Goal: Task Accomplishment & Management: Manage account settings

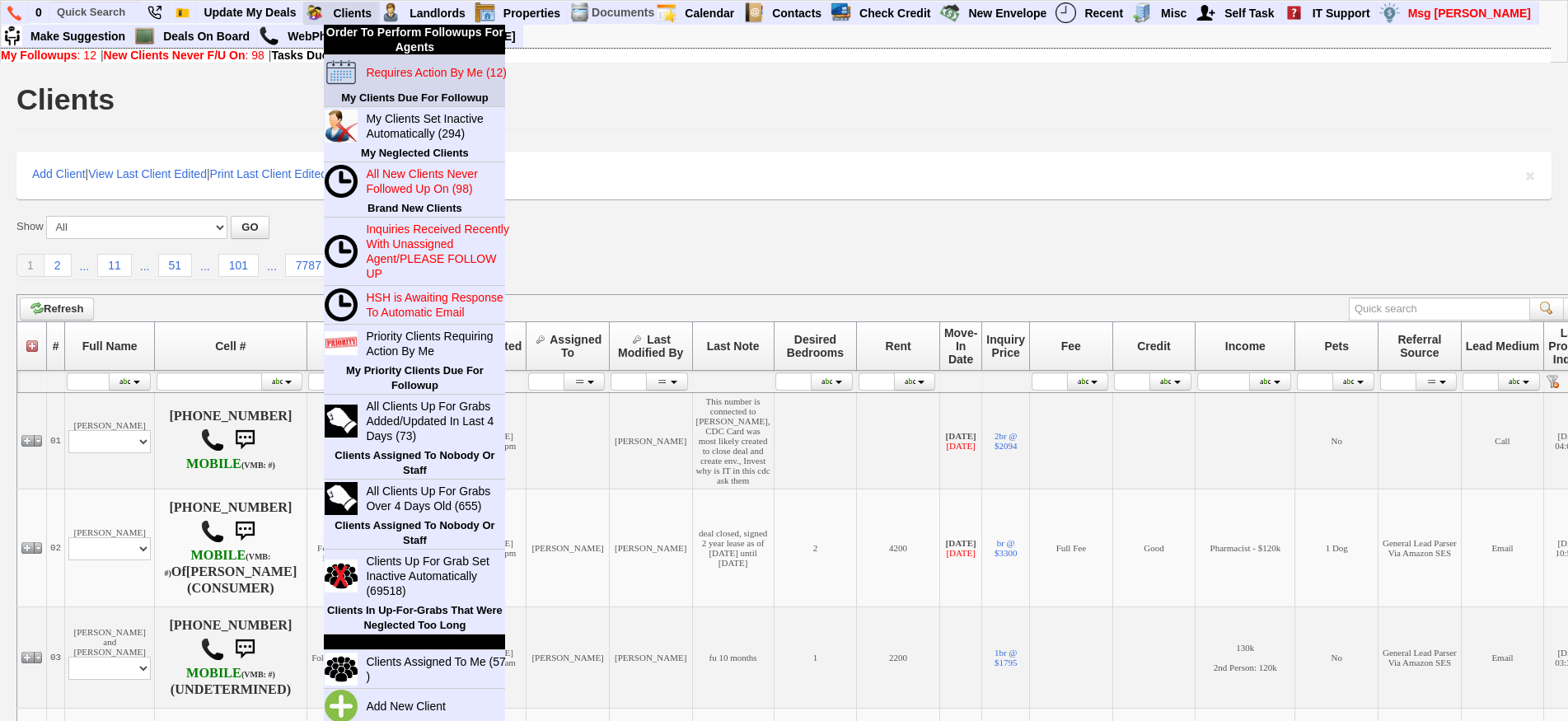
click at [396, 73] on blink "Requires Action By Me (12)" at bounding box center [436, 73] width 140 height 13
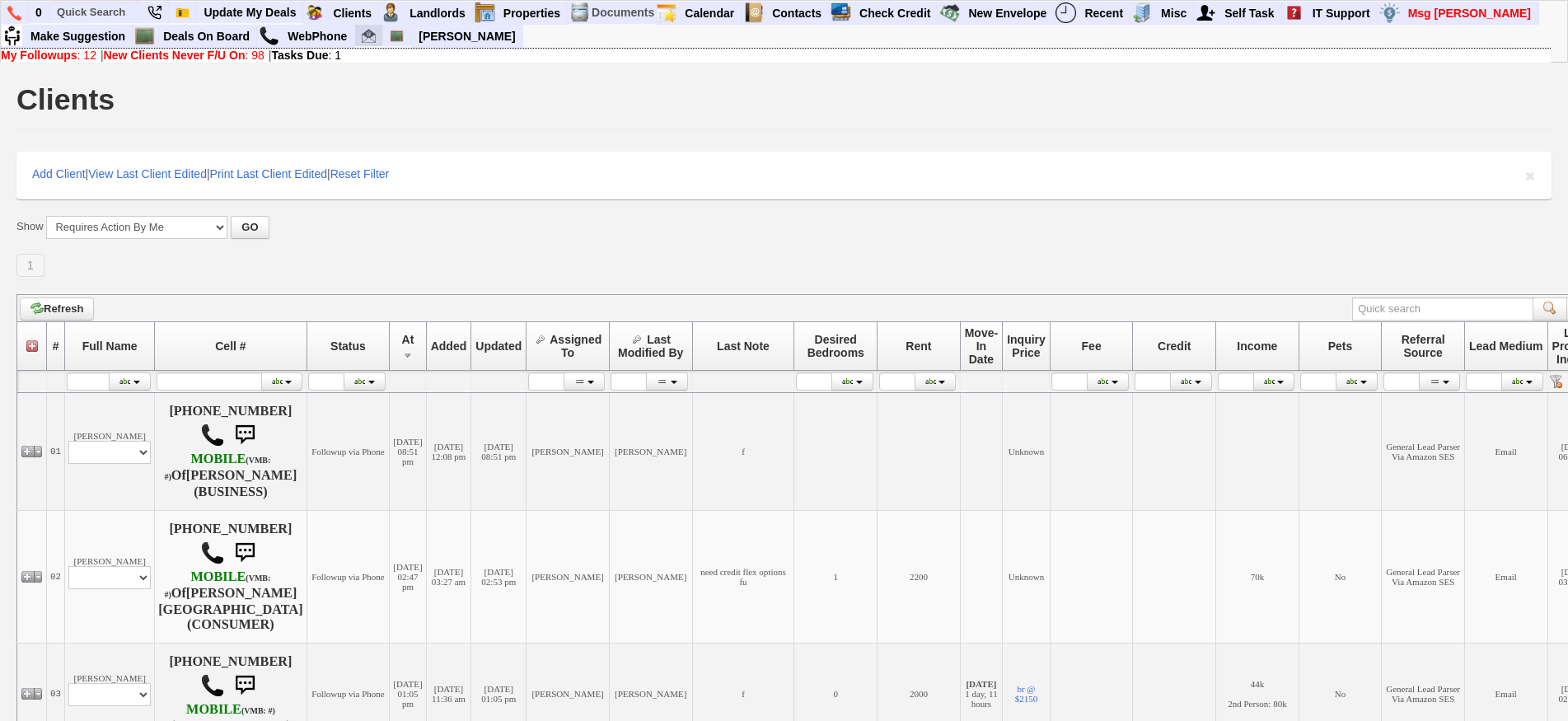
click at [365, 38] on img at bounding box center [368, 36] width 14 height 14
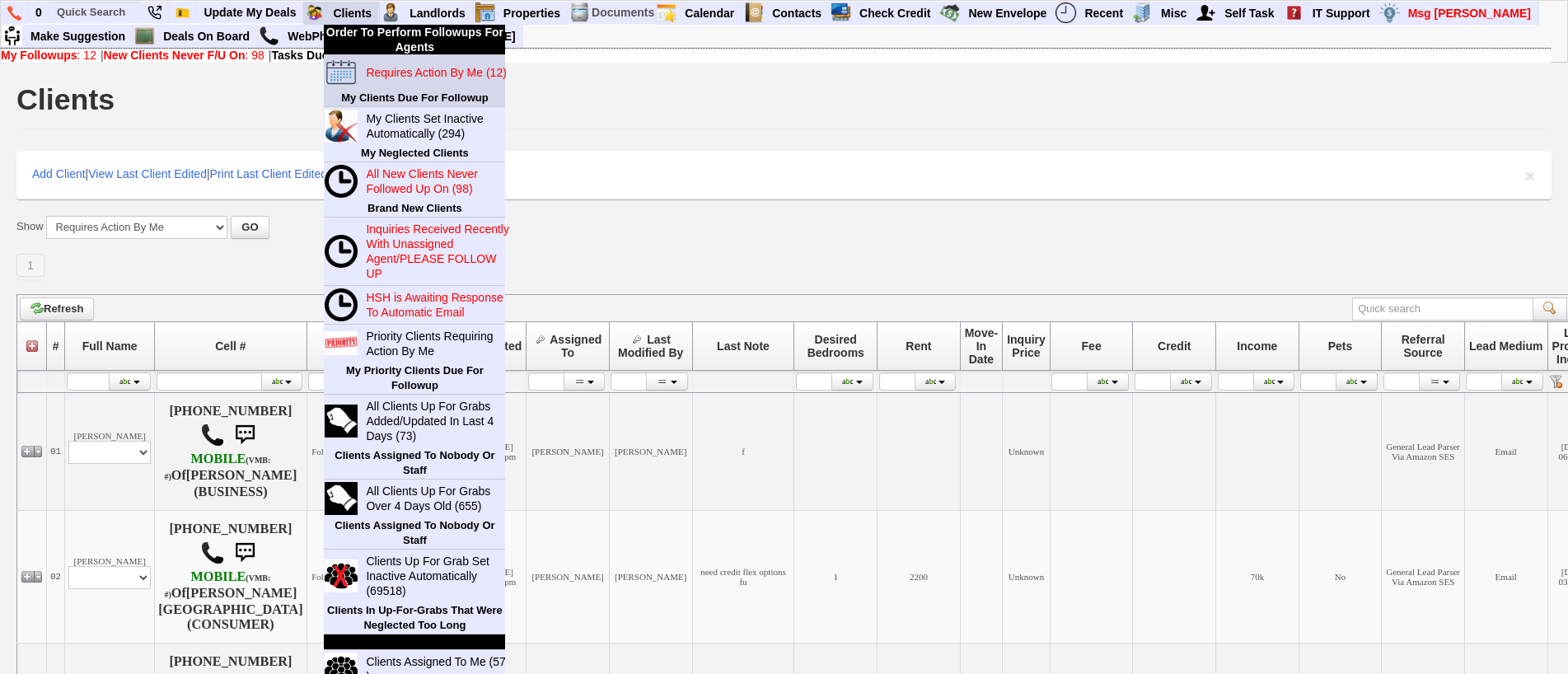
click at [402, 81] on link "Requires Action By Me (12)" at bounding box center [438, 72] width 158 height 22
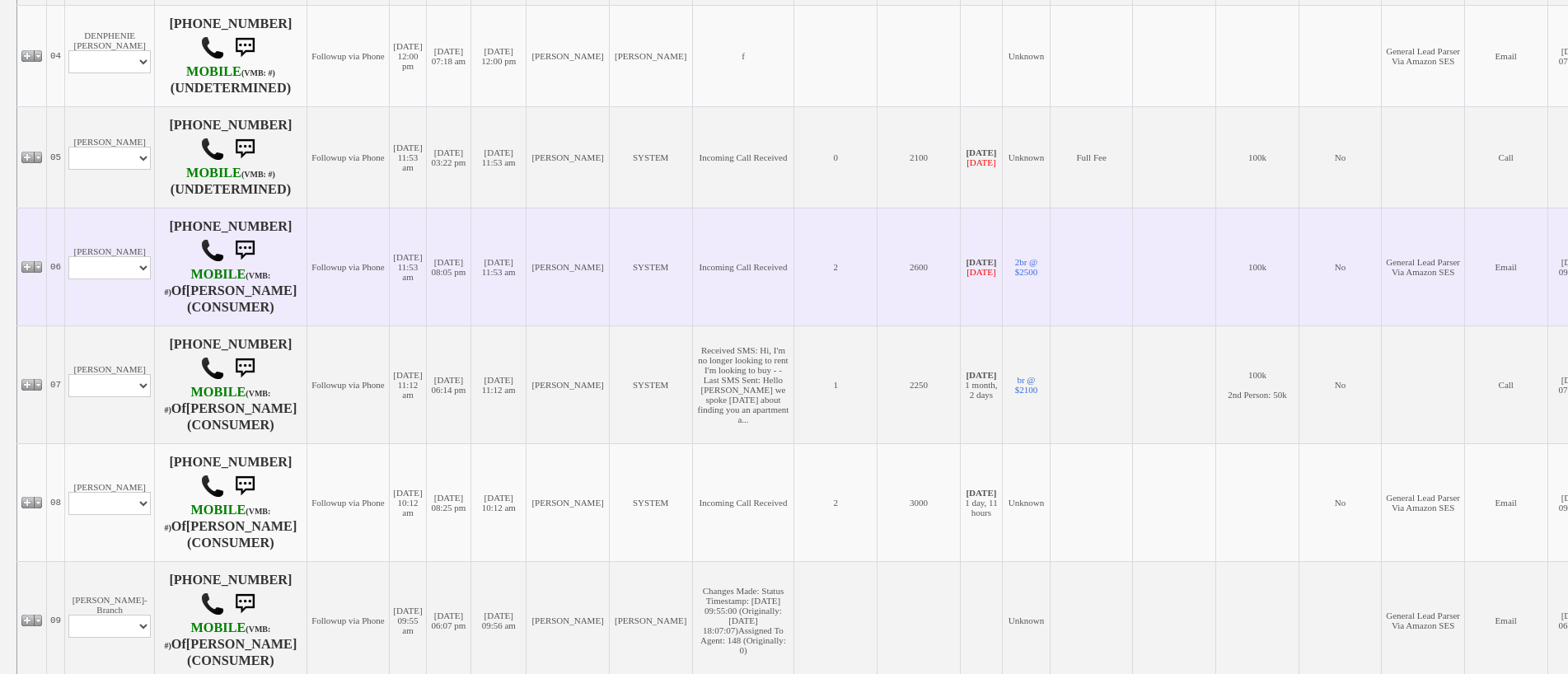
scroll to position [741, 0]
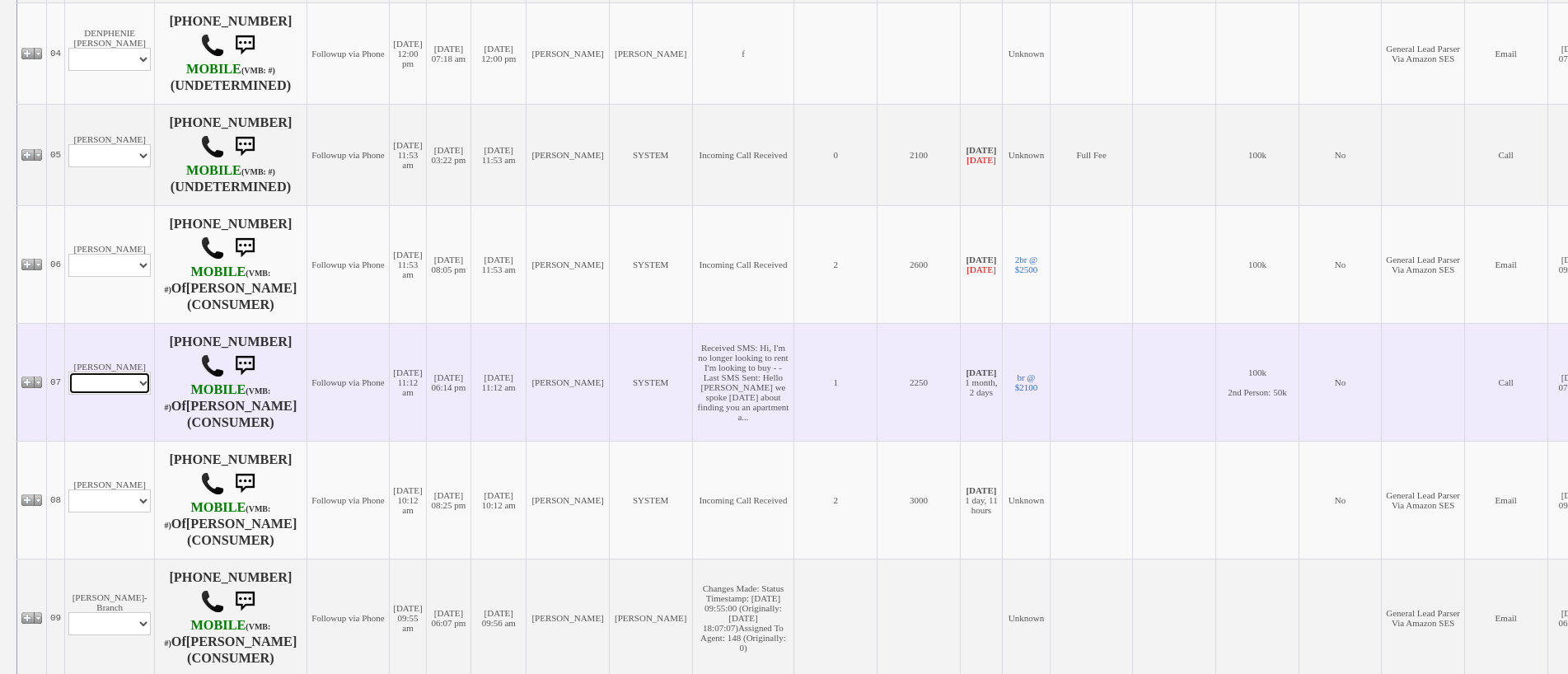
click at [132, 372] on select "Profile Edit Print Email Externally (Will Not Be Tracked In CRM) Closed Deals" at bounding box center [109, 383] width 82 height 23
select select "Print,custom/print_client.php?id=160976&why="
click at [68, 372] on select "Profile Edit Print Email Externally (Will Not Be Tracked In CRM) Closed Deals" at bounding box center [109, 383] width 82 height 23
click at [118, 372] on select "Profile Edit Print Email Externally (Will Not Be Tracked In CRM) Closed Deals" at bounding box center [109, 383] width 82 height 23
select select "ChangeURL,/crm/custom/edit_client_form.php?redirect=%2Fcrm%2Fclients.php&id=160…"
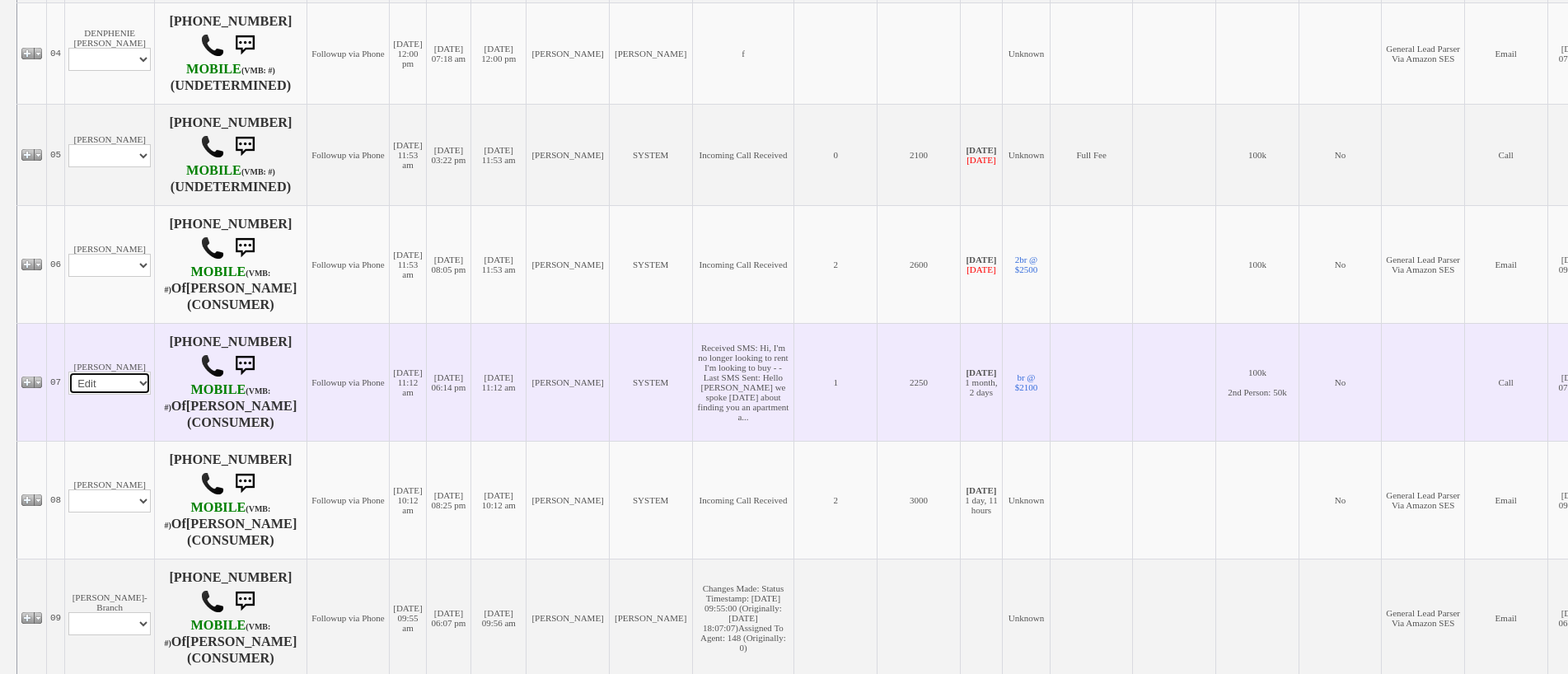
click at [68, 372] on select "Profile Edit Print Email Externally (Will Not Be Tracked In CRM) Closed Deals" at bounding box center [109, 383] width 82 height 23
select select
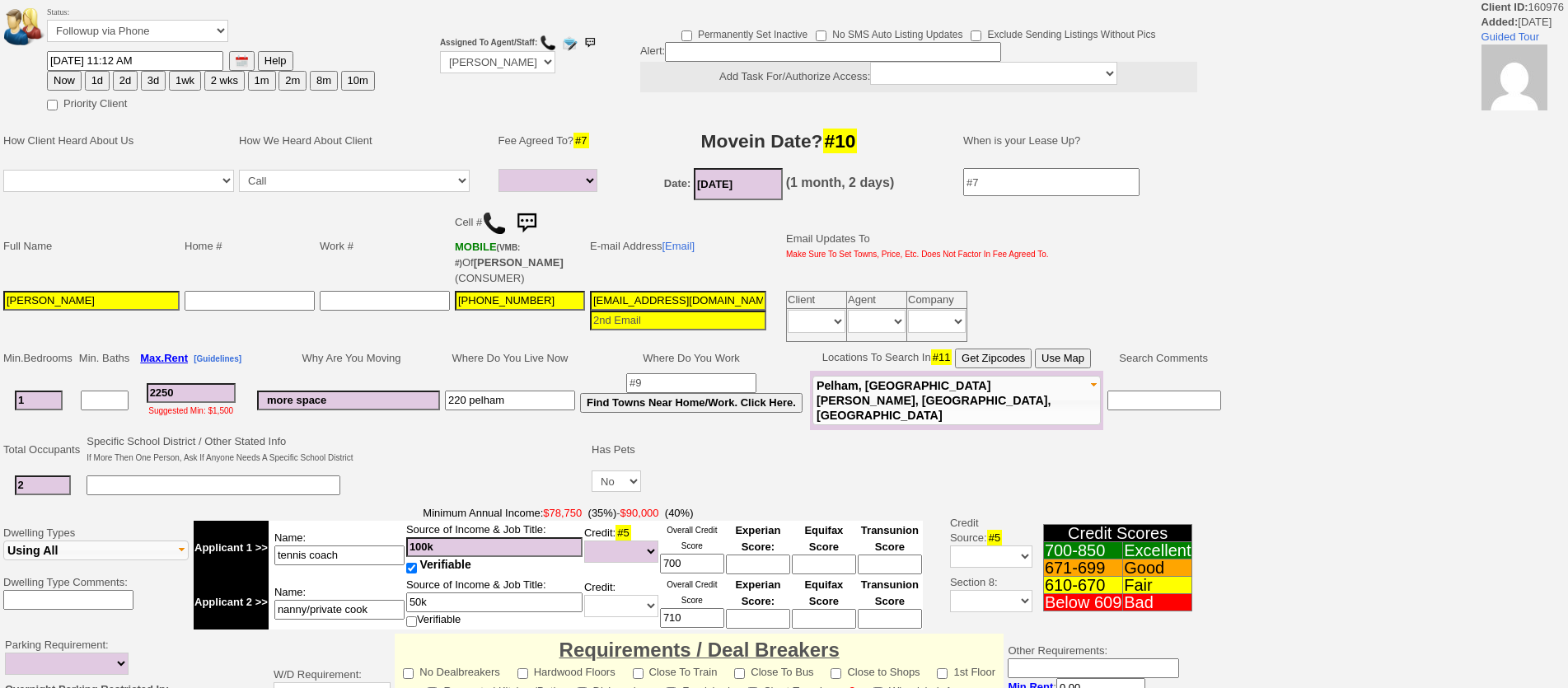
select select
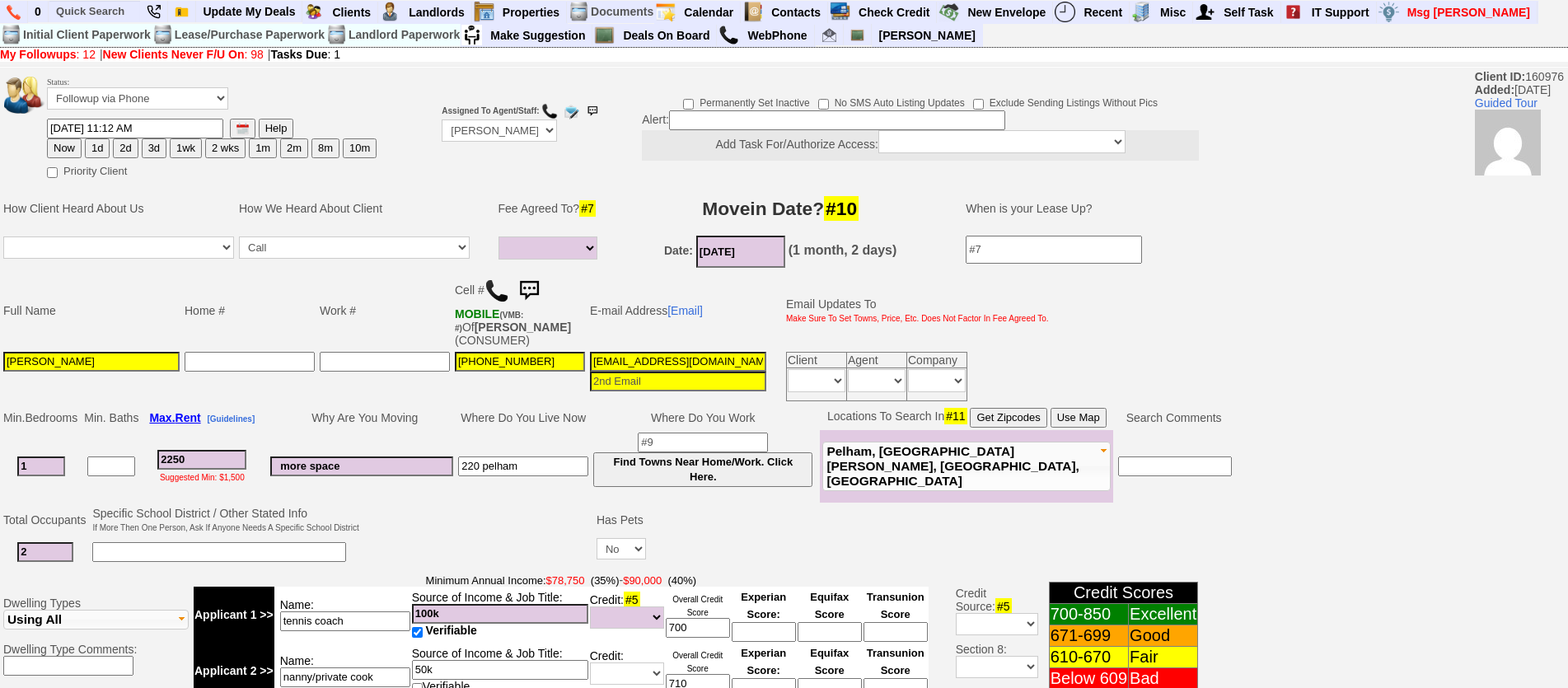
click at [543, 287] on img at bounding box center [529, 291] width 33 height 33
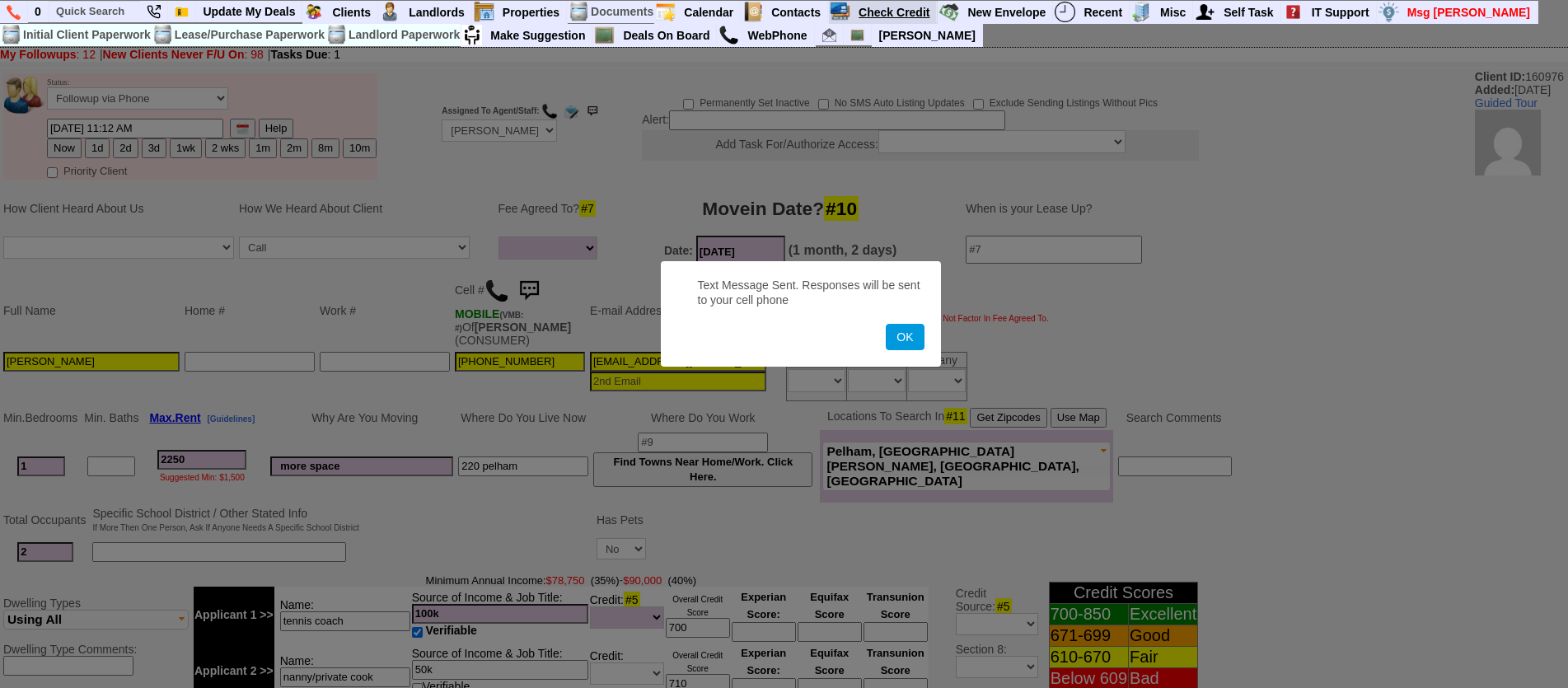
click at [886, 324] on button "OK" at bounding box center [904, 337] width 37 height 27
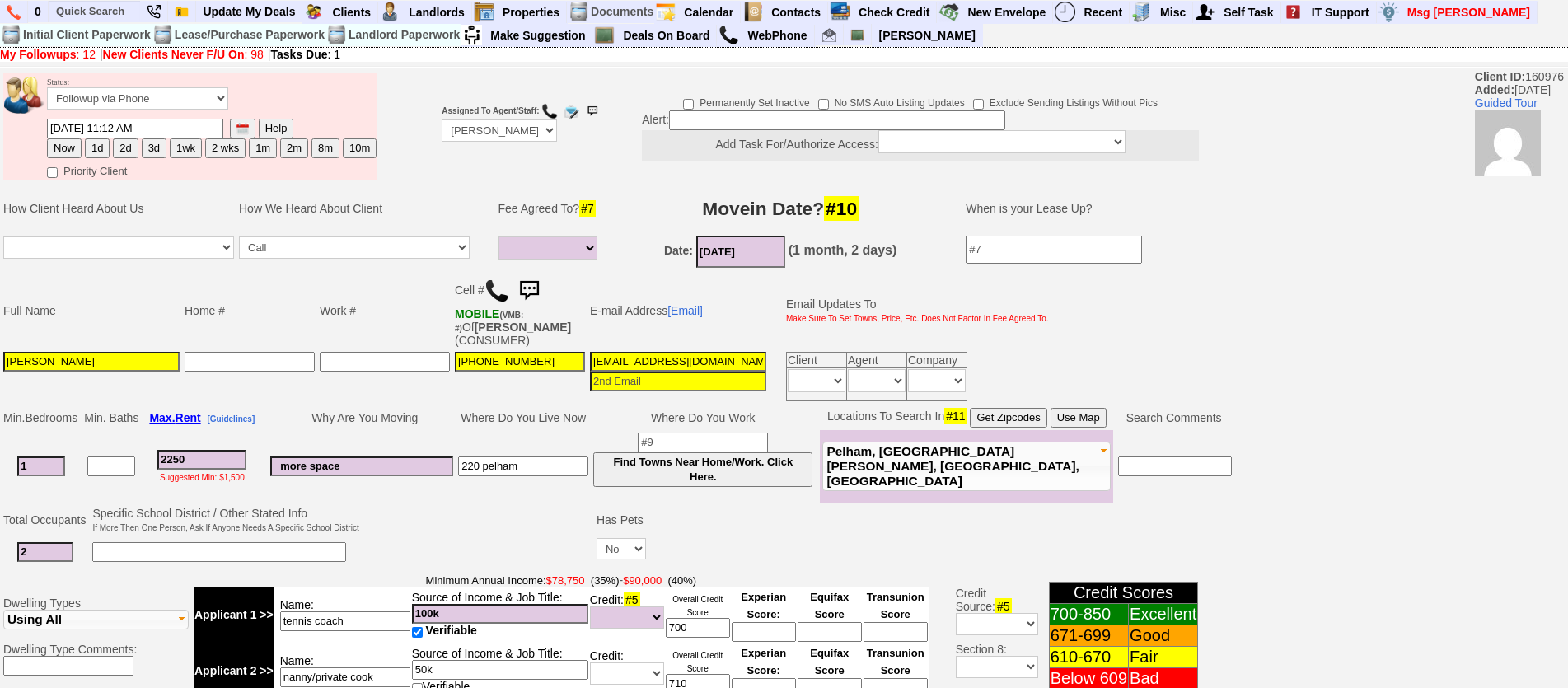
click at [95, 147] on button "1d" at bounding box center [97, 148] width 25 height 20
type input "09/30/2025 12:27 PM"
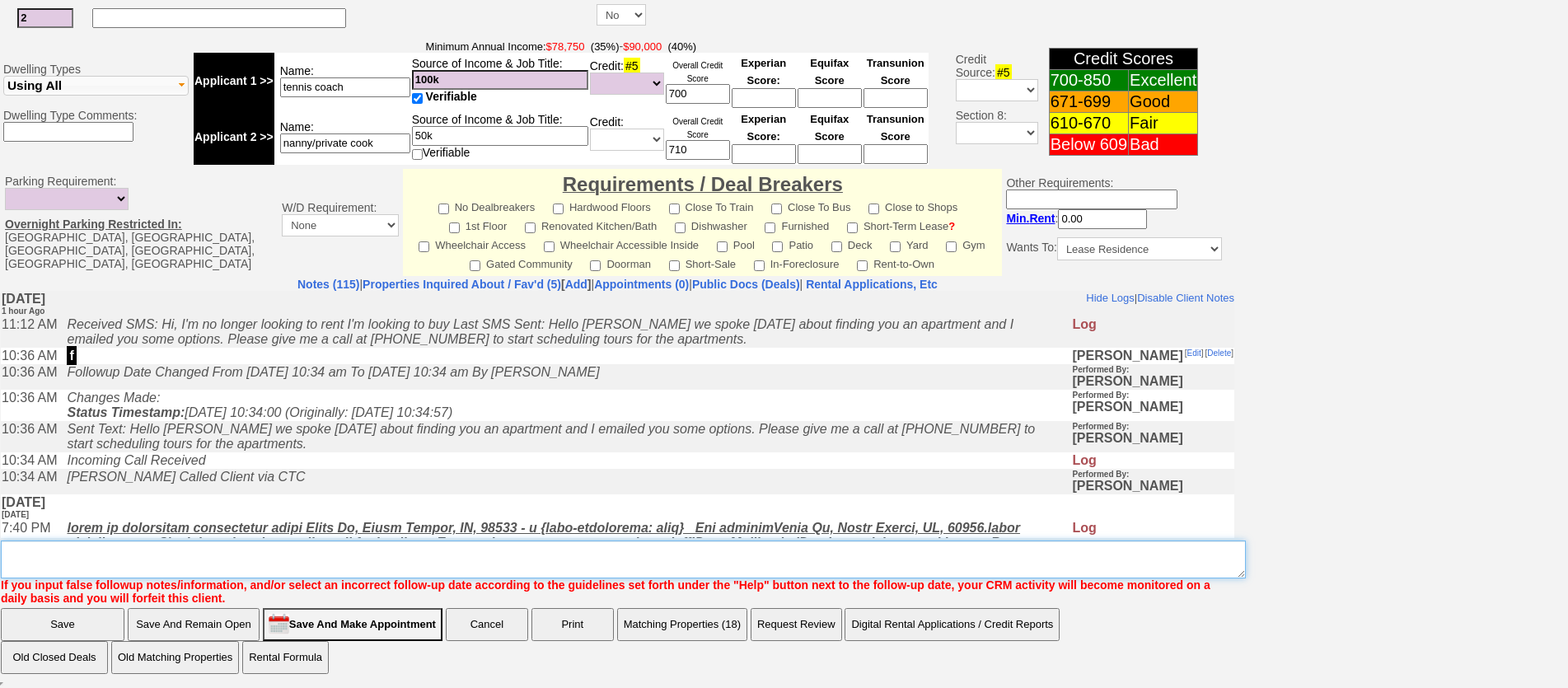
click at [380, 569] on textarea "Insert New Note Here" at bounding box center [623, 559] width 1245 height 37
type textarea "f"
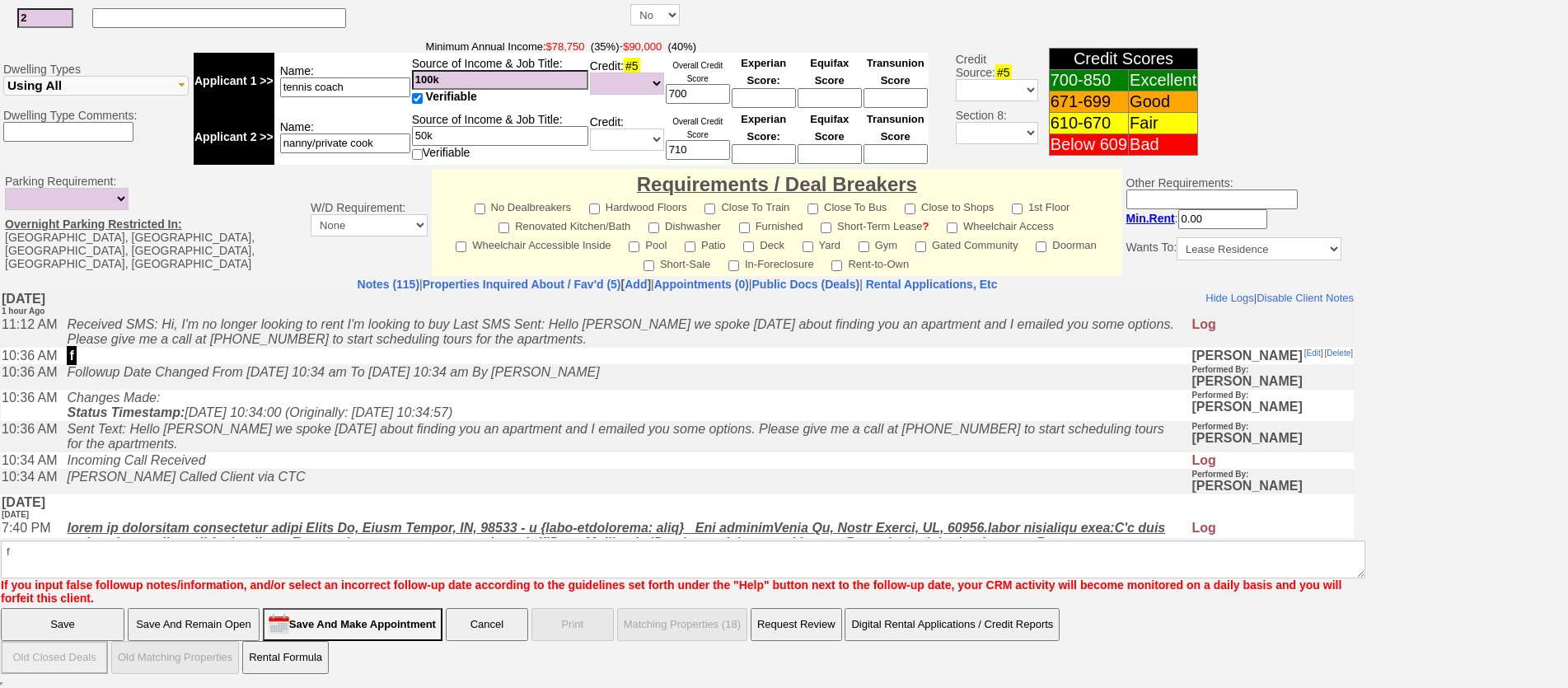
scroll to position [452, 0]
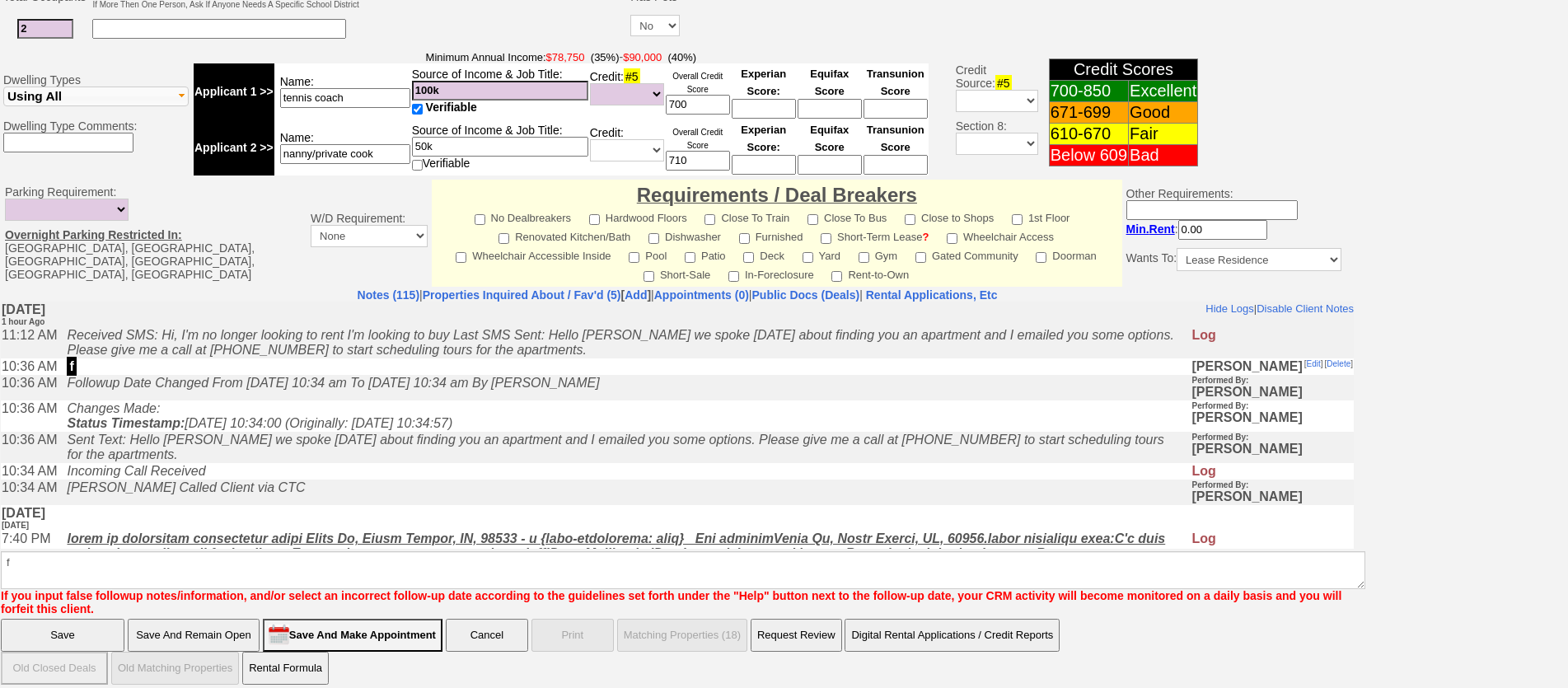
click input "Save" at bounding box center [62, 636] width 123 height 33
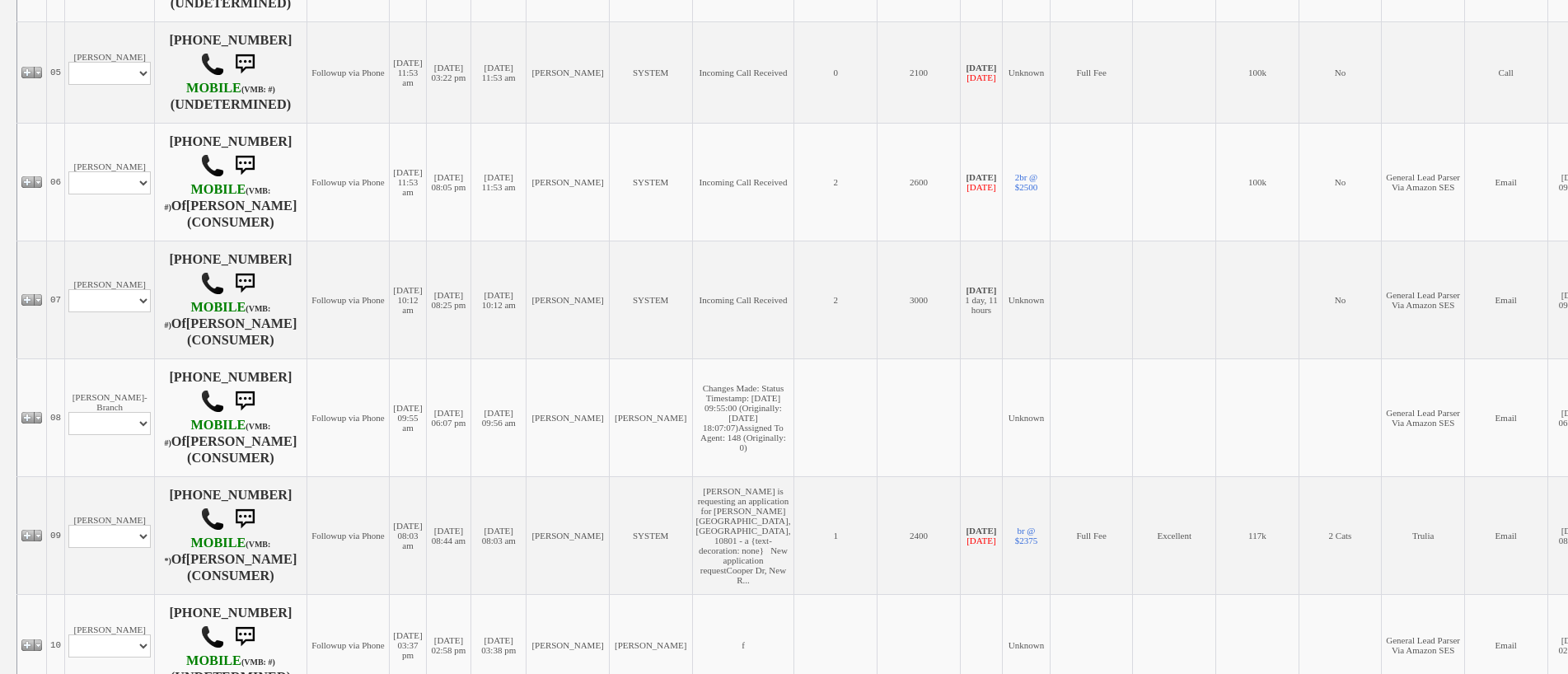
scroll to position [1058, 0]
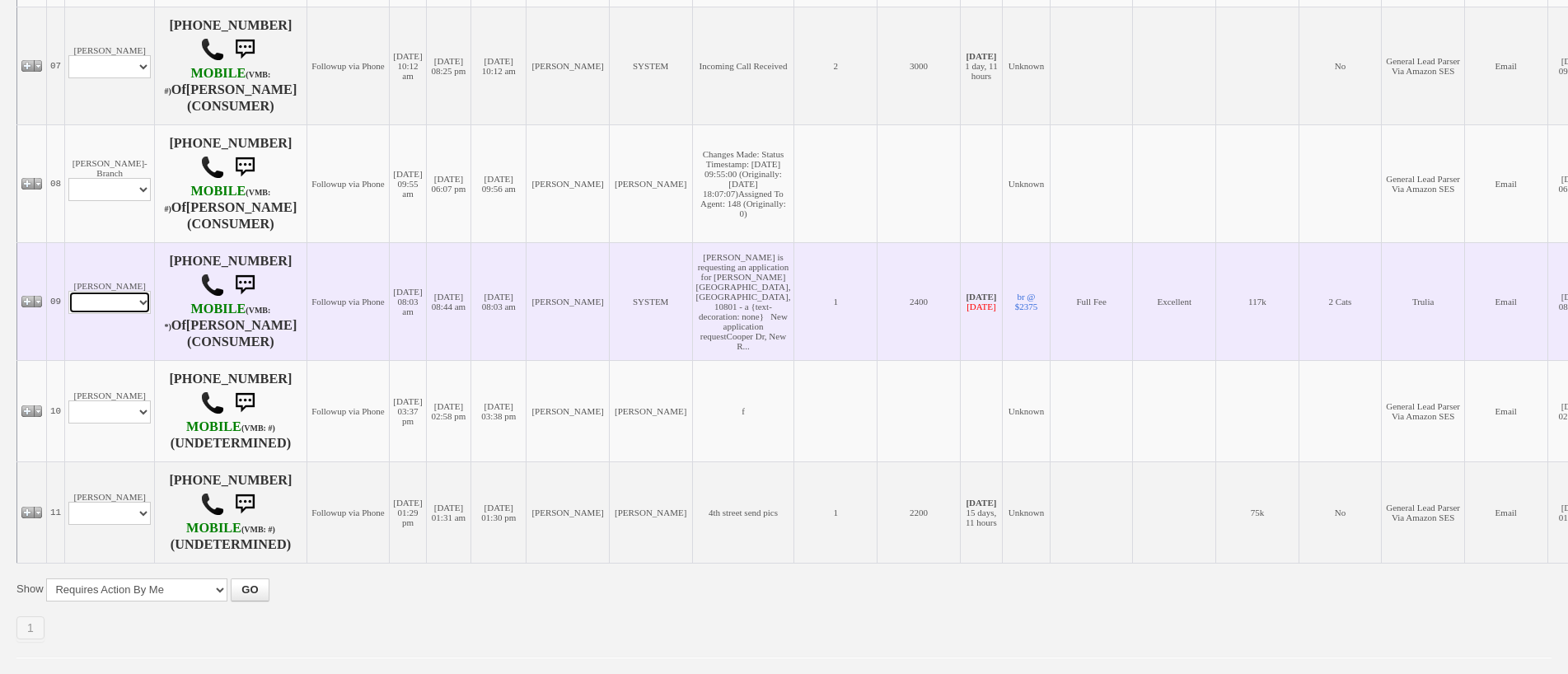
click at [125, 291] on select "Profile Edit Print Email Externally (Will Not Be Tracked In CRM) Closed Deals" at bounding box center [109, 302] width 82 height 23
click at [132, 242] on td "Rose Ronca Profile Edit Print Email Externally (Will Not Be Tracked In CRM) Clo…" at bounding box center [110, 301] width 90 height 117
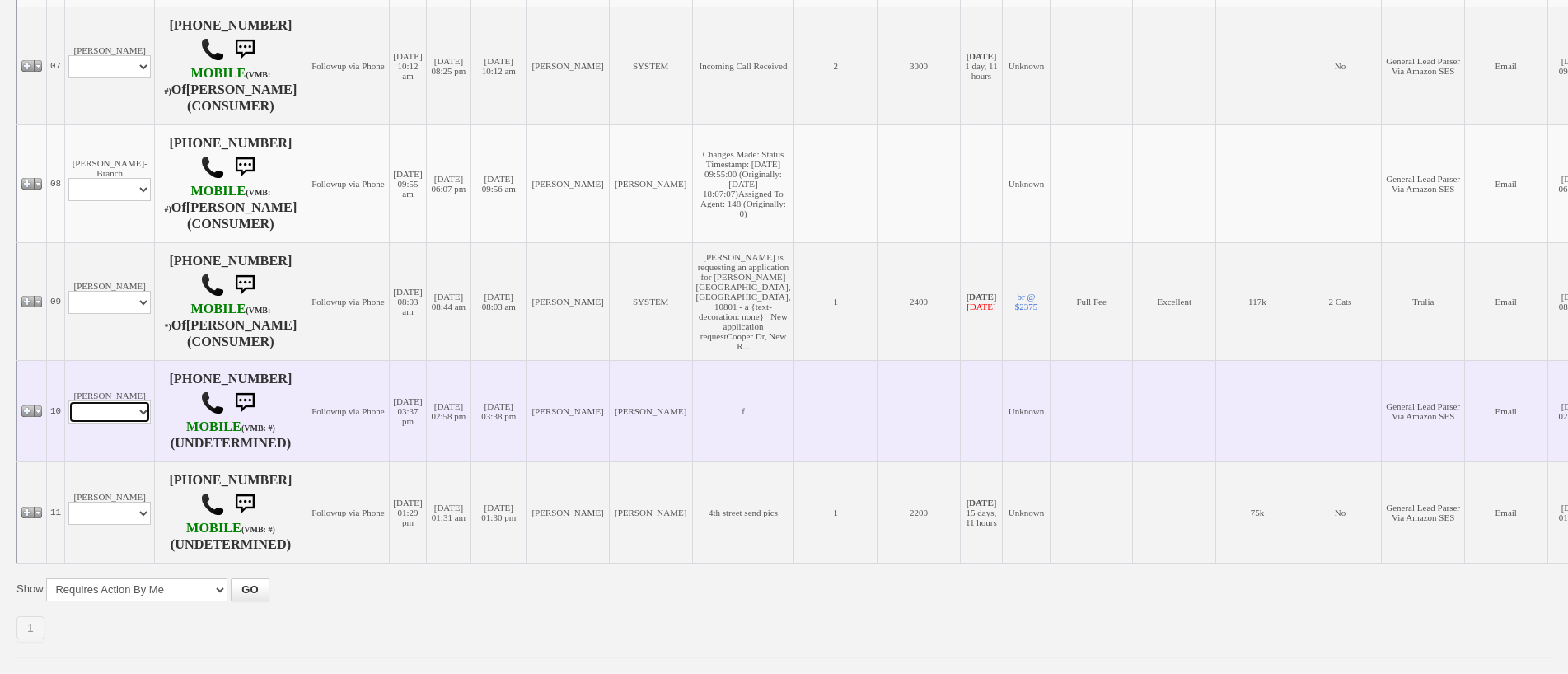
click at [128, 401] on select "Profile Edit Print Email Externally (Will Not Be Tracked In CRM) Closed Deals" at bounding box center [109, 412] width 82 height 23
select select "ChangeURL,/crm/custom/edit_client_form.php?redirect=%2Fcrm%2Fclients.php&id=168…"
click at [68, 401] on select "Profile Edit Print Email Externally (Will Not Be Tracked In CRM) Closed Deals" at bounding box center [109, 412] width 82 height 23
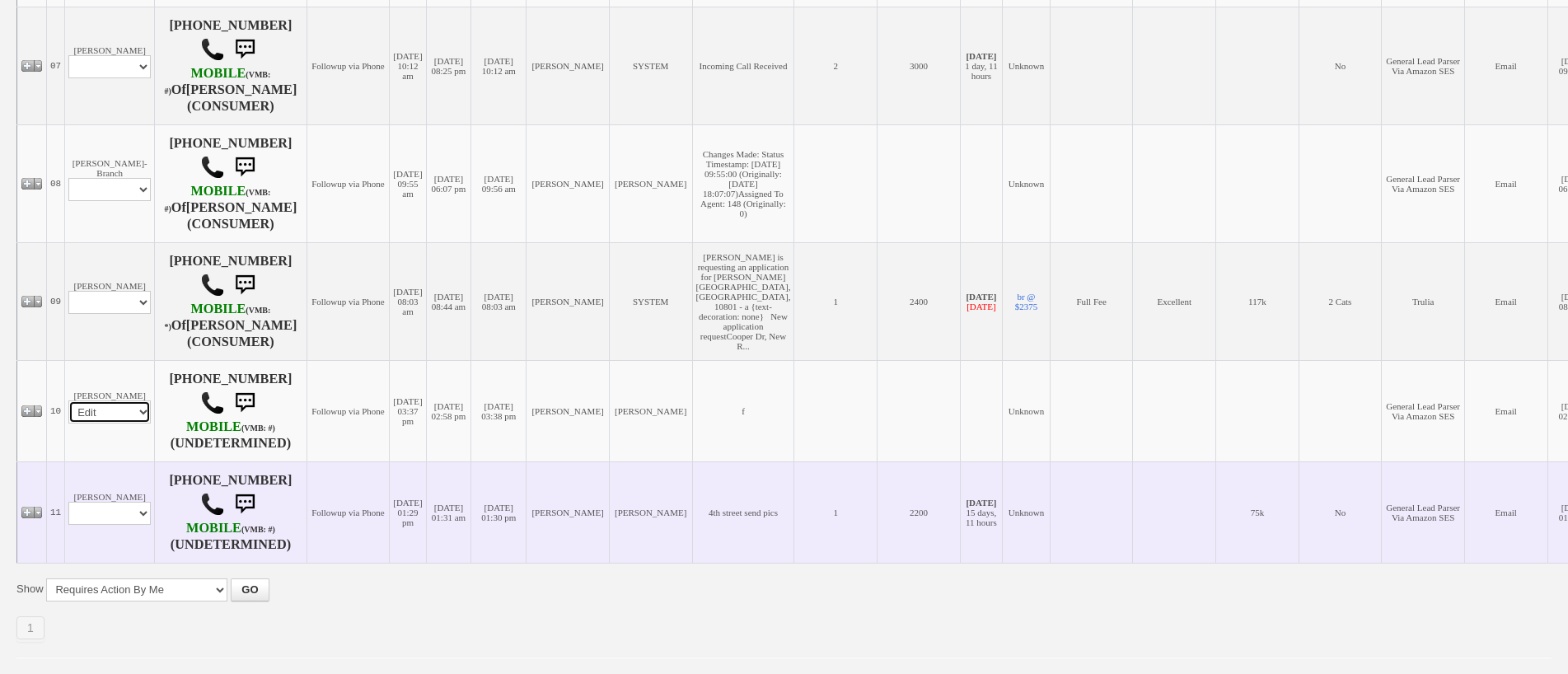
select select
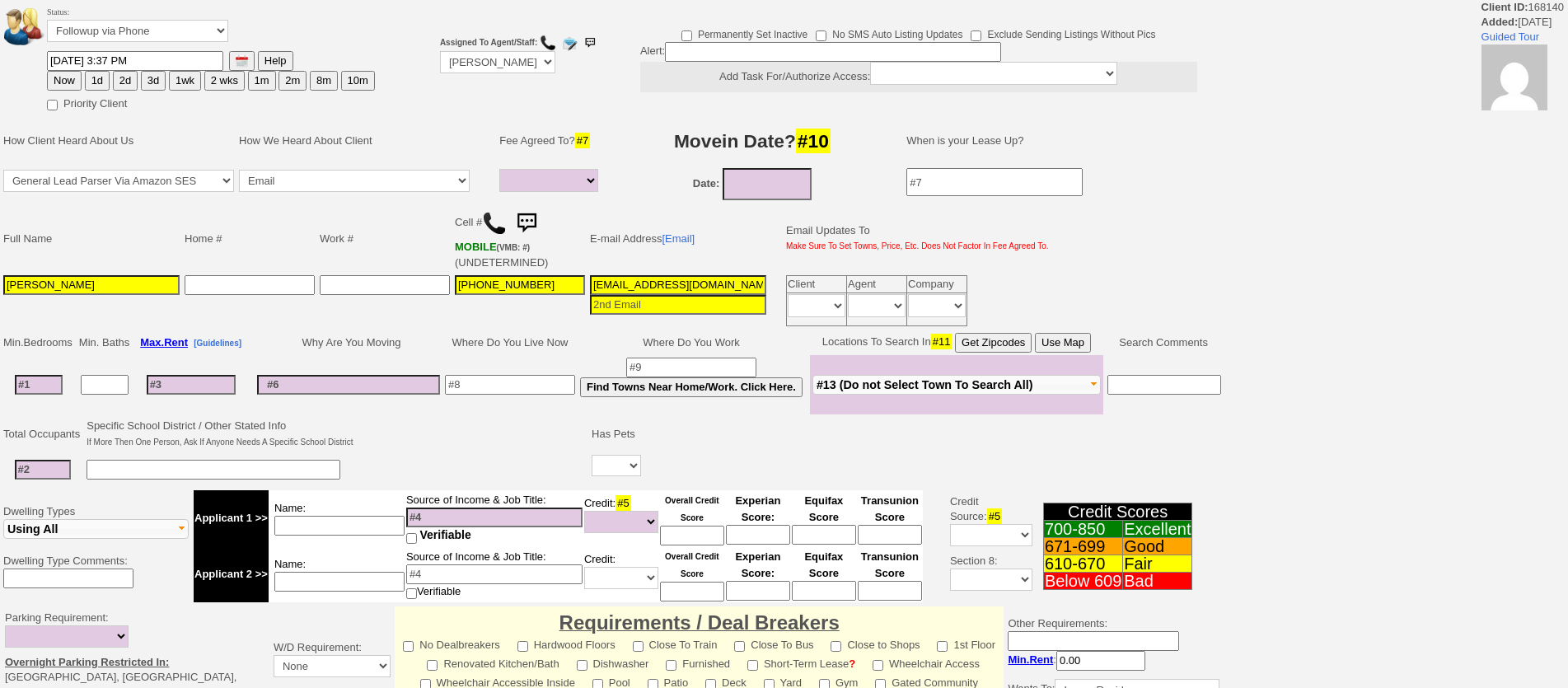
select select
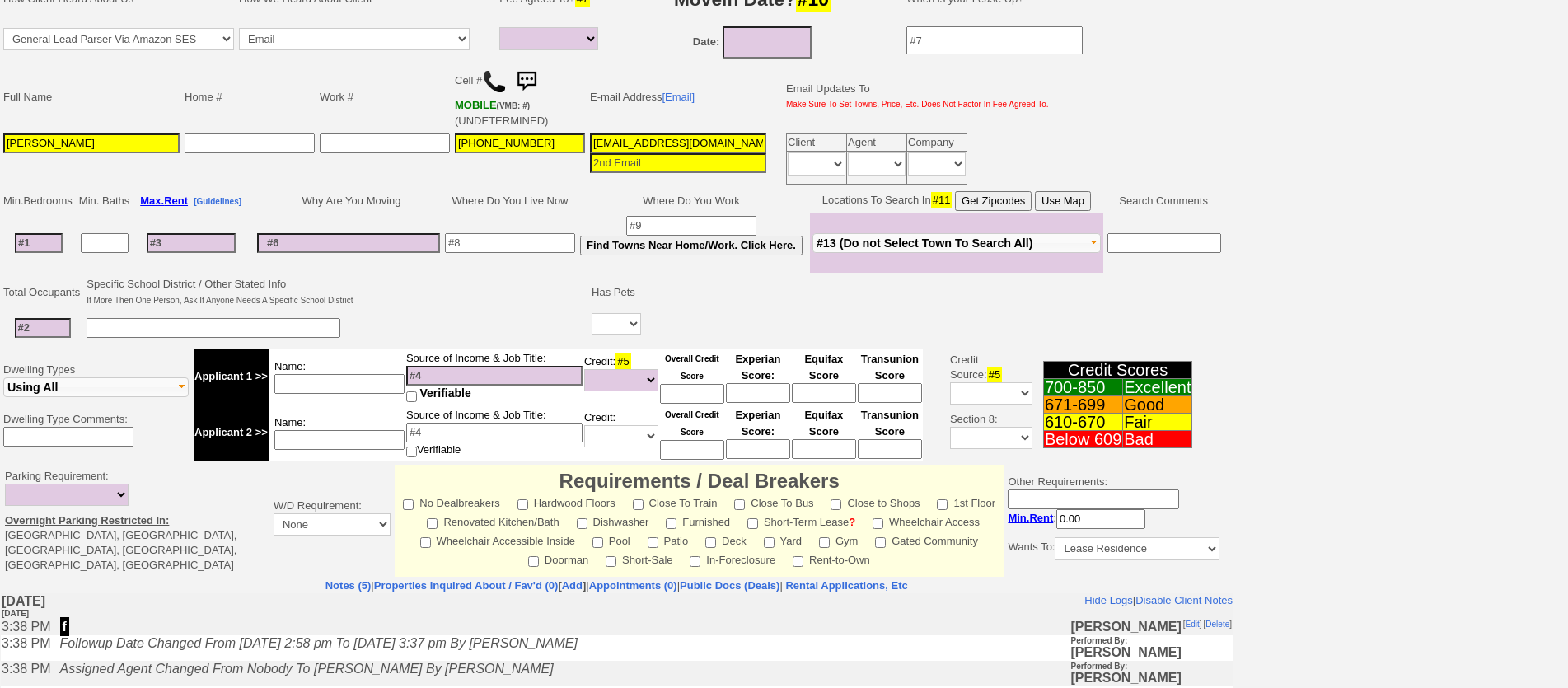
scroll to position [411, 0]
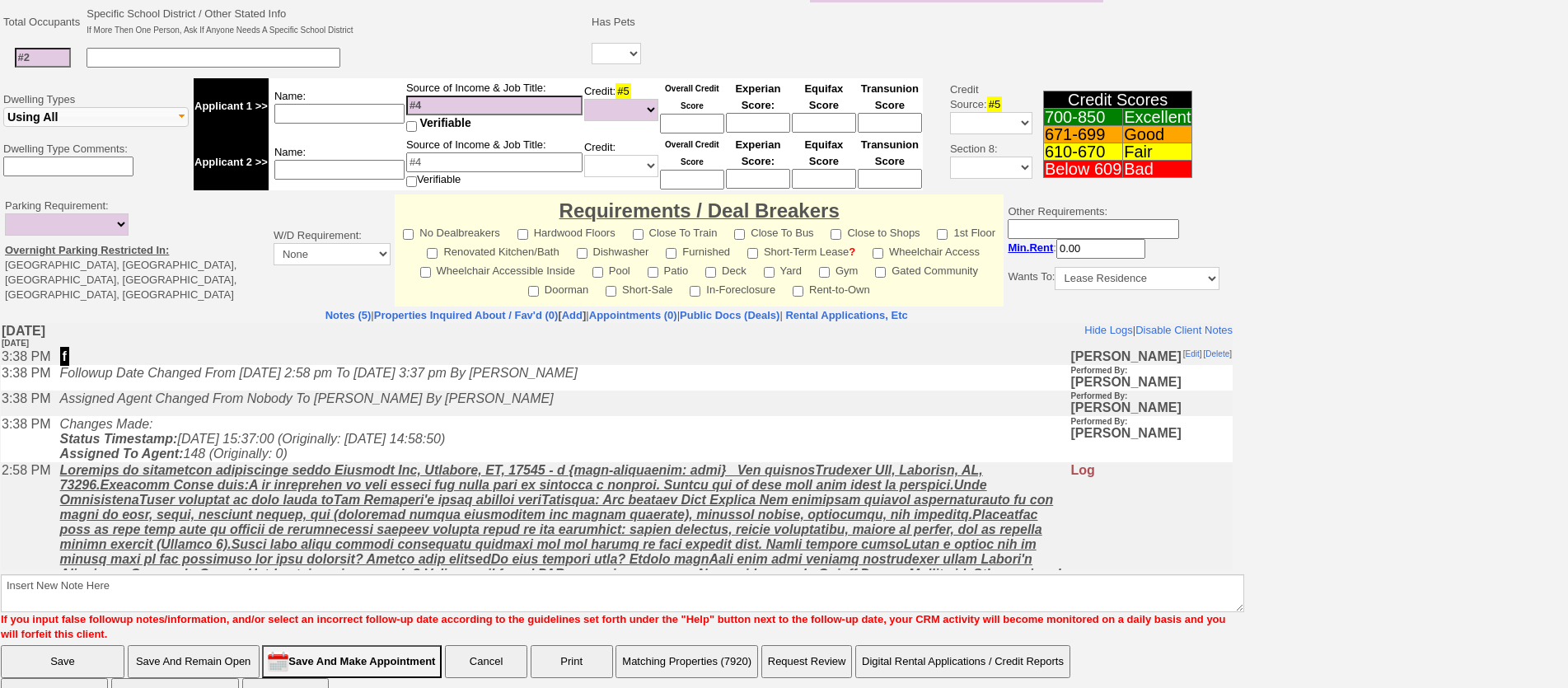
click at [504, 416] on td "Assigned Agent Changed From Nobody To Jorge Guerrero By jorge guerrero" at bounding box center [561, 403] width 1018 height 26
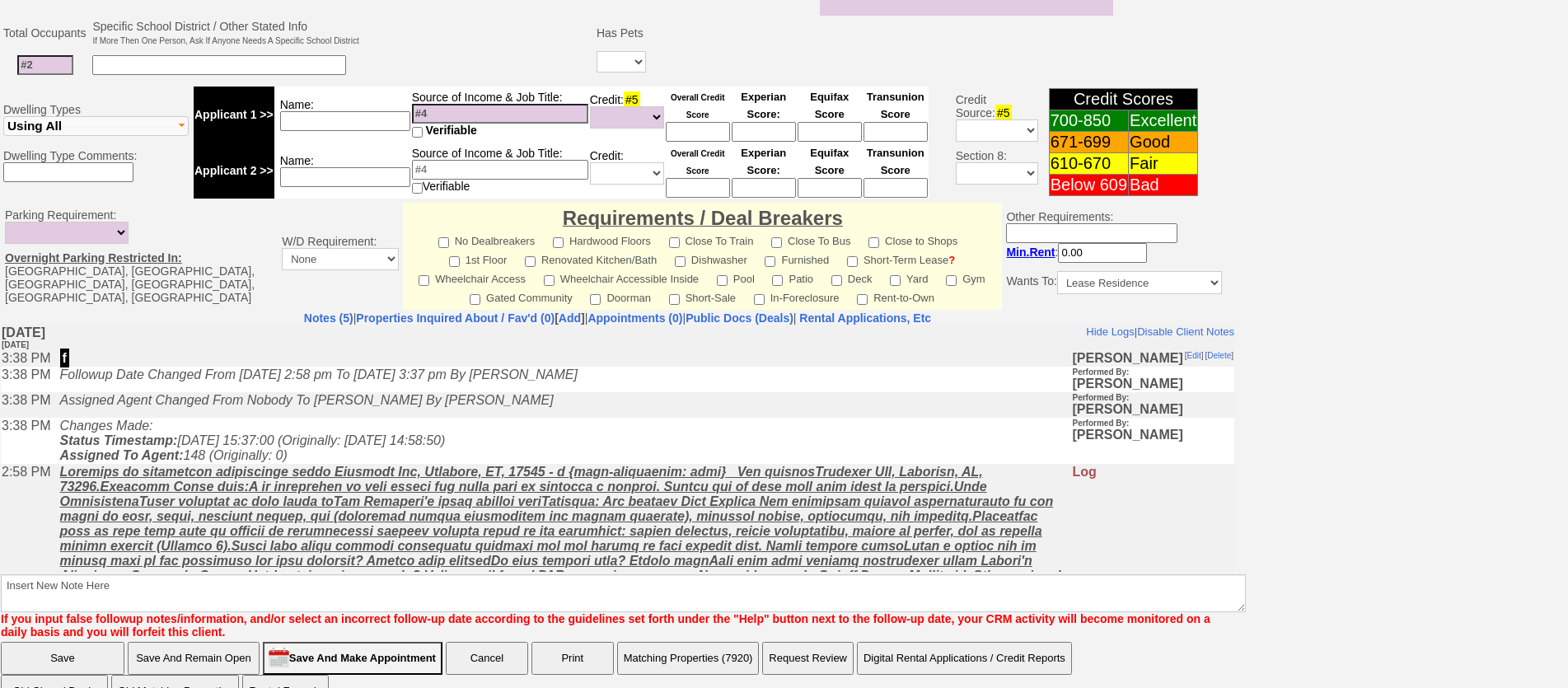
scroll to position [62, 0]
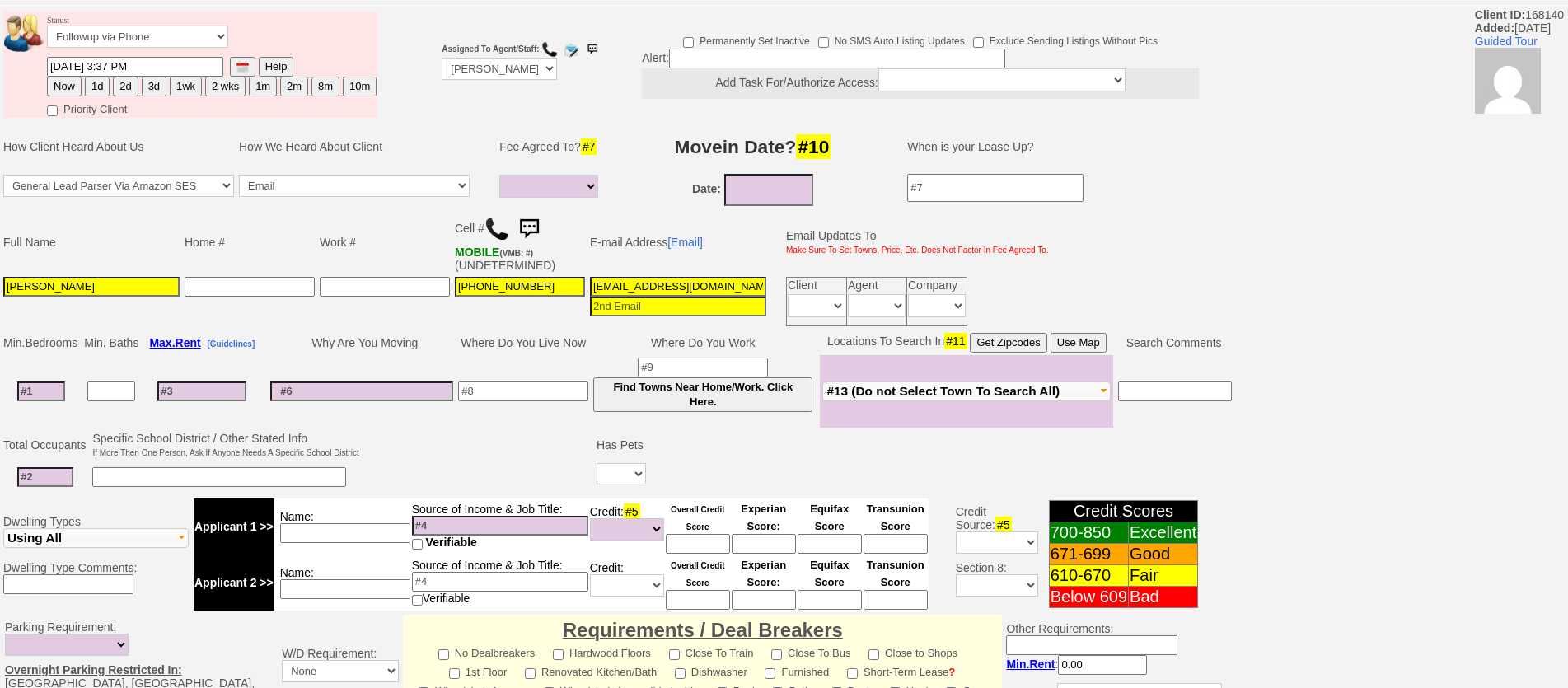
click at [504, 237] on img at bounding box center [497, 229] width 25 height 25
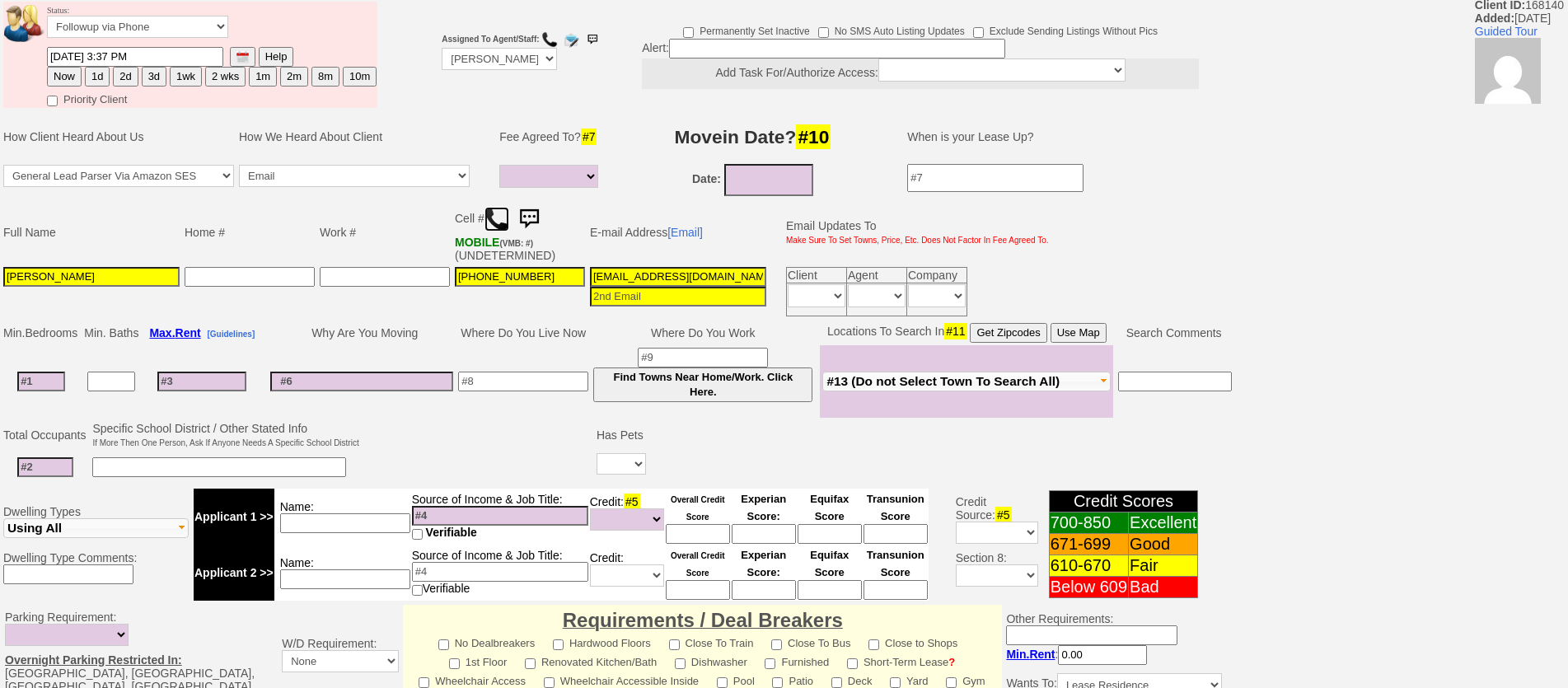
scroll to position [0, 0]
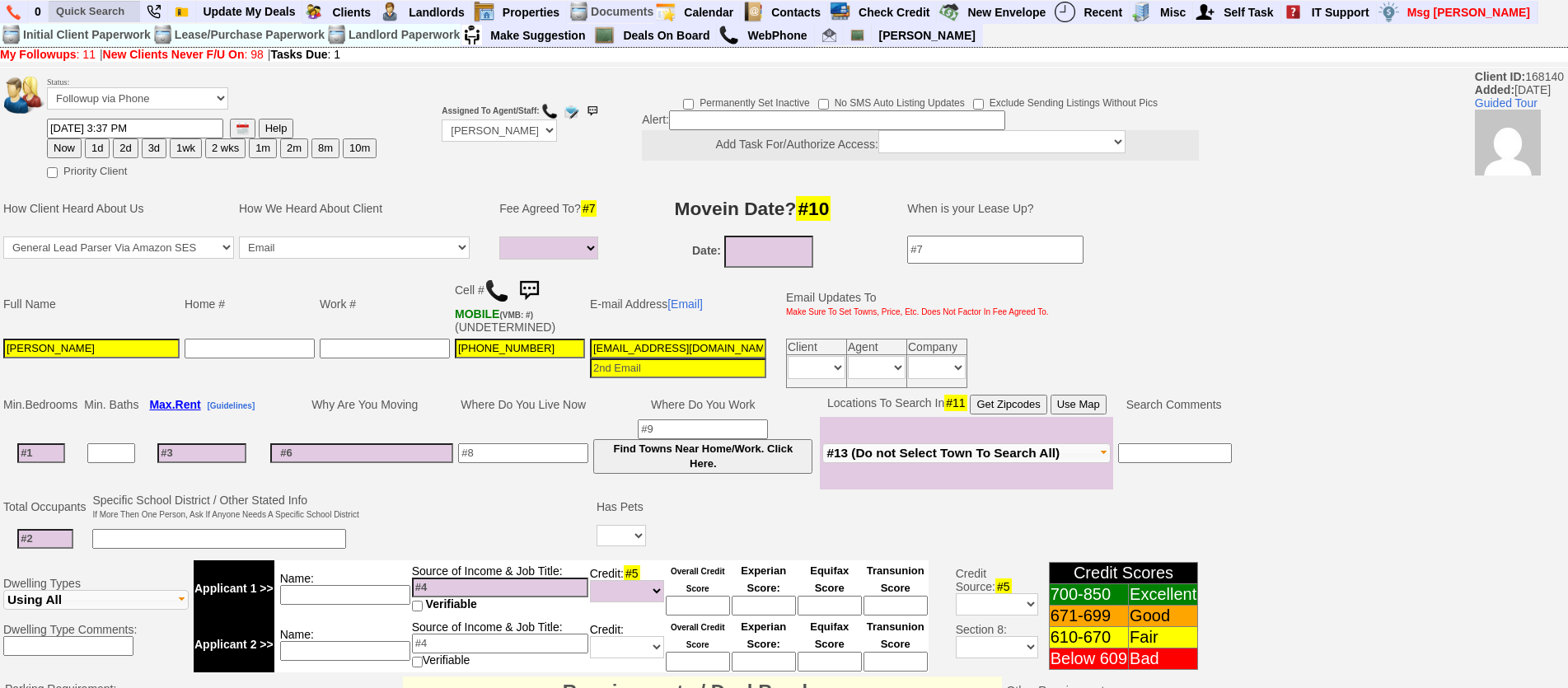
click at [73, 1] on li at bounding box center [94, 12] width 92 height 22
click at [87, 8] on input "text" at bounding box center [94, 11] width 91 height 21
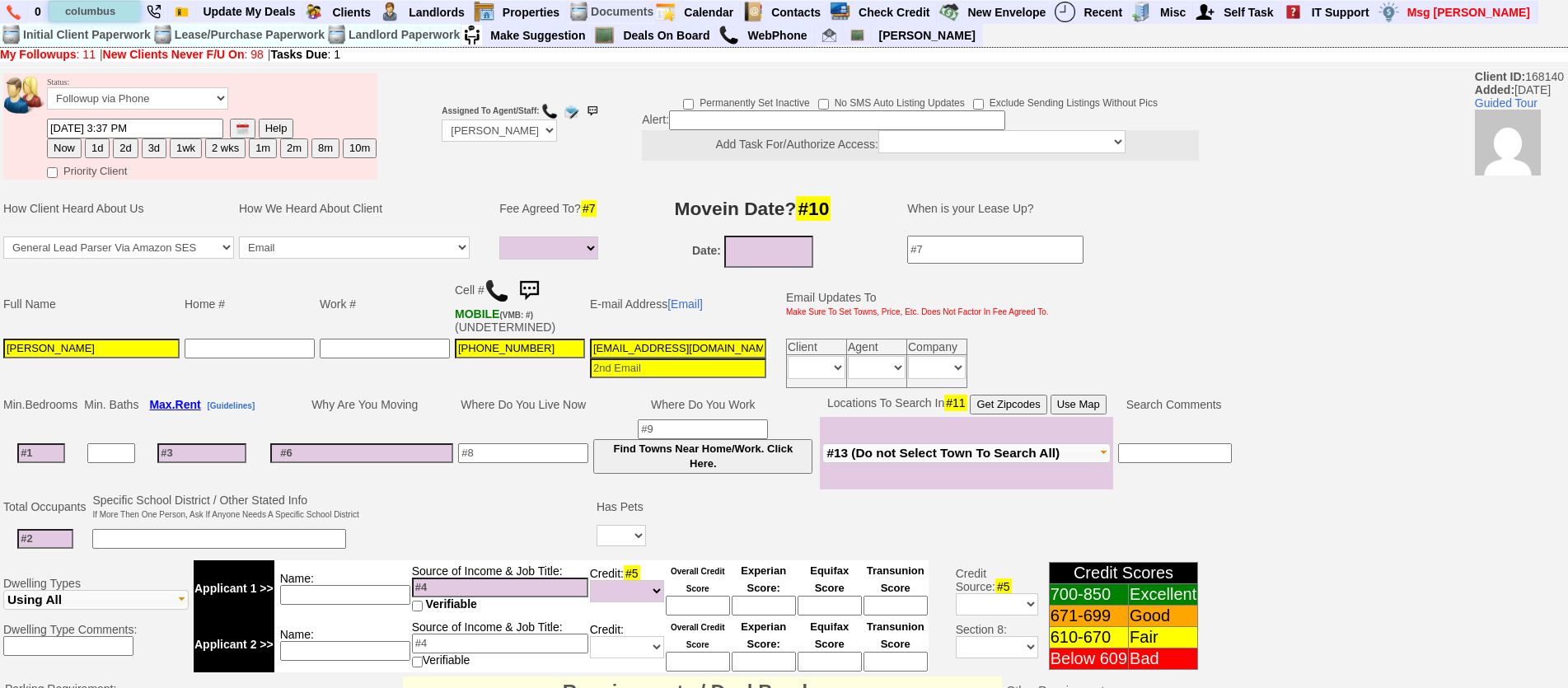
click at [131, 7] on input "columbus" at bounding box center [94, 11] width 91 height 21
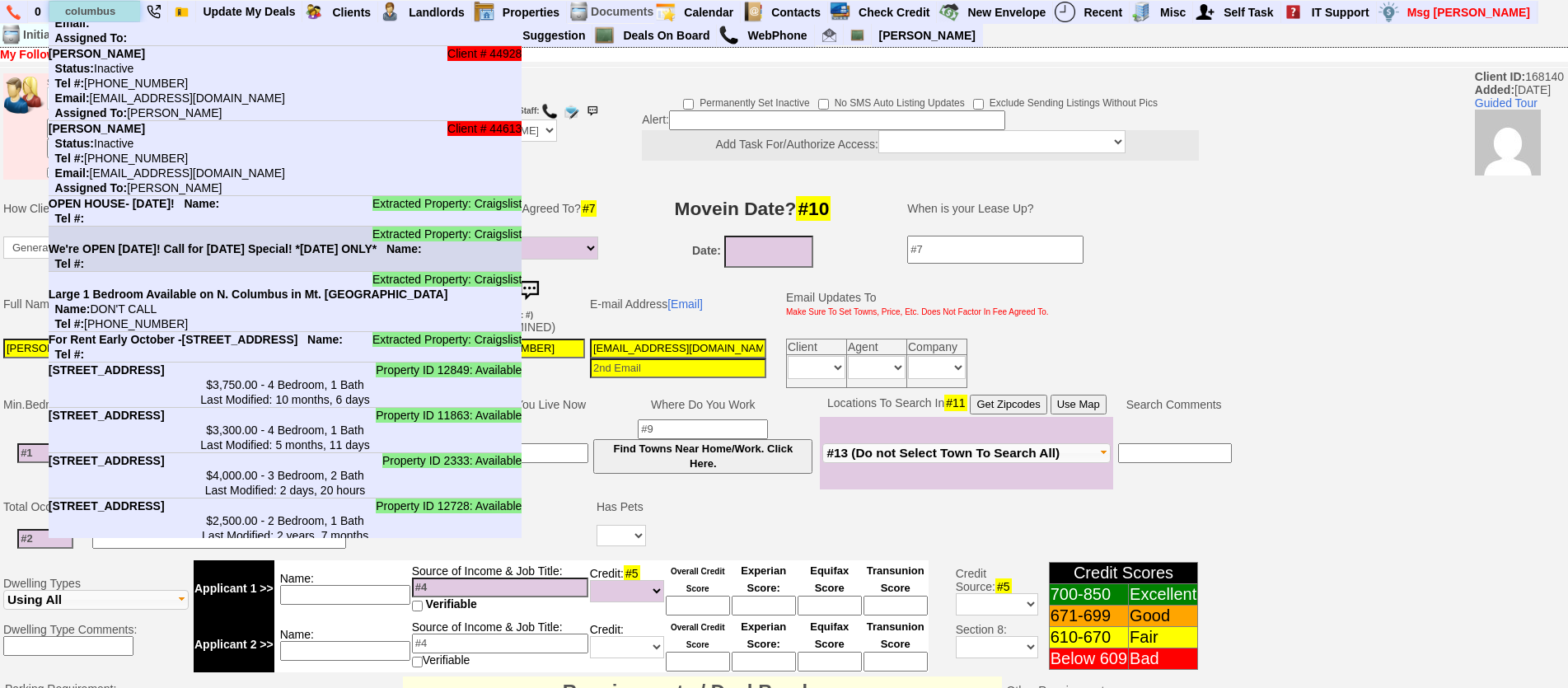
scroll to position [247, 0]
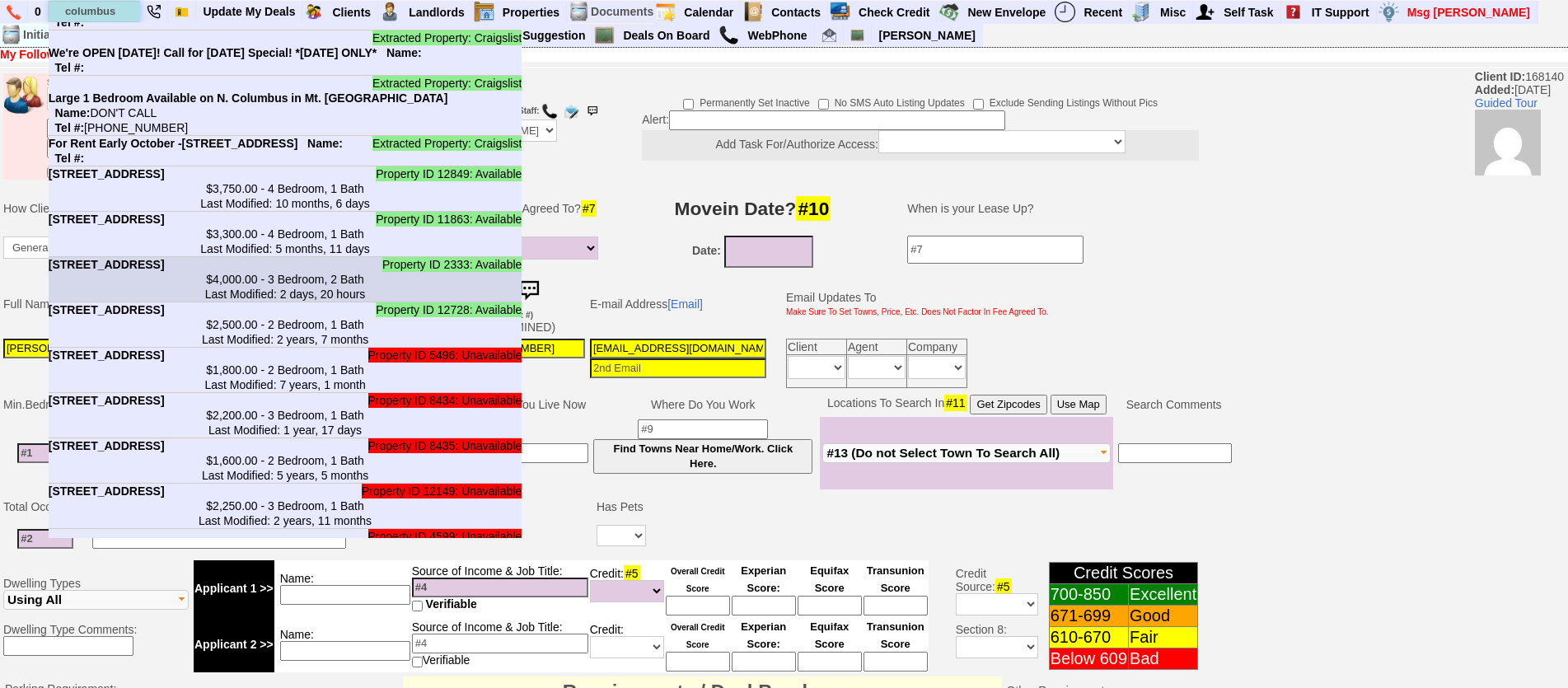
type input "columbus"
click at [271, 302] on li "Property ID 2333: Available 346 Columbus Ave - Floor: 2 & 3 in Tuckahoe, NY $4,…" at bounding box center [285, 280] width 474 height 45
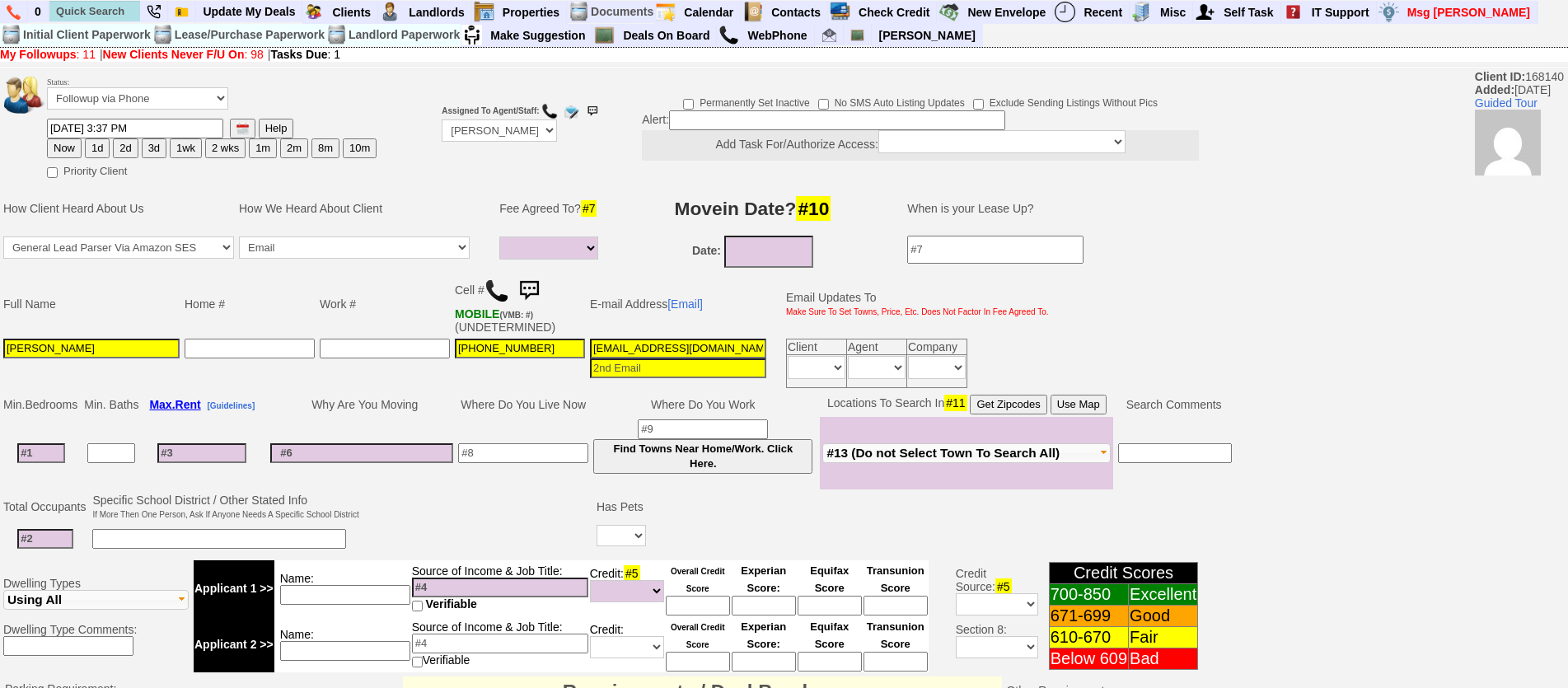
click at [1086, 411] on button "Use Map" at bounding box center [1078, 405] width 56 height 20
click at [41, 447] on input at bounding box center [41, 453] width 47 height 20
type input "3"
select select
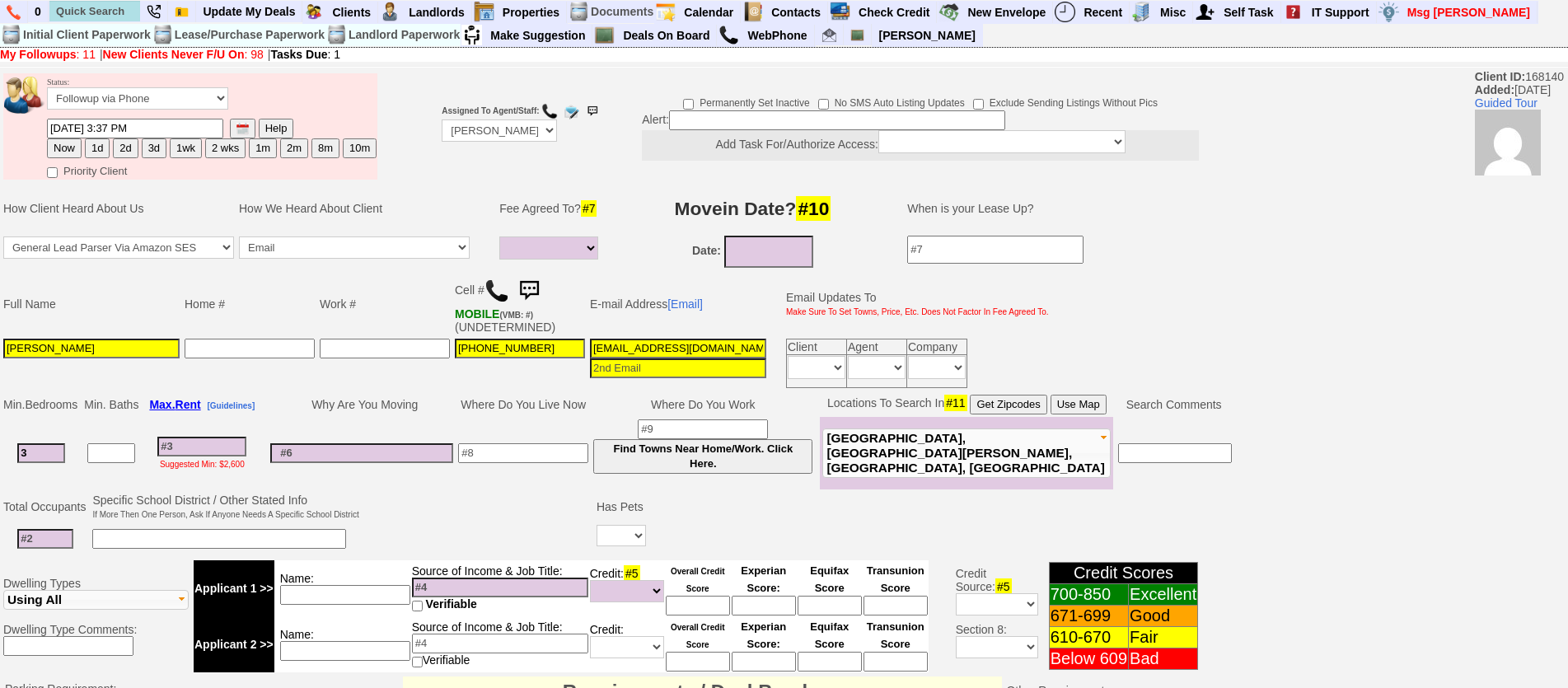
type input "3"
click at [214, 456] on div "Suggested Min: $2,600" at bounding box center [202, 463] width 117 height 13
select select
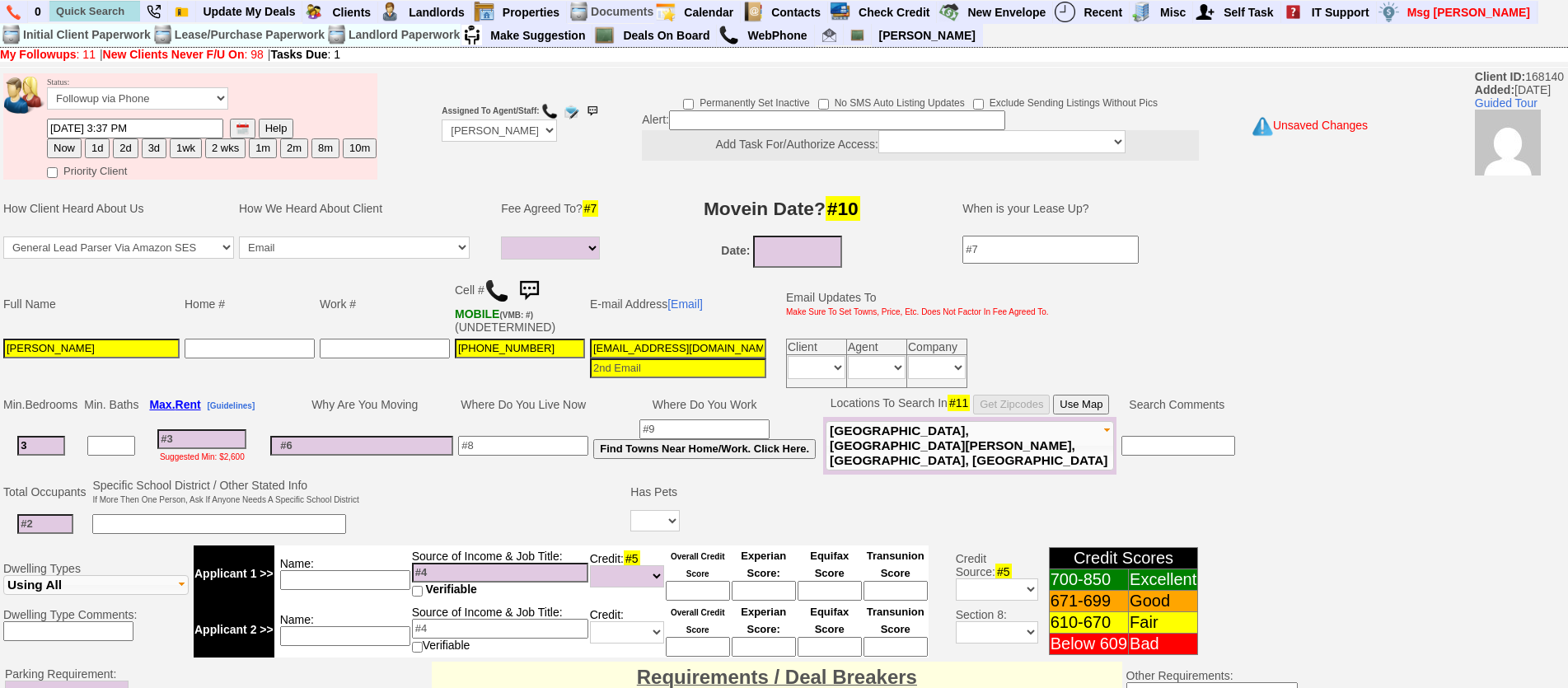
click at [213, 449] on div "Suggested Min: $2,600" at bounding box center [202, 456] width 117 height 13
drag, startPoint x: 209, startPoint y: 436, endPoint x: 197, endPoint y: 435, distance: 12.0
click at [209, 436] on input at bounding box center [202, 439] width 89 height 20
click at [93, 446] on td at bounding box center [111, 445] width 59 height 57
click at [111, 446] on input at bounding box center [111, 446] width 47 height 20
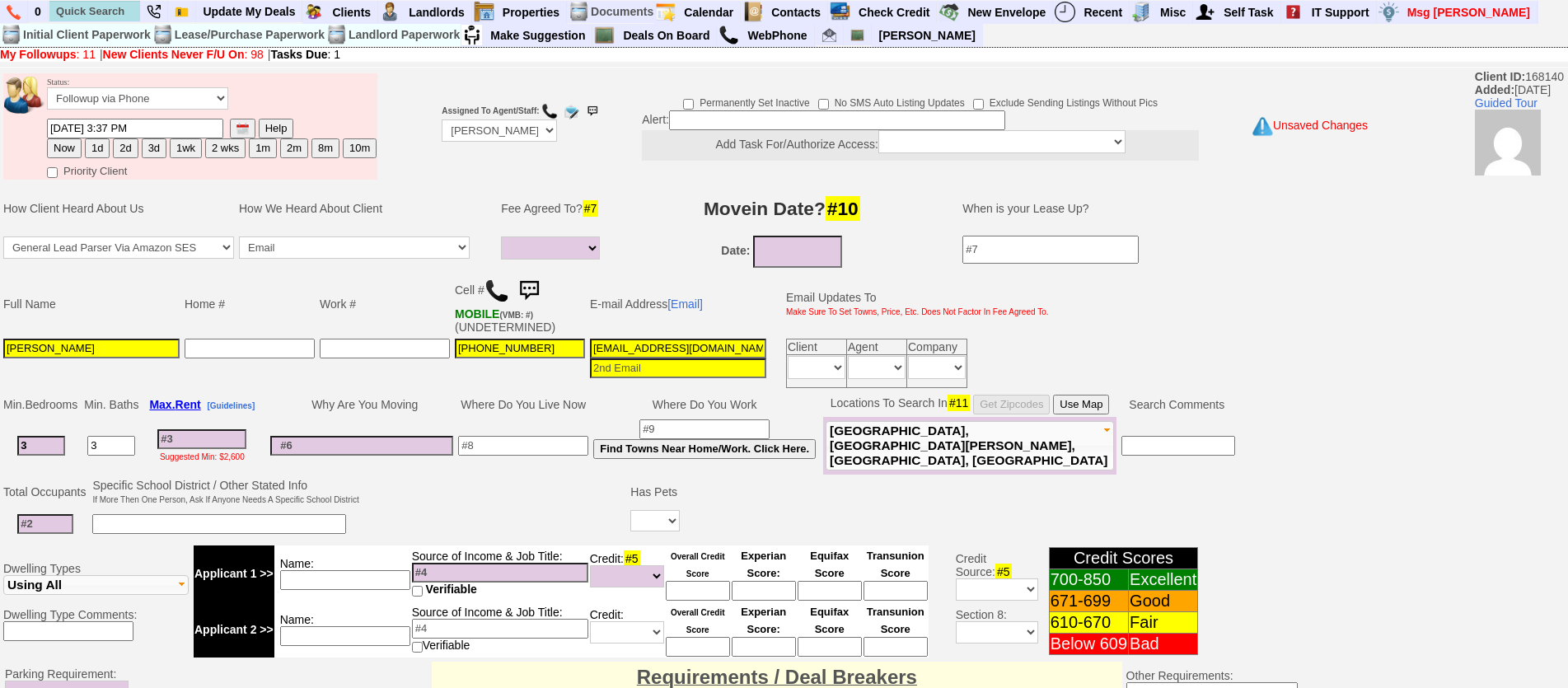
type input "3"
click at [199, 438] on input at bounding box center [202, 439] width 89 height 20
type input "4"
select select
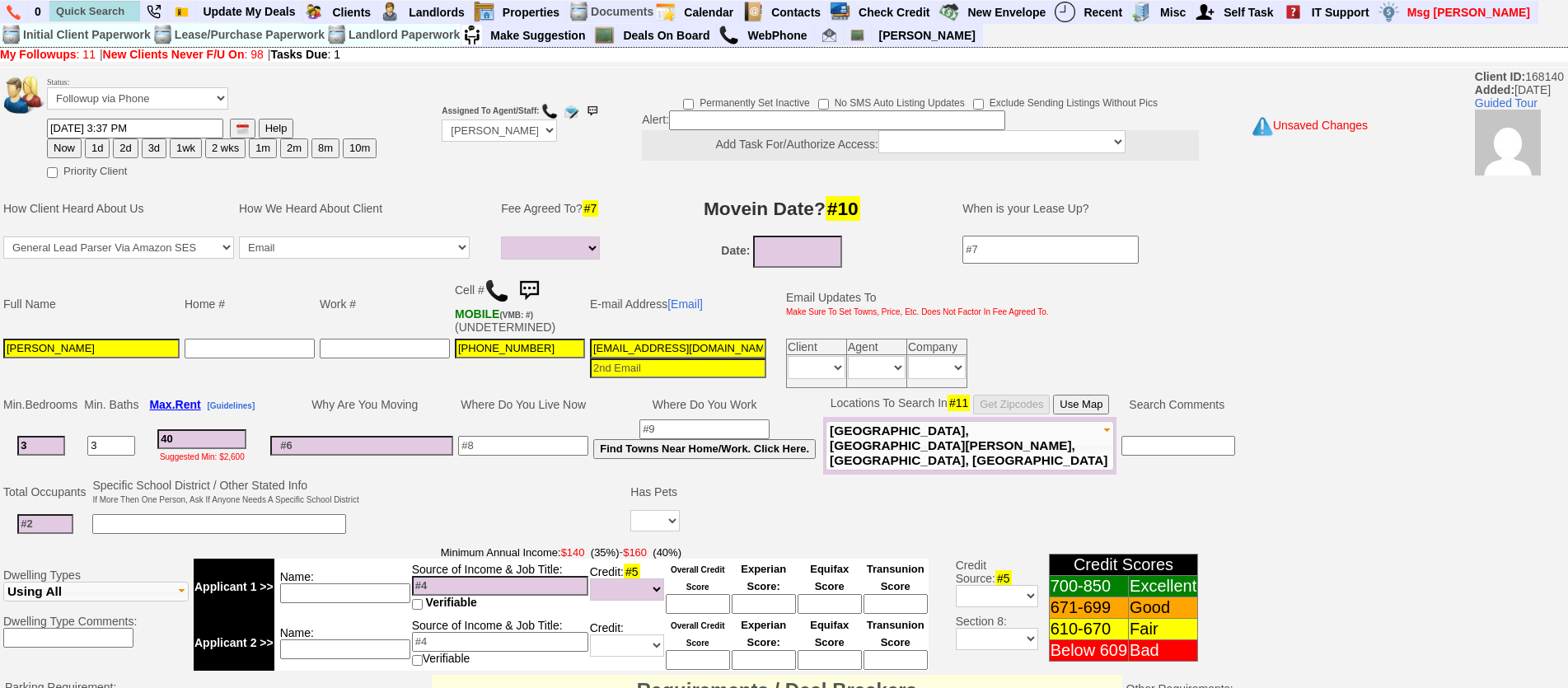
type input "400"
select select
type input "4000"
select select
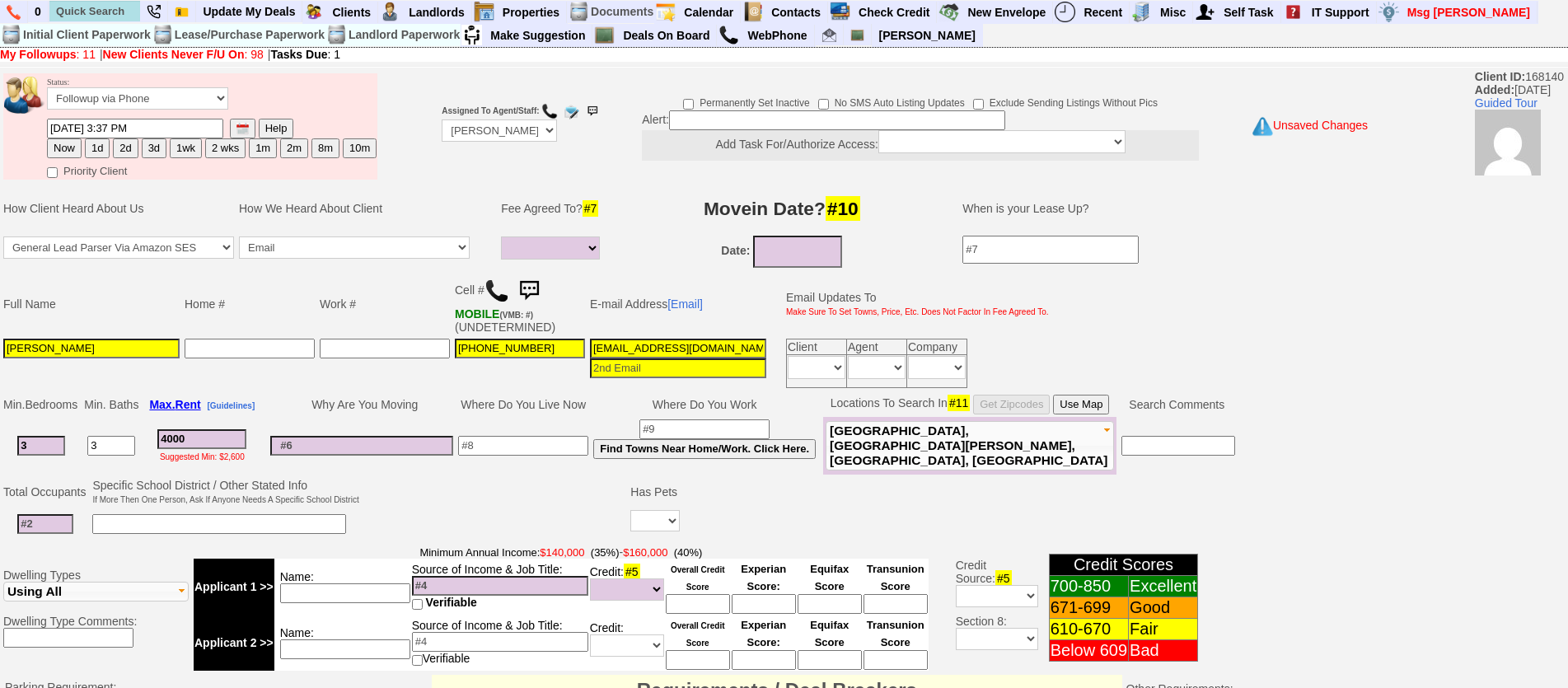
type input "4000"
select select
drag, startPoint x: 48, startPoint y: 446, endPoint x: 0, endPoint y: 436, distance: 49.0
click at [0, 436] on td "Min. Bedrooms Min. Baths Max. Rent [Guidelines] Why Are You Moving Where Do You…" at bounding box center [677, 433] width 1355 height 84
type input "2"
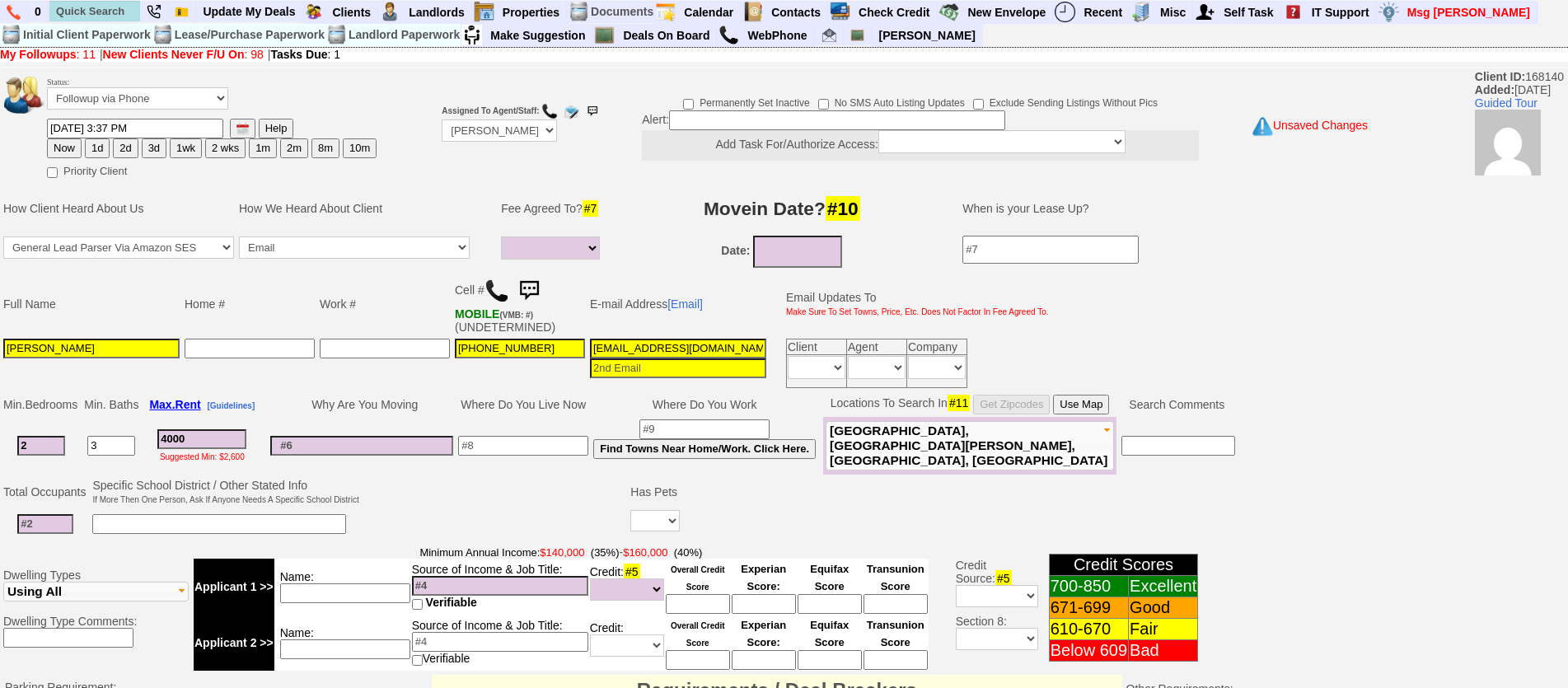
select select
type input "2"
select select
drag, startPoint x: 113, startPoint y: 447, endPoint x: 70, endPoint y: 450, distance: 43.1
click at [70, 450] on tr "2 3 4000 Suggested Min: $1,900 Find Towns Near Home/Work. Click Here. Pelham" at bounding box center [619, 445] width 1236 height 57
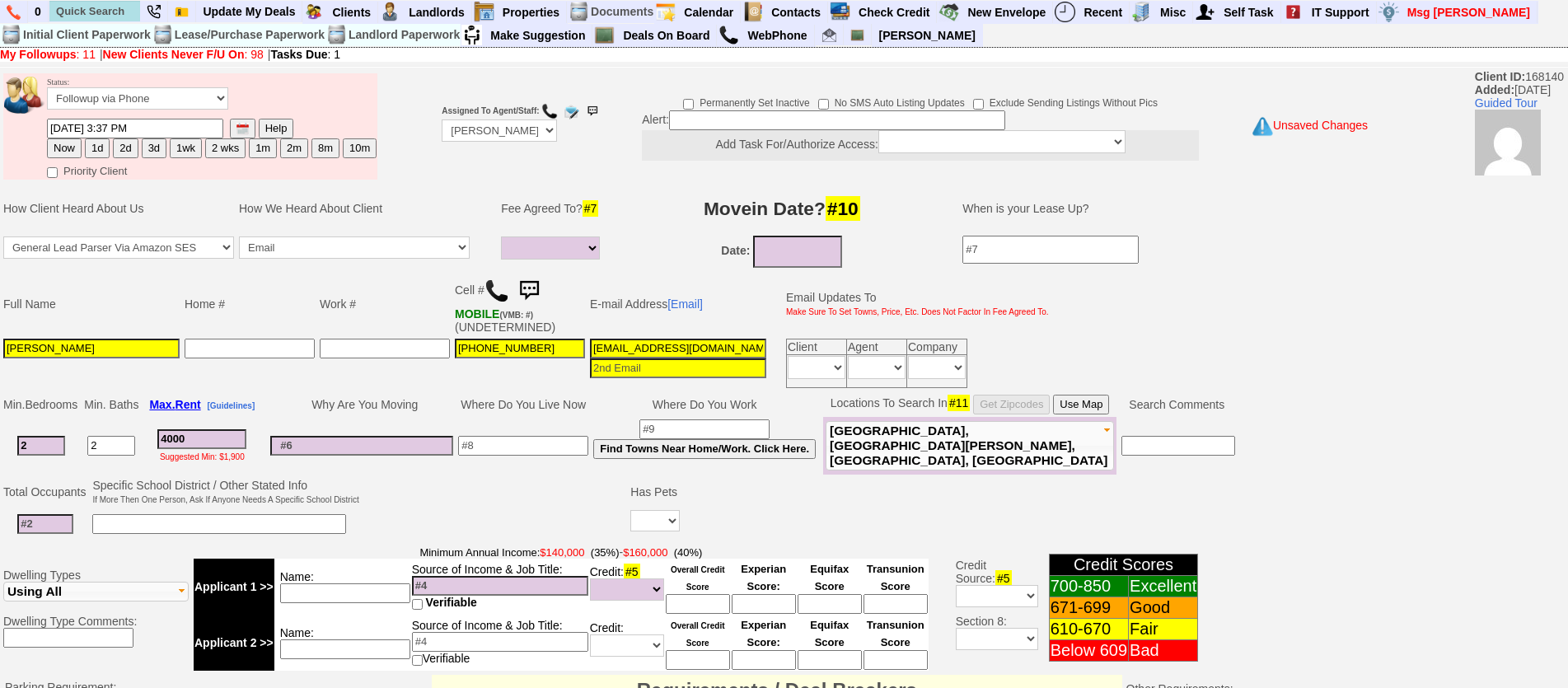
type input "2"
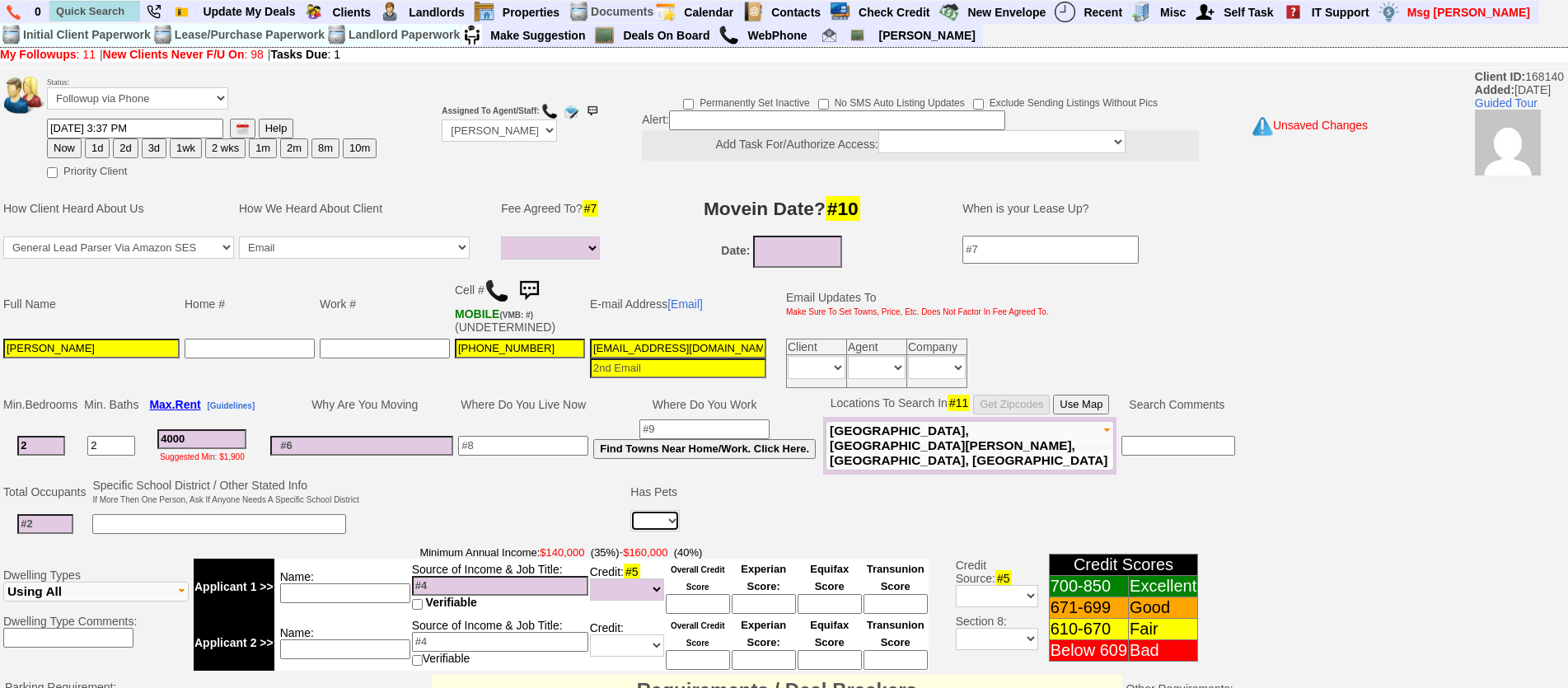
click at [645, 528] on select "Yes No" at bounding box center [654, 521] width 49 height 22
select select "No"
click at [632, 510] on select "Yes No" at bounding box center [654, 521] width 49 height 22
click at [54, 526] on input at bounding box center [45, 524] width 56 height 20
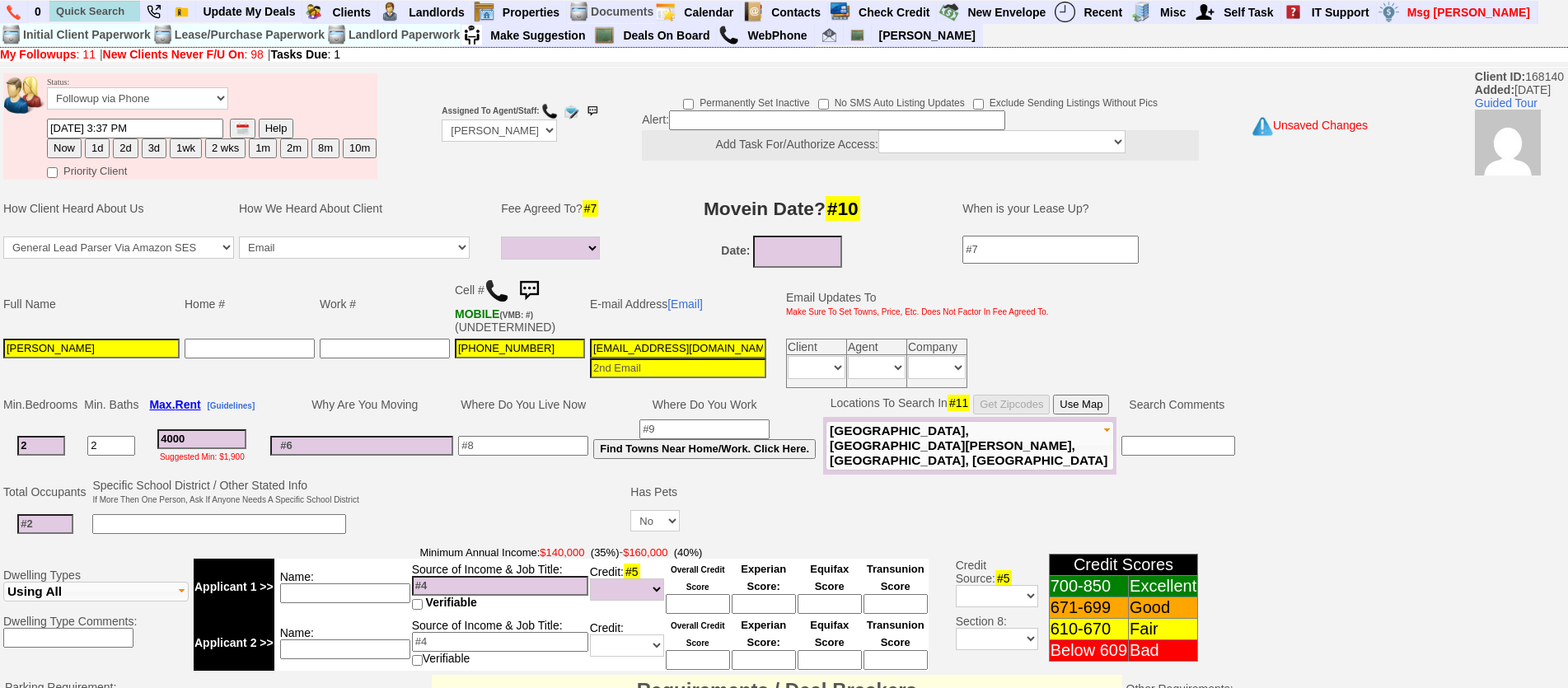
click at [61, 526] on input at bounding box center [45, 524] width 56 height 20
type input "1"
type input "3"
click at [117, 520] on input at bounding box center [219, 524] width 254 height 20
drag, startPoint x: 68, startPoint y: 524, endPoint x: 132, endPoint y: 523, distance: 64.0
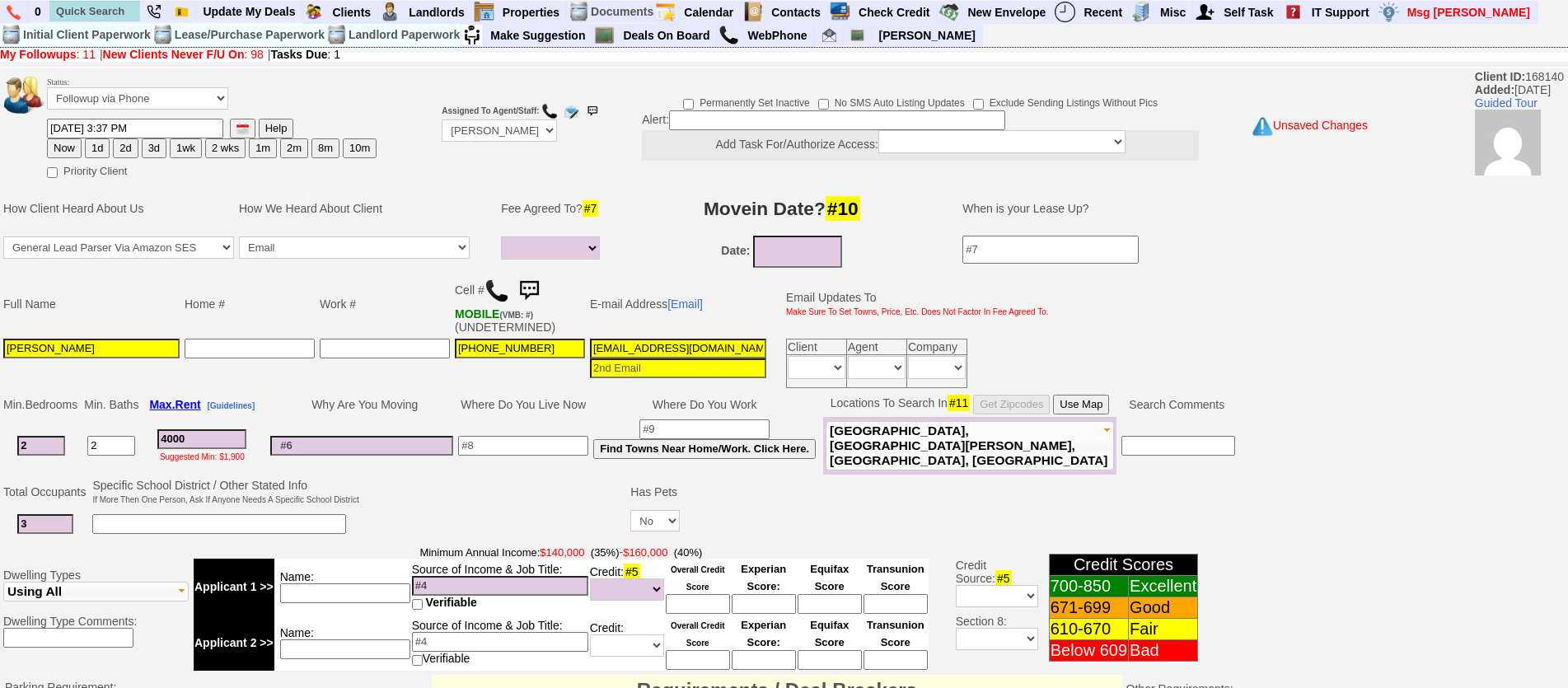
click at [77, 525] on td "3" at bounding box center [45, 524] width 89 height 34
click at [132, 523] on input at bounding box center [219, 524] width 254 height 20
click at [497, 456] on td at bounding box center [523, 445] width 135 height 57
drag, startPoint x: 505, startPoint y: 444, endPoint x: 496, endPoint y: 436, distance: 12.0
click at [504, 441] on input at bounding box center [523, 446] width 130 height 20
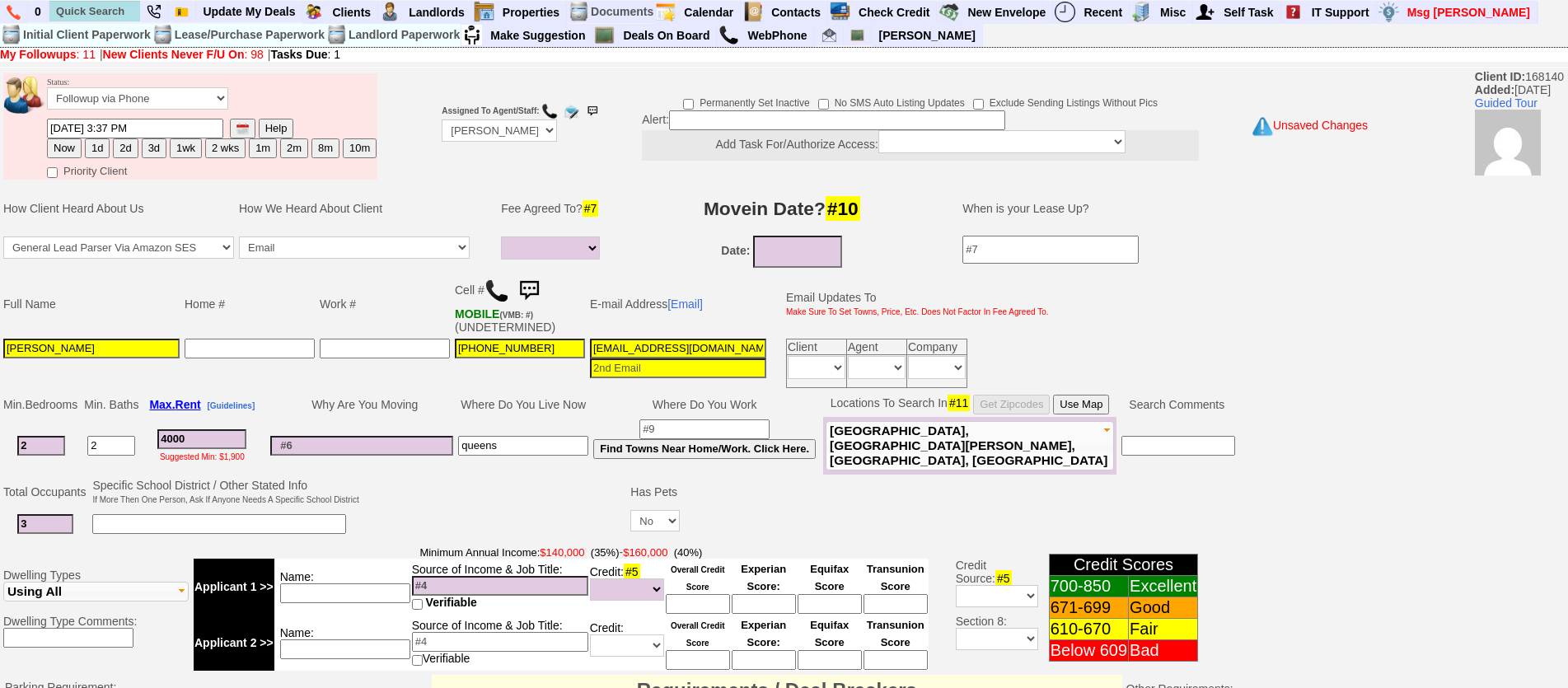
type input "queens"
click at [441, 455] on input at bounding box center [362, 446] width 183 height 20
type input "closer to family"
click at [653, 354] on input "3apad4euy949wi31ch0dx55usk2@convo.zillow.com" at bounding box center [678, 348] width 177 height 20
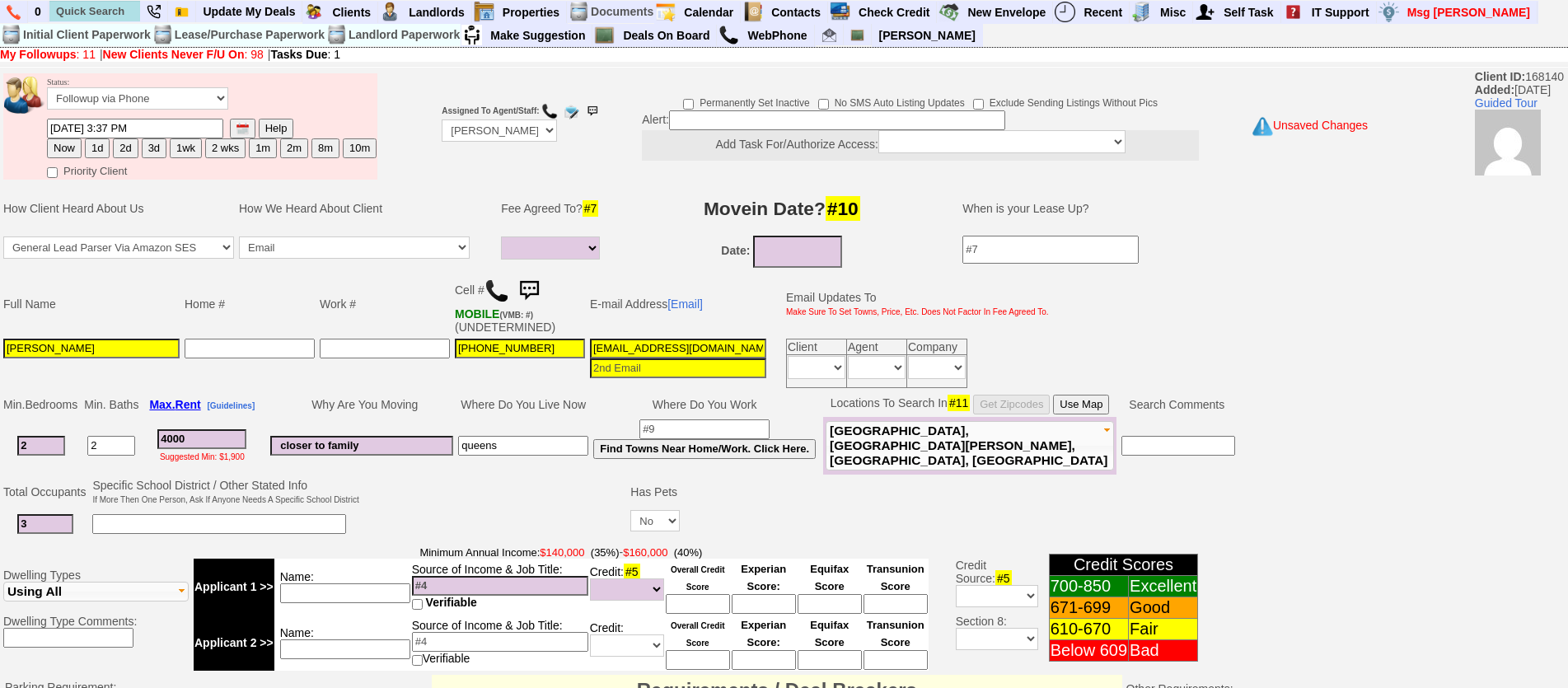
click at [653, 354] on input "3apad4euy949wi31ch0dx55usk2@convo.zillow.com" at bounding box center [678, 348] width 177 height 20
click at [640, 345] on input at bounding box center [678, 348] width 177 height 20
type input "nfusco2387@gmail.com"
click at [375, 402] on td "Why Are You Moving" at bounding box center [361, 405] width 187 height 25
click at [42, 447] on input "2" at bounding box center [41, 446] width 47 height 20
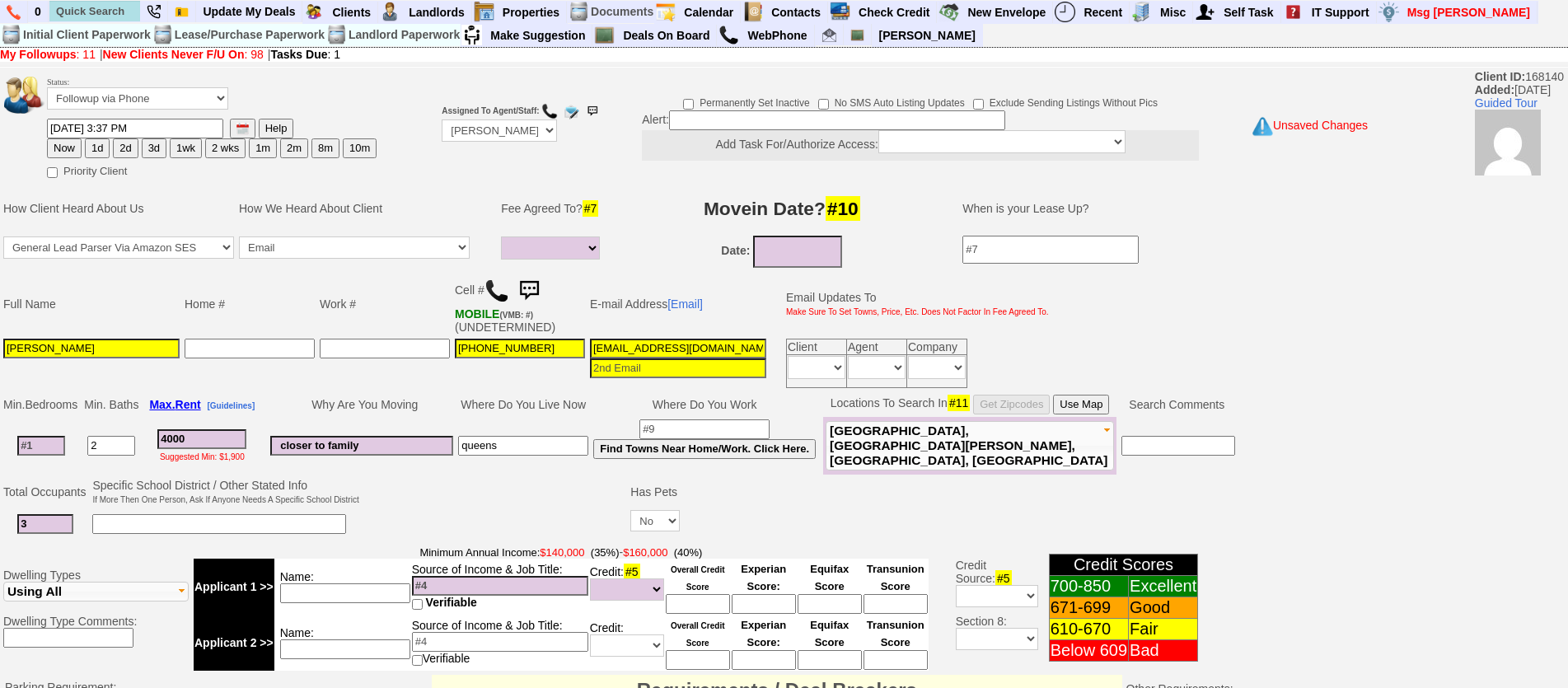
type input "3"
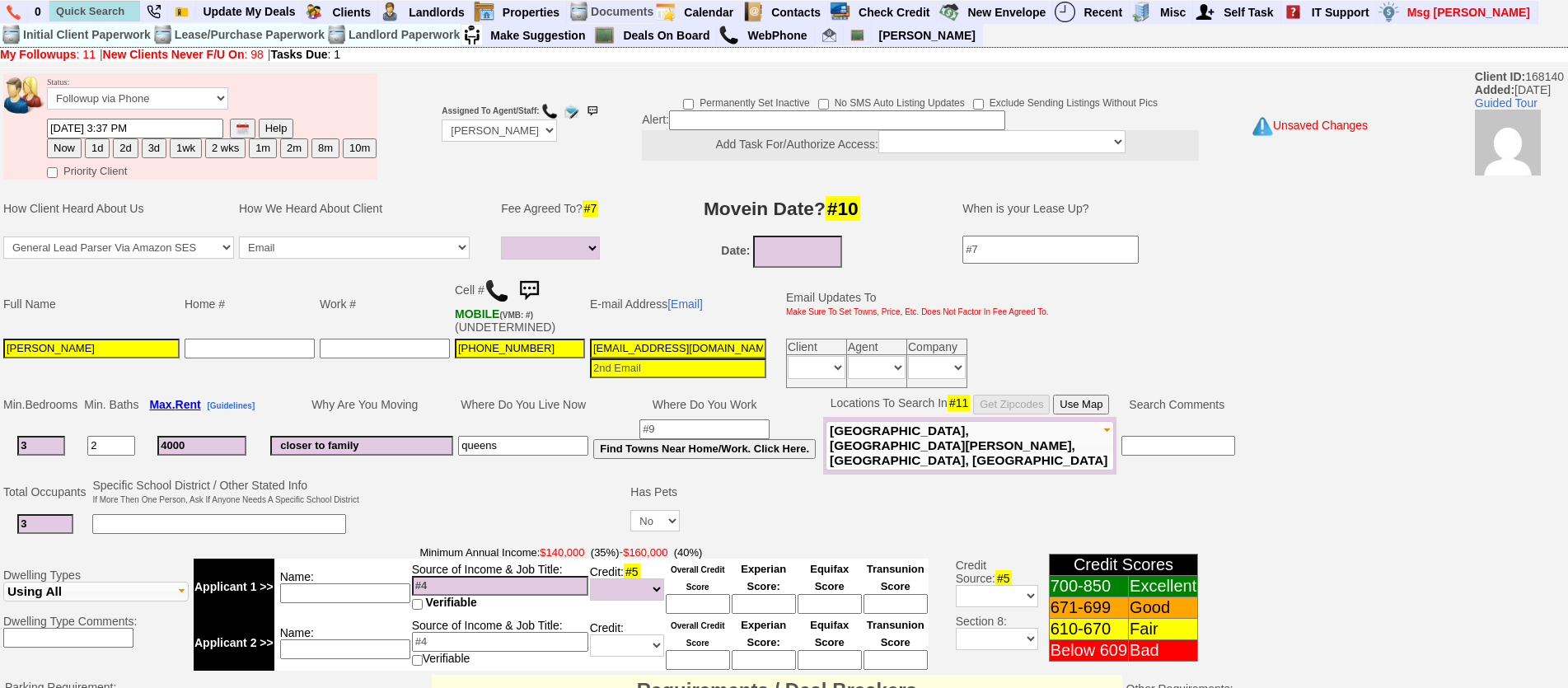
select select
type input "2"
select select
click at [320, 406] on td "Why Are You Moving" at bounding box center [361, 405] width 187 height 25
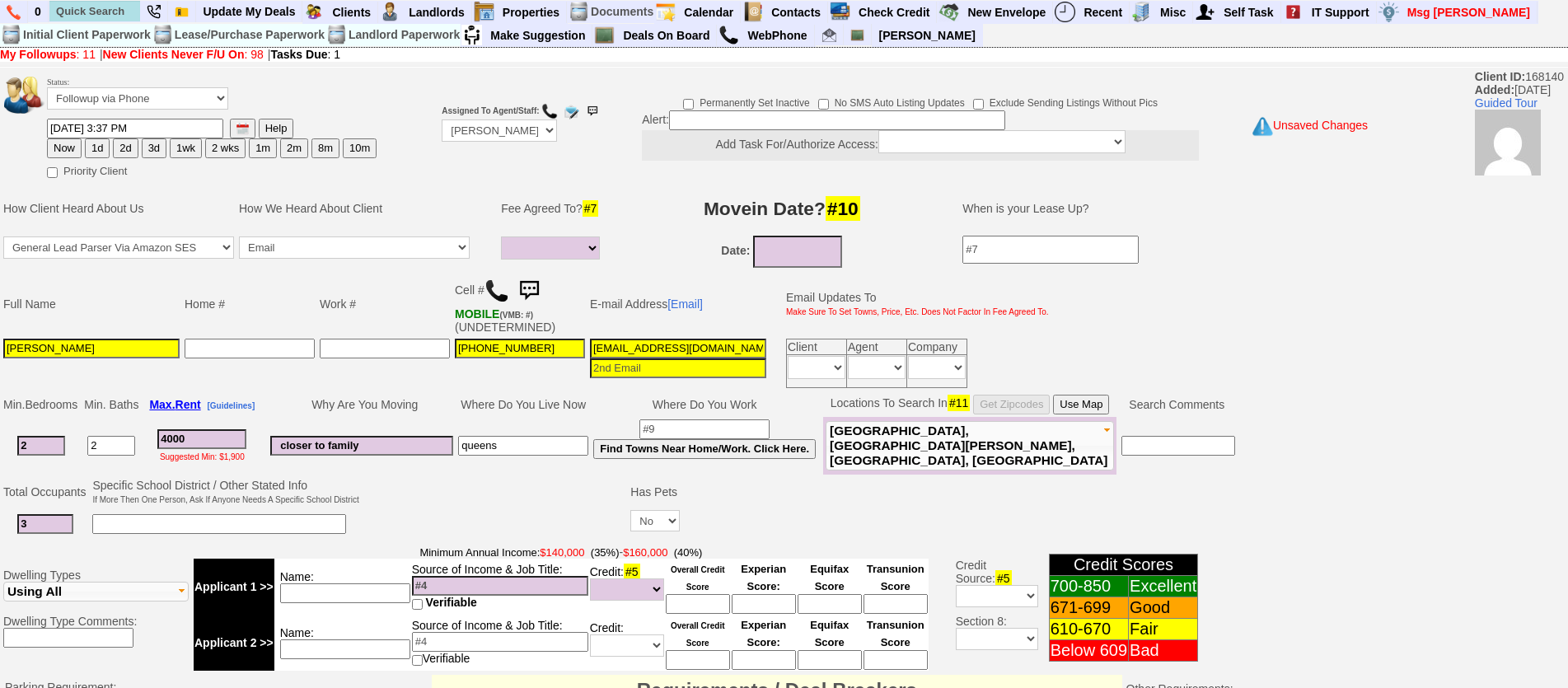
click at [97, 146] on button "1d" at bounding box center [97, 148] width 25 height 20
type input "09/30/2025 12:28 PM"
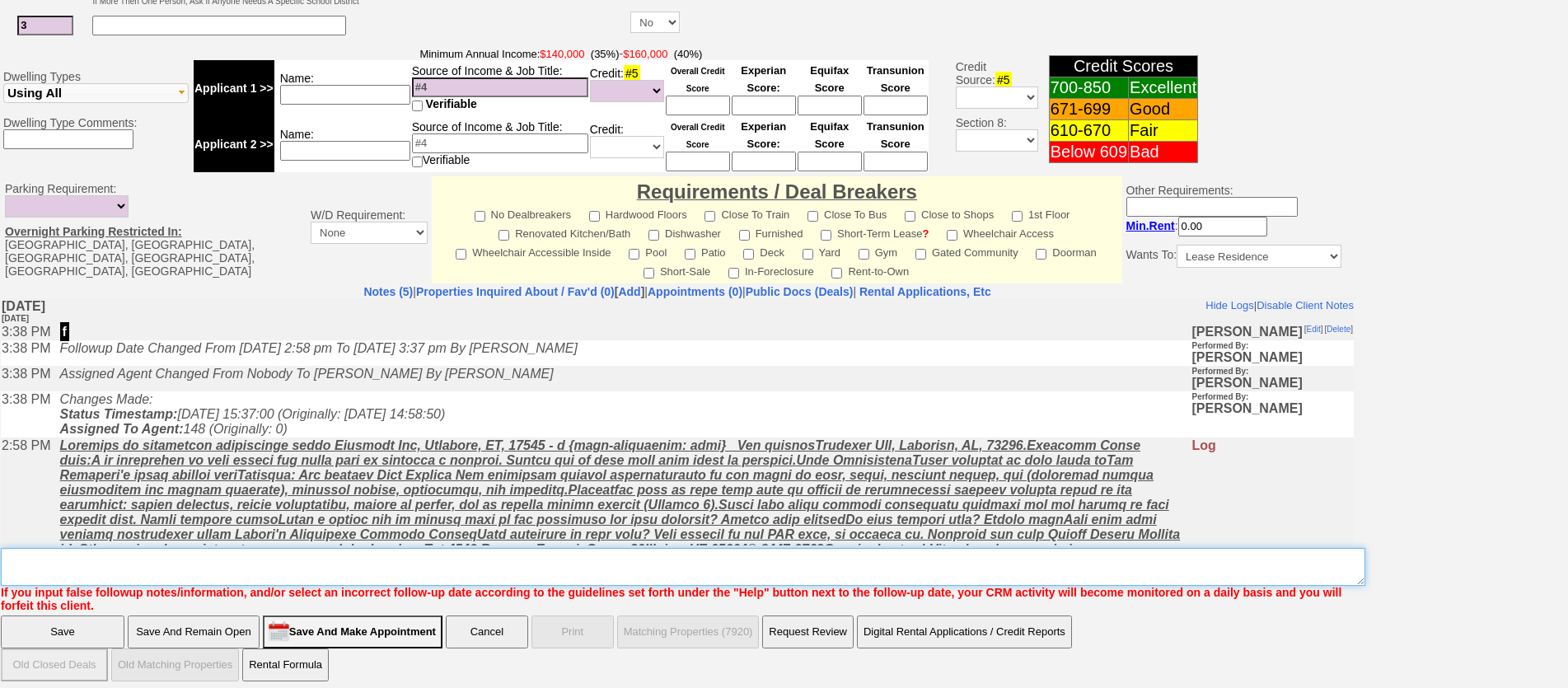
click at [458, 564] on textarea "Insert New Note Here" at bounding box center [683, 566] width 1365 height 37
type textarea "send options fu"
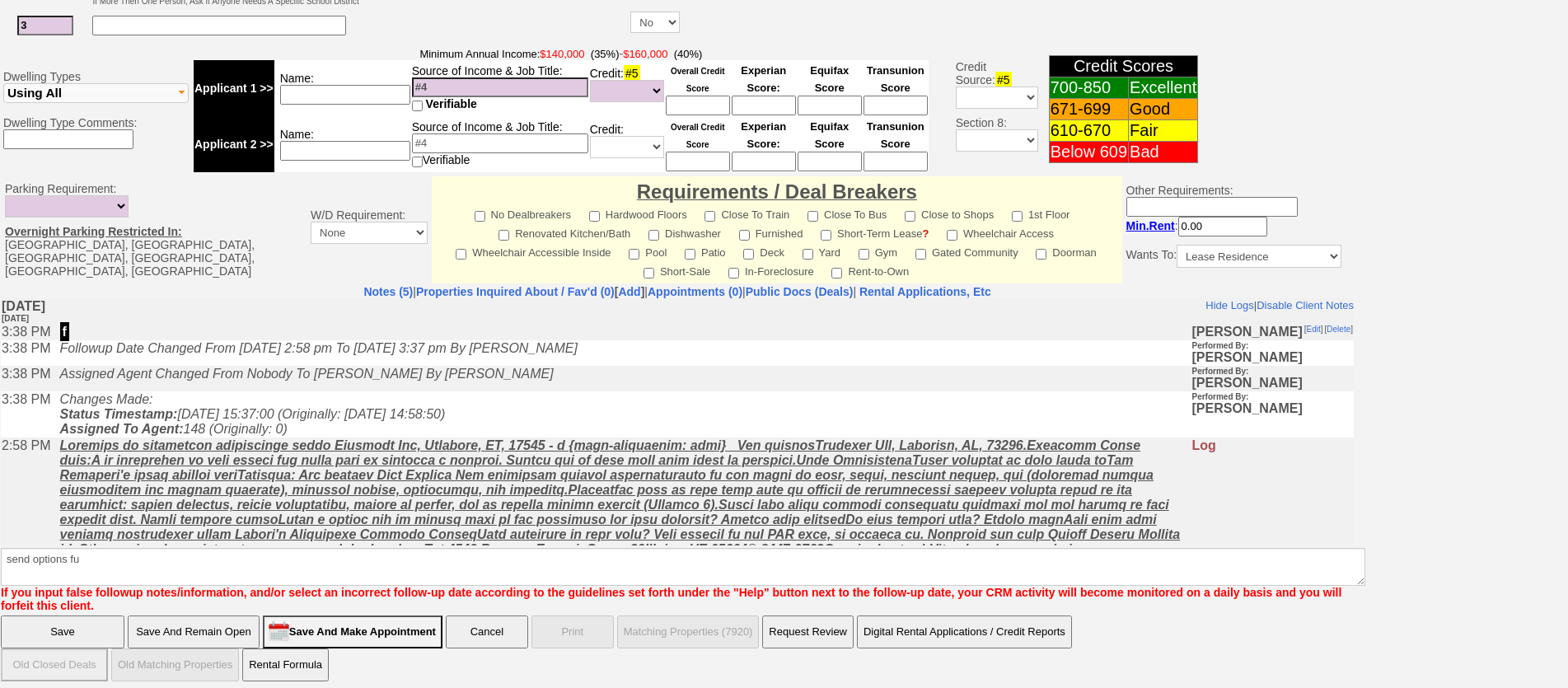
click input "Save" at bounding box center [62, 632] width 123 height 33
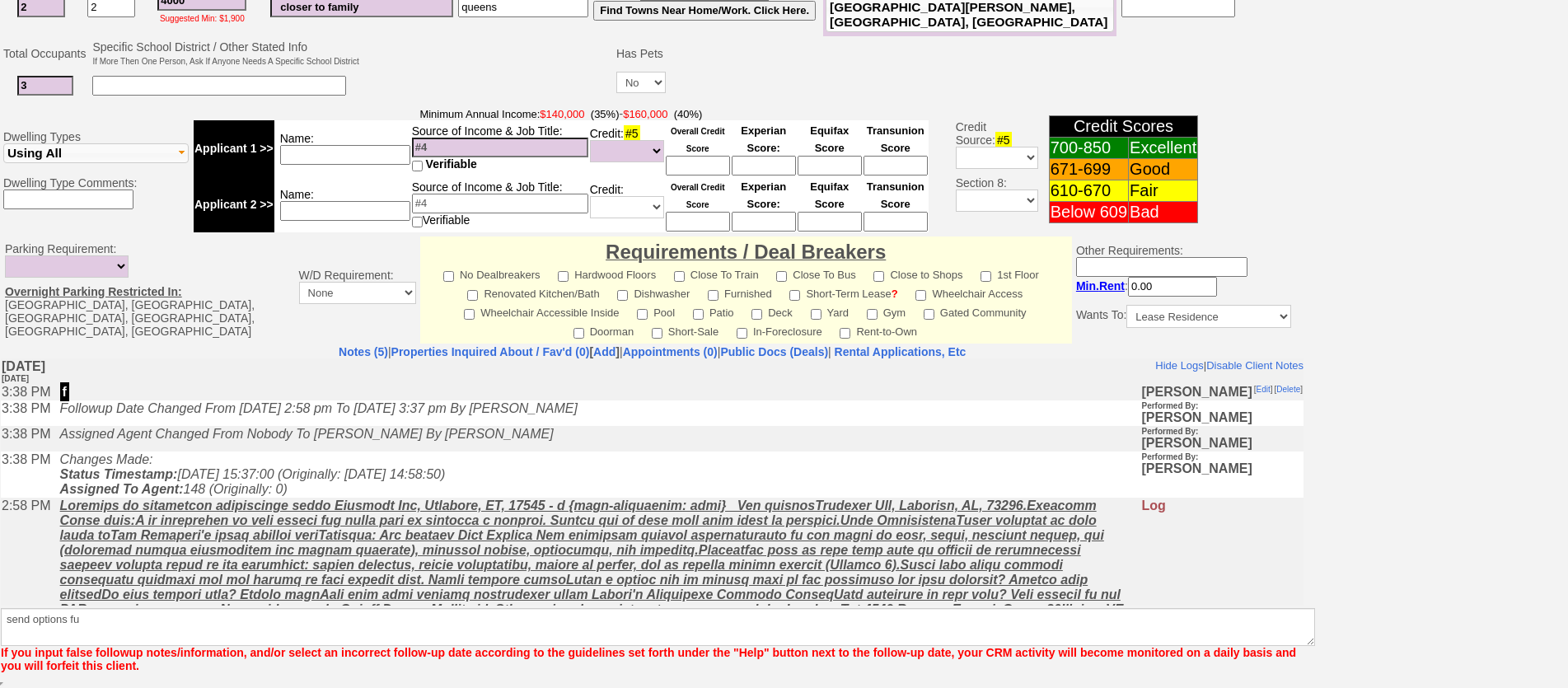
scroll to position [439, 0]
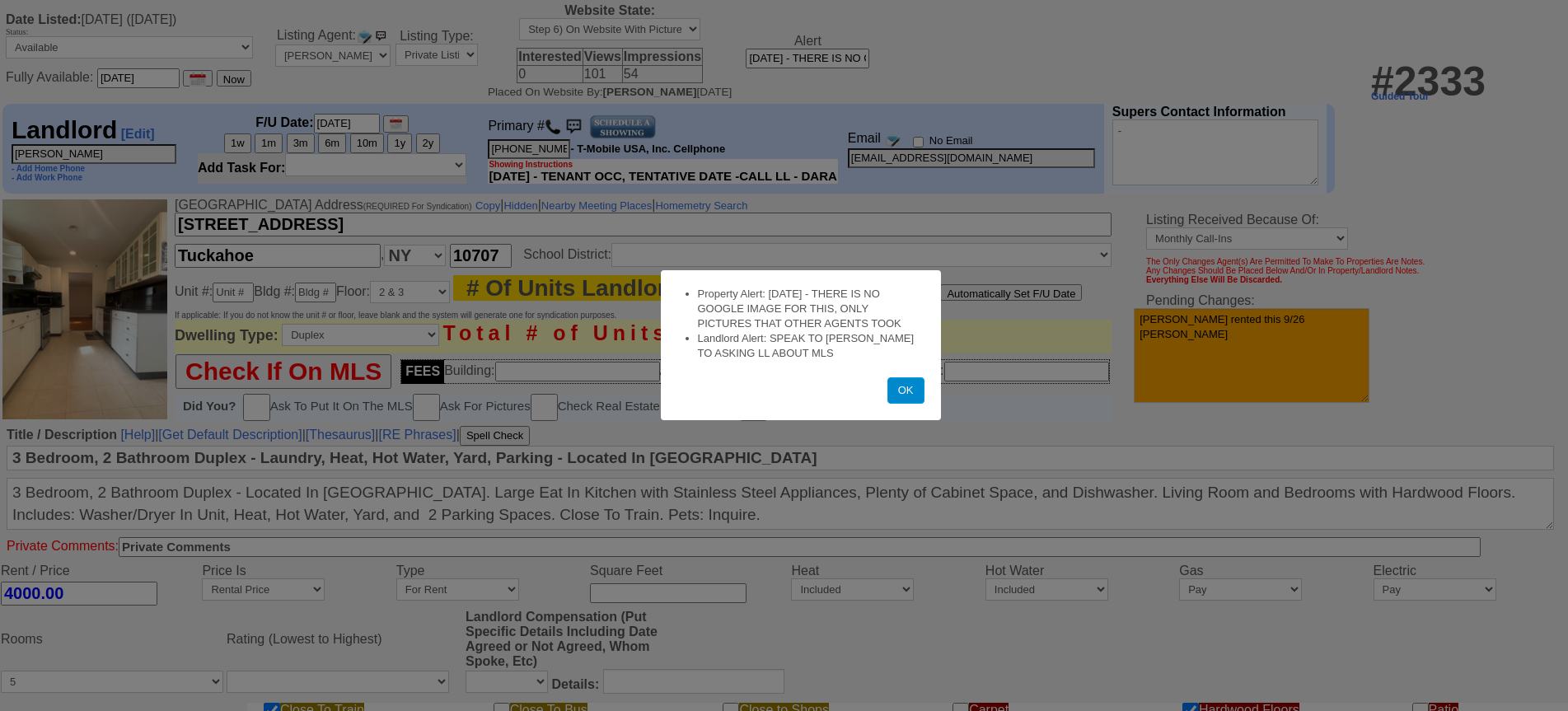
click at [905, 397] on button "OK" at bounding box center [906, 391] width 37 height 27
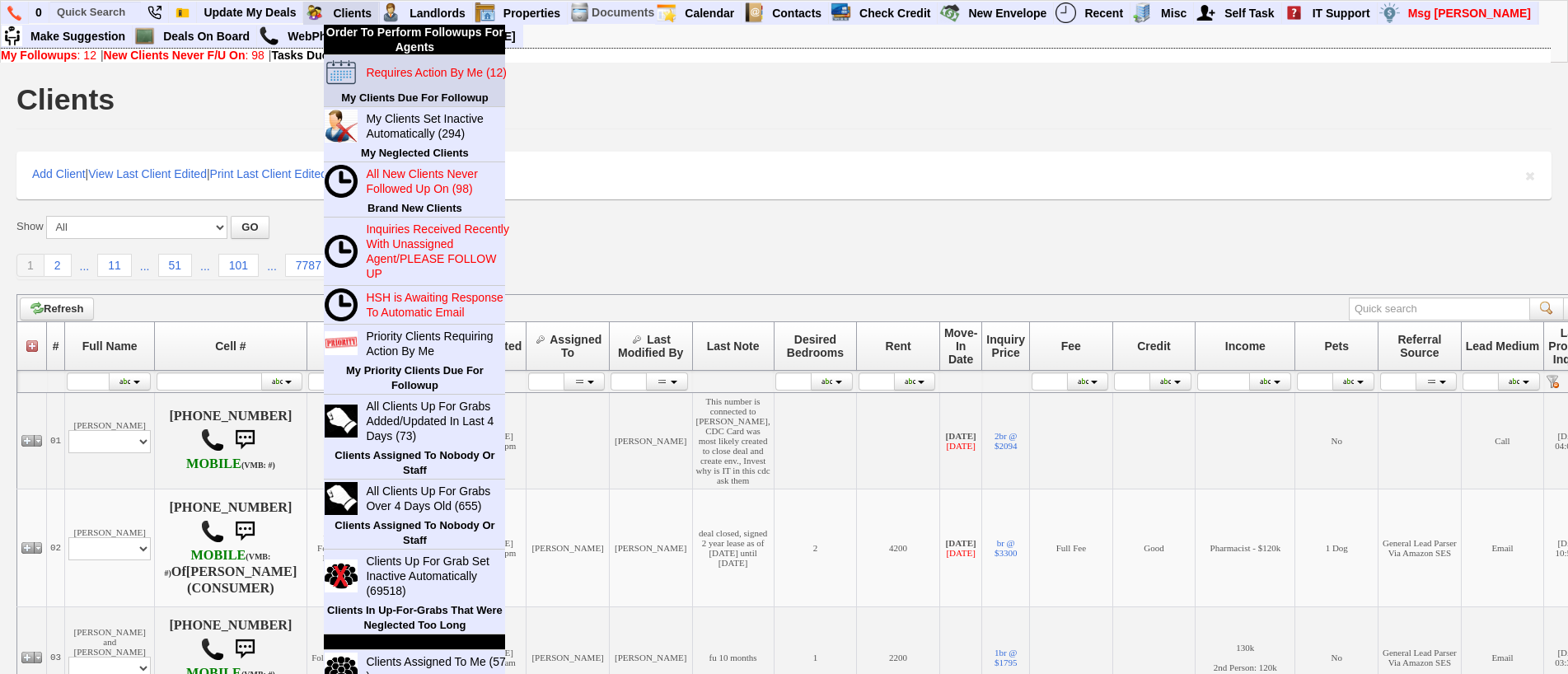
click at [395, 73] on blink "Requires Action By Me (12)" at bounding box center [436, 72] width 140 height 13
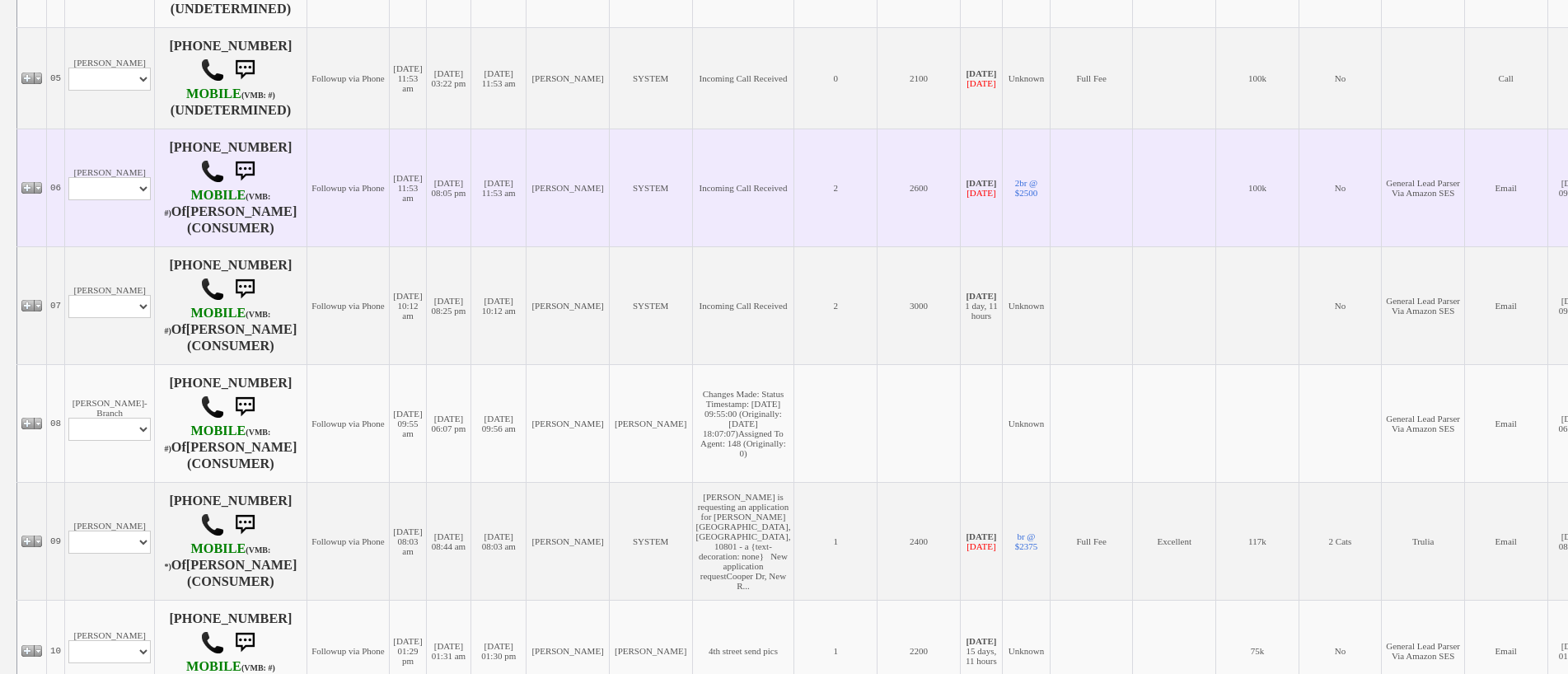
scroll to position [956, 0]
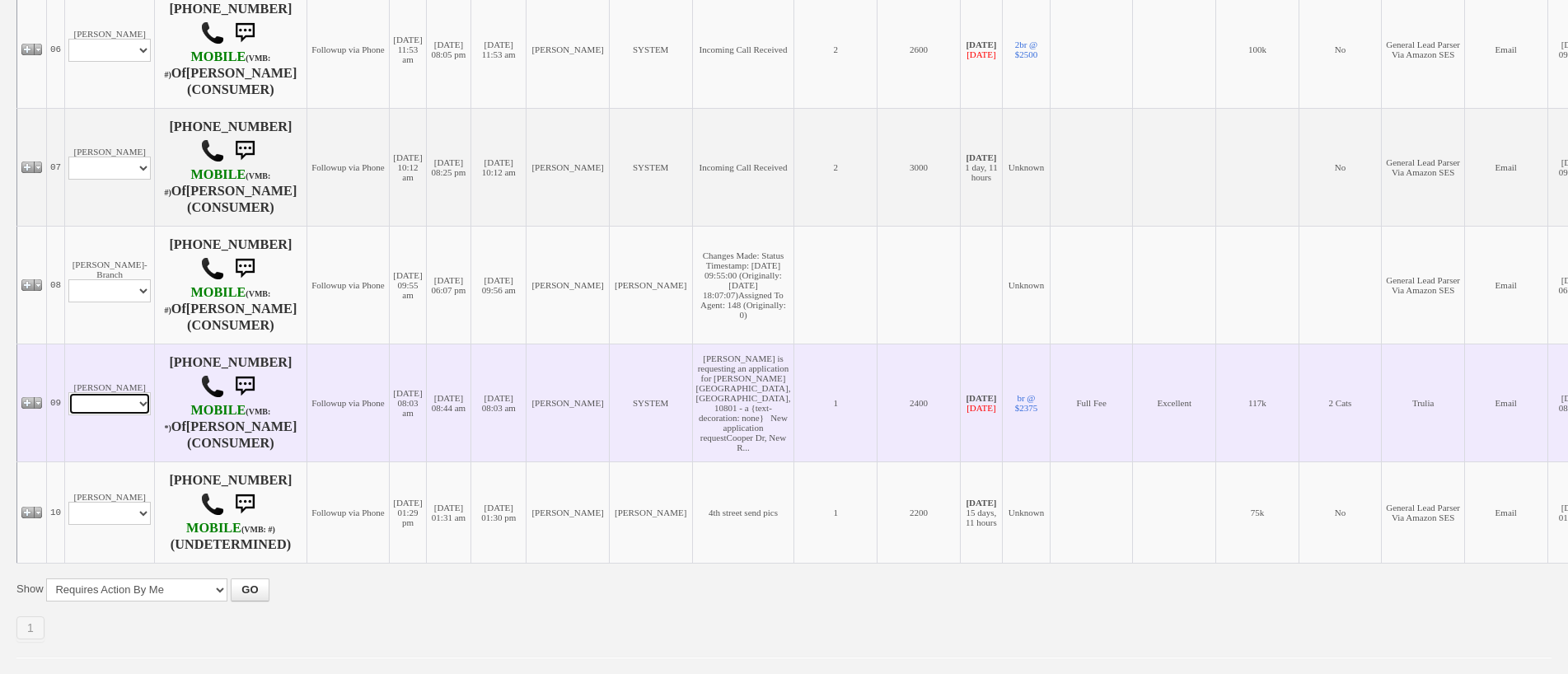
click at [123, 392] on select "Profile Edit Print Email Externally (Will Not Be Tracked In CRM) Closed Deals" at bounding box center [109, 404] width 82 height 23
select select "ChangeURL,/crm/custom/edit_client_form.php?redirect=%2Fcrm%2Fclients.php&id=433…"
click at [68, 392] on select "Profile Edit Print Email Externally (Will Not Be Tracked In CRM) Closed Deals" at bounding box center [109, 404] width 82 height 23
select select
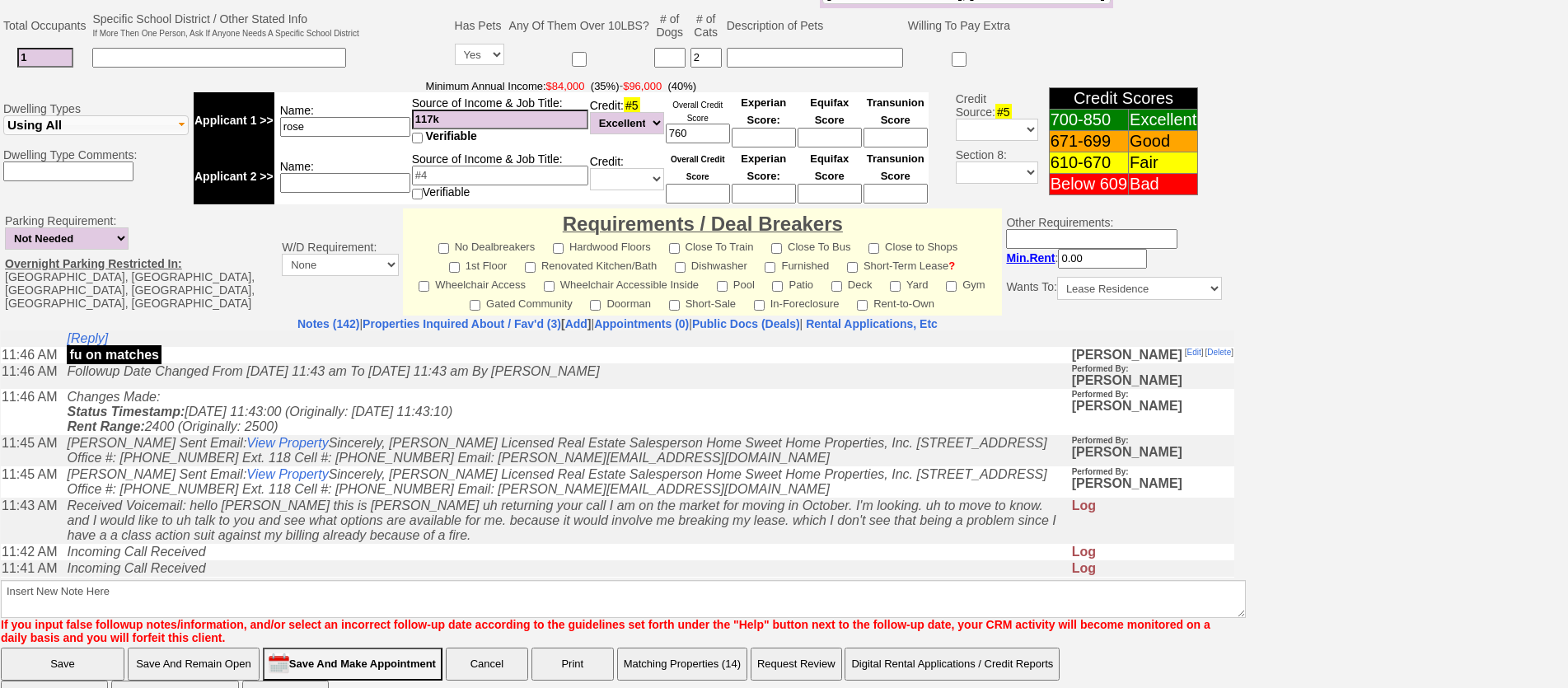
scroll to position [659, 0]
click at [458, 321] on link "Properties Inquired About / Fav'd (3)" at bounding box center [462, 324] width 198 height 13
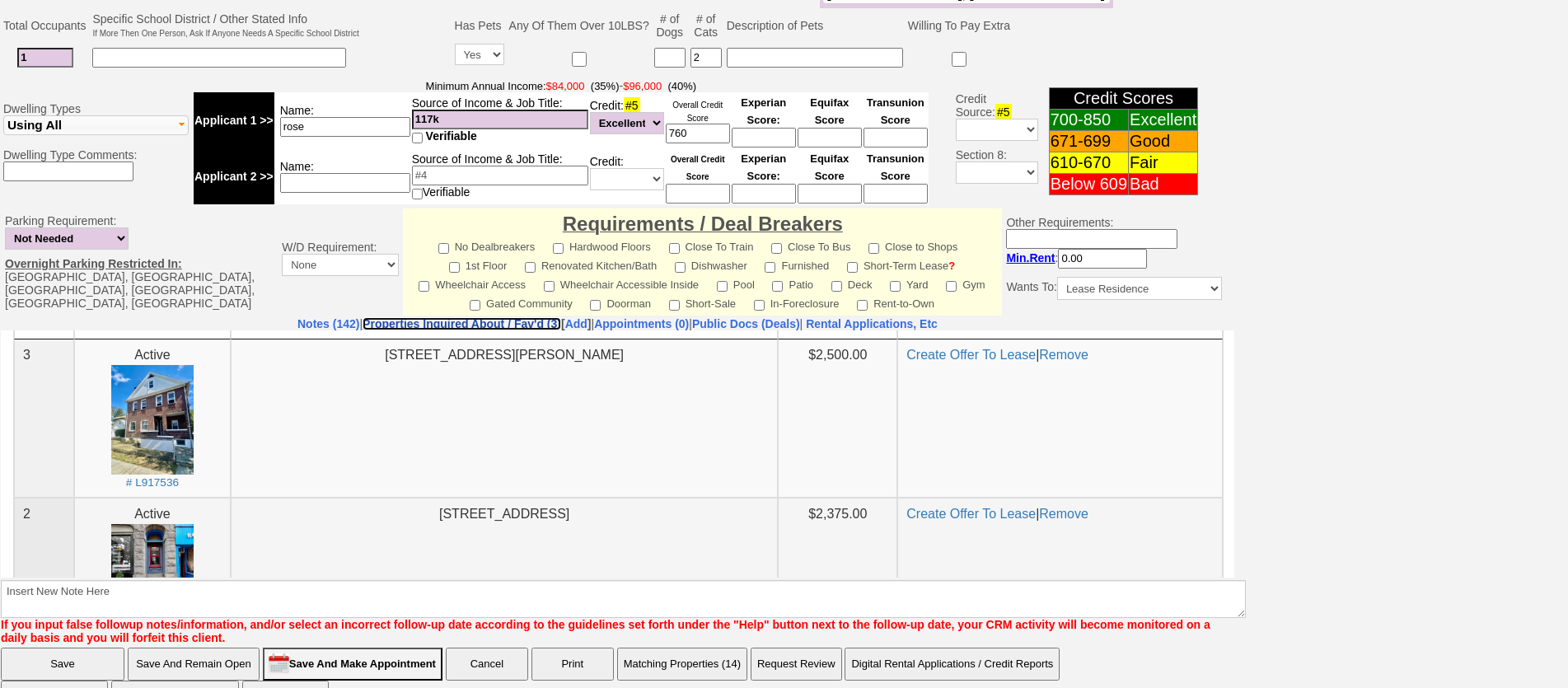
scroll to position [82, 0]
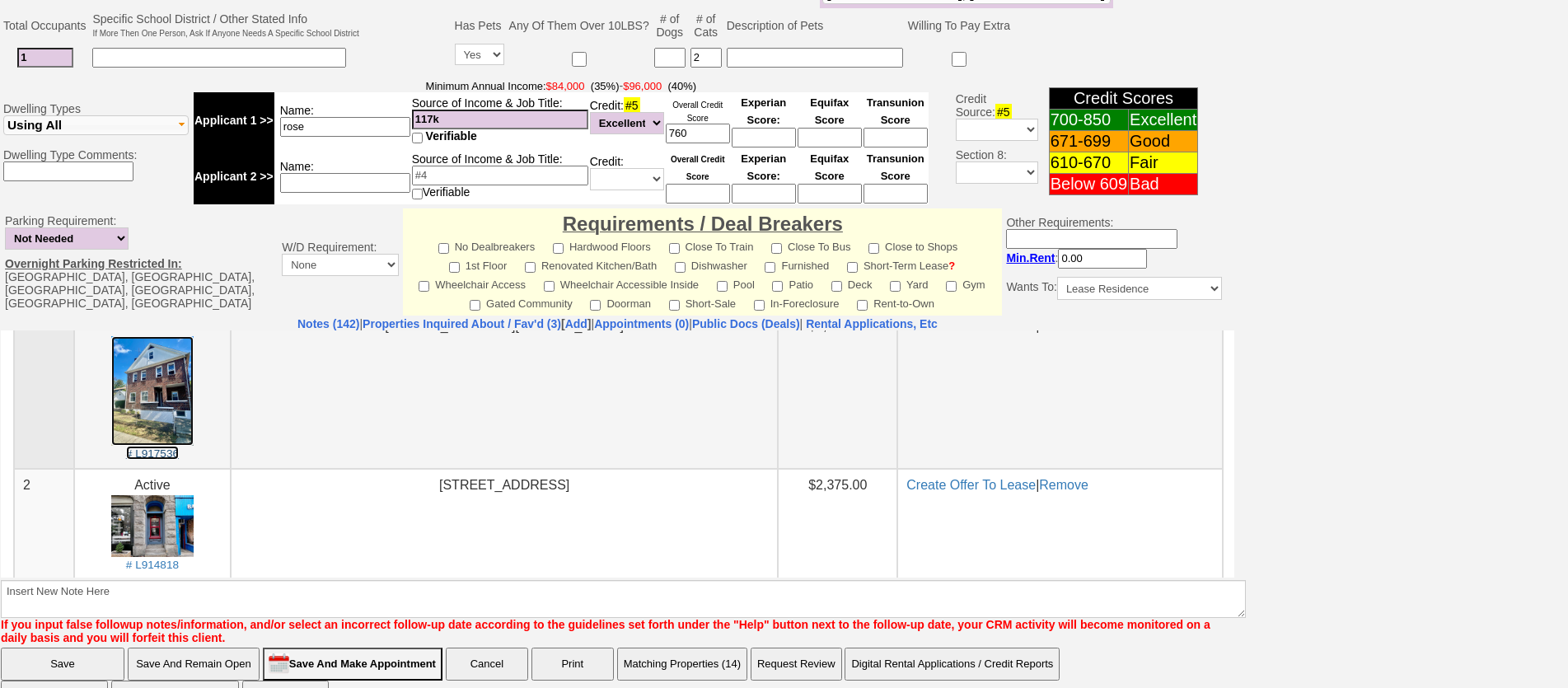
click at [133, 376] on img at bounding box center [152, 390] width 82 height 110
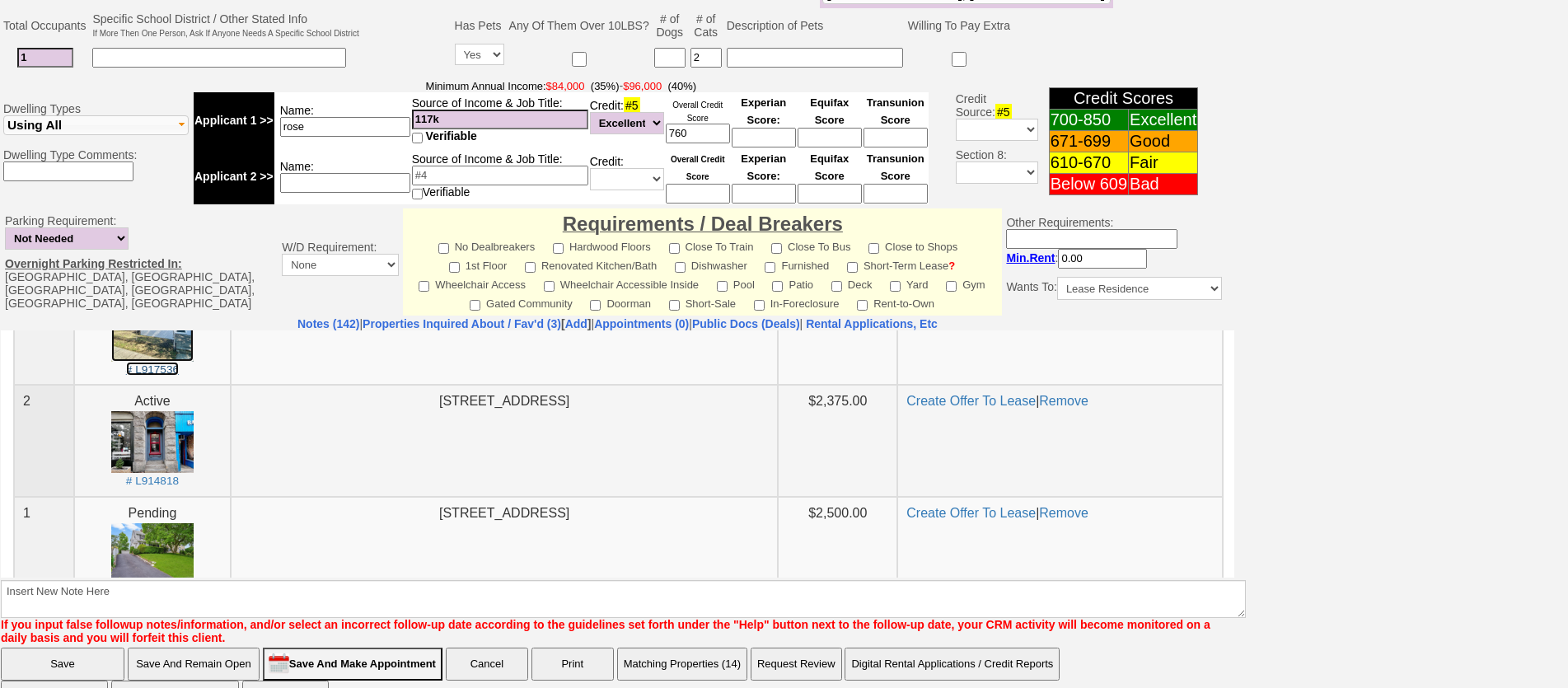
scroll to position [223, 0]
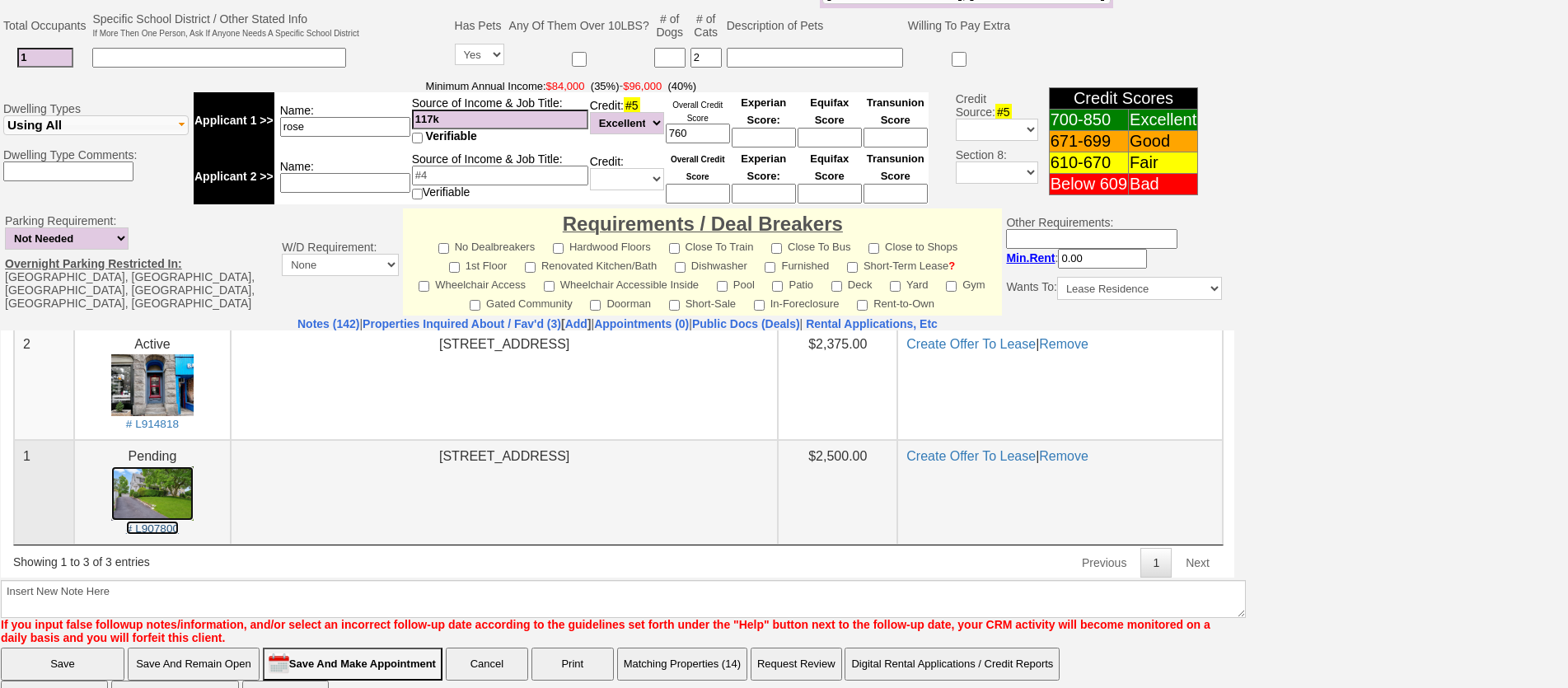
click at [167, 495] on img at bounding box center [152, 493] width 82 height 55
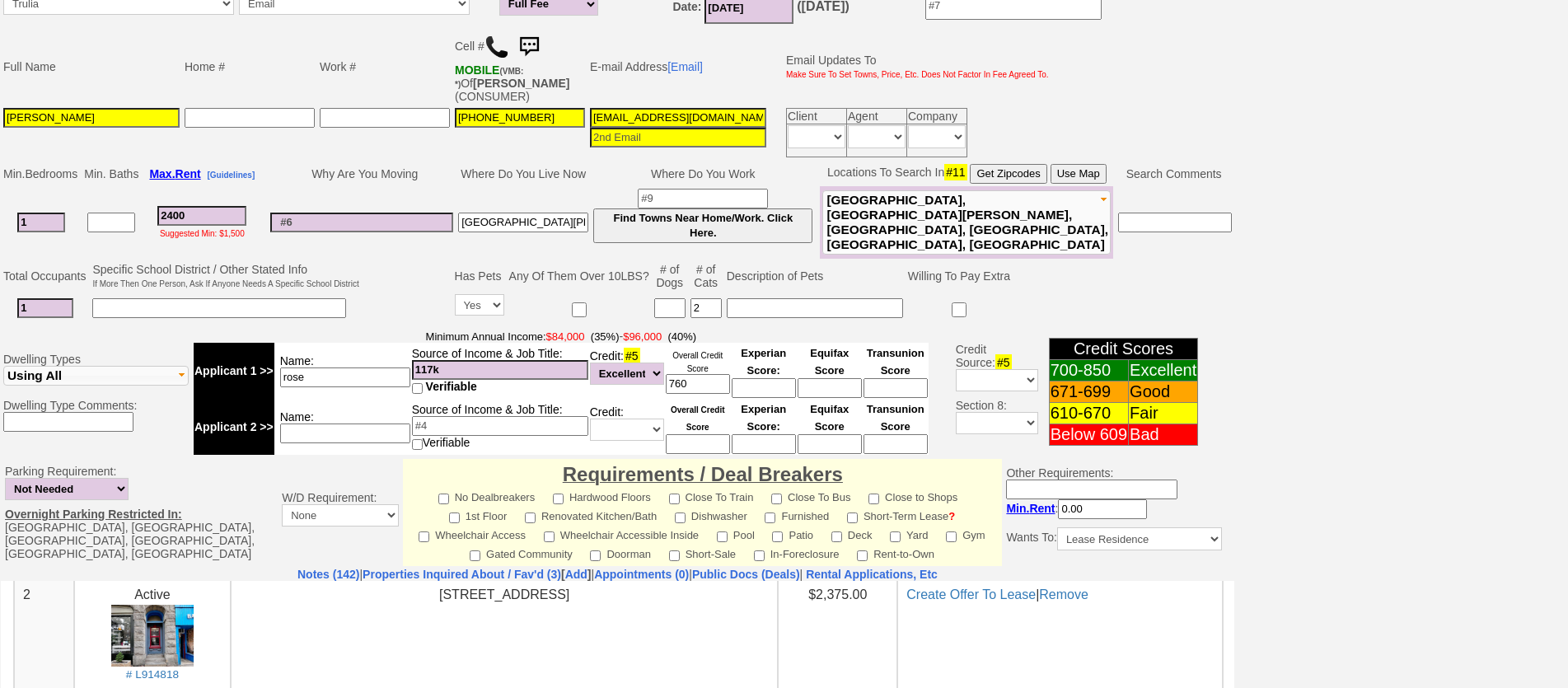
scroll to position [171, 0]
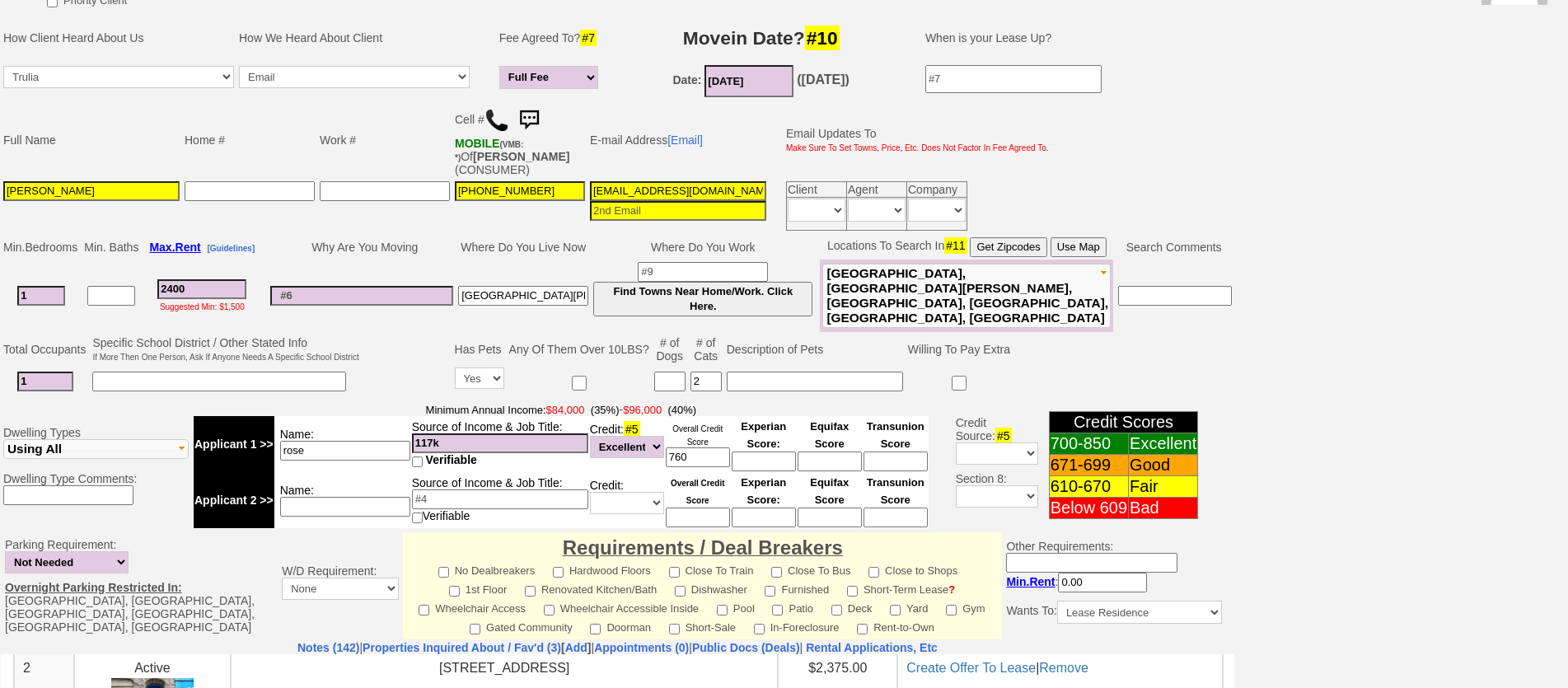
click at [1091, 247] on button "Use Map" at bounding box center [1078, 247] width 56 height 20
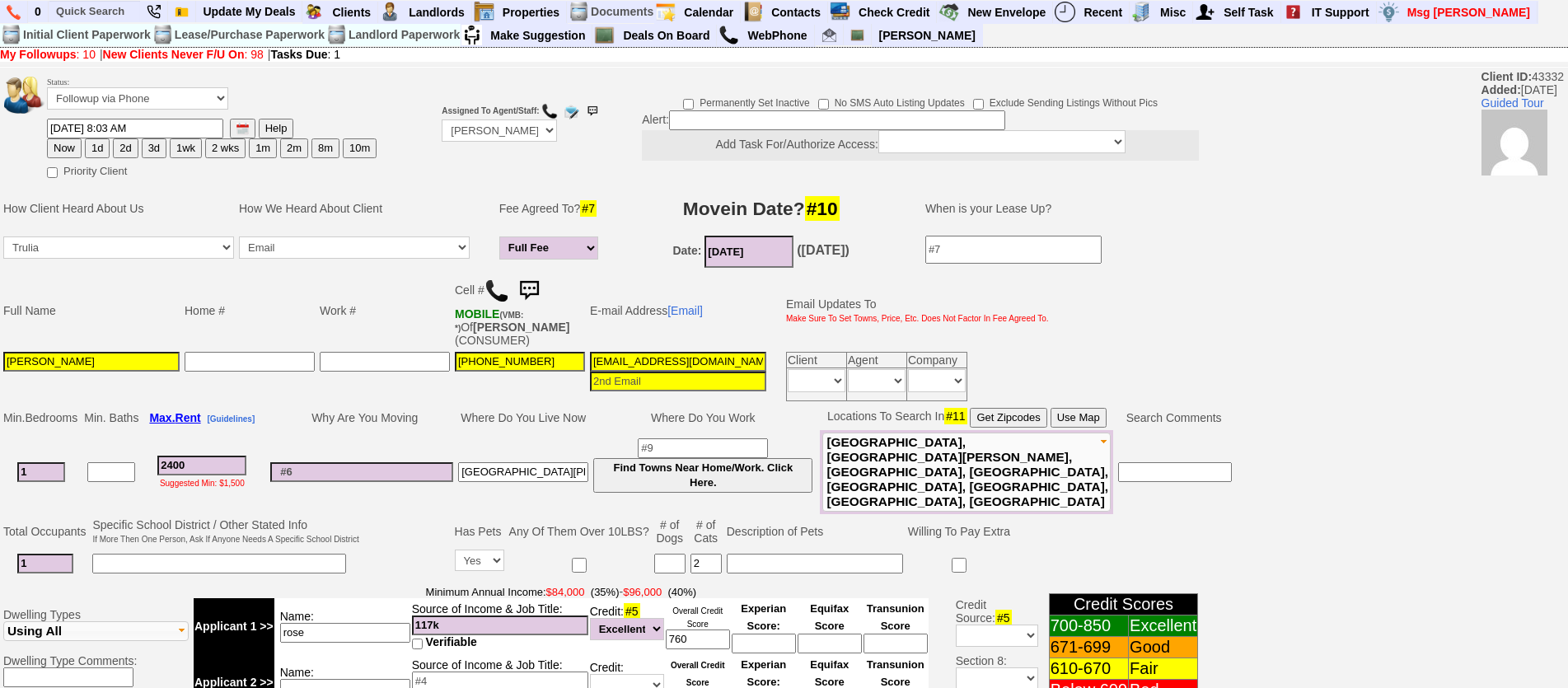
scroll to position [535, 0]
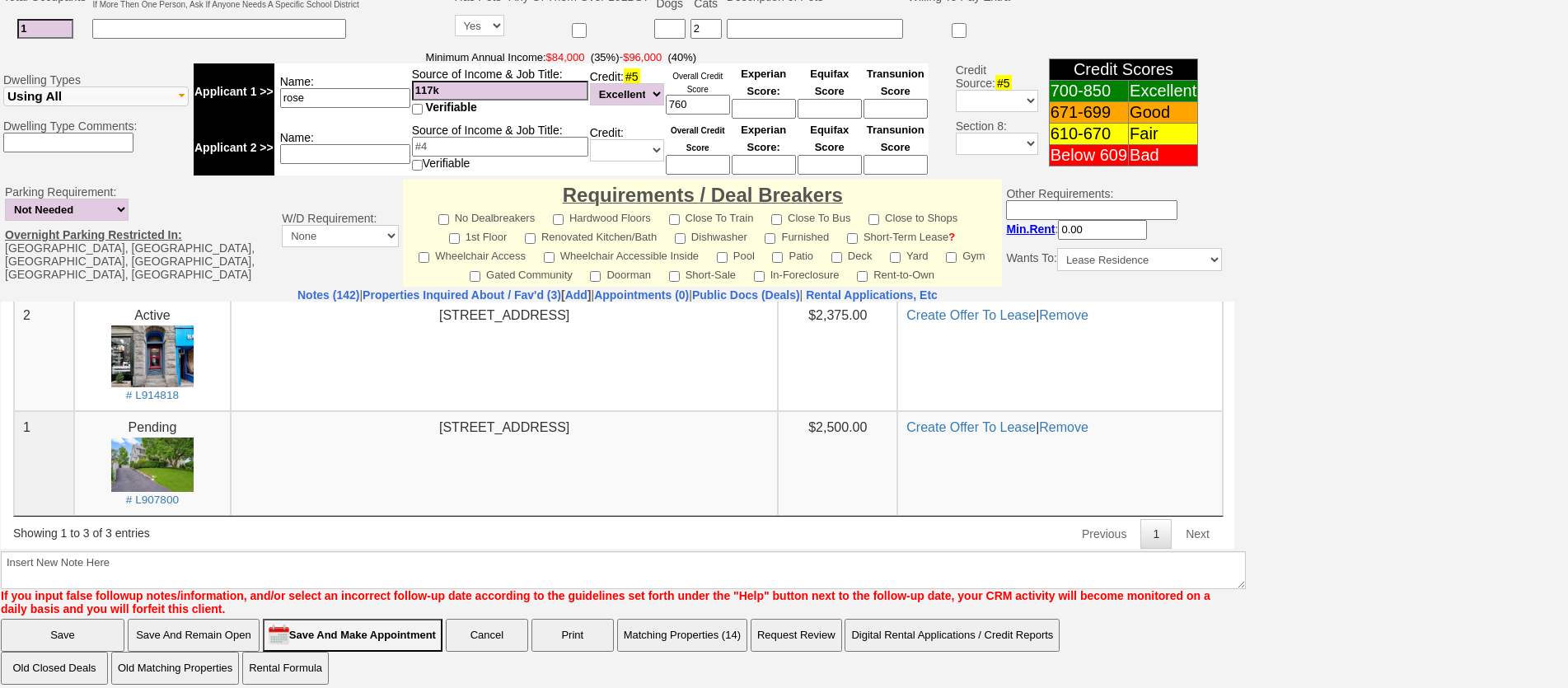
click at [200, 622] on input "Save And Remain Open" at bounding box center [193, 636] width 132 height 33
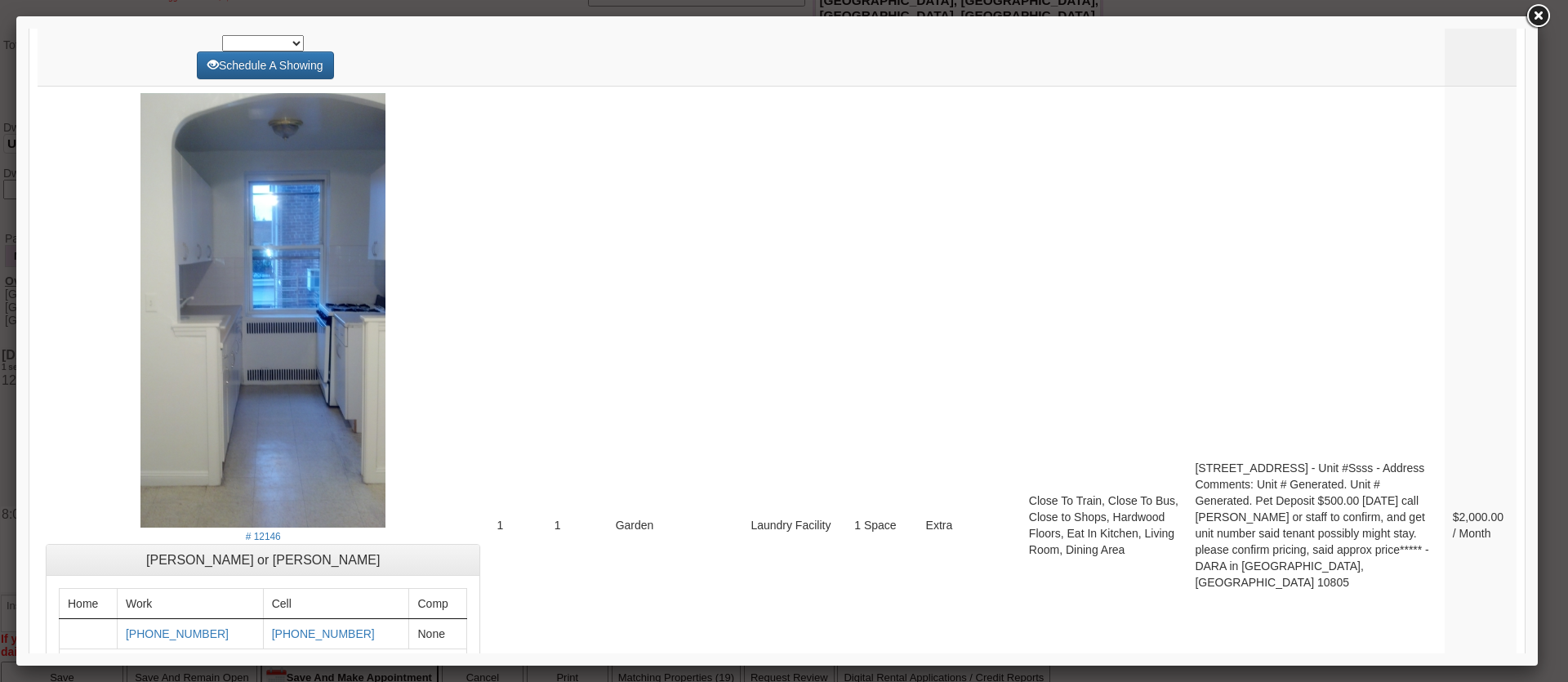
scroll to position [6823, 0]
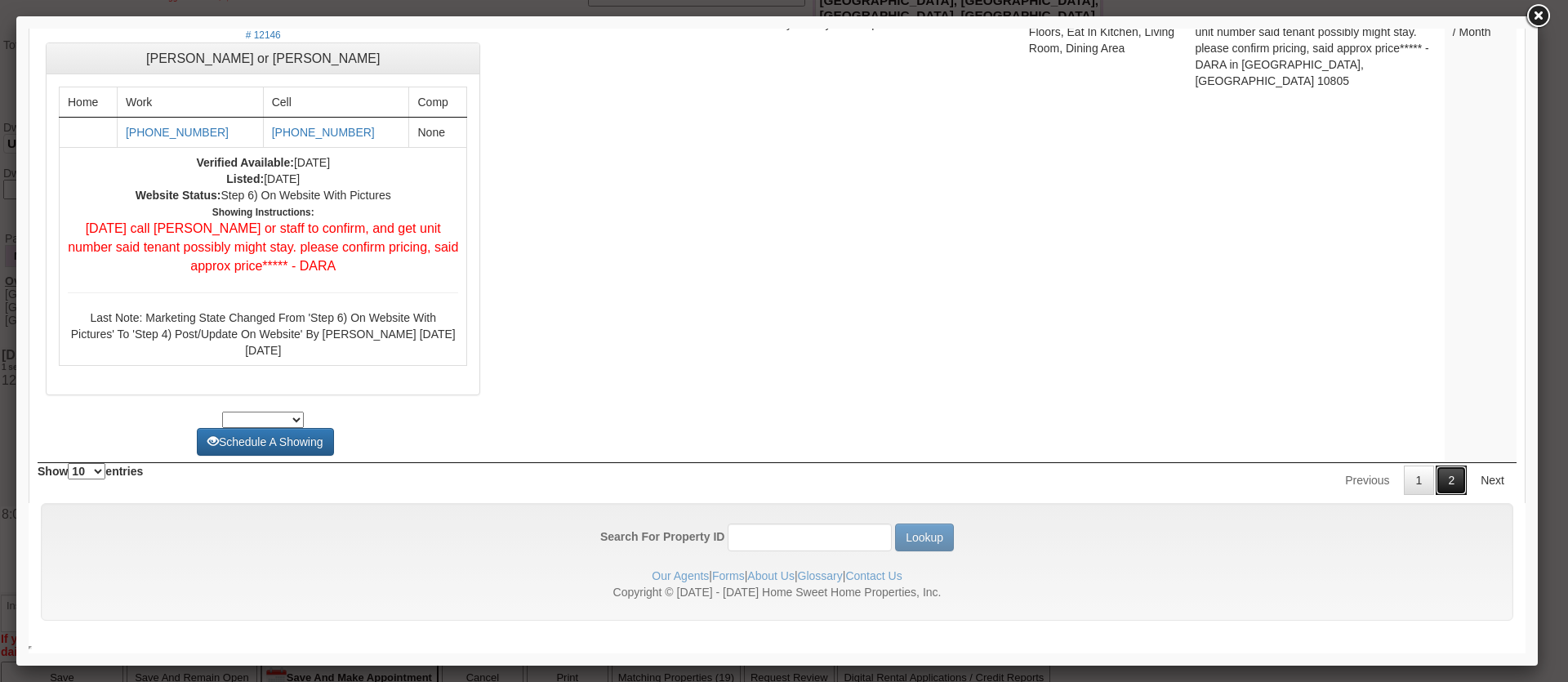
click at [1436, 484] on link "2" at bounding box center [1451, 481] width 31 height 30
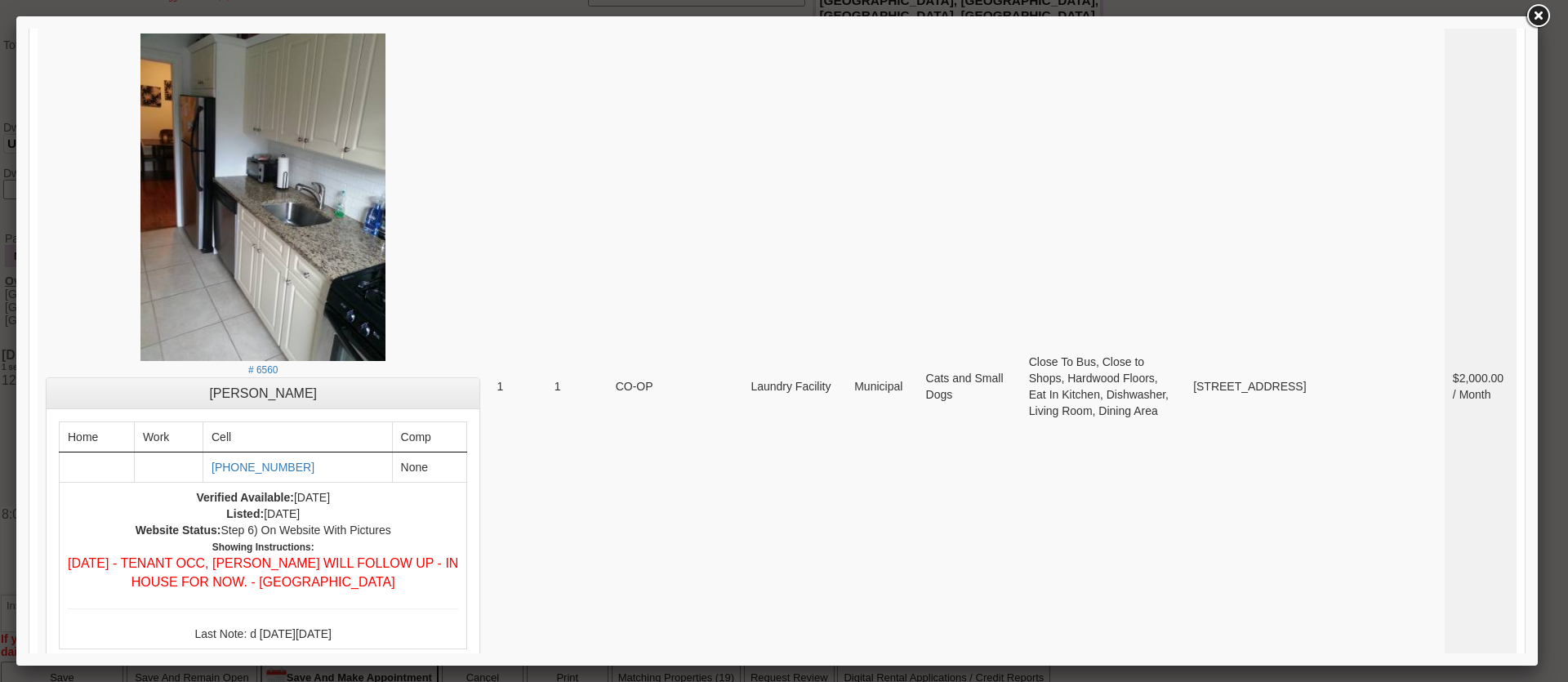
scroll to position [0, 0]
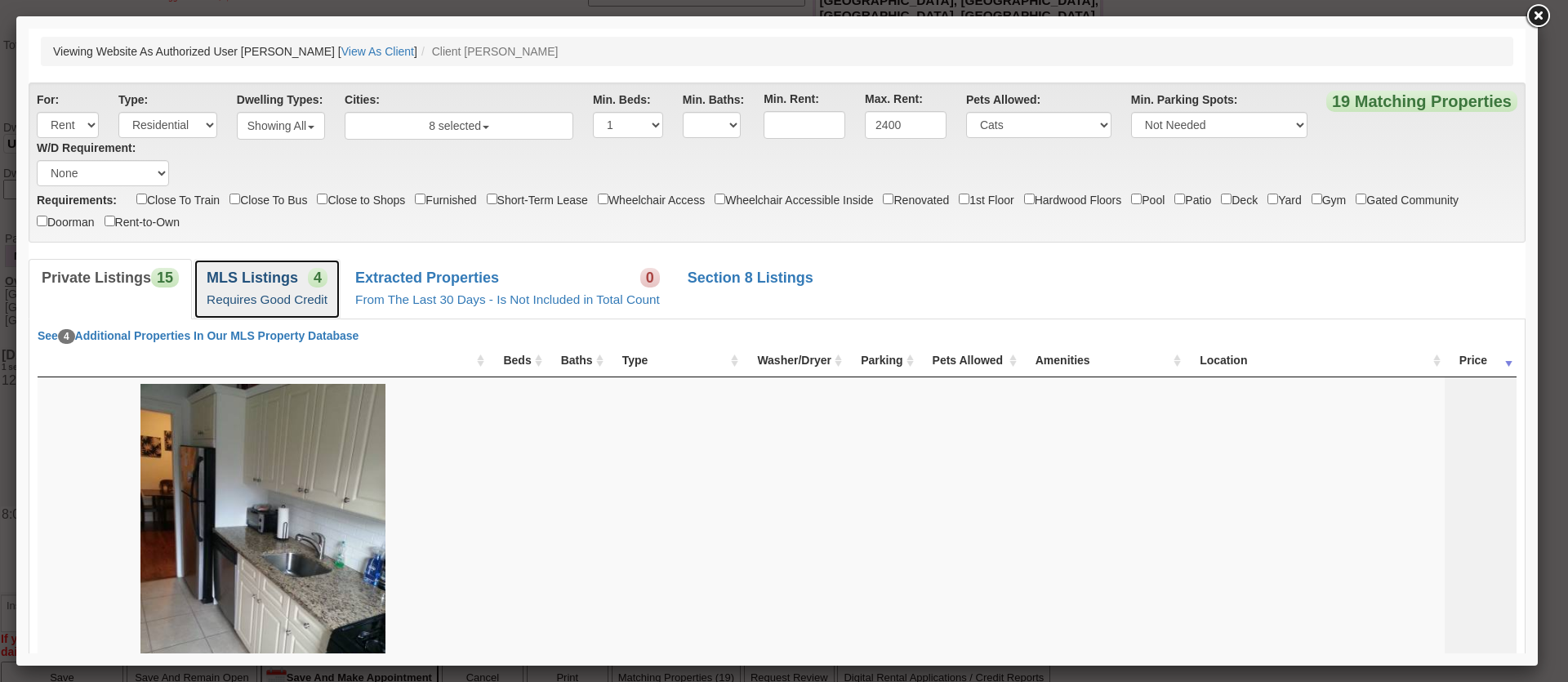
click at [305, 279] on link "MLS Listings 4 Requires Good Credit" at bounding box center [267, 288] width 147 height 59
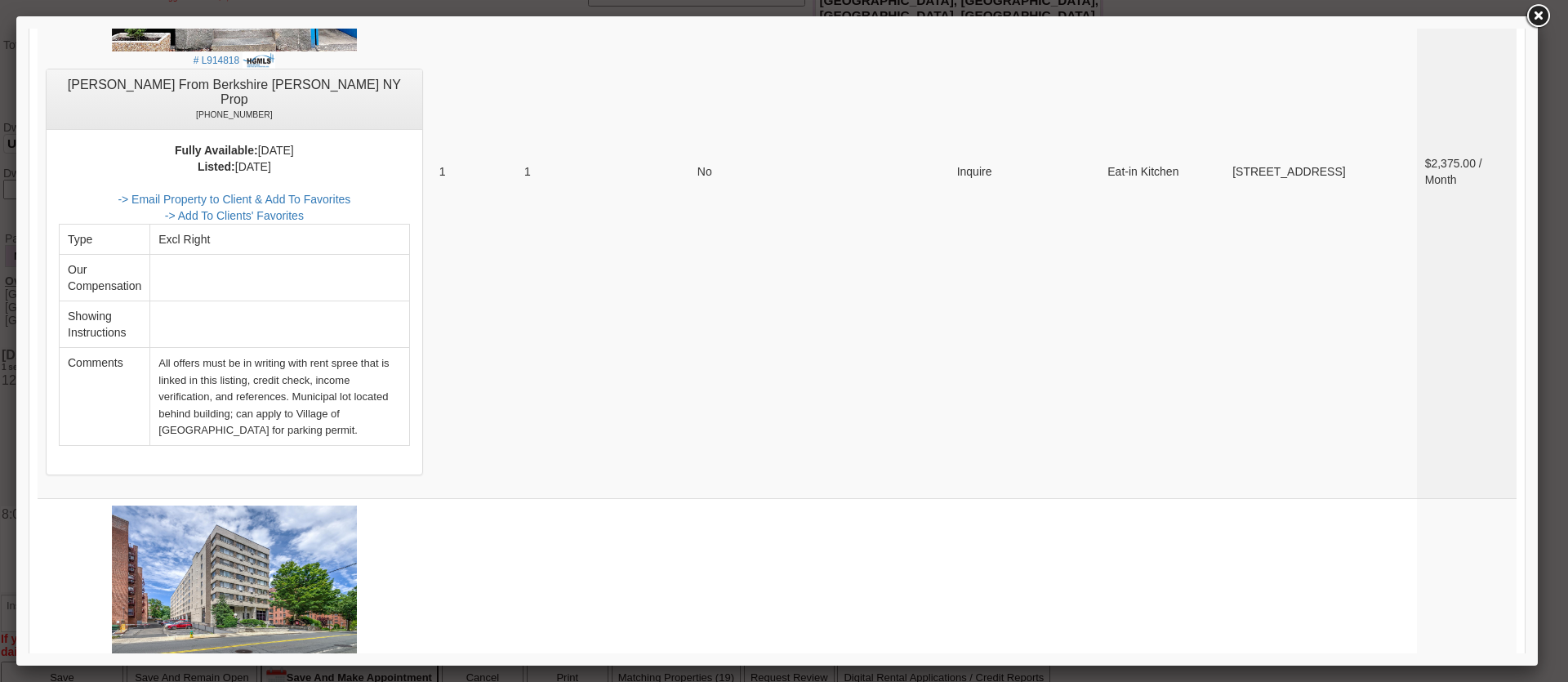
scroll to position [817, 0]
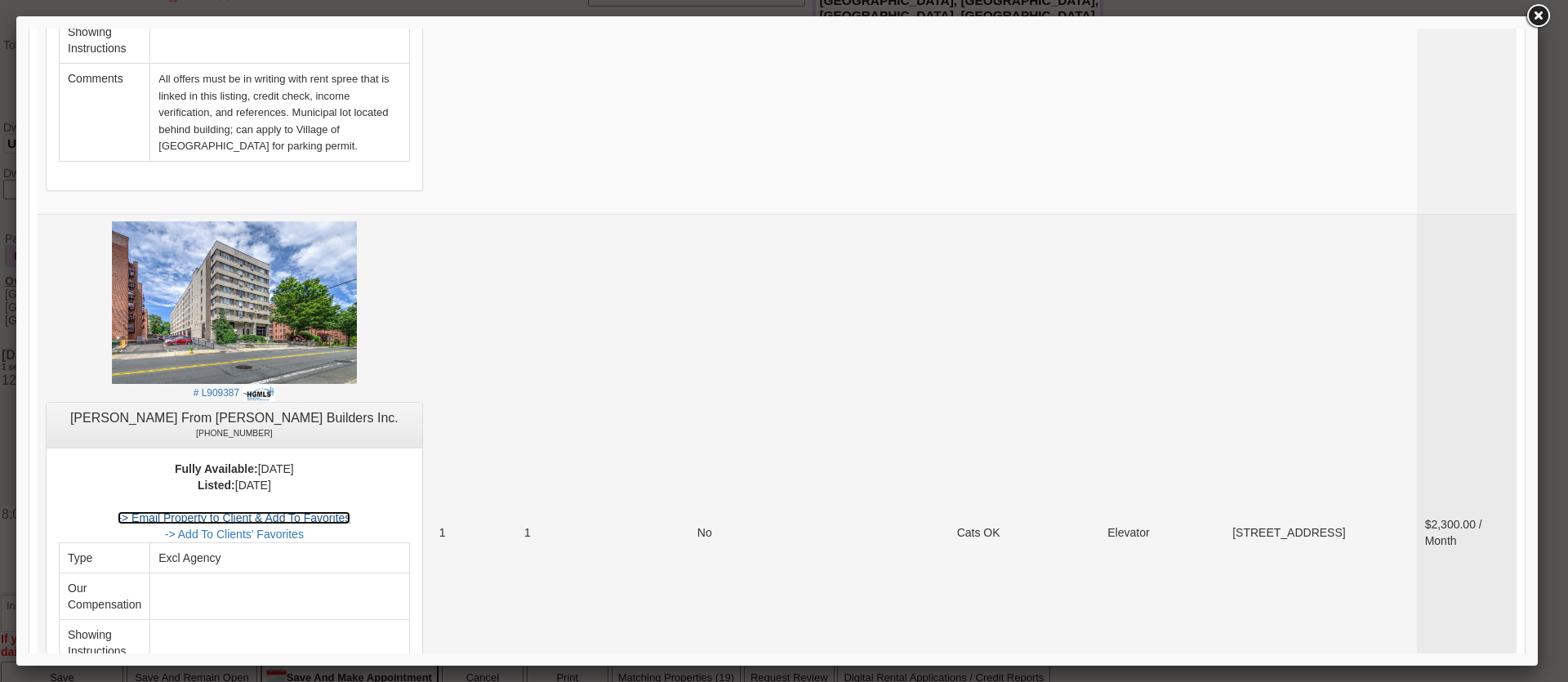
click at [336, 511] on link "-> Email Property to Client & Add To Favorites" at bounding box center [234, 518] width 233 height 13
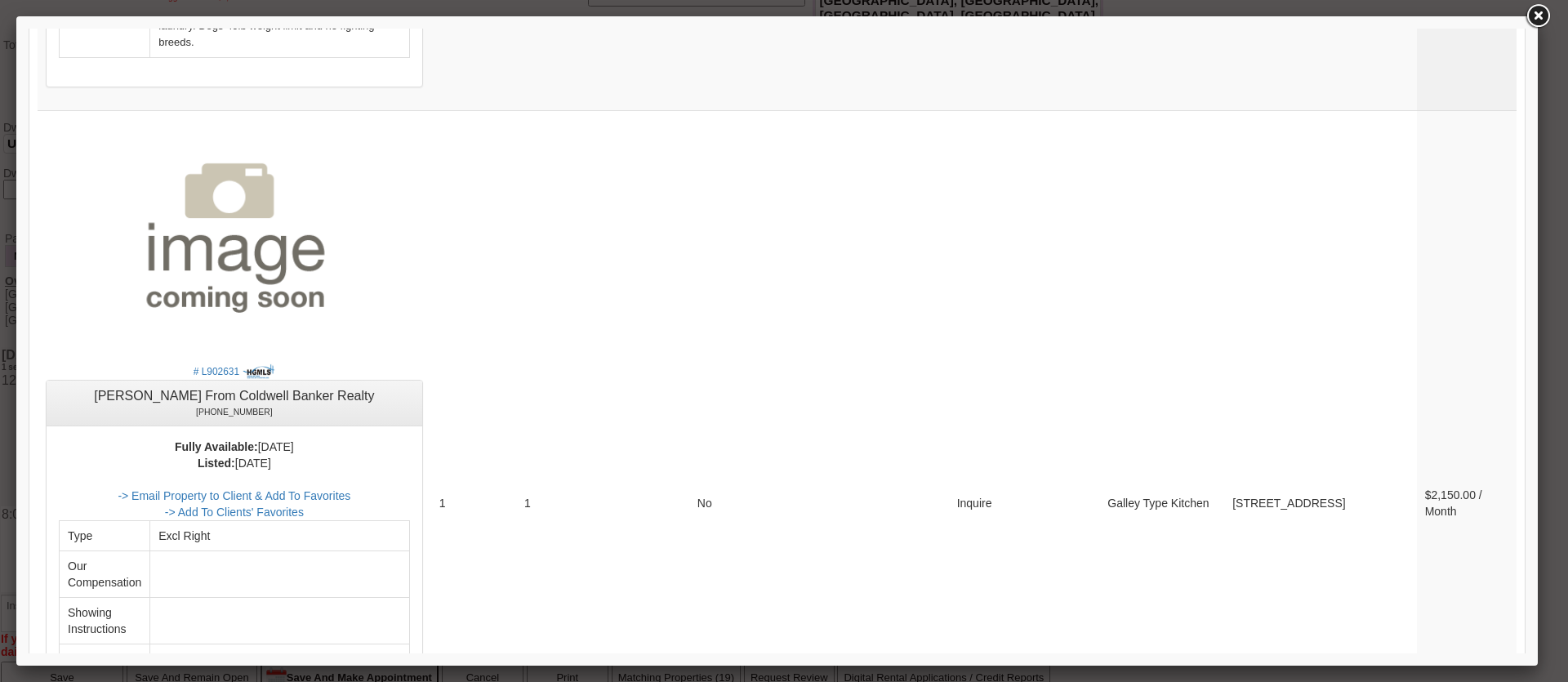
scroll to position [2285, 0]
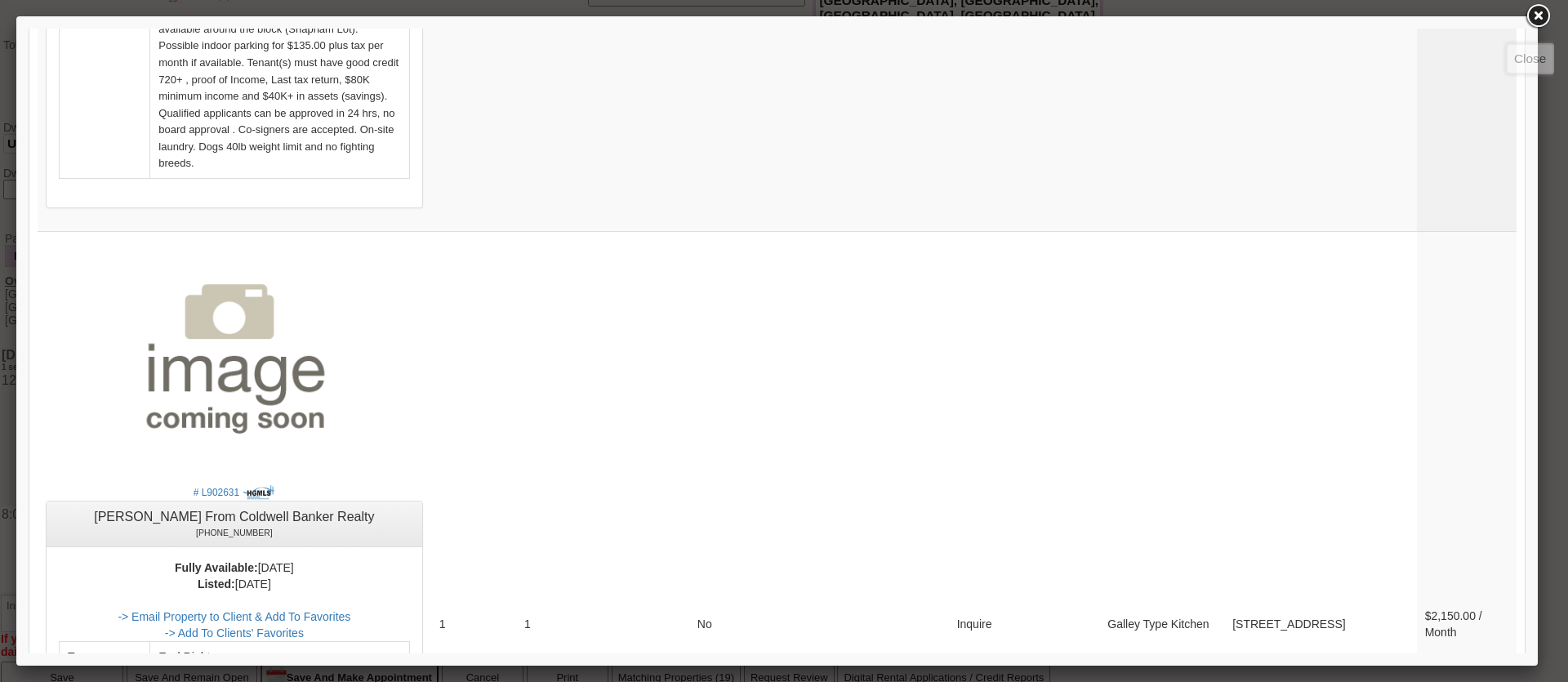
click at [1542, 16] on link at bounding box center [1537, 17] width 30 height 30
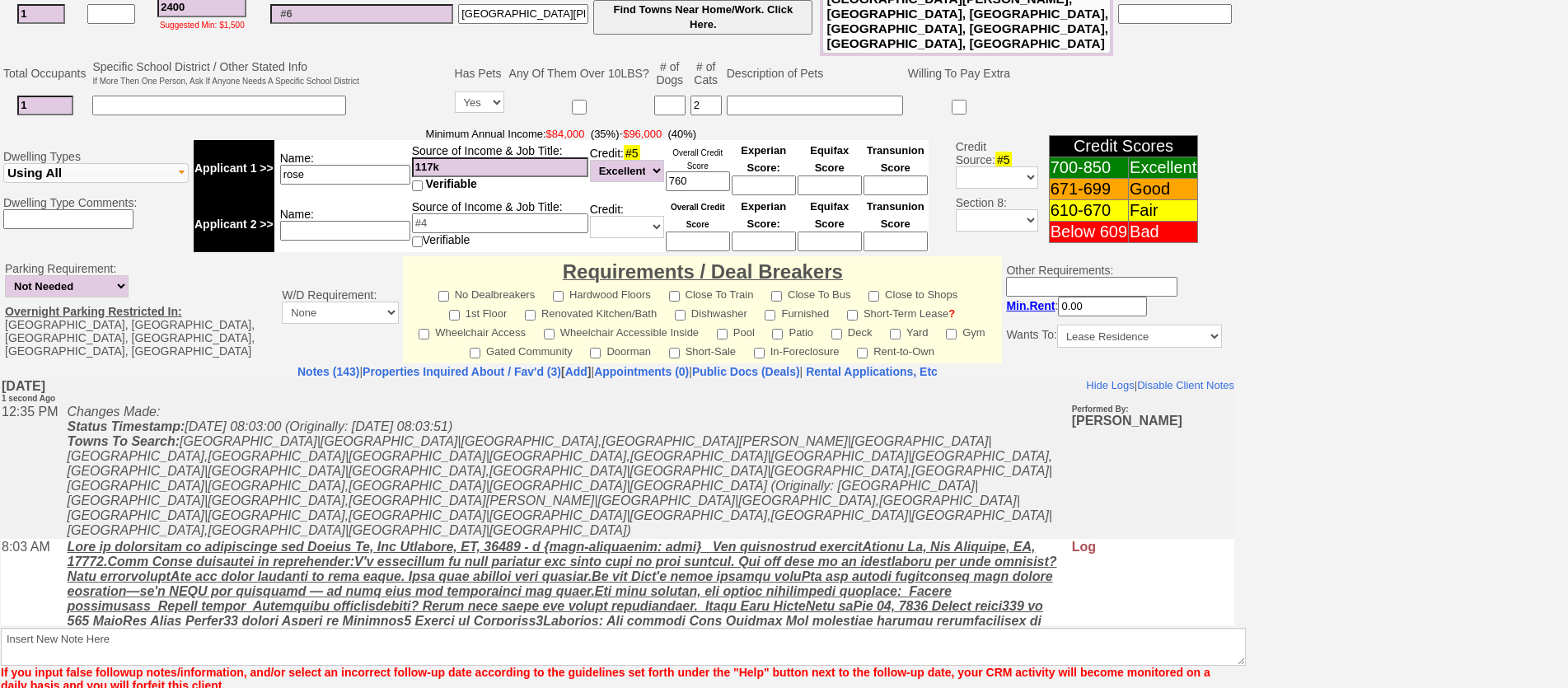
scroll to position [0, 0]
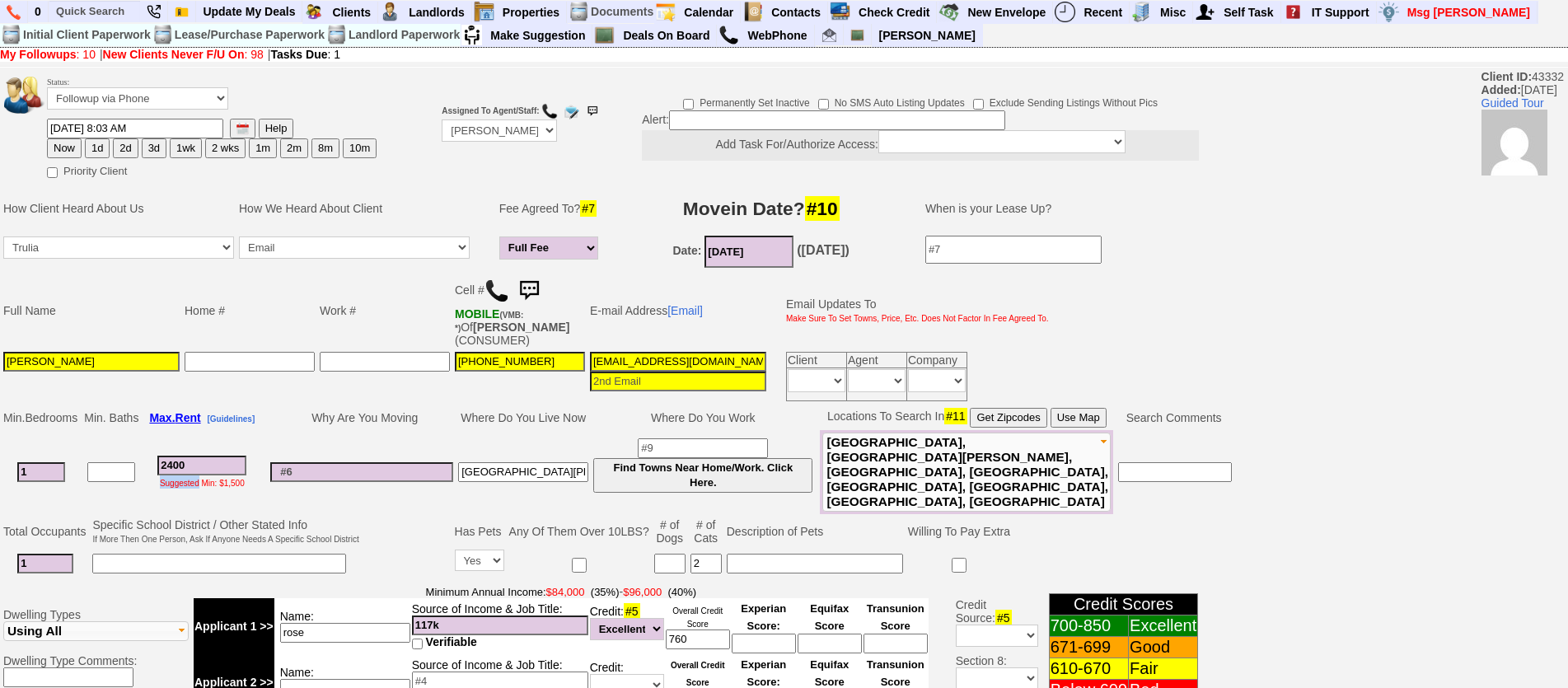
drag, startPoint x: 204, startPoint y: 469, endPoint x: 181, endPoint y: 456, distance: 26.4
click at [170, 454] on td "2400 Suggested Min: $1,500" at bounding box center [202, 471] width 122 height 84
click at [187, 459] on input "2400" at bounding box center [202, 466] width 89 height 20
drag, startPoint x: 198, startPoint y: 459, endPoint x: 73, endPoint y: 428, distance: 128.8
click at [73, 428] on tbody "Min. Bedrooms Min. Baths Max. Rent [Guidelines] Why Are You Moving Where Do You…" at bounding box center [617, 460] width 1233 height 109
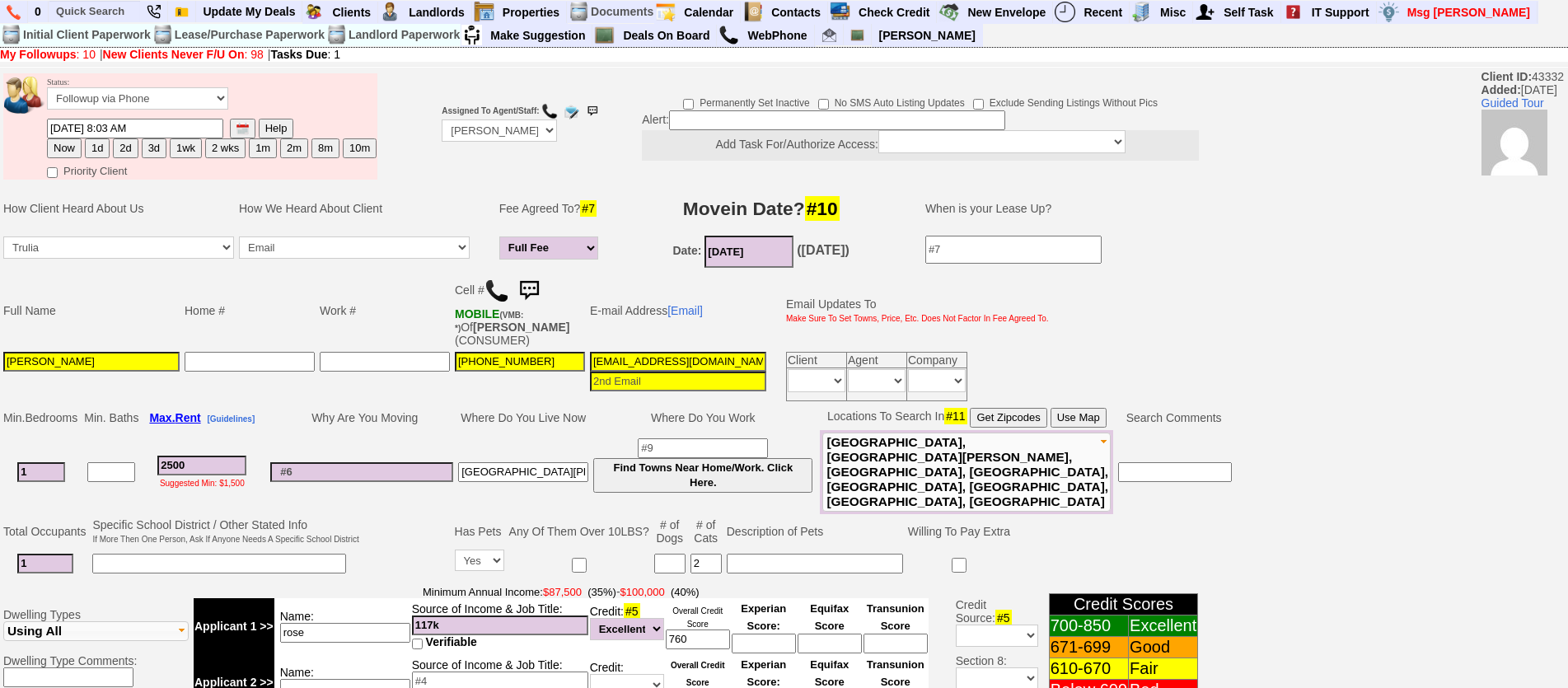
scroll to position [535, 0]
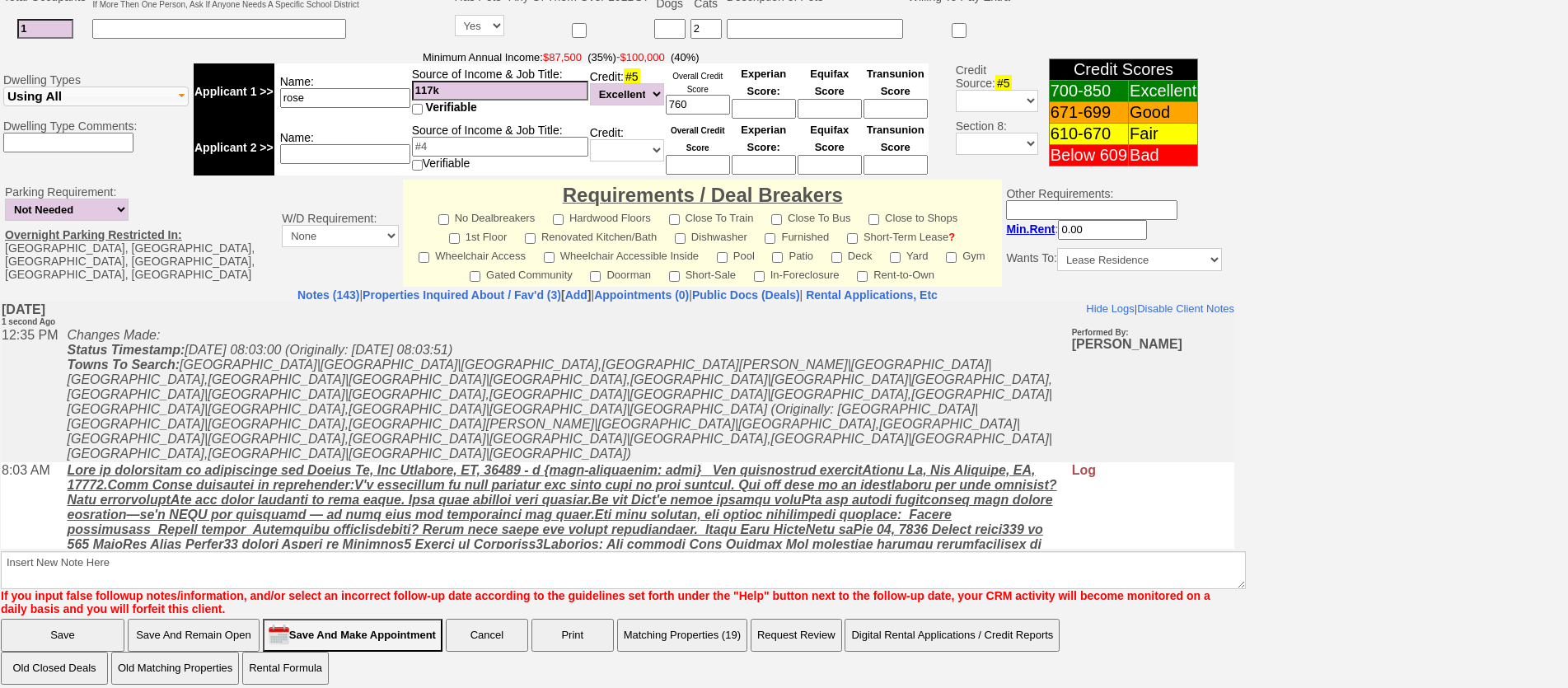
type input "2500"
click at [175, 619] on input "Save And Remain Open" at bounding box center [193, 636] width 132 height 33
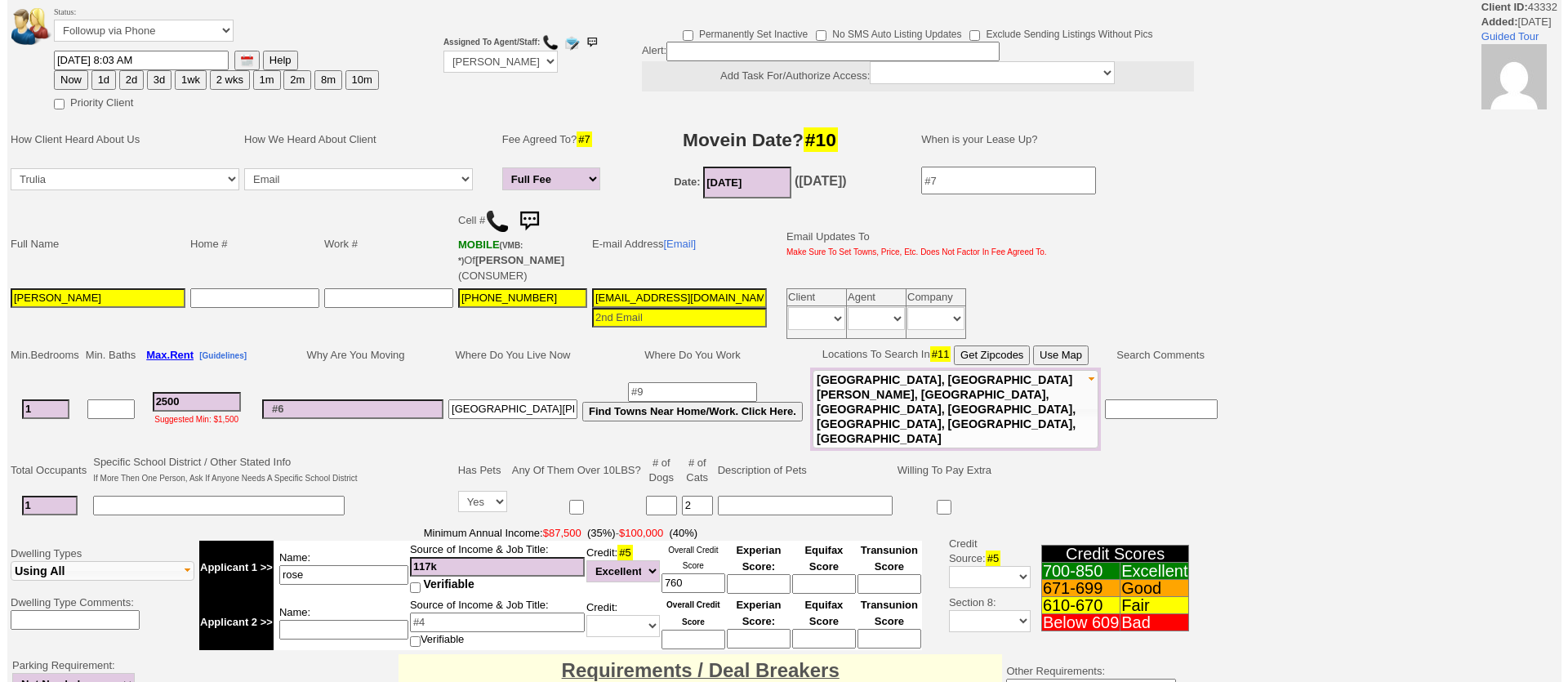
scroll to position [453, 0]
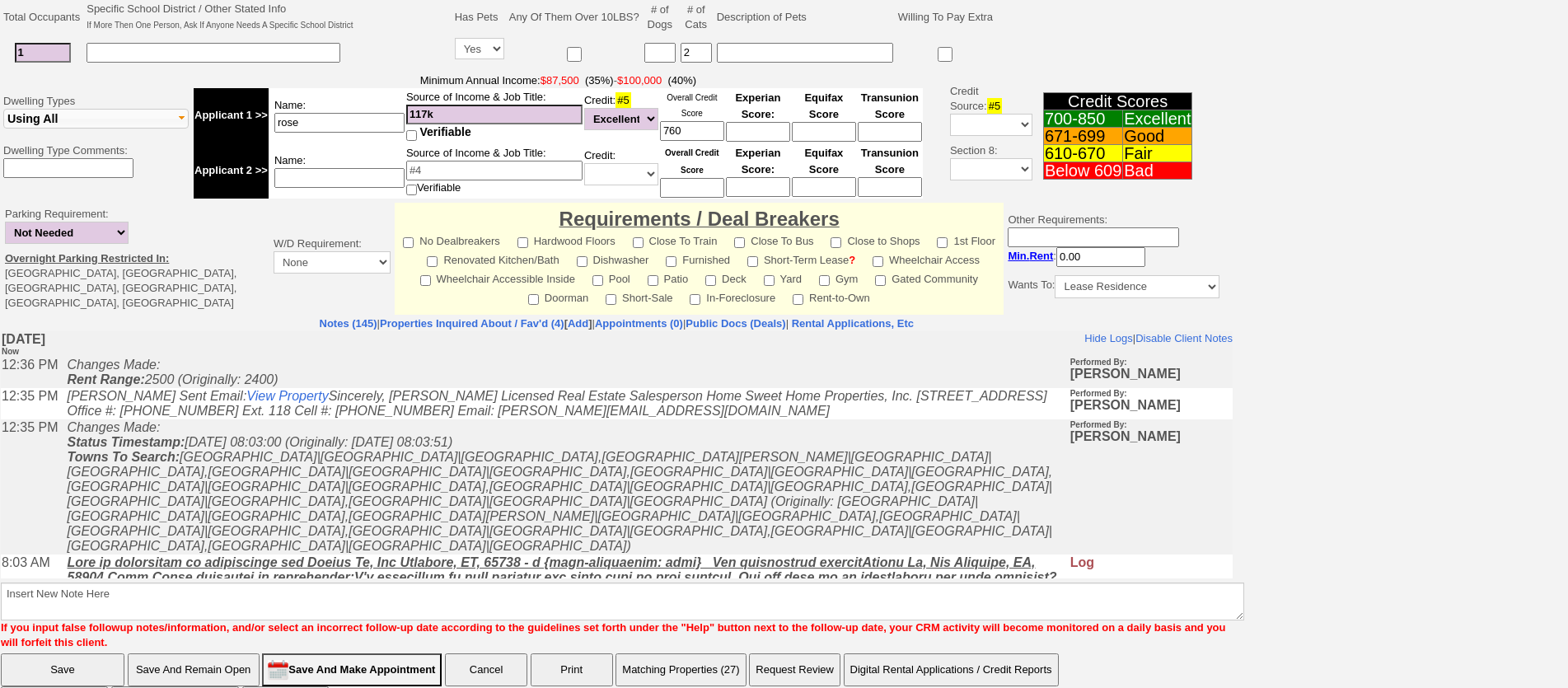
click at [739, 653] on button "Matching Properties (27)" at bounding box center [681, 670] width 130 height 33
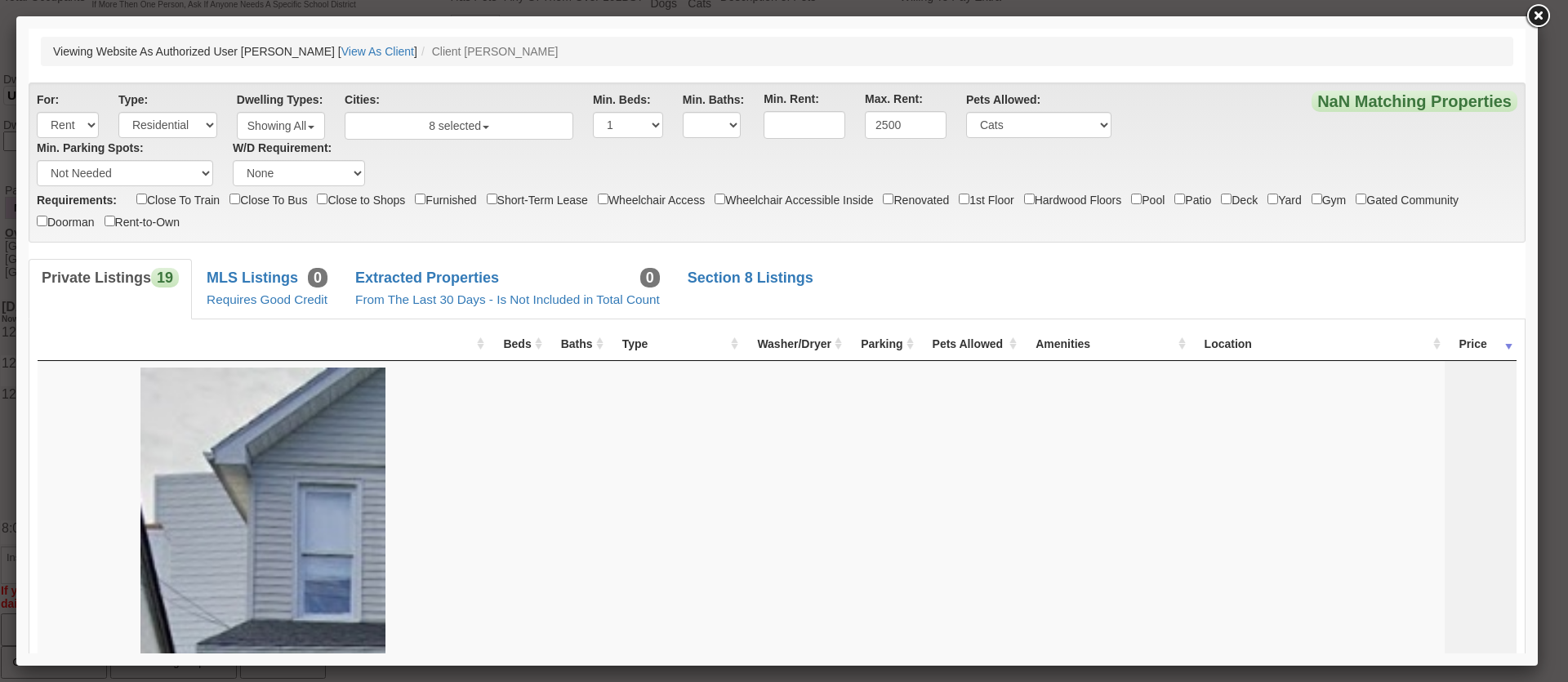
scroll to position [0, 0]
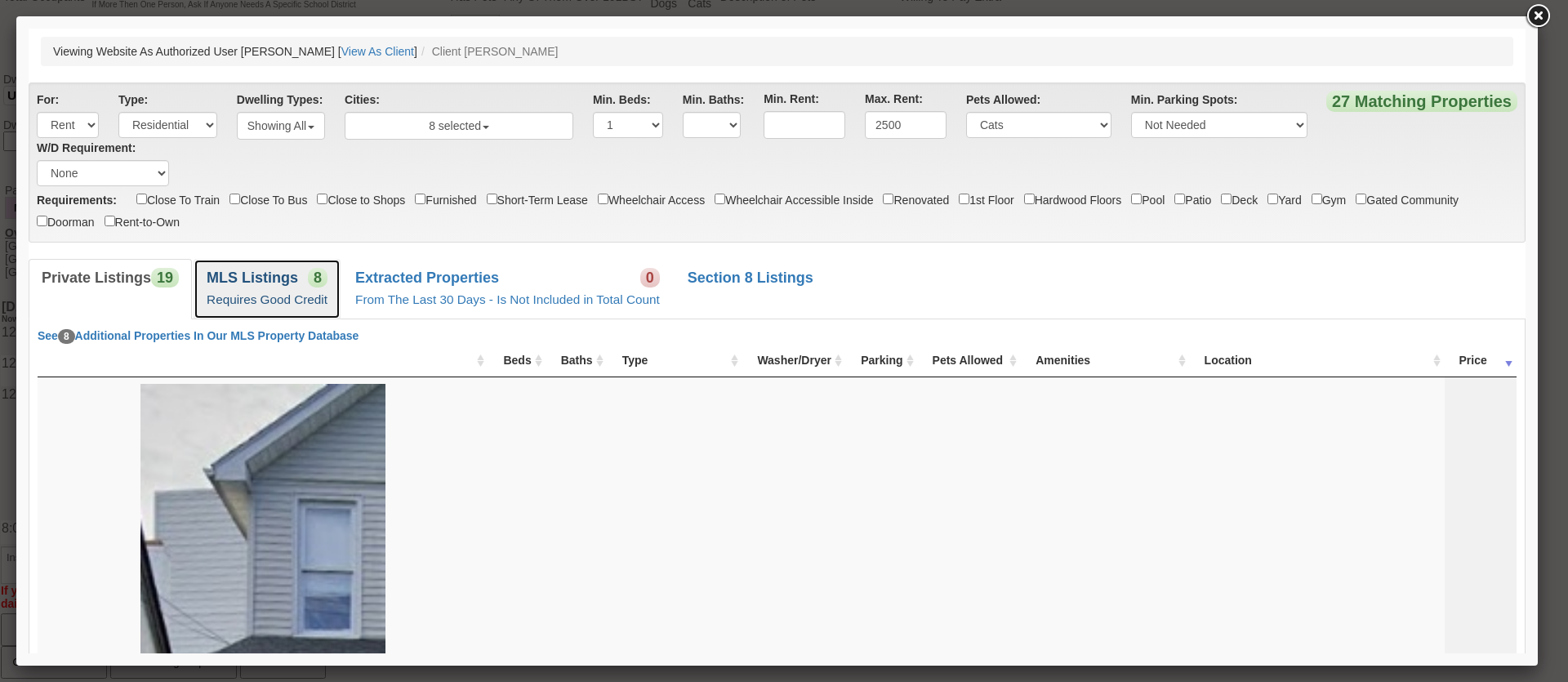
click at [285, 303] on small "Requires Good Credit" at bounding box center [267, 299] width 121 height 14
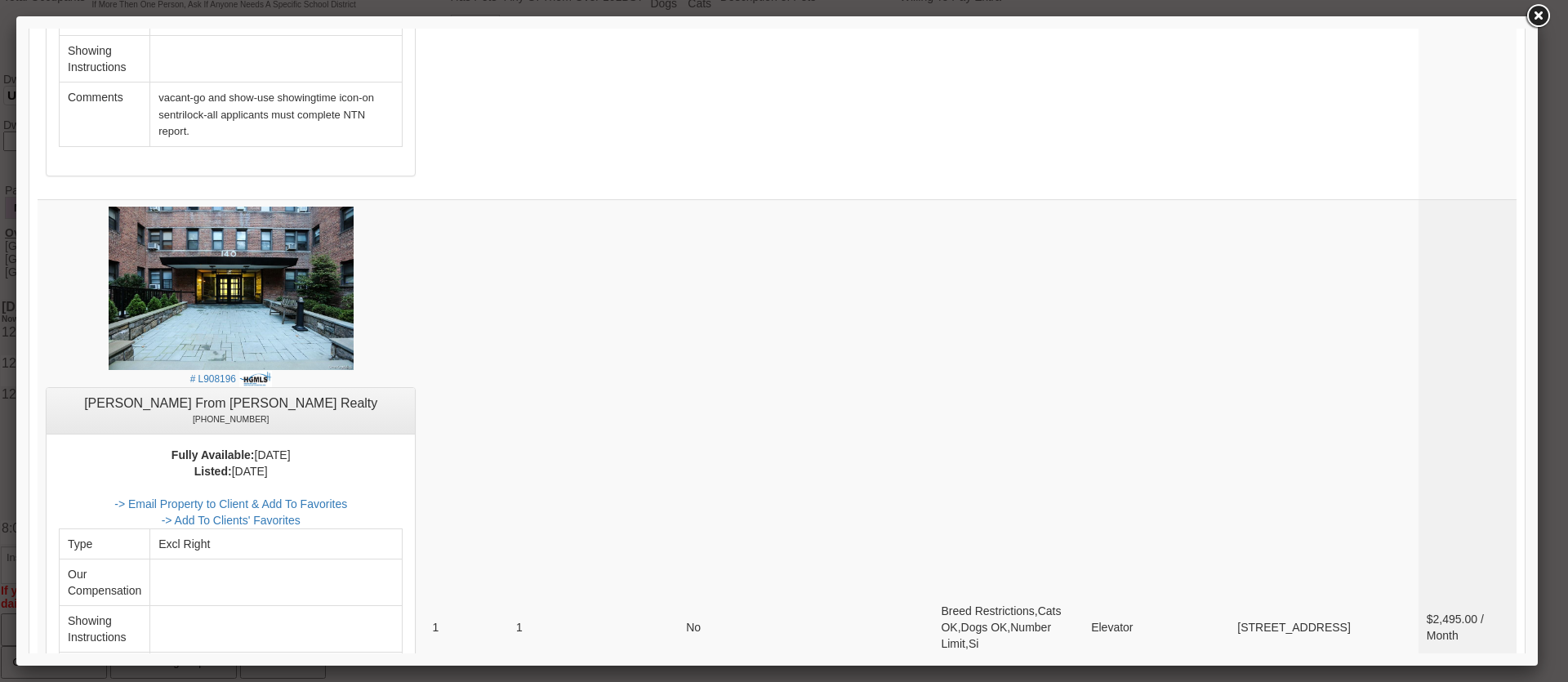
scroll to position [1551, 0]
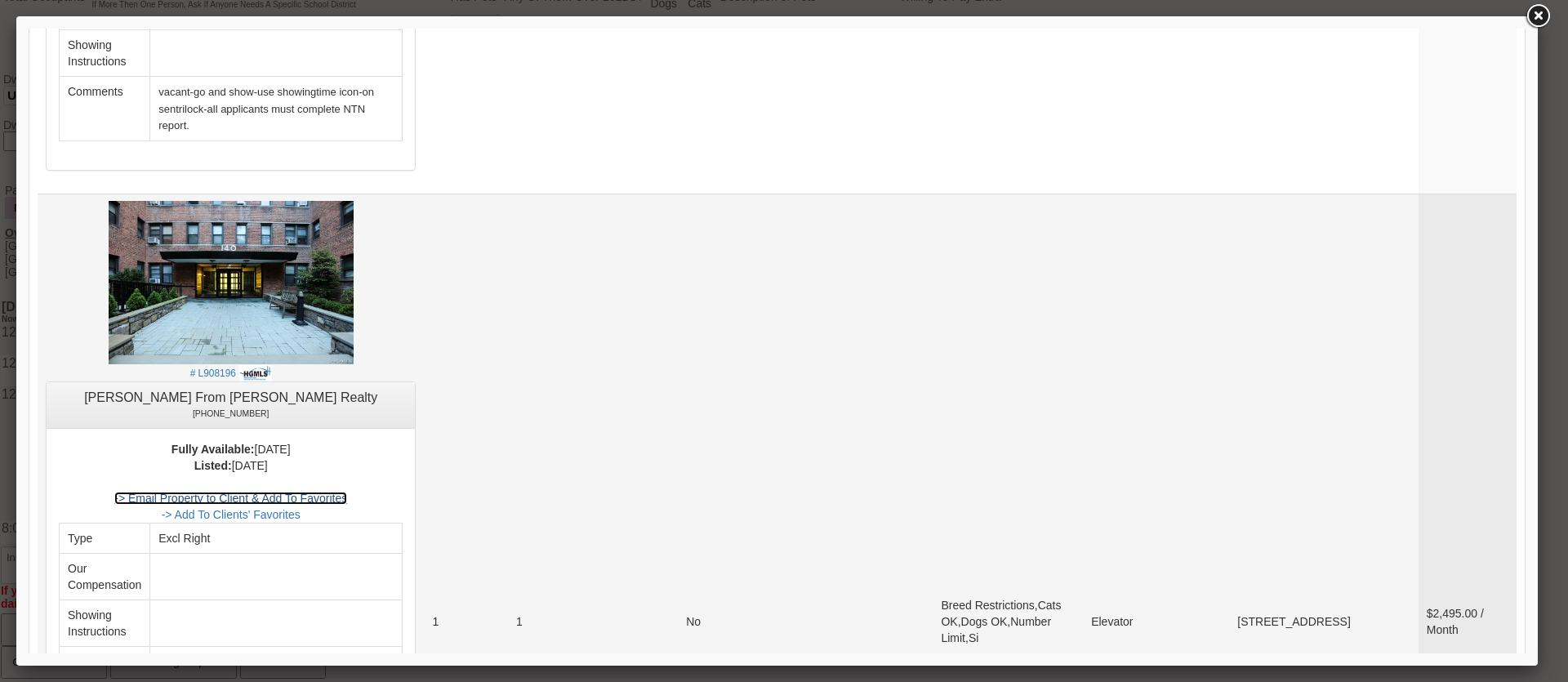
click at [285, 491] on link "-> Email Property to Client & Add To Favorites" at bounding box center [230, 498] width 233 height 13
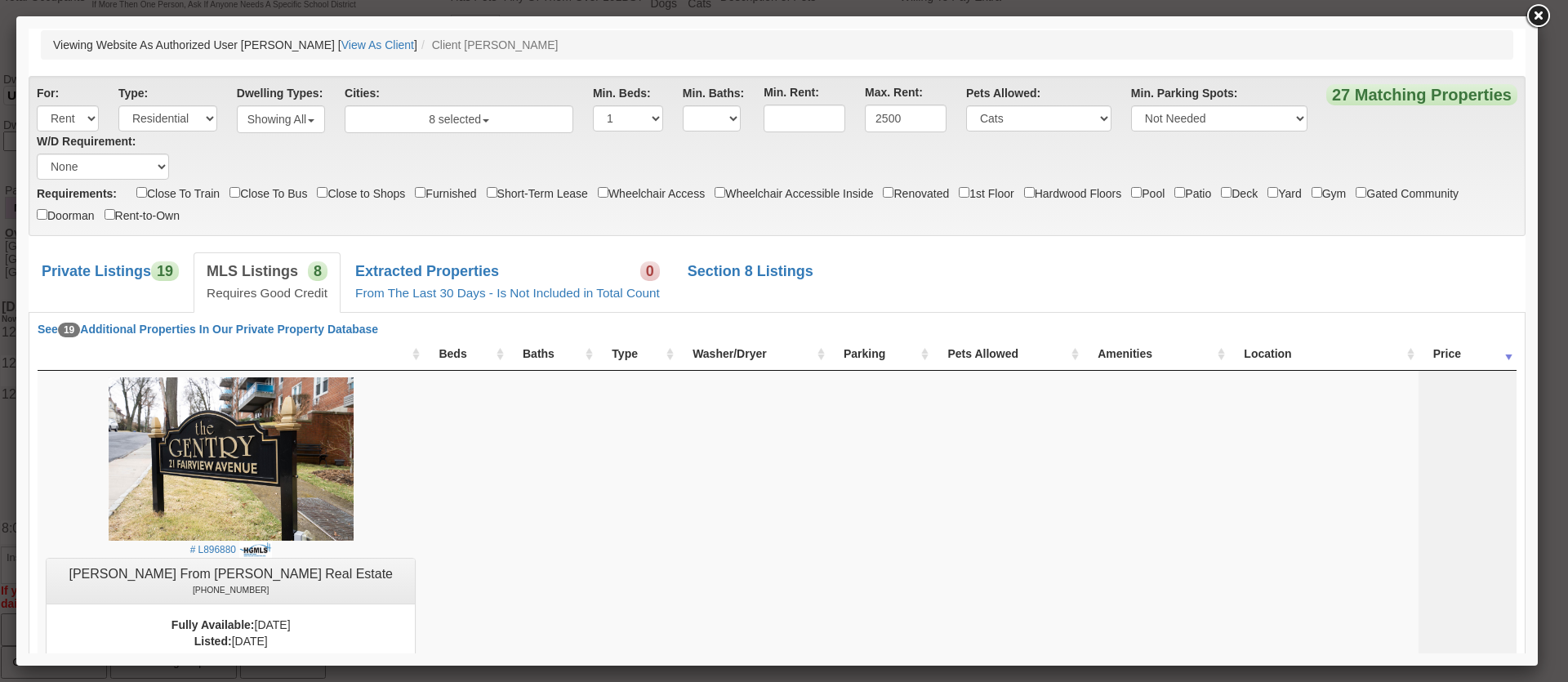
scroll to position [0, 0]
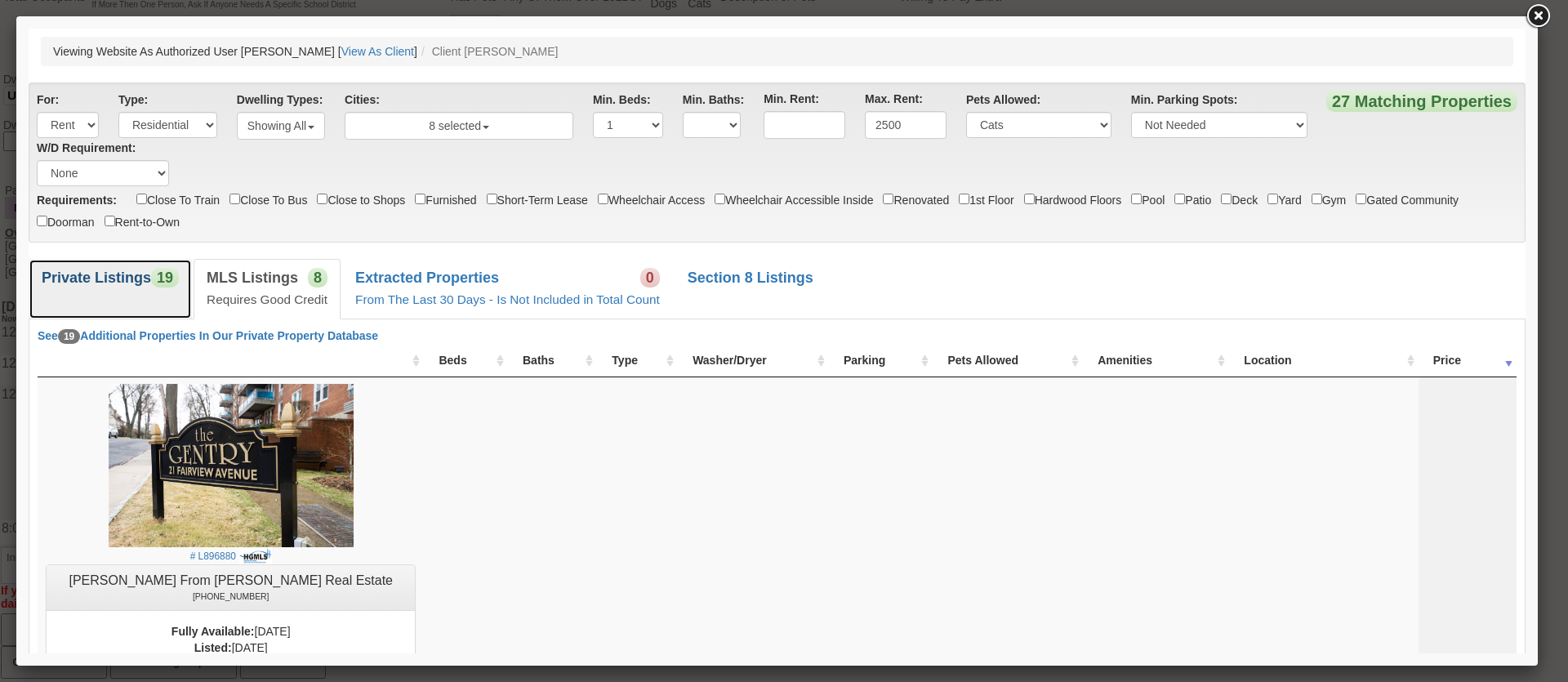
click at [152, 281] on span "19" at bounding box center [165, 277] width 28 height 20
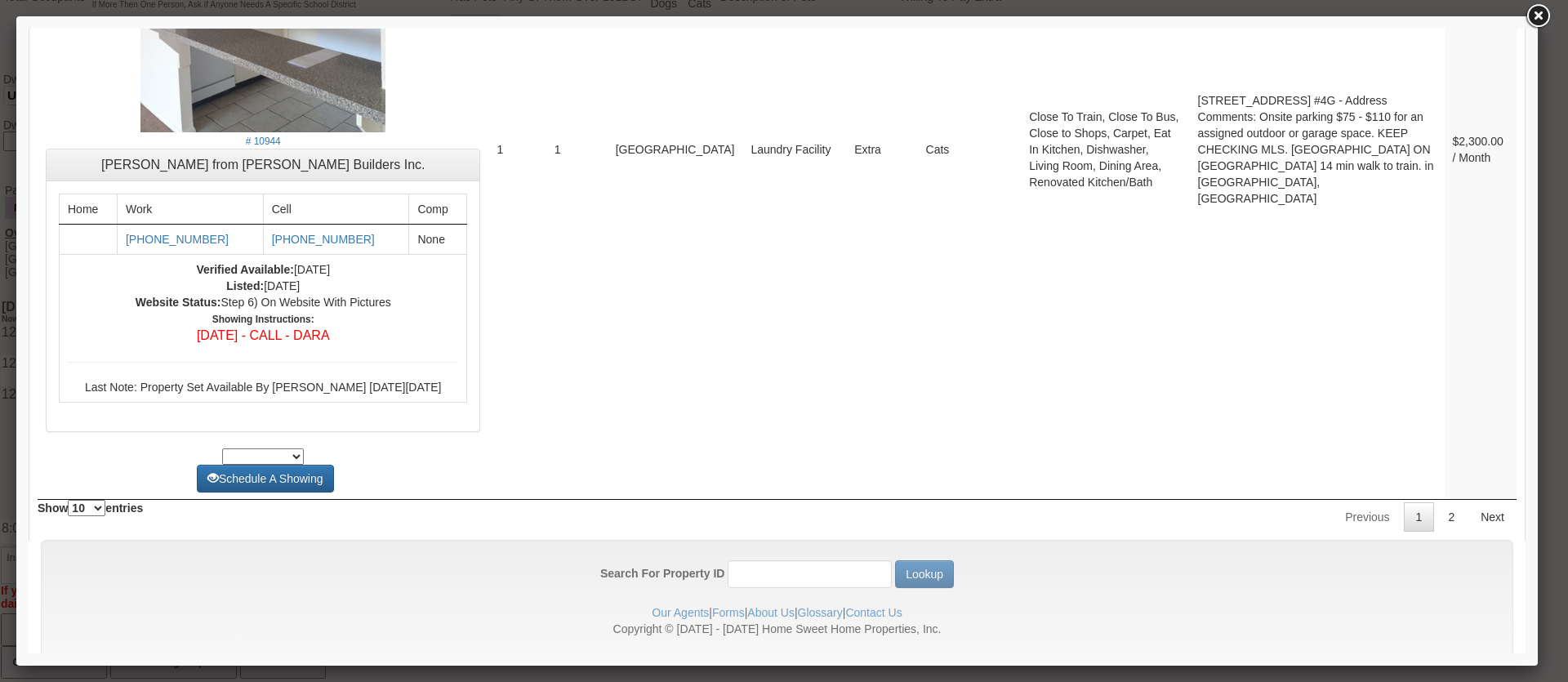
scroll to position [6462, 0]
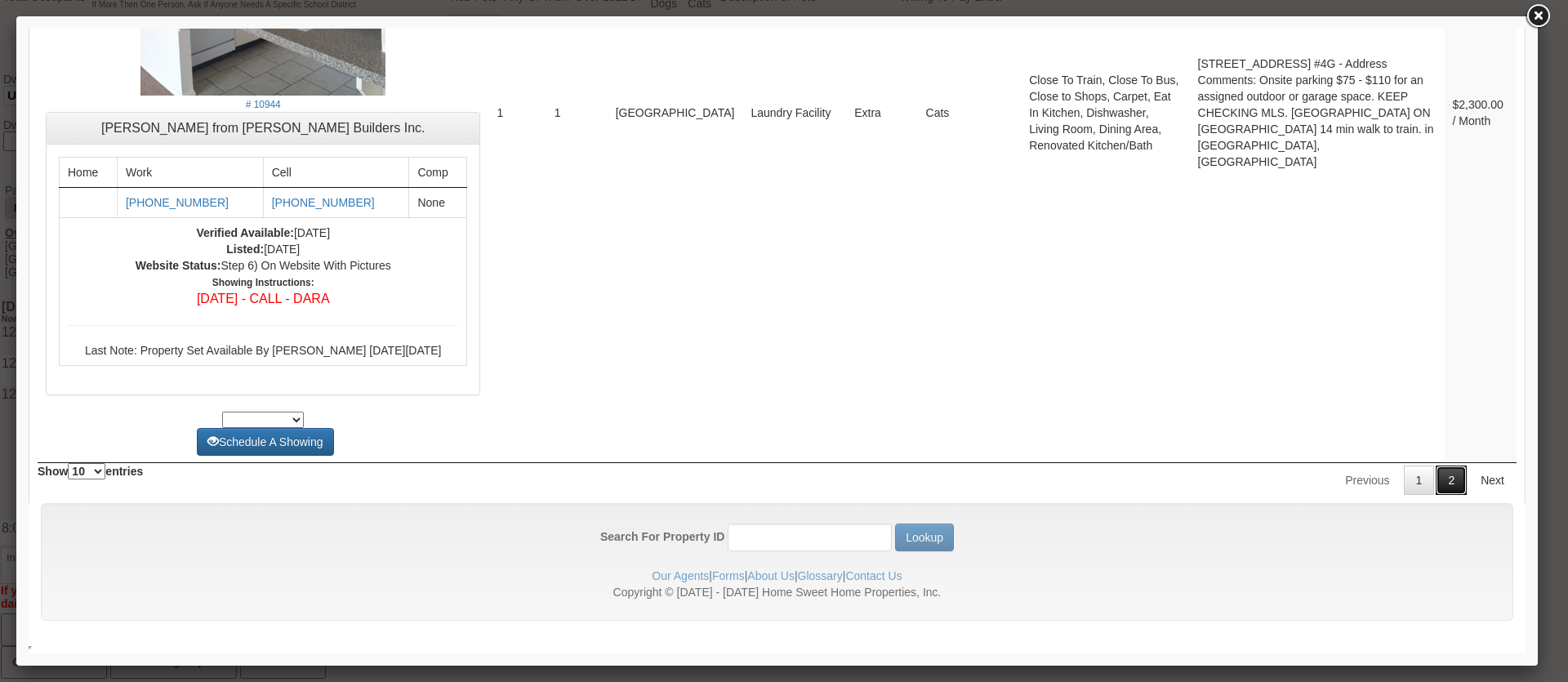
click at [1435, 479] on link "2" at bounding box center [1451, 481] width 31 height 30
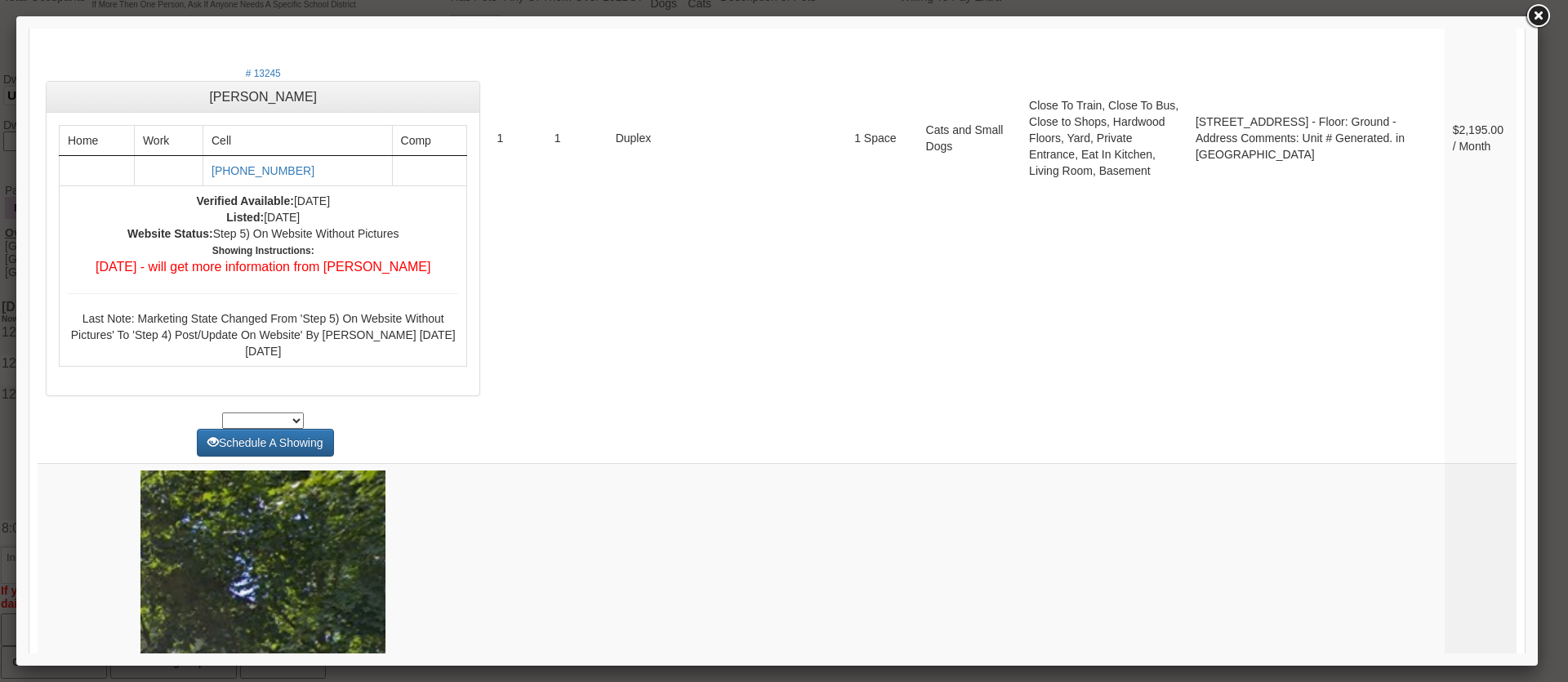
scroll to position [0, 0]
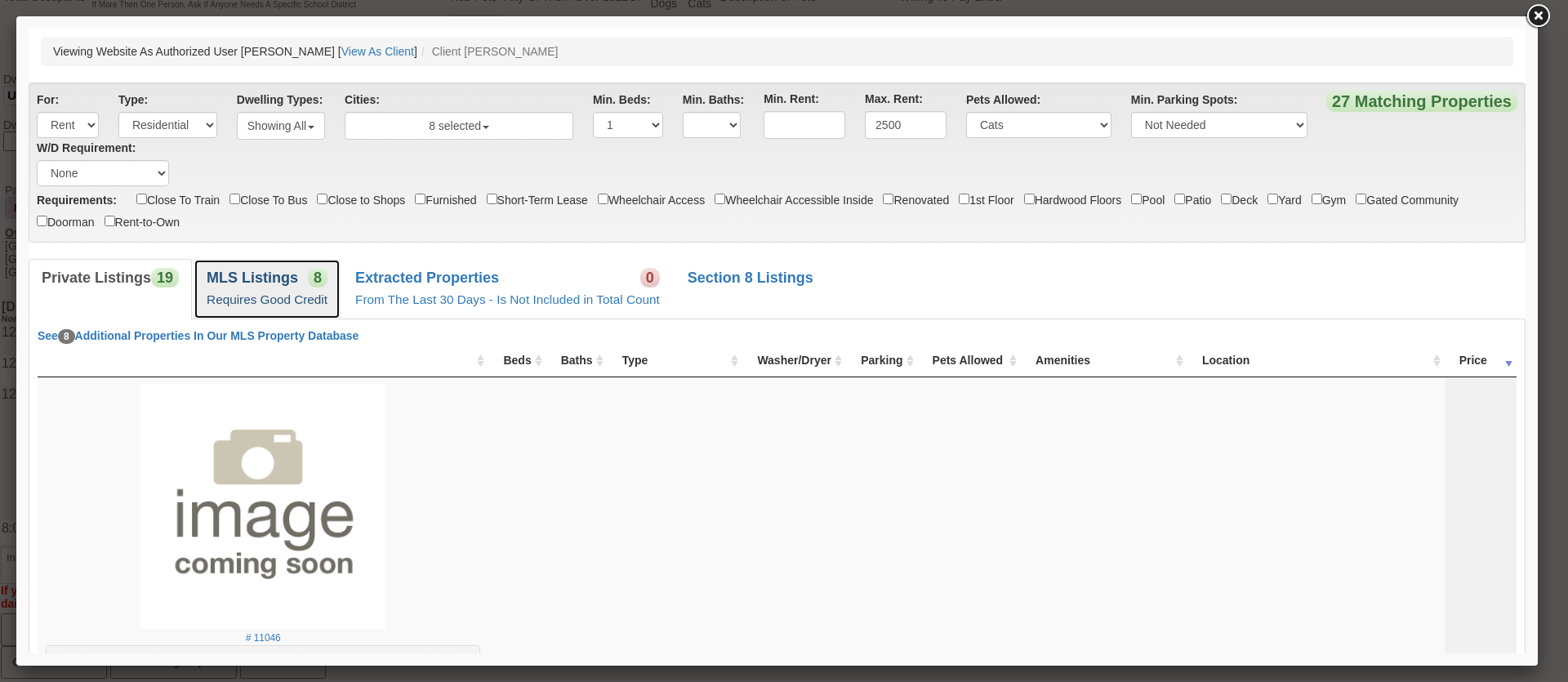
click at [276, 277] on b "MLS Listings" at bounding box center [252, 277] width 92 height 17
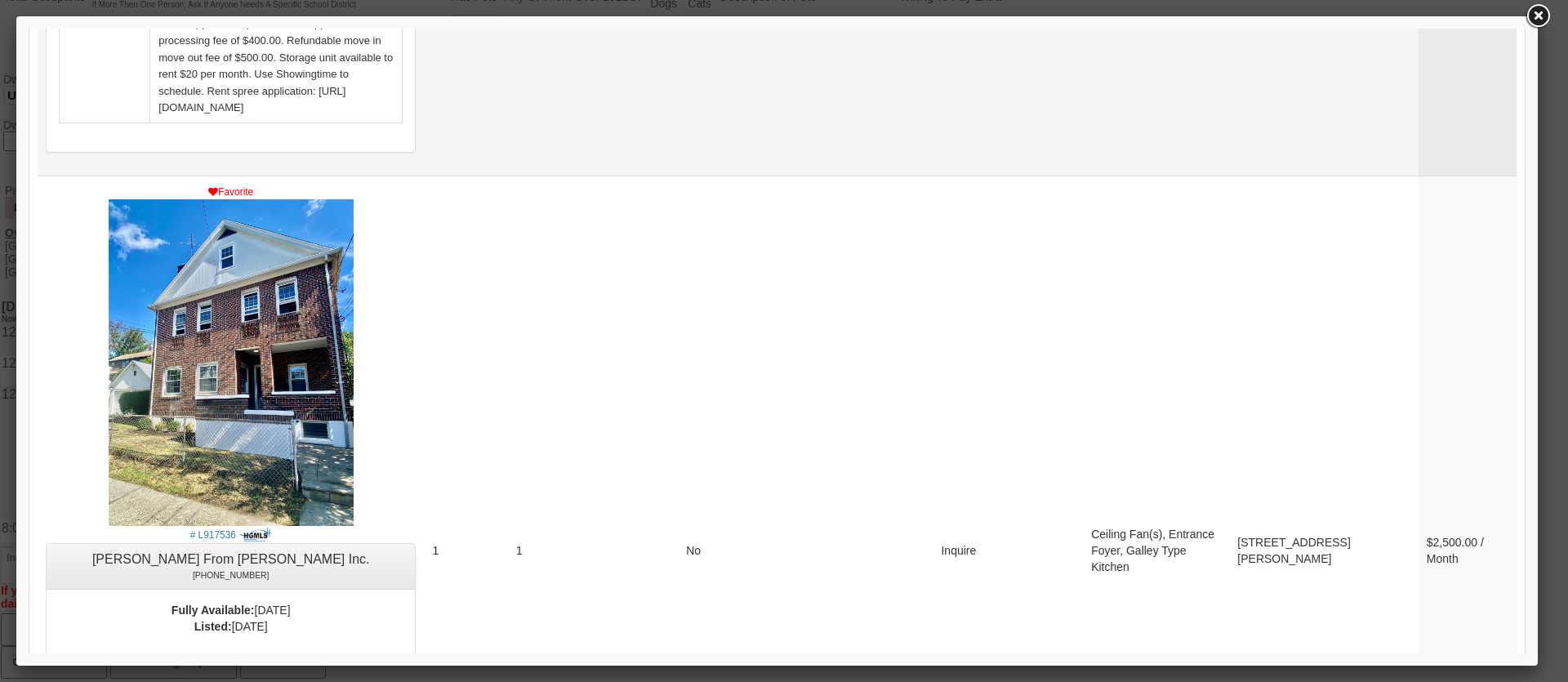
scroll to position [1062, 0]
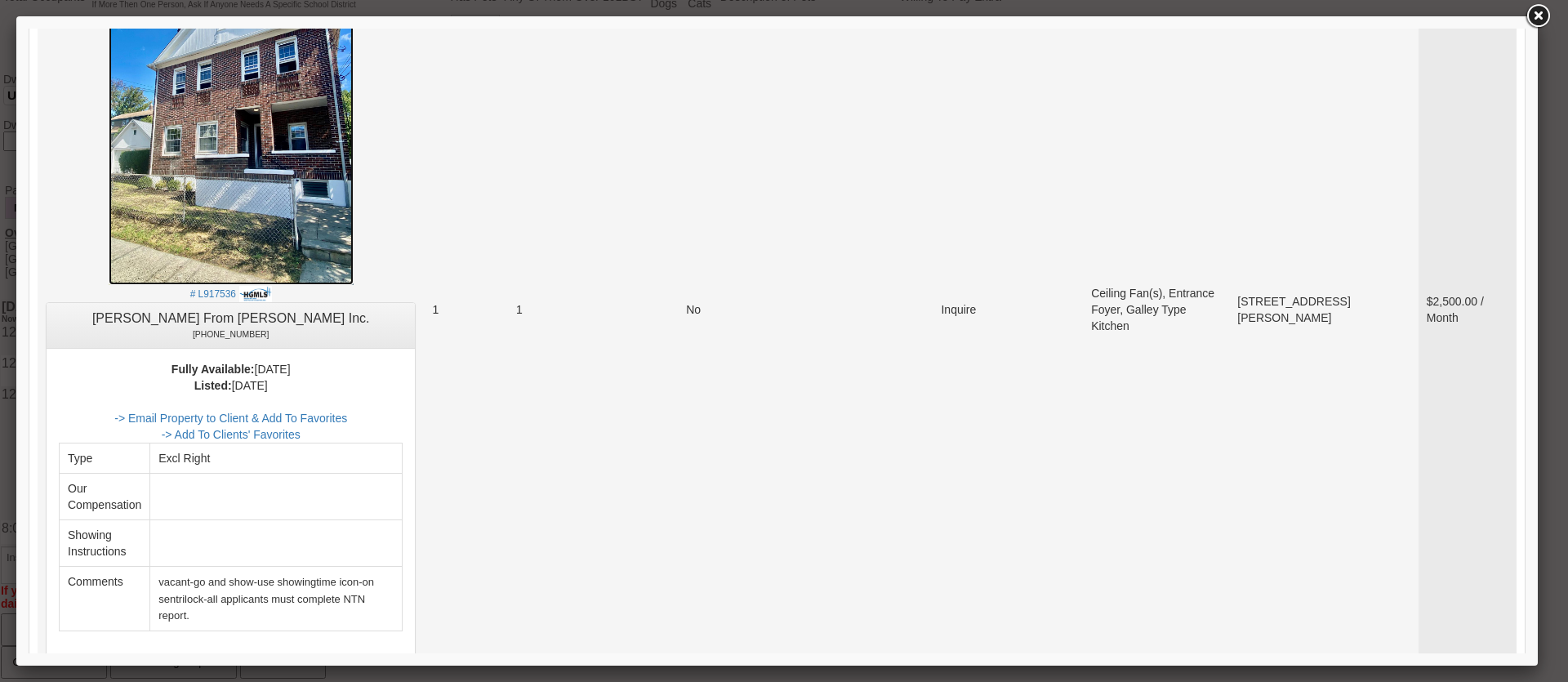
click at [230, 110] on img at bounding box center [231, 122] width 245 height 327
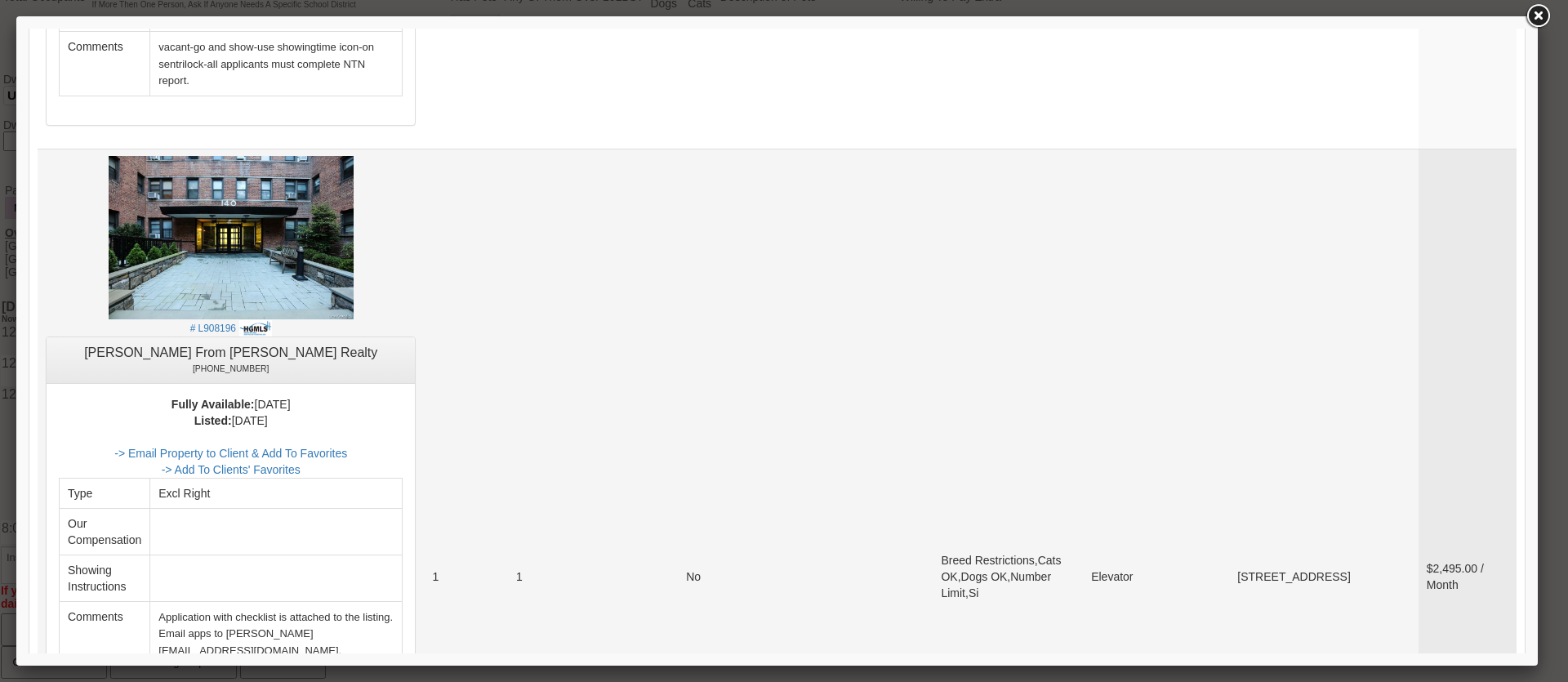
scroll to position [1633, 0]
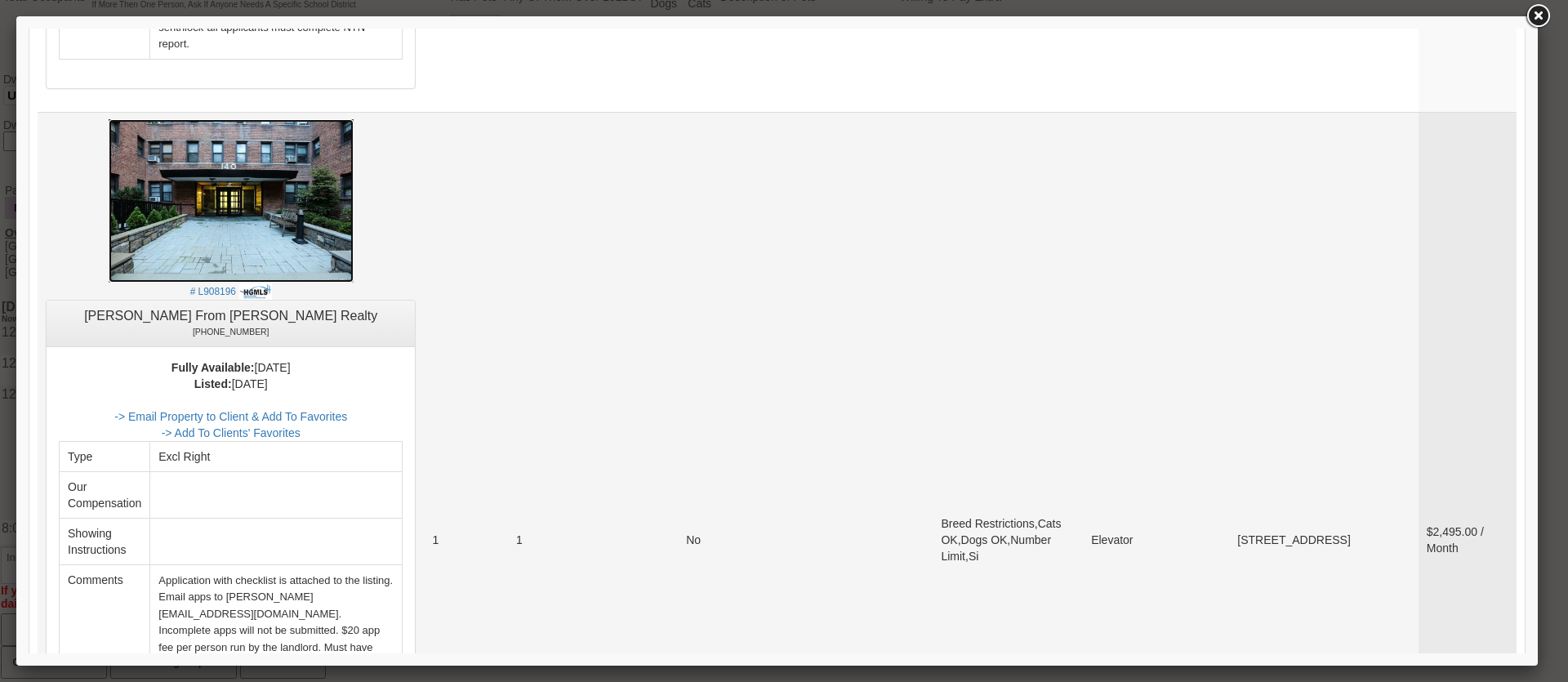
click at [258, 148] on img at bounding box center [231, 201] width 245 height 163
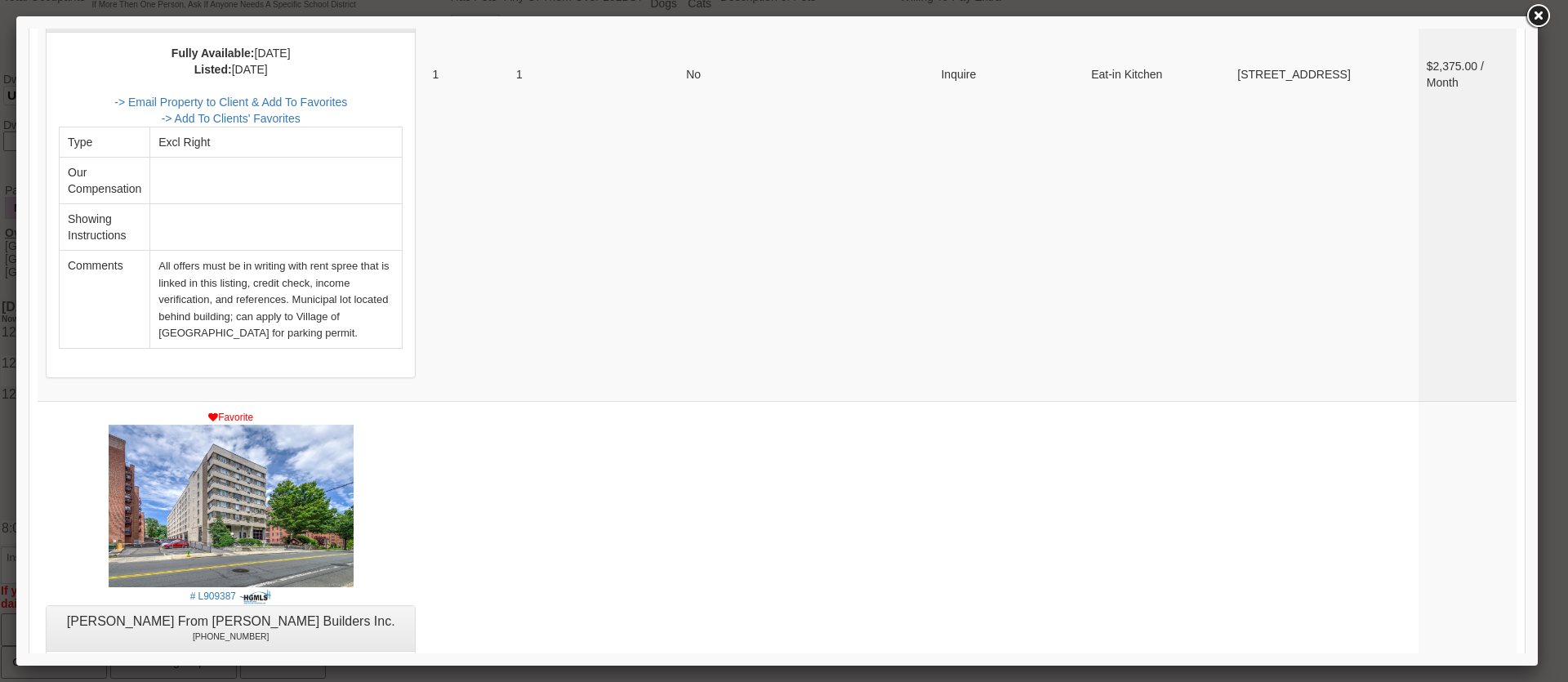
scroll to position [3756, 0]
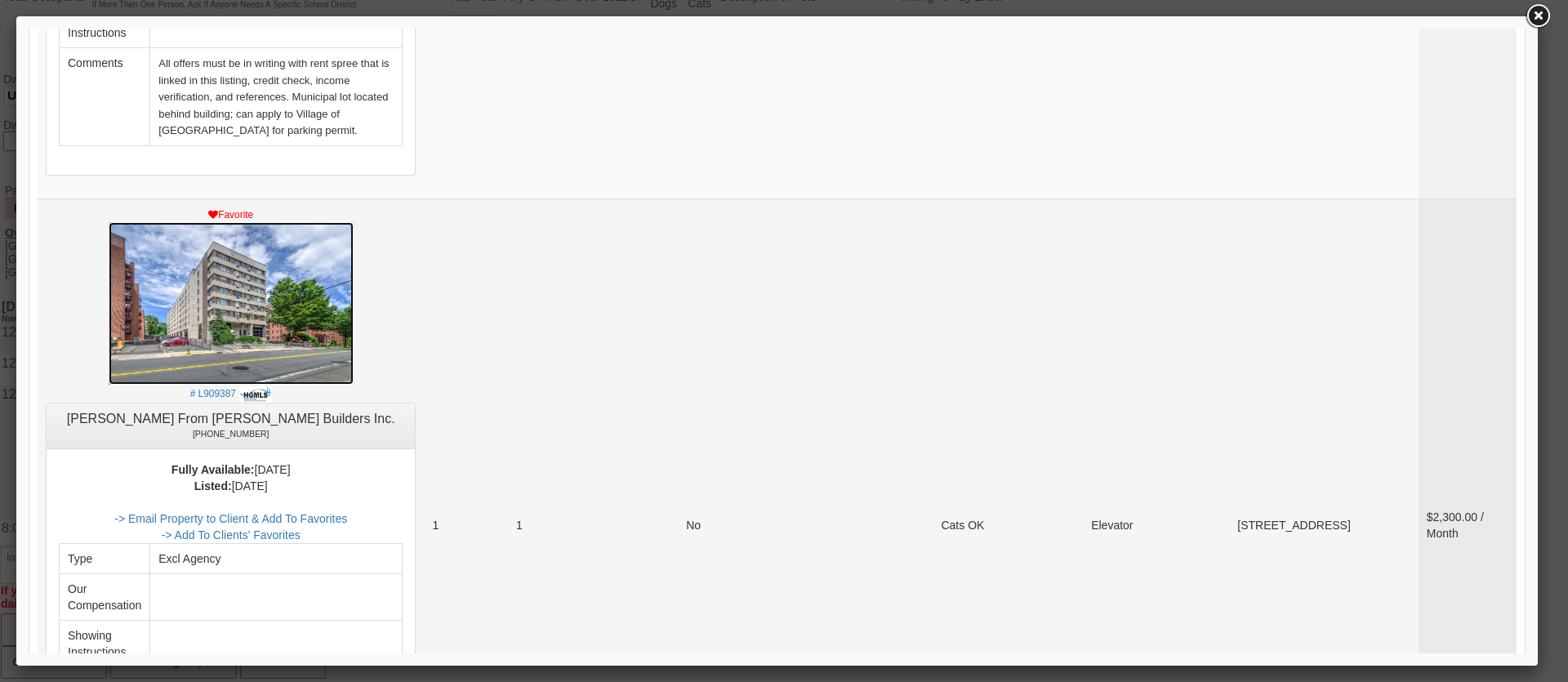
click at [249, 222] on img at bounding box center [231, 304] width 245 height 163
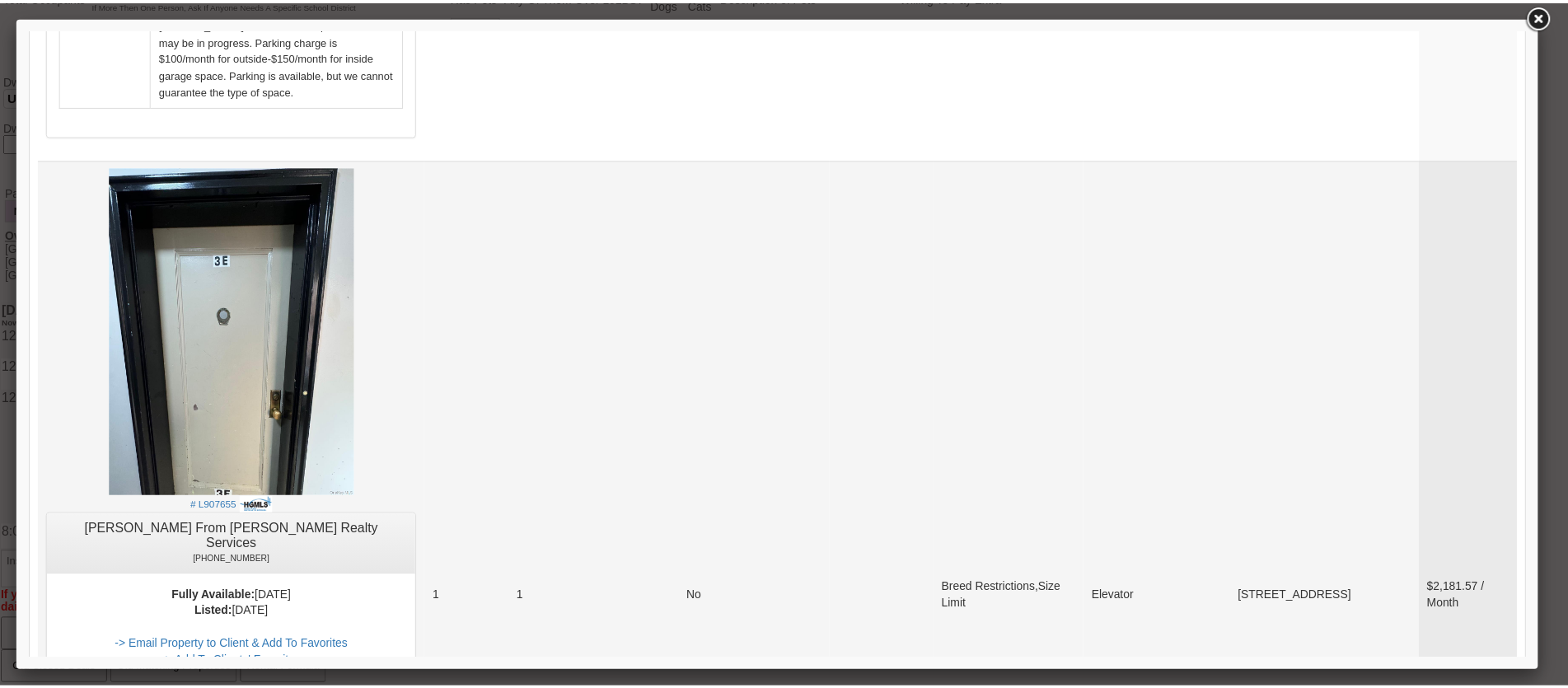
scroll to position [4463, 0]
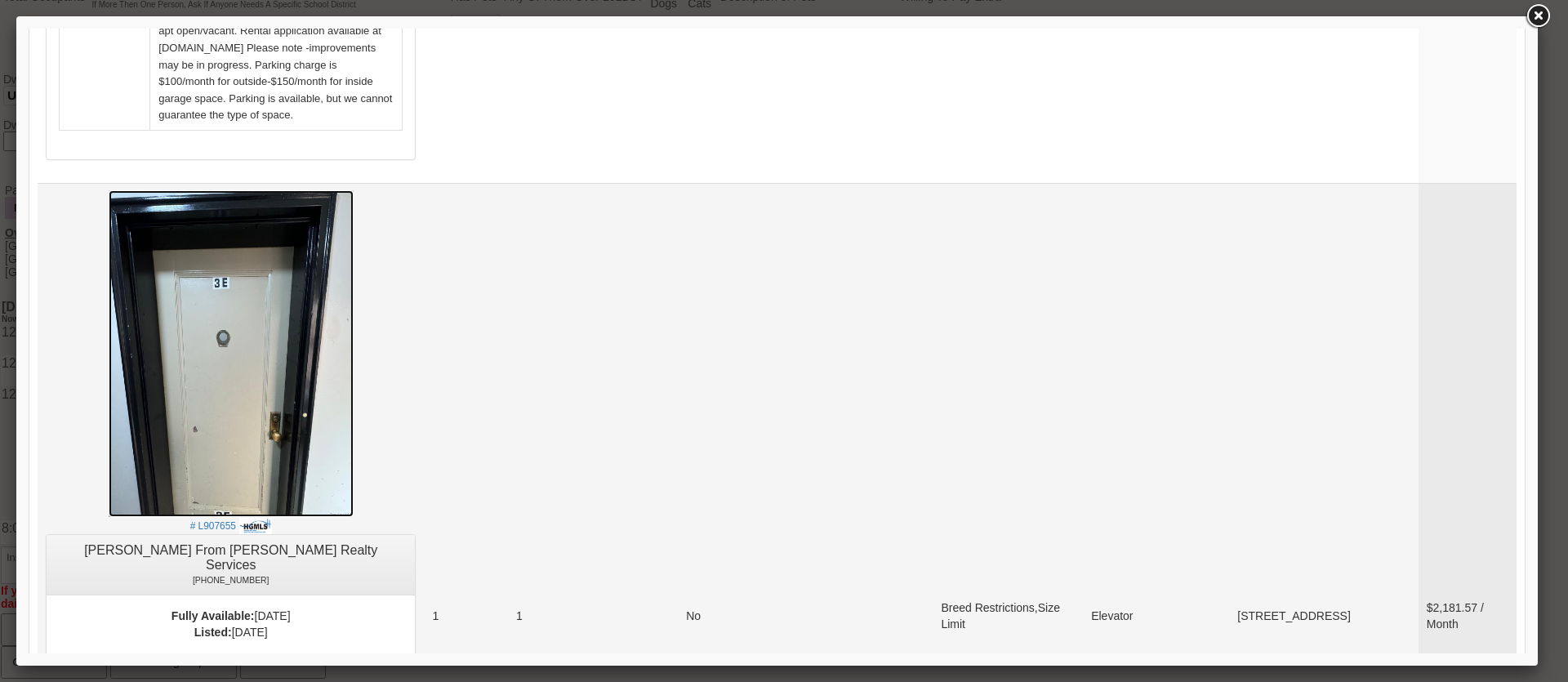
click at [244, 271] on img at bounding box center [231, 353] width 245 height 327
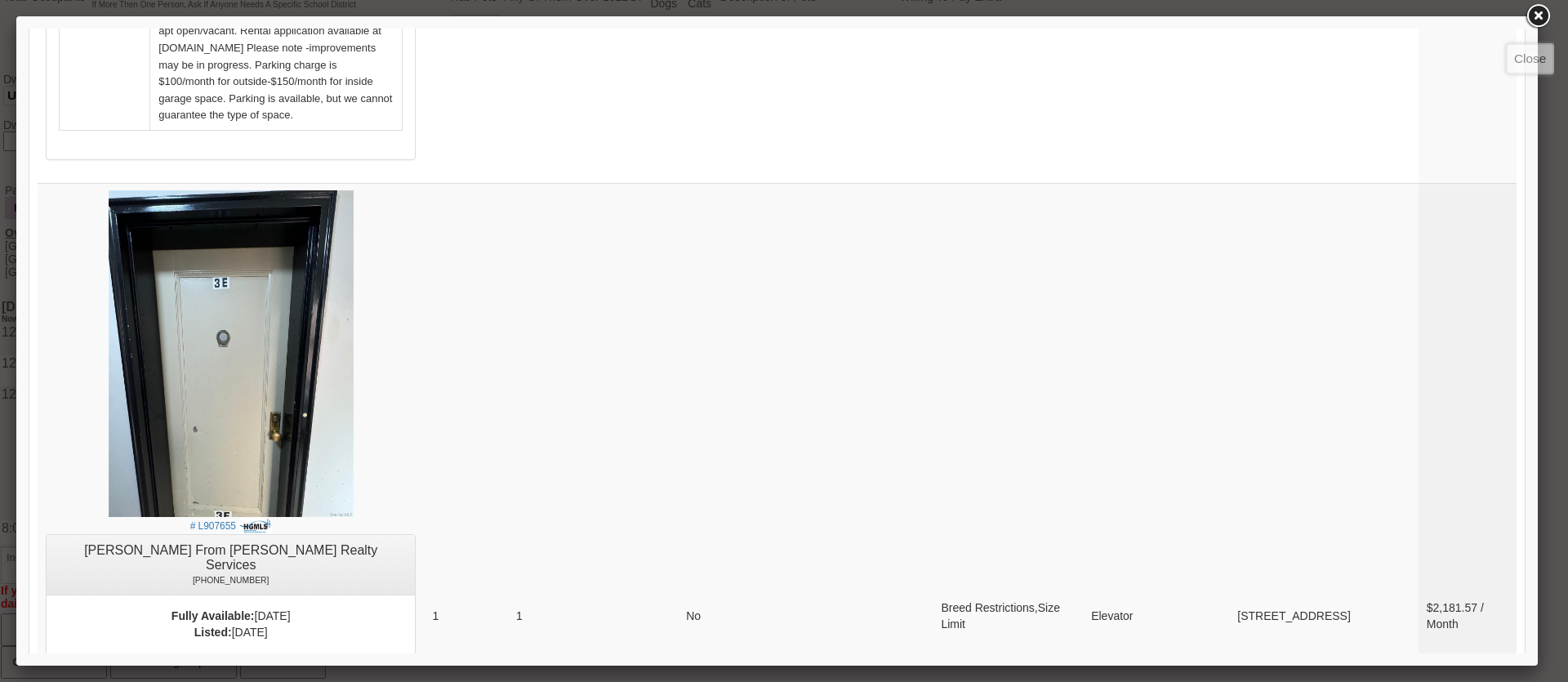
click at [1533, 26] on link at bounding box center [1537, 17] width 30 height 30
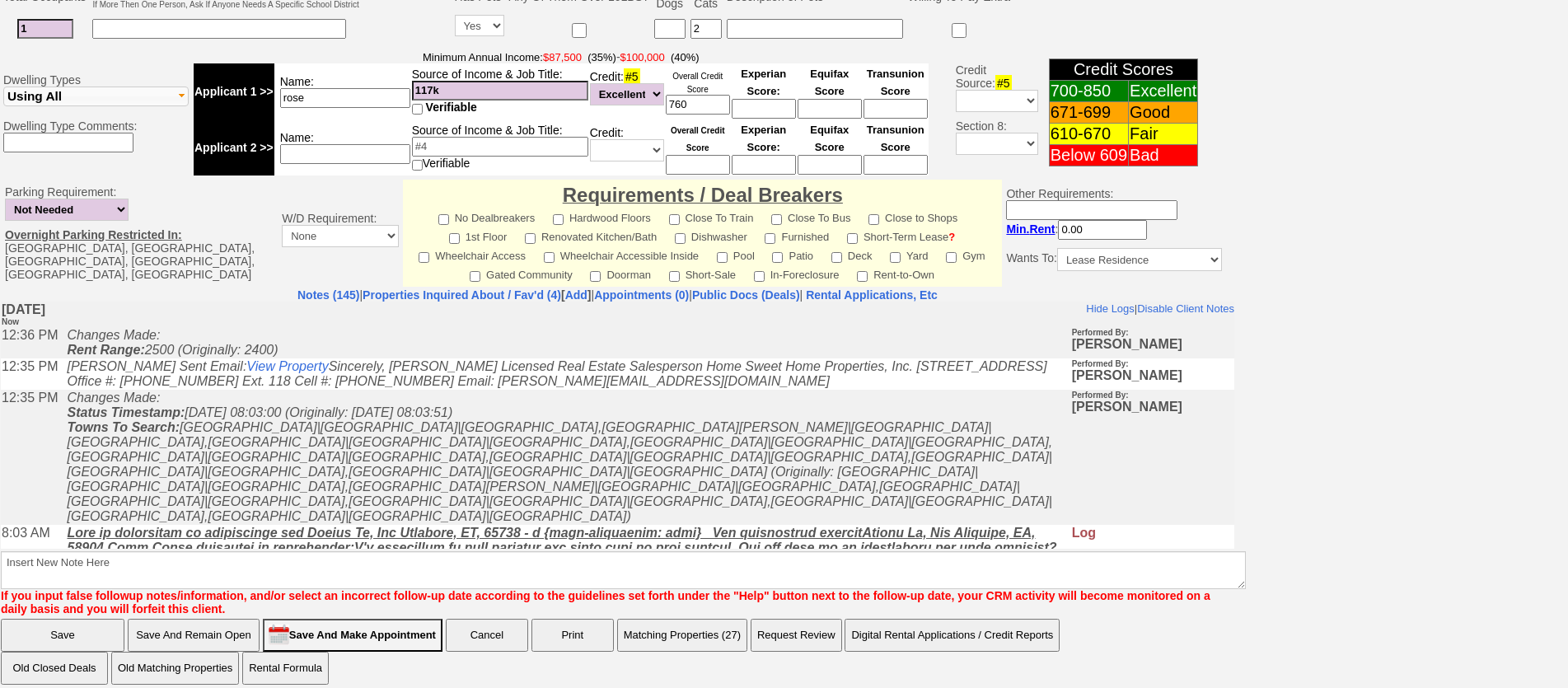
scroll to position [0, 0]
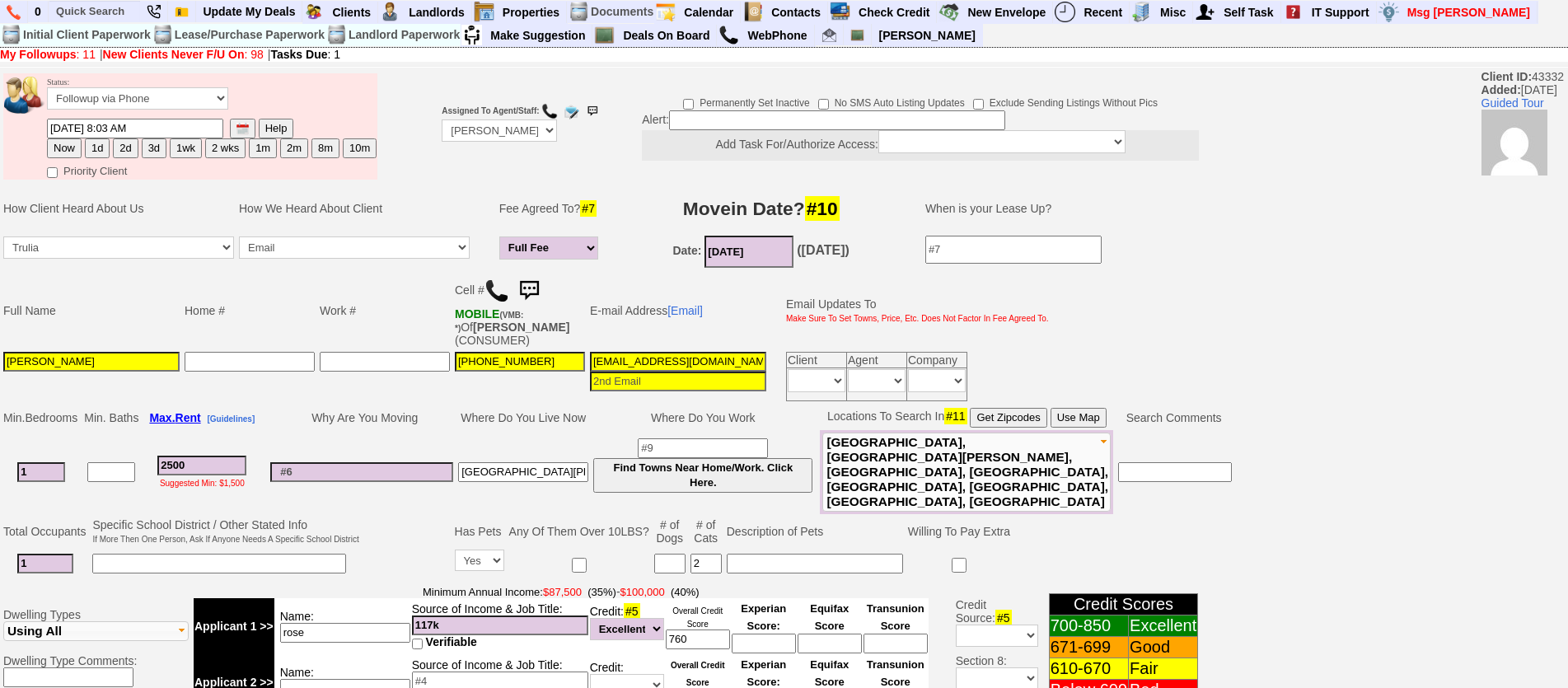
click at [528, 291] on img at bounding box center [529, 291] width 33 height 33
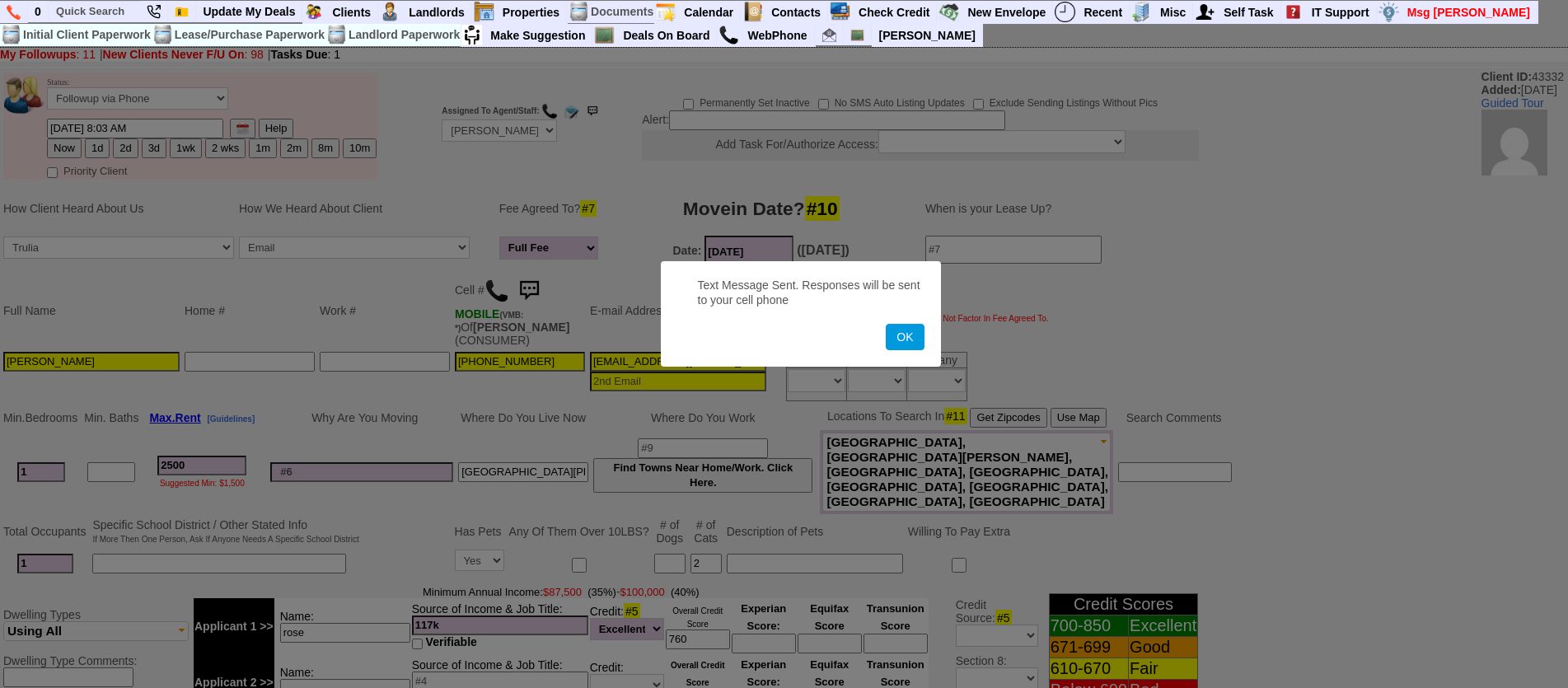
click at [886, 324] on button "OK" at bounding box center [904, 337] width 37 height 27
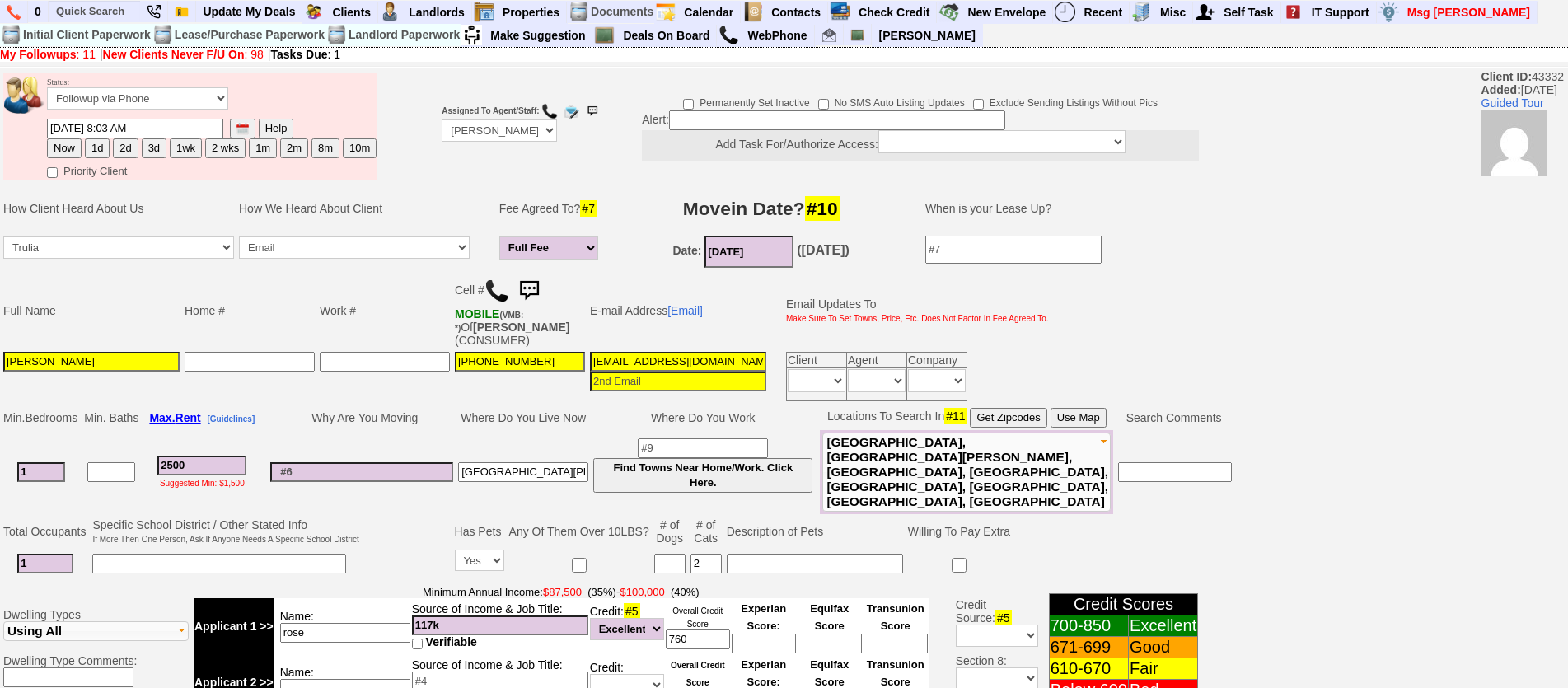
click at [542, 295] on img at bounding box center [529, 291] width 33 height 33
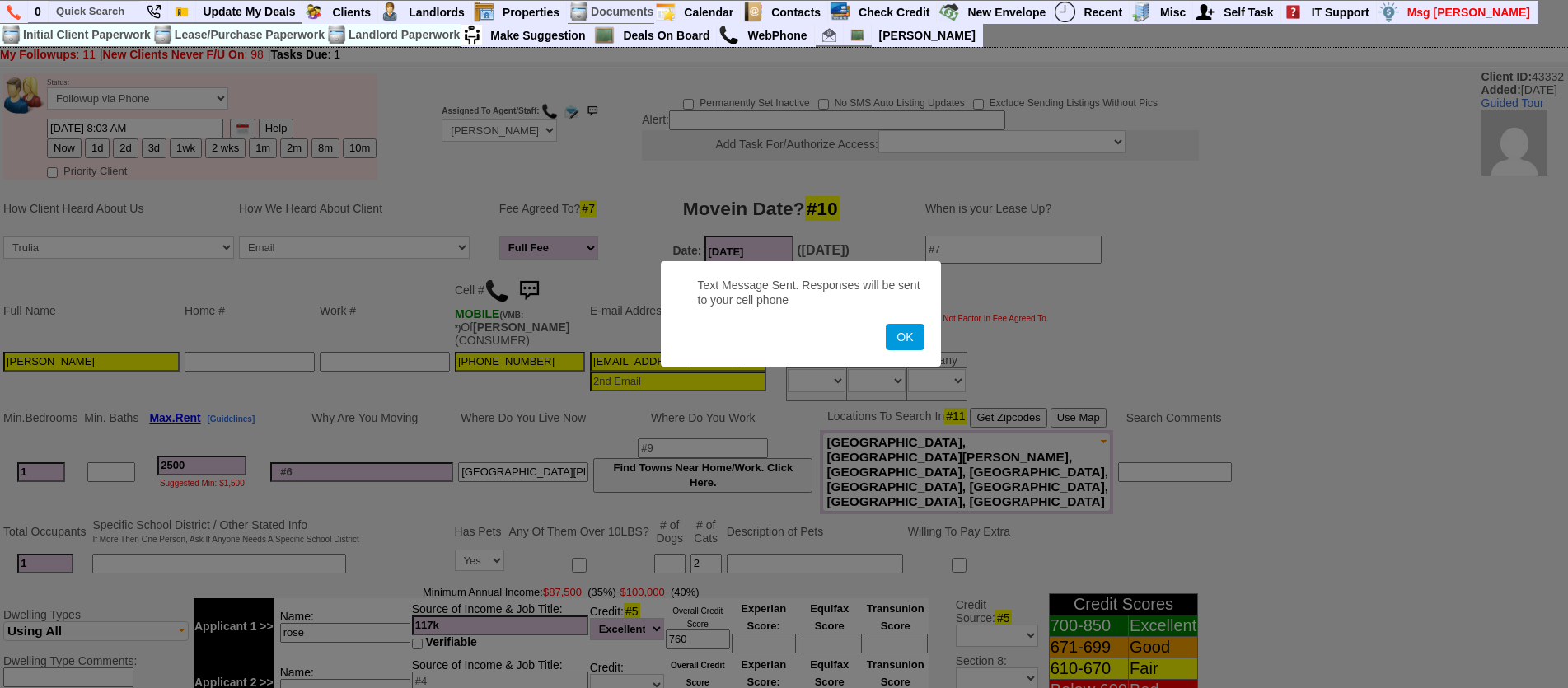
click at [886, 324] on button "OK" at bounding box center [904, 337] width 37 height 27
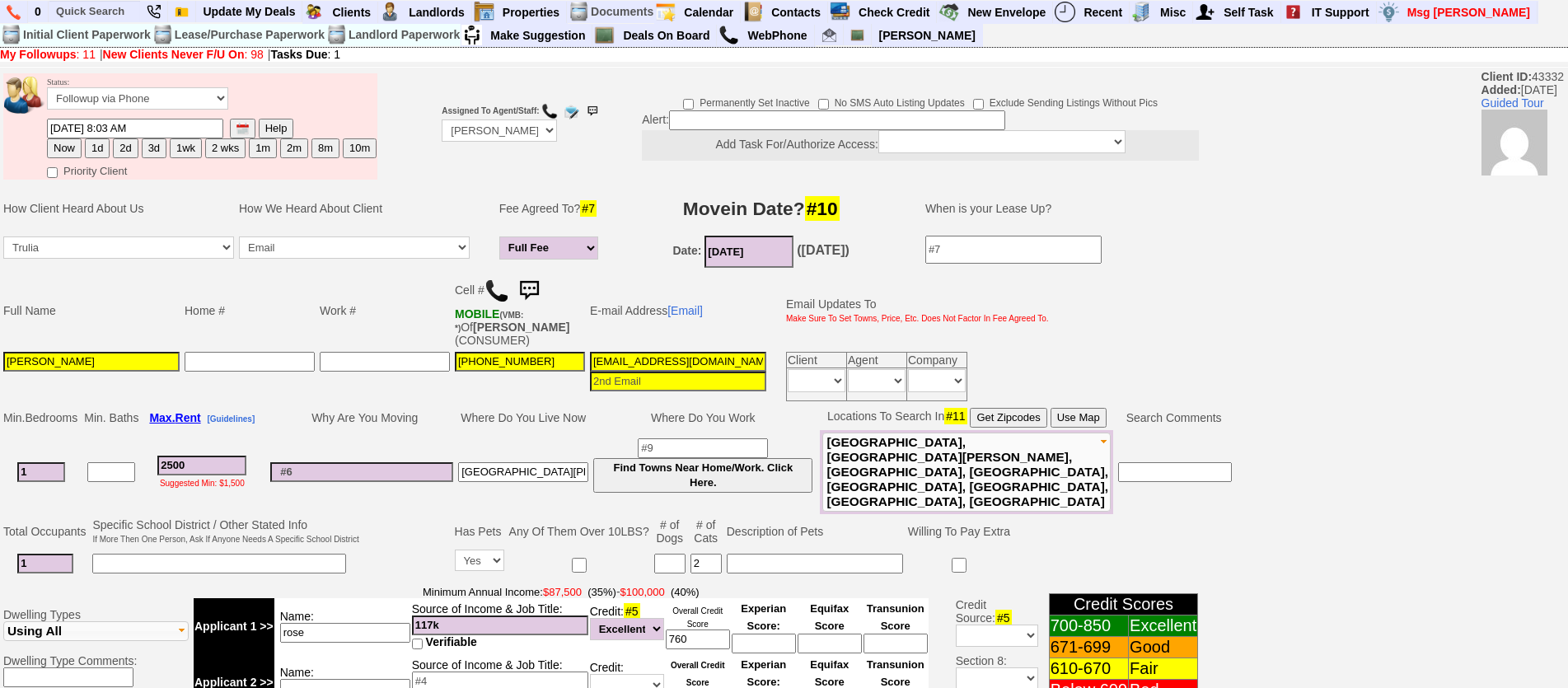
click at [542, 296] on img at bounding box center [529, 291] width 33 height 33
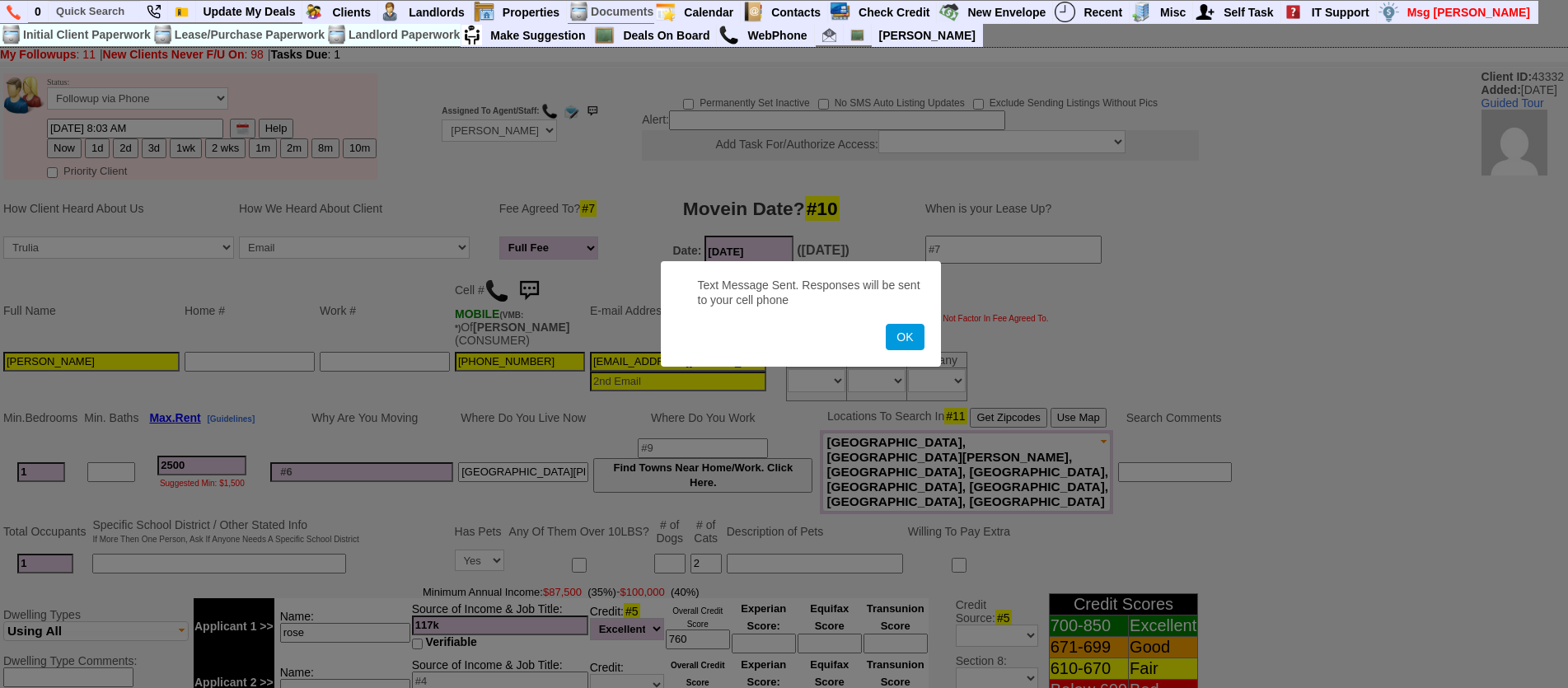
click at [886, 324] on button "OK" at bounding box center [904, 337] width 37 height 27
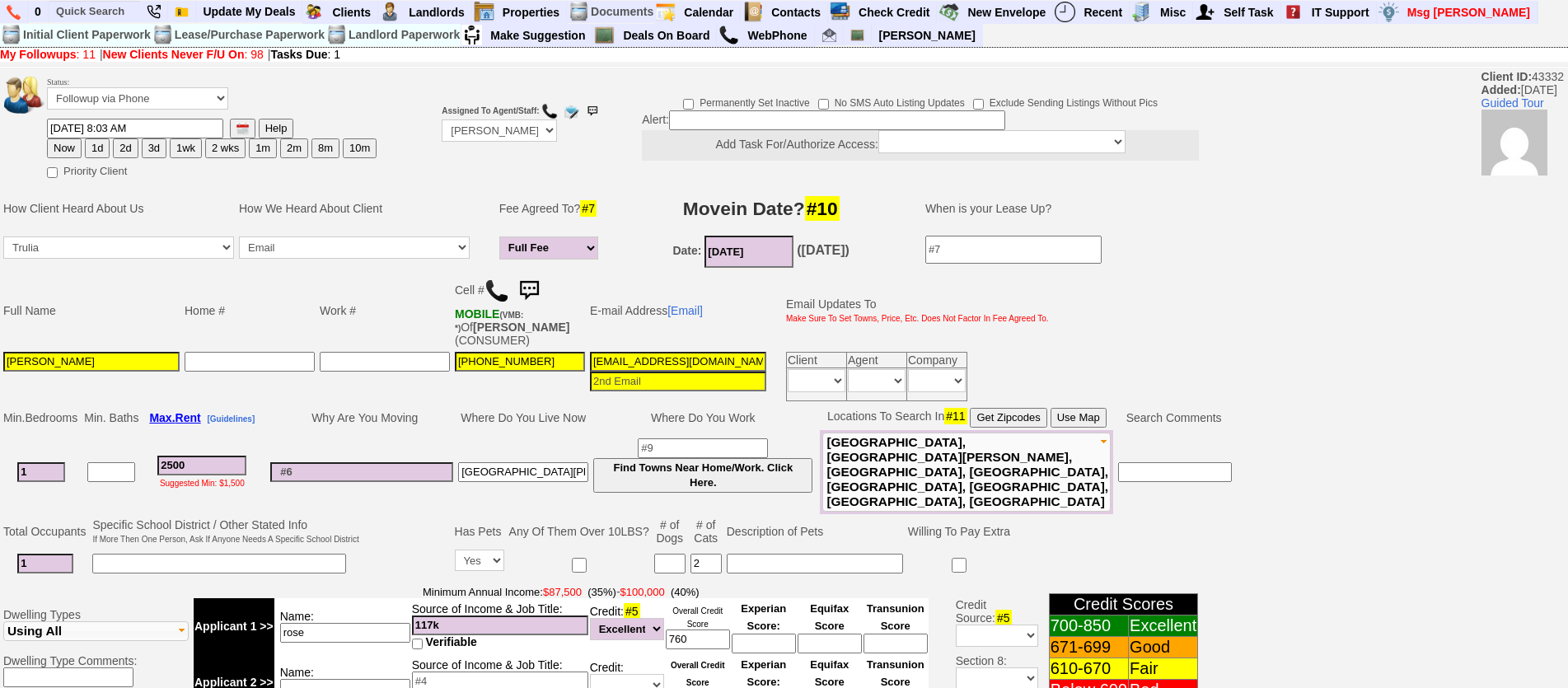
click at [544, 296] on img at bounding box center [529, 291] width 33 height 33
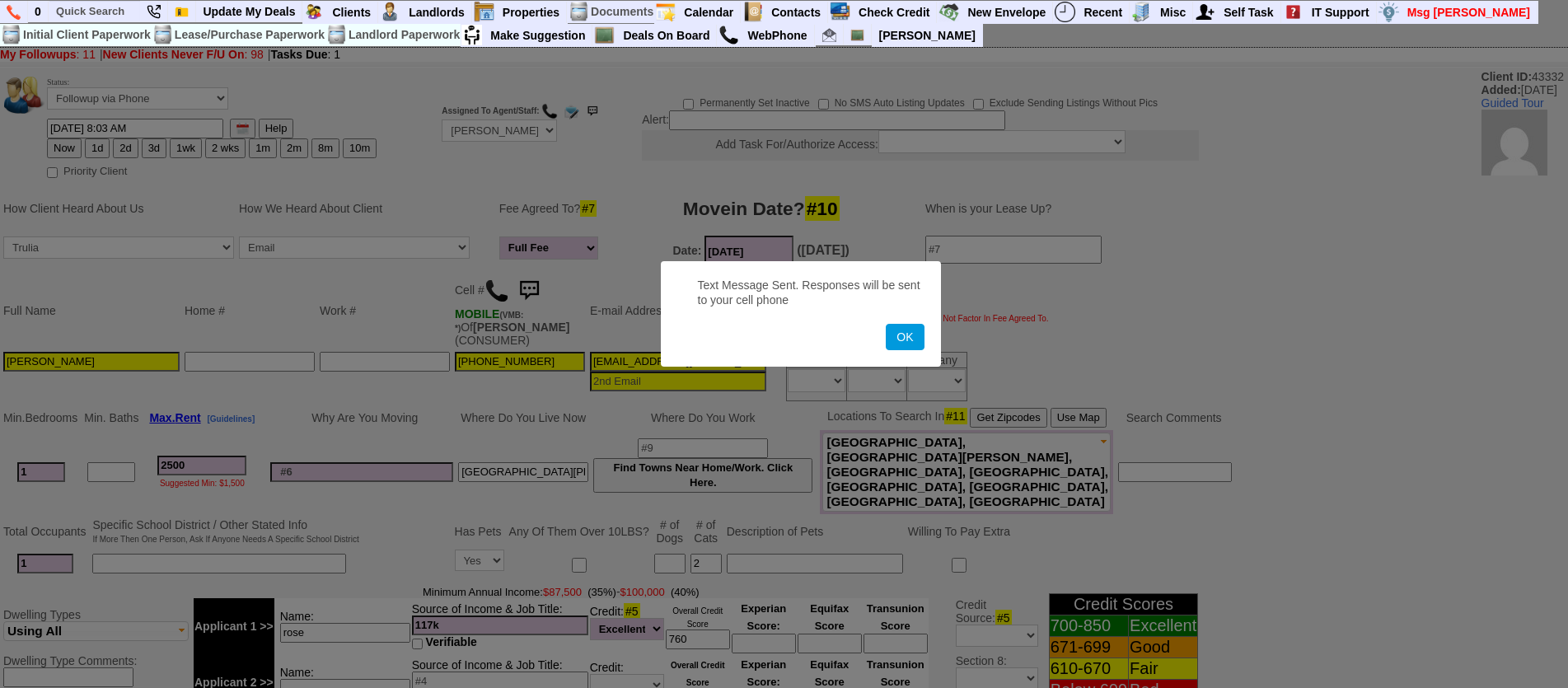
click at [886, 324] on button "OK" at bounding box center [904, 337] width 37 height 27
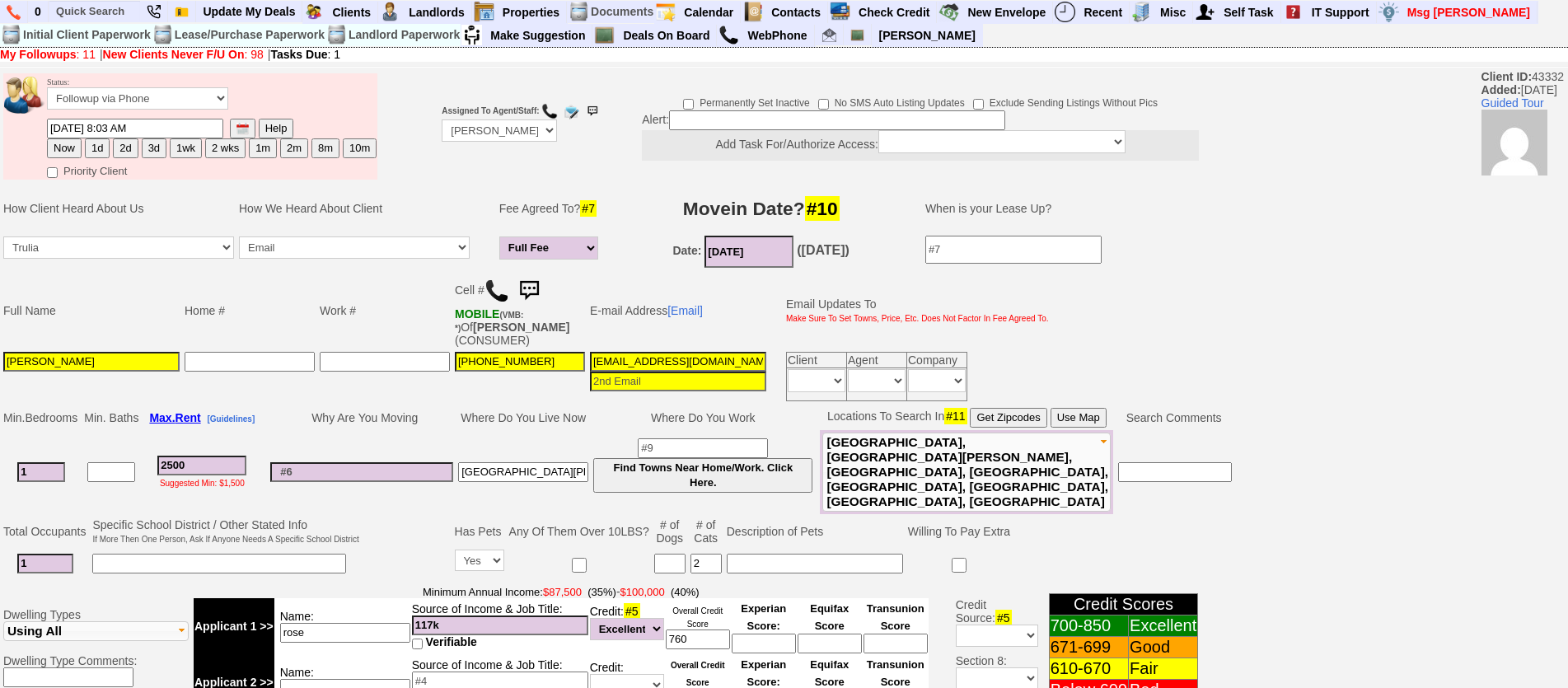
click at [536, 291] on img at bounding box center [529, 291] width 33 height 33
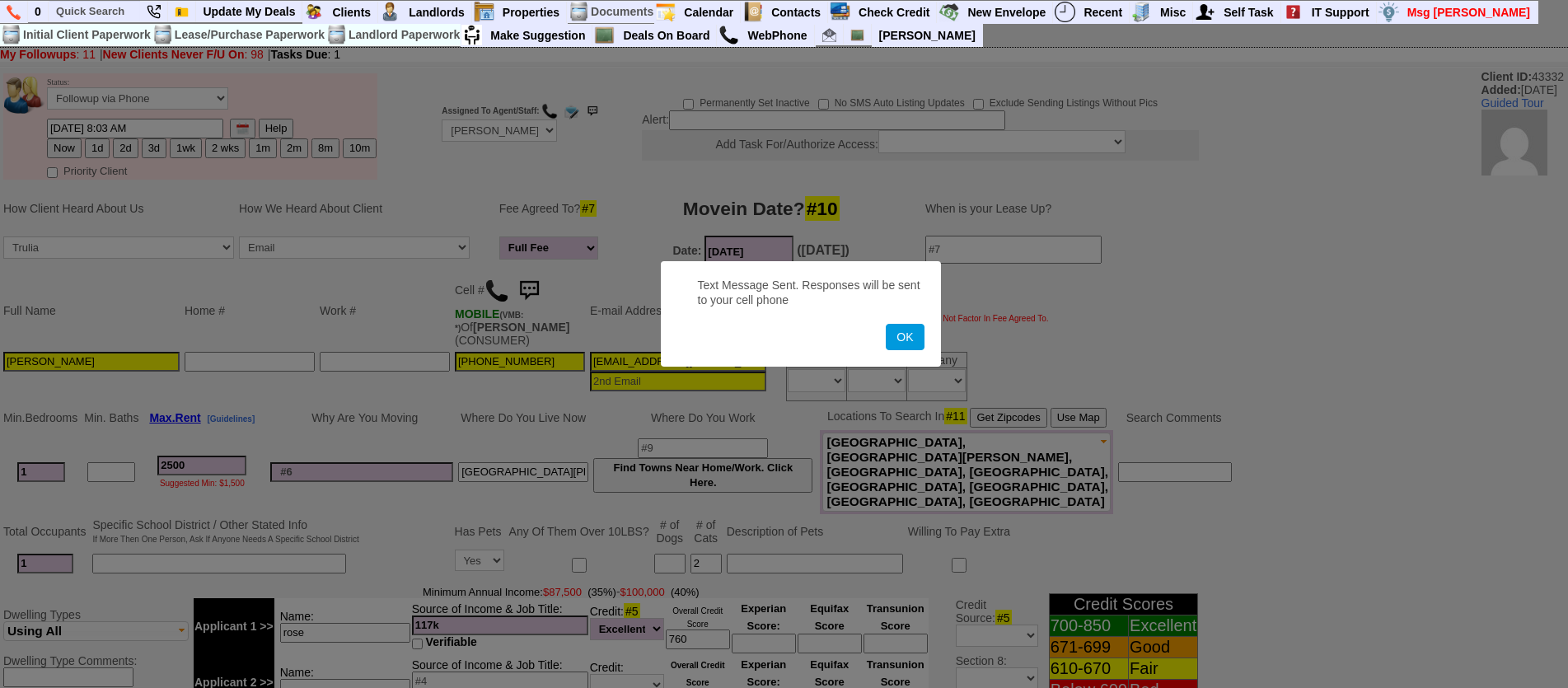
click at [886, 324] on button "OK" at bounding box center [904, 337] width 37 height 27
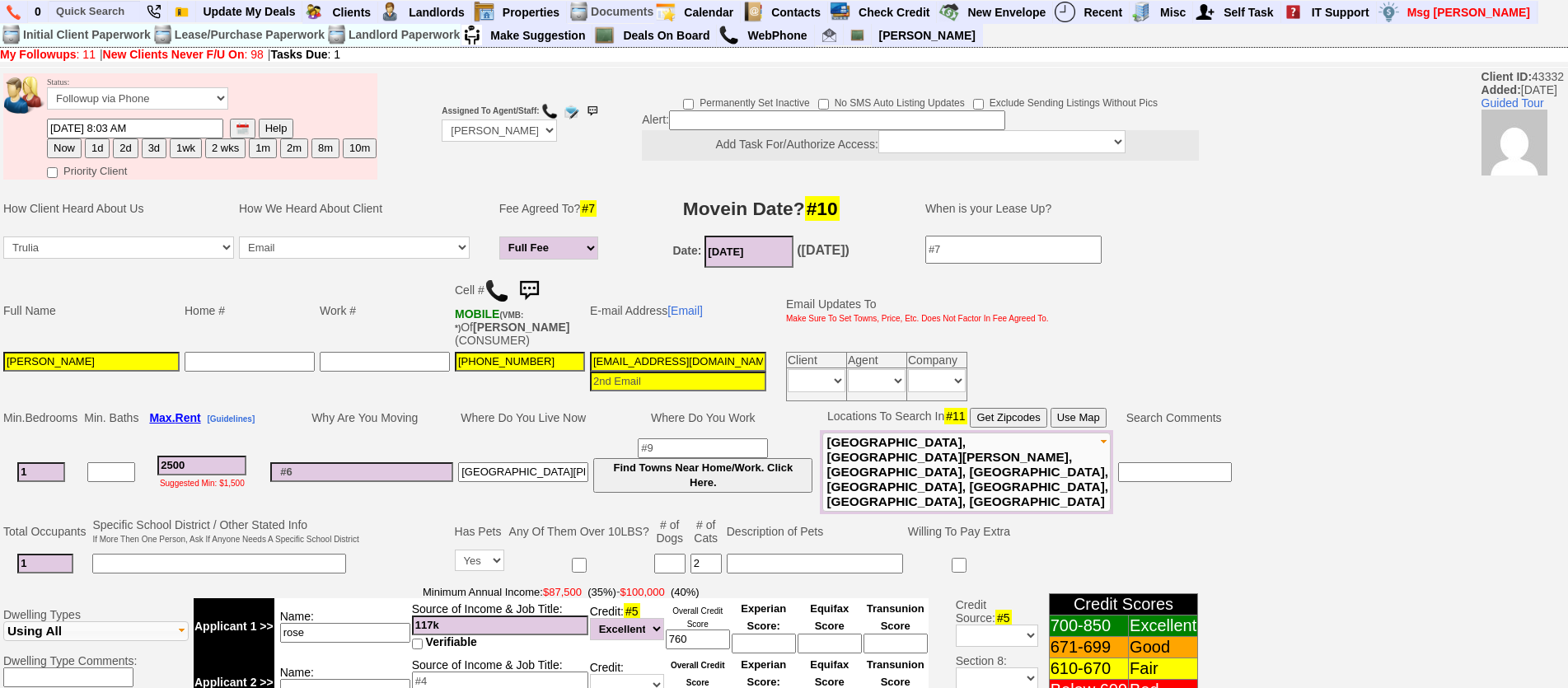
click at [539, 288] on img at bounding box center [529, 291] width 33 height 33
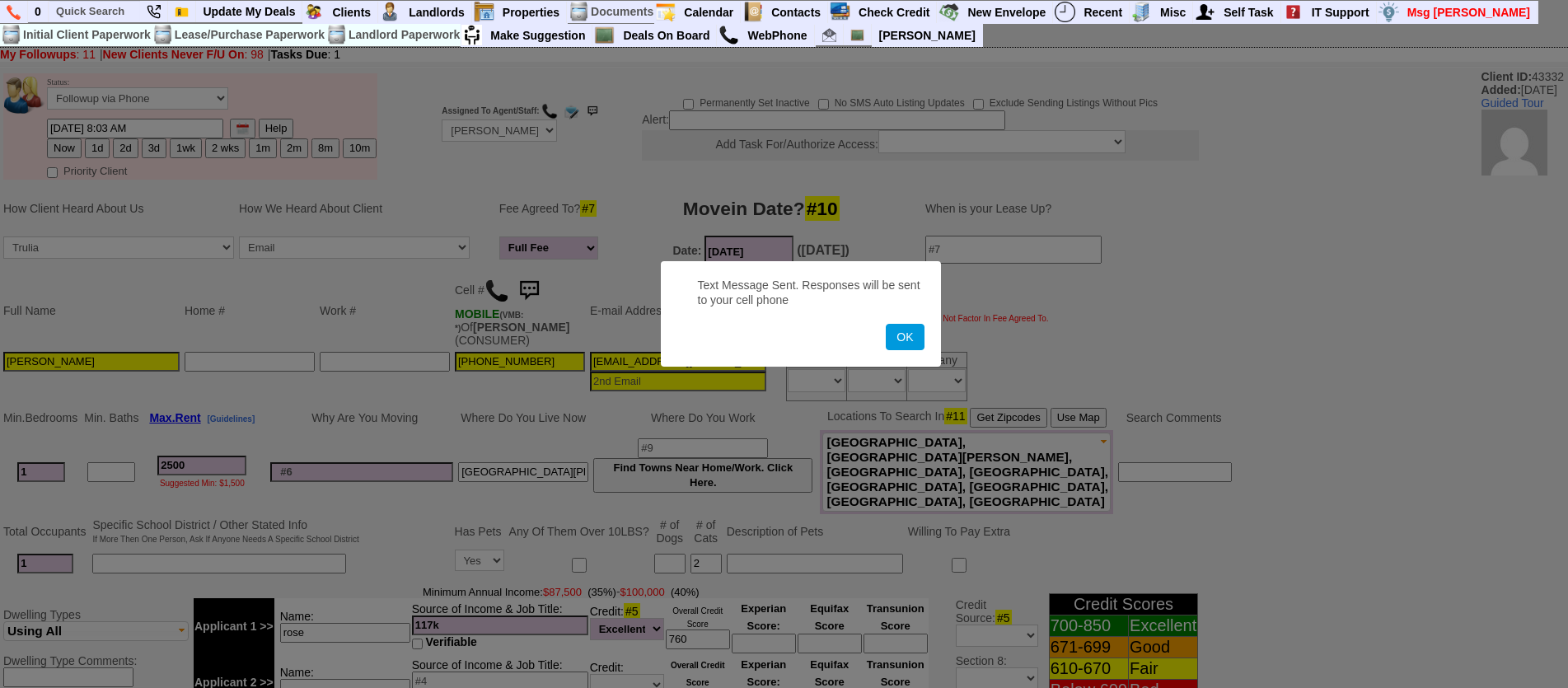
click at [886, 324] on button "OK" at bounding box center [904, 337] width 37 height 27
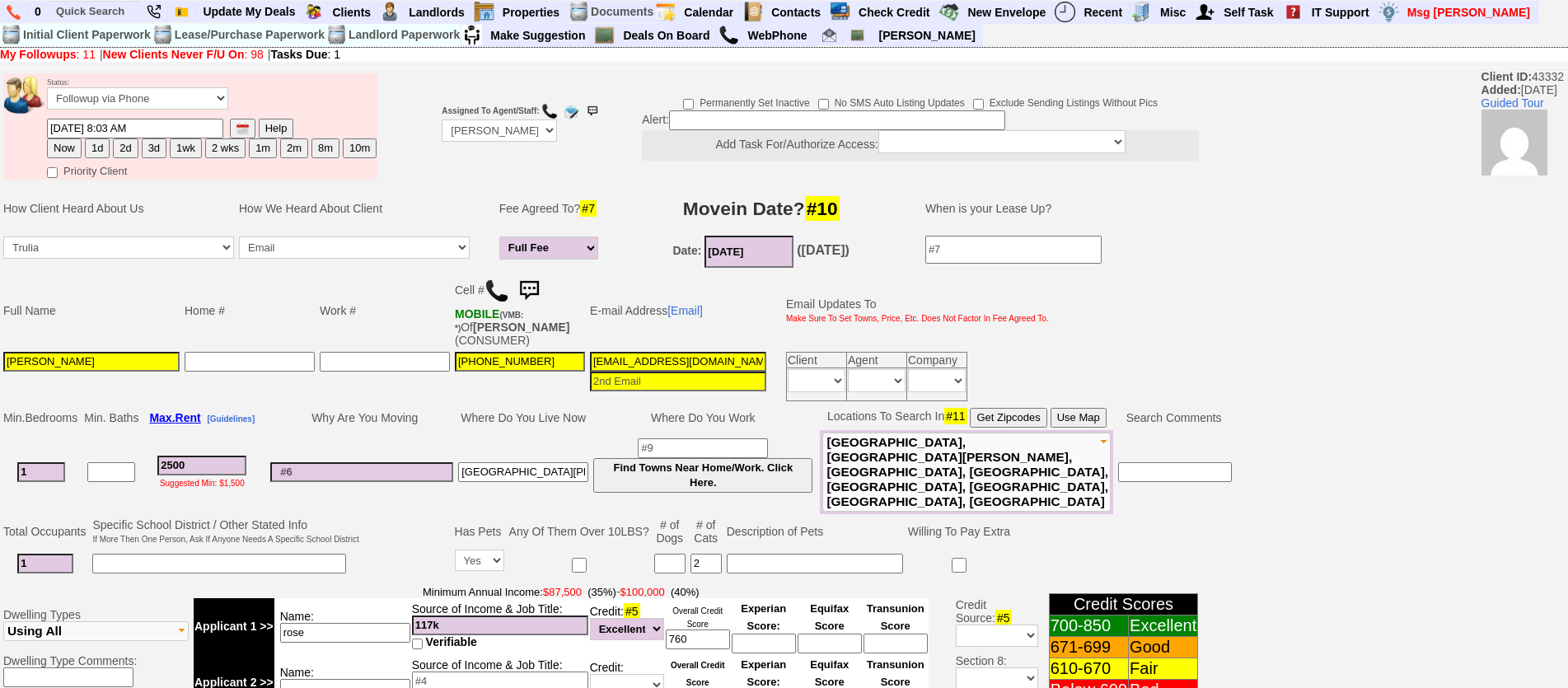
click at [499, 297] on img at bounding box center [497, 291] width 25 height 25
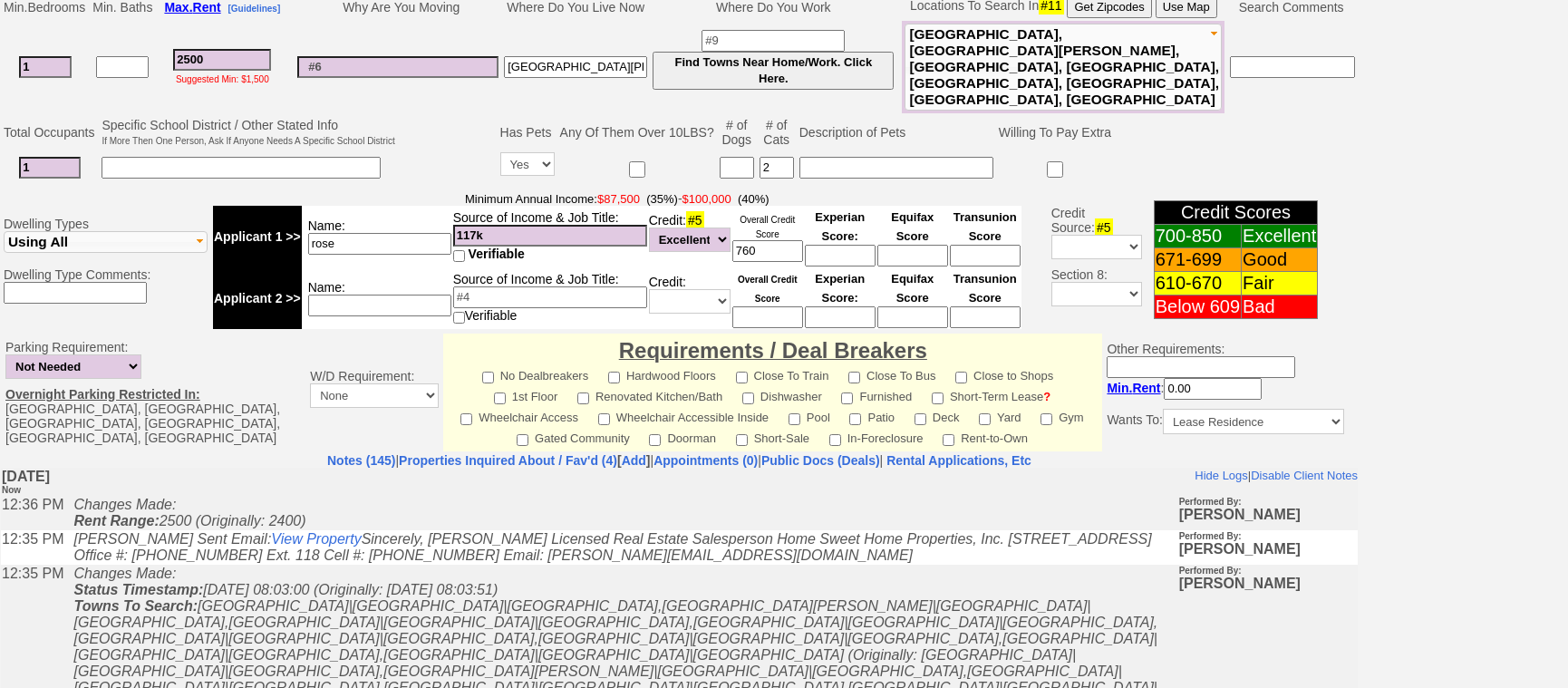
scroll to position [411, 0]
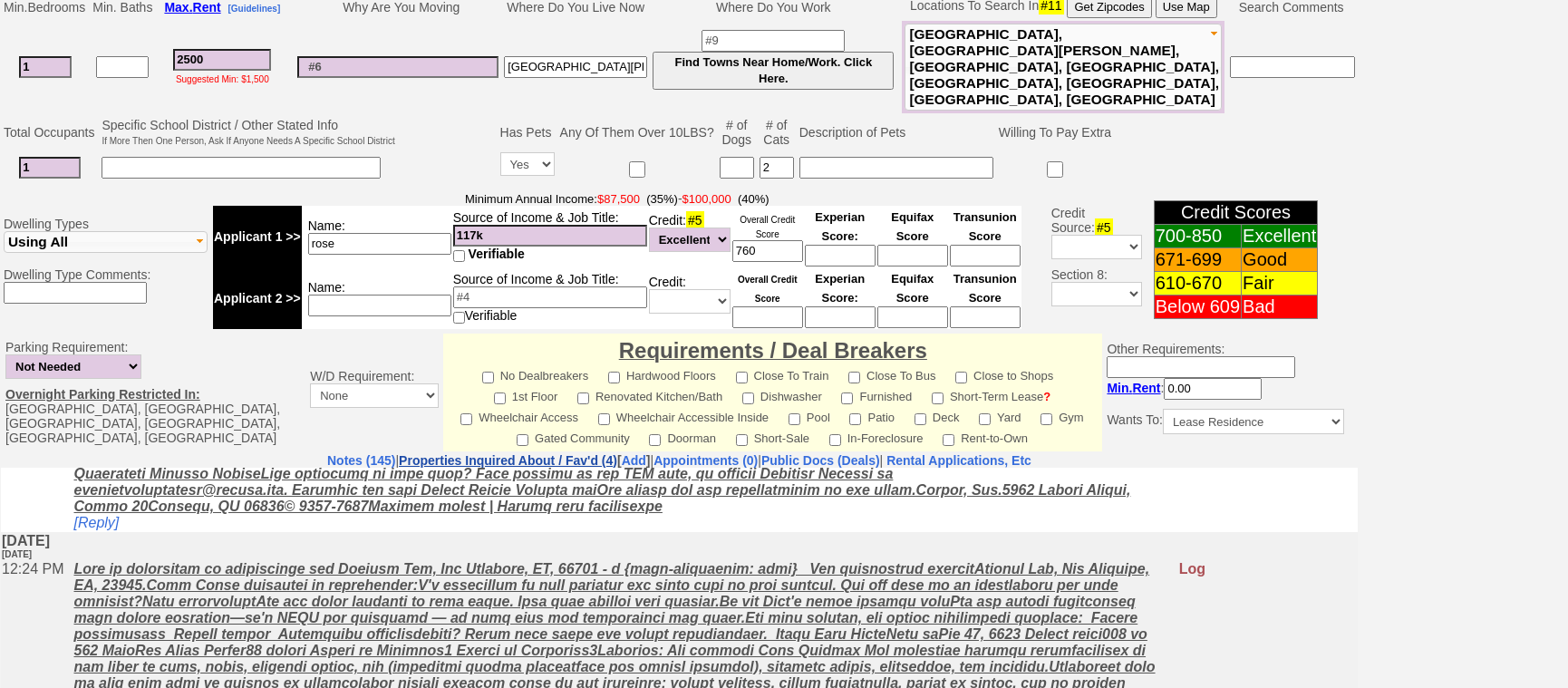
click at [481, 453] on link "Properties Inquired About / Fav'd (4)" at bounding box center [508, 460] width 218 height 15
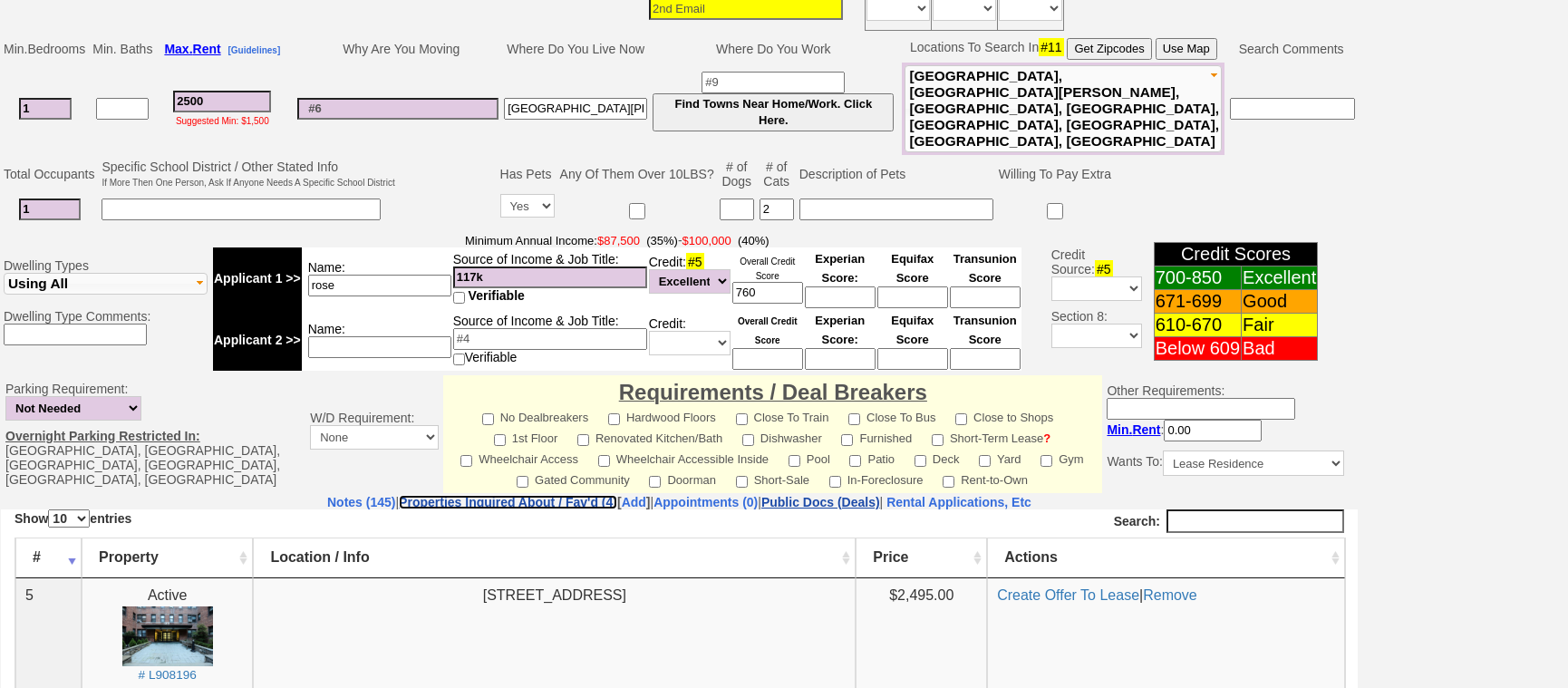
scroll to position [163, 0]
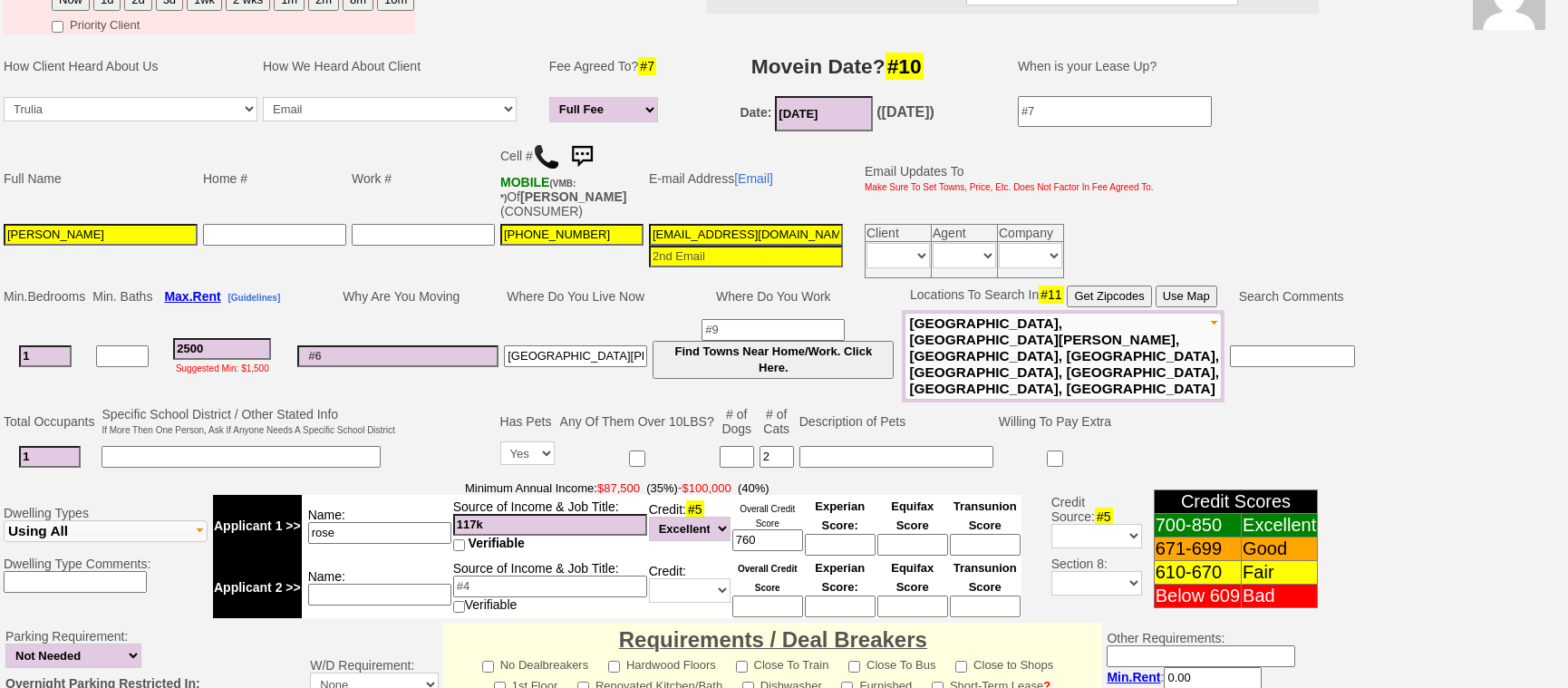
click at [1196, 292] on button "Use Map" at bounding box center [1186, 296] width 61 height 22
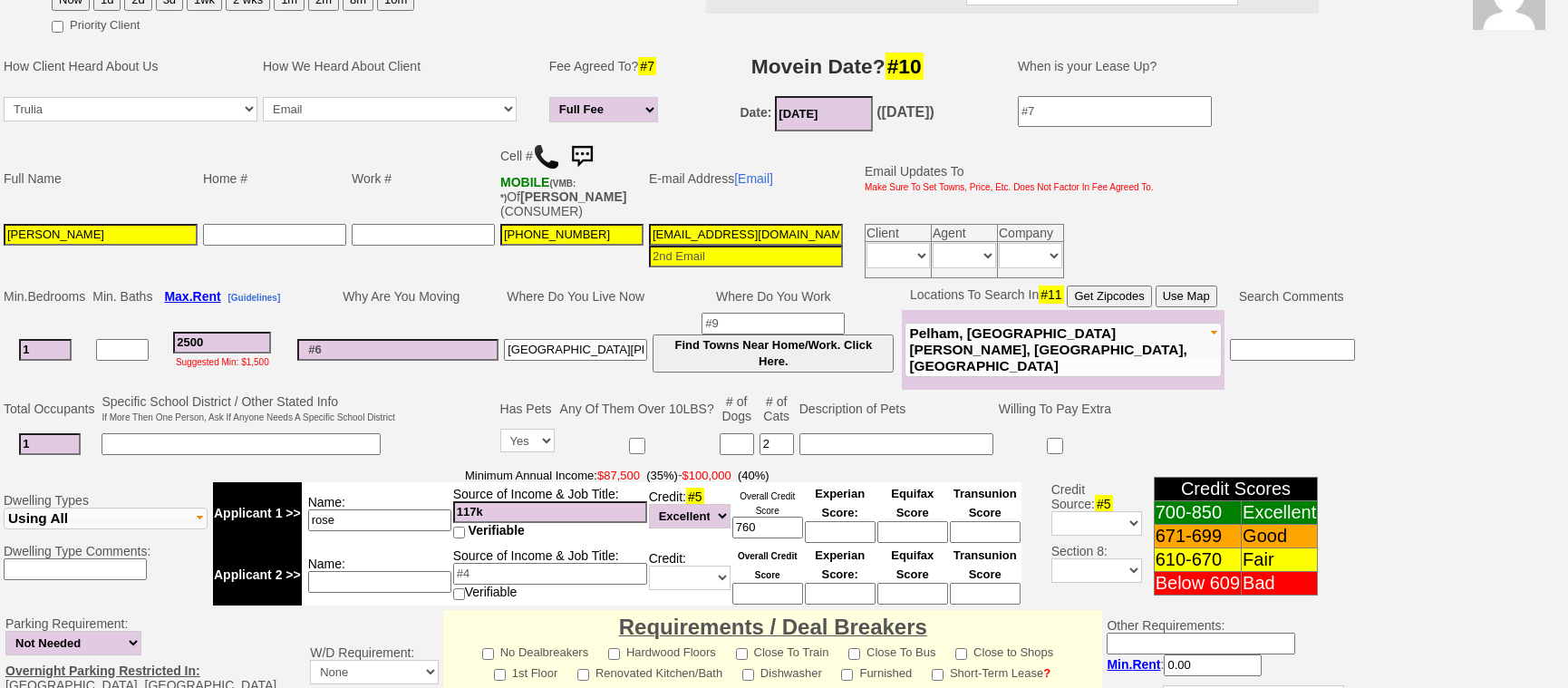
scroll to position [0, 0]
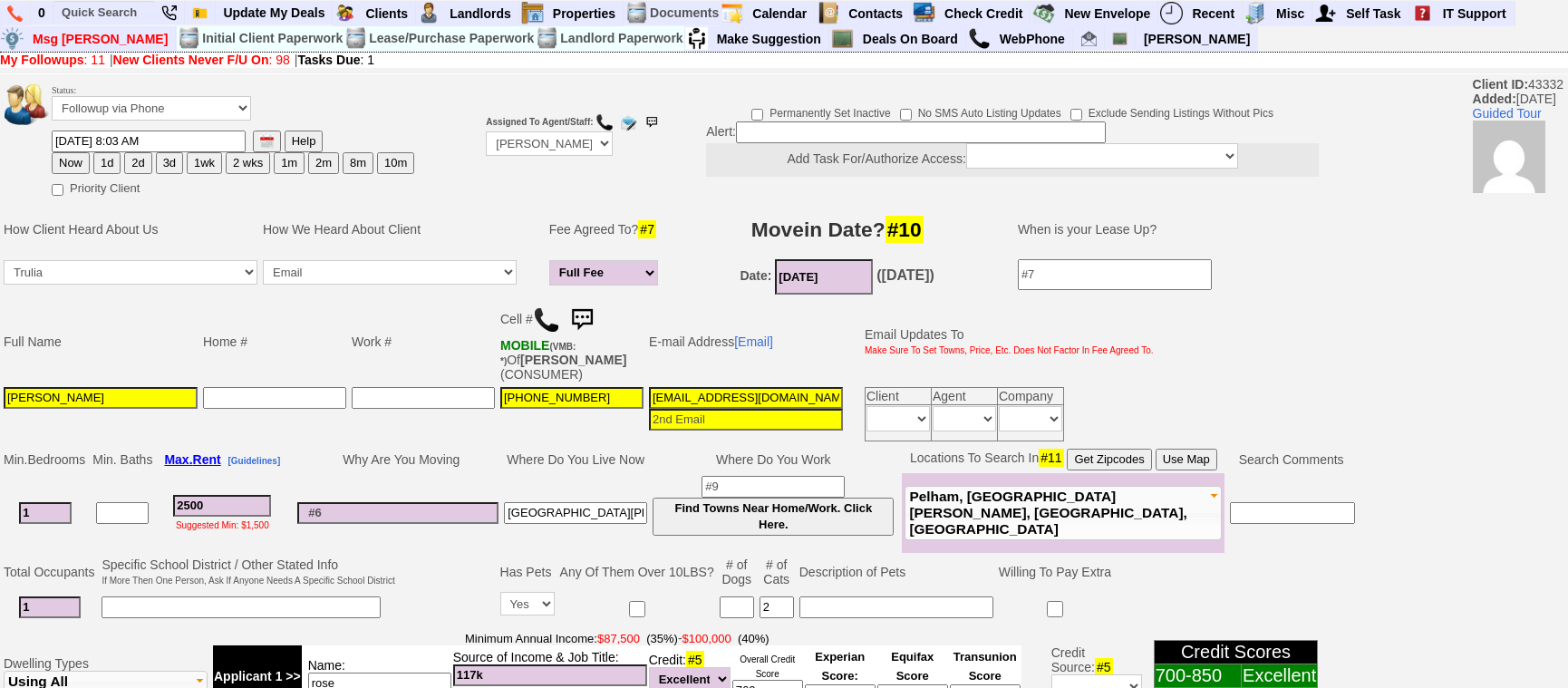
drag, startPoint x: 617, startPoint y: 521, endPoint x: 327, endPoint y: 475, distance: 293.6
click at [328, 475] on tr "1 2500 Suggested Min: $1,500 New Rochelle Find Towns Near Home/Work. Click Here…" at bounding box center [679, 512] width 1356 height 80
type input "Yonkers"
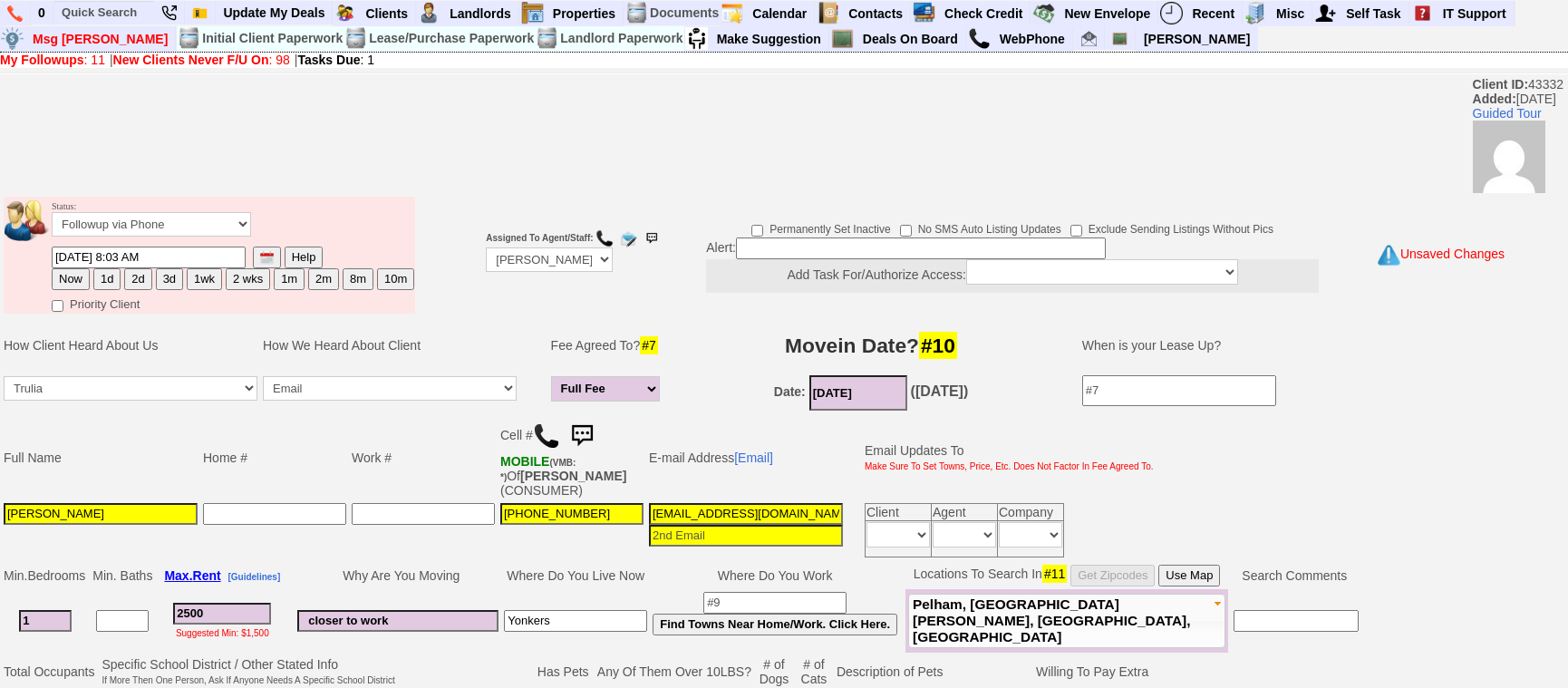
scroll to position [749, 0]
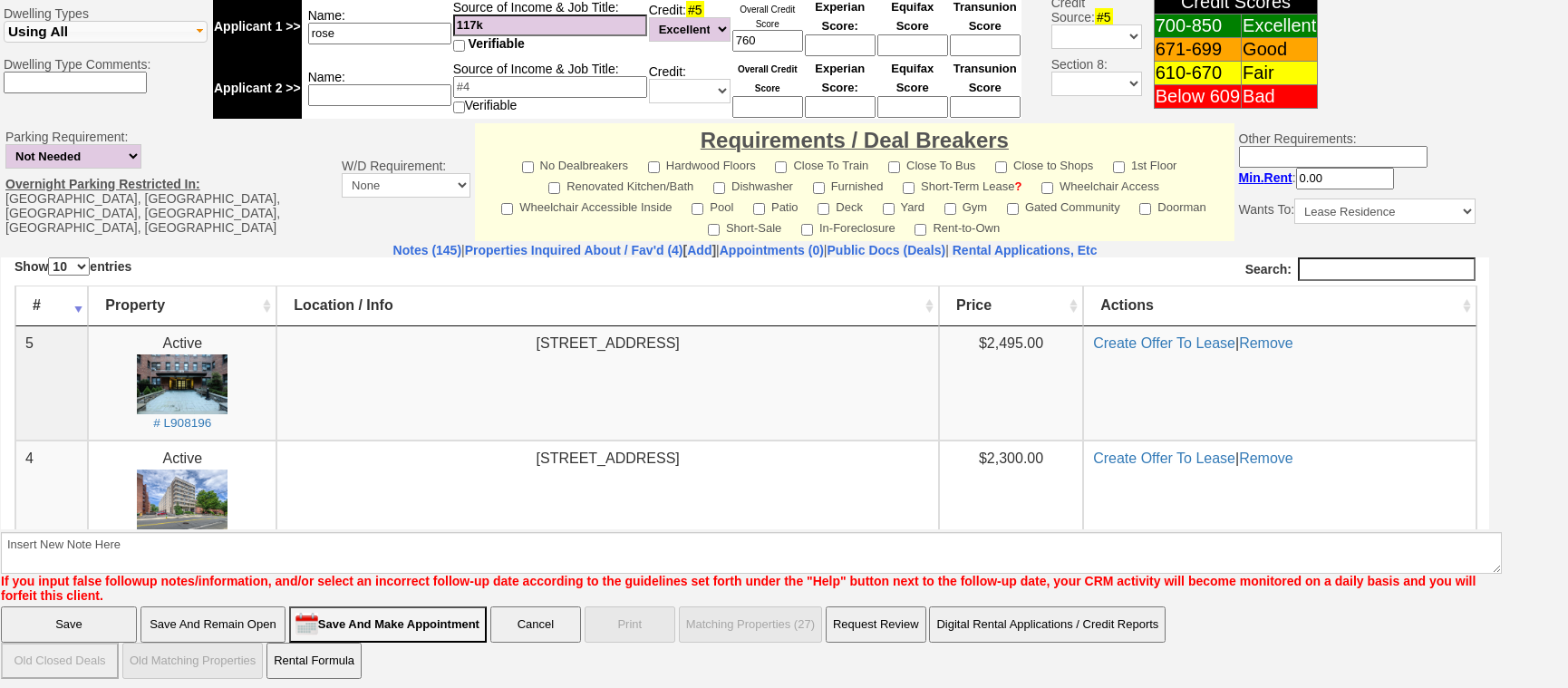
type input "closer to work"
click at [259, 608] on input "Save And Remain Open" at bounding box center [213, 625] width 145 height 37
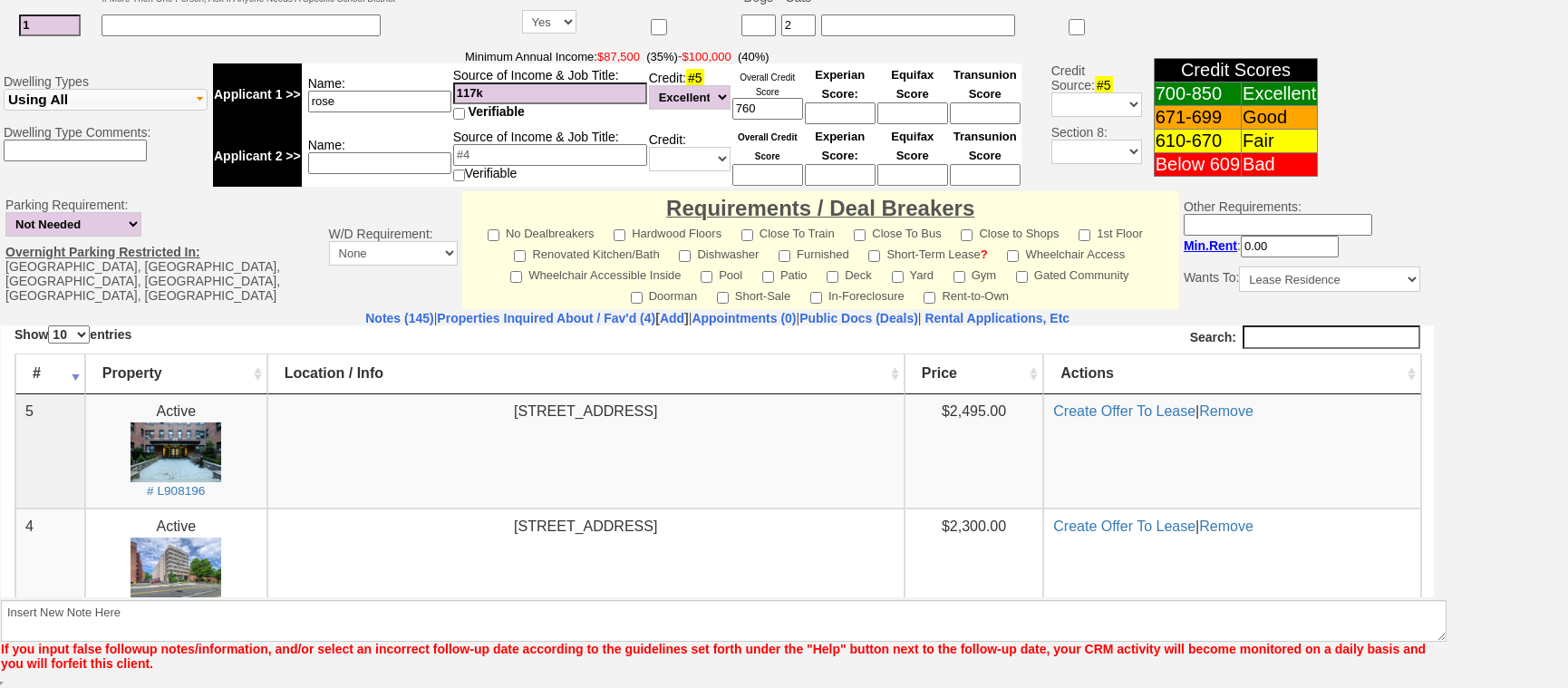
scroll to position [567, 0]
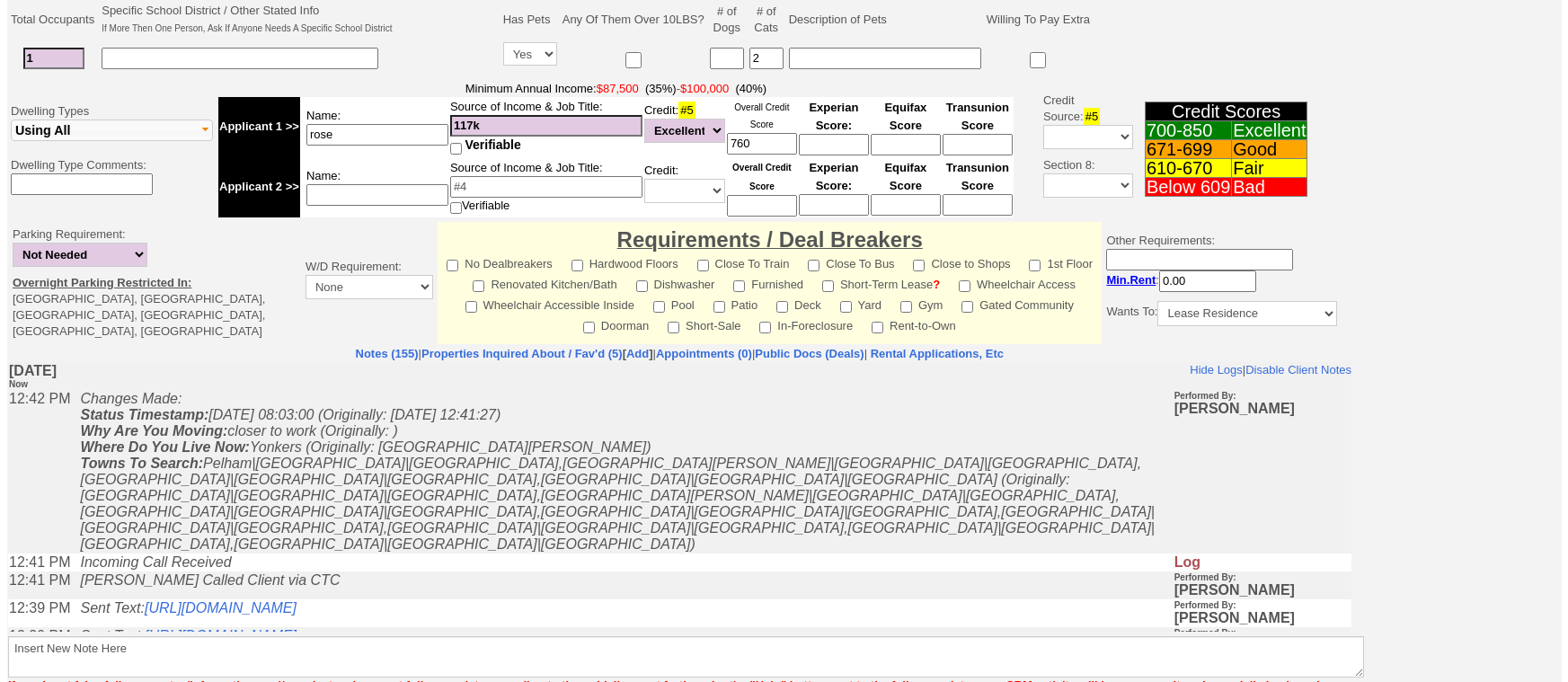
scroll to position [564, 0]
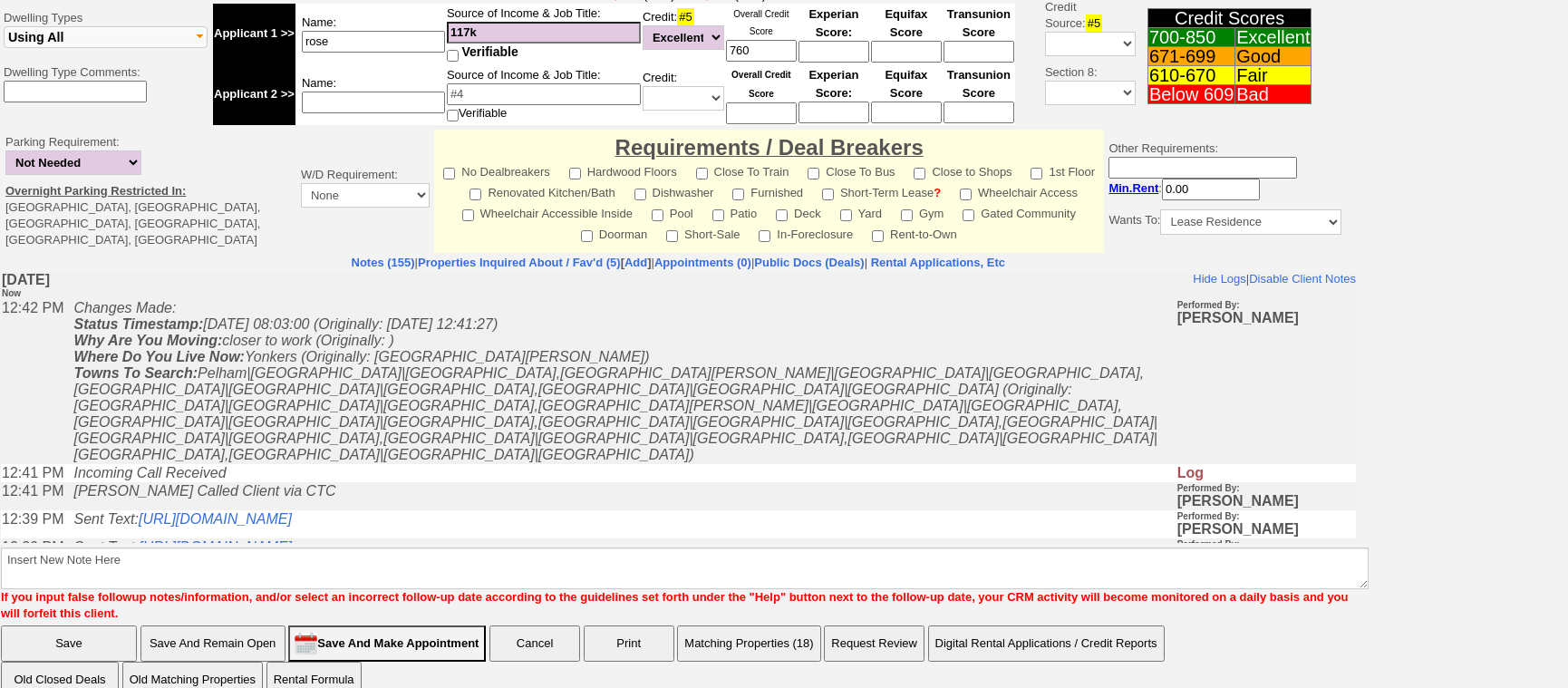
click at [784, 625] on button "Matching Properties (18)" at bounding box center [749, 643] width 143 height 37
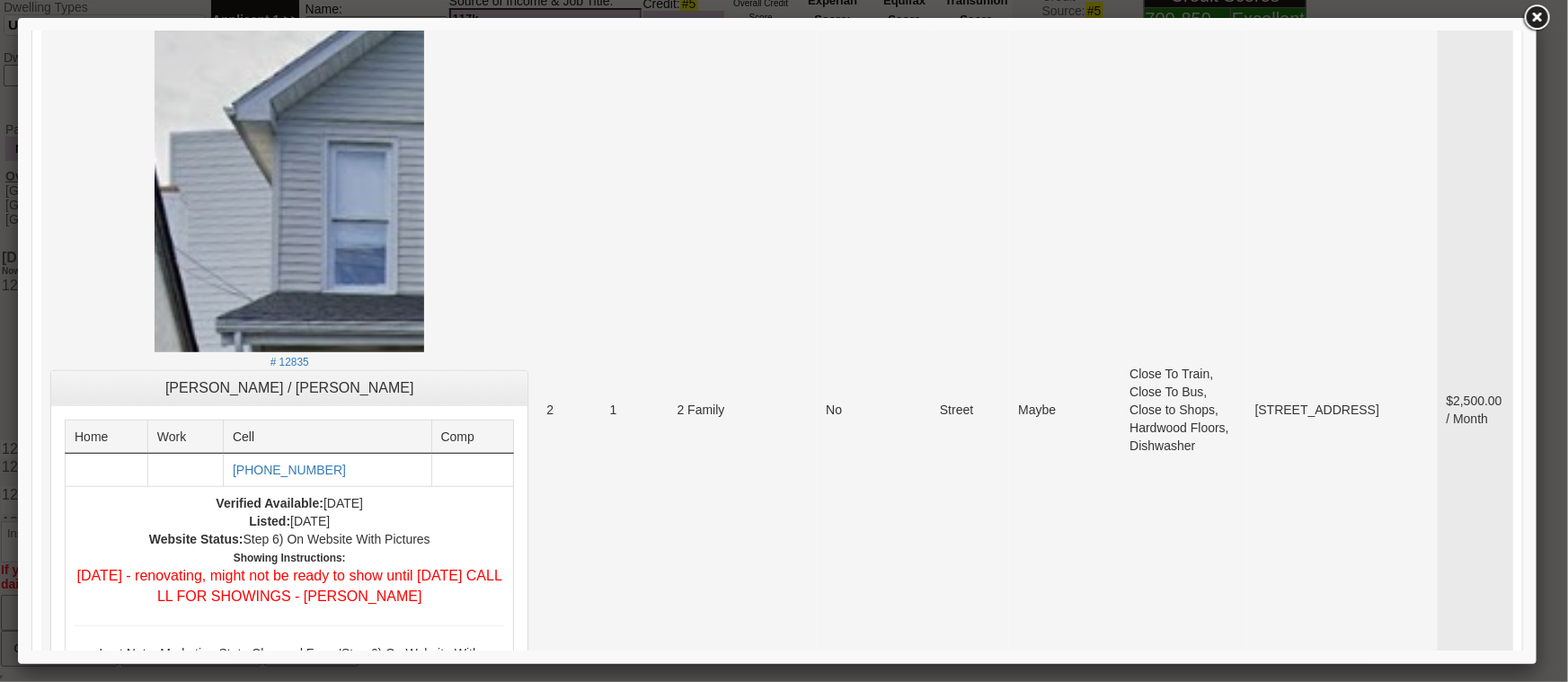
scroll to position [0, 0]
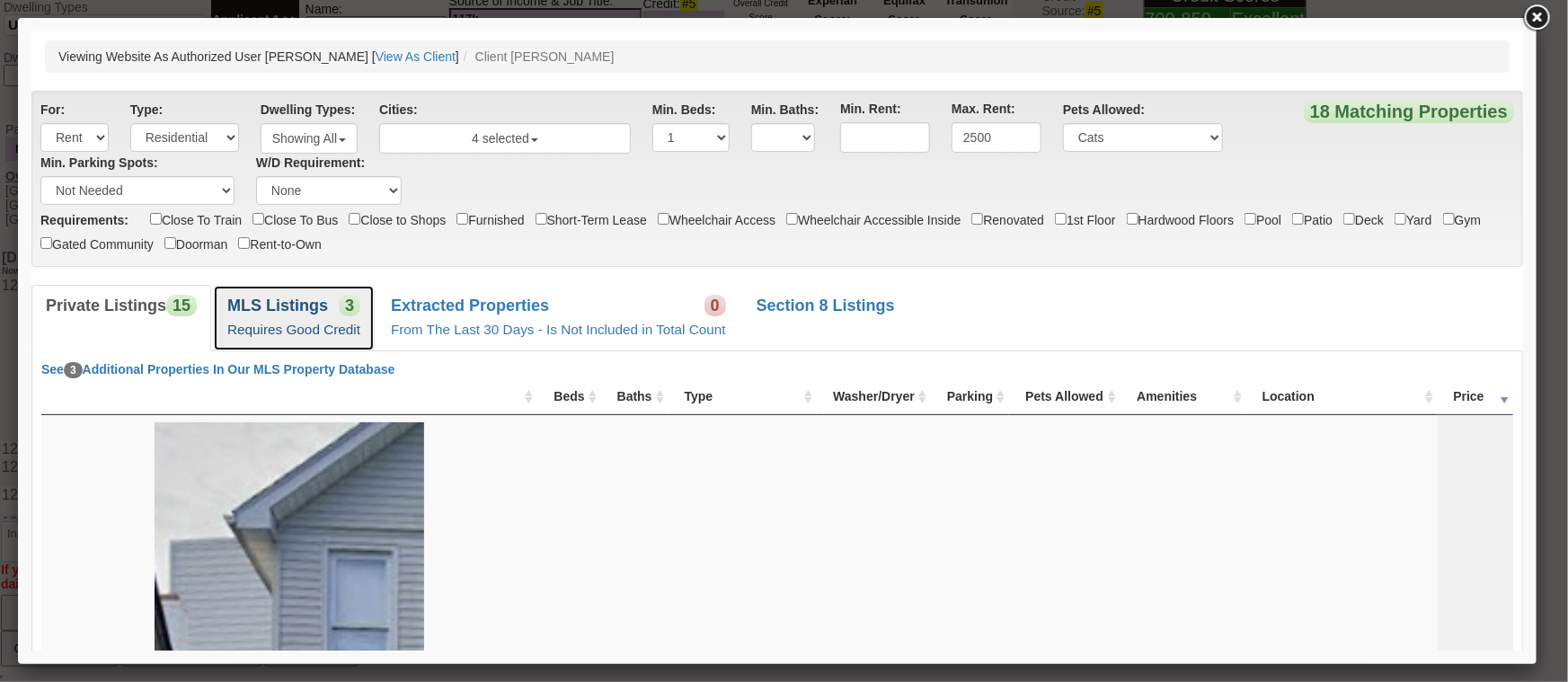
click at [287, 290] on link "MLS Listings 3 Requires Good Credit" at bounding box center [293, 316] width 162 height 65
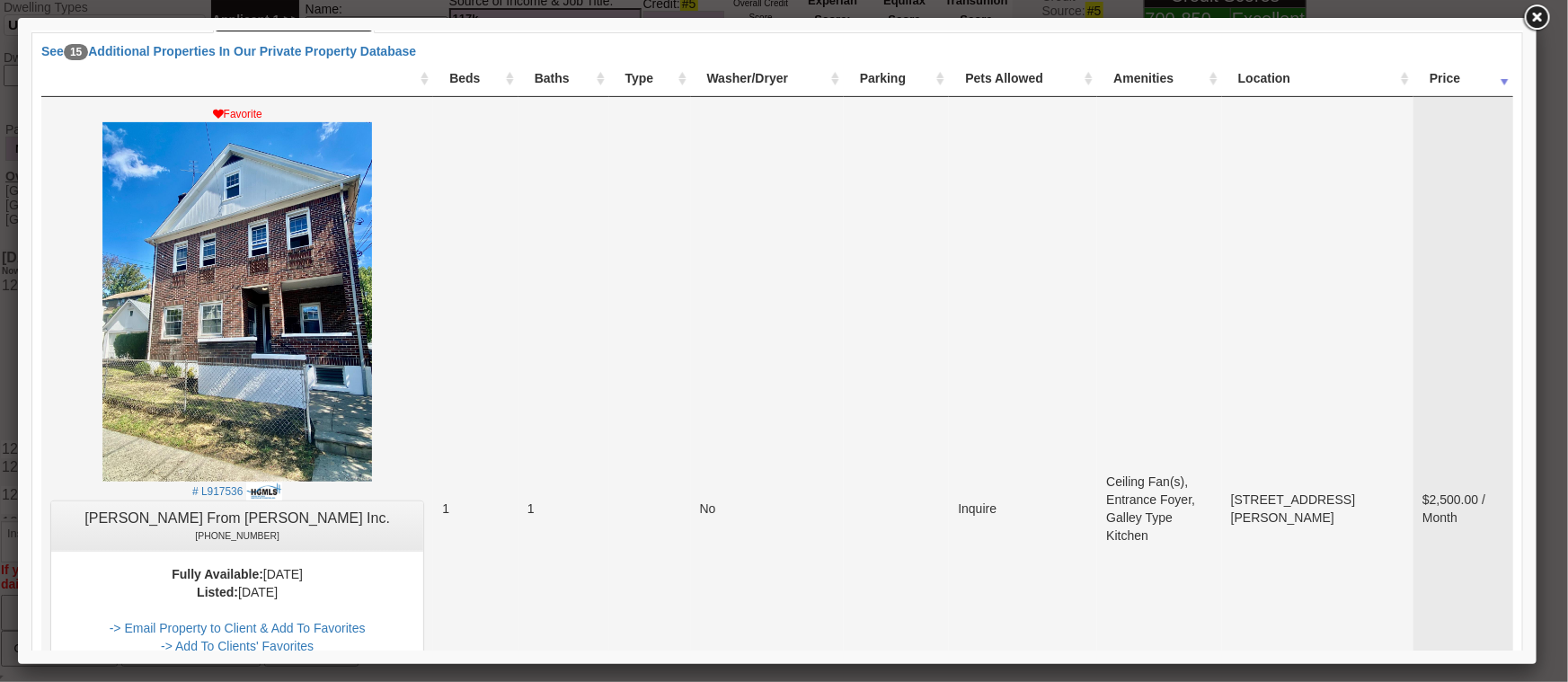
scroll to position [408, 0]
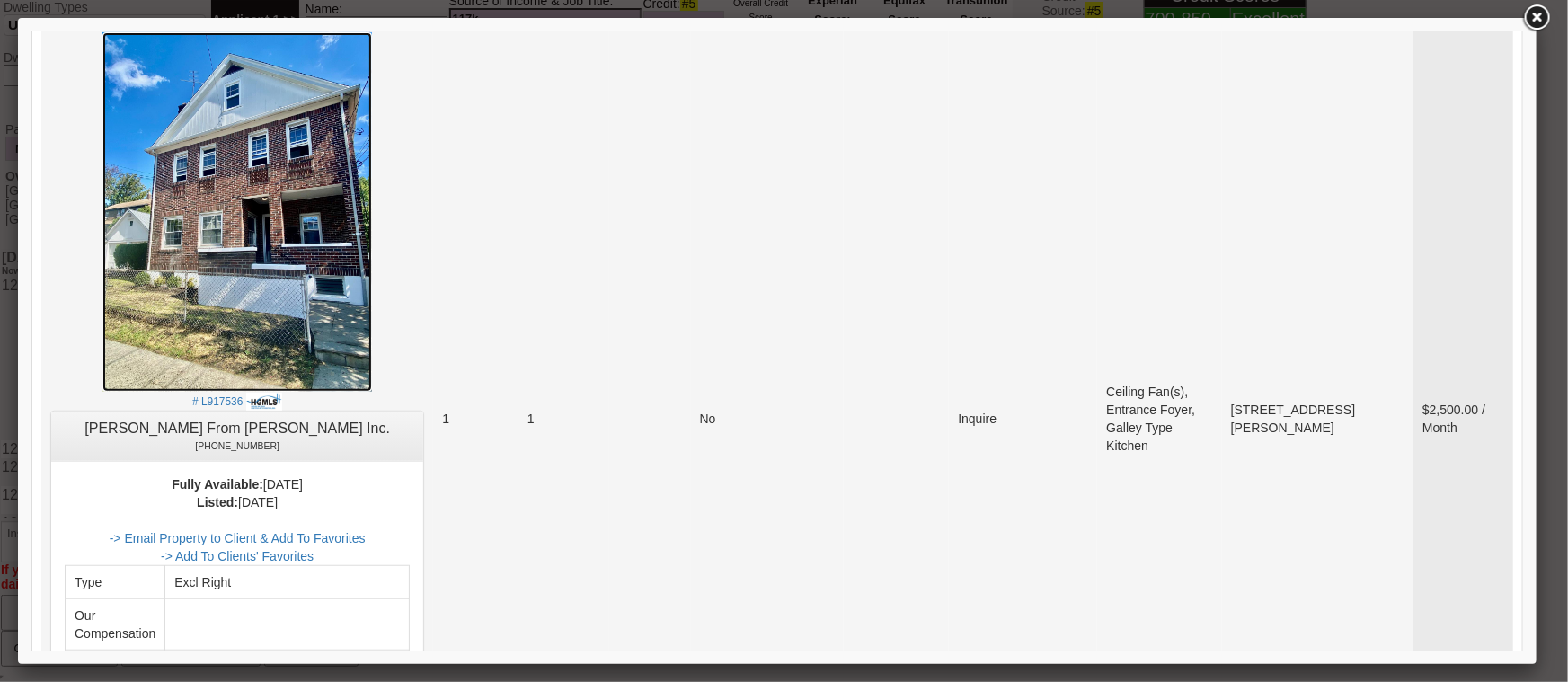
click at [296, 252] on img at bounding box center [236, 212] width 270 height 360
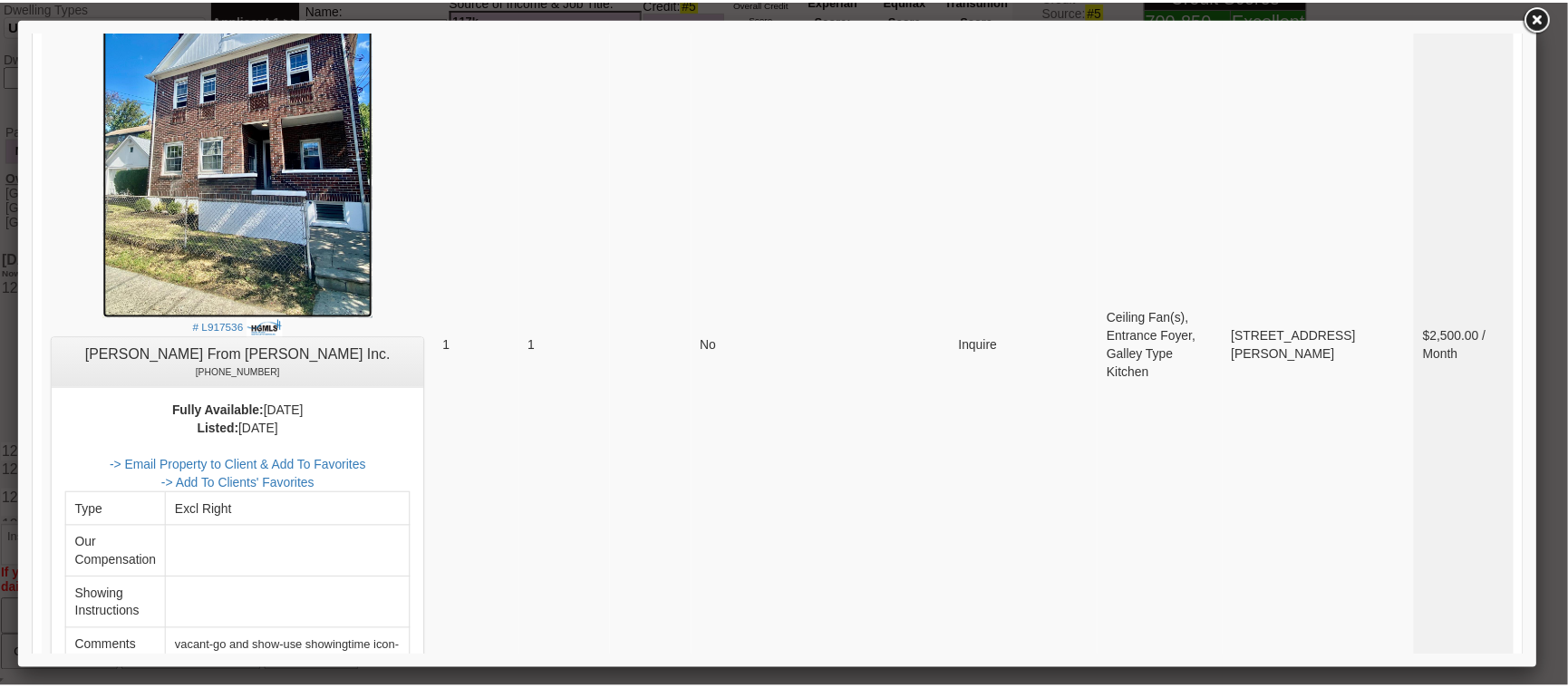
scroll to position [223, 0]
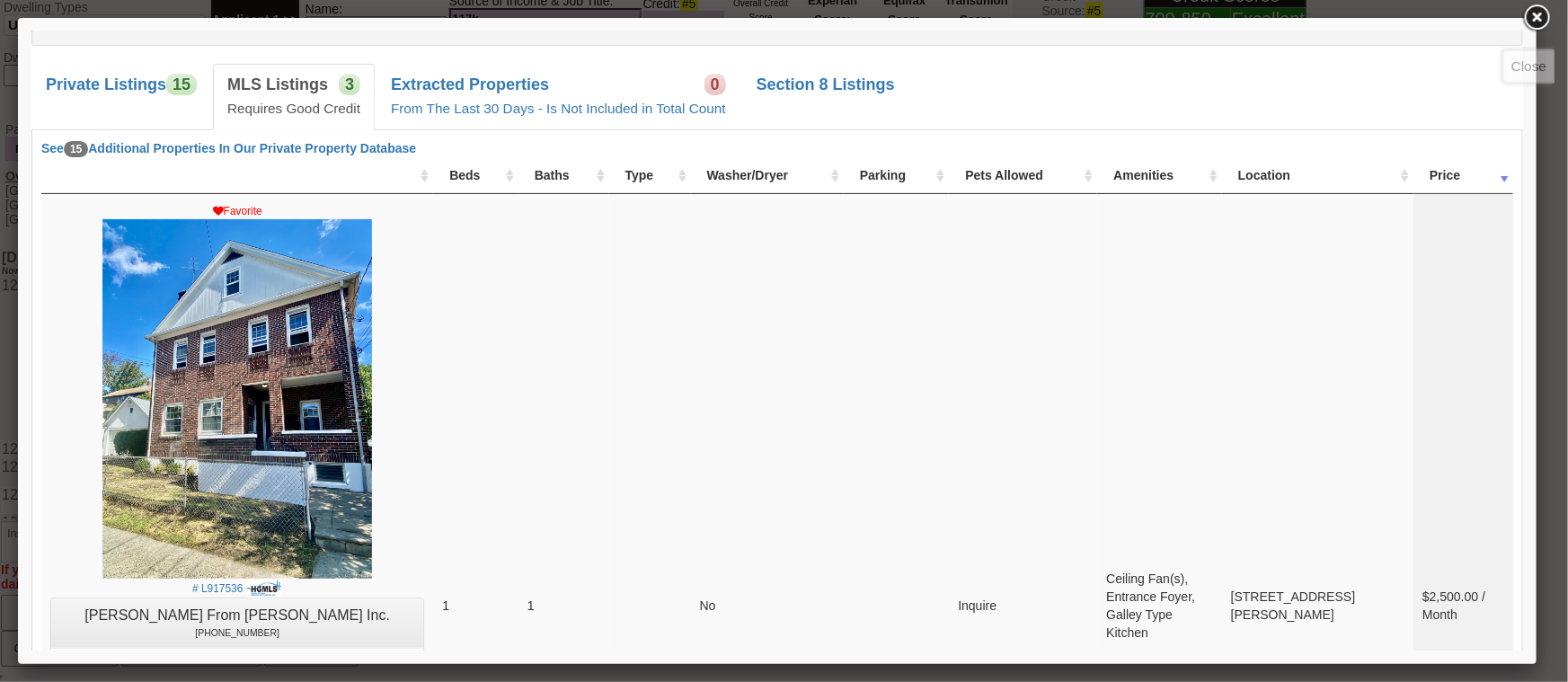
click at [1536, 26] on link at bounding box center [1536, 18] width 33 height 33
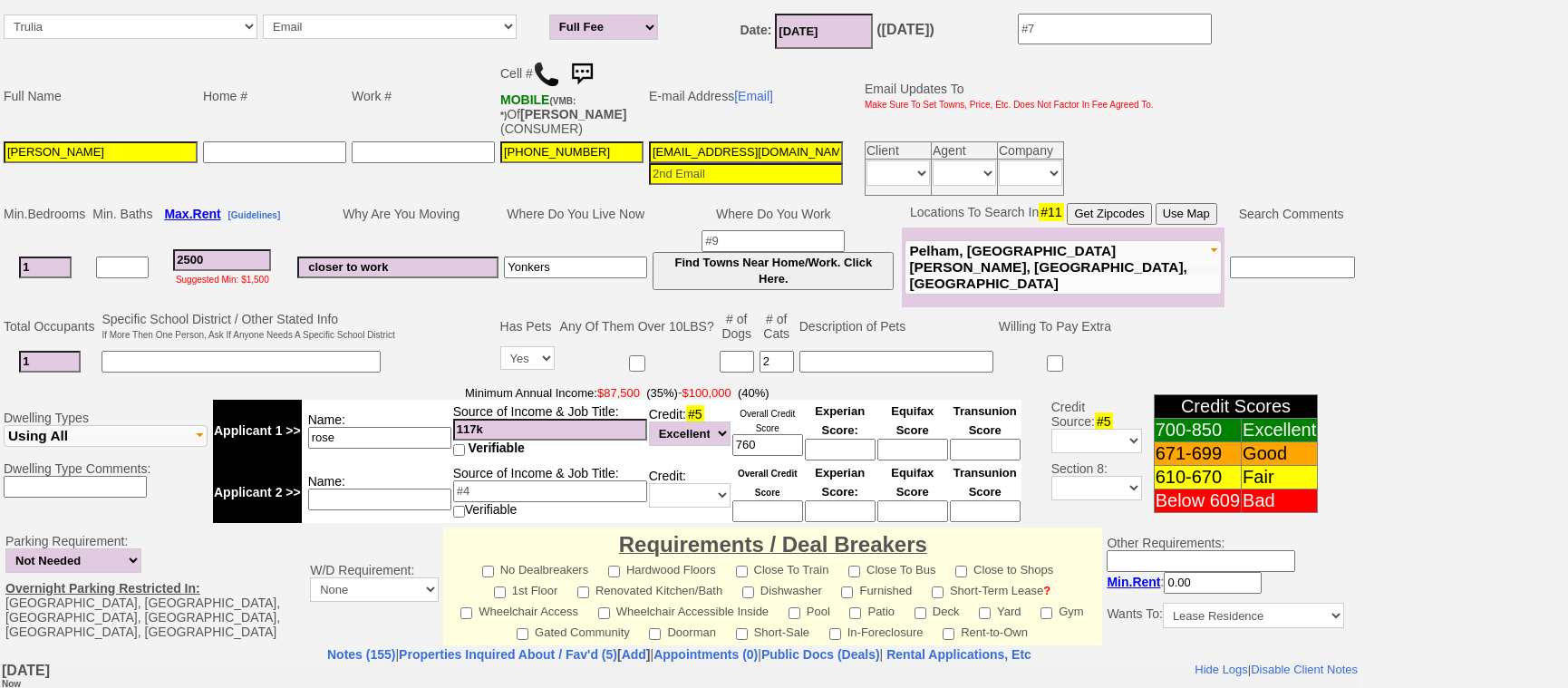
scroll to position [82, 0]
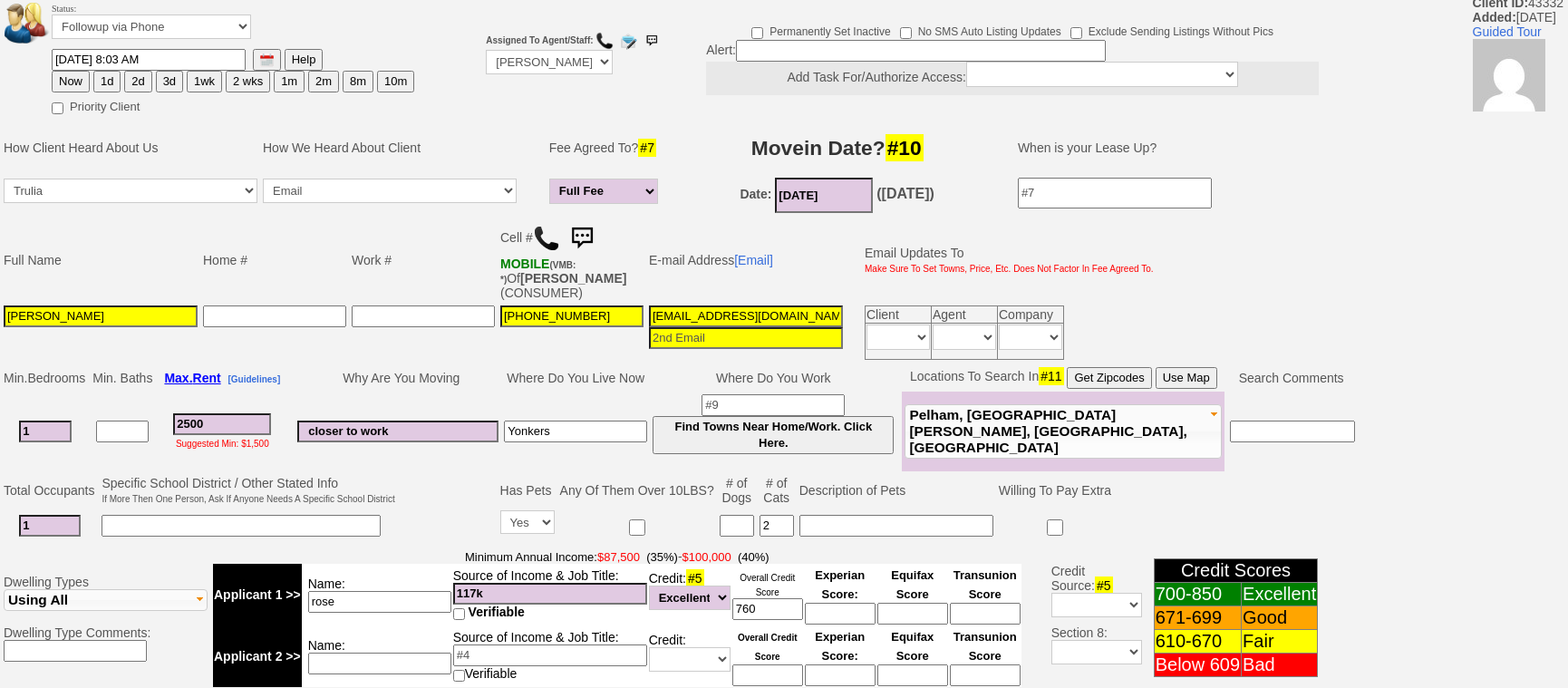
drag, startPoint x: 246, startPoint y: 426, endPoint x: 118, endPoint y: 404, distance: 129.9
click at [118, 404] on tr "1 2500 Suggested Min: $1,500 closer to work Yonkers Find Towns Near Home/Work. …" at bounding box center [679, 431] width 1356 height 80
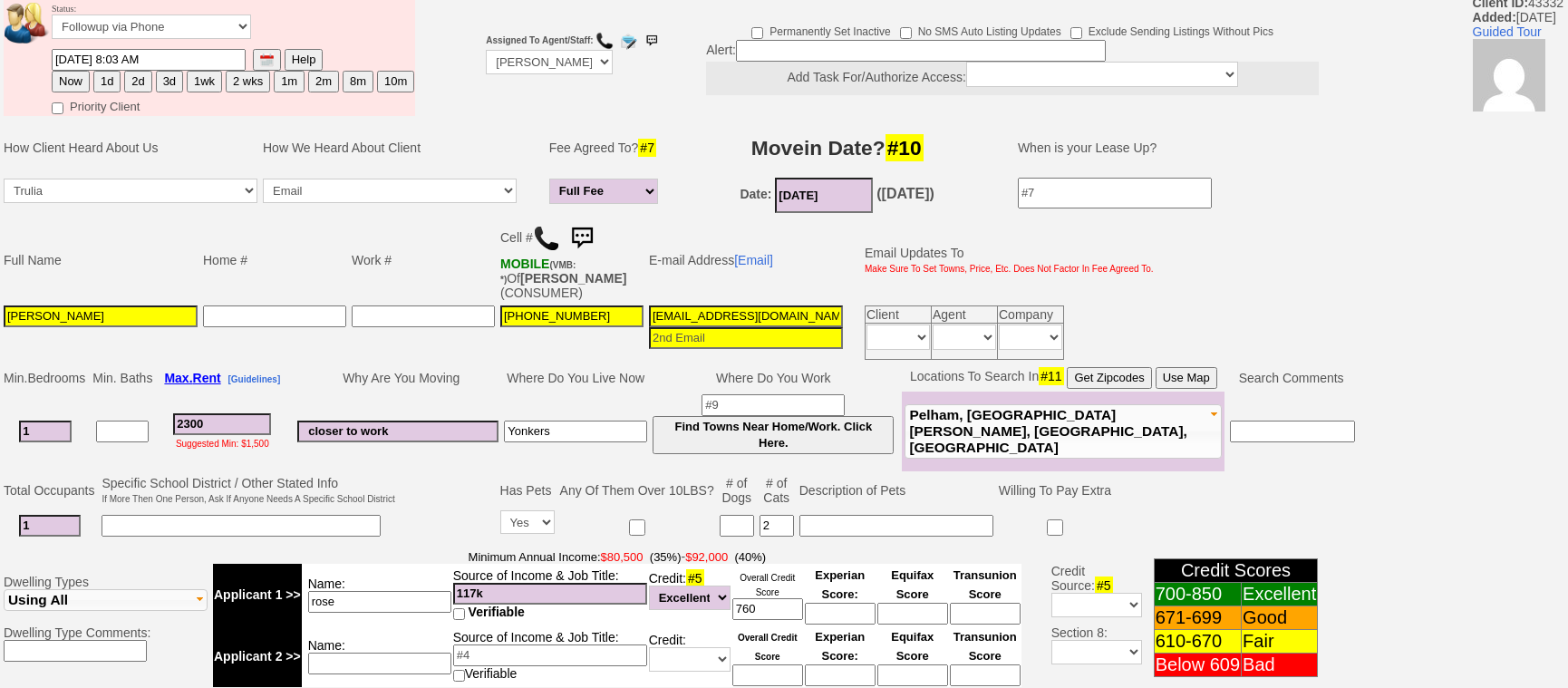
type input "2300"
click at [133, 82] on div "Status: Followup via Phone Followup via Email Followup When Section 8 Property …" at bounding box center [784, 621] width 1568 height 1252
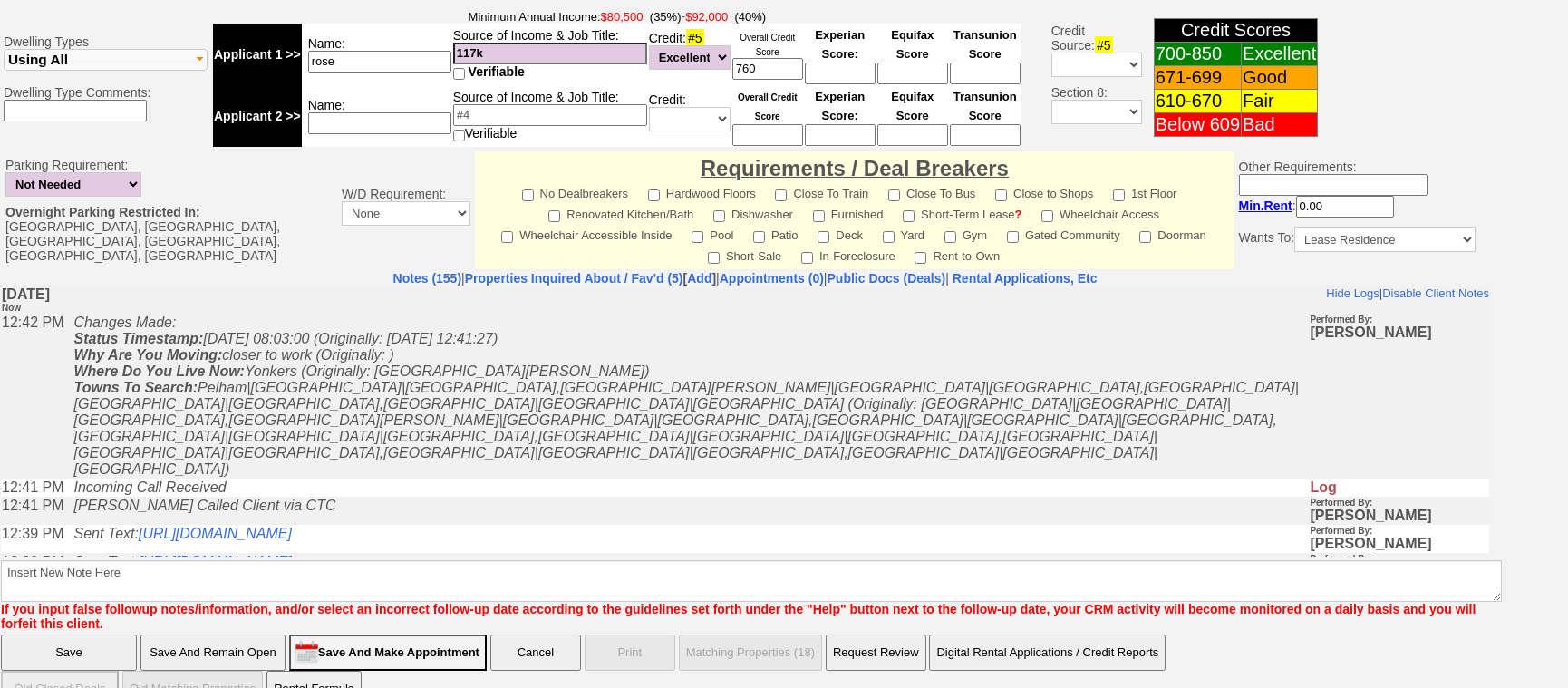
scroll to position [749, 0]
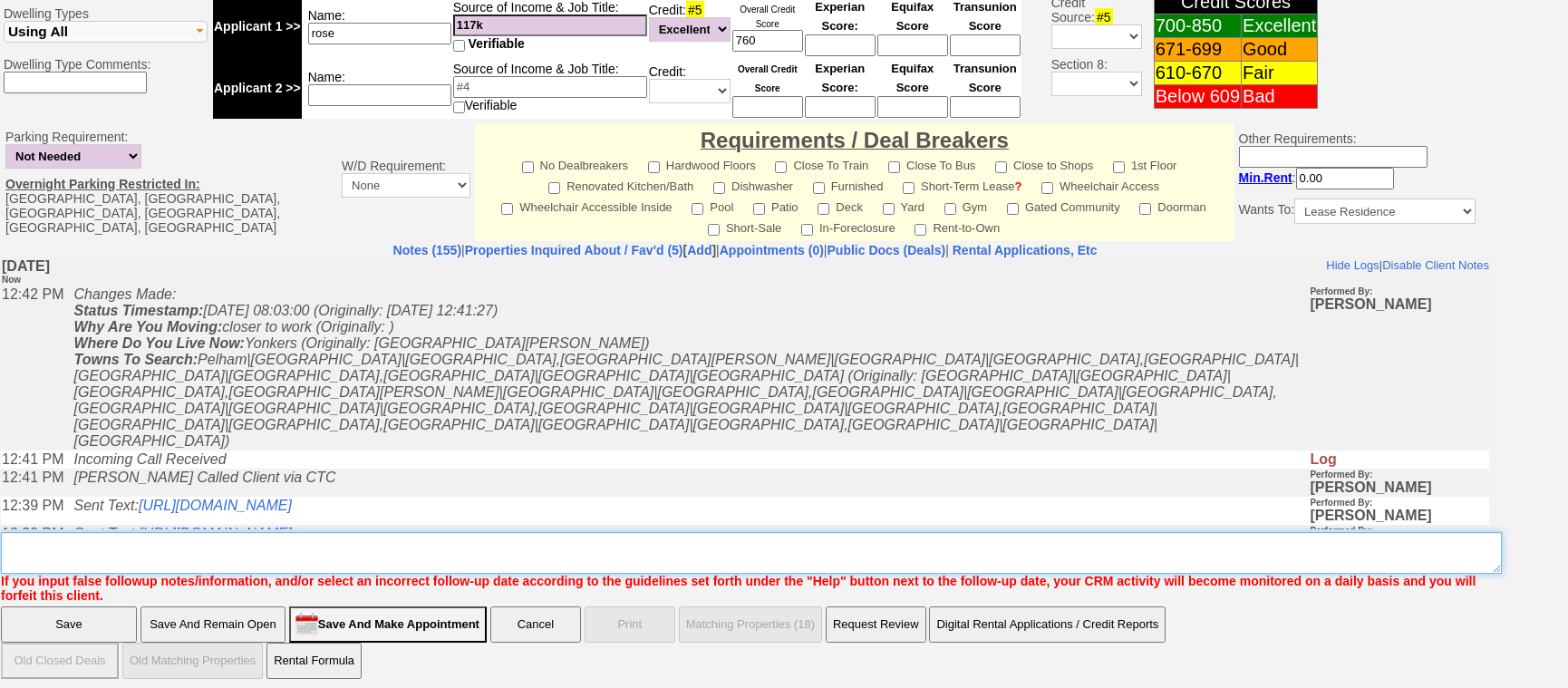
click at [415, 552] on textarea "Insert New Note Here" at bounding box center [751, 551] width 1501 height 41
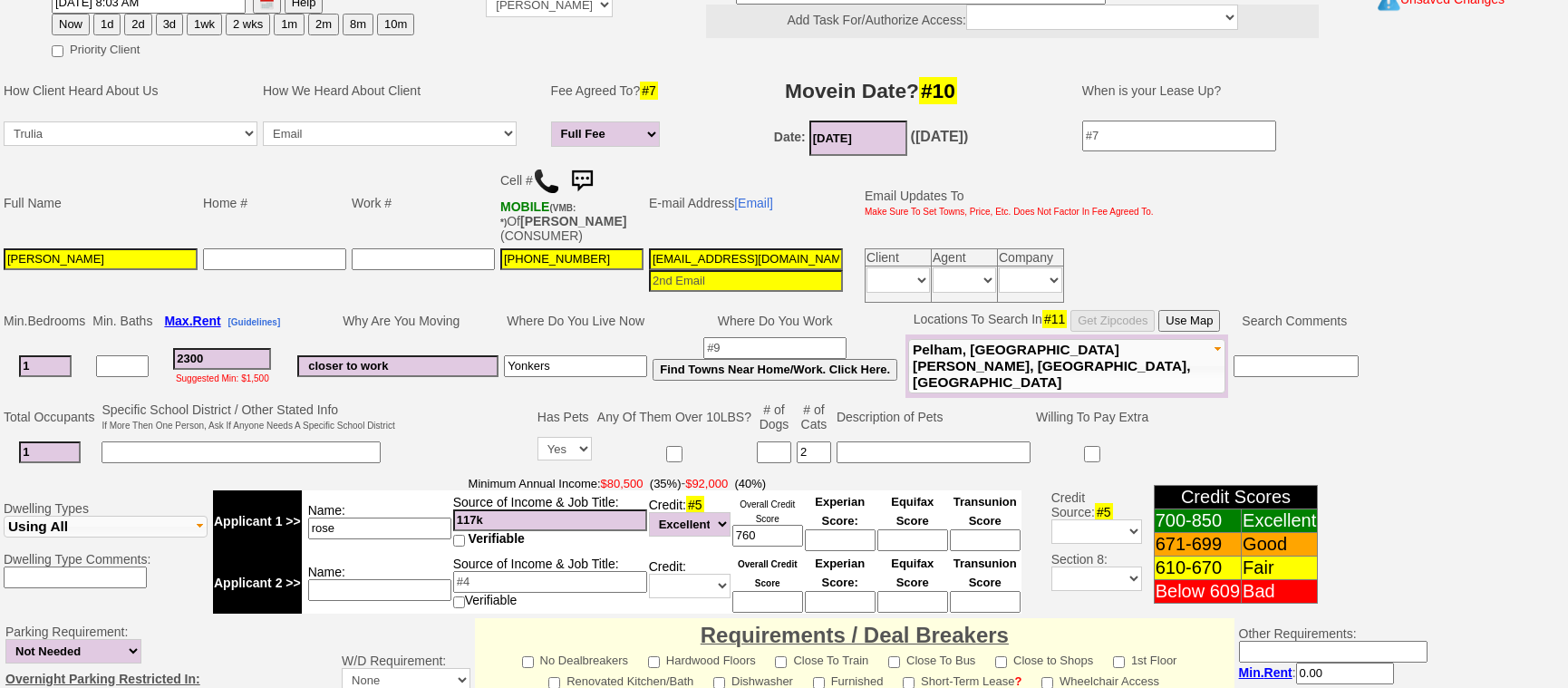
type textarea "[GEOGRAPHIC_DATA][PERSON_NAME] only fu"
click at [141, 31] on button "2d" at bounding box center [137, 25] width 27 height 22
type input "[DATE] 12:42 PM"
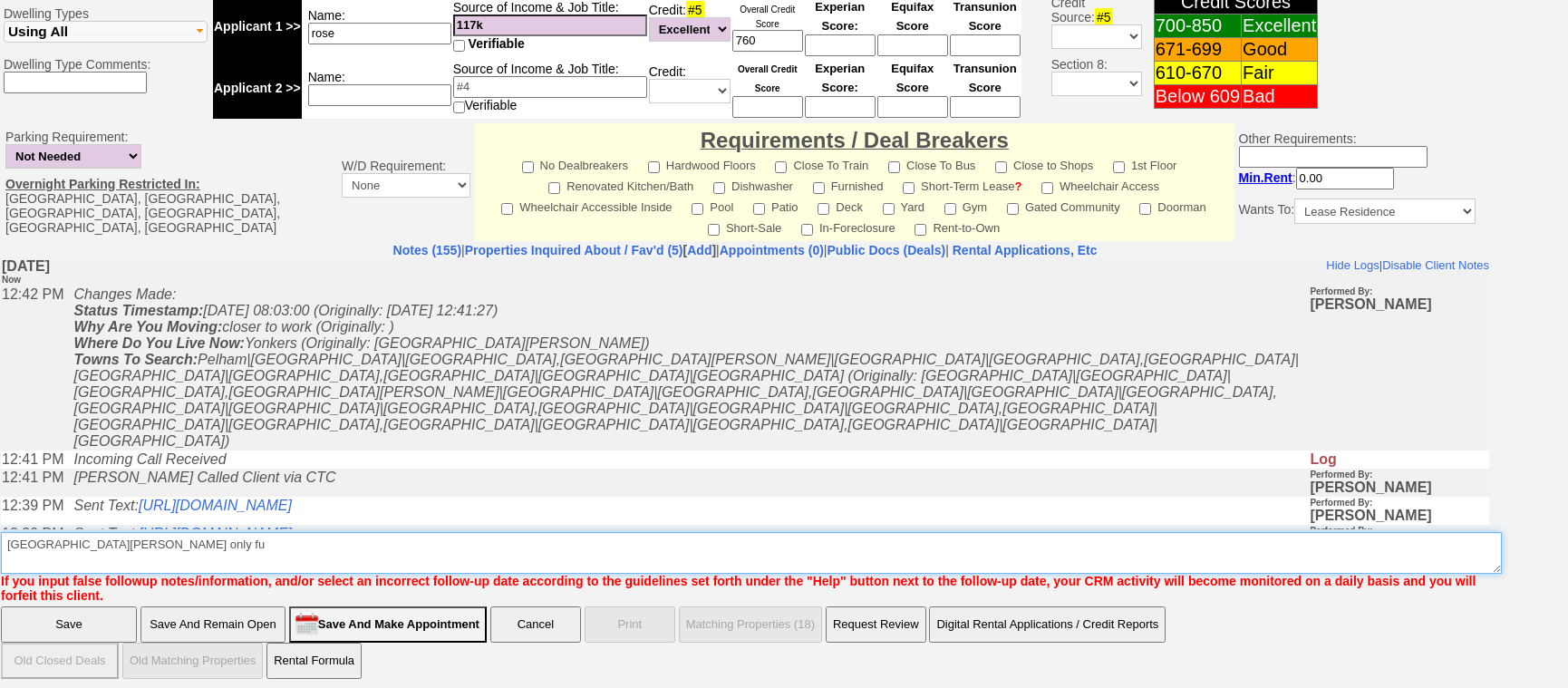
click at [105, 531] on textarea "Insert New Note Here" at bounding box center [751, 551] width 1501 height 41
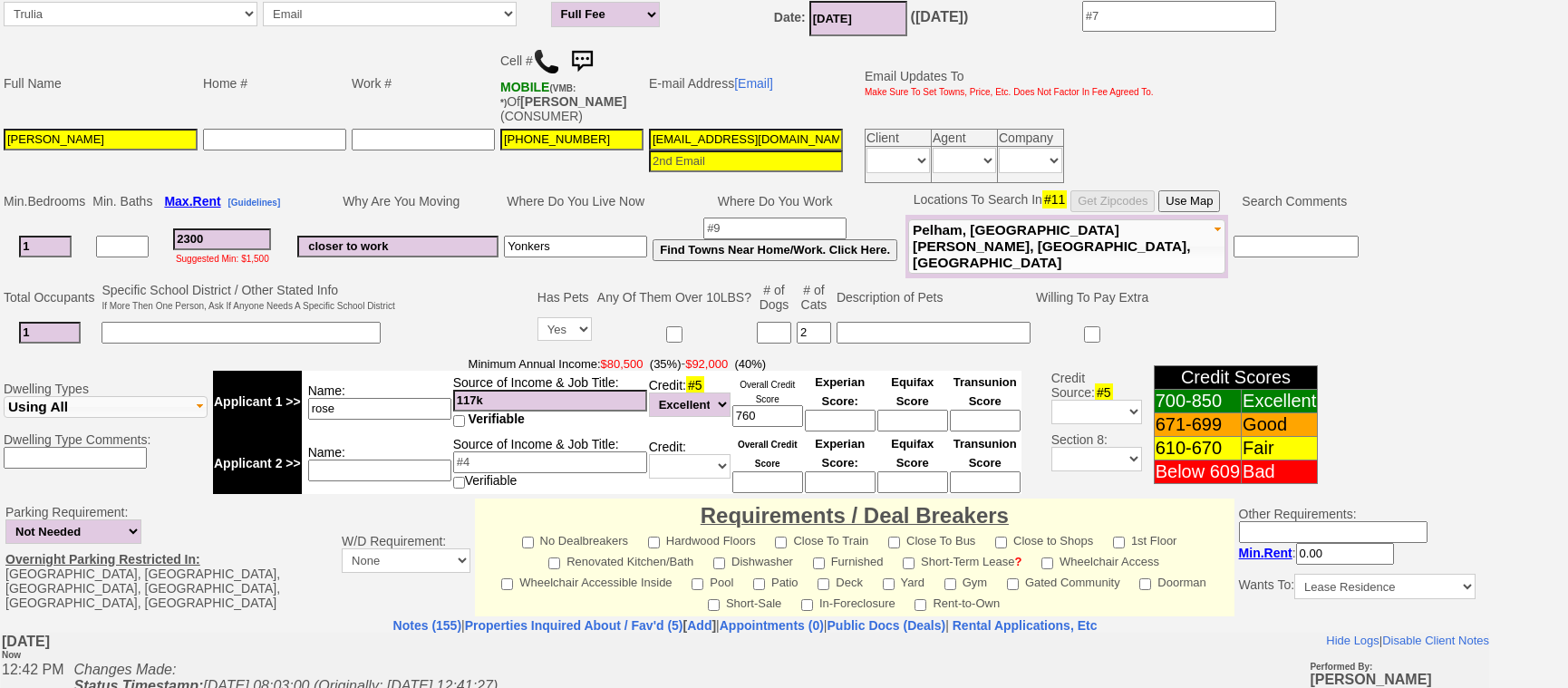
scroll to position [172, 0]
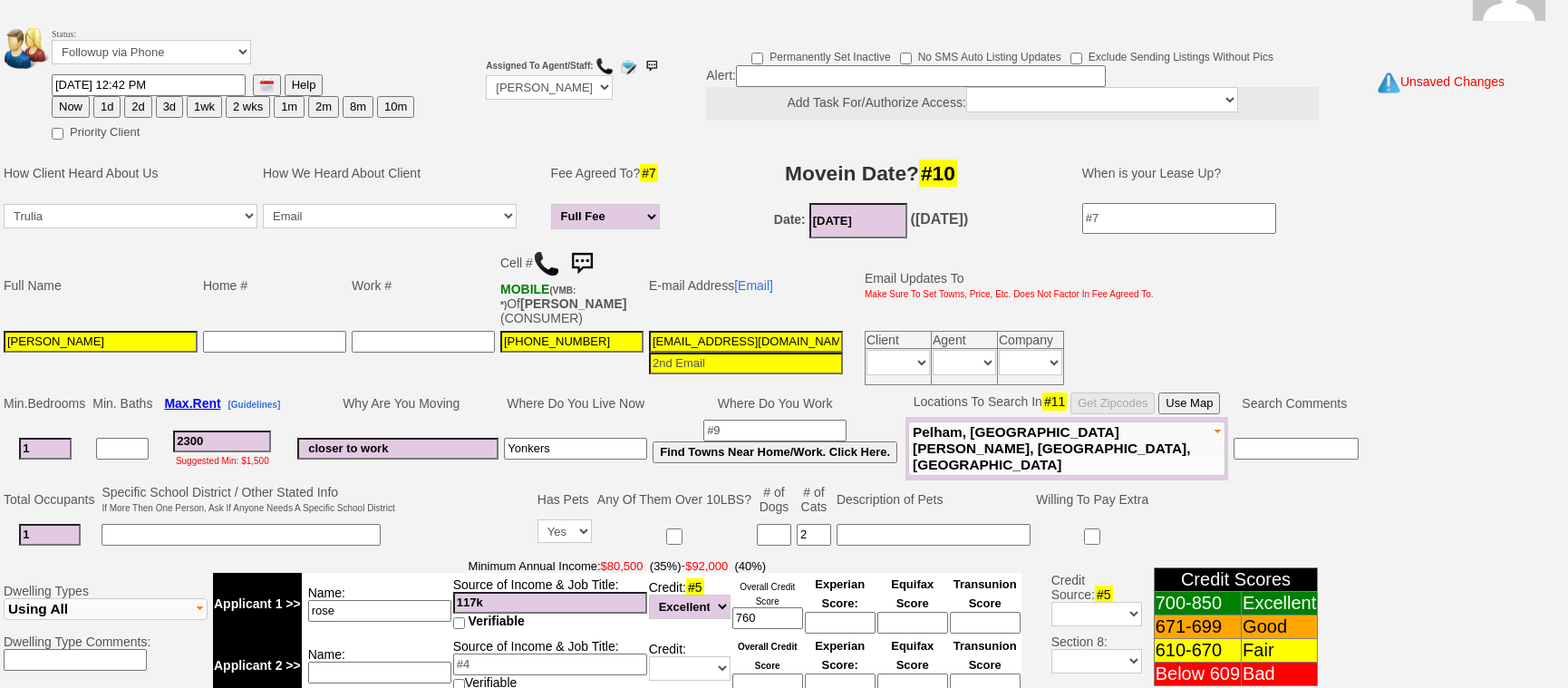
type textarea "[GEOGRAPHIC_DATA][PERSON_NAME] only fu maybe 4th st"
click at [1218, 398] on button "Use Map" at bounding box center [1189, 403] width 61 height 22
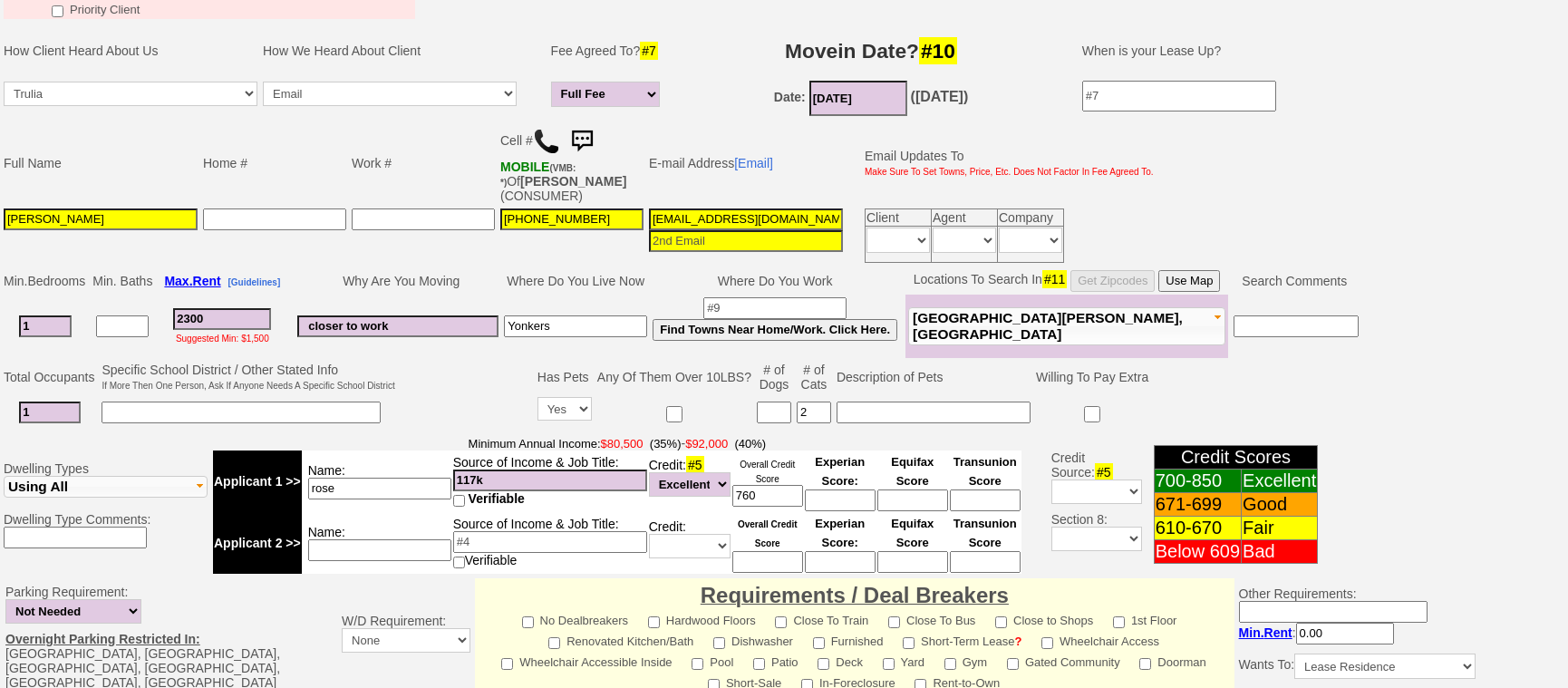
scroll to position [749, 0]
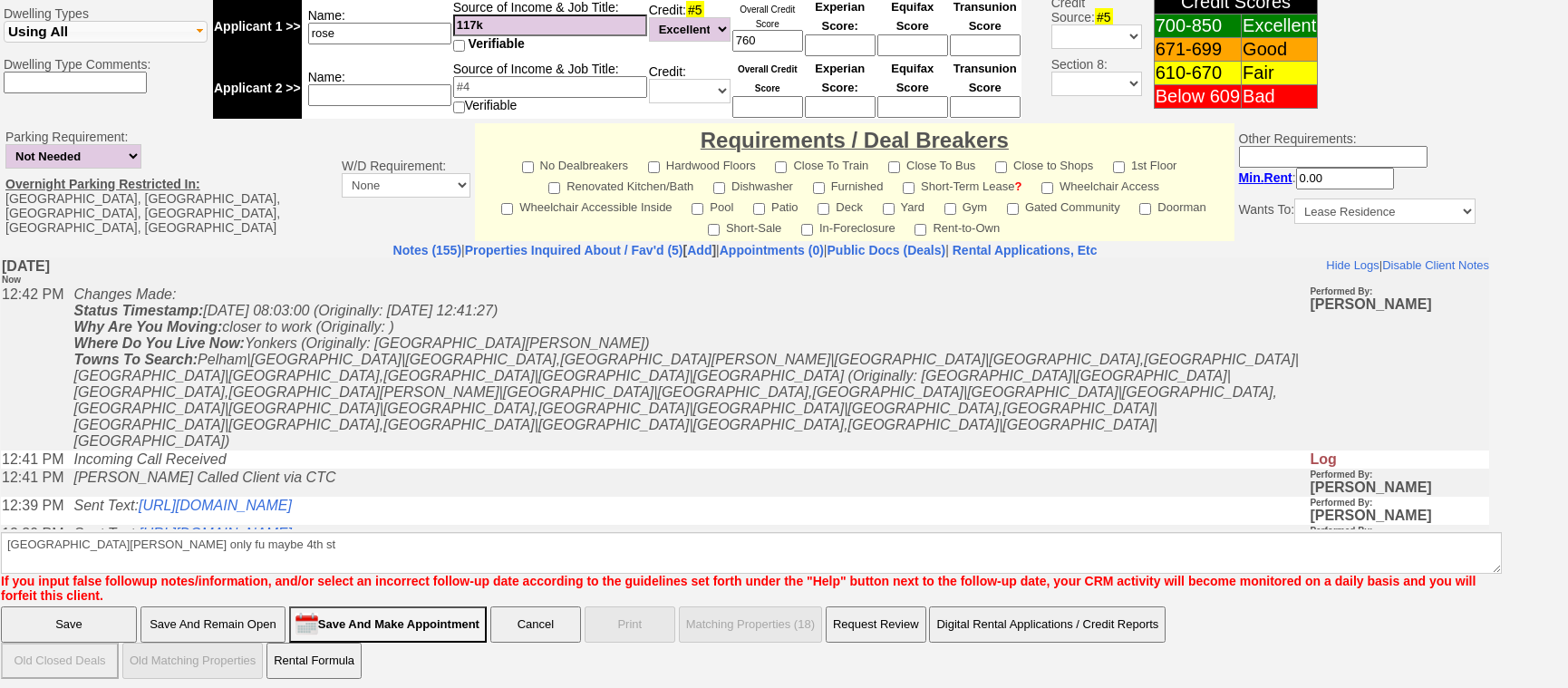
click at [82, 606] on input "Save" at bounding box center [69, 625] width 136 height 37
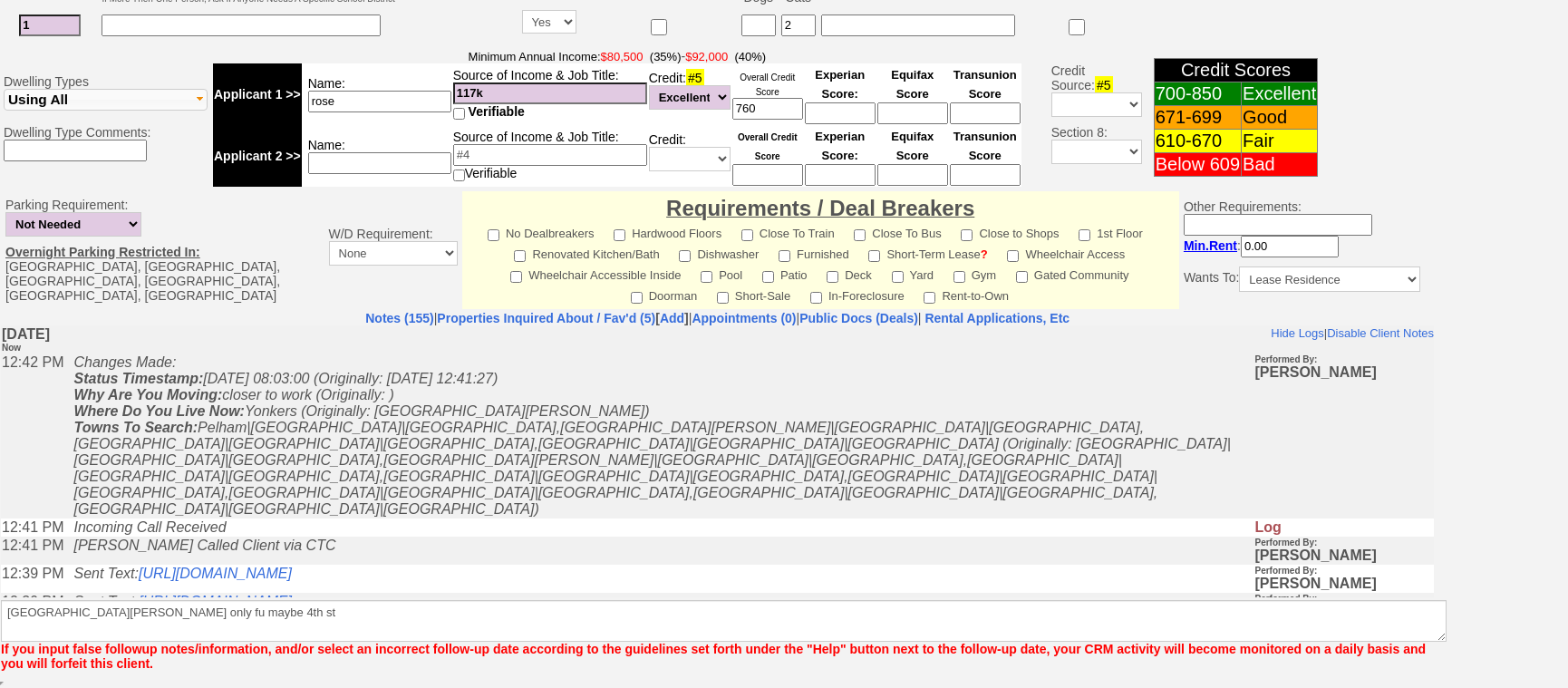
scroll to position [567, 0]
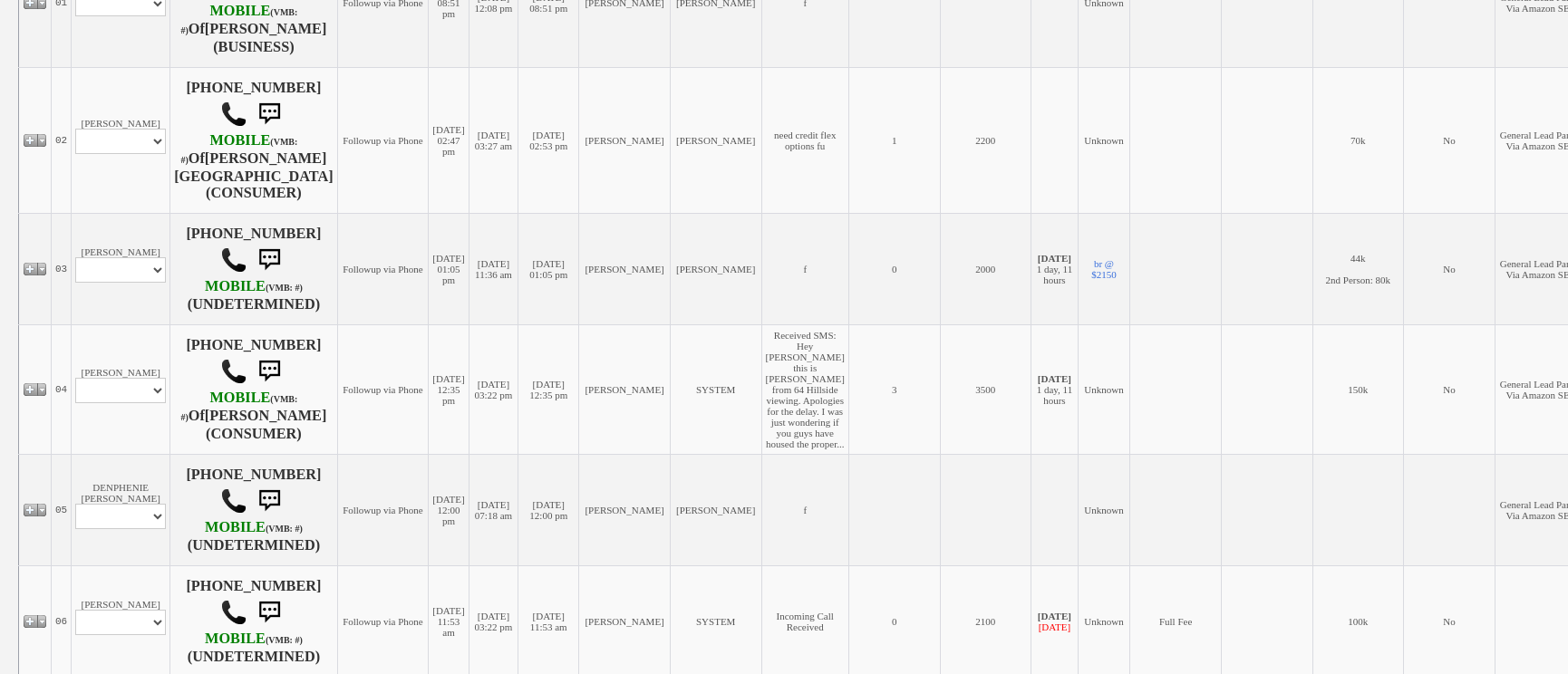
scroll to position [906, 0]
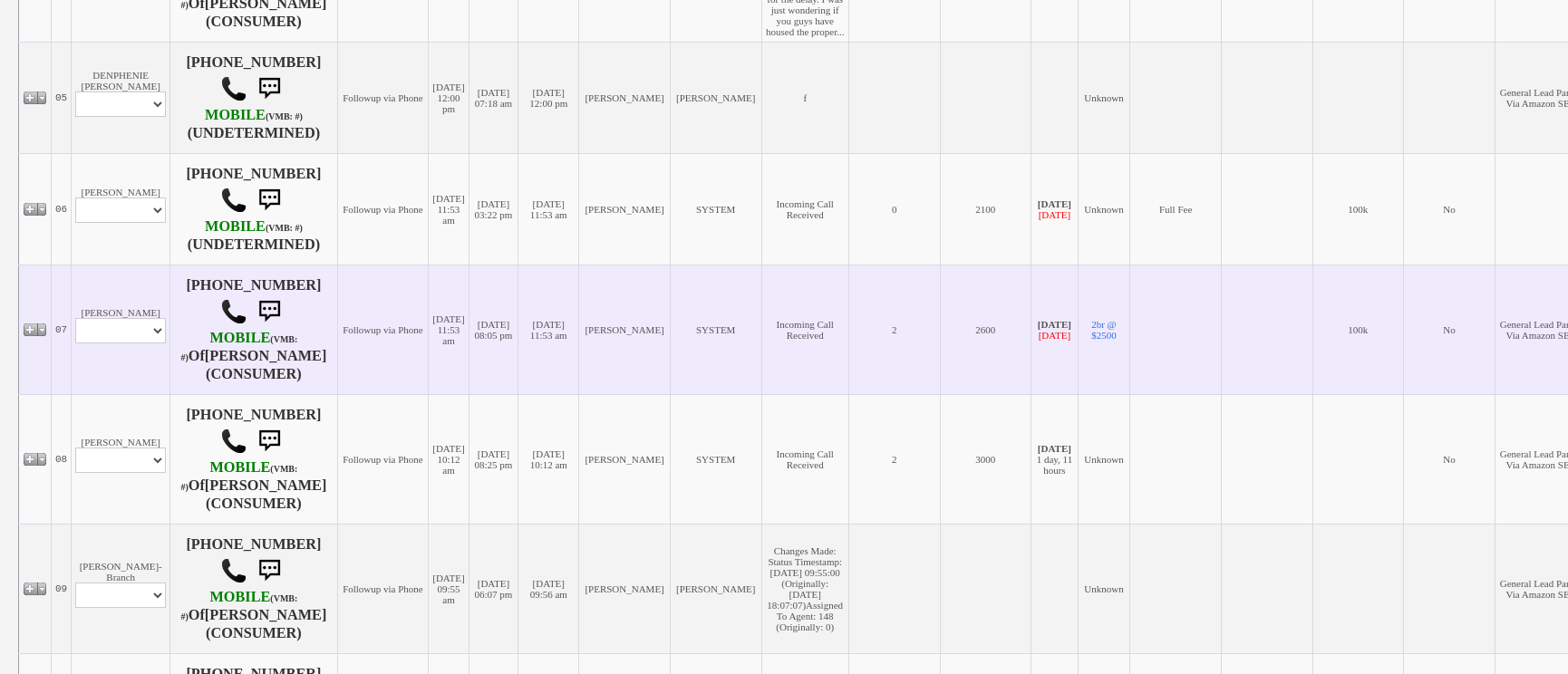
click at [152, 370] on td "Avril Louza Profile Edit Print Email Externally (Will Not Be Tracked In CRM) Cl…" at bounding box center [121, 329] width 99 height 129
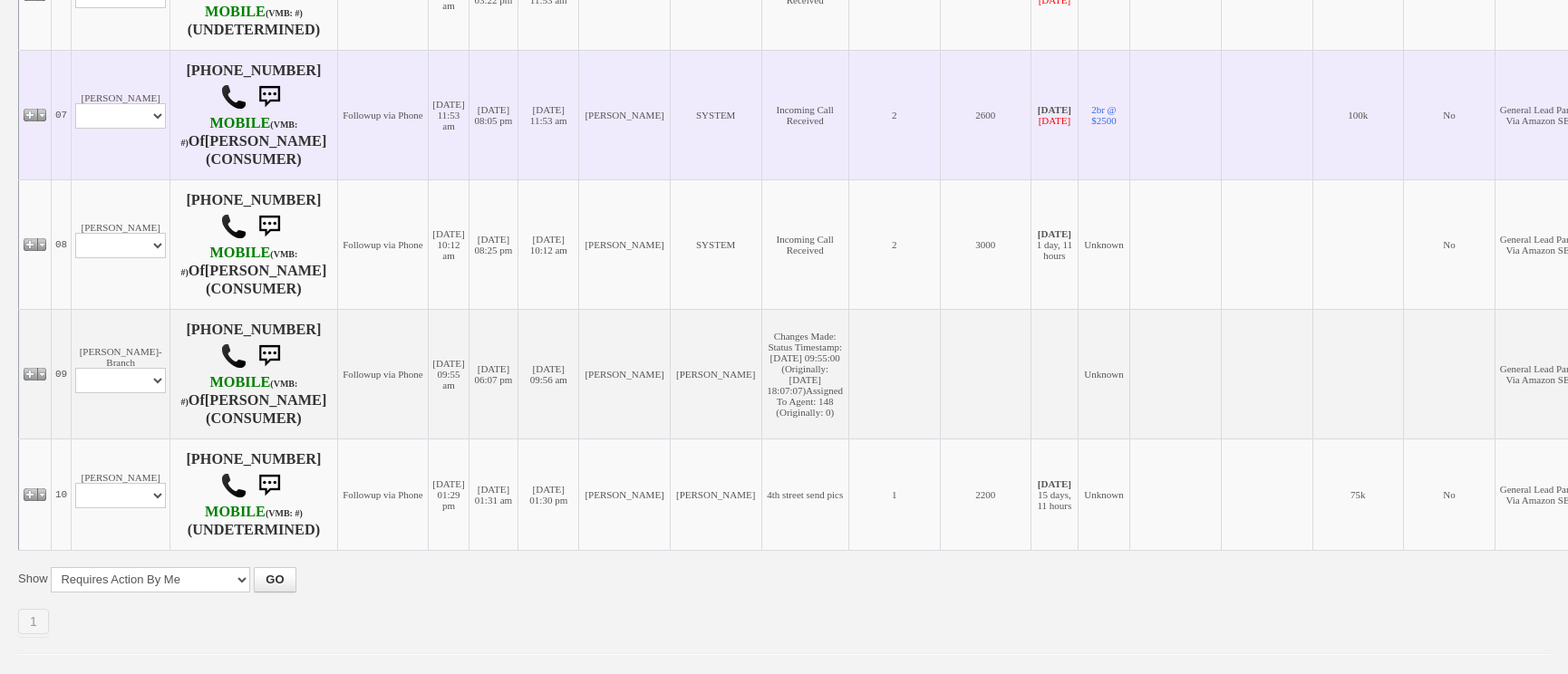
scroll to position [1121, 0]
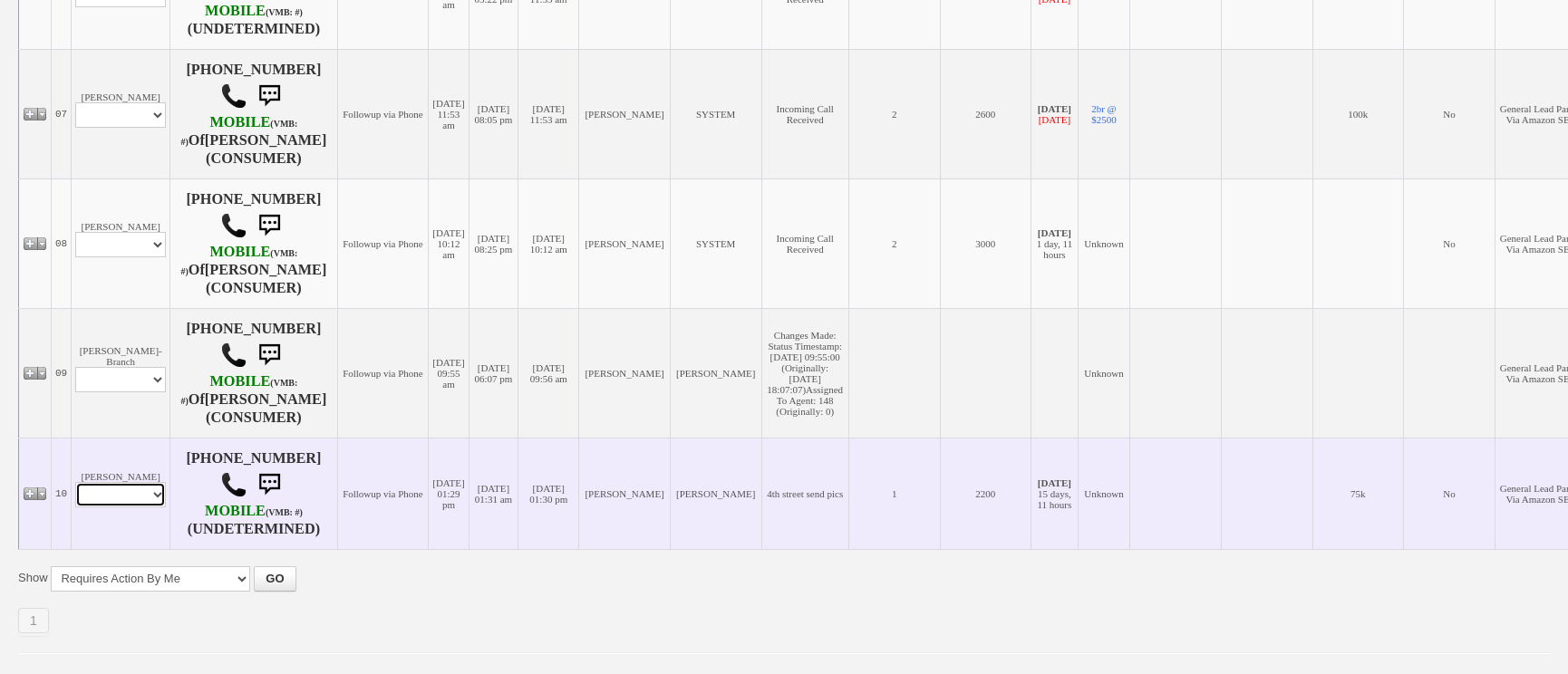
click at [141, 482] on select "Profile Edit Print Email Externally (Will Not Be Tracked In CRM) Closed Deals" at bounding box center [120, 495] width 91 height 26
select select "ChangeURL,/crm/custom/edit_client_form.php?redirect=%2Fcrm%2Fclients.php&id=118…"
click at [75, 482] on select "Profile Edit Print Email Externally (Will Not Be Tracked In CRM) Closed Deals" at bounding box center [120, 495] width 91 height 26
select select
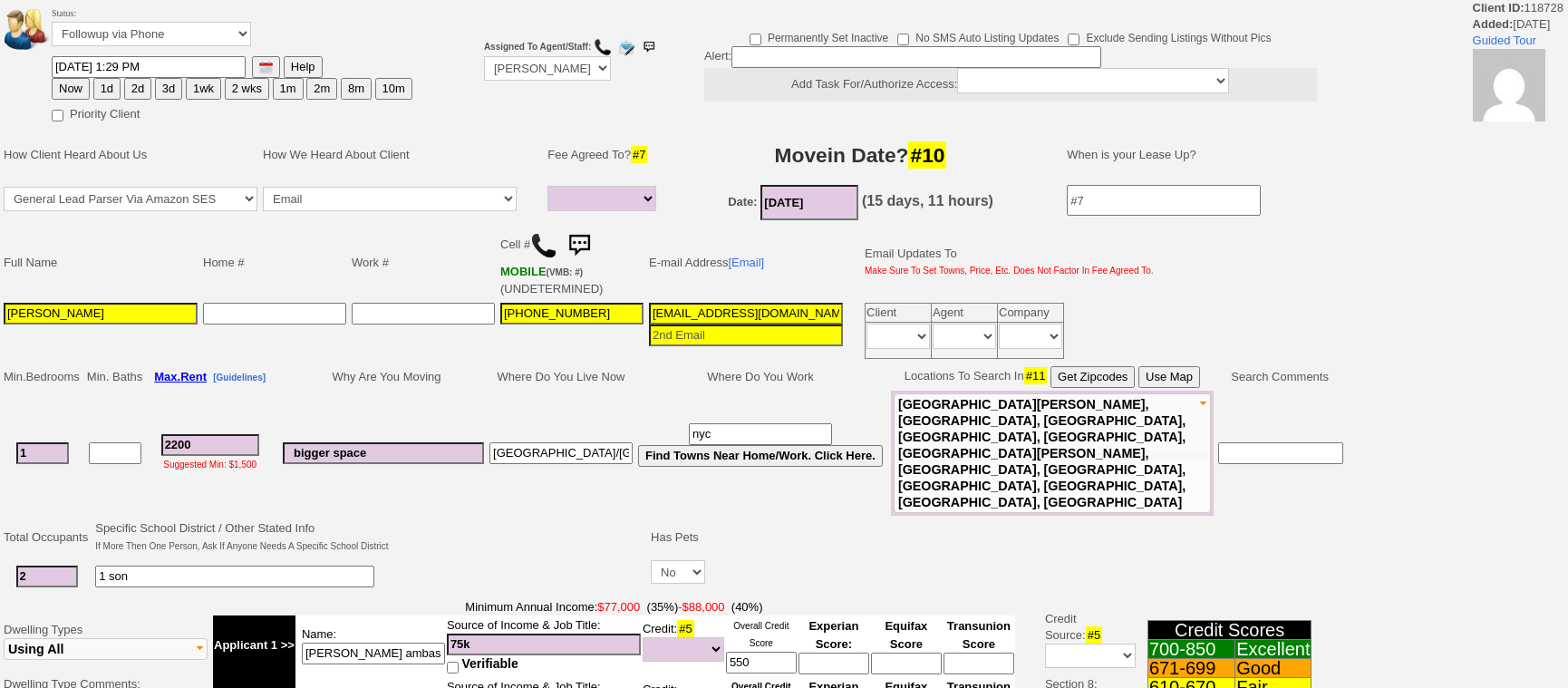
select select
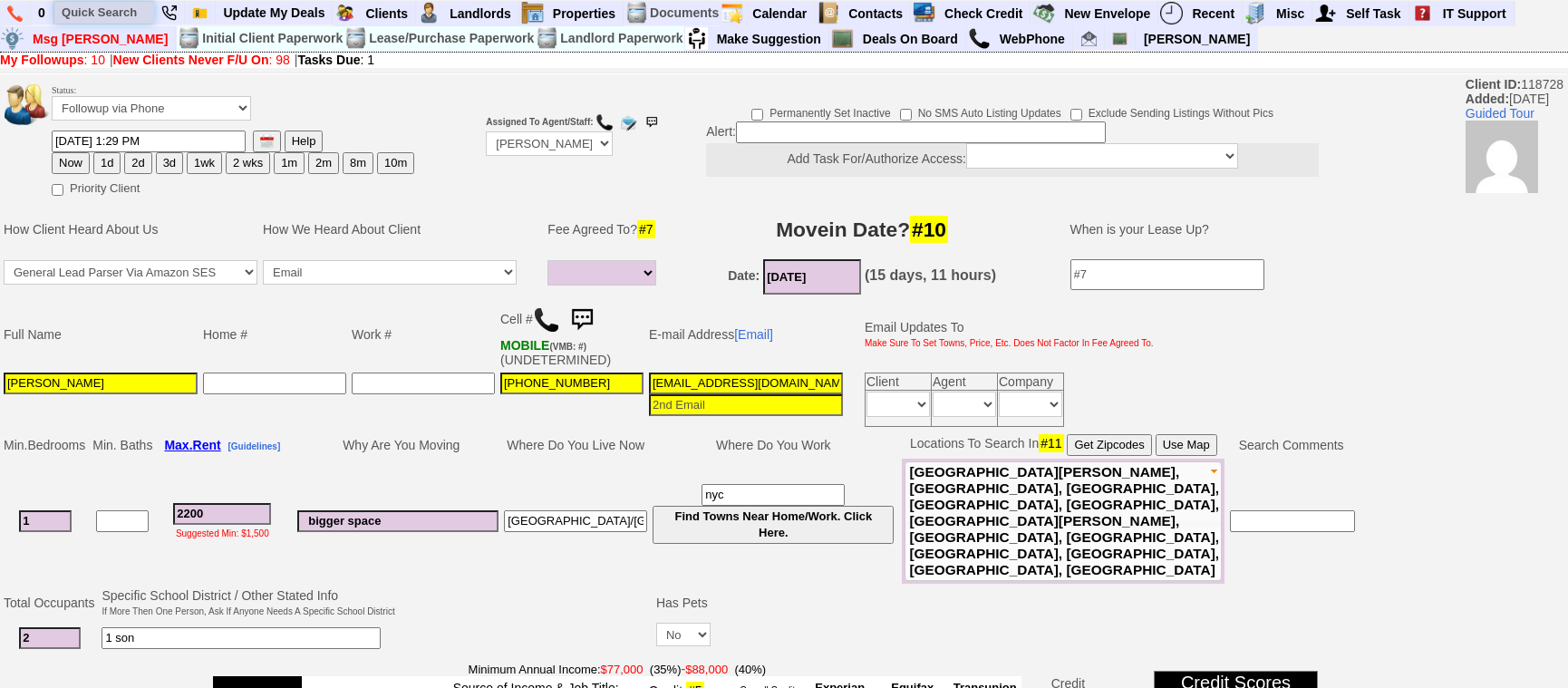
click at [63, 18] on input "text" at bounding box center [104, 12] width 100 height 23
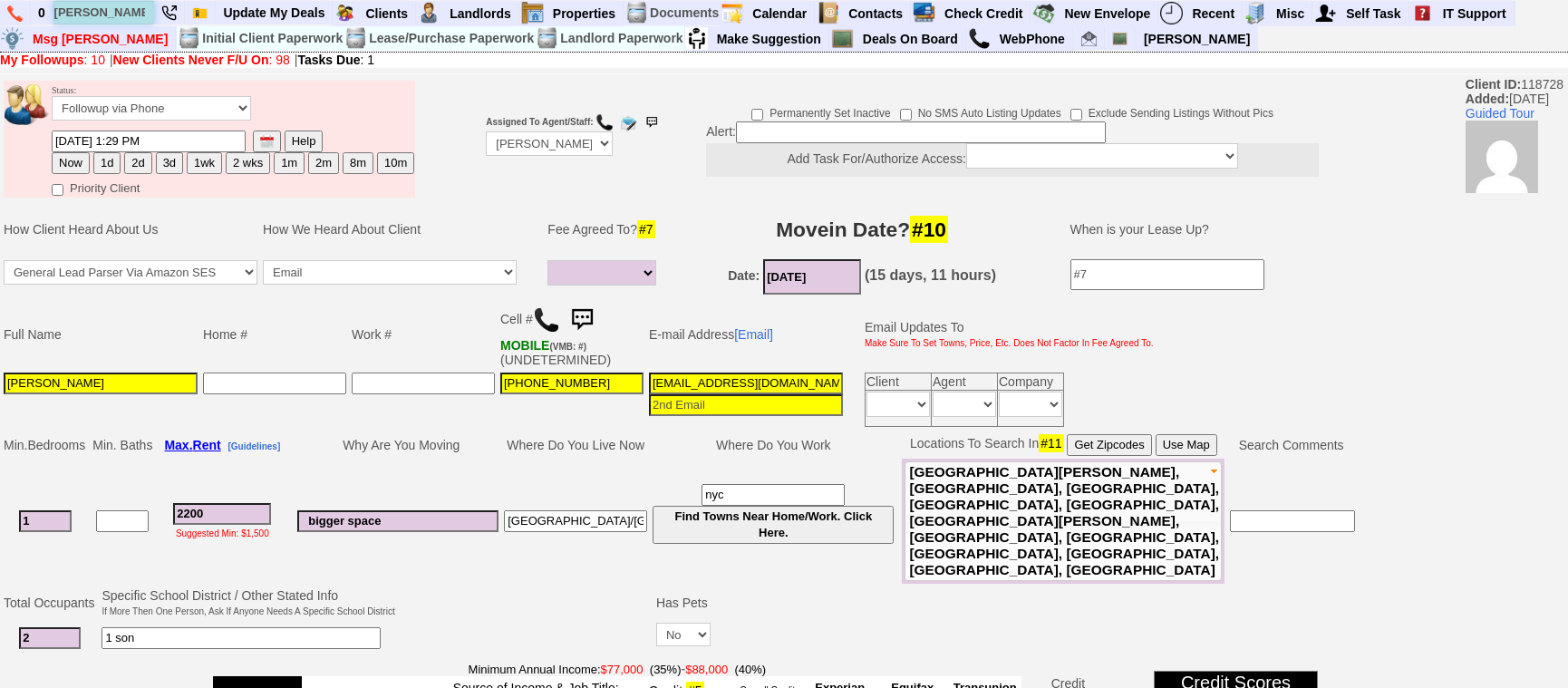
click at [131, 15] on input "[PERSON_NAME]" at bounding box center [104, 12] width 100 height 23
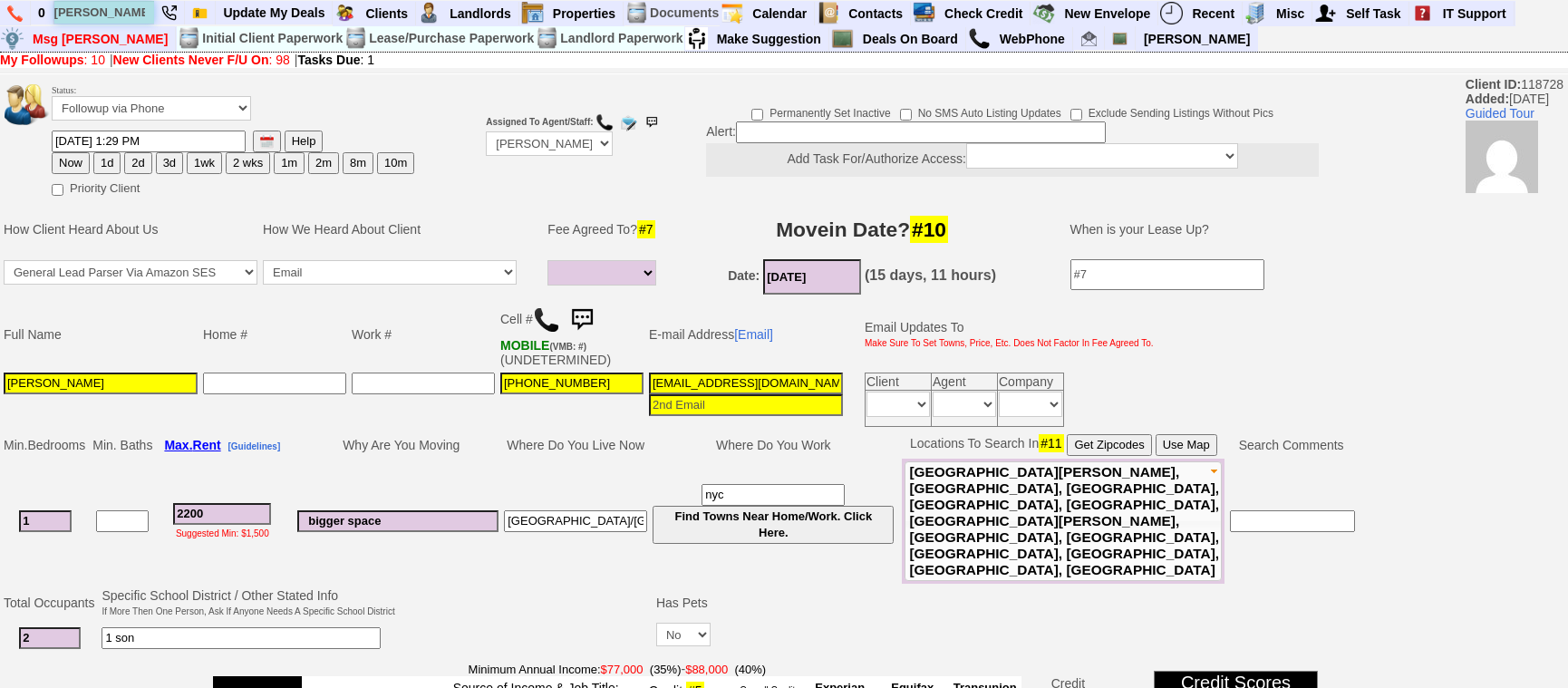
click at [136, 16] on input "ashley brea" at bounding box center [104, 12] width 100 height 23
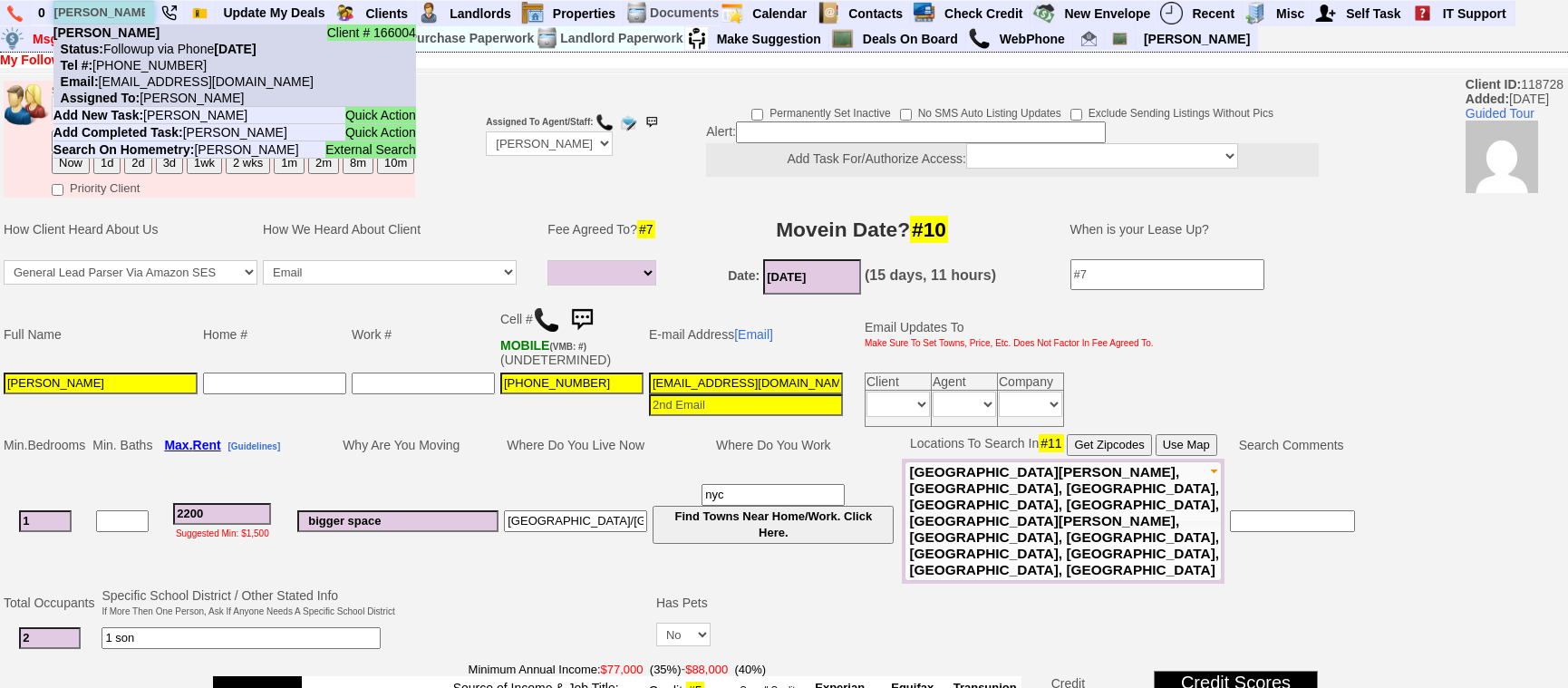
type input "ashley brea"
click at [136, 55] on li "Client # 166004 Ashley Brea Status: Followup via Phone Monday, September 29th, …" at bounding box center [235, 66] width 363 height 82
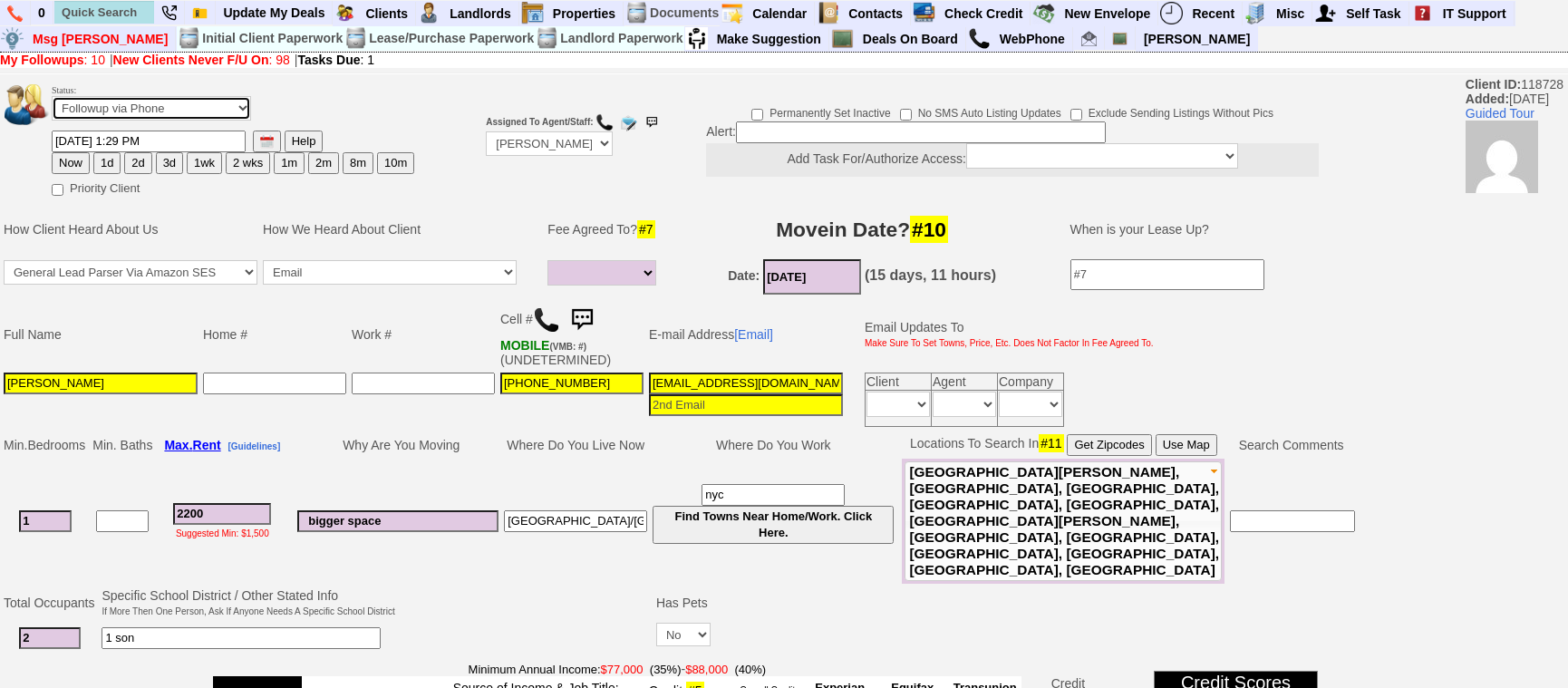
click at [178, 105] on select "Followup via Phone Followup via Email Followup When Section 8 Property Found De…" at bounding box center [151, 108] width 200 height 25
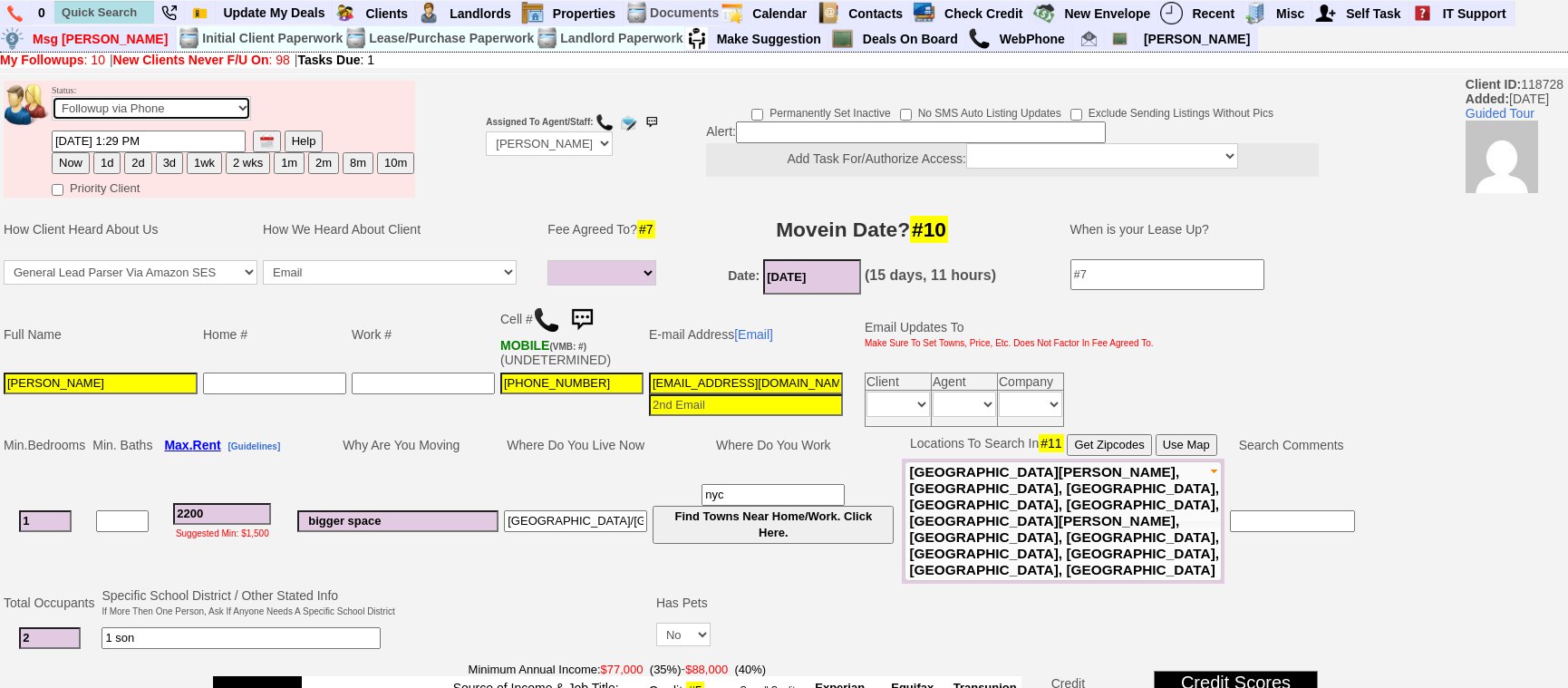
select select "Inactive"
click at [51, 96] on select "Followup via Phone Followup via Email Followup When Section 8 Property Found De…" at bounding box center [151, 108] width 200 height 25
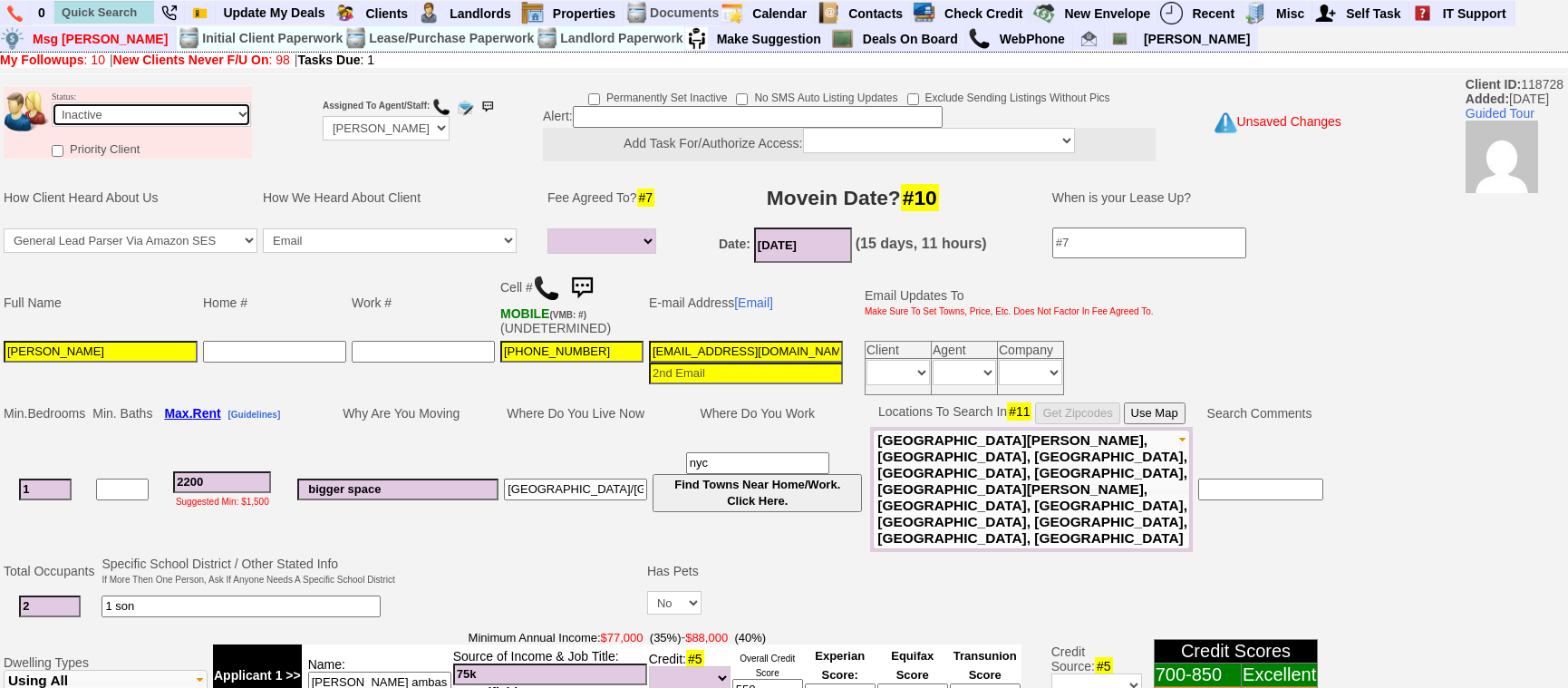
scroll to position [612, 0]
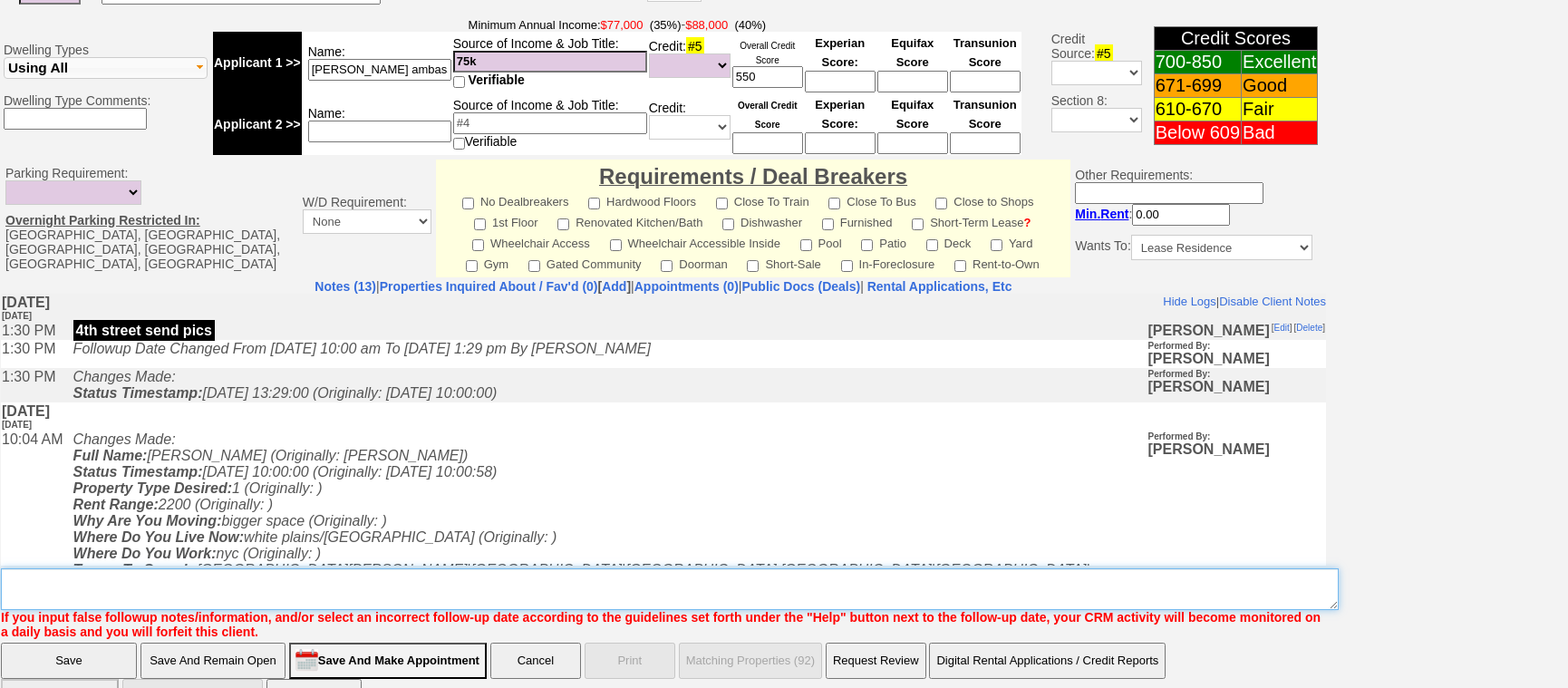
click at [650, 568] on textarea "Insert New Note Here" at bounding box center [670, 588] width 1338 height 41
type textarea "ia"
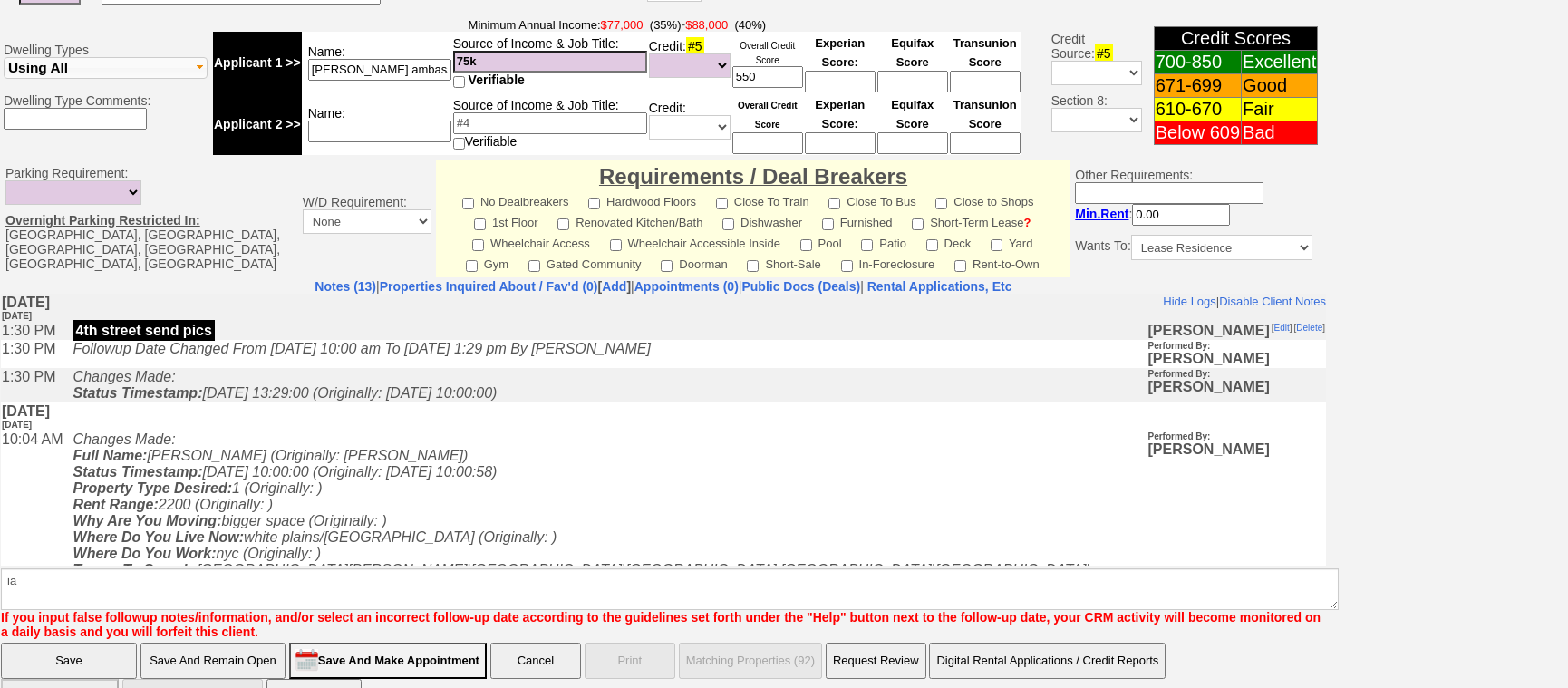
click input "Save" at bounding box center [69, 661] width 136 height 37
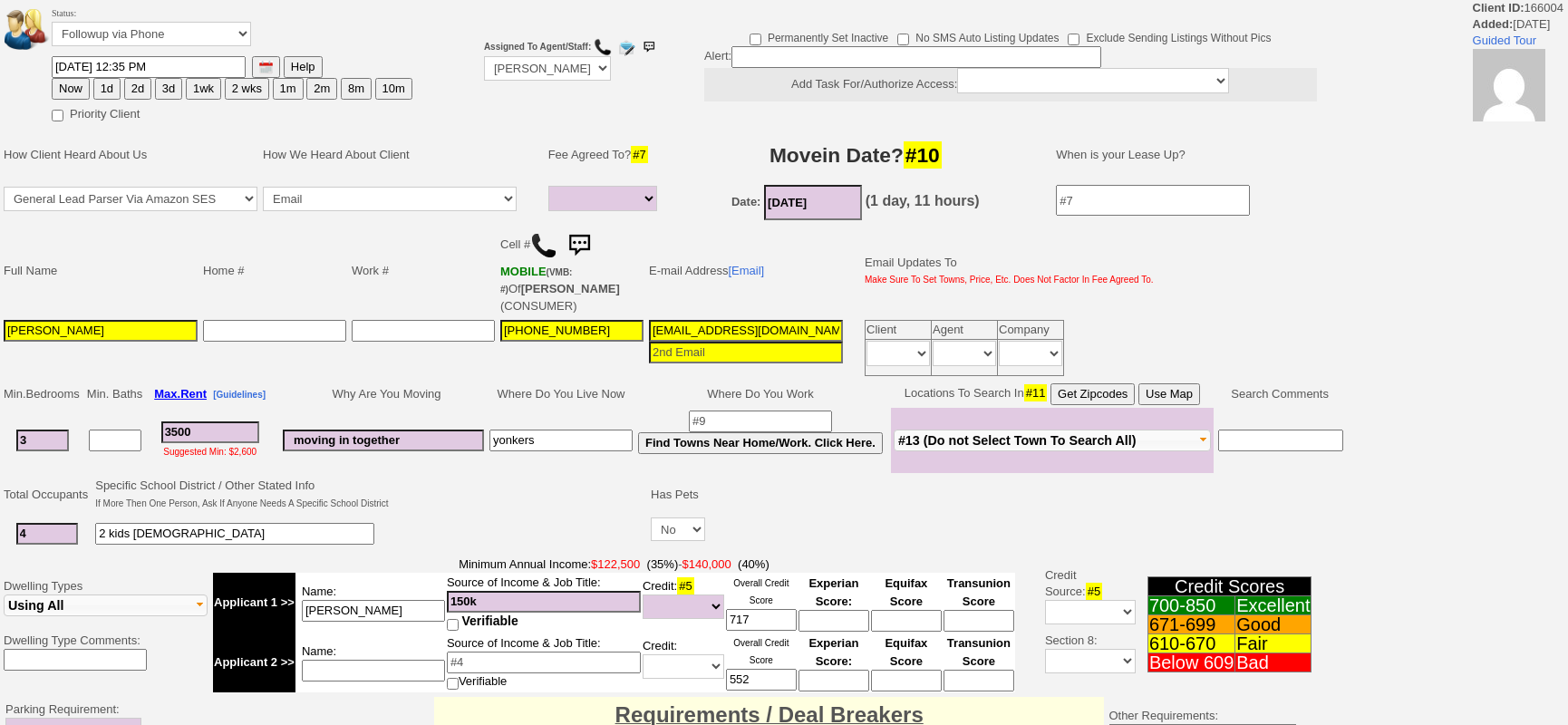
select select
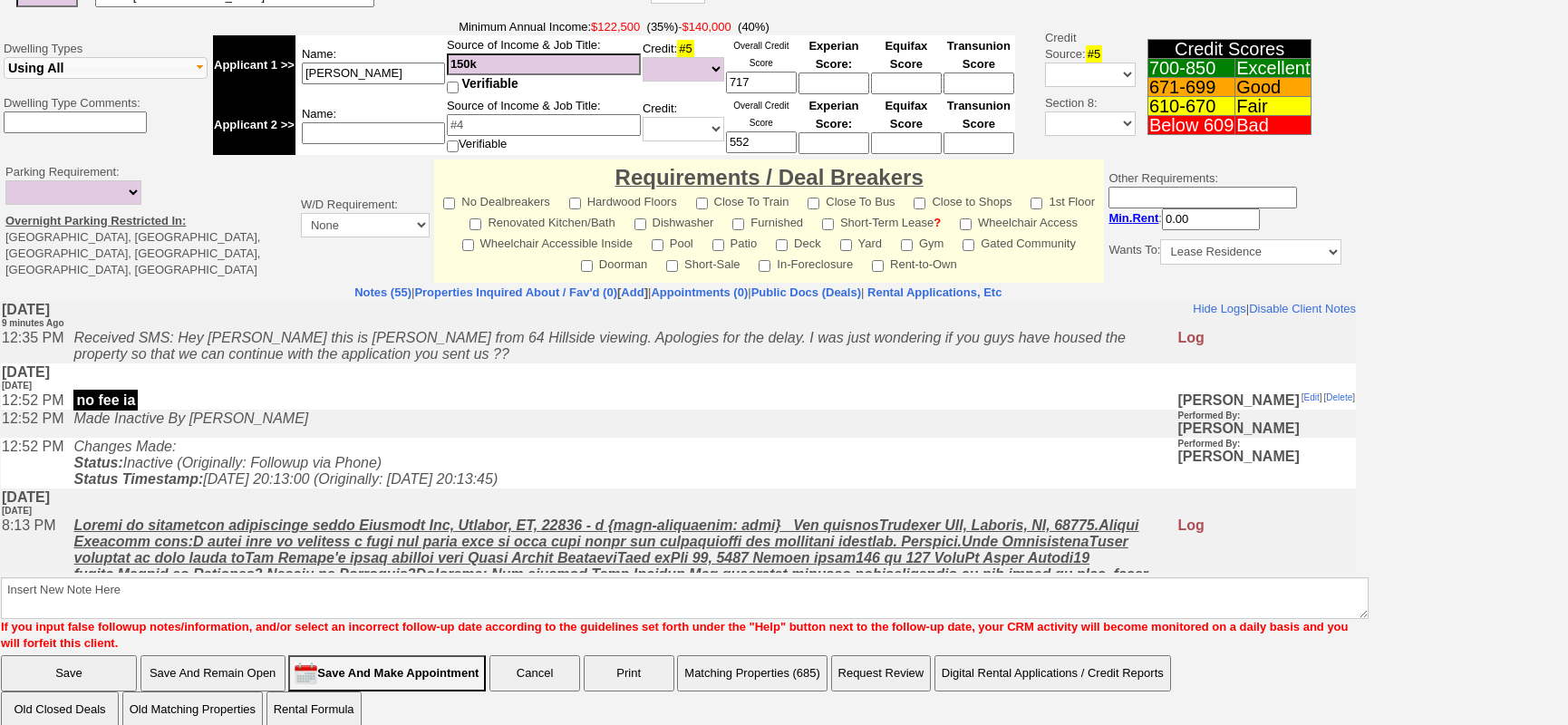
scroll to position [546, 0]
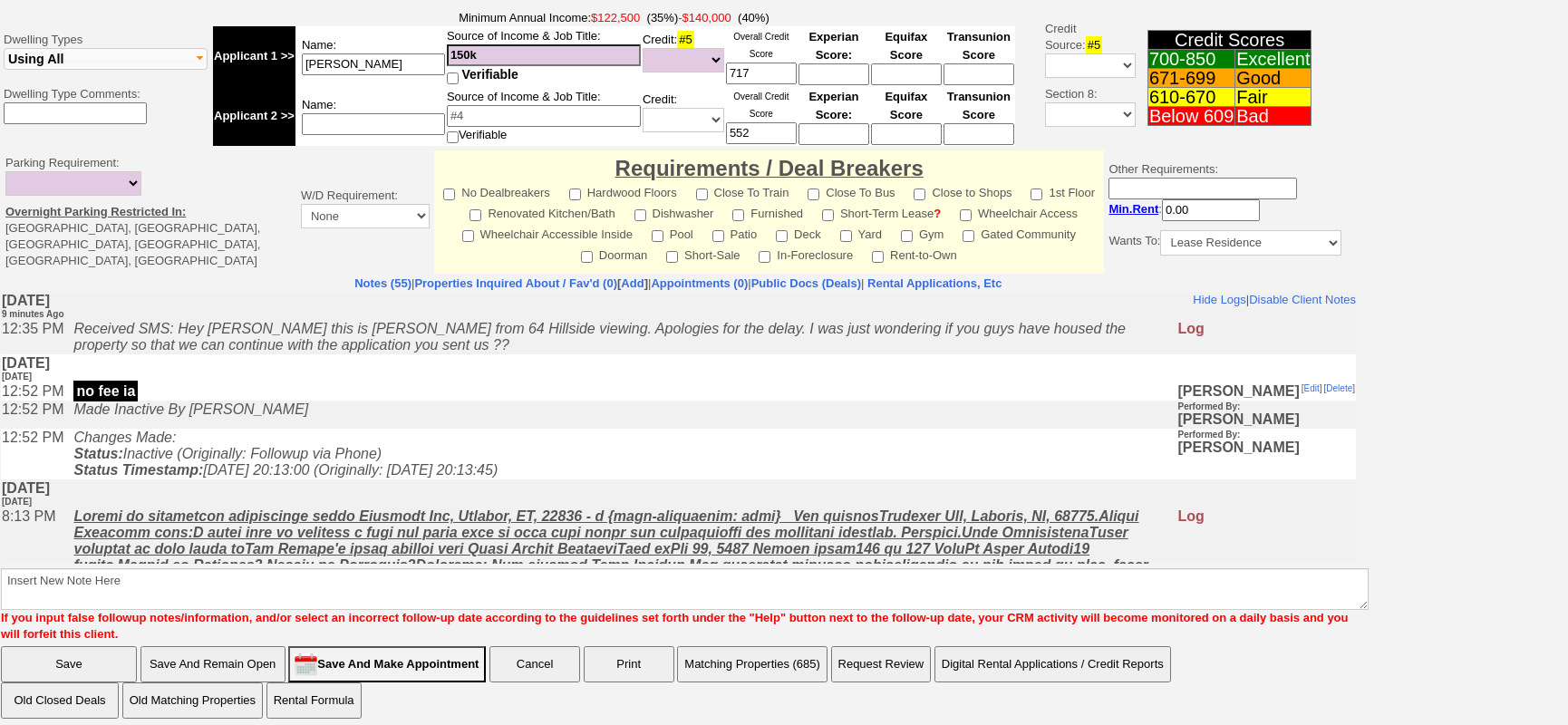
click at [251, 455] on icon "Changes Made: Status: Inactive (Originally: Followup via Phone) Status Timestam…" at bounding box center [285, 454] width 424 height 48
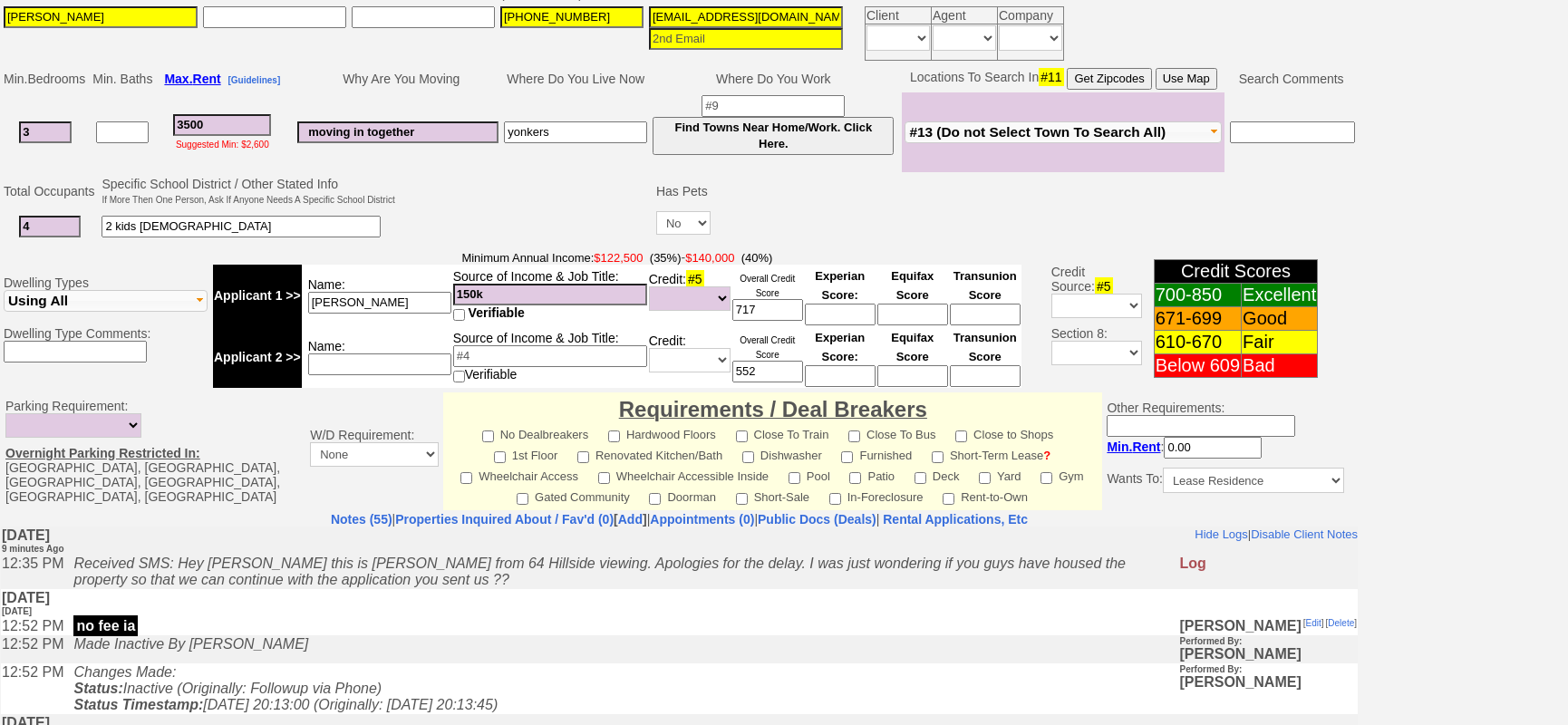
scroll to position [0, 0]
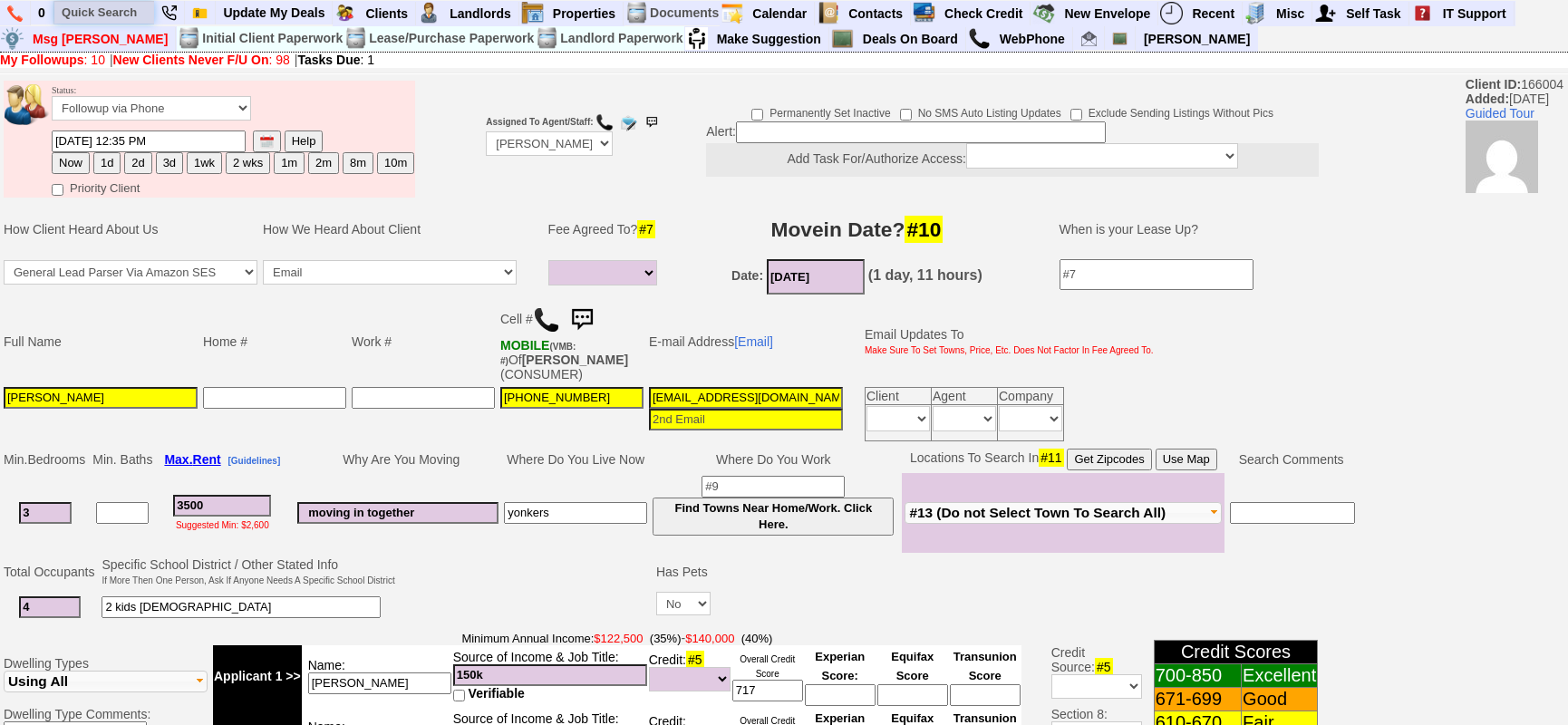
click at [93, 19] on input "text" at bounding box center [104, 12] width 100 height 23
click at [127, 18] on input "10 4th" at bounding box center [104, 12] width 100 height 23
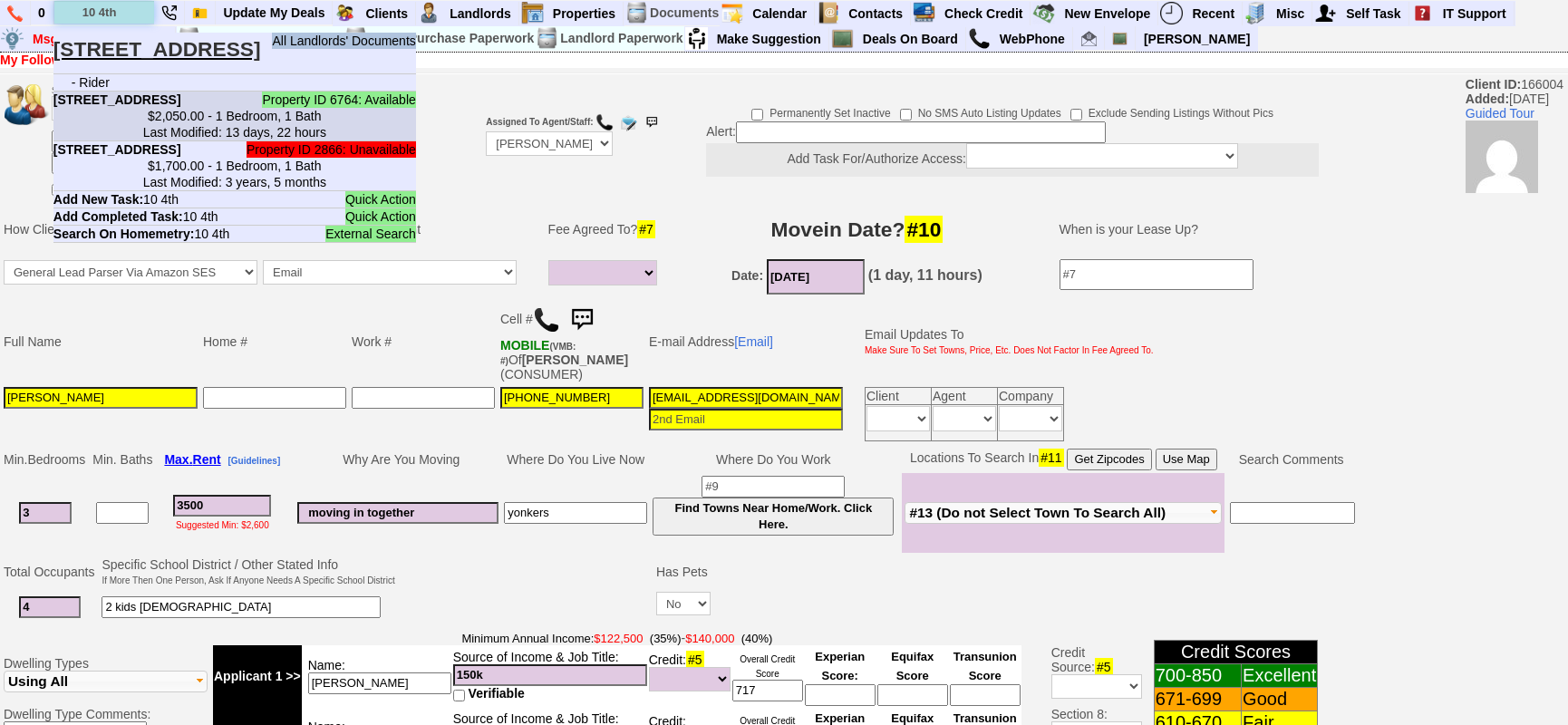
type input "10 4th"
click at [203, 134] on center "$2,050.00 - 1 Bedroom, 1 Bath Last Modified: 13 days, 22 hours" at bounding box center [235, 125] width 363 height 33
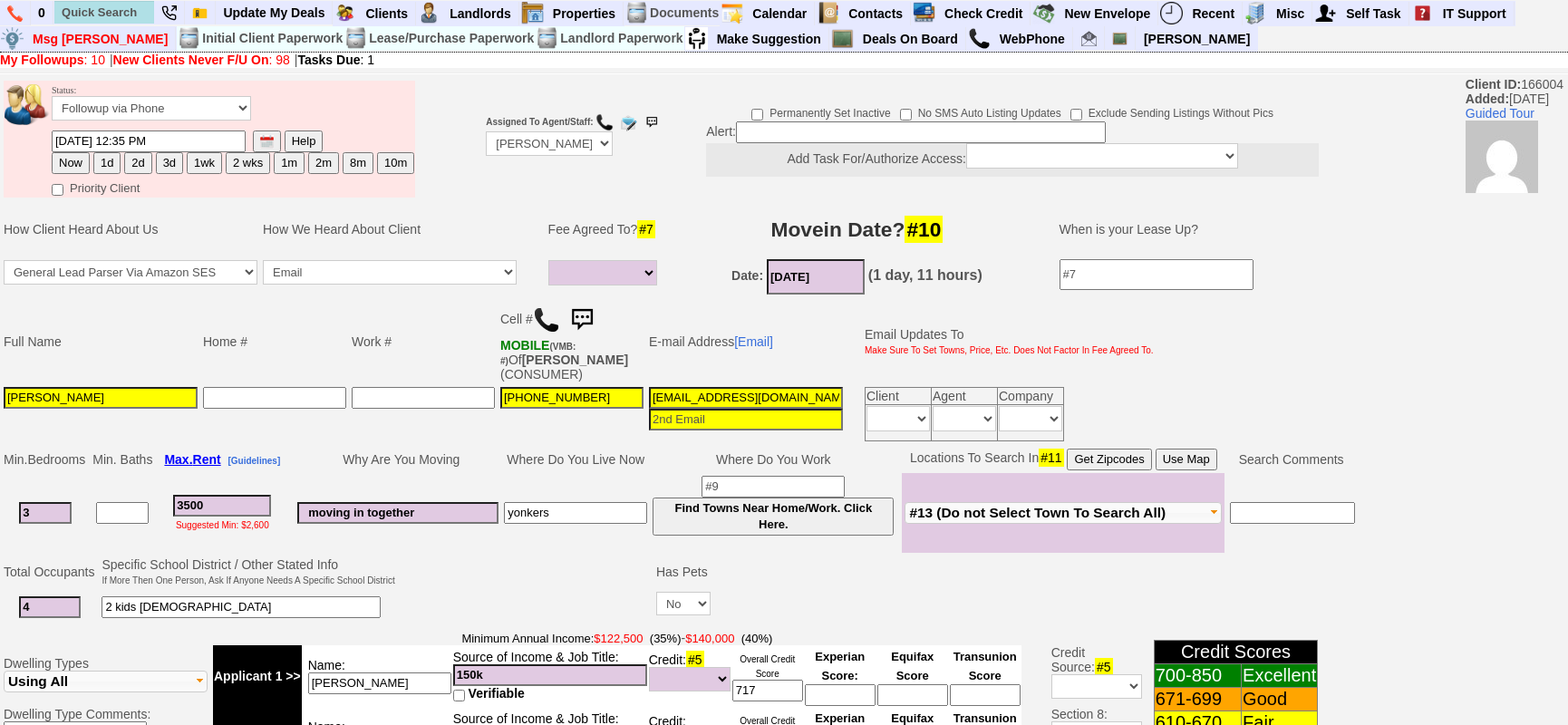
click at [589, 310] on img at bounding box center [582, 320] width 37 height 37
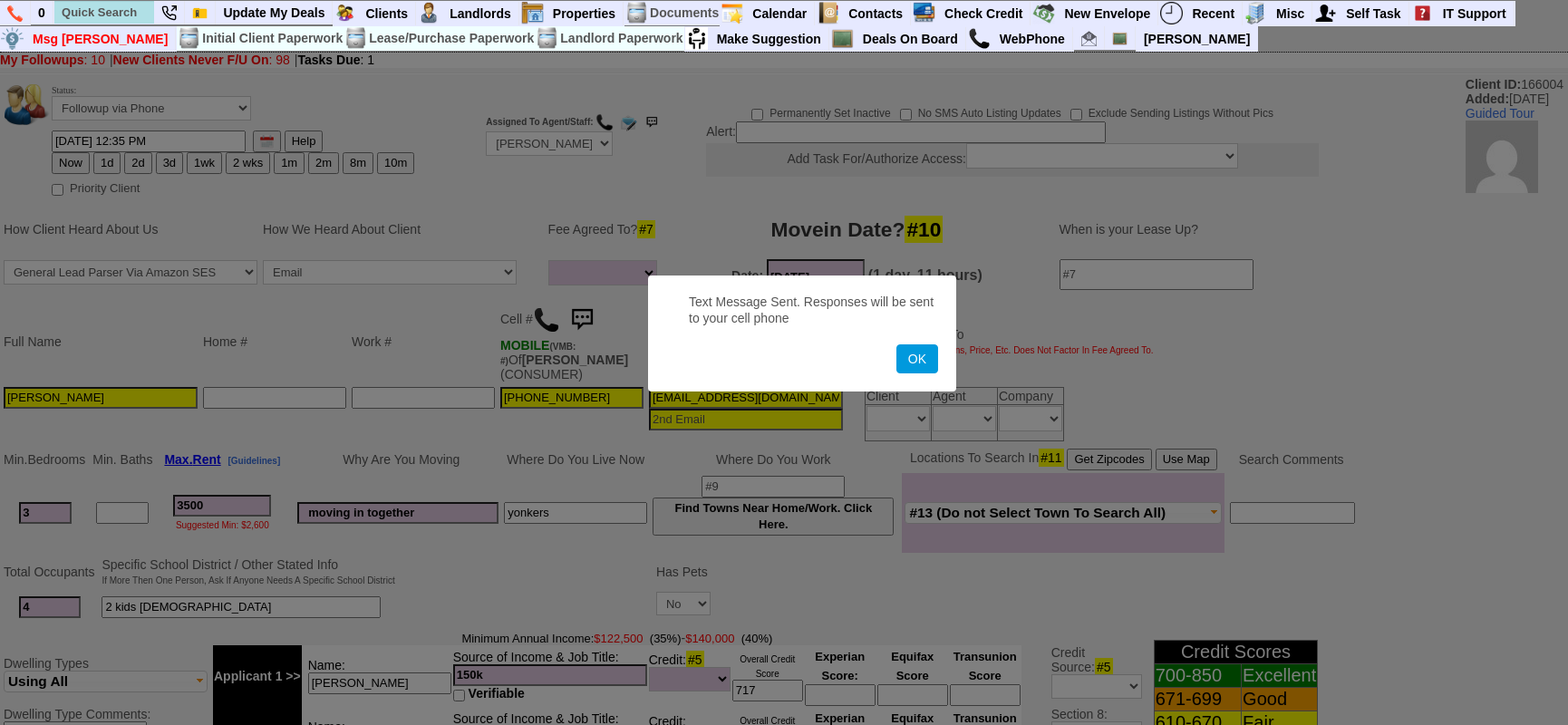
click at [896, 345] on button "OK" at bounding box center [916, 359] width 41 height 29
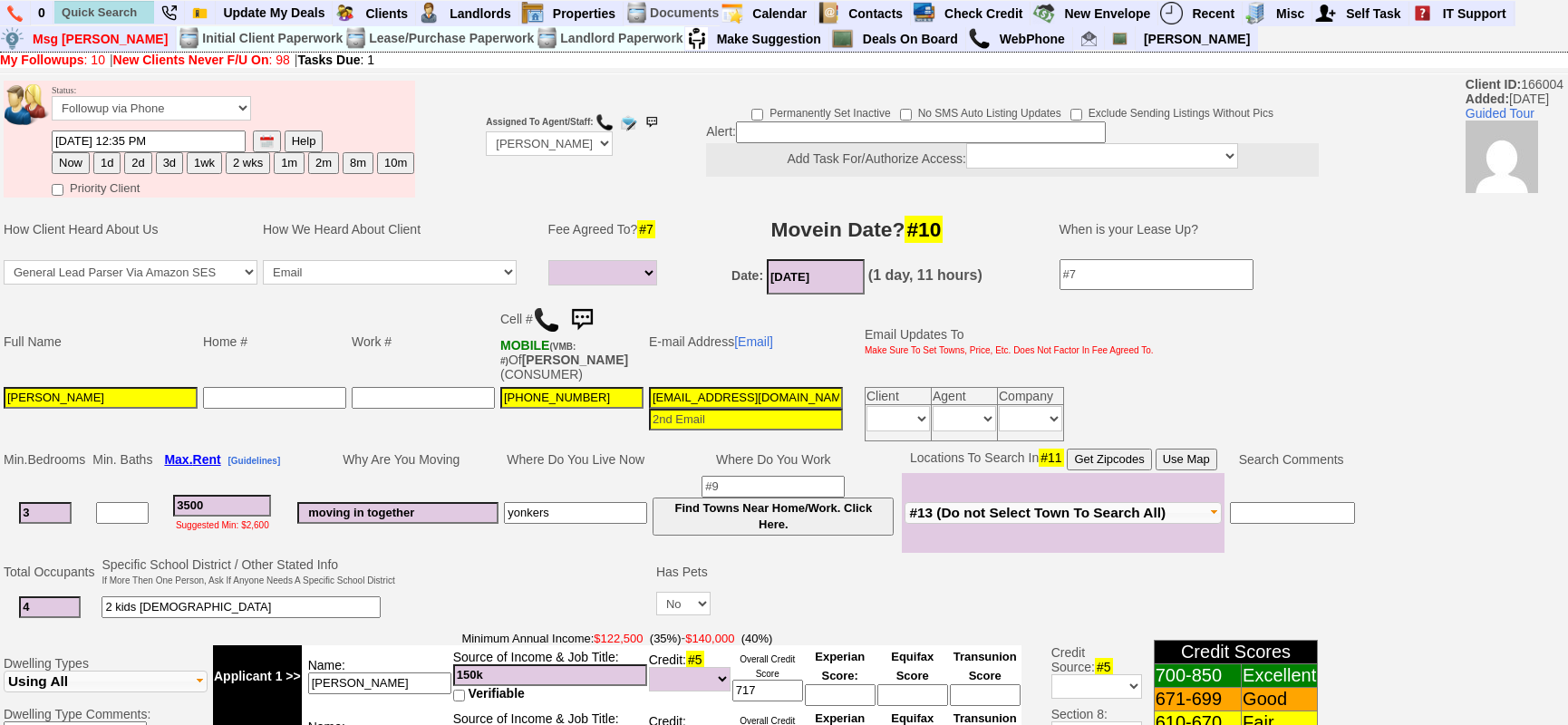
click at [101, 160] on button "1d" at bounding box center [107, 163] width 27 height 22
type input "[DATE] 12:45 PM"
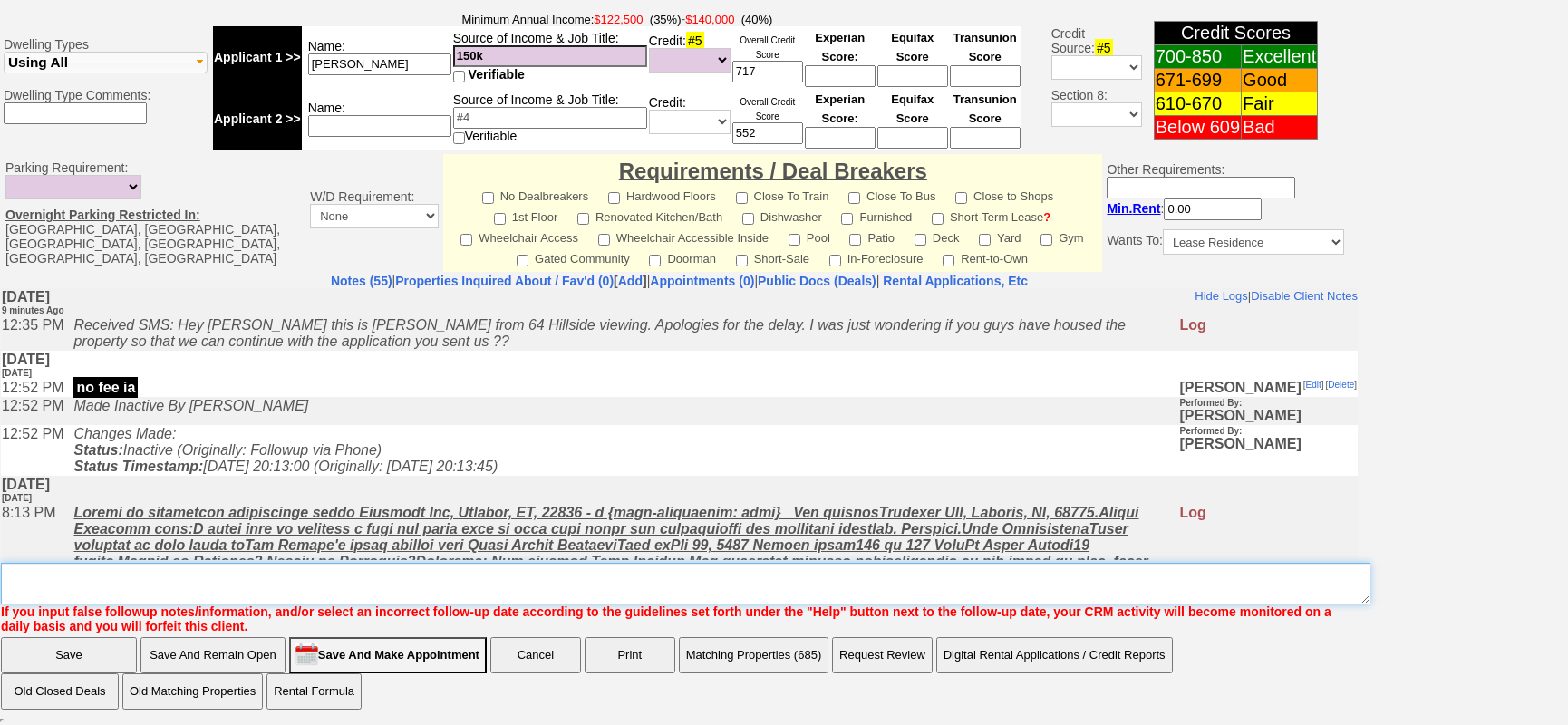
click at [692, 591] on textarea "Insert New Note Here" at bounding box center [685, 583] width 1369 height 41
type textarea "f"
click input "Save" at bounding box center [69, 655] width 136 height 37
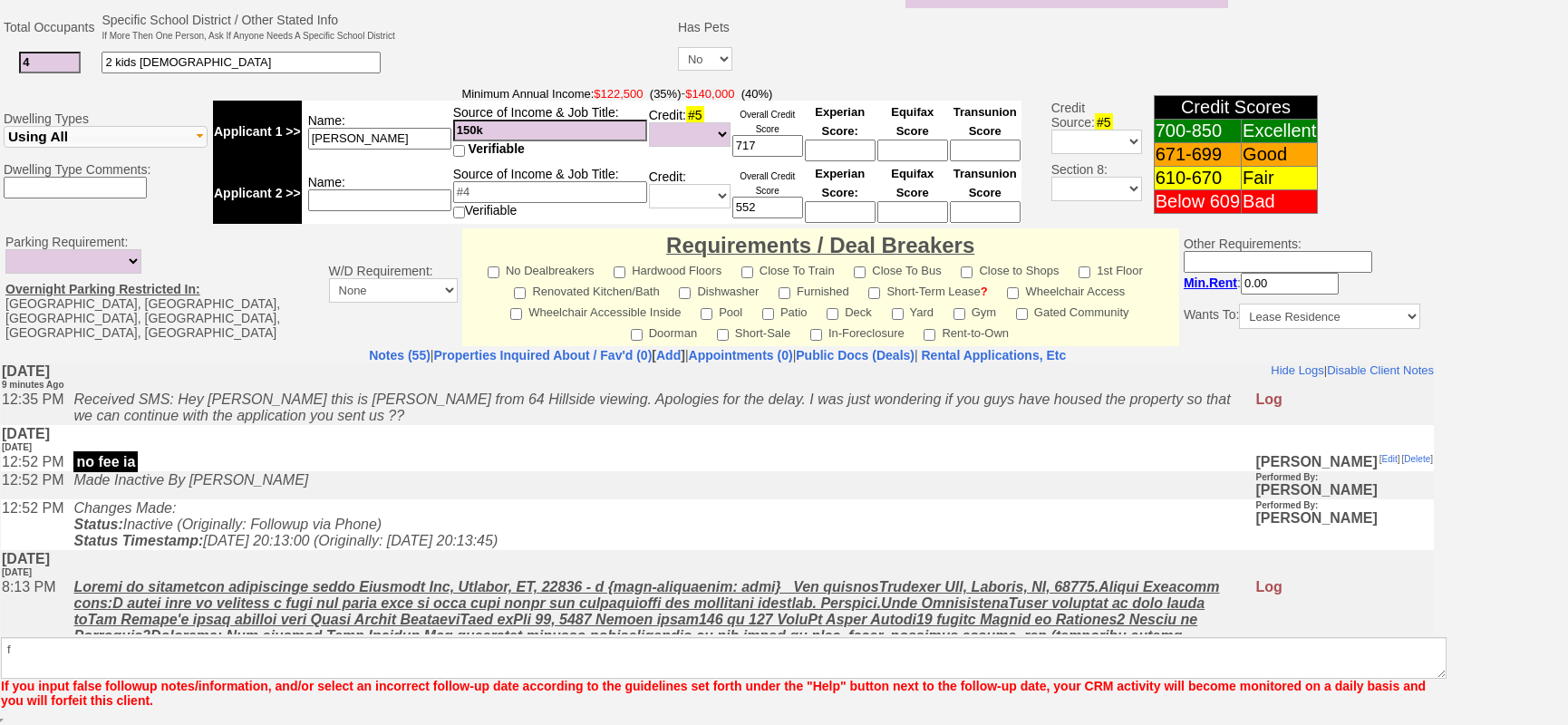
scroll to position [530, 0]
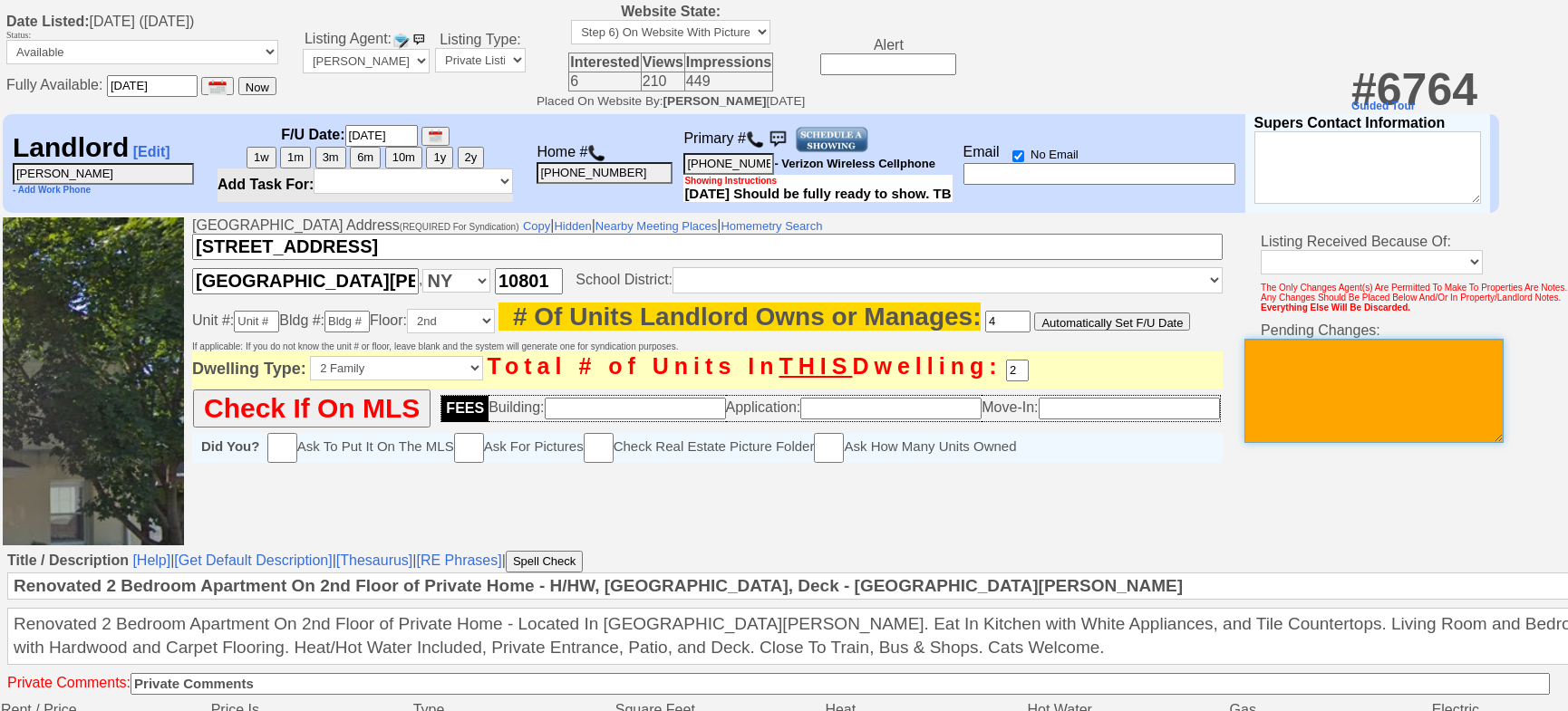
click at [1405, 392] on textarea at bounding box center [1374, 391] width 259 height 104
type textarea "r"
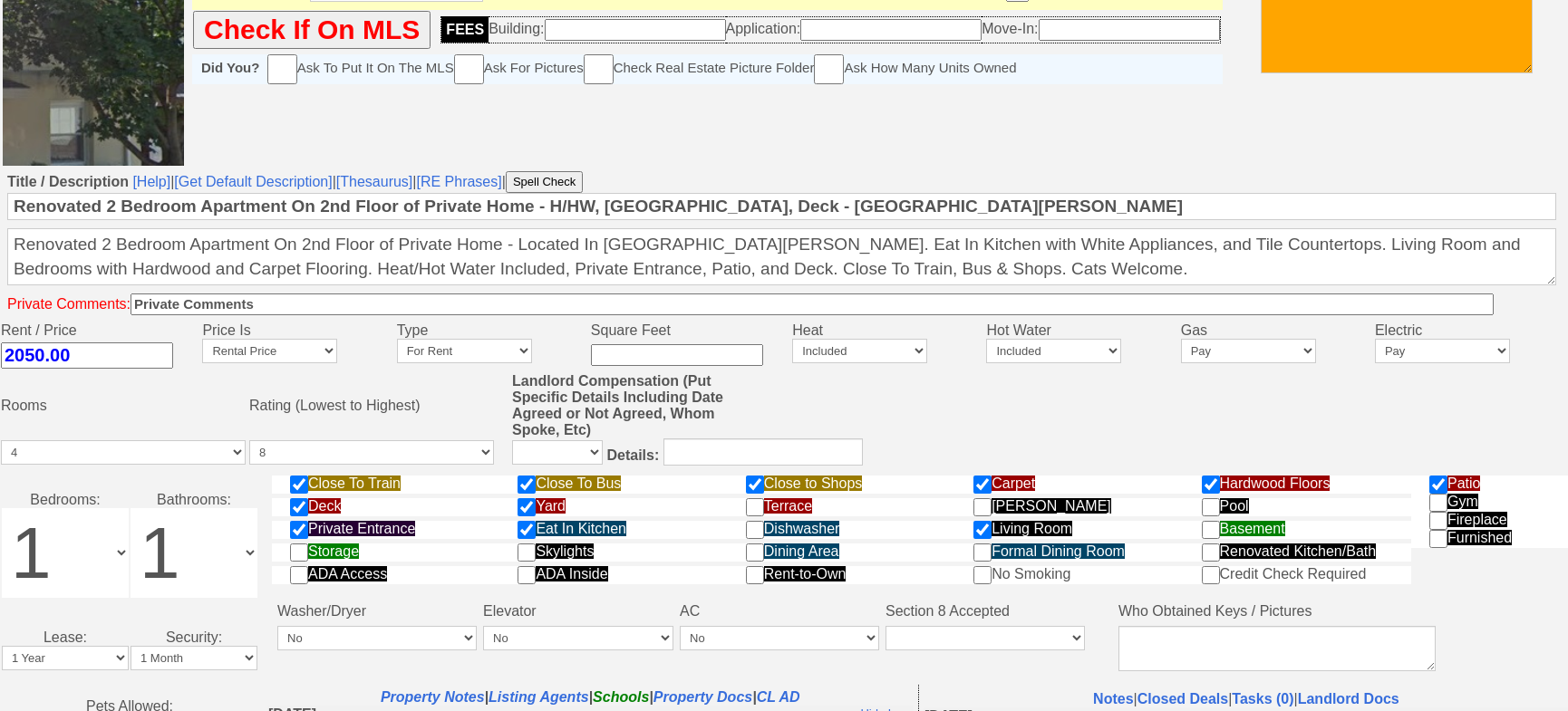
scroll to position [859, 0]
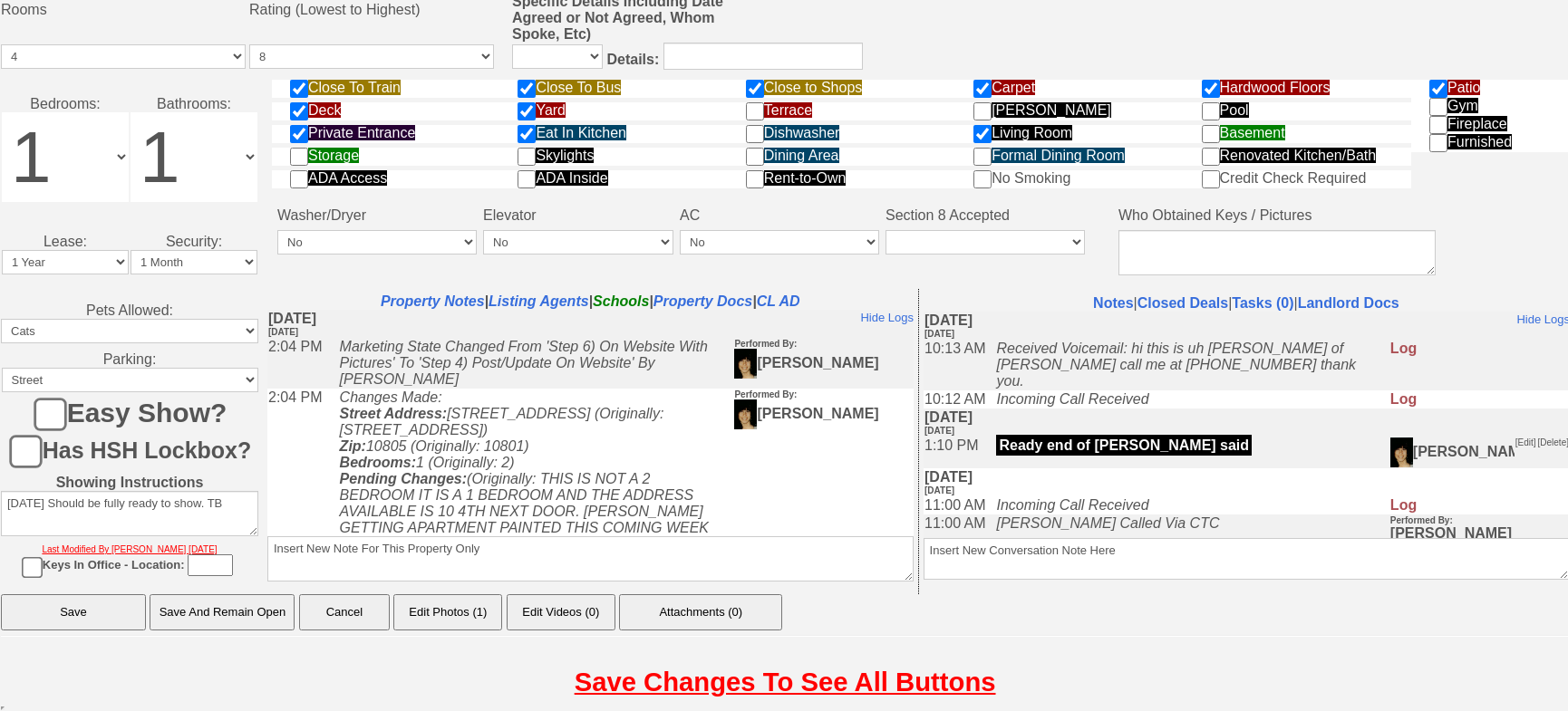
type textarea "rented per ll 9/29 jorge"
click at [242, 607] on input "Save And Remain Open" at bounding box center [222, 613] width 145 height 37
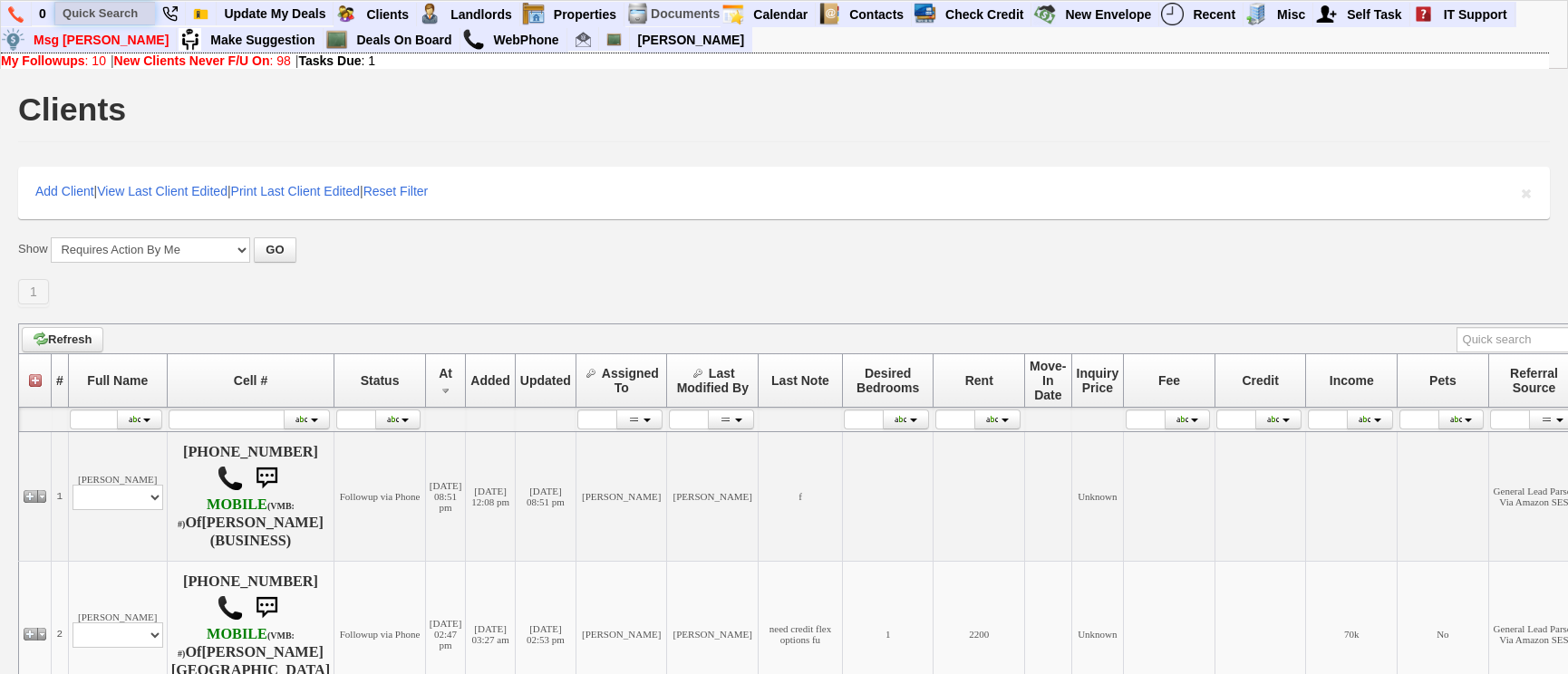
click at [115, 9] on input "text" at bounding box center [104, 13] width 100 height 23
paste input "646) 345-4721"
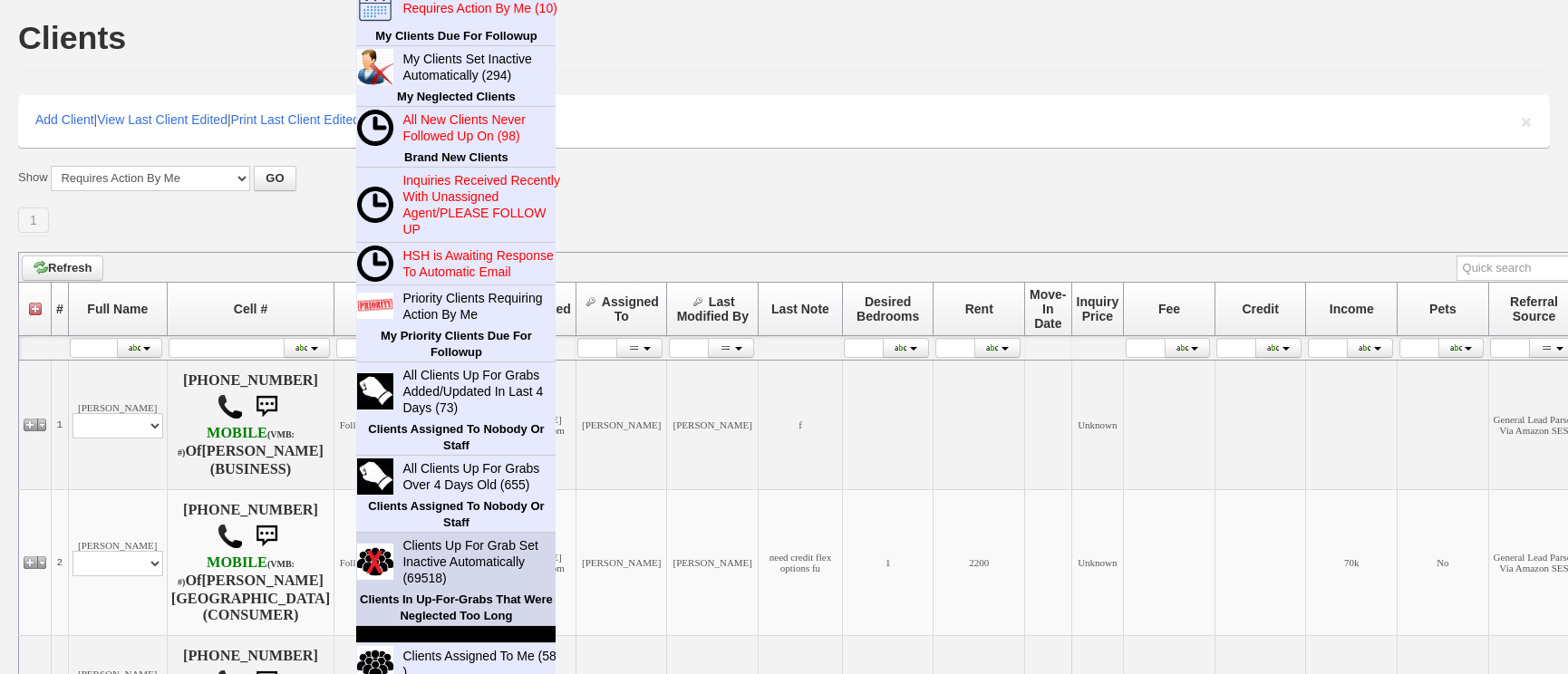
scroll to position [164, 0]
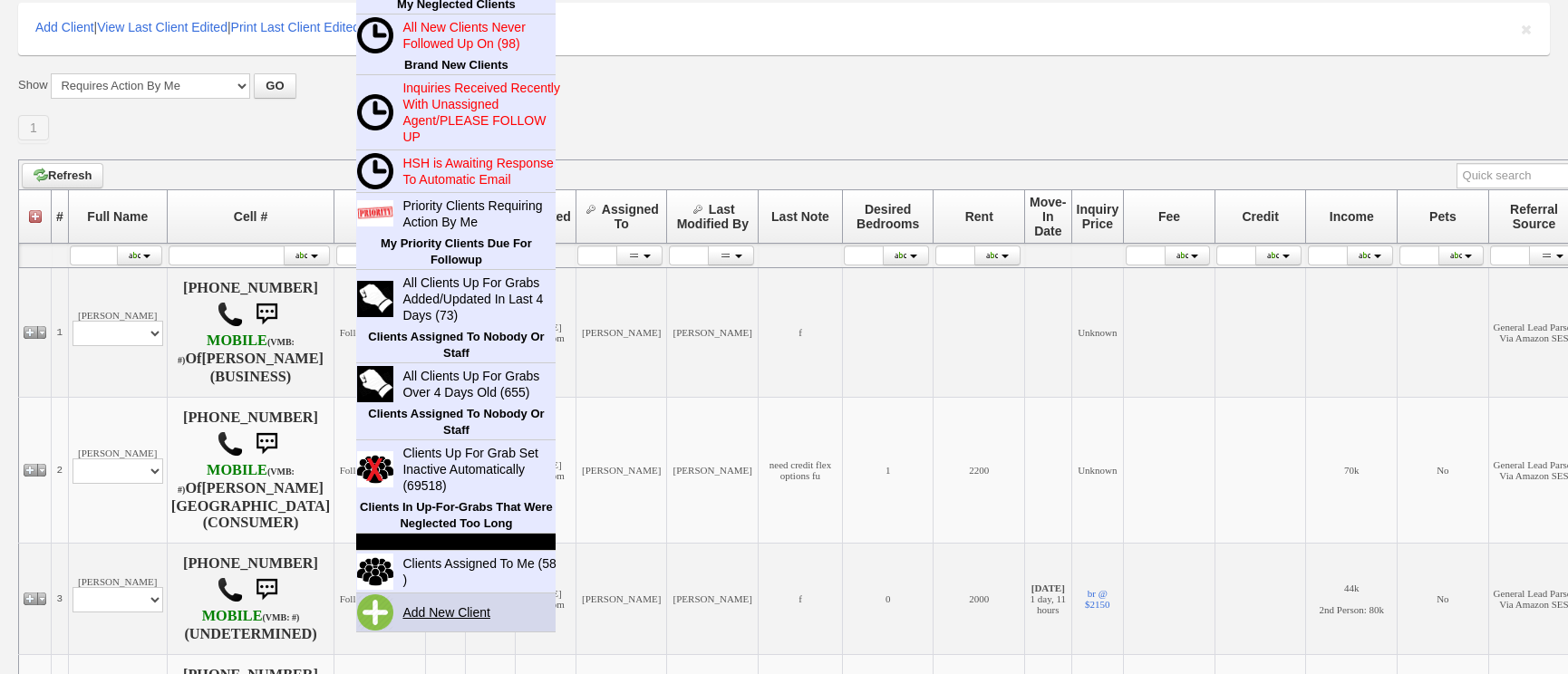
type input "646) 345-4721"
click at [457, 613] on link "Add New Client" at bounding box center [454, 613] width 117 height 24
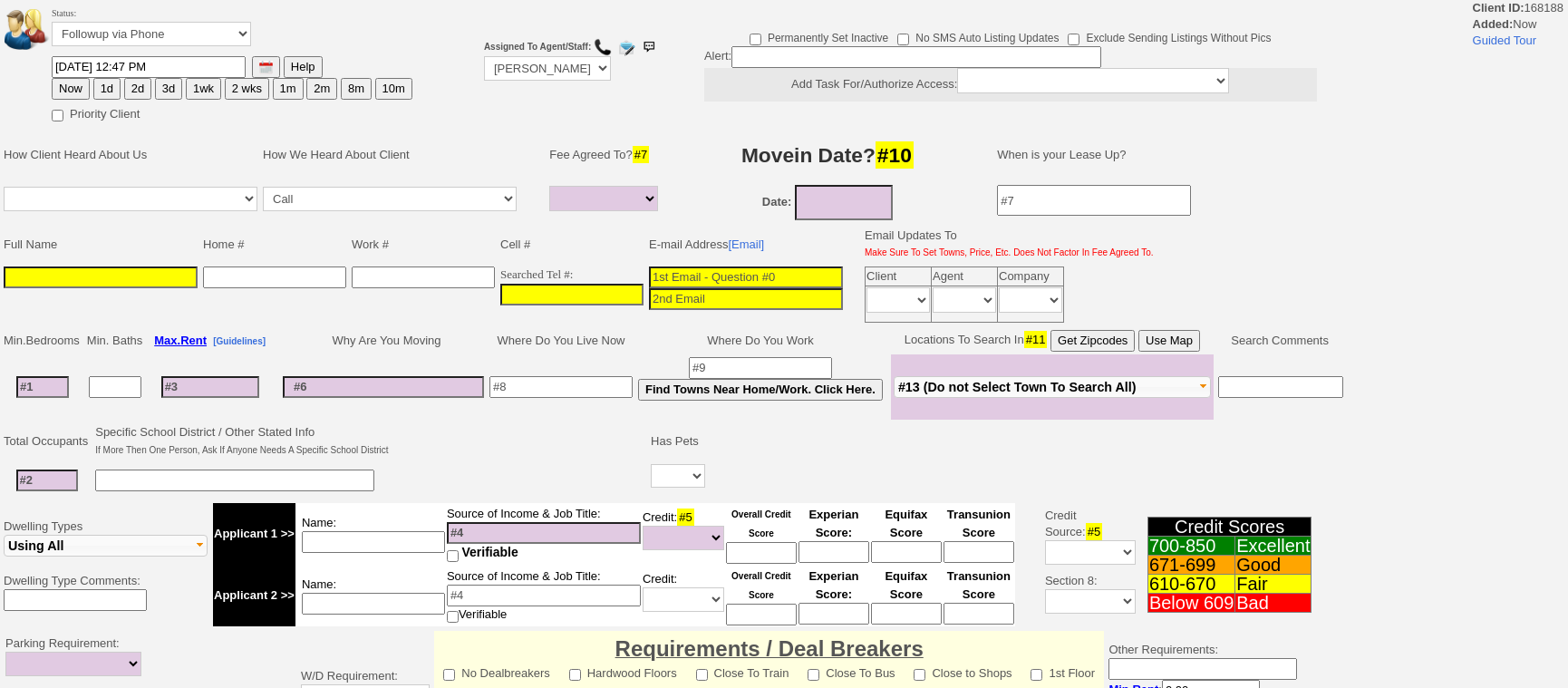
select select
click at [595, 297] on input "___-___-____" at bounding box center [572, 295] width 143 height 22
paste input "646-345-4721"
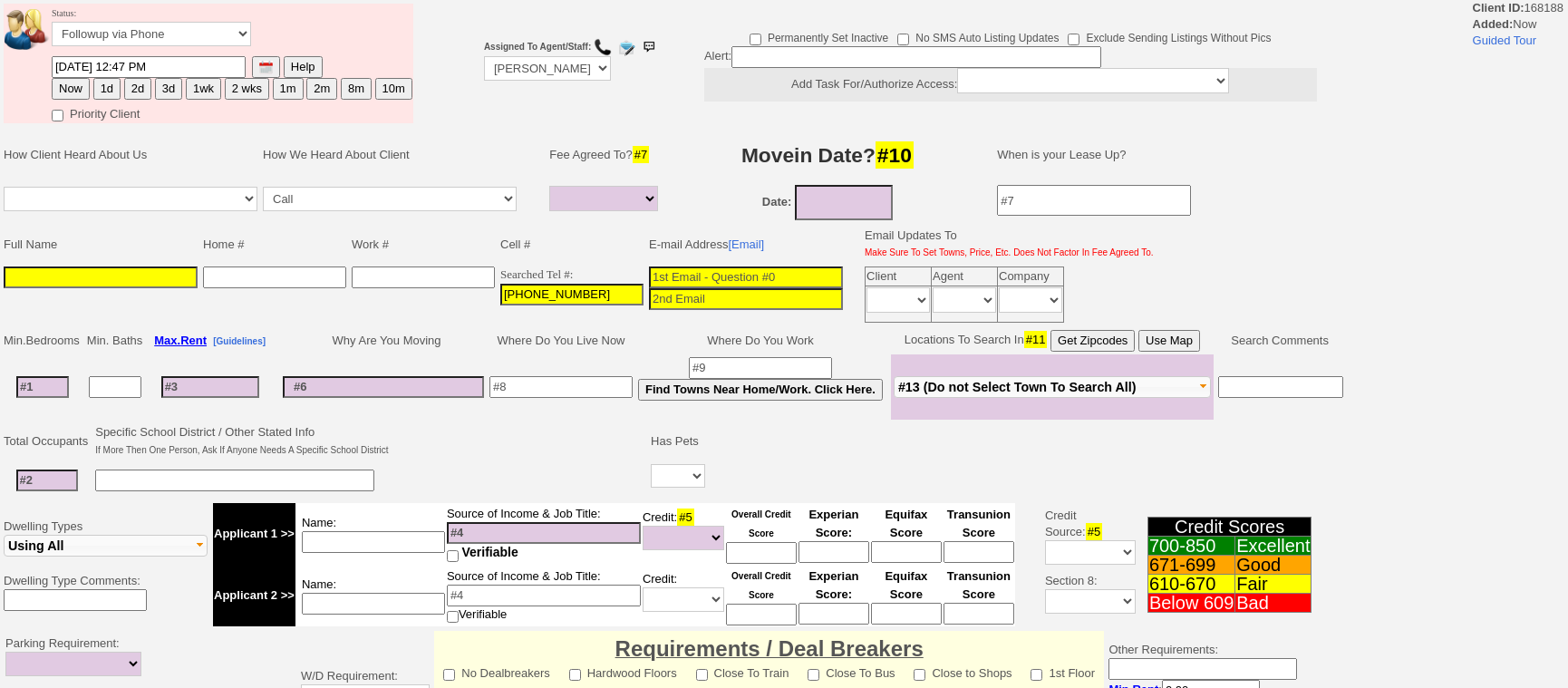
type input "646-345-4721"
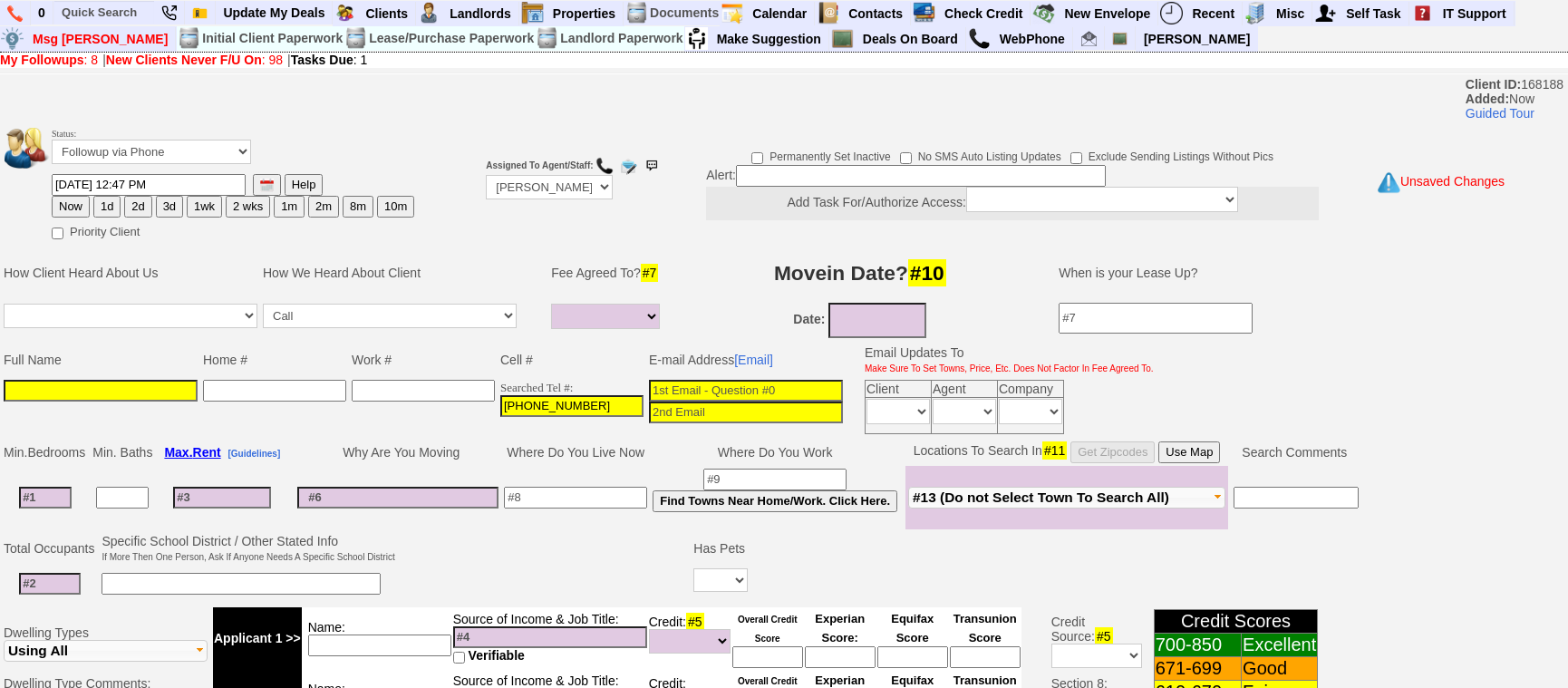
click at [160, 395] on input at bounding box center [101, 390] width 194 height 22
paste input "Nancy Penalver"
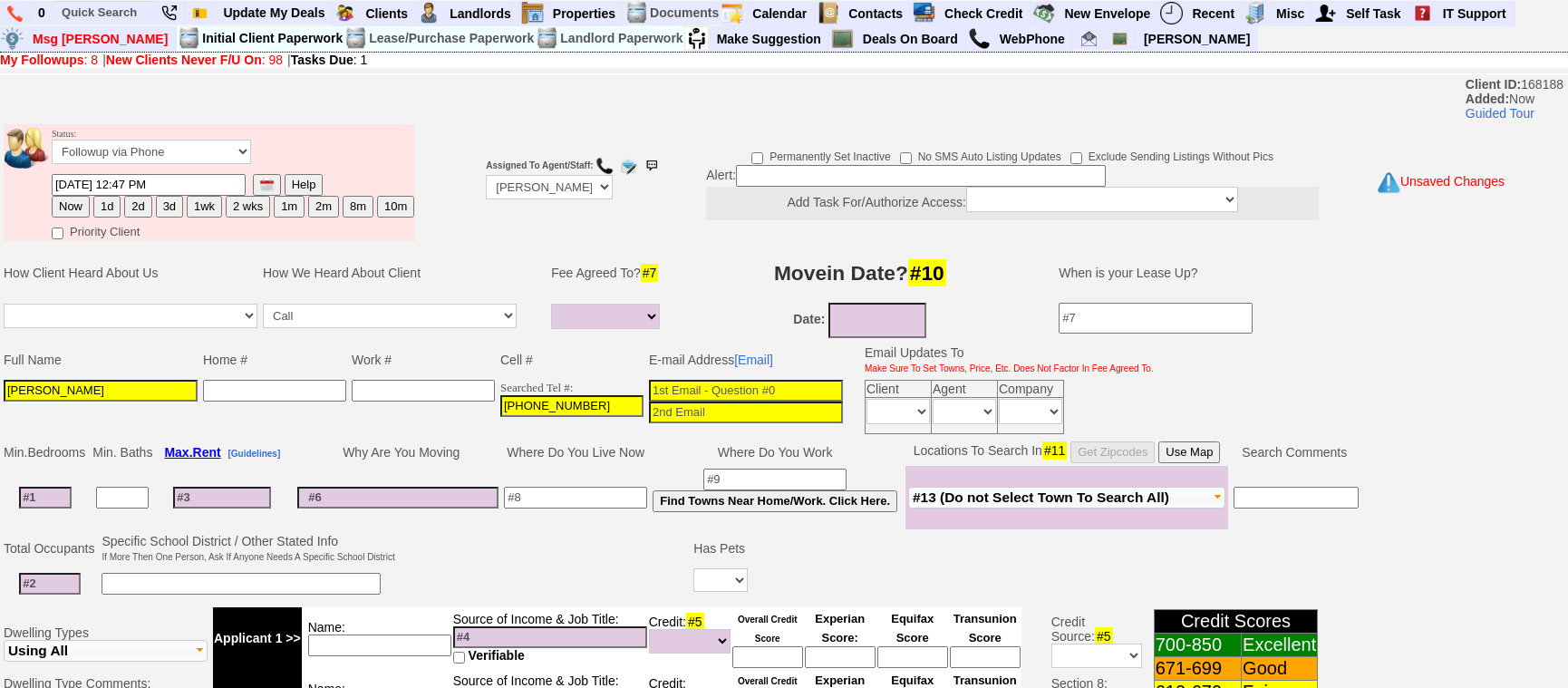
type input "Nancy Penalver"
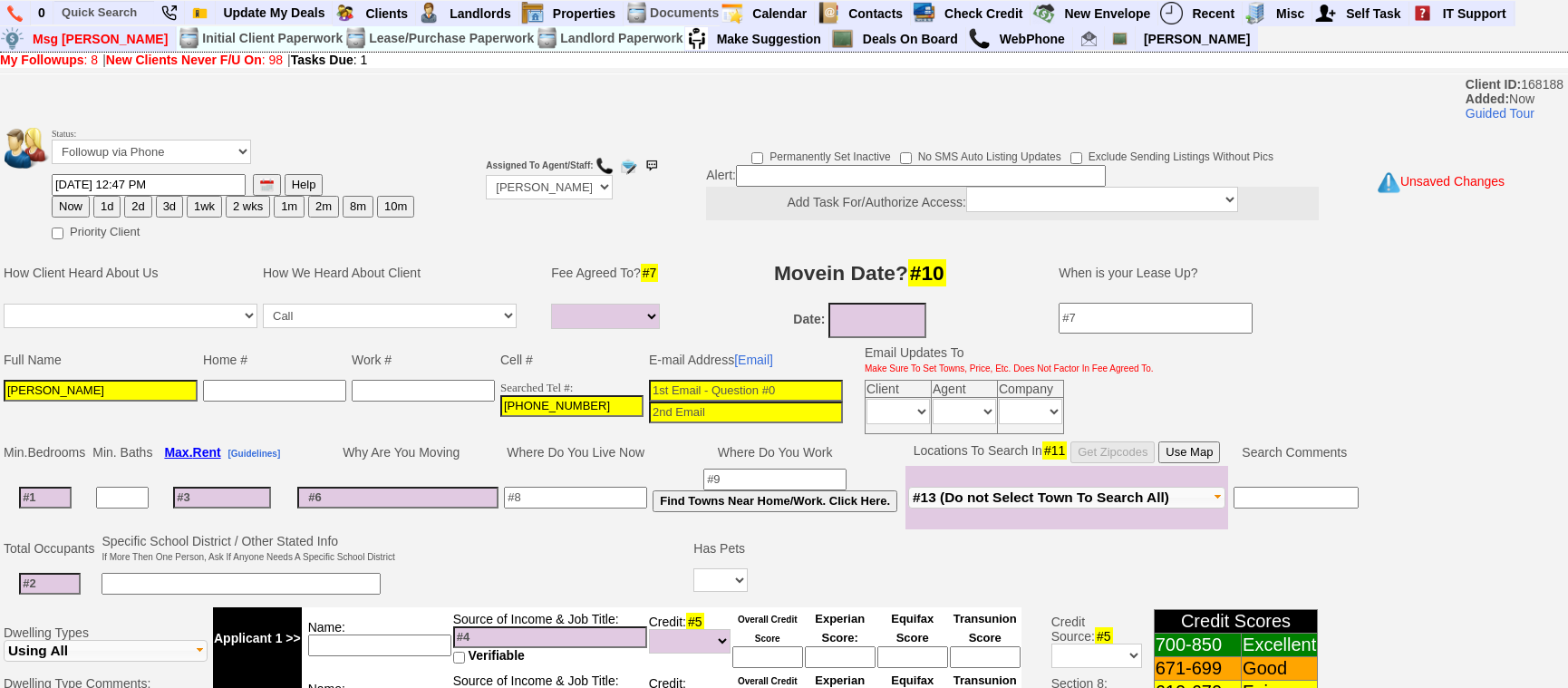
click at [699, 388] on input at bounding box center [746, 390] width 194 height 22
paste input "penalver.nancy1@gmail.com"
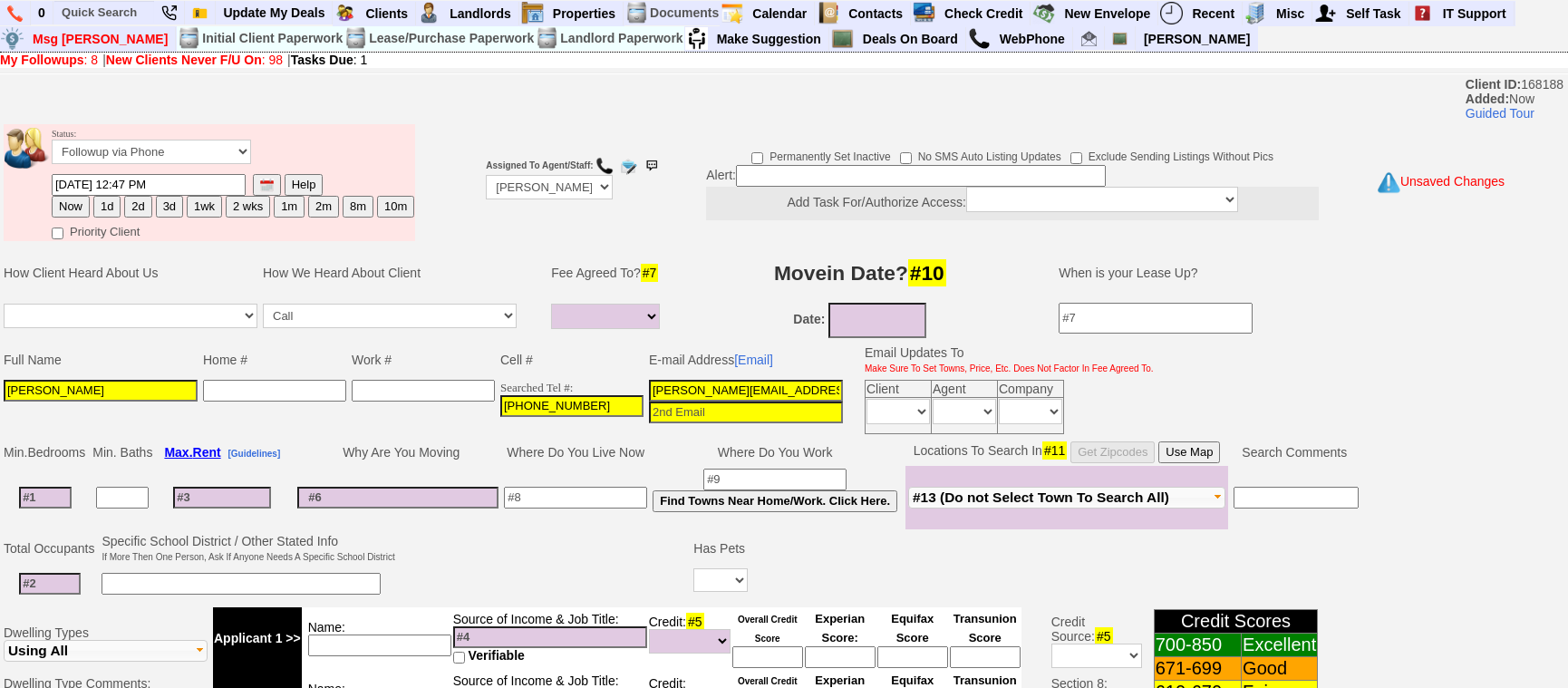
type input "penalver.nancy1@gmail.com"
click at [108, 210] on button "1d" at bounding box center [107, 207] width 27 height 22
type input "09/30/2025 12:47 PM"
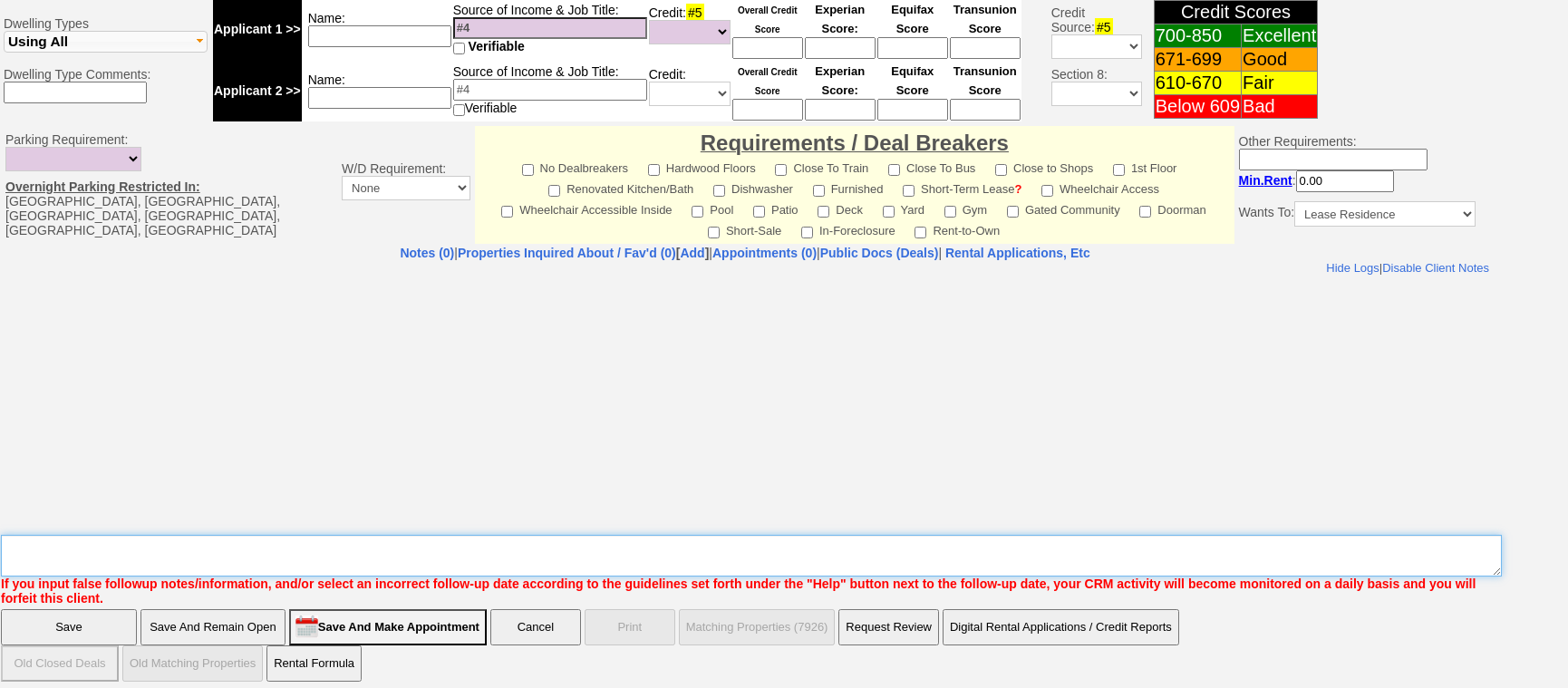
click at [419, 534] on textarea "Insert New Note Here" at bounding box center [751, 554] width 1501 height 41
type textarea "210 4g ld fu"
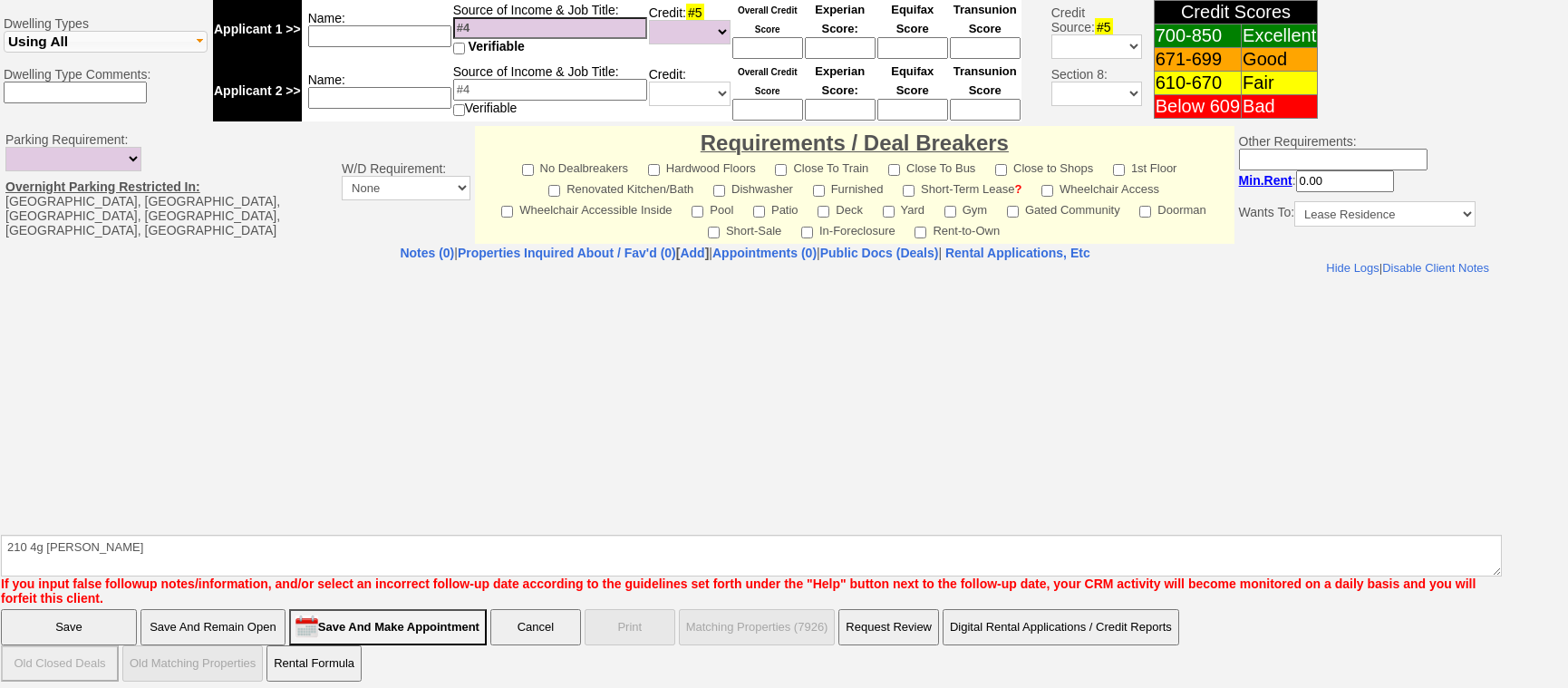
click input "Save" at bounding box center [69, 628] width 136 height 37
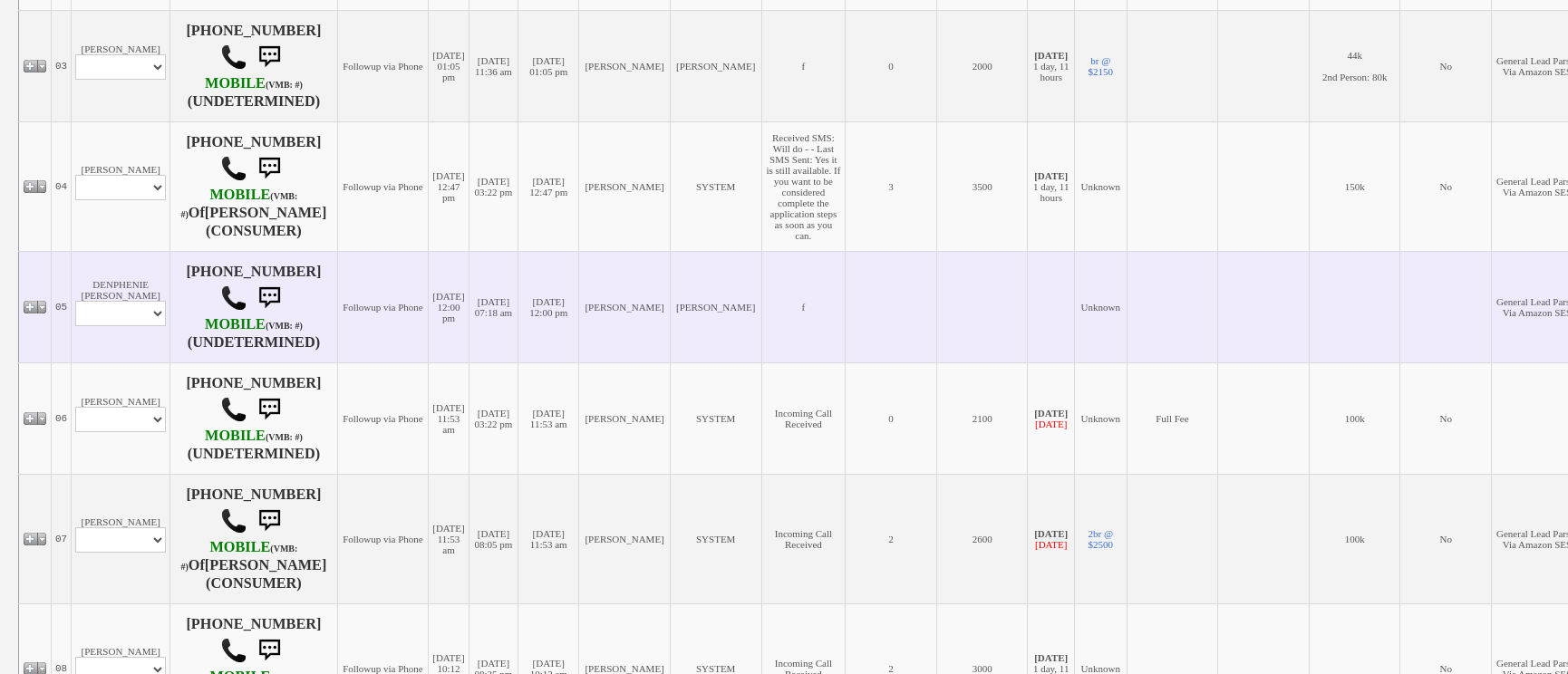
scroll to position [658, 0]
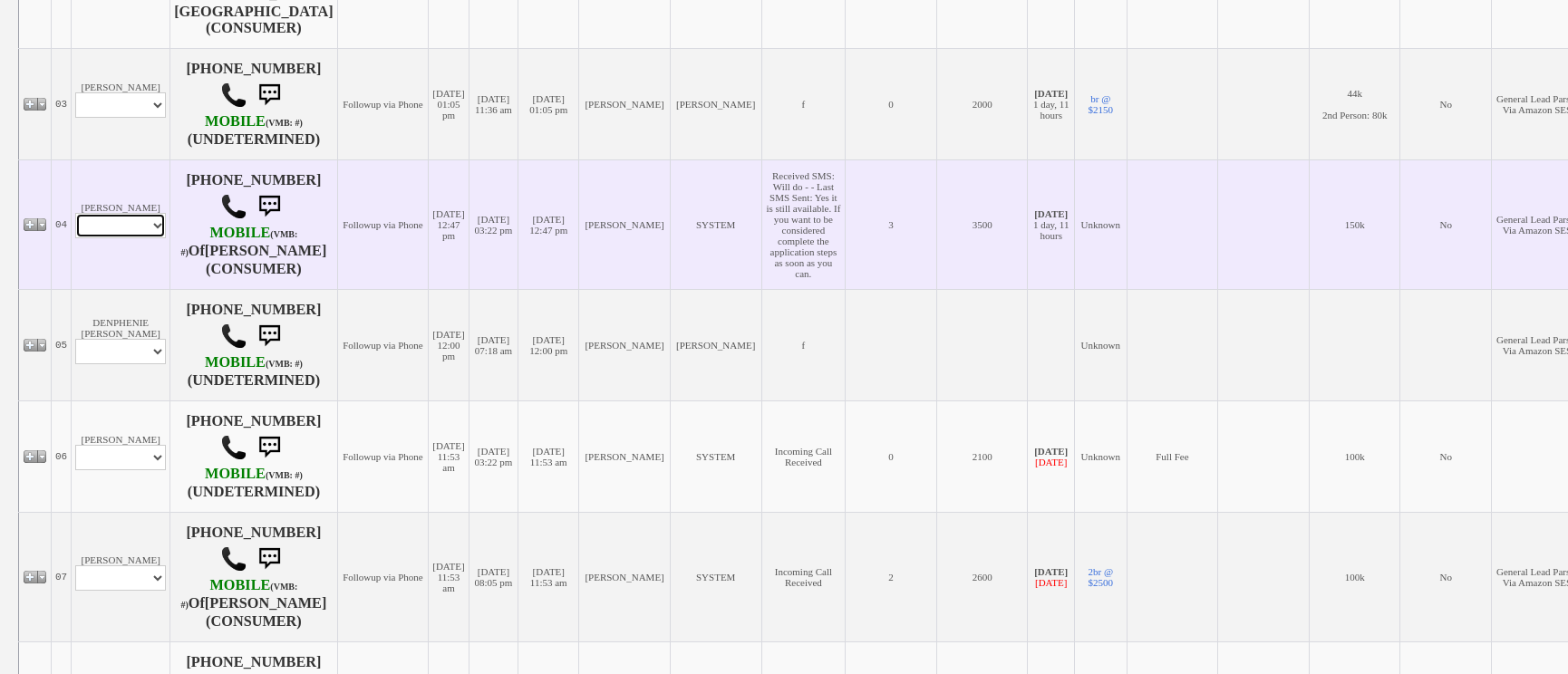
click at [131, 217] on select "Profile Edit Print Email Externally (Will Not Be Tracked In CRM) Closed Deals" at bounding box center [120, 225] width 91 height 26
select select "ChangeURL,/crm/custom/edit_client_form.php?redirect=%2Fcrm%2Fclients.php&id=166…"
click at [75, 212] on select "Profile Edit Print Email Externally (Will Not Be Tracked In CRM) Closed Deals" at bounding box center [120, 225] width 91 height 26
select select
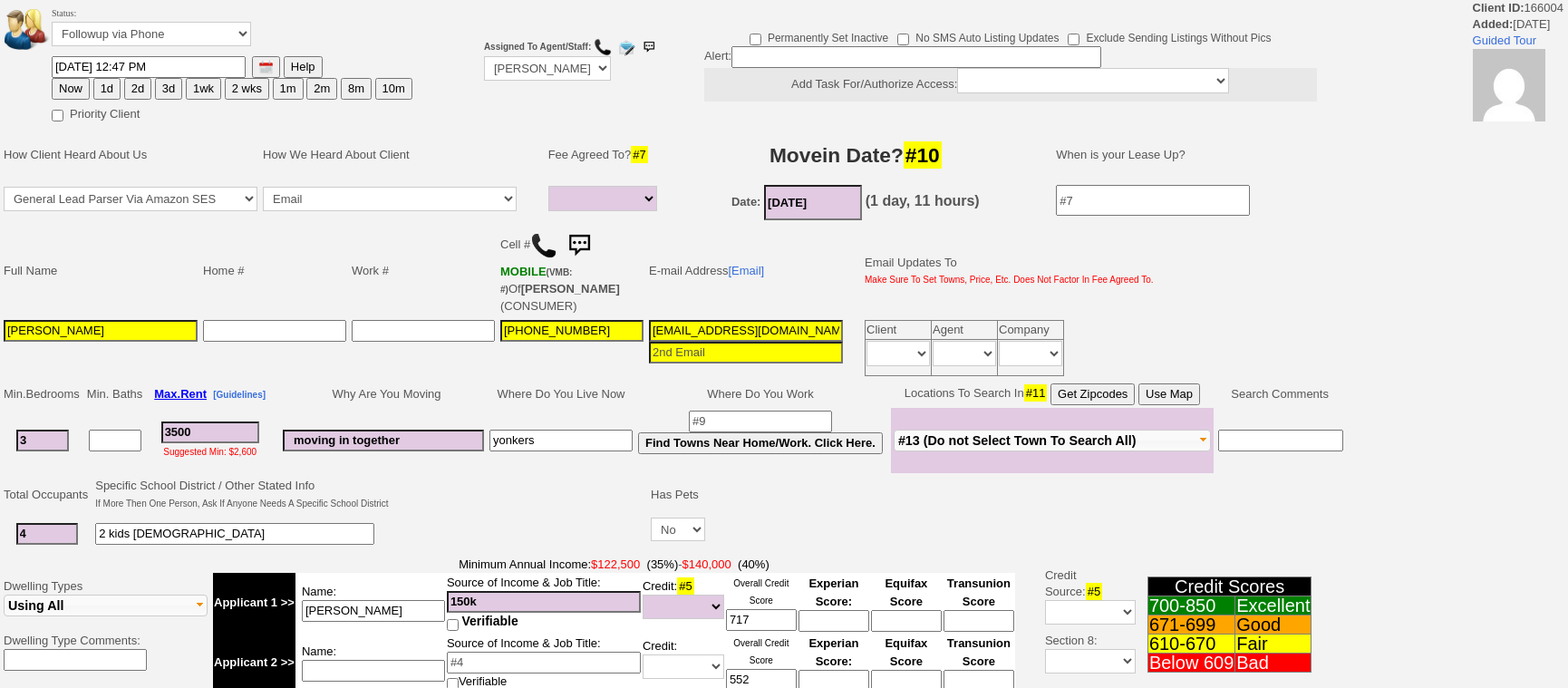
select select
click at [99, 90] on button "1d" at bounding box center [107, 89] width 27 height 22
type input "[DATE] 12:47 PM"
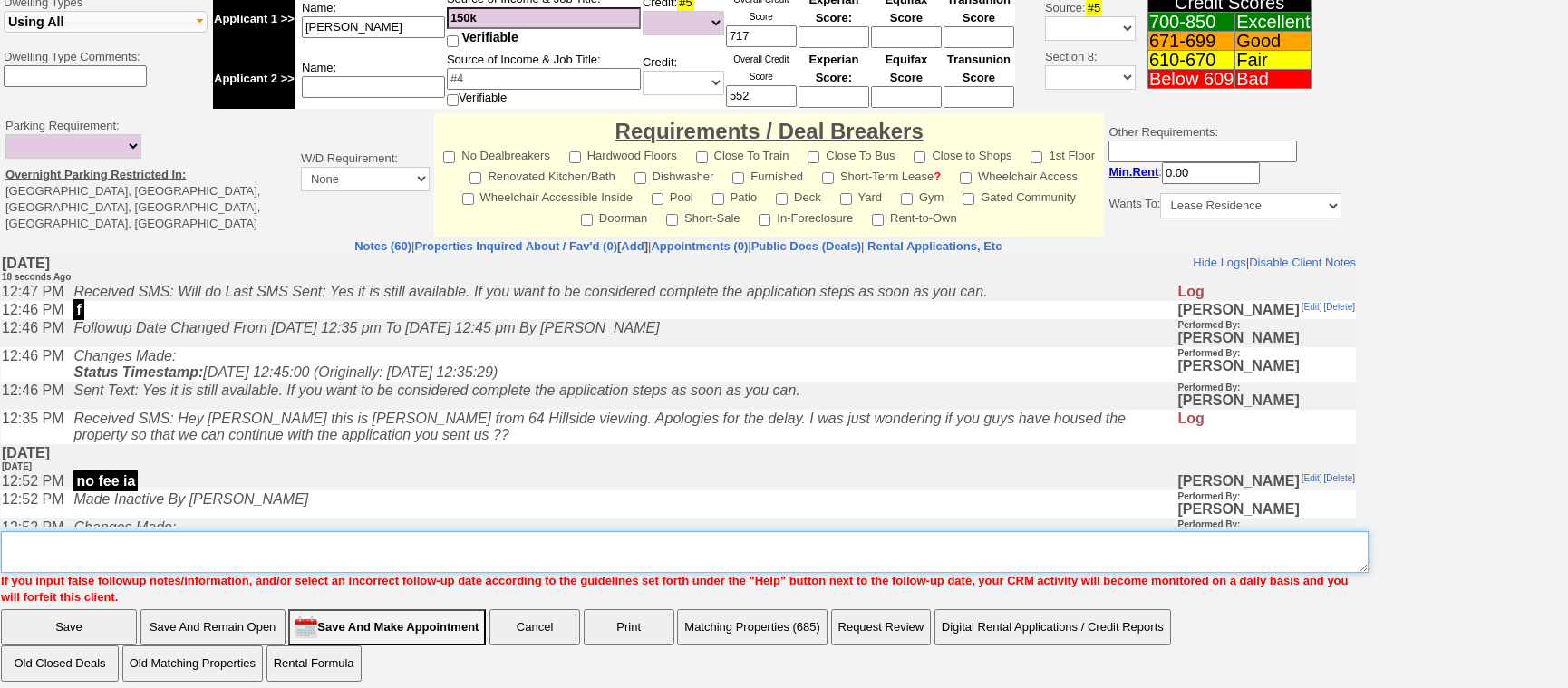
click at [713, 537] on textarea "Insert New Note Here" at bounding box center [685, 551] width 1367 height 41
type textarea "f"
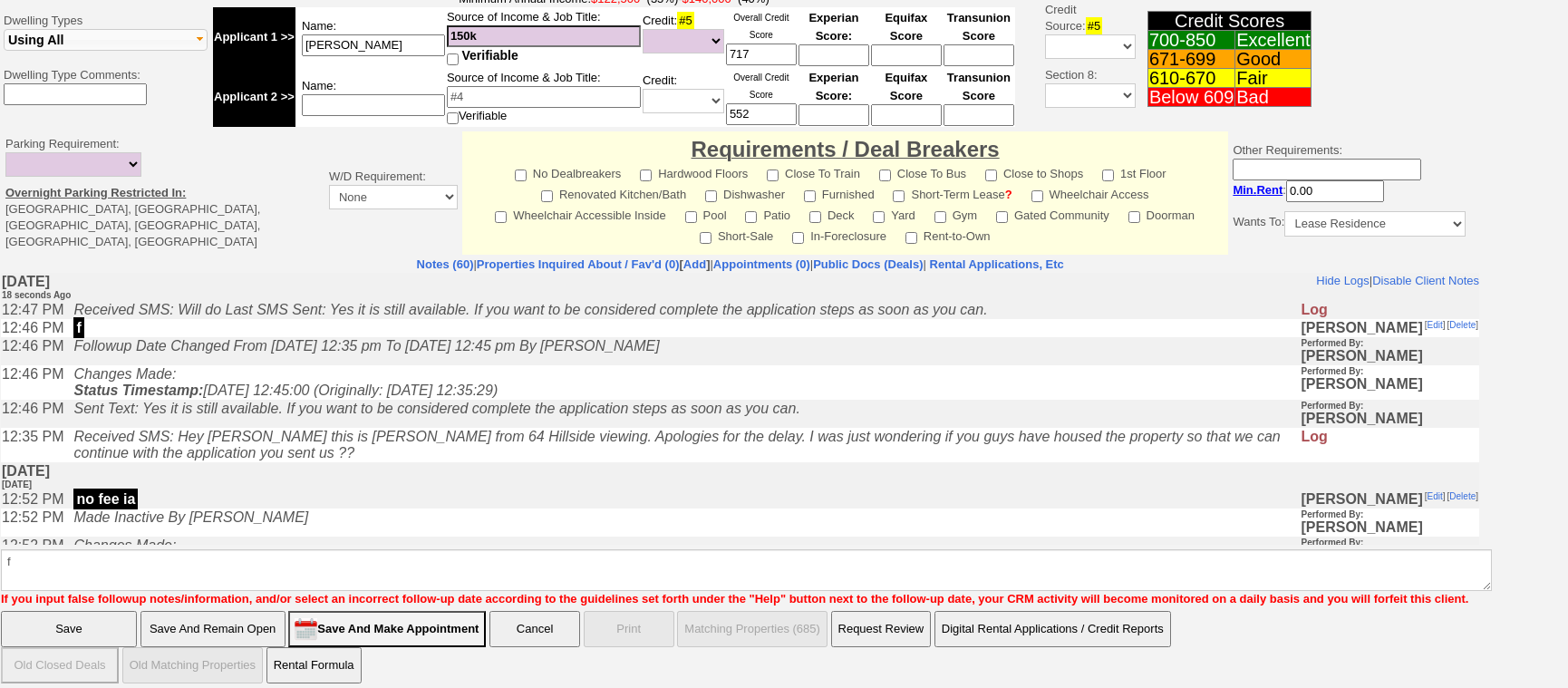
click input "Save" at bounding box center [69, 628] width 136 height 37
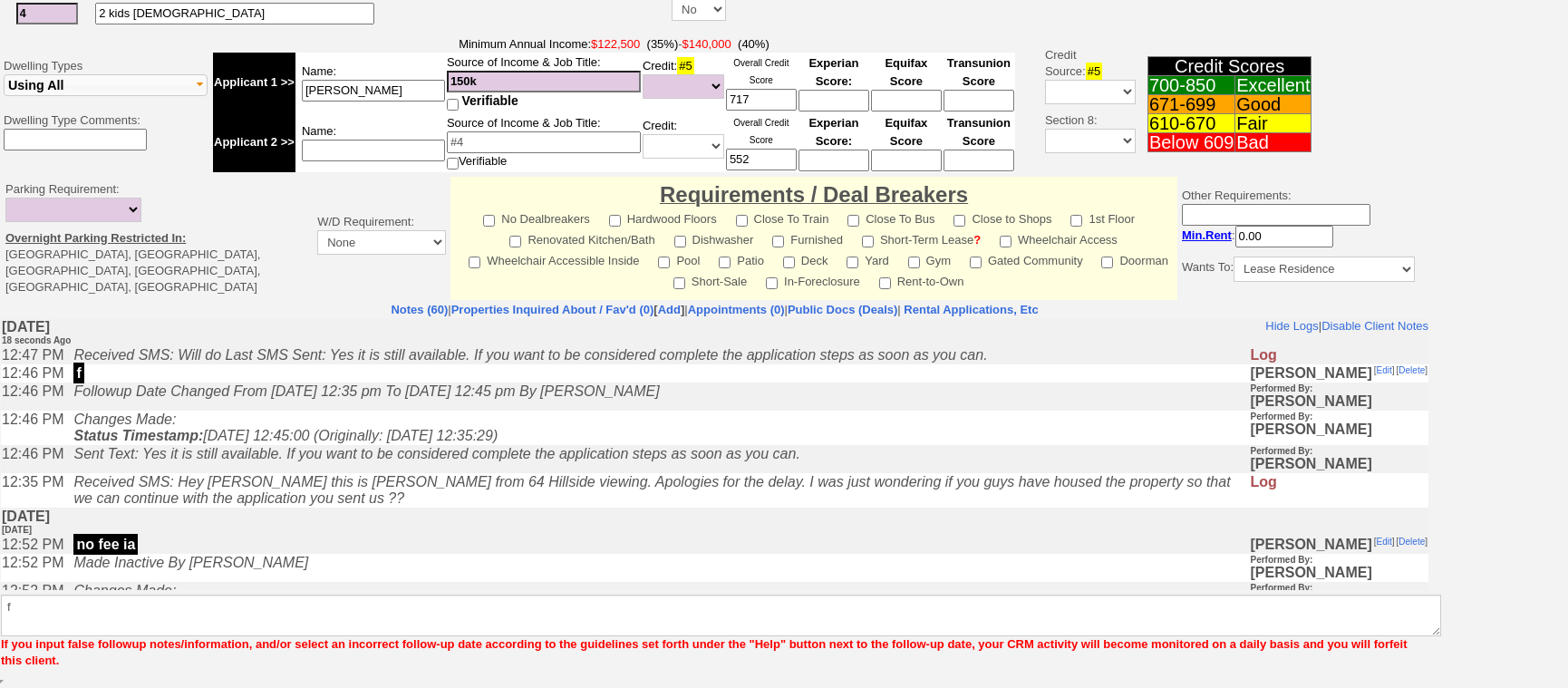
scroll to position [507, 0]
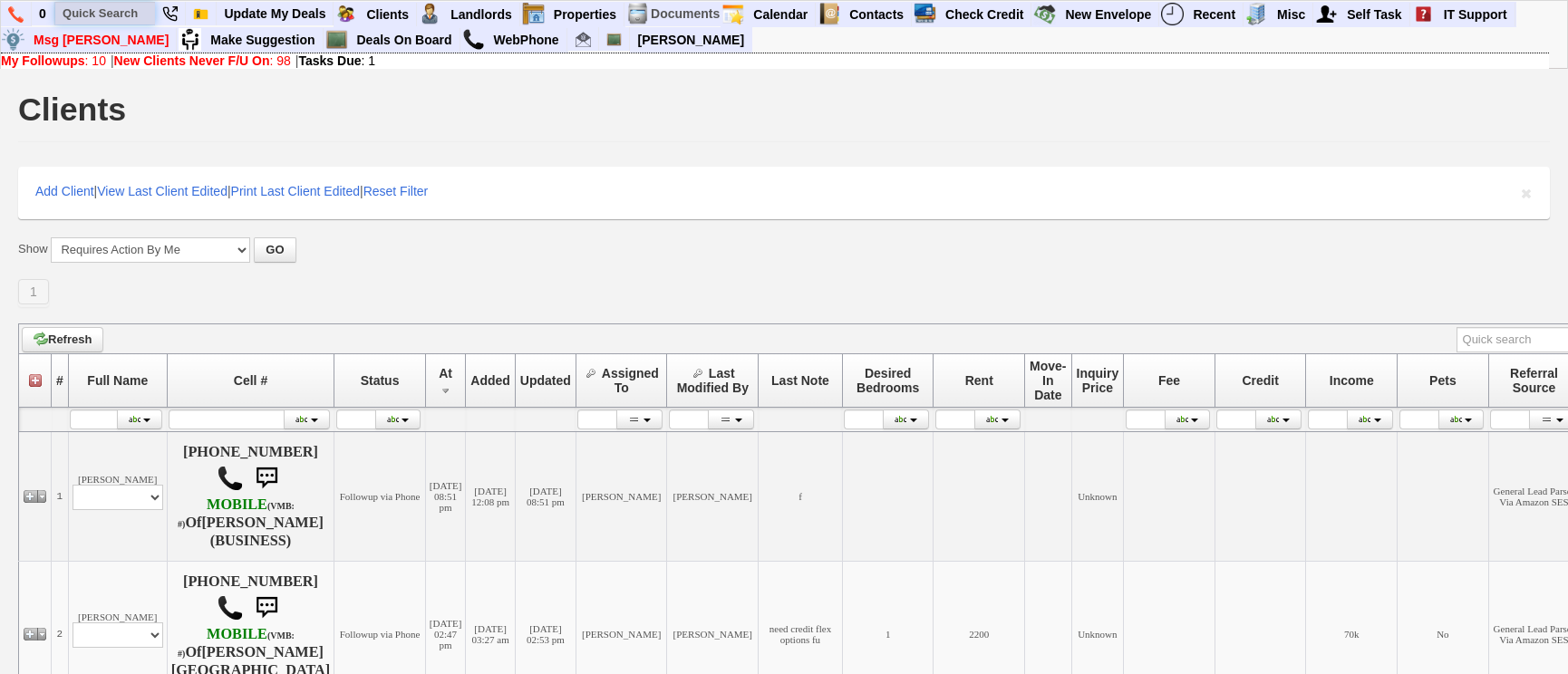
click at [91, 10] on input "text" at bounding box center [104, 13] width 100 height 23
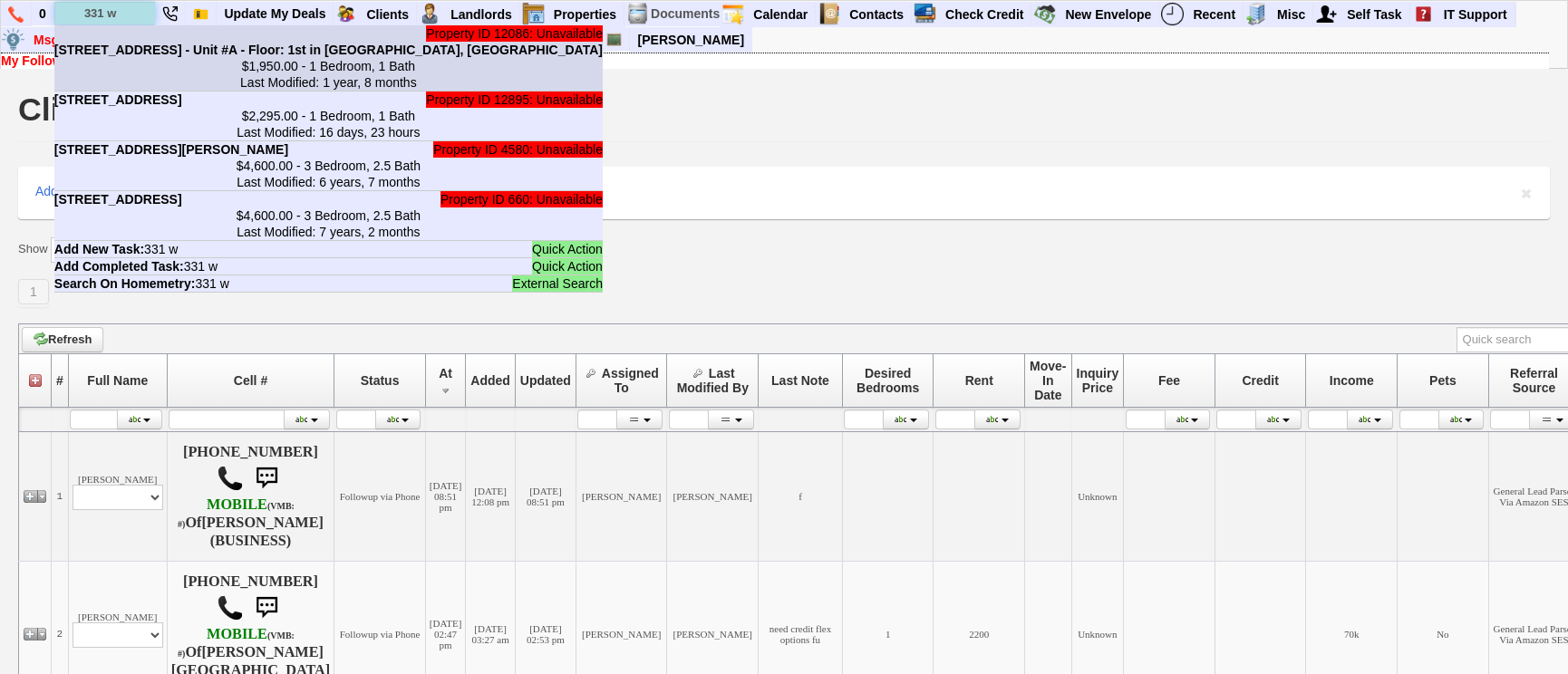
type input "331 w"
click at [154, 39] on li "Property ID 12086: Unavailable [STREET_ADDRESS] - Unit #A - Floor: 1st in [GEOG…" at bounding box center [328, 59] width 548 height 66
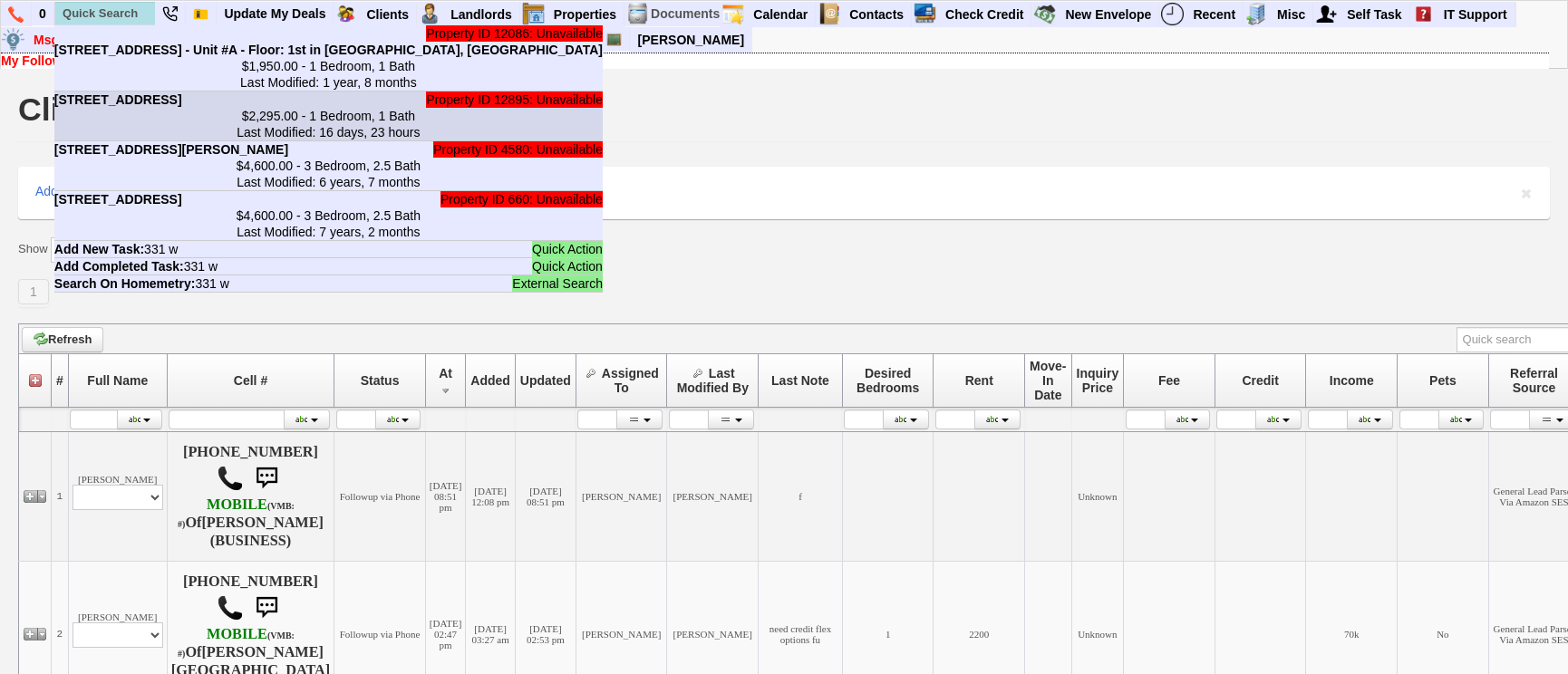
click at [184, 127] on center "$2,295.00 - 1 Bedroom, 1 Bath Last Modified: 16 days, 23 hours" at bounding box center [328, 125] width 548 height 33
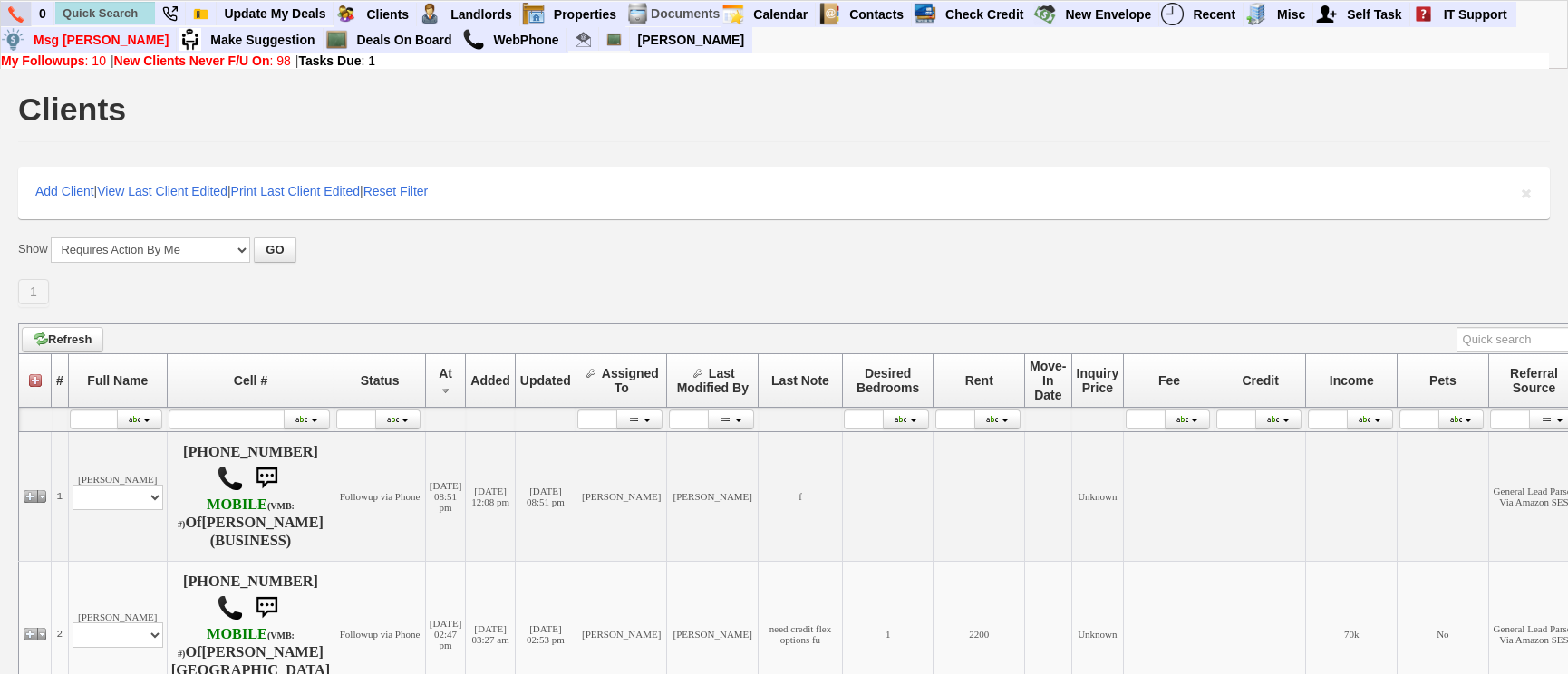
click at [21, 7] on img at bounding box center [16, 15] width 16 height 16
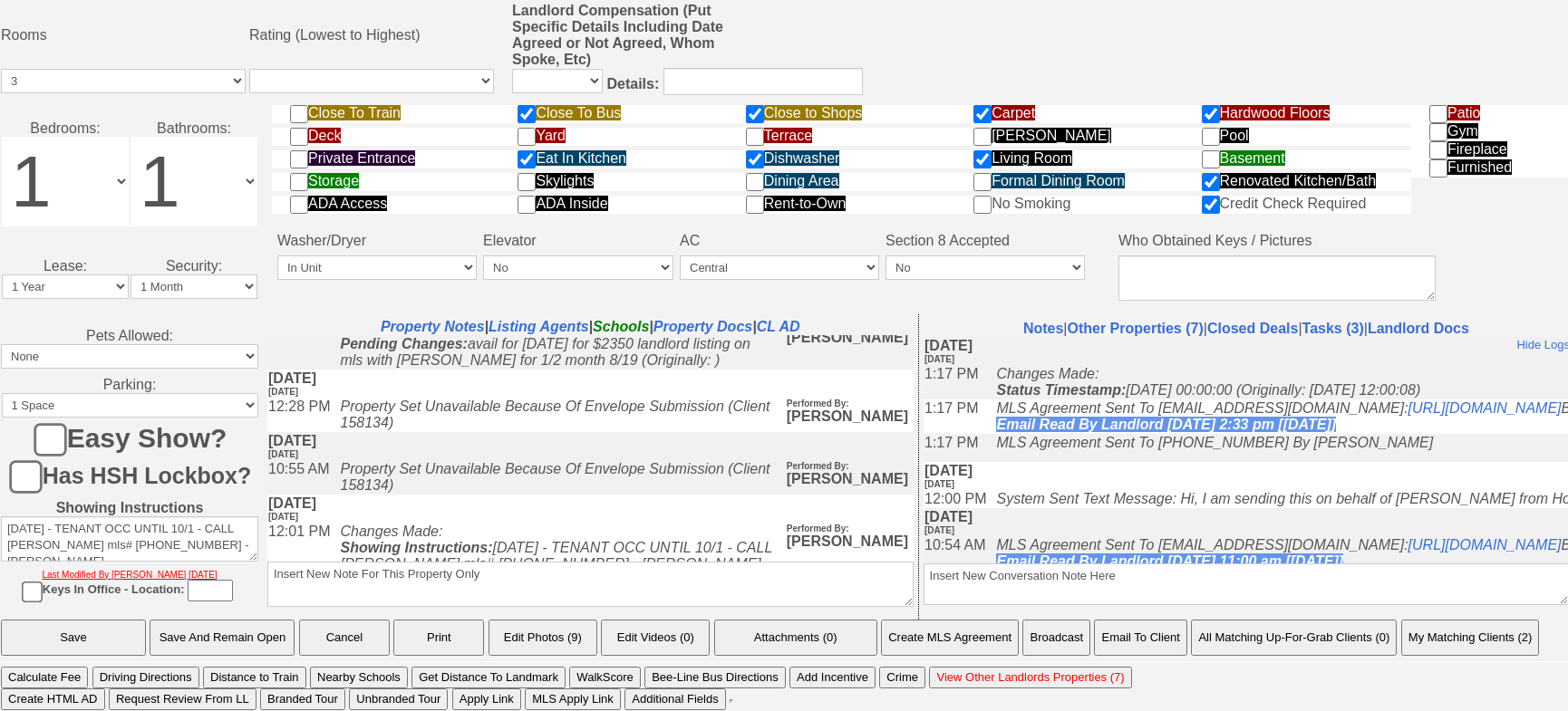
scroll to position [988, 0]
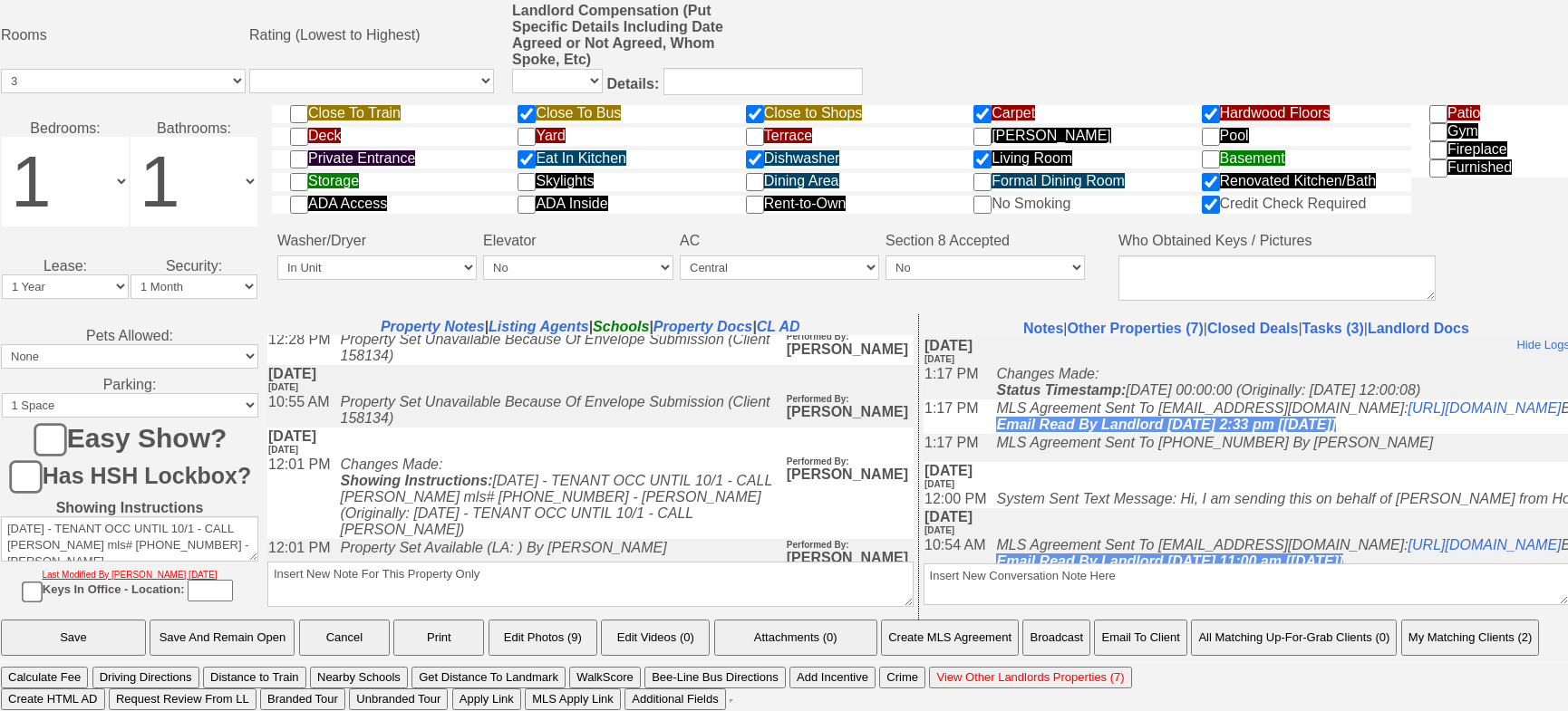
click at [412, 249] on link "MLS Agreement Signed" at bounding box center [416, 241] width 153 height 16
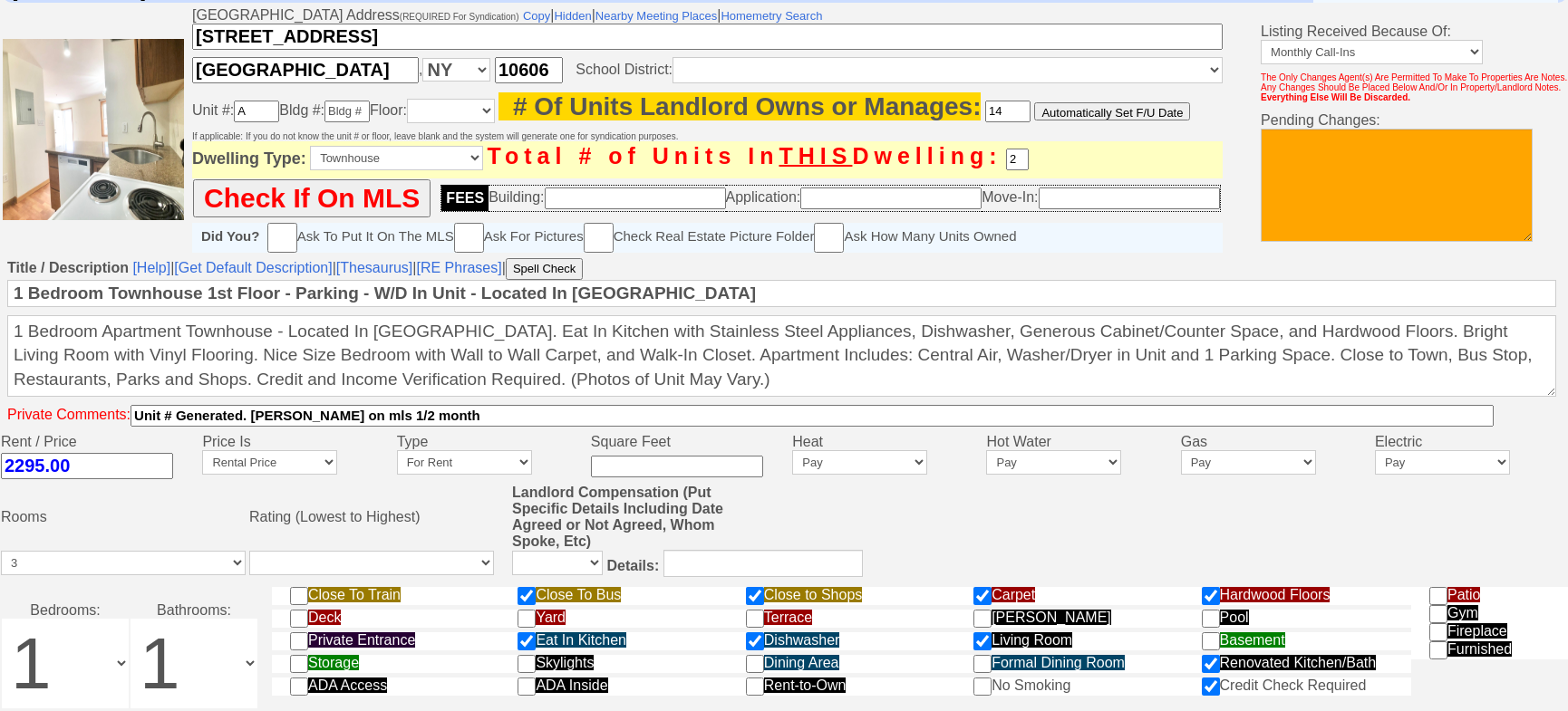
scroll to position [0, 0]
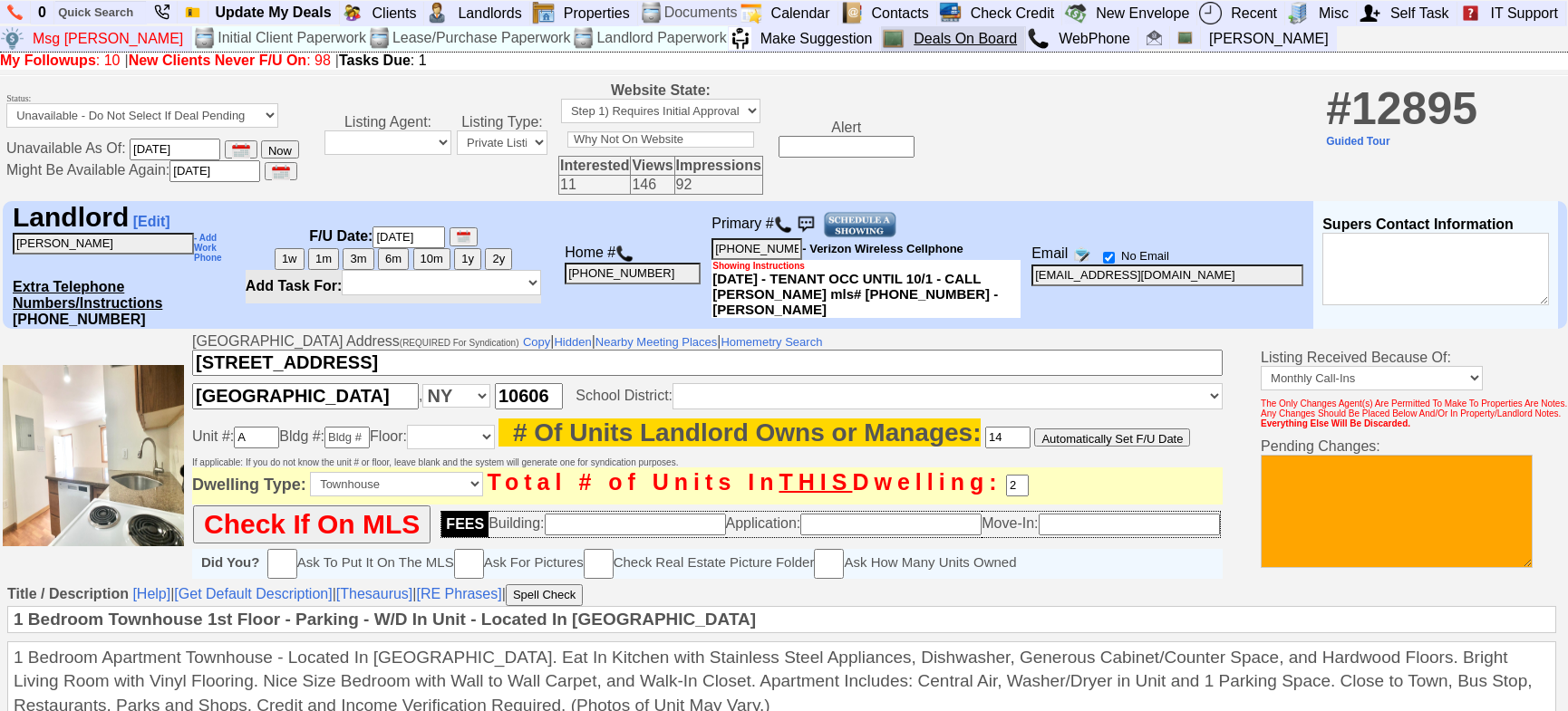
click at [906, 46] on link "Deals On Board" at bounding box center [966, 39] width 119 height 24
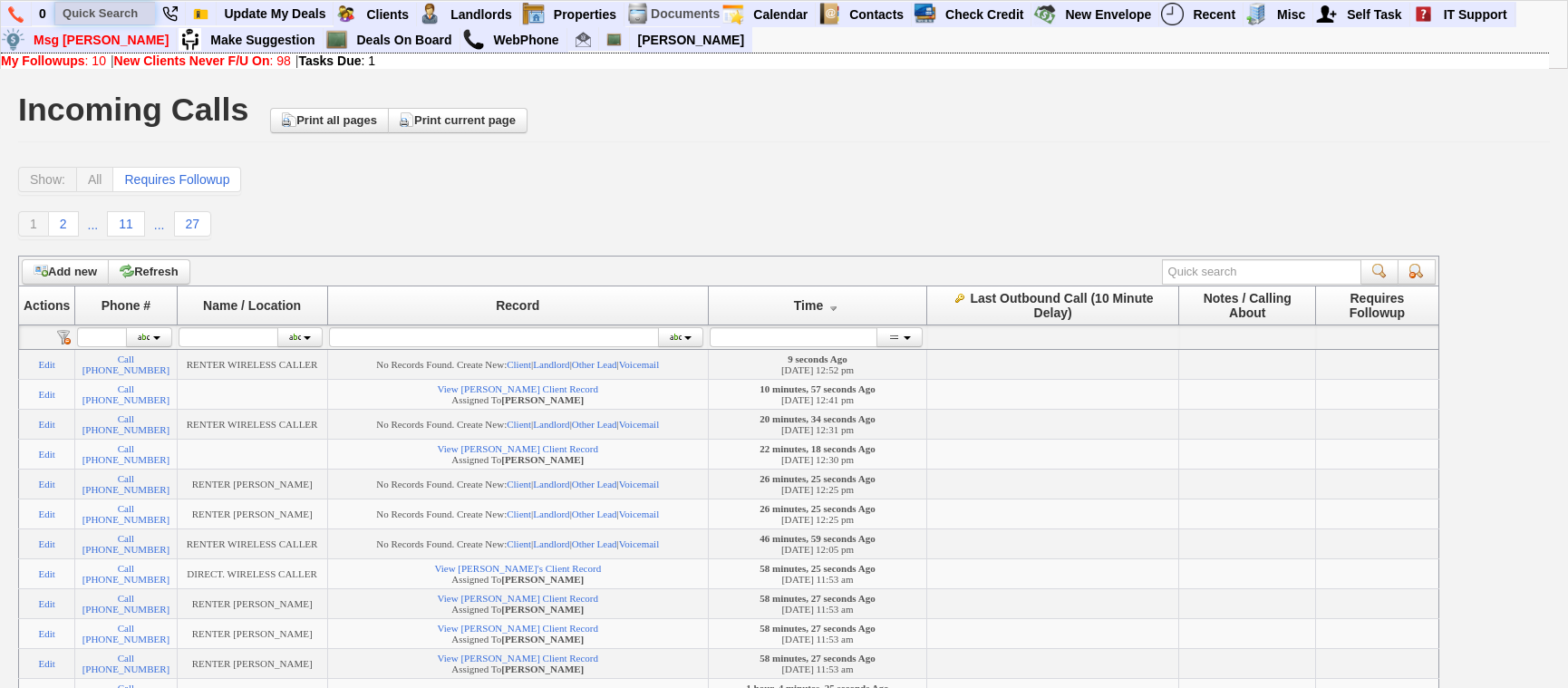
drag, startPoint x: 108, startPoint y: 15, endPoint x: 269, endPoint y: 66, distance: 168.9
click at [108, 15] on input "text" at bounding box center [104, 13] width 100 height 23
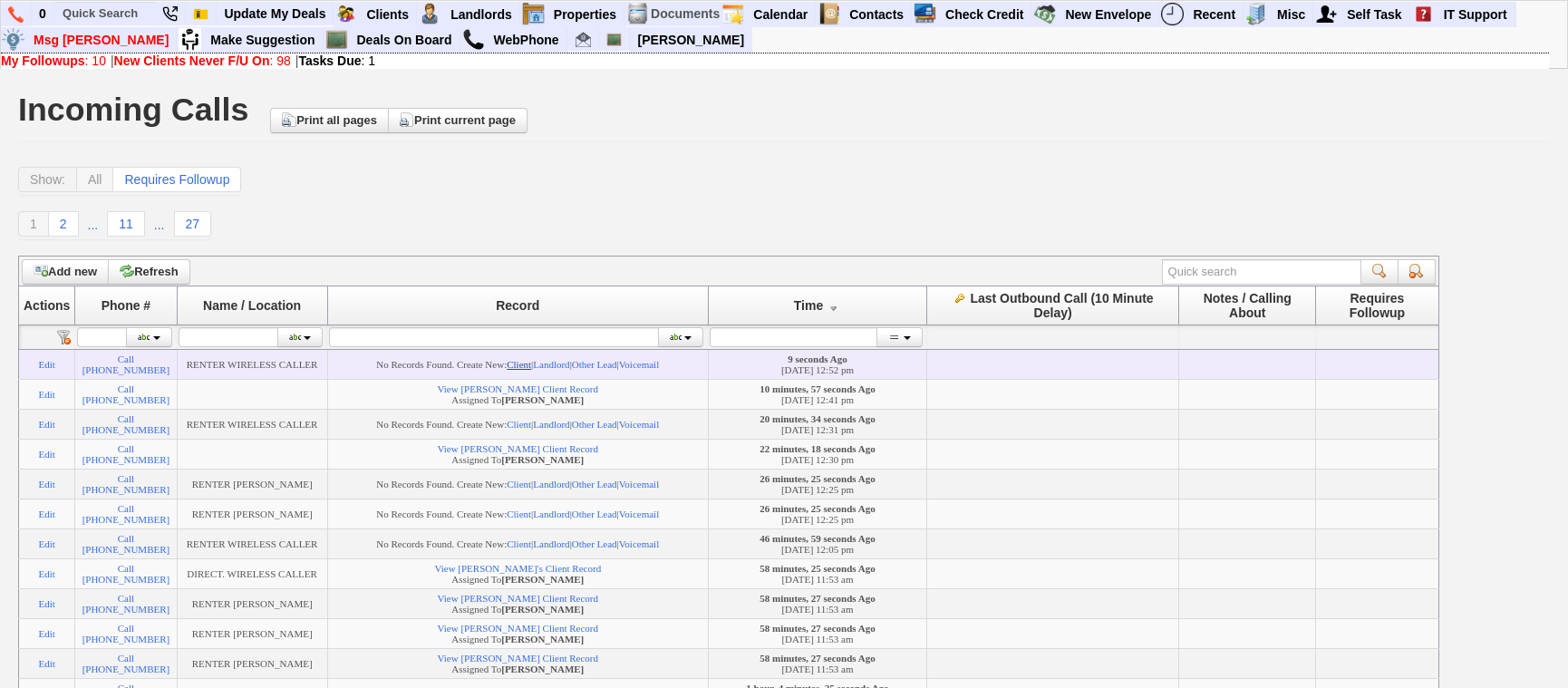
click at [531, 363] on link "Client" at bounding box center [519, 365] width 25 height 11
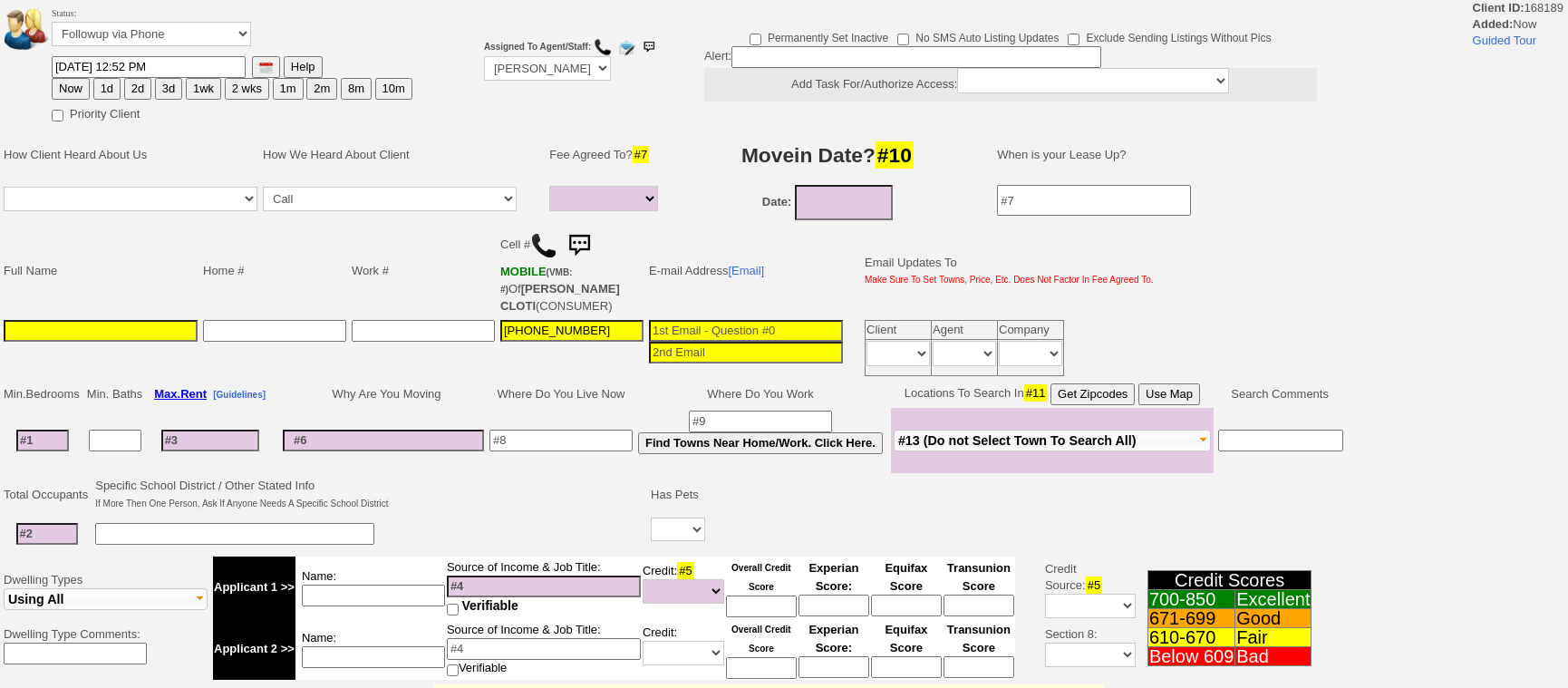
select select
click at [722, 320] on input at bounding box center [746, 331] width 194 height 22
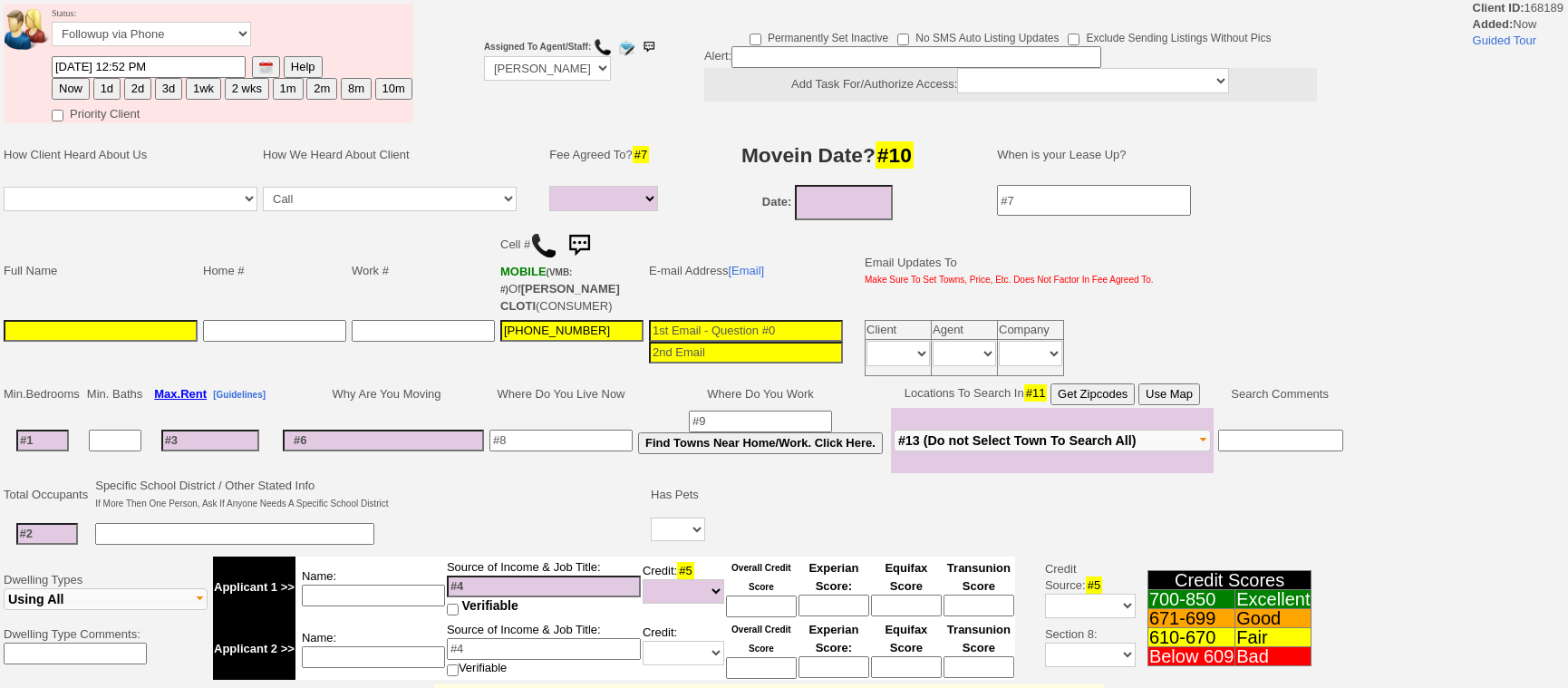
click at [1187, 408] on td "[GEOGRAPHIC_DATA] [GEOGRAPHIC_DATA] [GEOGRAPHIC_DATA][PERSON_NAME] [GEOGRAPHIC_…" at bounding box center [1052, 440] width 323 height 65
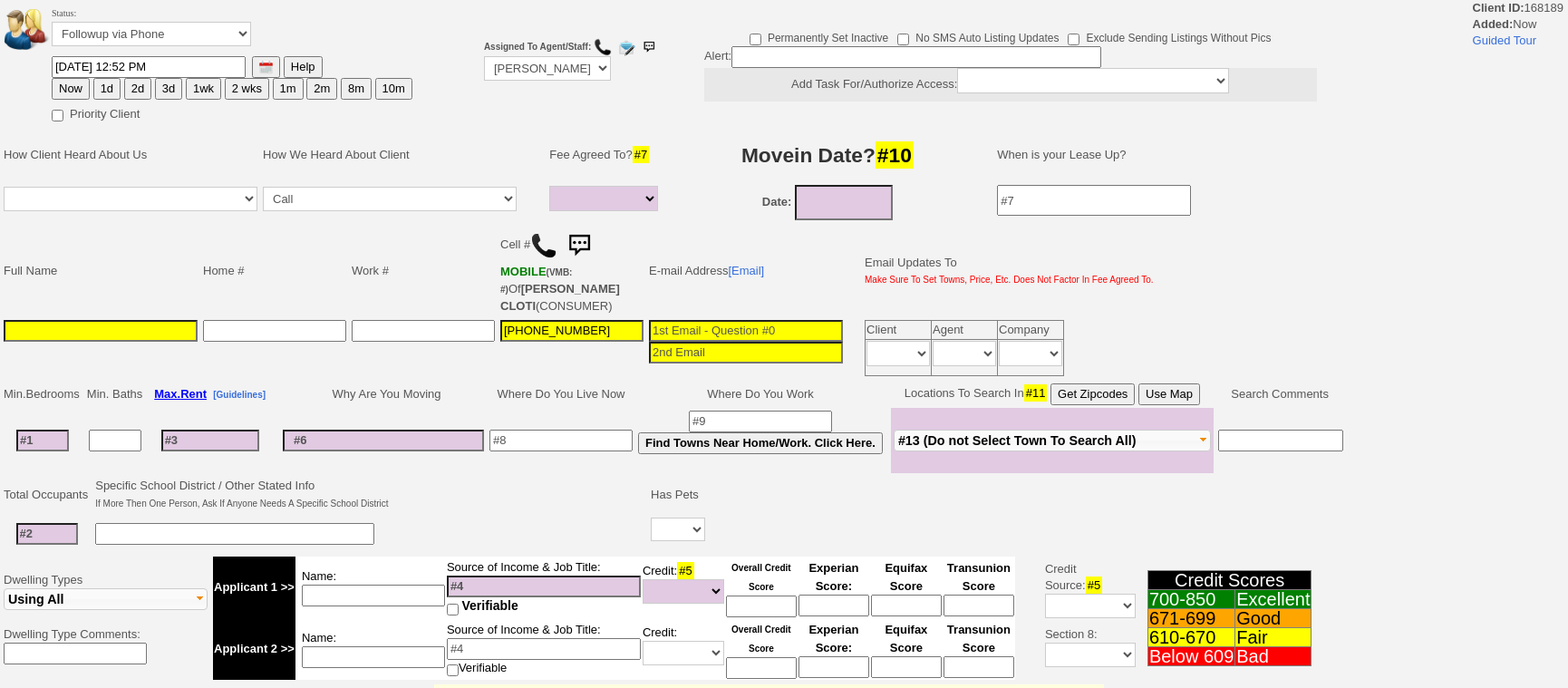
click at [1187, 392] on button "Use Map" at bounding box center [1168, 394] width 61 height 22
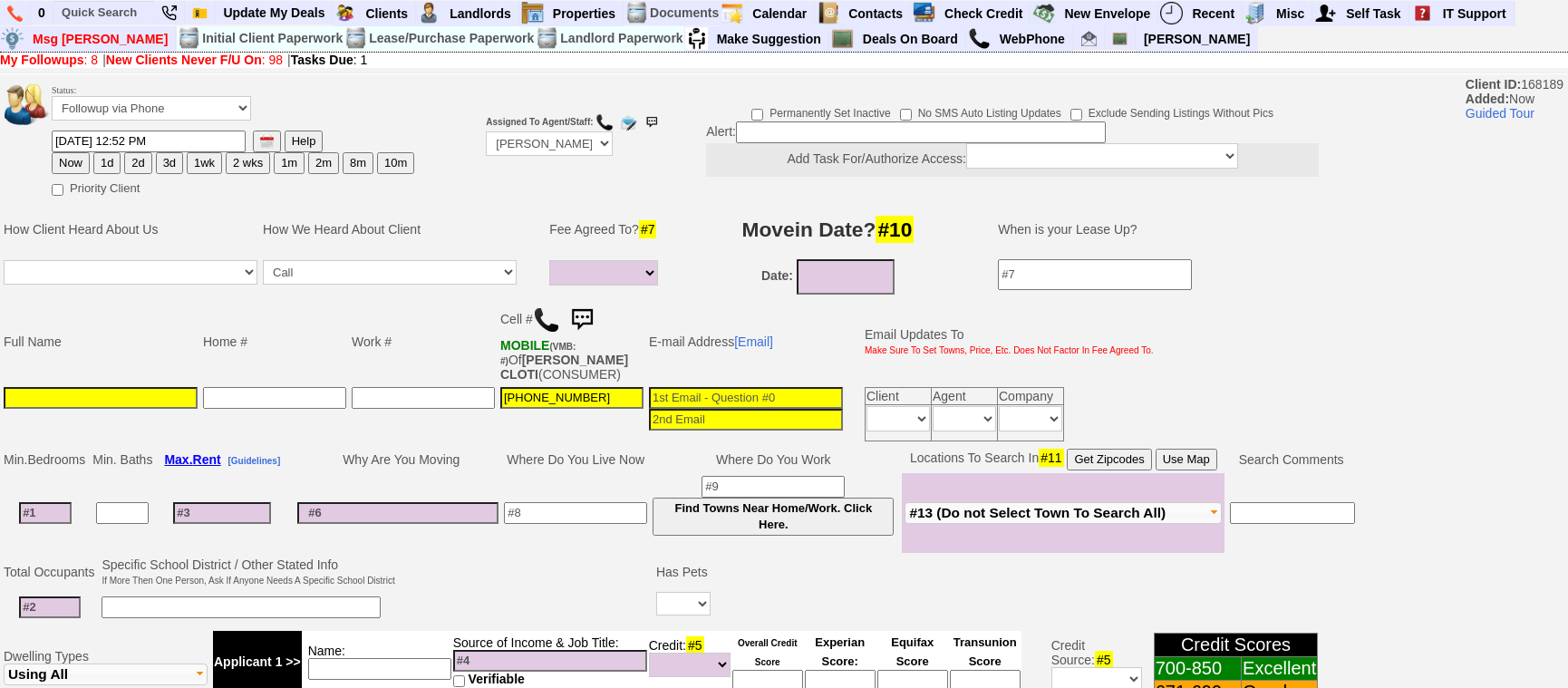
click at [1185, 453] on button "Use Map" at bounding box center [1186, 459] width 61 height 22
click at [63, 603] on input at bounding box center [49, 607] width 61 height 22
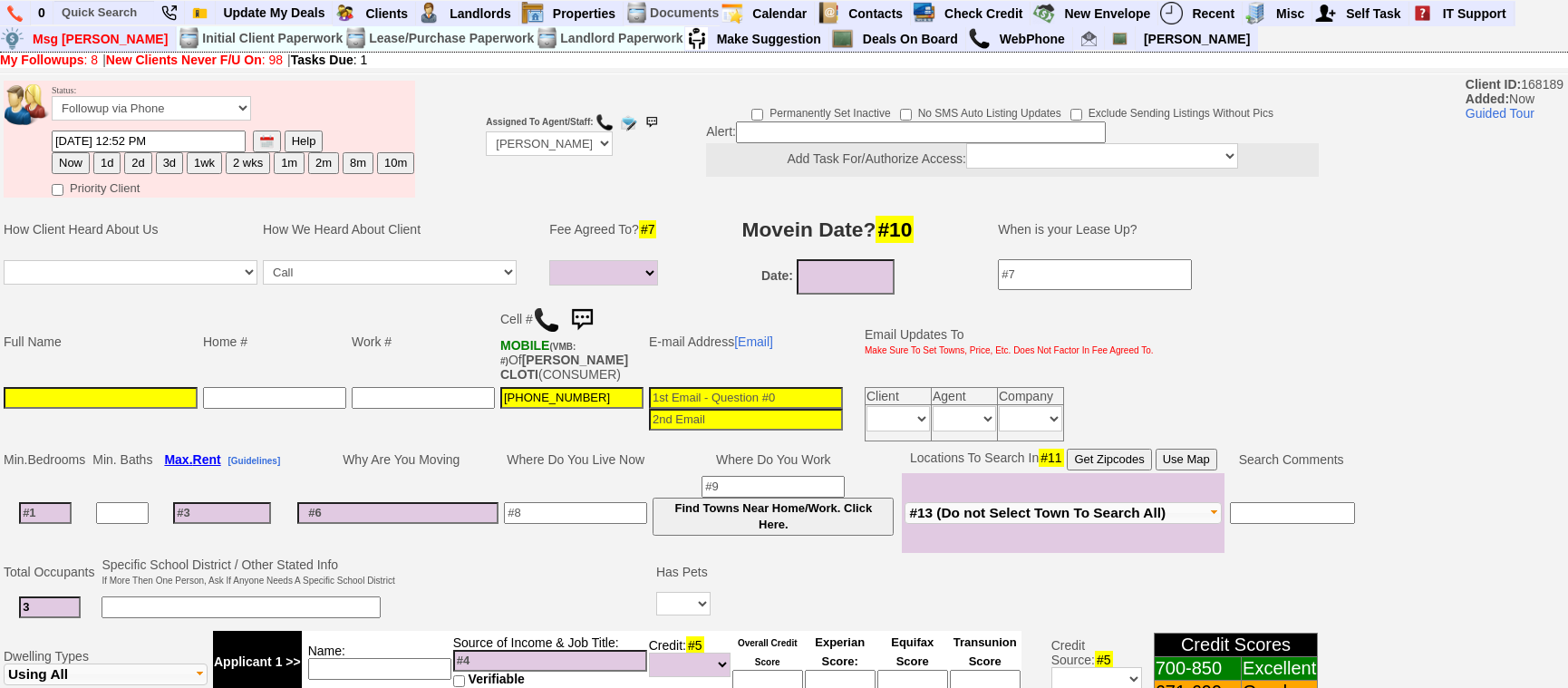
type input "3"
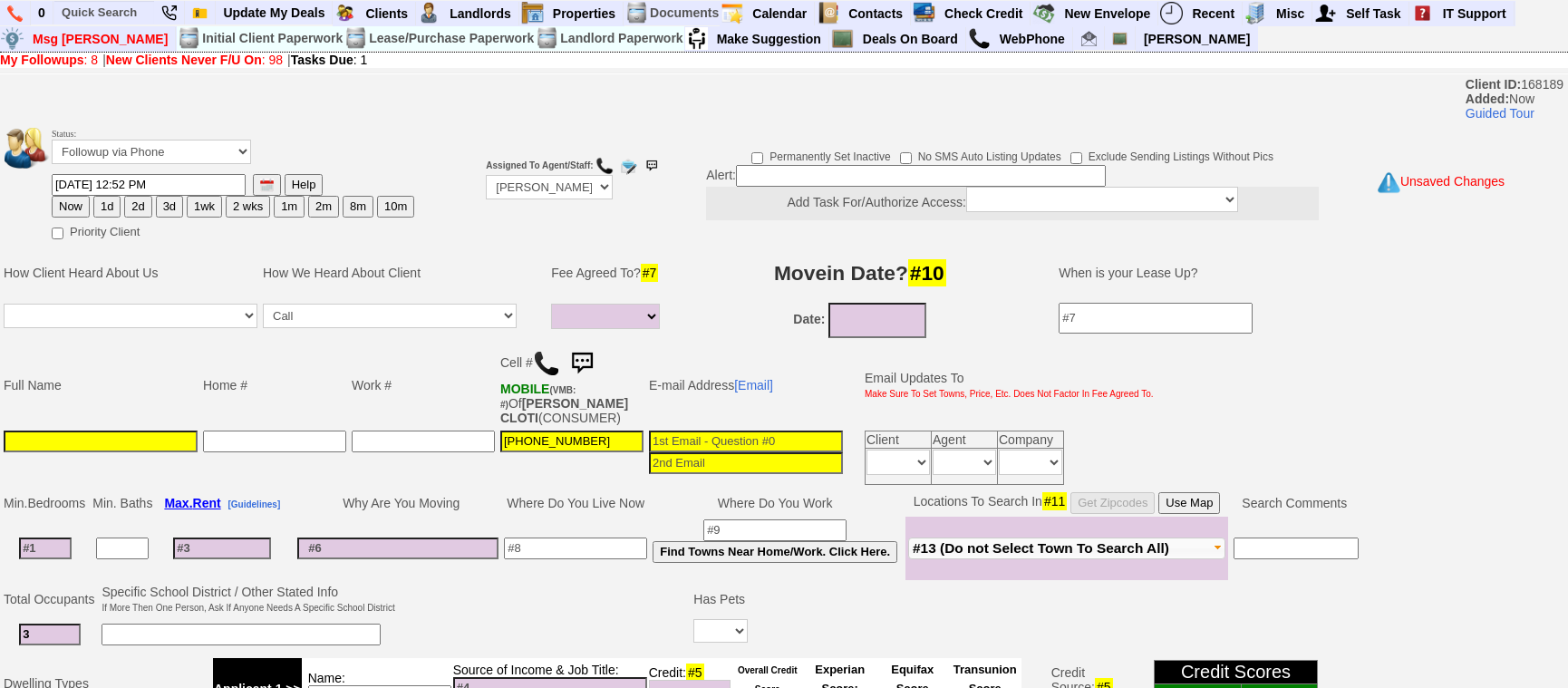
click at [60, 513] on tbody "Min. Bedrooms Min. Baths Max. Rent [Guidelines] Why Are You Moving Where Do You…" at bounding box center [681, 534] width 1360 height 91
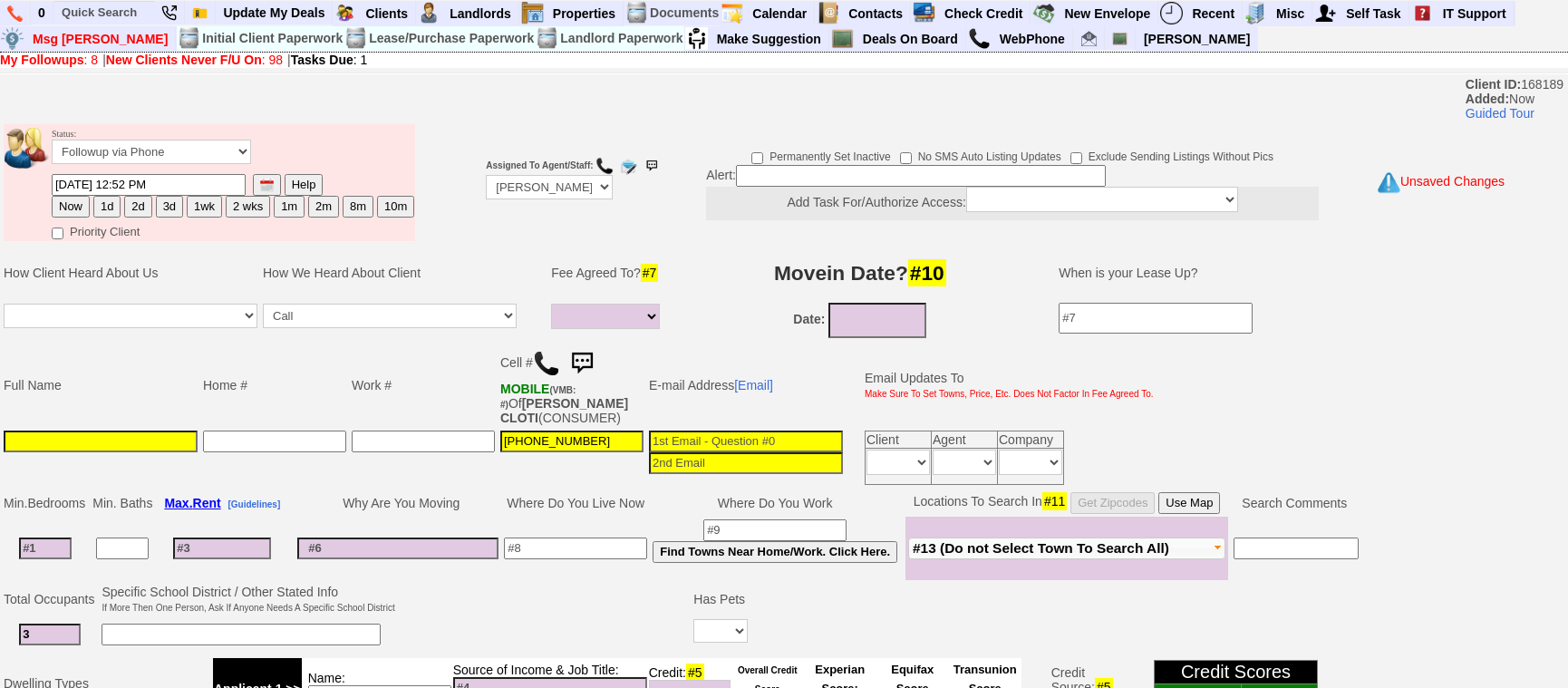
type input "2"
select select
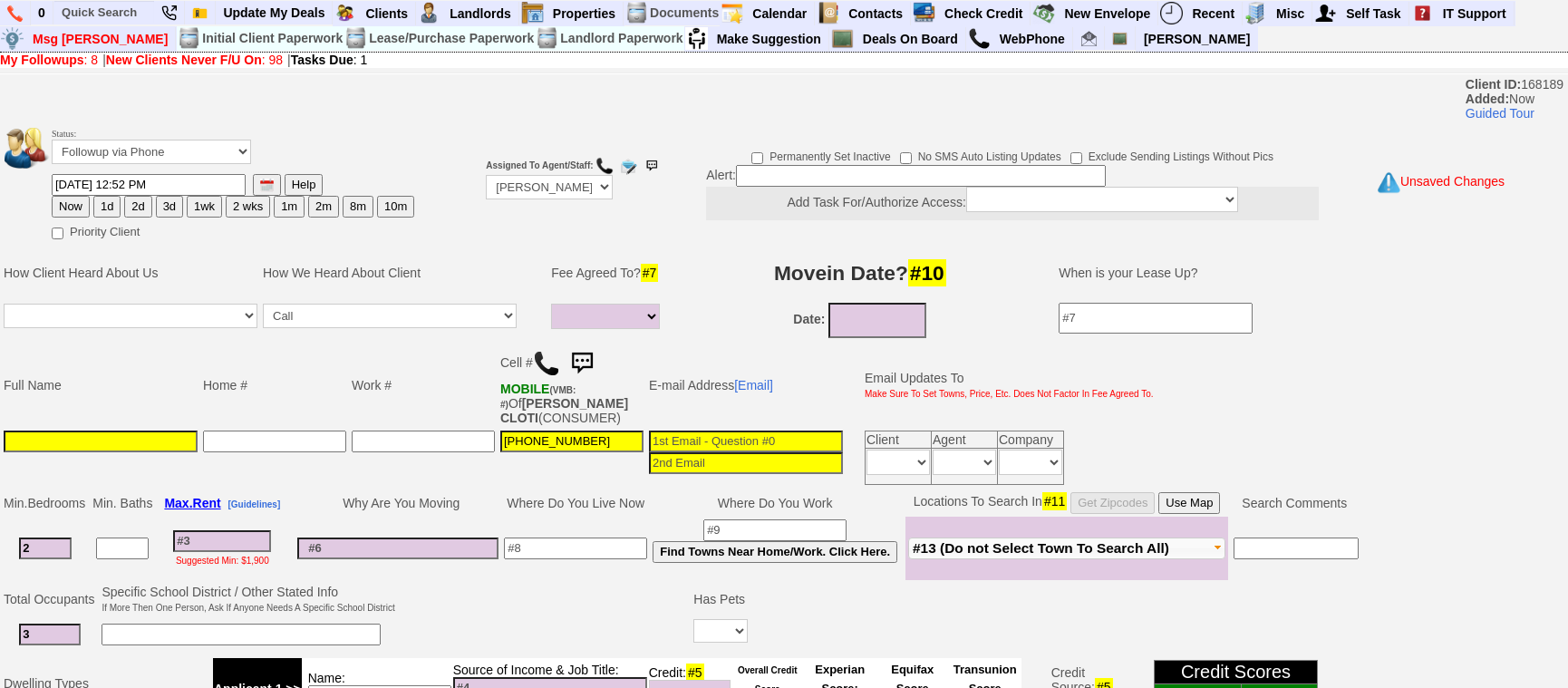
type input "2"
click at [137, 440] on input at bounding box center [101, 442] width 194 height 22
select select
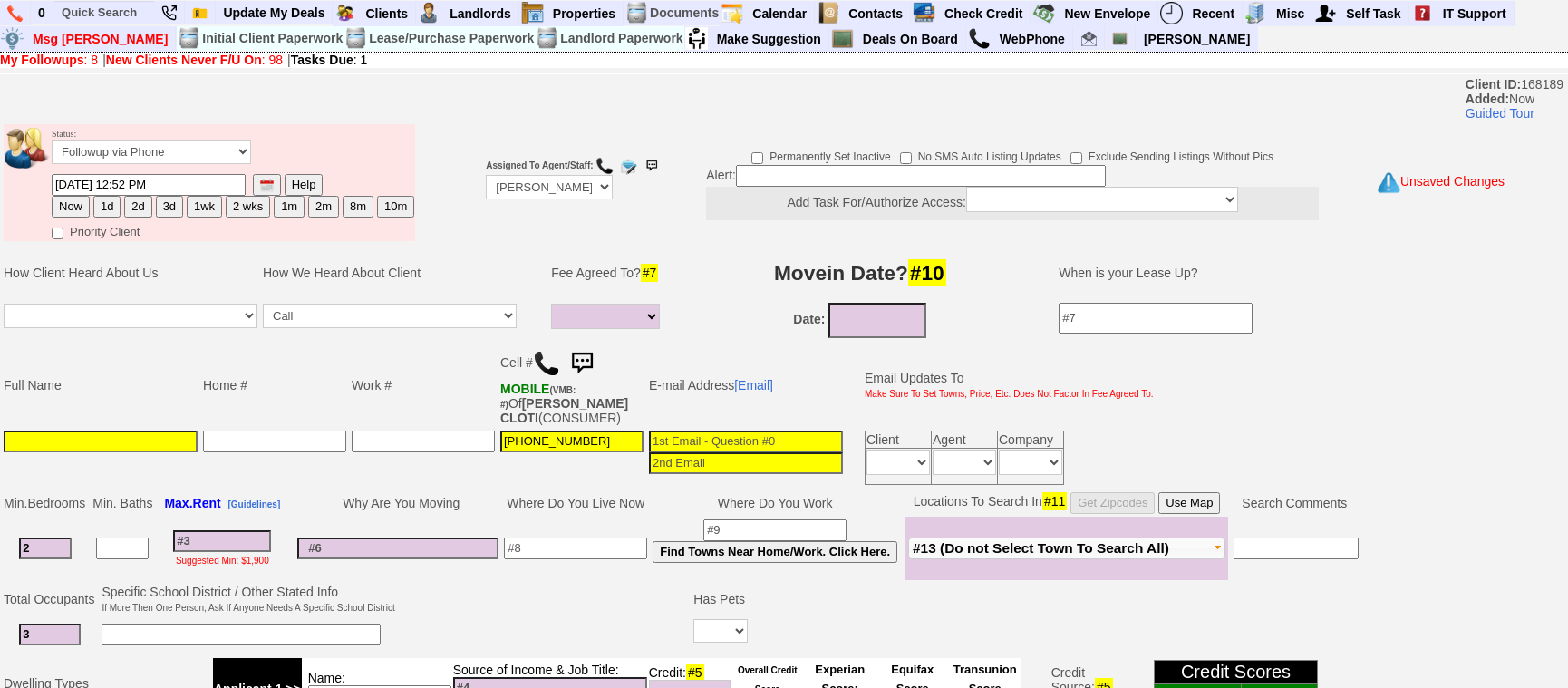
click at [1201, 508] on button "Use Map" at bounding box center [1189, 503] width 61 height 22
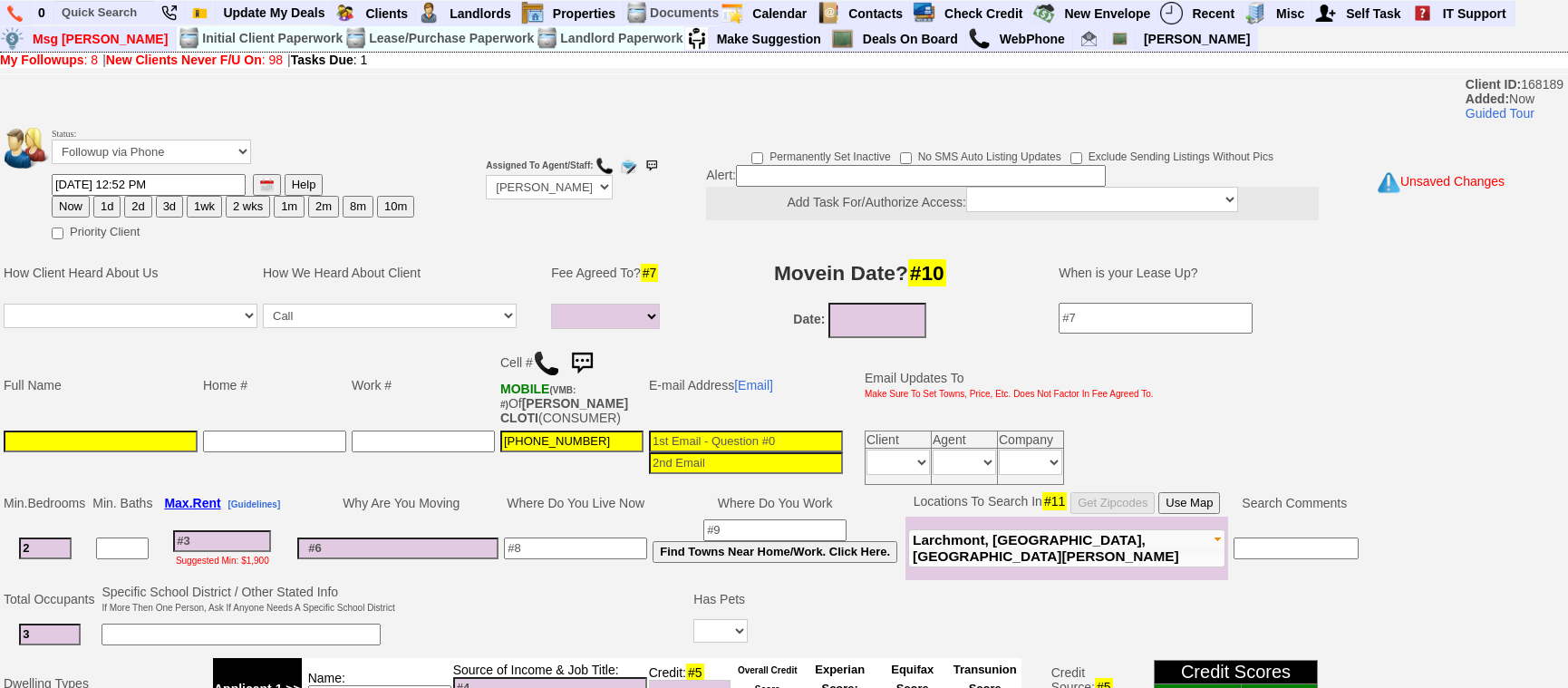
click at [146, 427] on td "Full Name" at bounding box center [101, 385] width 200 height 85
click at [154, 432] on input at bounding box center [101, 442] width 194 height 22
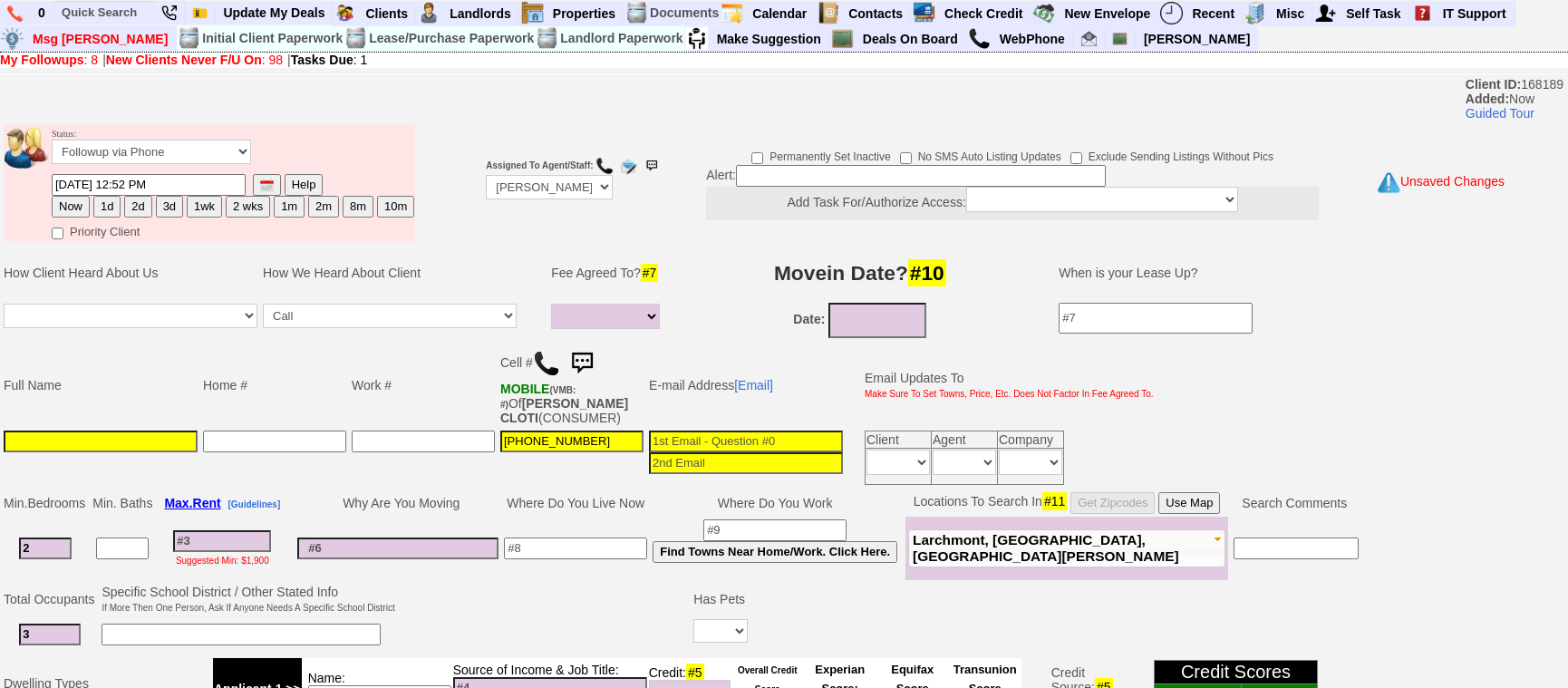
click at [151, 431] on input at bounding box center [101, 442] width 194 height 22
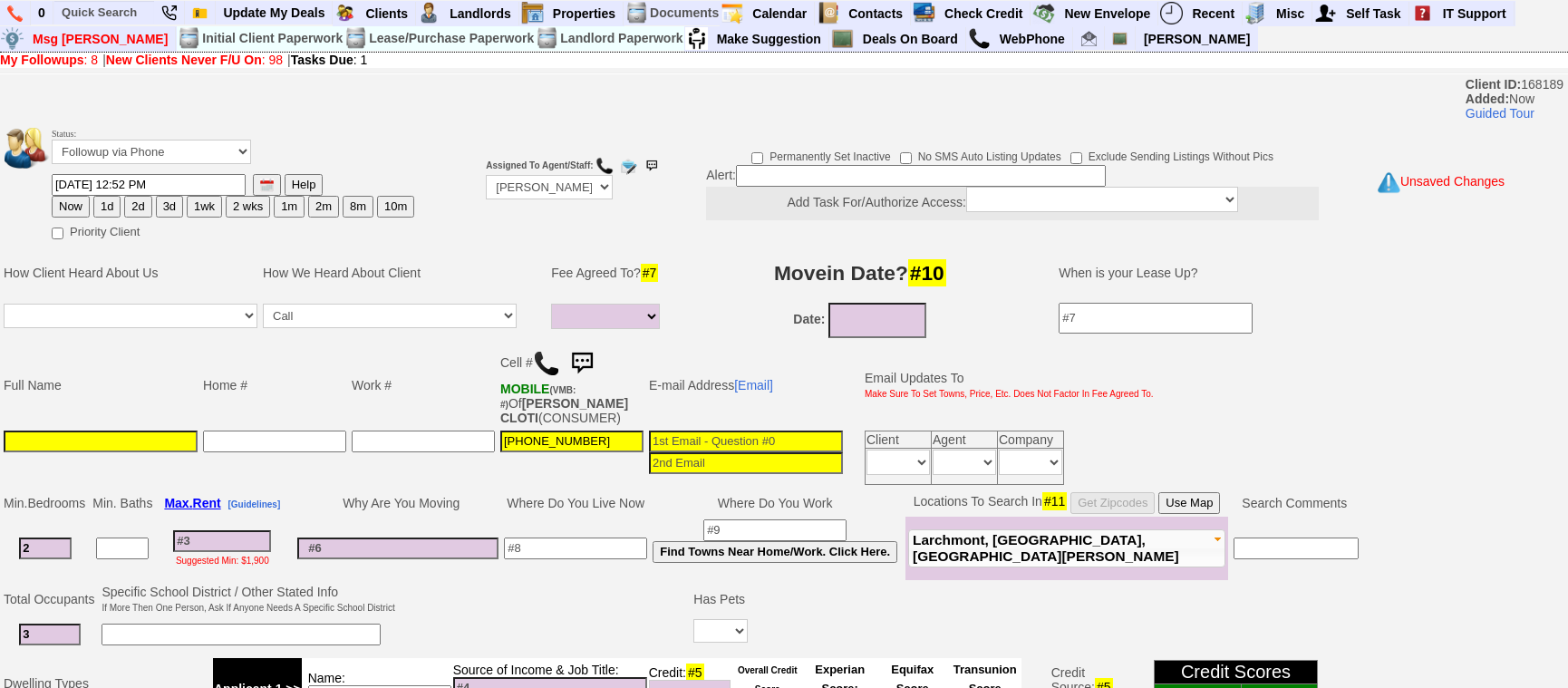
drag, startPoint x: 357, startPoint y: 486, endPoint x: 323, endPoint y: 516, distance: 45.3
click at [357, 486] on td at bounding box center [423, 457] width 148 height 60
click at [218, 546] on input at bounding box center [222, 541] width 98 height 22
click at [130, 436] on input at bounding box center [101, 442] width 194 height 22
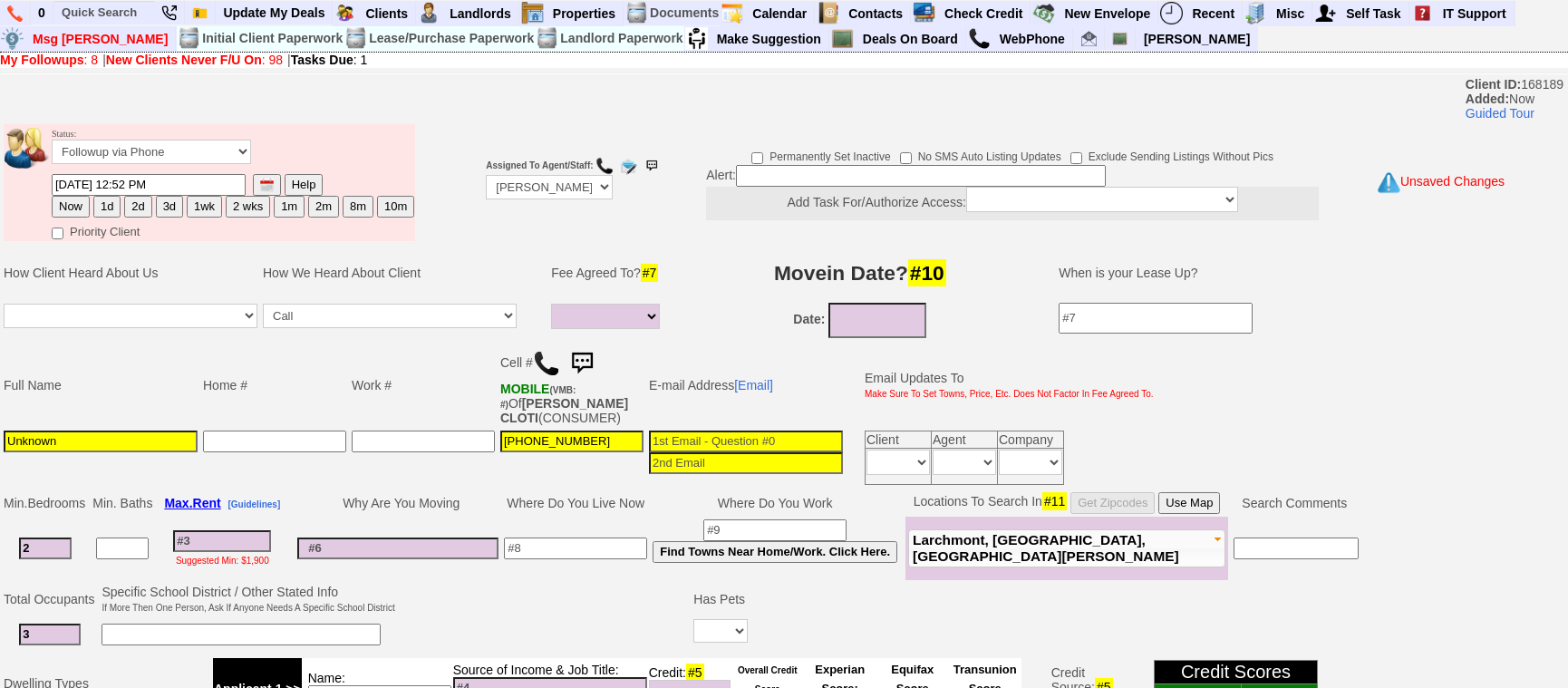
type input "Unknown"
click at [542, 194] on select "Up-For-Grabs ***** STAFF ***** Bob Bruno 914-419-3579 Cristy Liberto 914-486-10…" at bounding box center [549, 187] width 126 height 25
select select "Up-For-Grabs"
click at [486, 177] on select "Up-For-Grabs ***** STAFF ***** Bob Bruno 914-419-3579 Cristy Liberto 914-486-10…" at bounding box center [549, 187] width 126 height 25
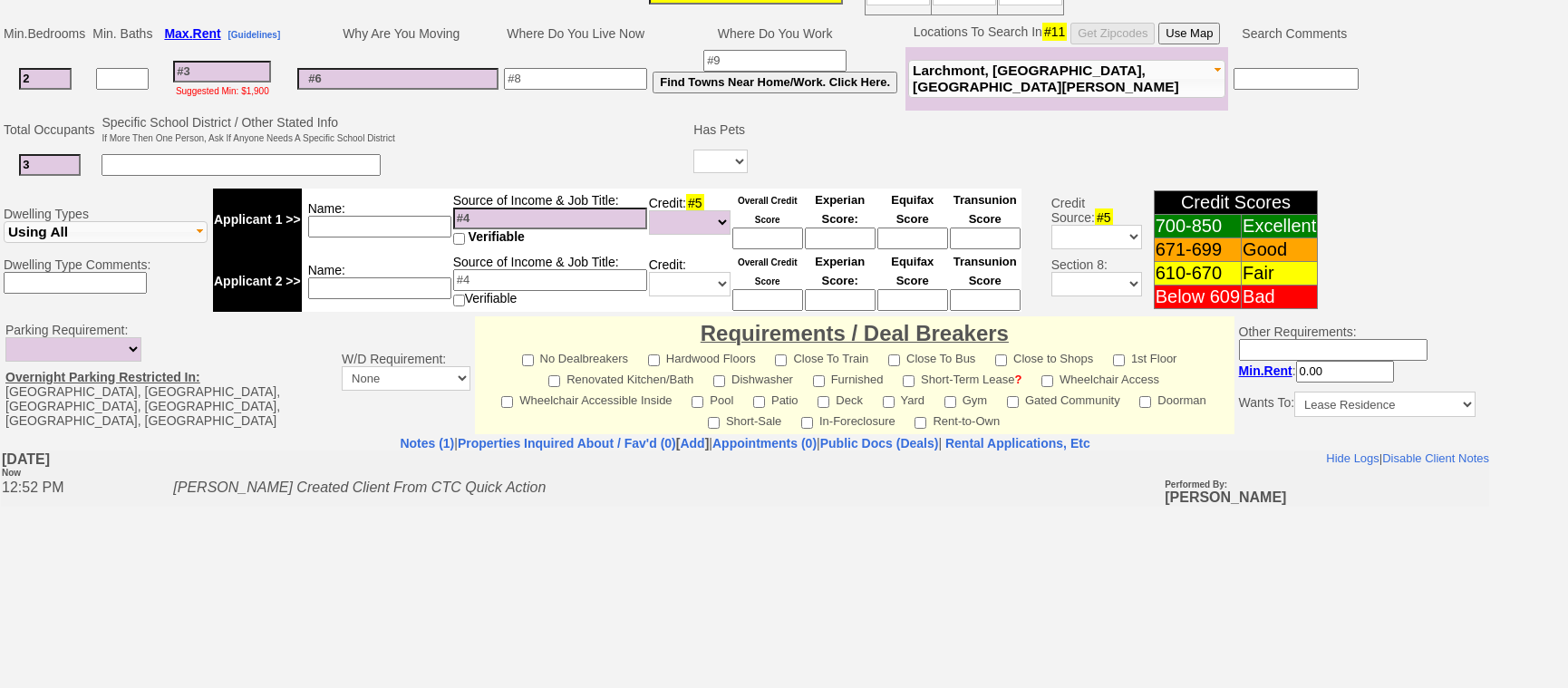
scroll to position [169, 0]
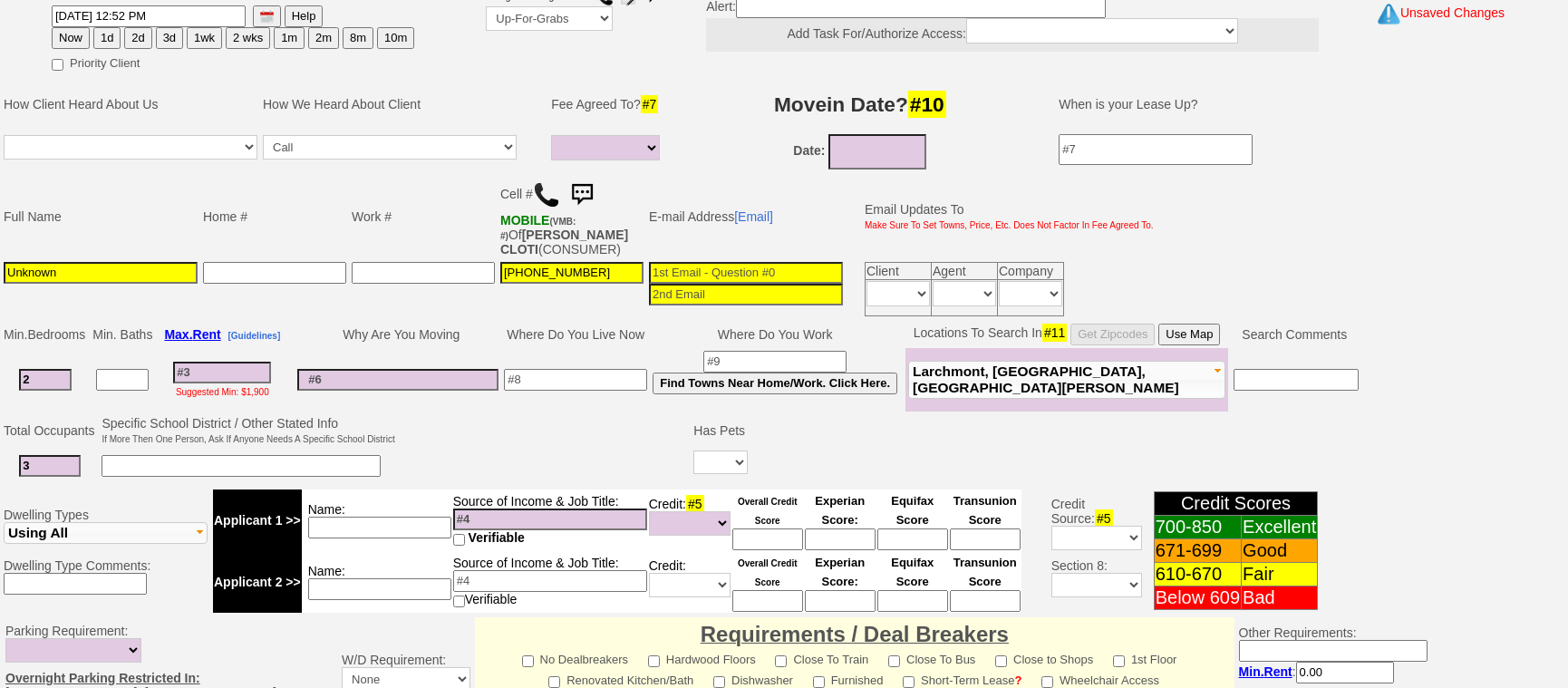
click at [775, 13] on input at bounding box center [920, 7] width 369 height 22
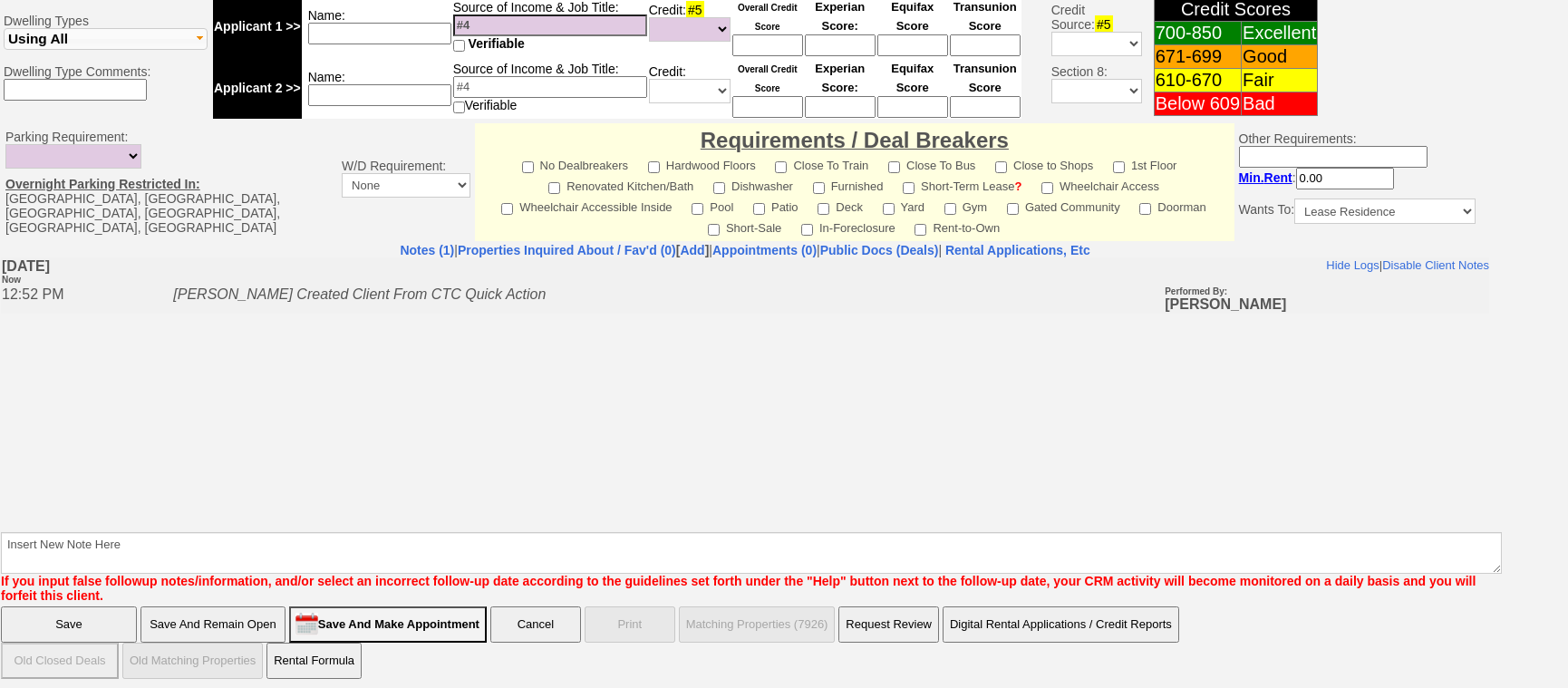
type input "fu when available"
click at [263, 625] on input "Save And Remain Open" at bounding box center [213, 625] width 145 height 37
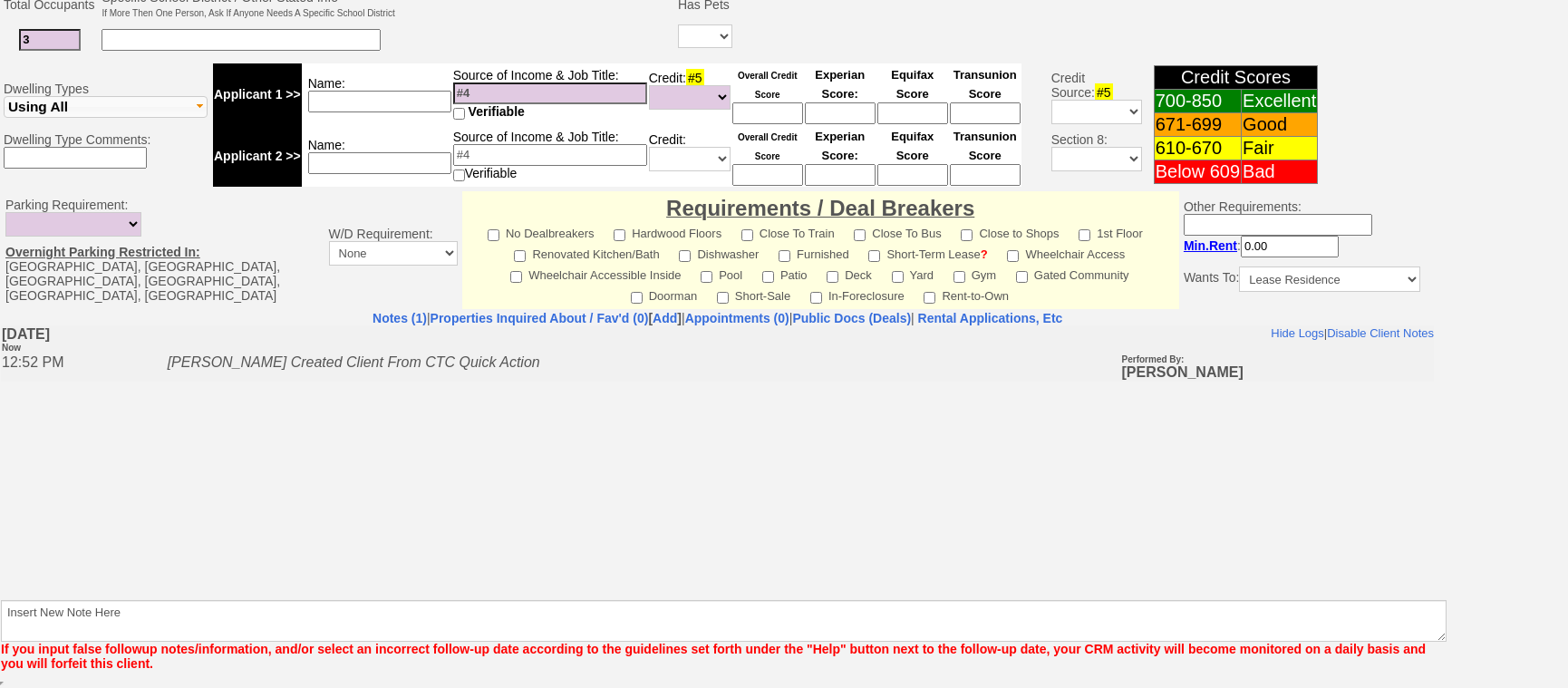
scroll to position [552, 0]
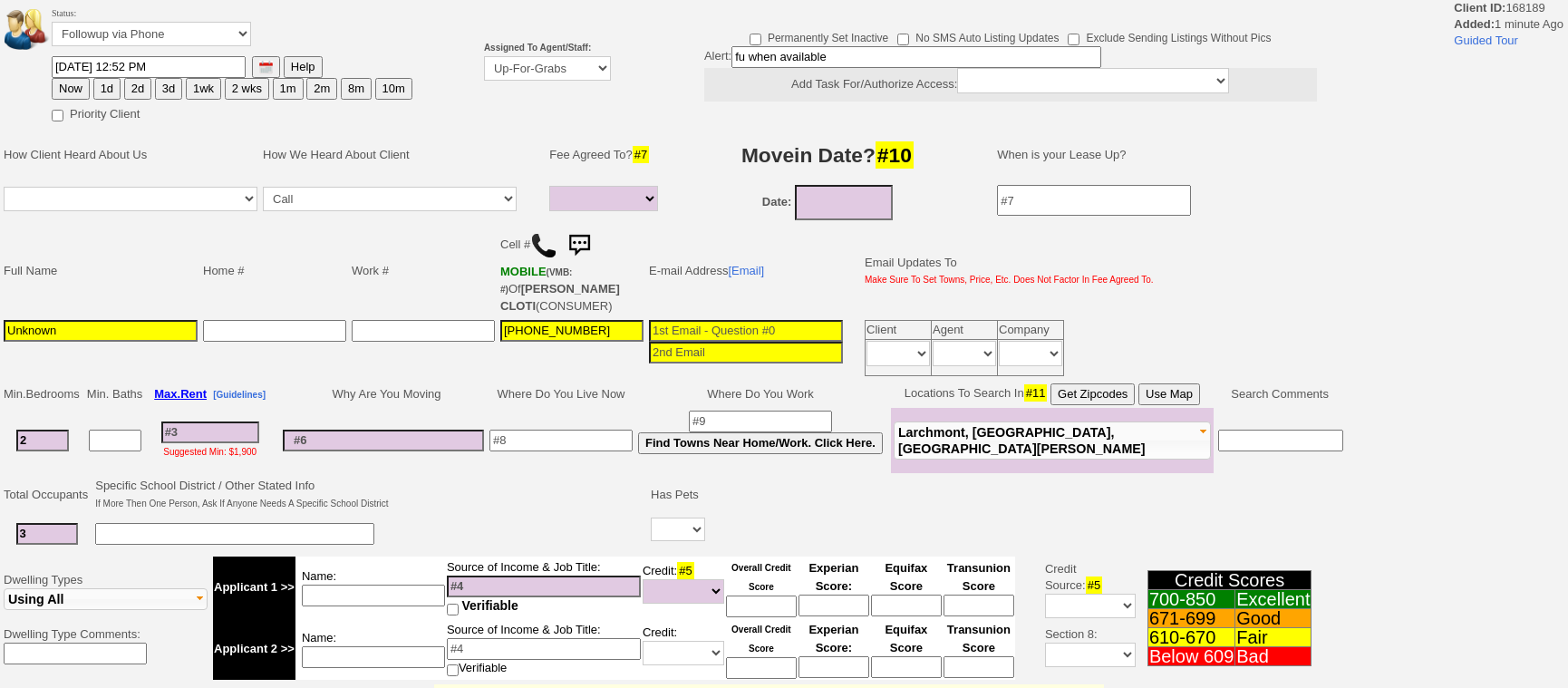
select select
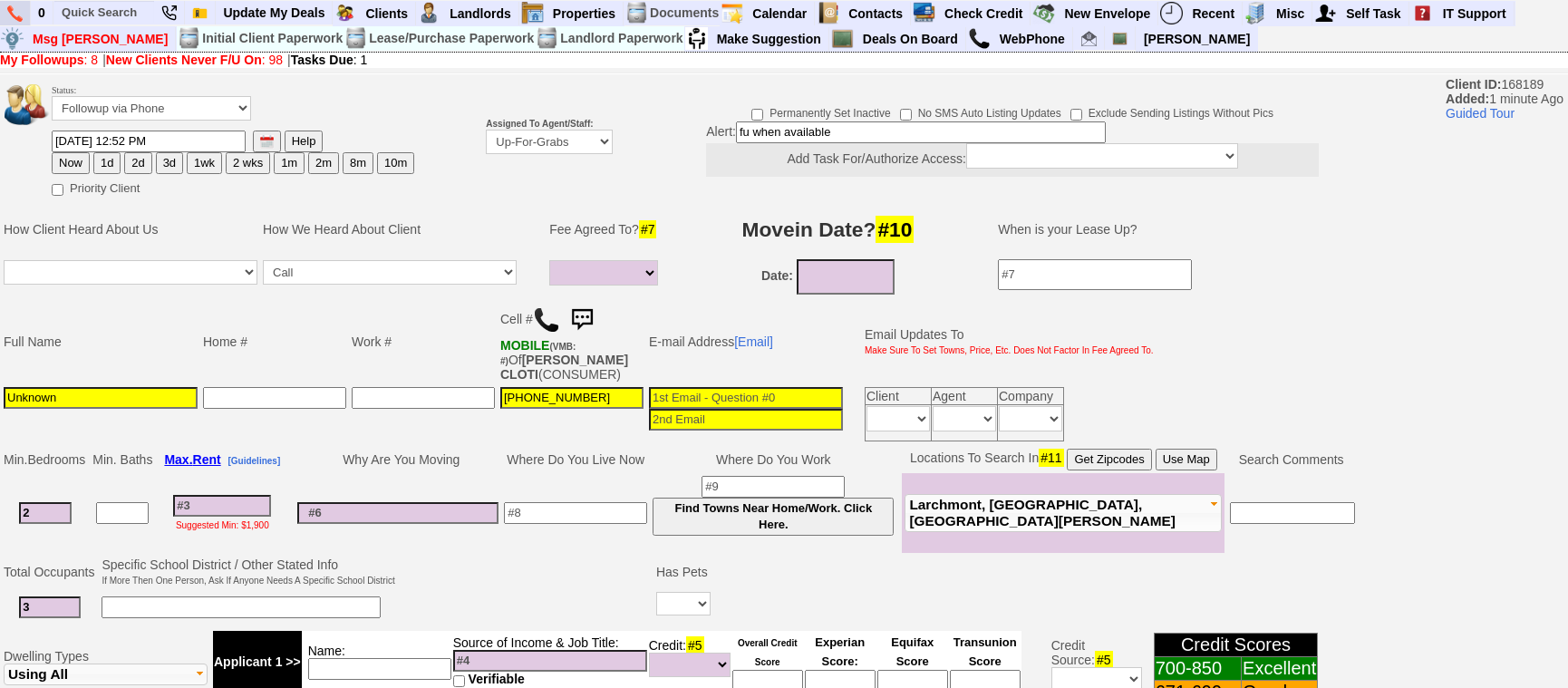
click at [8, 16] on img at bounding box center [15, 14] width 16 height 16
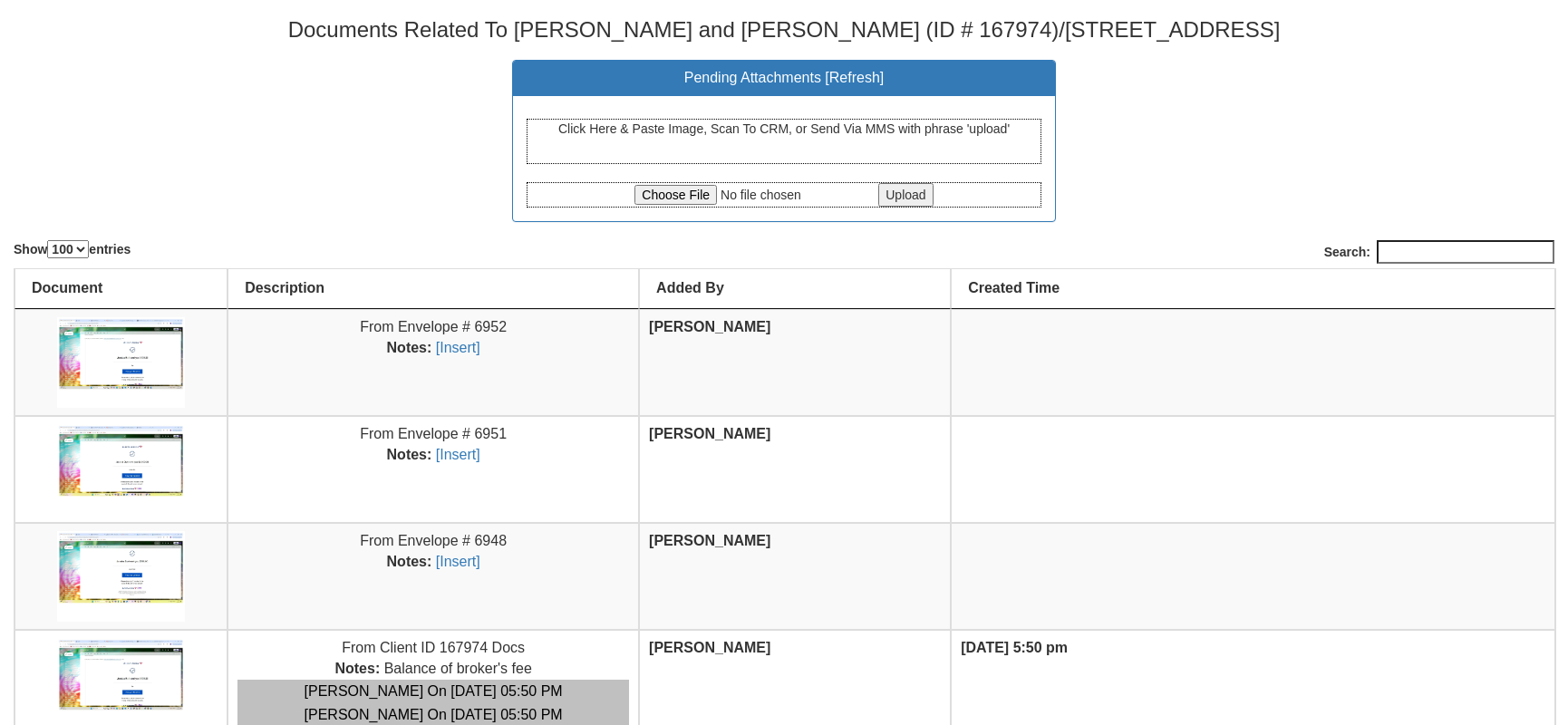
select select "100"
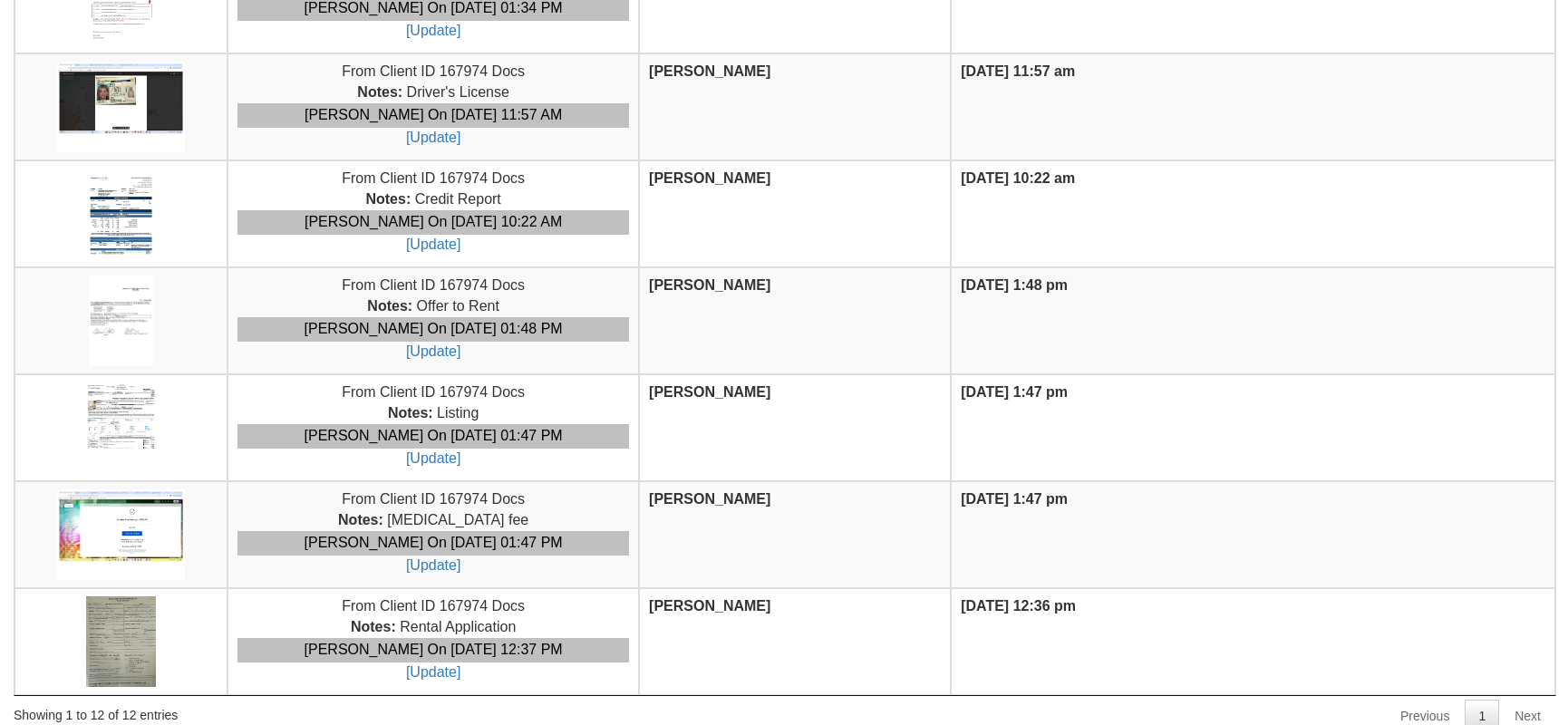
scroll to position [921, 0]
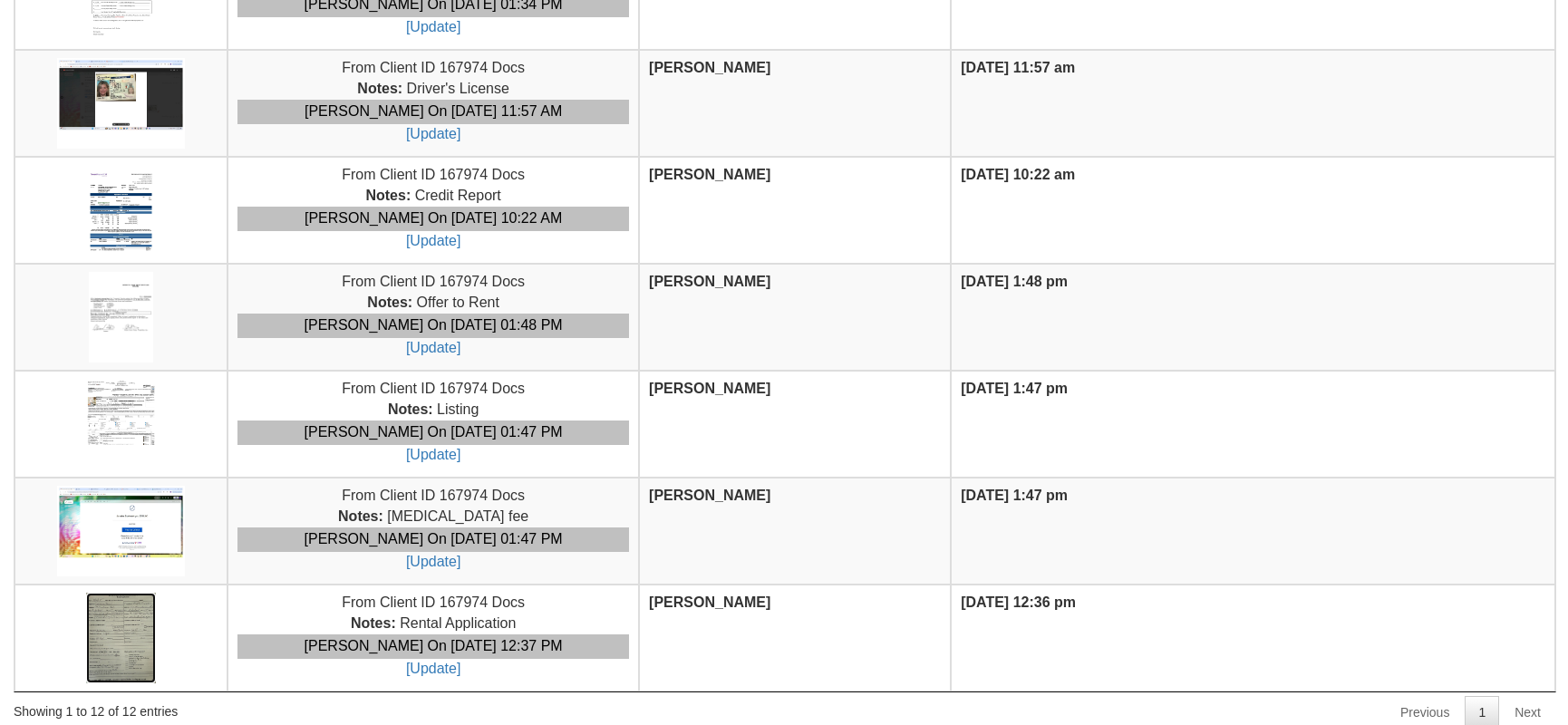
click at [126, 624] on img at bounding box center [121, 638] width 70 height 91
click at [108, 637] on img at bounding box center [121, 638] width 70 height 91
click at [145, 623] on img at bounding box center [121, 638] width 70 height 91
click at [214, 439] on center at bounding box center [121, 423] width 193 height 91
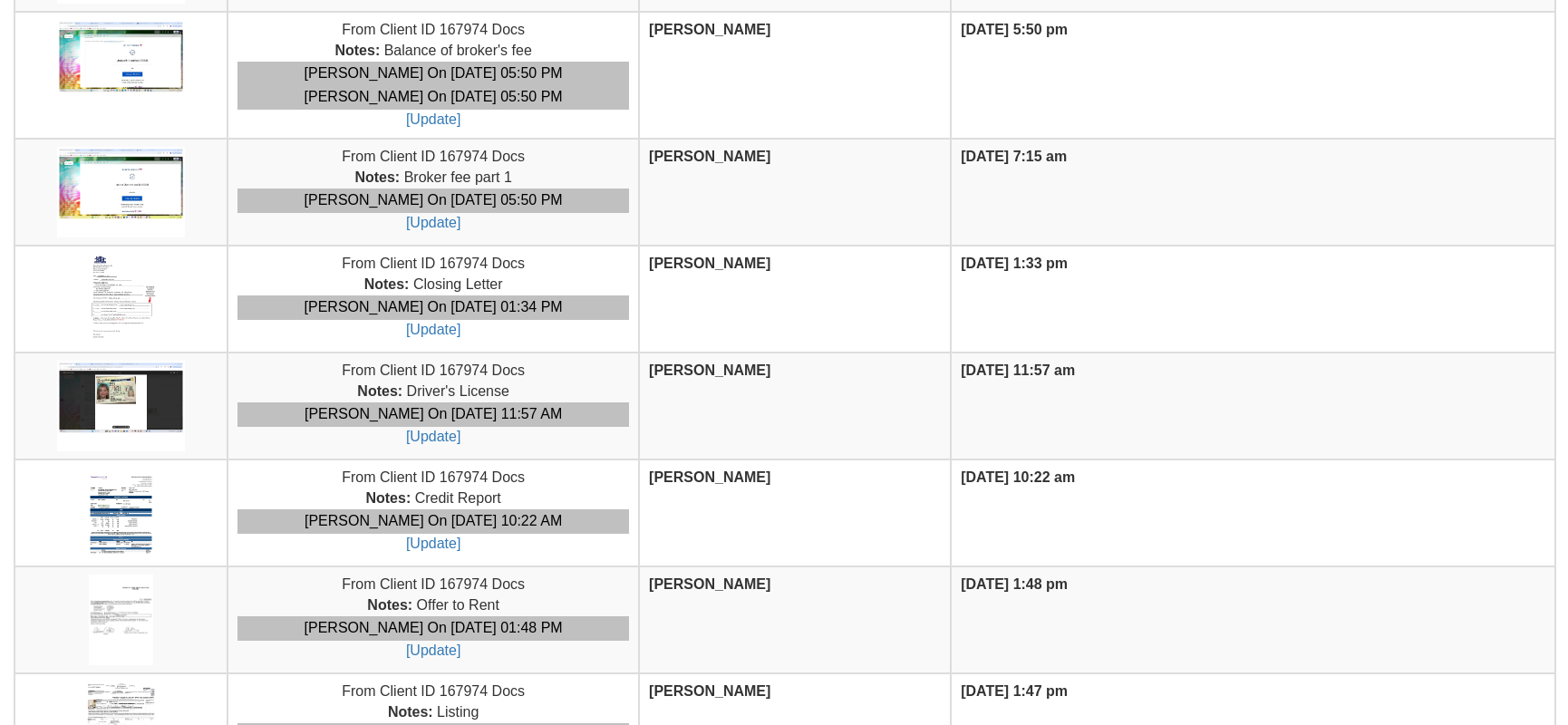
scroll to position [591, 0]
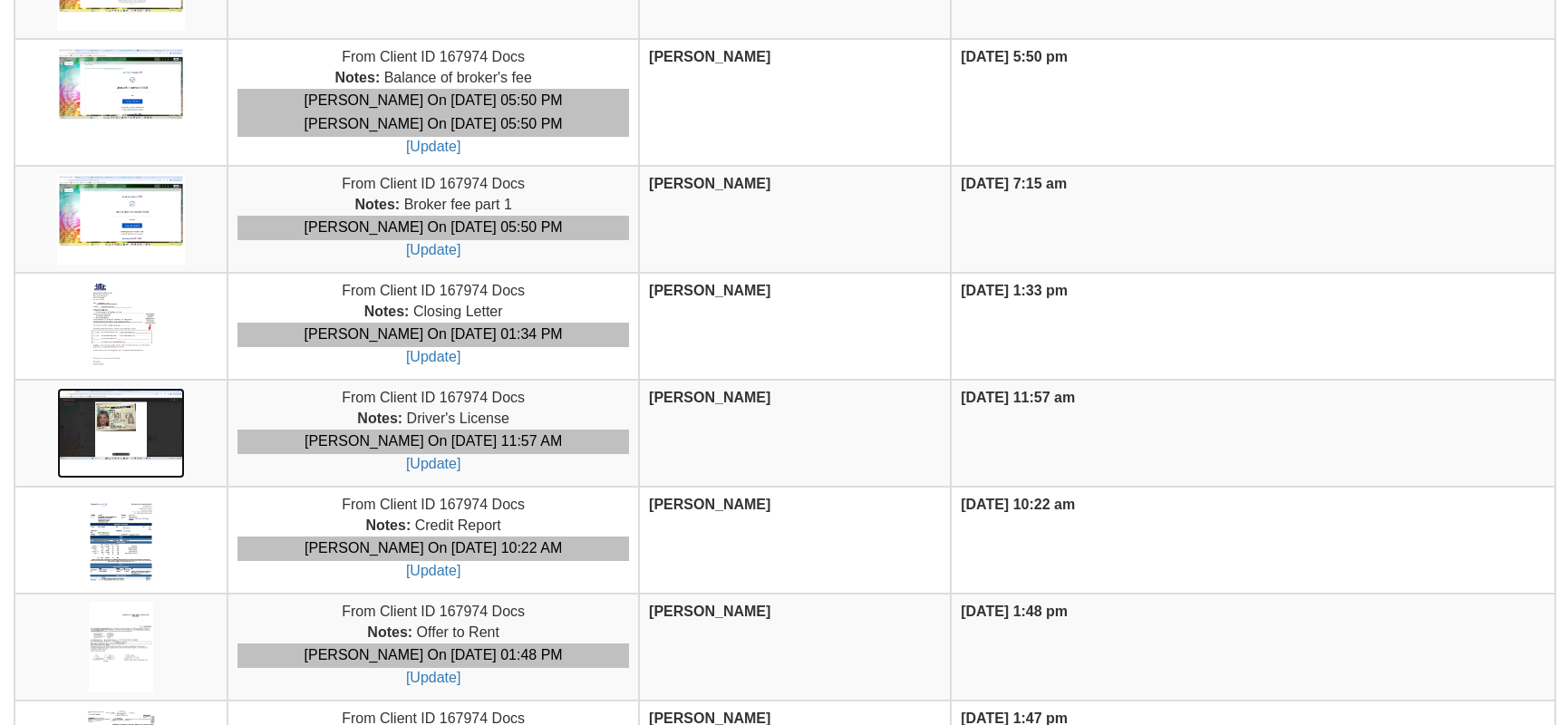
click at [138, 425] on img at bounding box center [121, 433] width 128 height 91
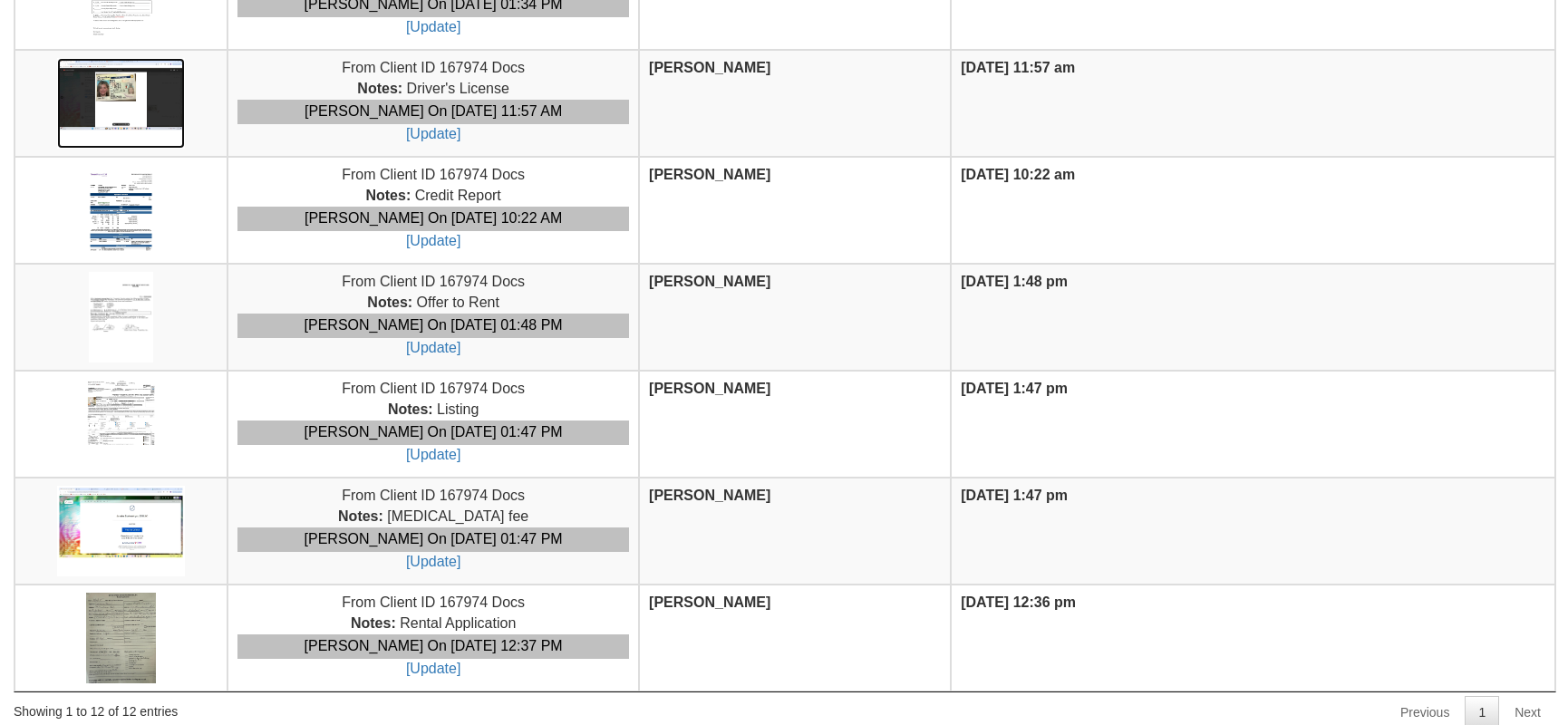
scroll to position [0, 0]
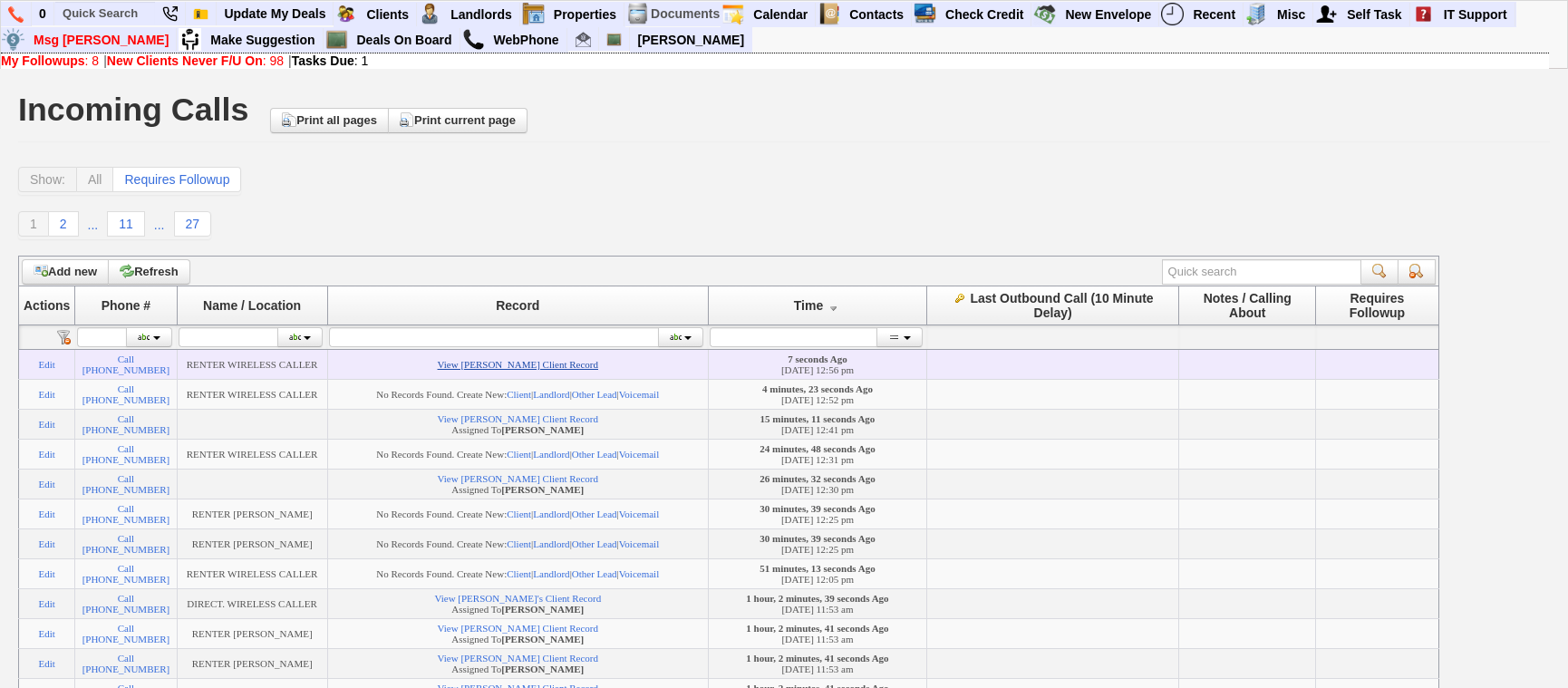
click at [499, 369] on link "View Joshua Jackman's Client Record" at bounding box center [518, 365] width 160 height 11
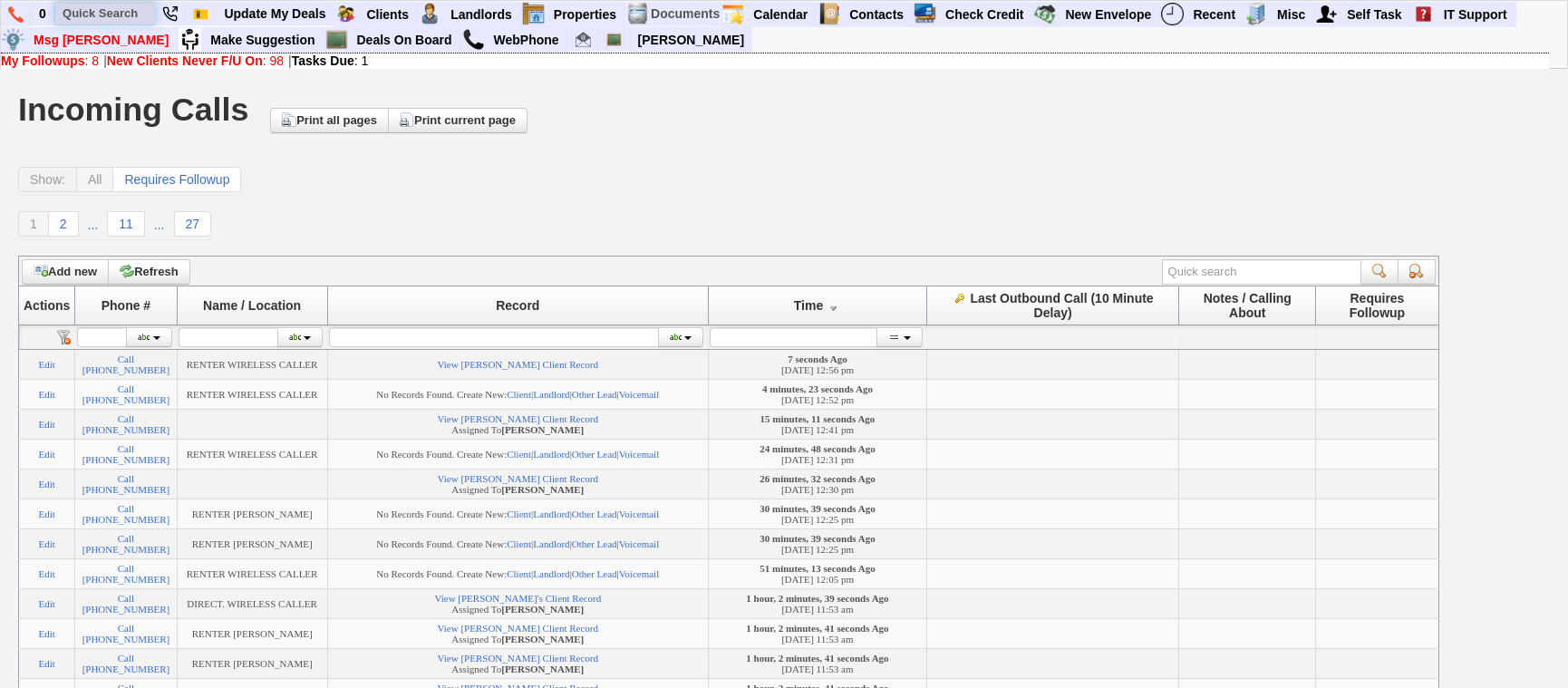
click at [107, 13] on input "text" at bounding box center [104, 13] width 100 height 23
paste input "[PHONE_NUMBER]"
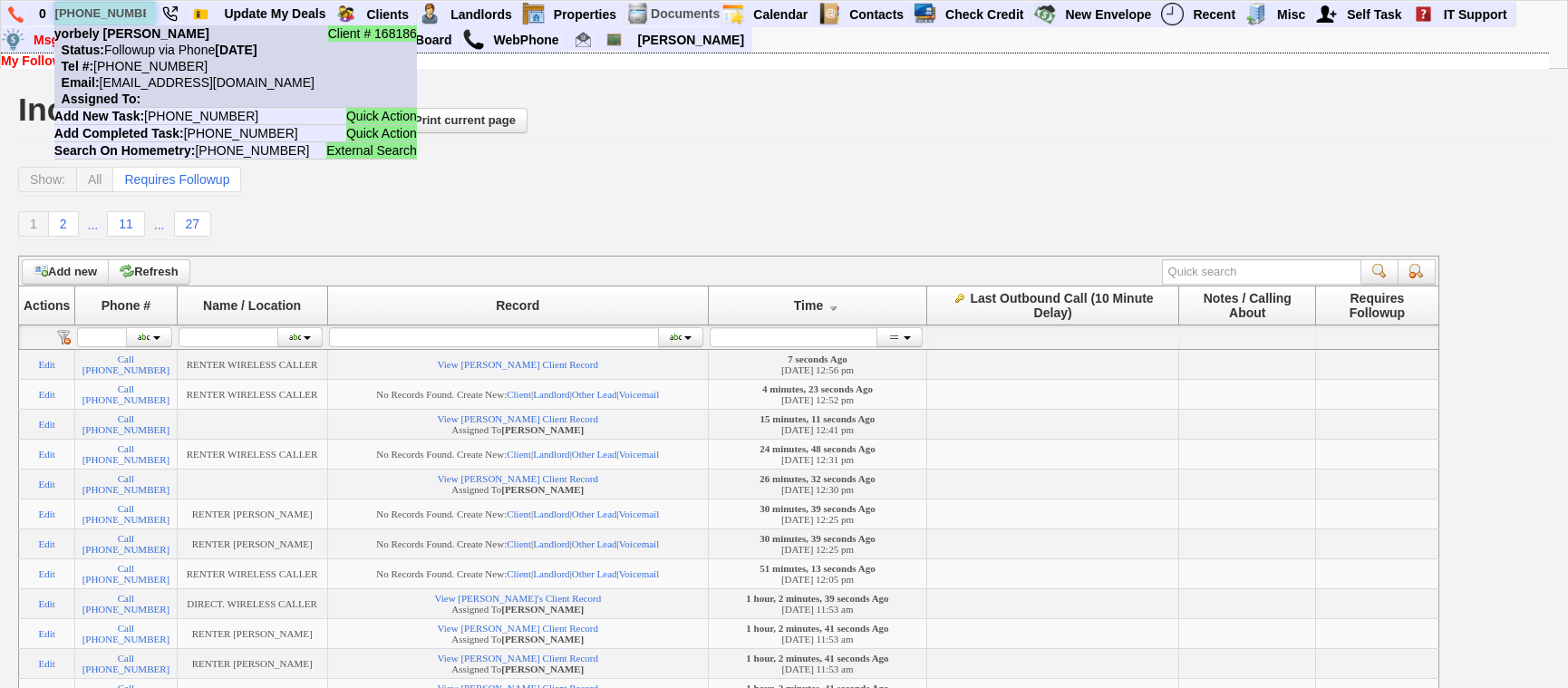
type input "[PHONE_NUMBER]"
click at [158, 38] on li "Client # 168186 yorbely montilla Status: Followup via Phone Monday, September 2…" at bounding box center [236, 67] width 363 height 82
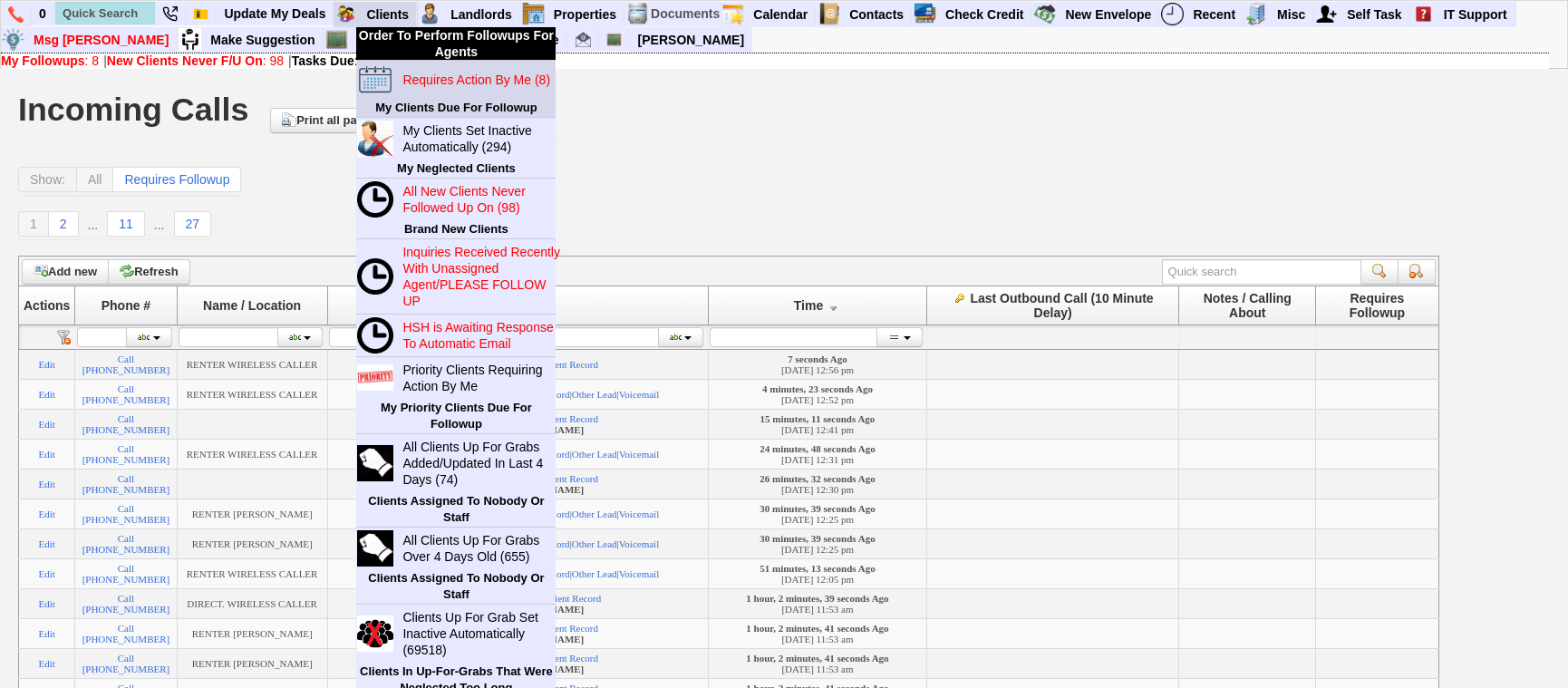
click at [418, 74] on blink "Requires Action By Me (8)" at bounding box center [476, 80] width 148 height 15
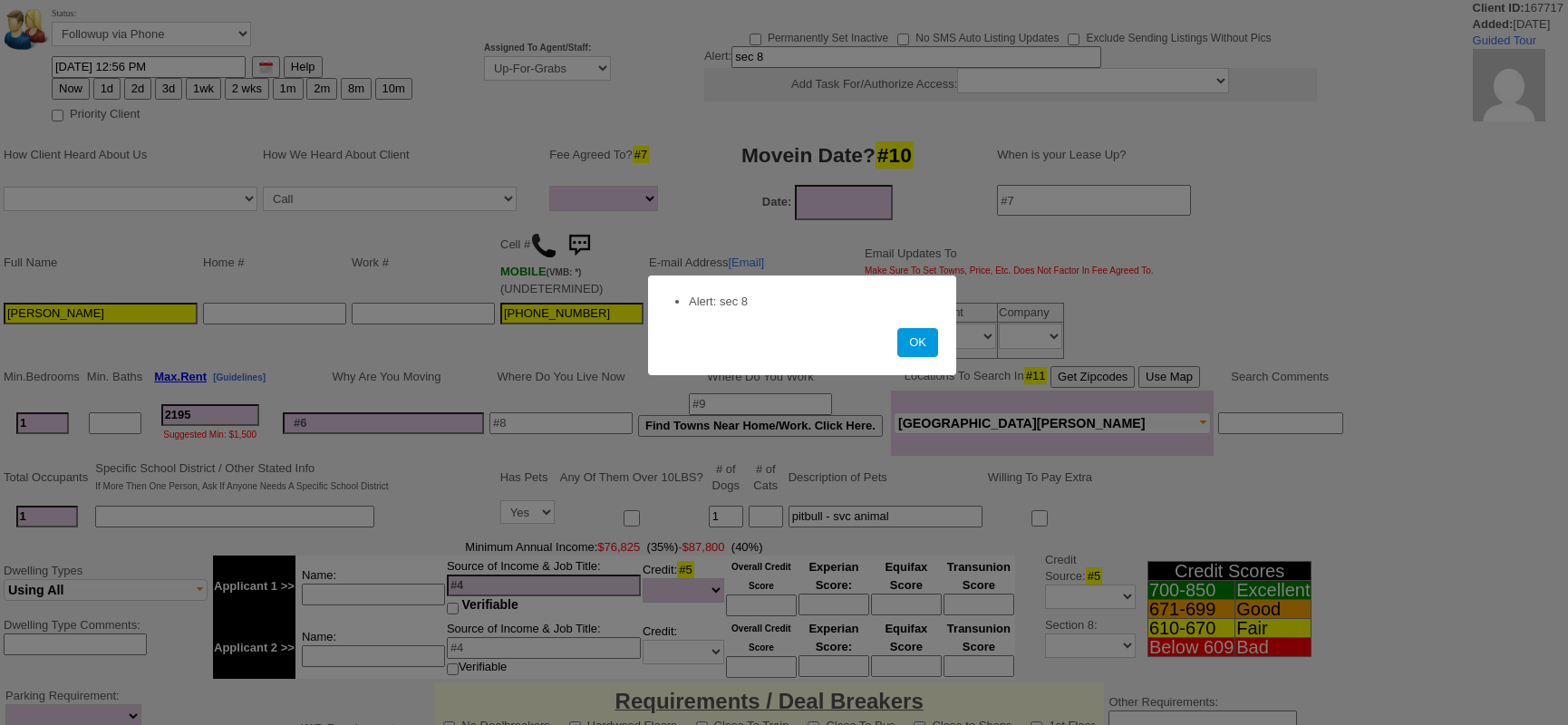
select select
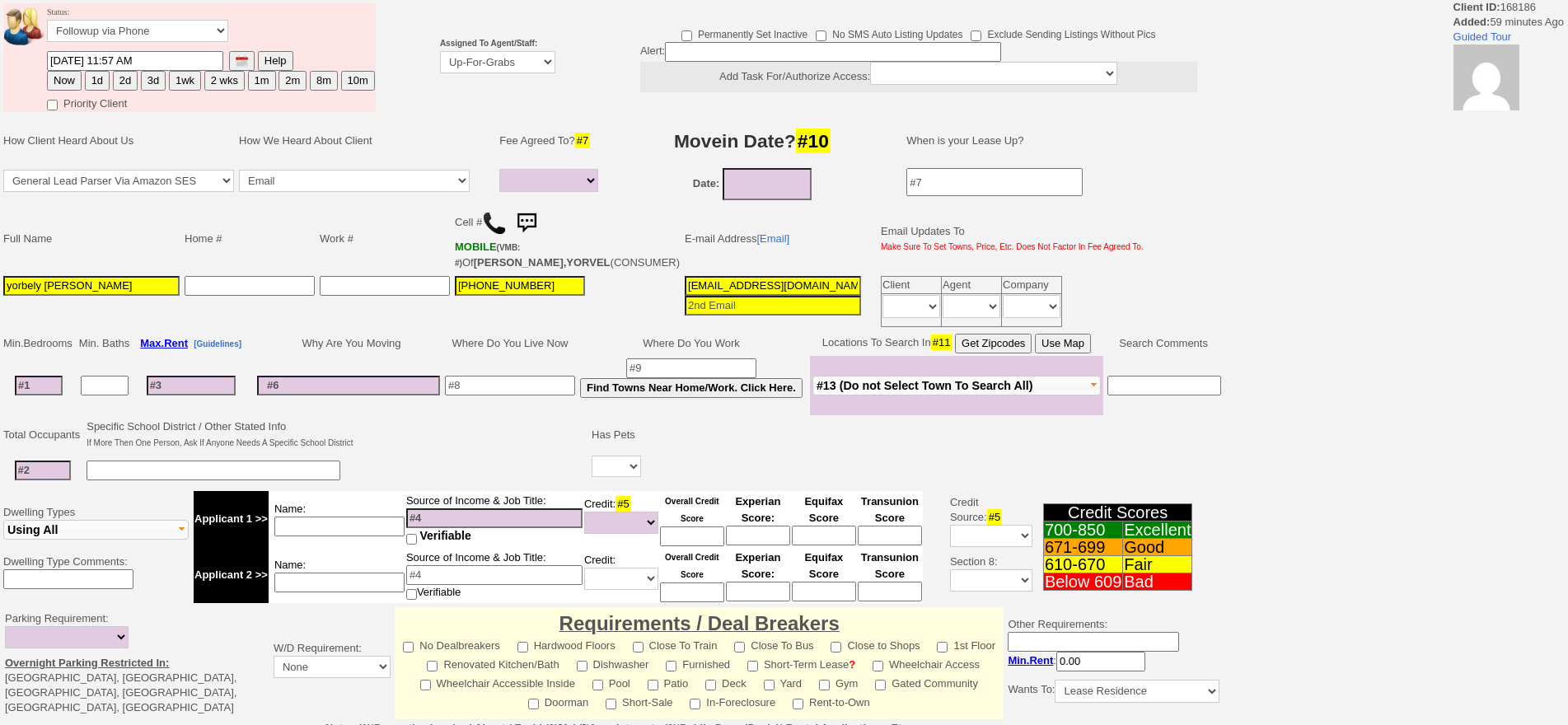
select select
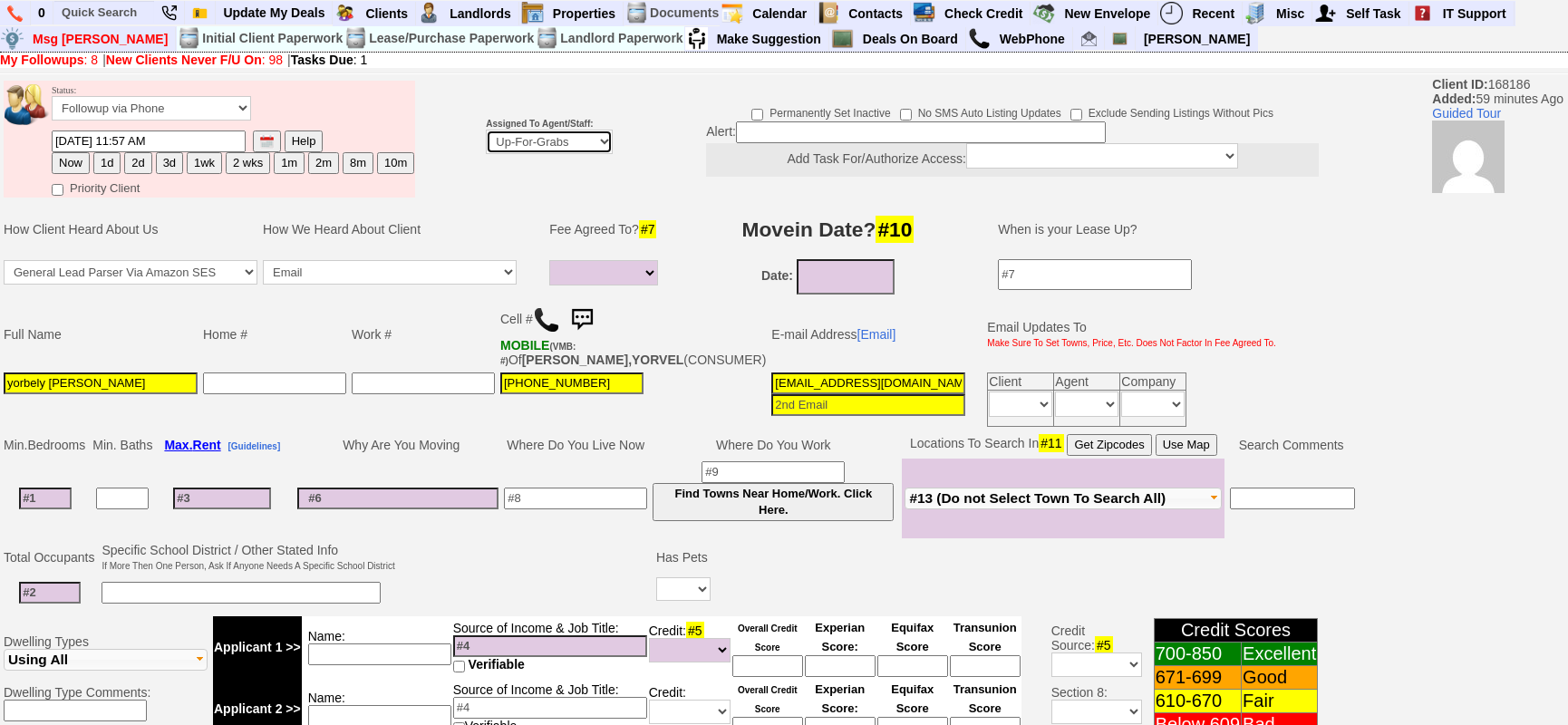
click at [487, 140] on select "Up-For-Grabs ***** STAFF ***** [PERSON_NAME] [PHONE_NUMBER] [PERSON_NAME] [PHON…" at bounding box center [549, 141] width 126 height 25
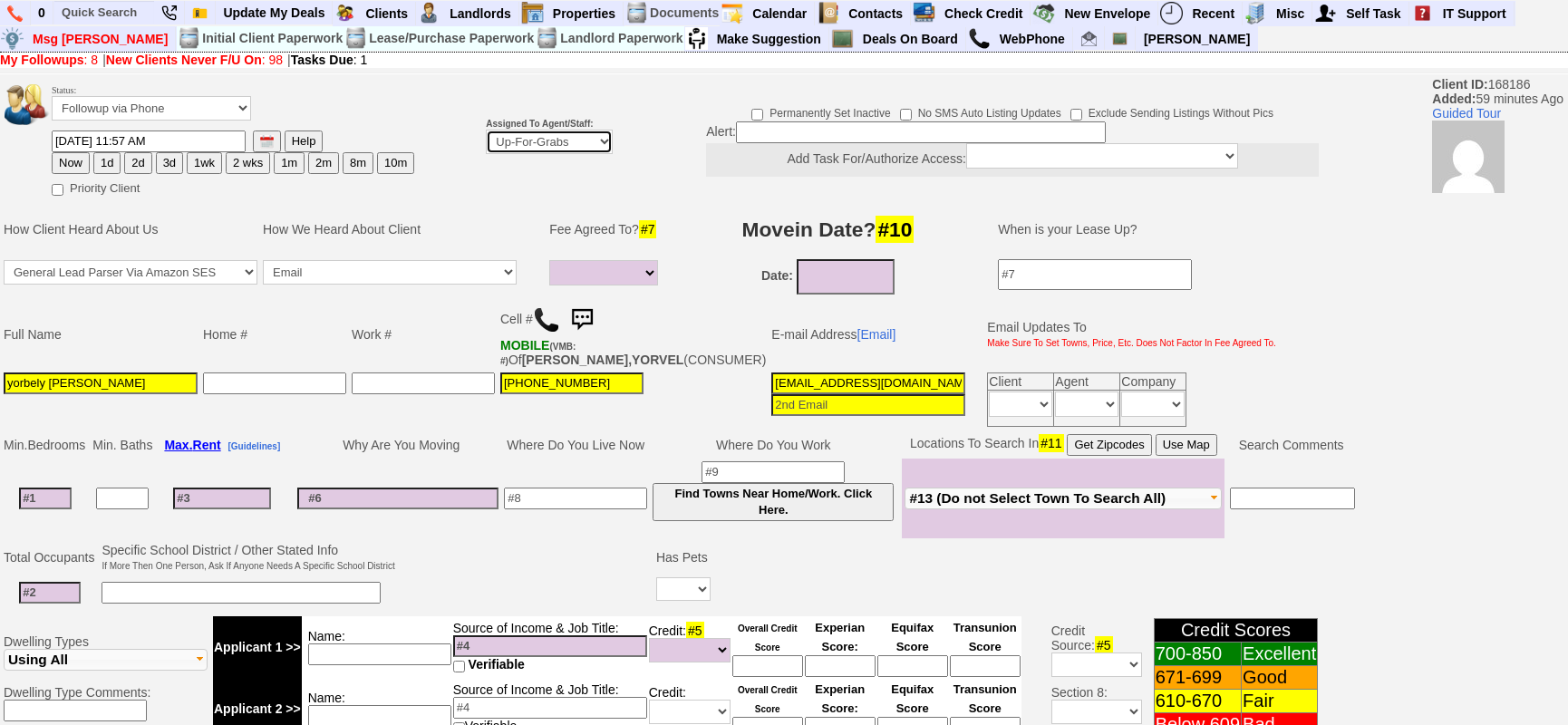
select select "148"
click at [486, 129] on select "Up-For-Grabs ***** STAFF ***** [PERSON_NAME] [PHONE_NUMBER] [PERSON_NAME] [PHON…" at bounding box center [549, 141] width 126 height 25
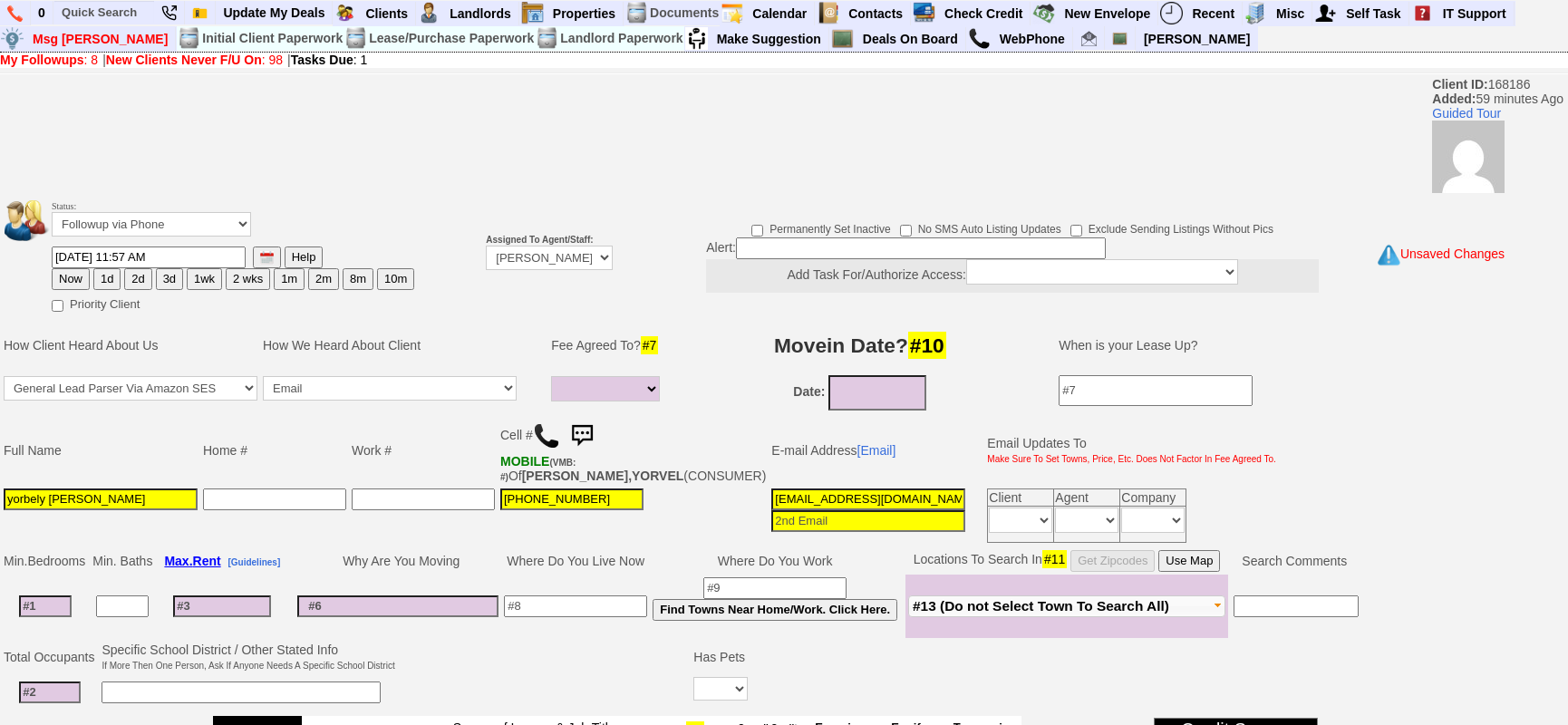
click at [110, 278] on button "1d" at bounding box center [107, 280] width 27 height 22
type input "[DATE] 12:57 PM"
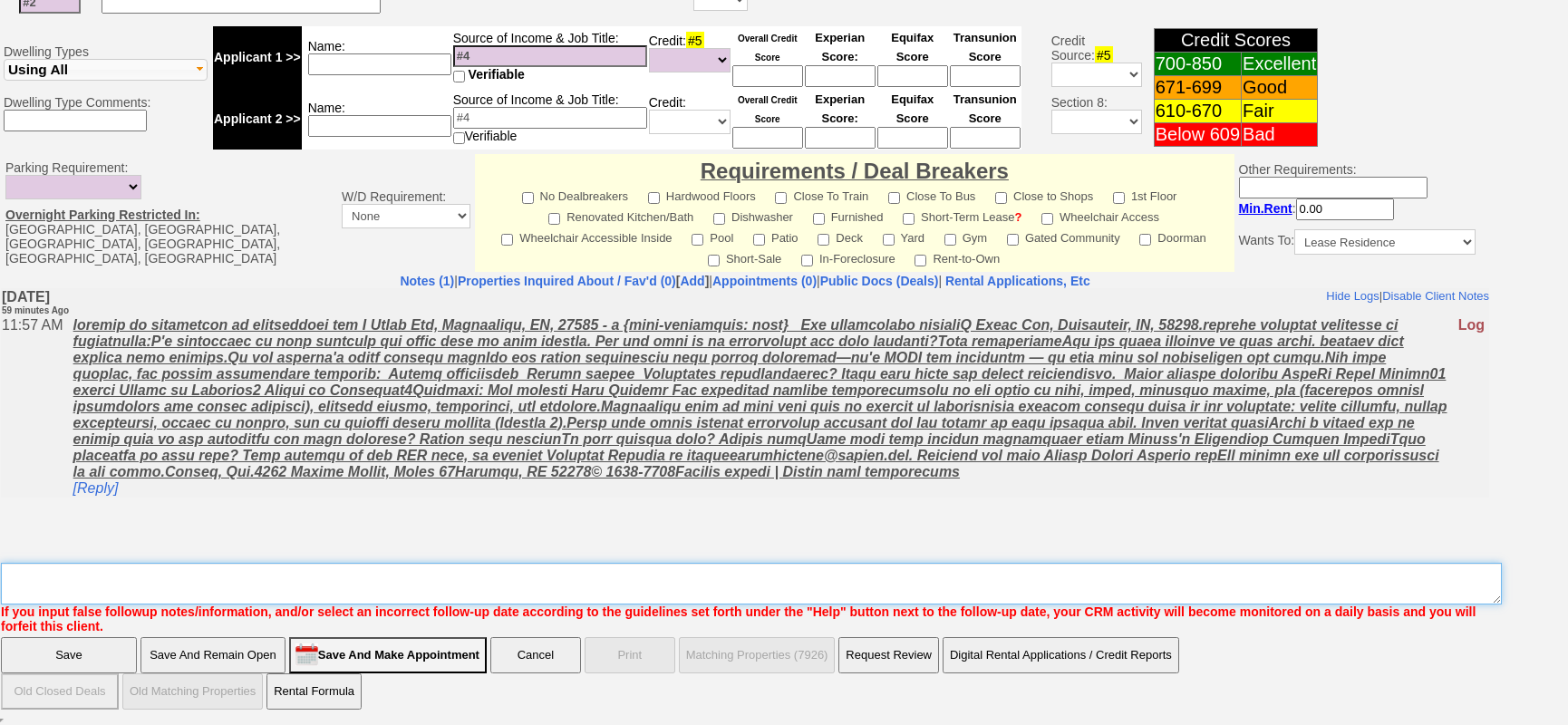
click at [558, 586] on textarea "Insert New Note Here" at bounding box center [751, 583] width 1501 height 41
type textarea "f"
click input "Save" at bounding box center [69, 655] width 136 height 37
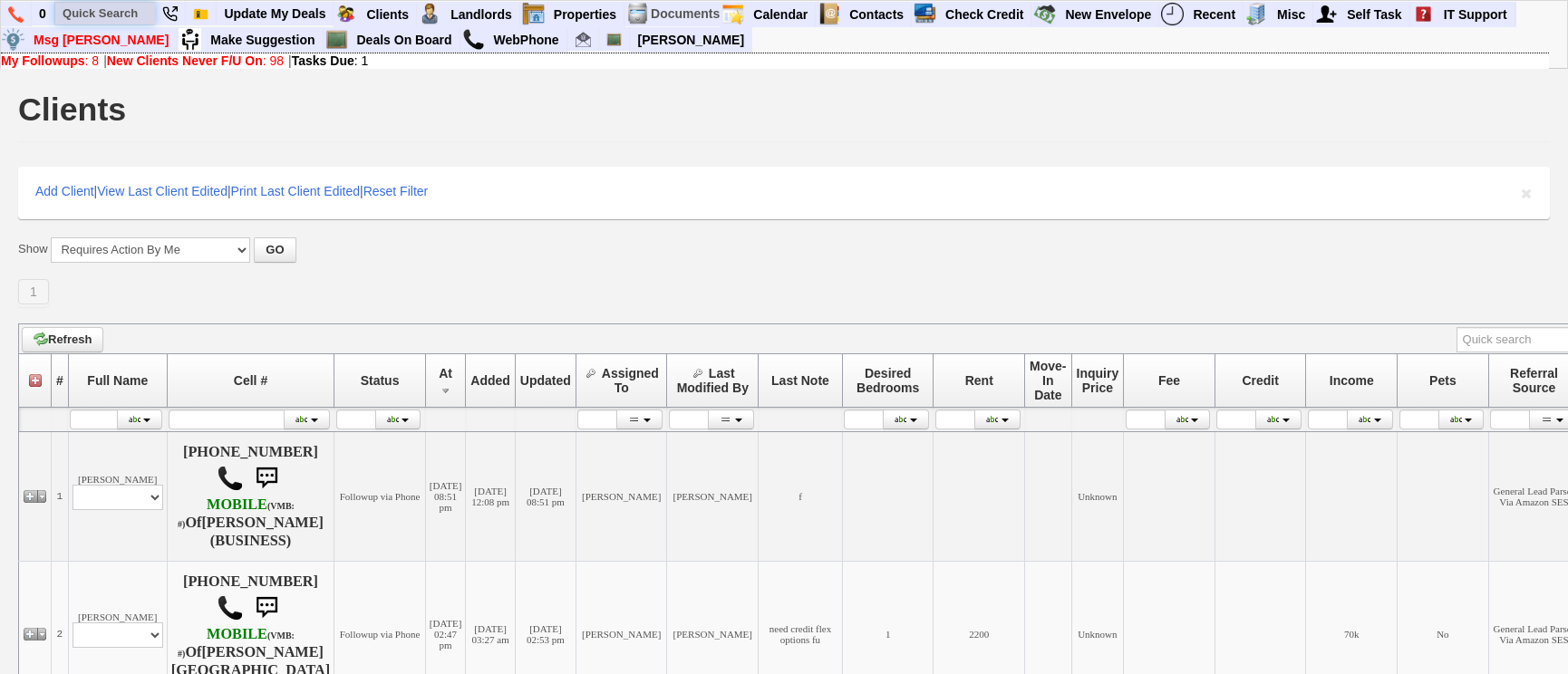
click at [98, 11] on input "text" at bounding box center [104, 13] width 100 height 23
paste input "914-839-8532 Close"
drag, startPoint x: 113, startPoint y: 13, endPoint x: 199, endPoint y: 11, distance: 86.0
click at [1516, 2] on ul "0 914-839-8532 Close Client # 168184 Status: Followup When Section 8 Property F…" at bounding box center [1516, 2] width 0 height 0
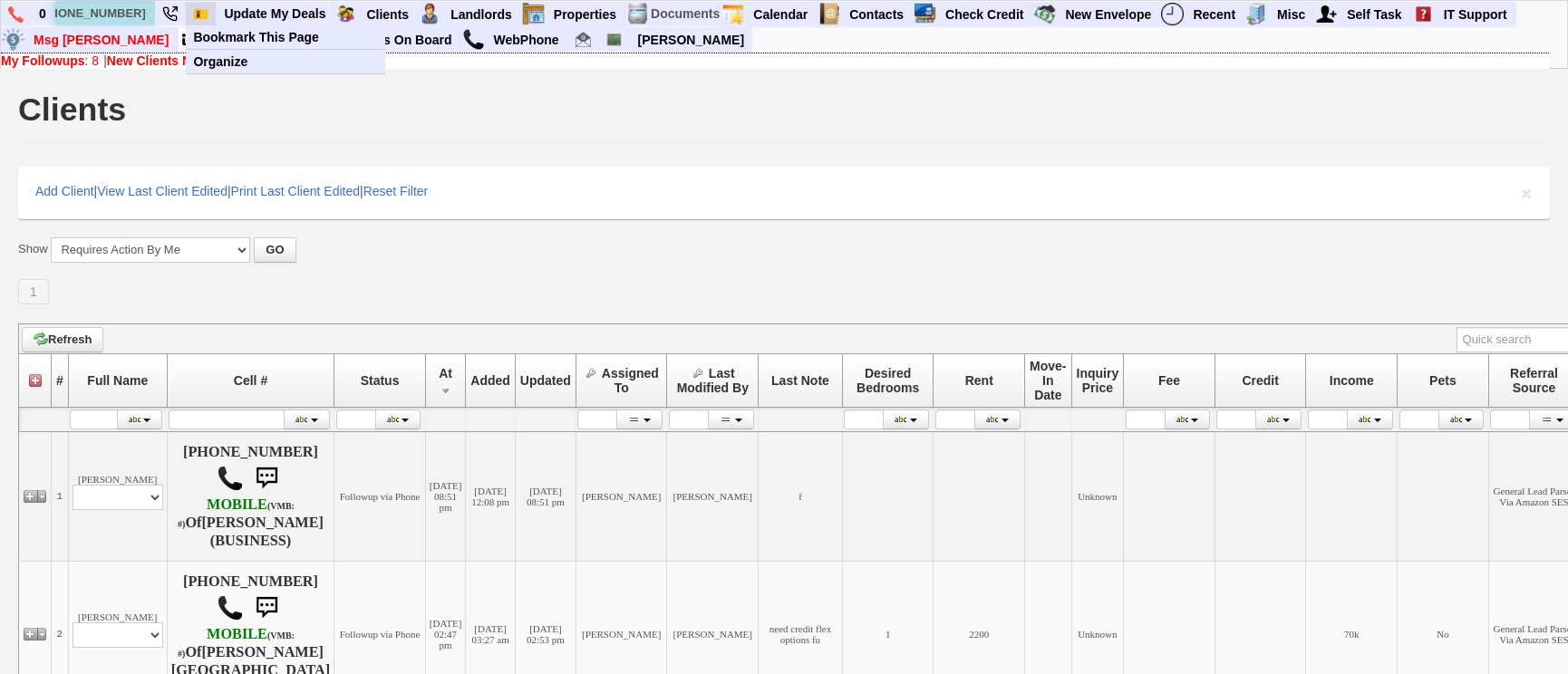
scroll to position [0, 0]
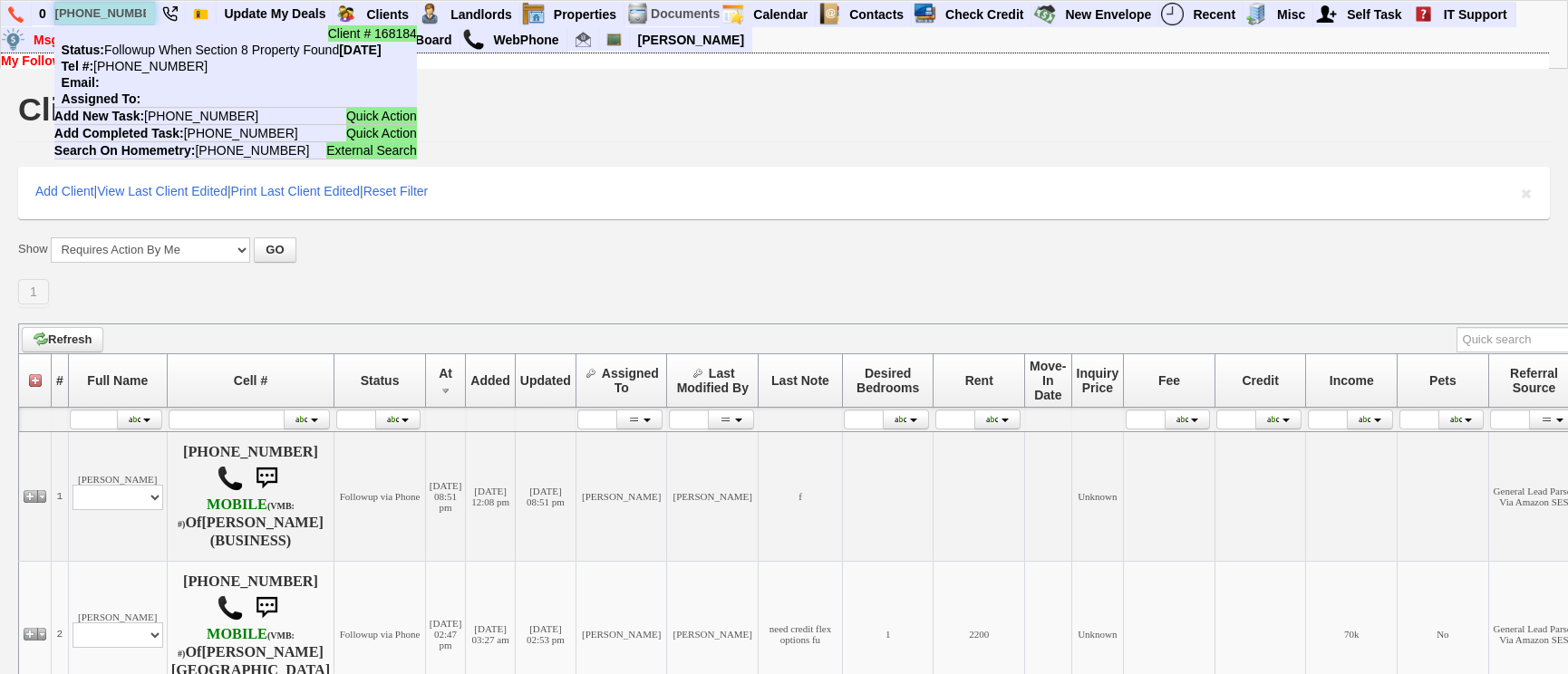
click at [108, 15] on input "914-839-8532" at bounding box center [104, 13] width 100 height 23
paste input "646-651-0075"
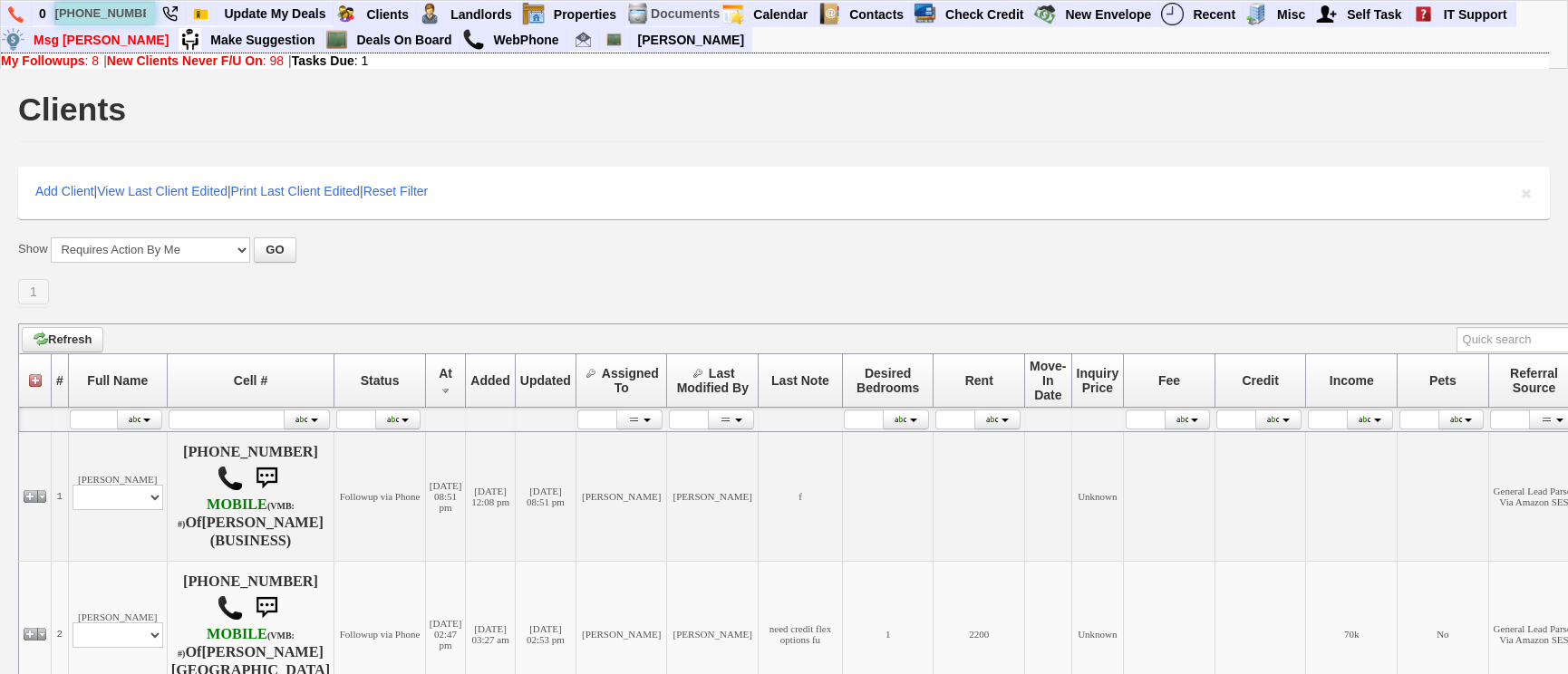
click at [139, 12] on input "646-651-0075" at bounding box center [104, 13] width 100 height 23
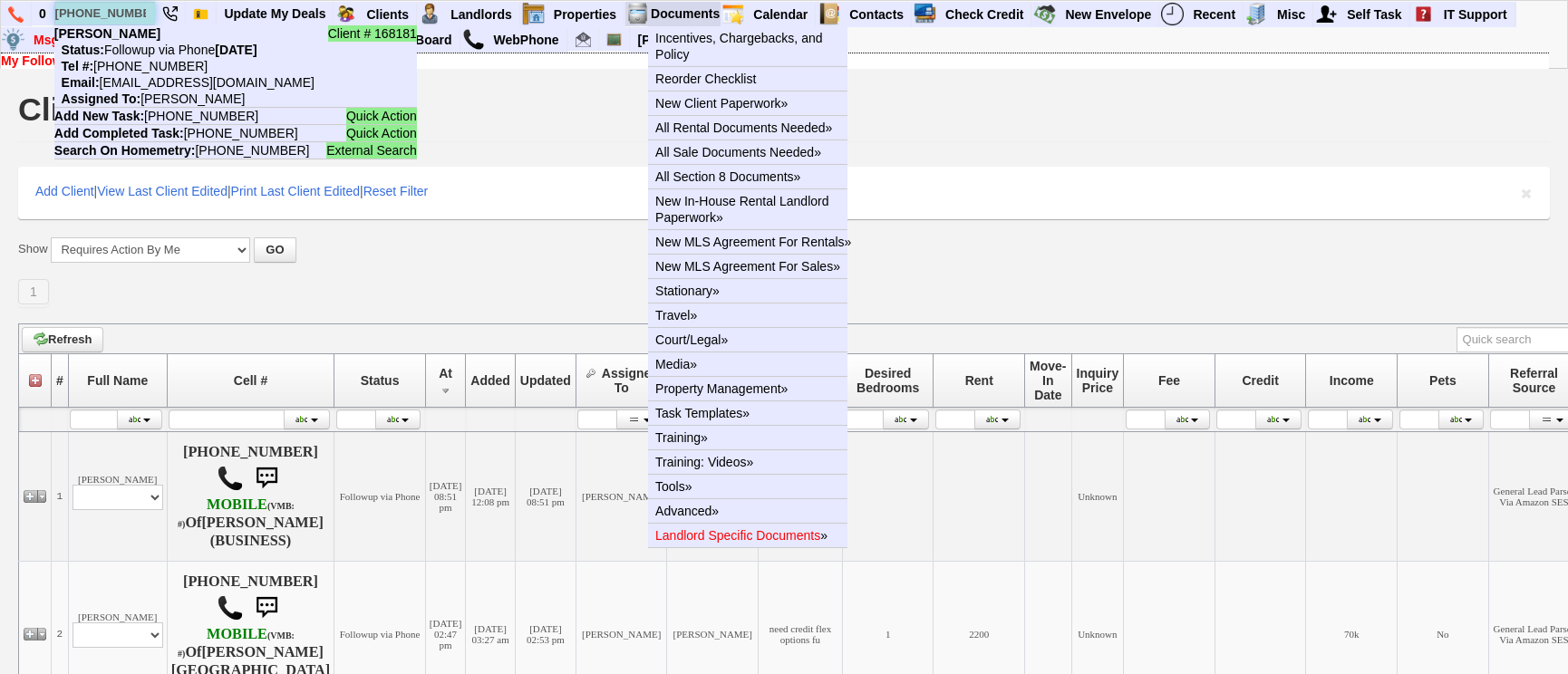
type input "646-651-0075"
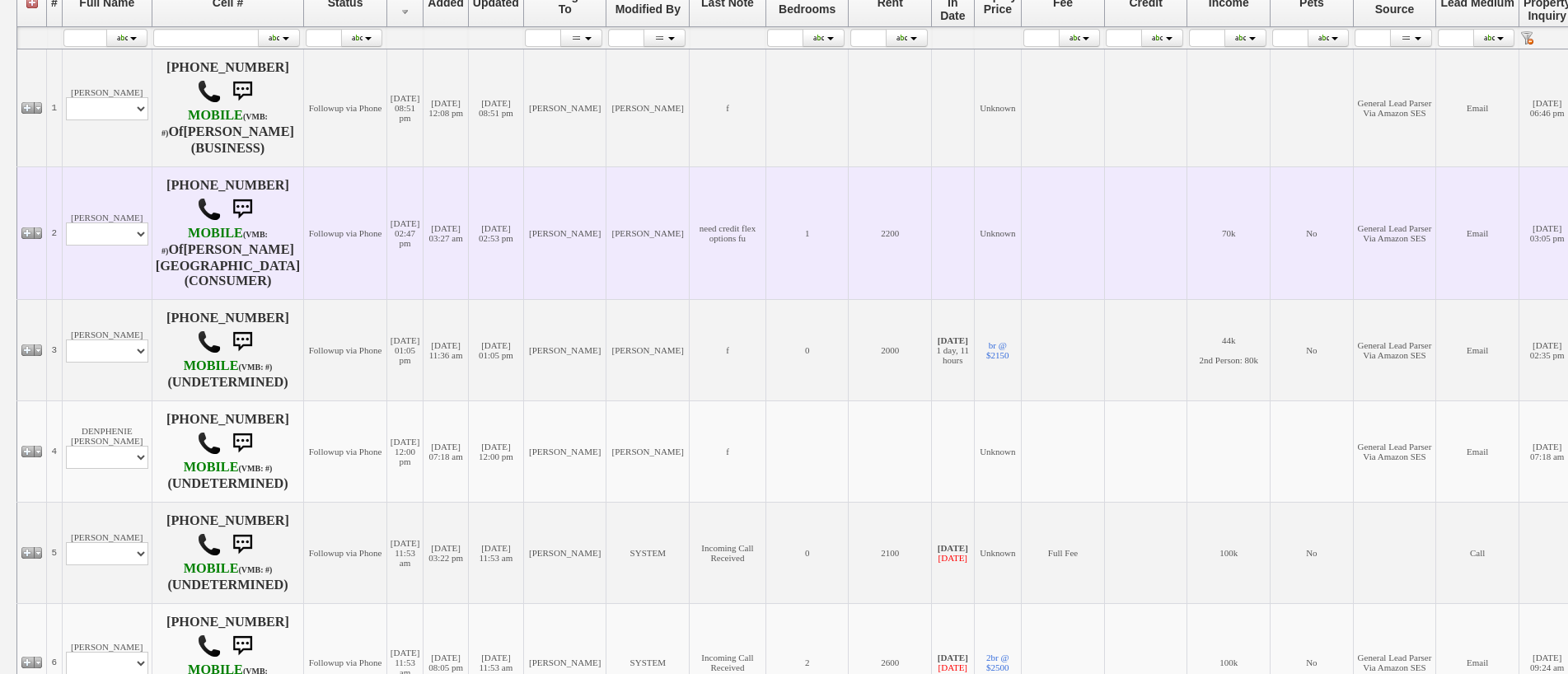
scroll to position [245, 0]
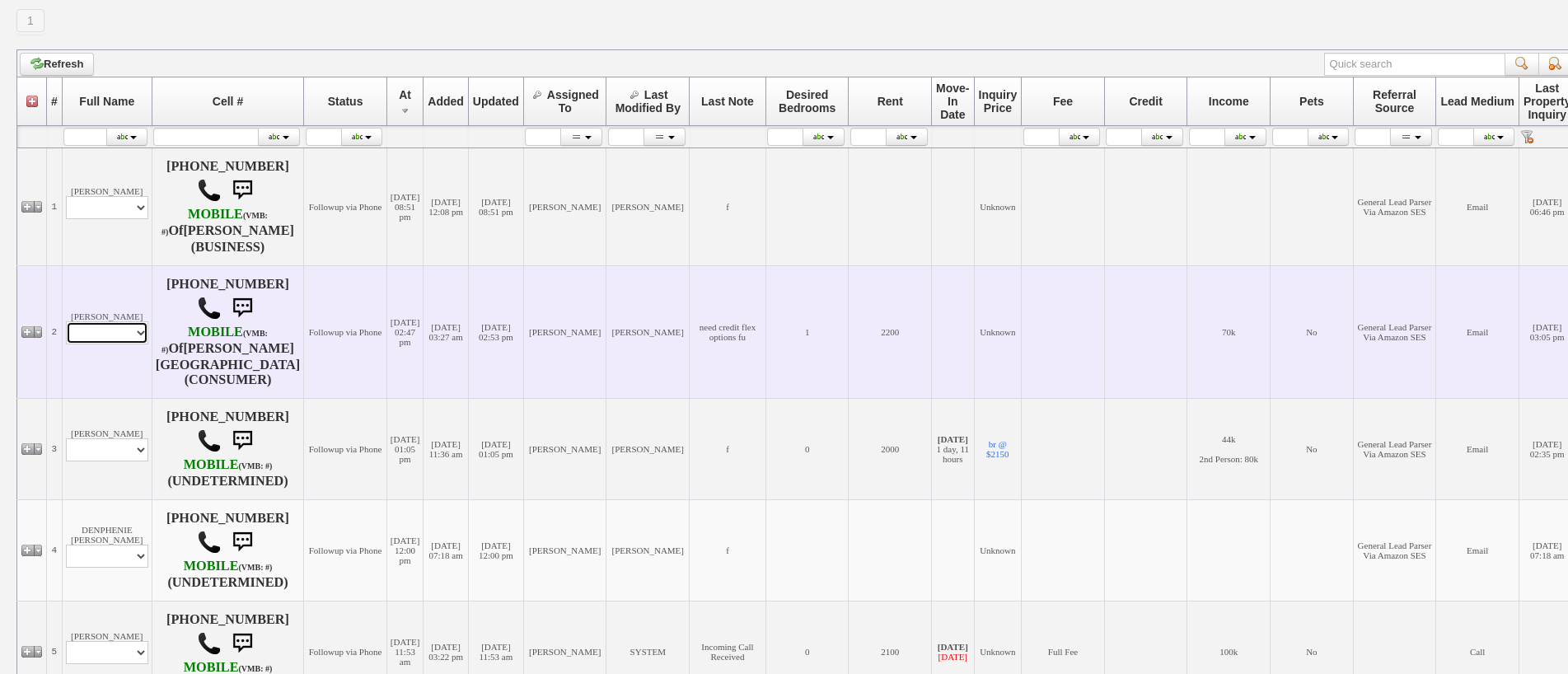
click at [113, 328] on select "Profile Edit Print Email Externally (Will Not Be Tracked In CRM) Closed Deals" at bounding box center [107, 333] width 82 height 23
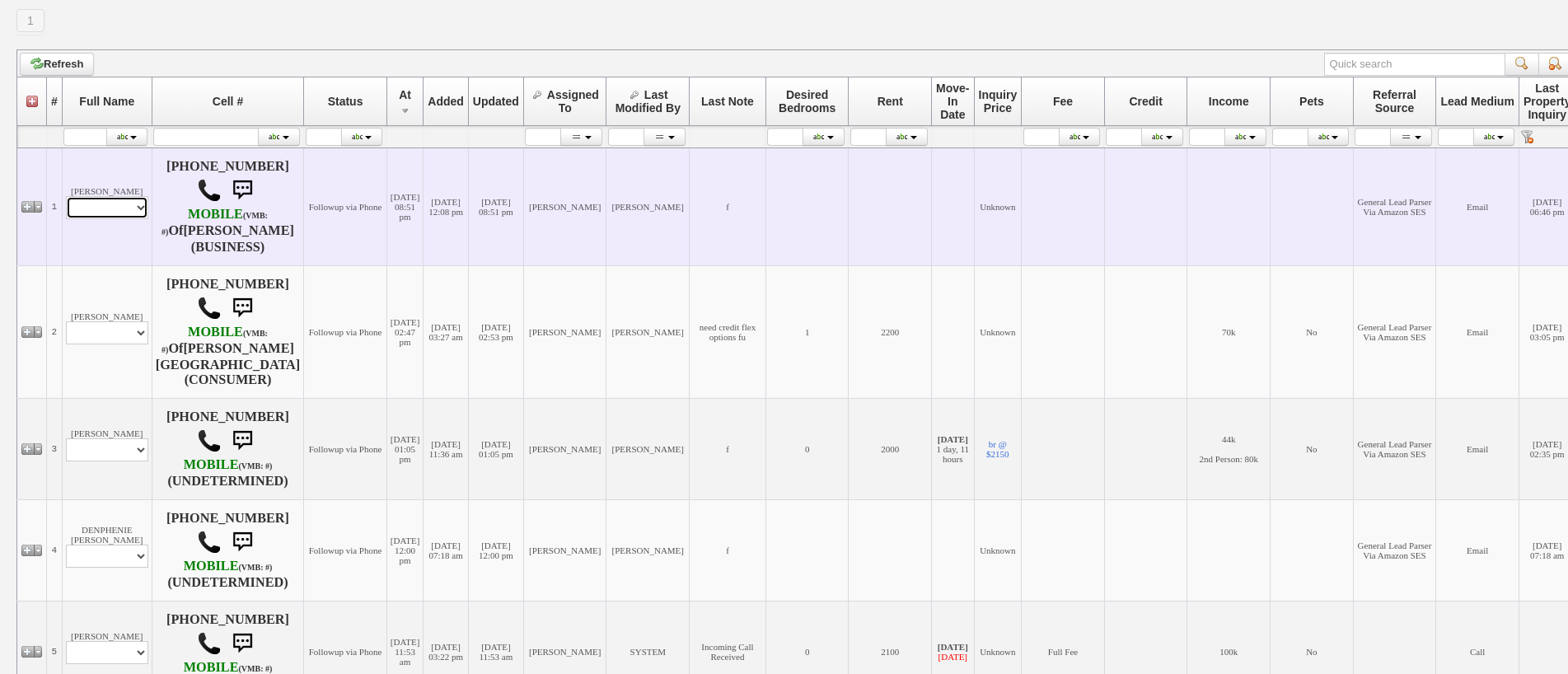
click at [112, 217] on select "Profile Edit Print Email Externally (Will Not Be Tracked In CRM) Closed Deals" at bounding box center [107, 207] width 82 height 23
select select "ChangeURL,/crm/custom/edit_client_form.php?redirect=%2Fcrm%2Fclients.php&id=145…"
click at [66, 196] on select "Profile Edit Print Email Externally (Will Not Be Tracked In CRM) Closed Deals" at bounding box center [107, 207] width 82 height 23
select select
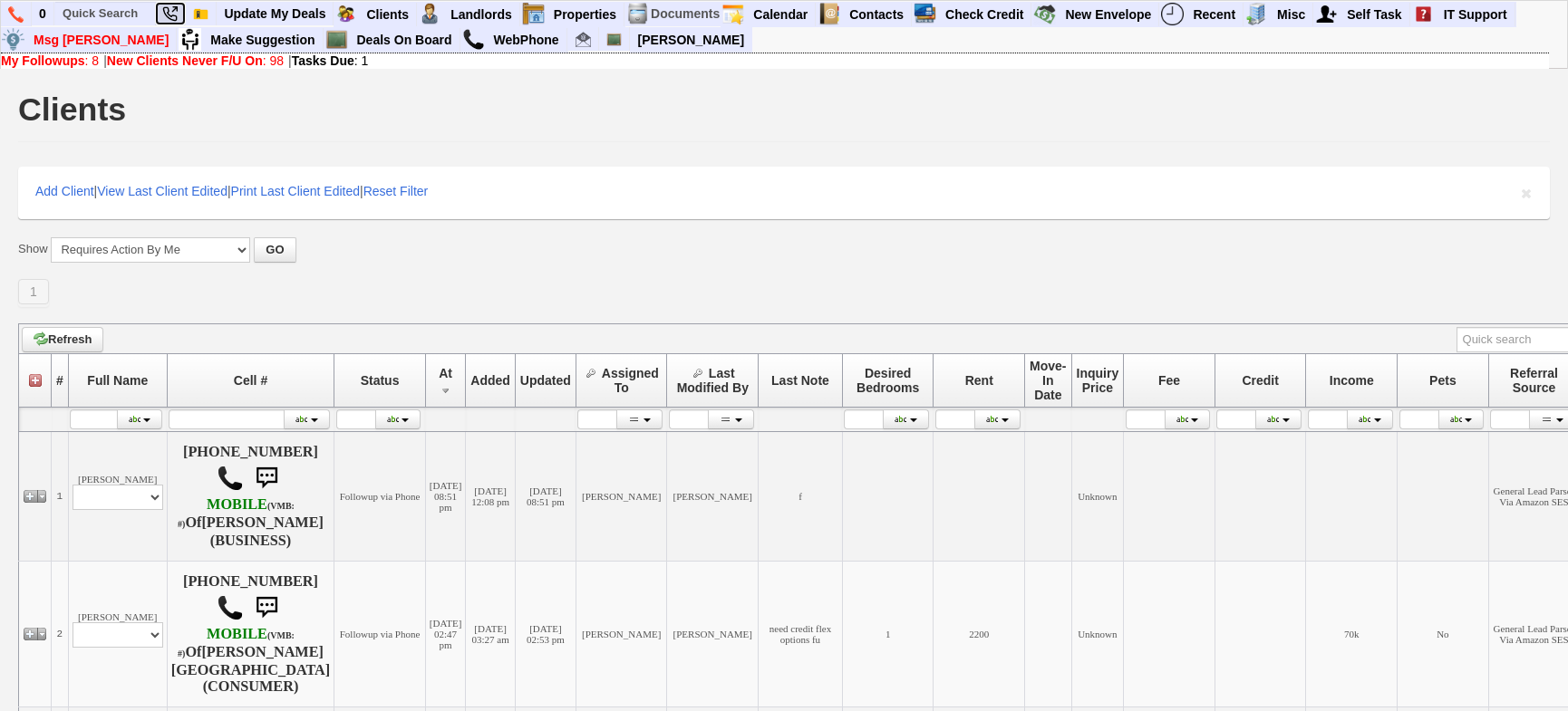
drag, startPoint x: 159, startPoint y: 5, endPoint x: 928, endPoint y: 48, distance: 770.2
click at [157, 5] on link at bounding box center [170, 14] width 31 height 25
click at [108, 10] on input "text" at bounding box center [104, 13] width 100 height 23
paste input "[PHONE_NUMBER]"
type input "[PHONE_NUMBER]"
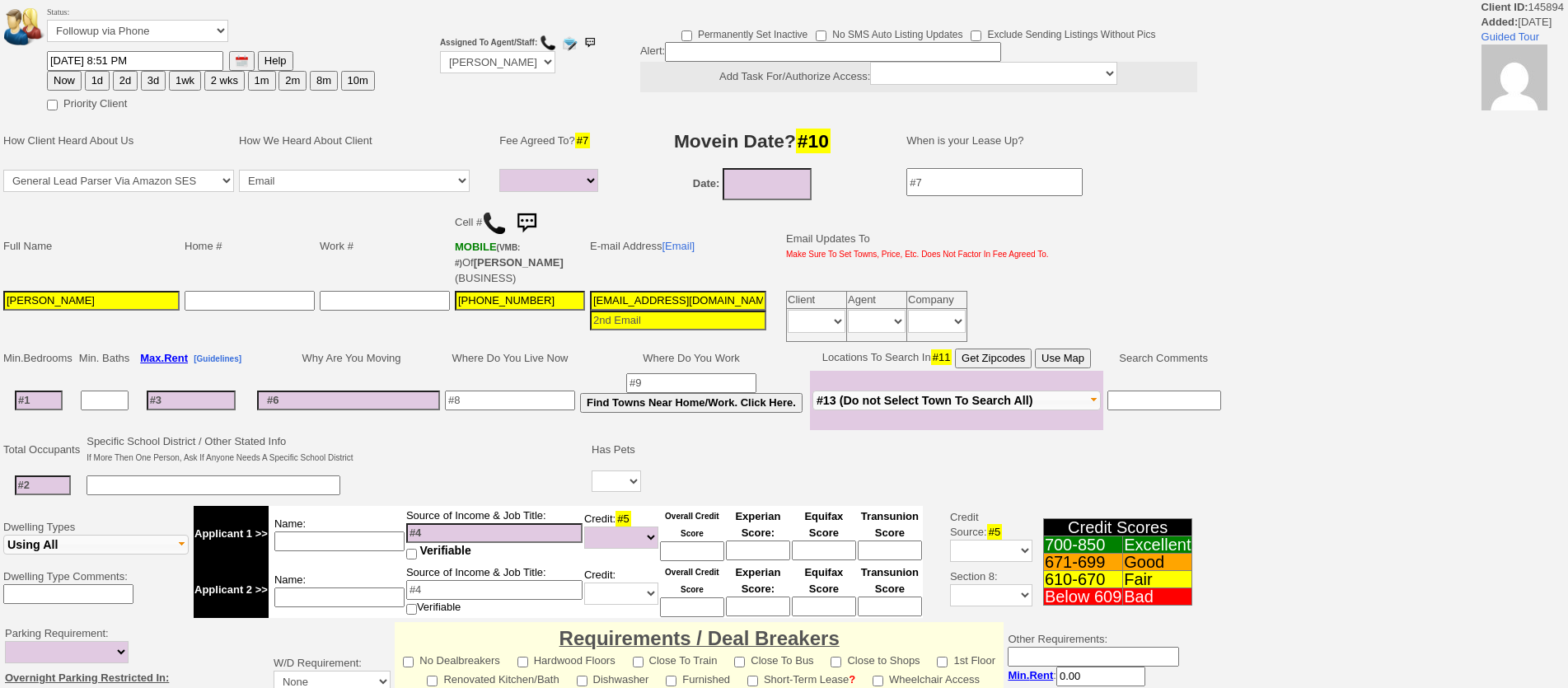
select select
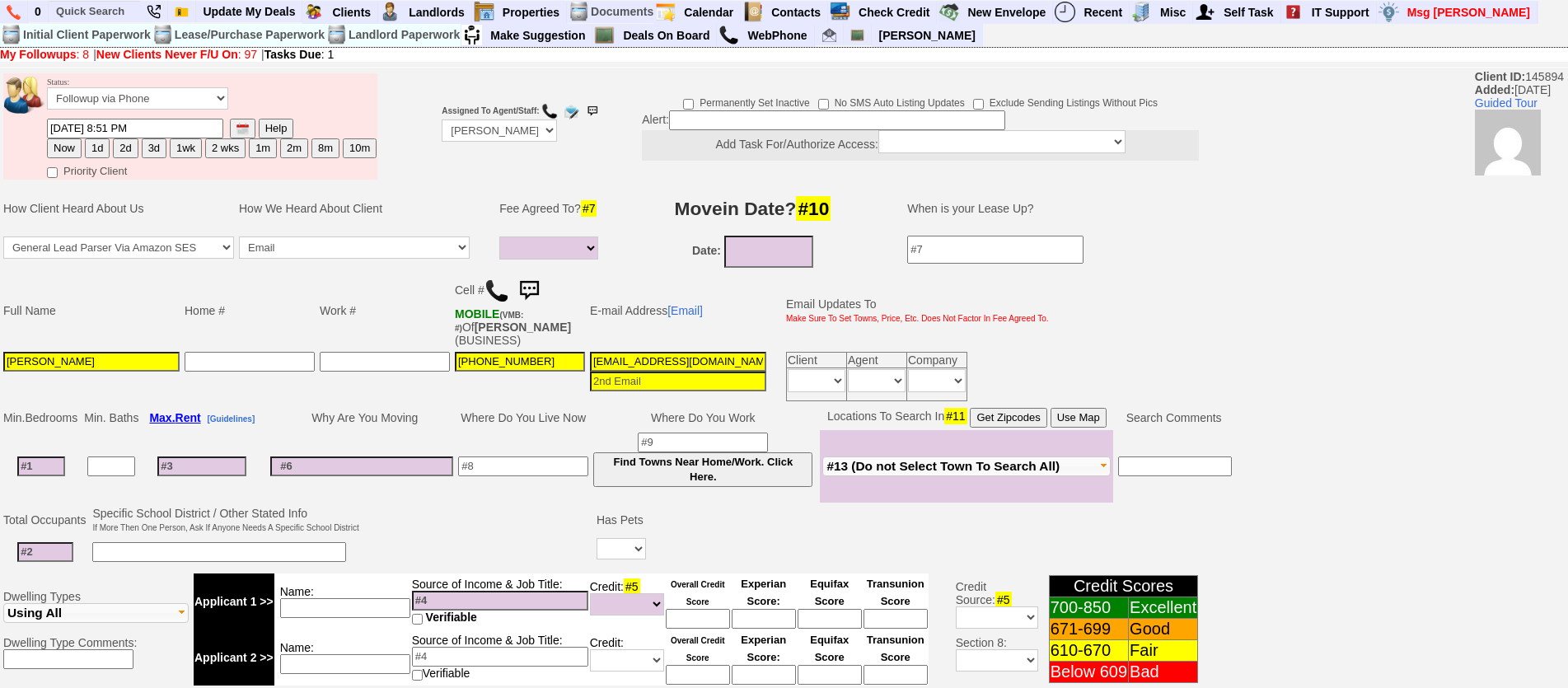
click at [502, 289] on img at bounding box center [497, 291] width 25 height 25
click at [1366, 412] on div "Status: Followup via Phone Followup via Email Followup When Section 8 Property …" at bounding box center [784, 632] width 1568 height 1125
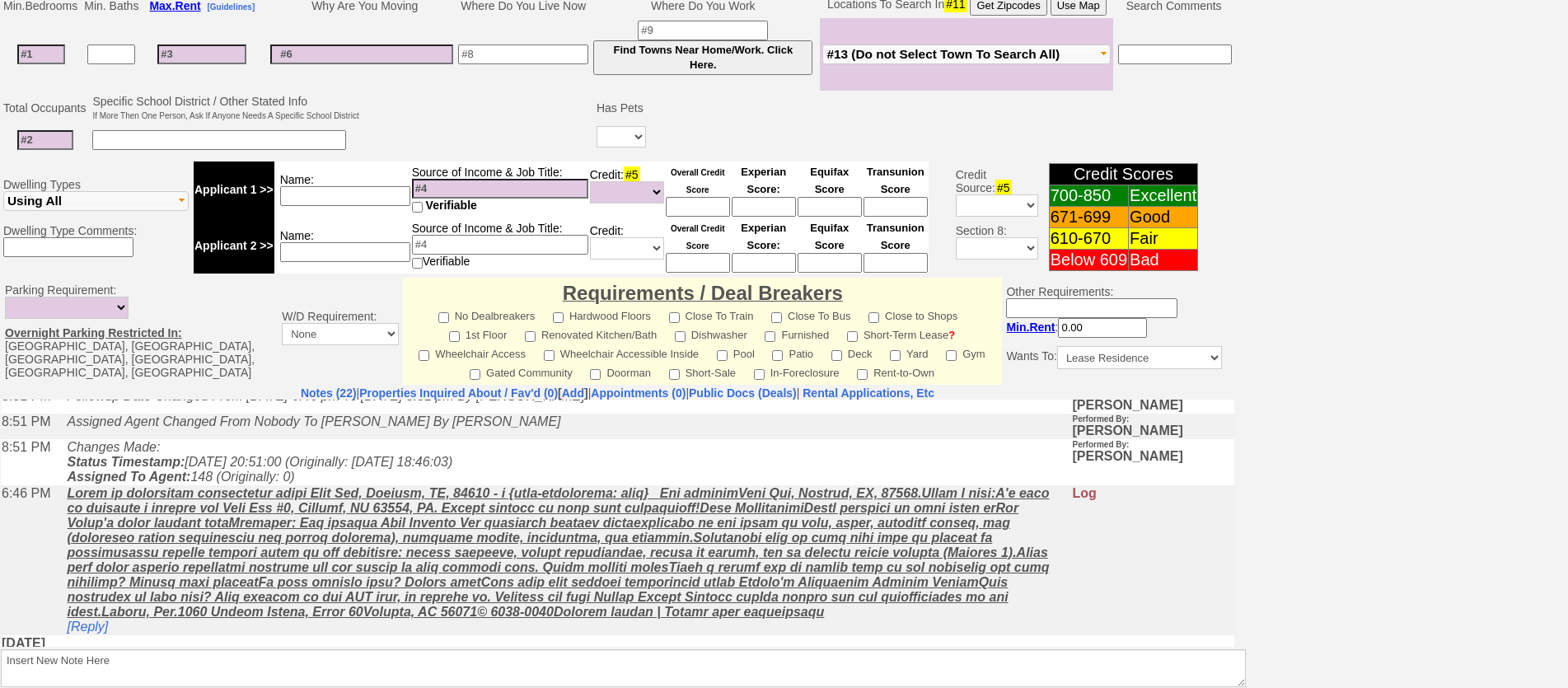
scroll to position [82, 0]
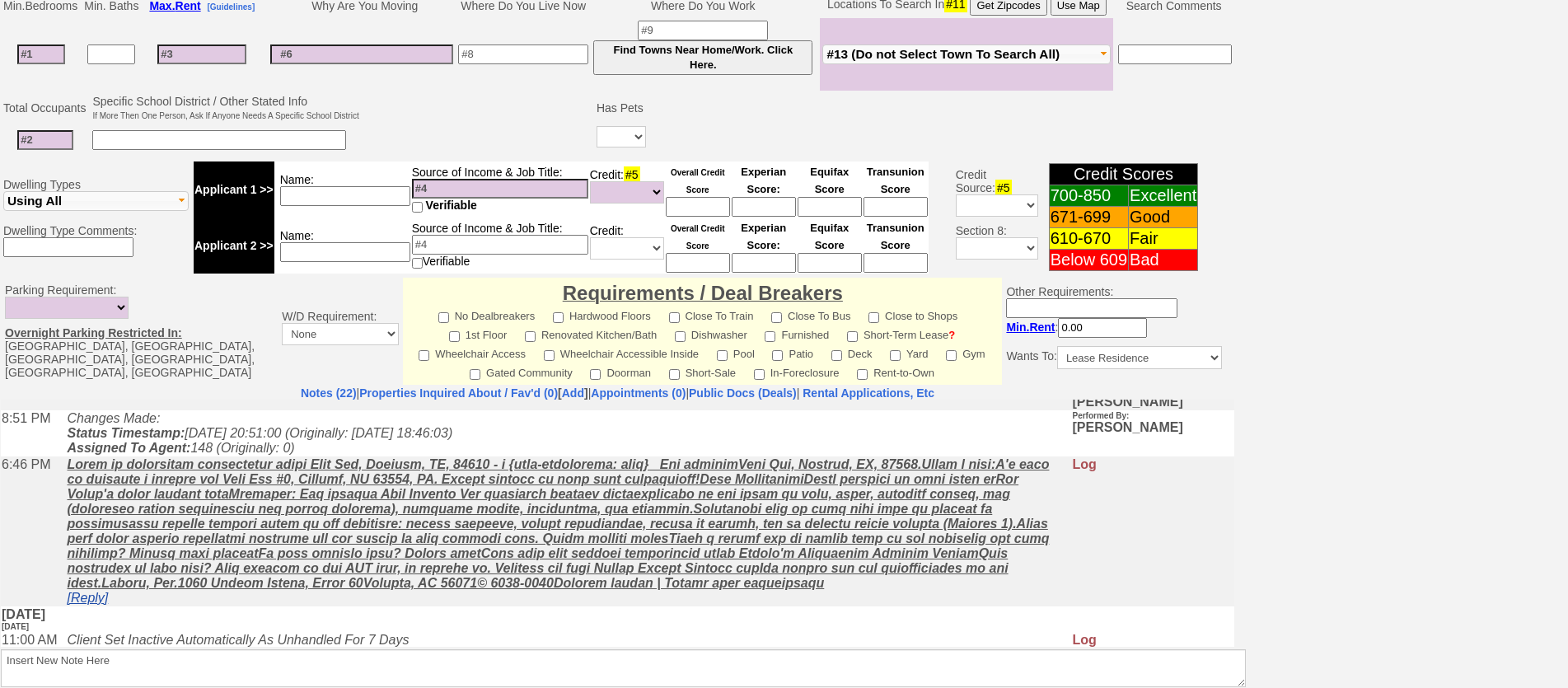
click at [99, 604] on link "[Reply]" at bounding box center [87, 596] width 41 height 14
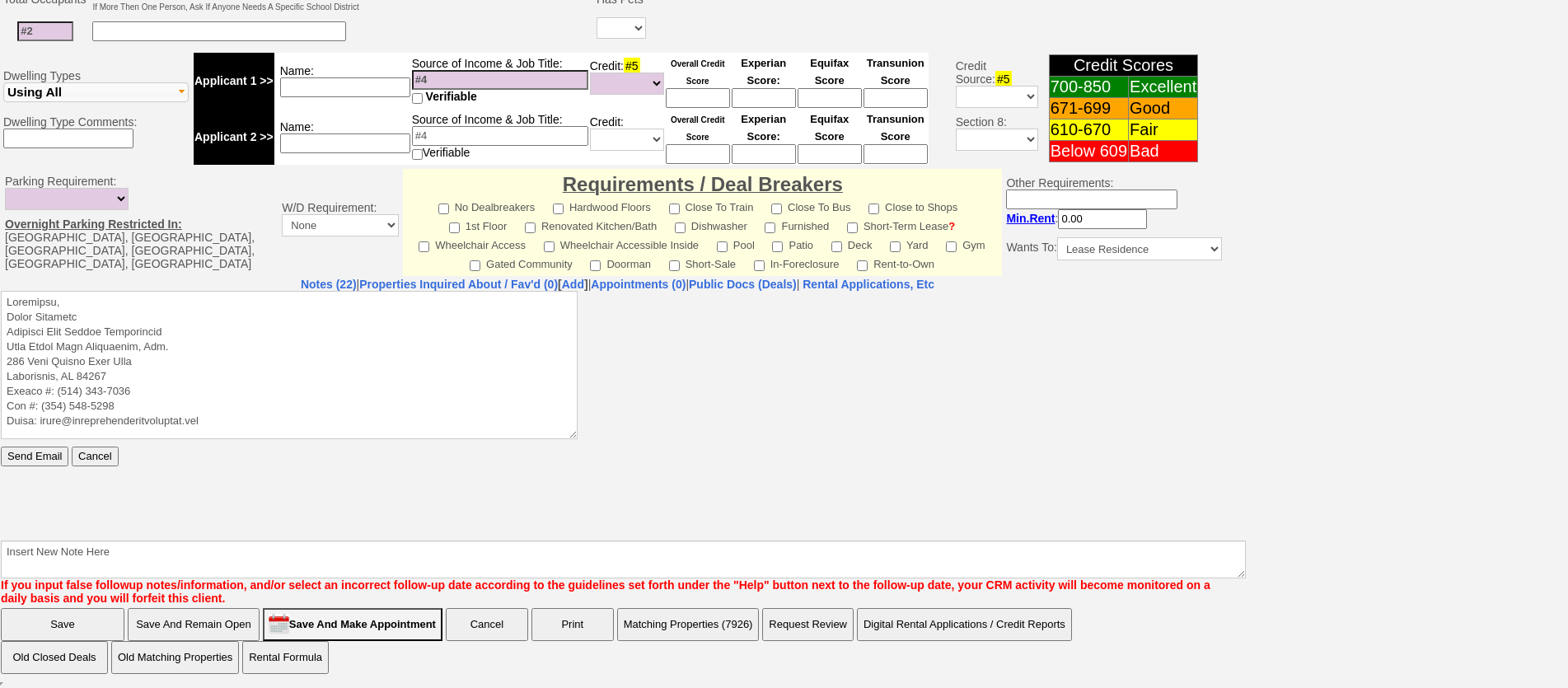
scroll to position [0, 0]
click at [213, 296] on textarea at bounding box center [289, 364] width 577 height 148
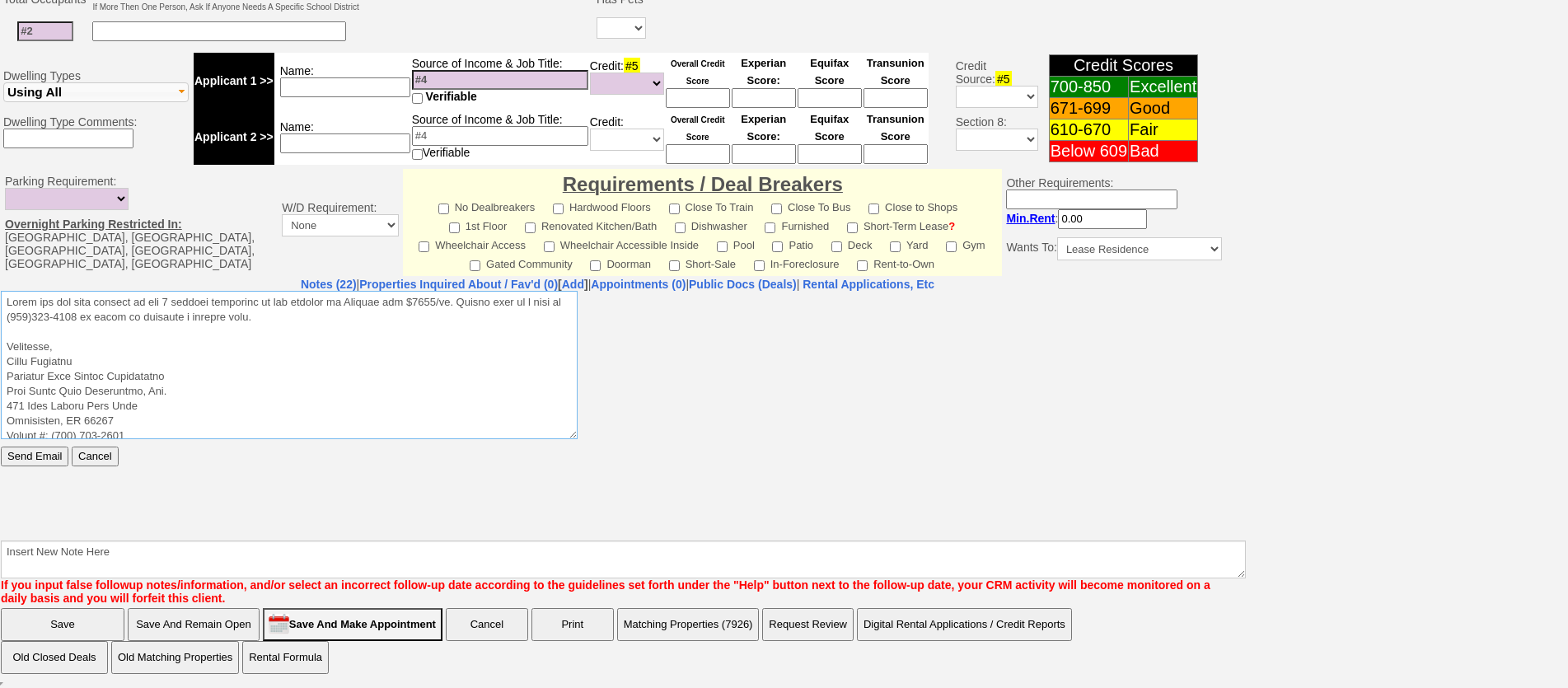
drag, startPoint x: 299, startPoint y: 318, endPoint x: 0, endPoint y: 187, distance: 326.4
click at [1, 290] on html "Send Email Cancel" at bounding box center [617, 413] width 1233 height 247
type textarea "Thank you for your request on the 1 bedroom apartment we are hosting in Yonkers…"
click at [41, 451] on input "Send Email" at bounding box center [34, 456] width 67 height 20
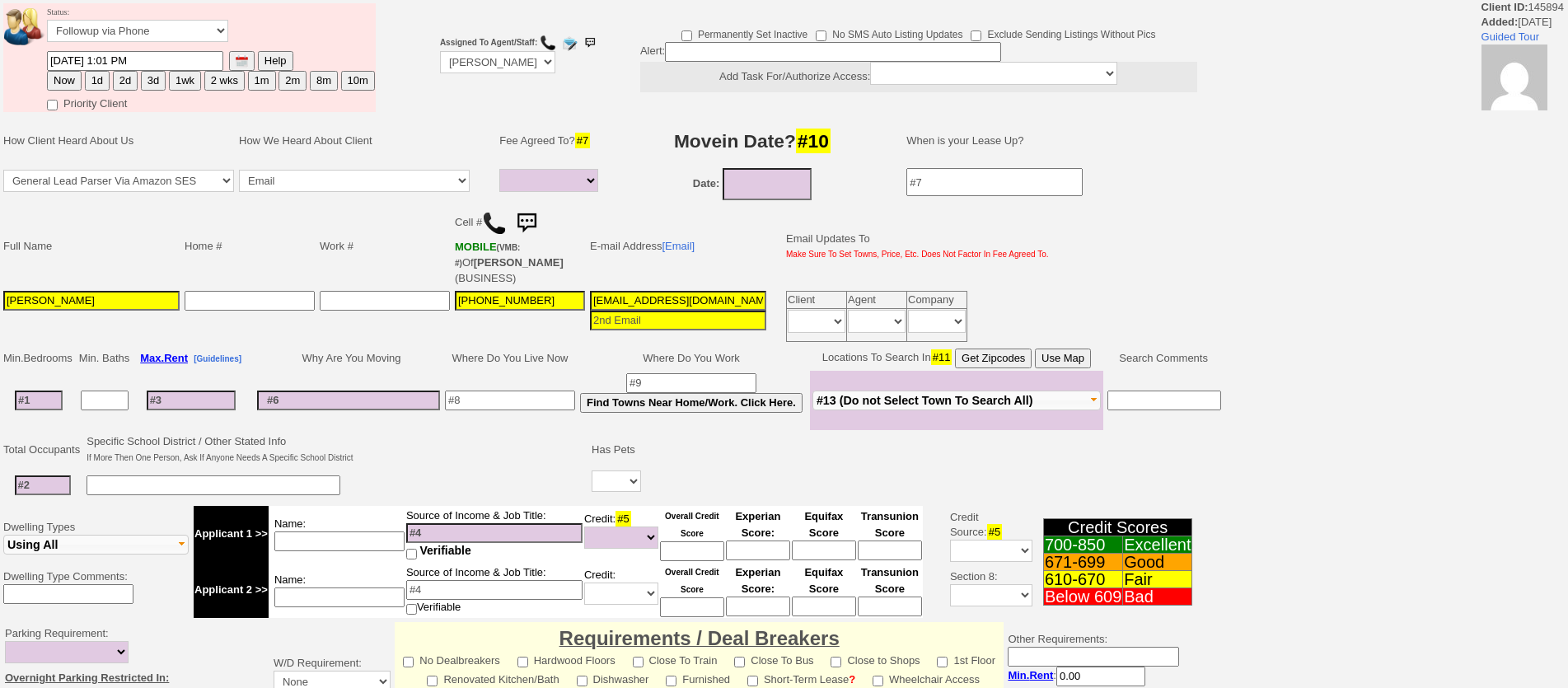
select select
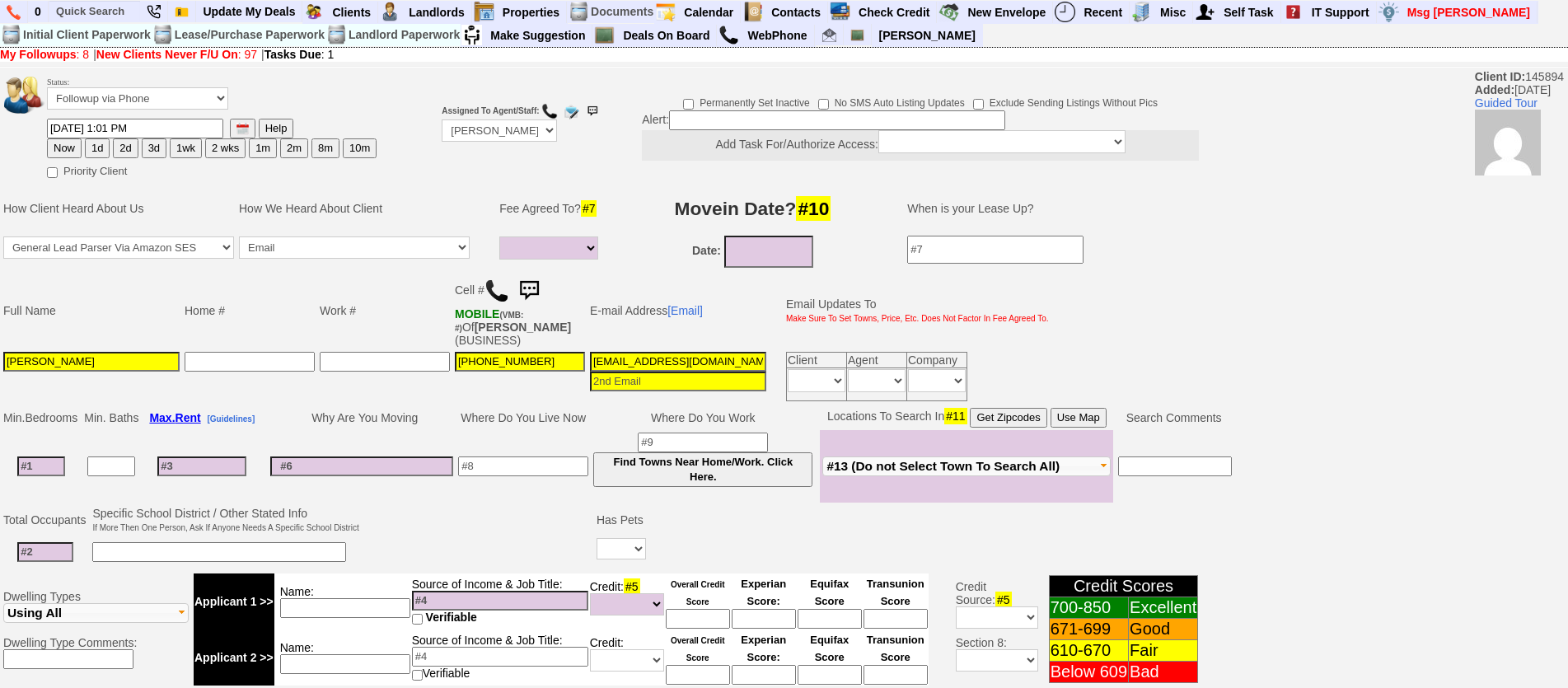
click at [527, 290] on img at bounding box center [529, 291] width 33 height 33
click at [512, 282] on link at bounding box center [529, 289] width 33 height 13
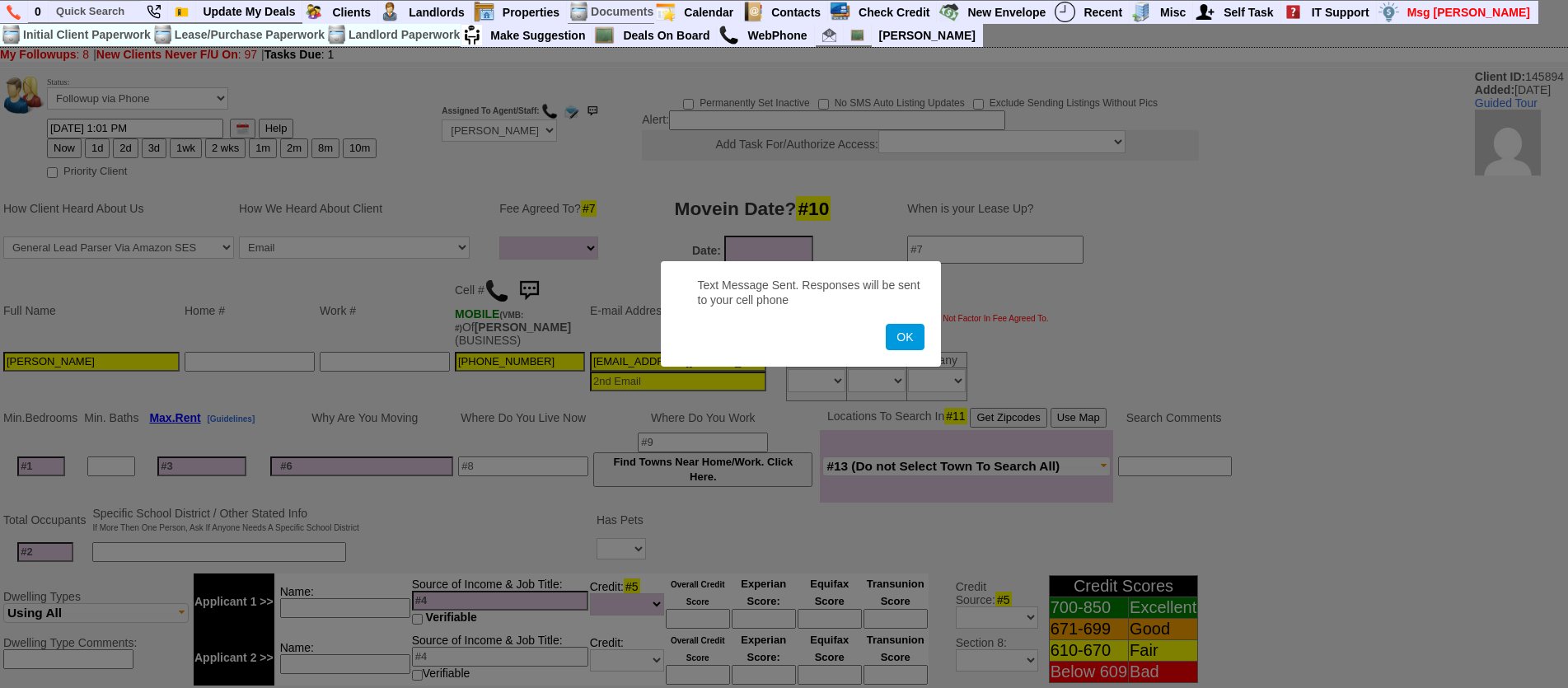
click at [886, 324] on button "OK" at bounding box center [904, 337] width 37 height 27
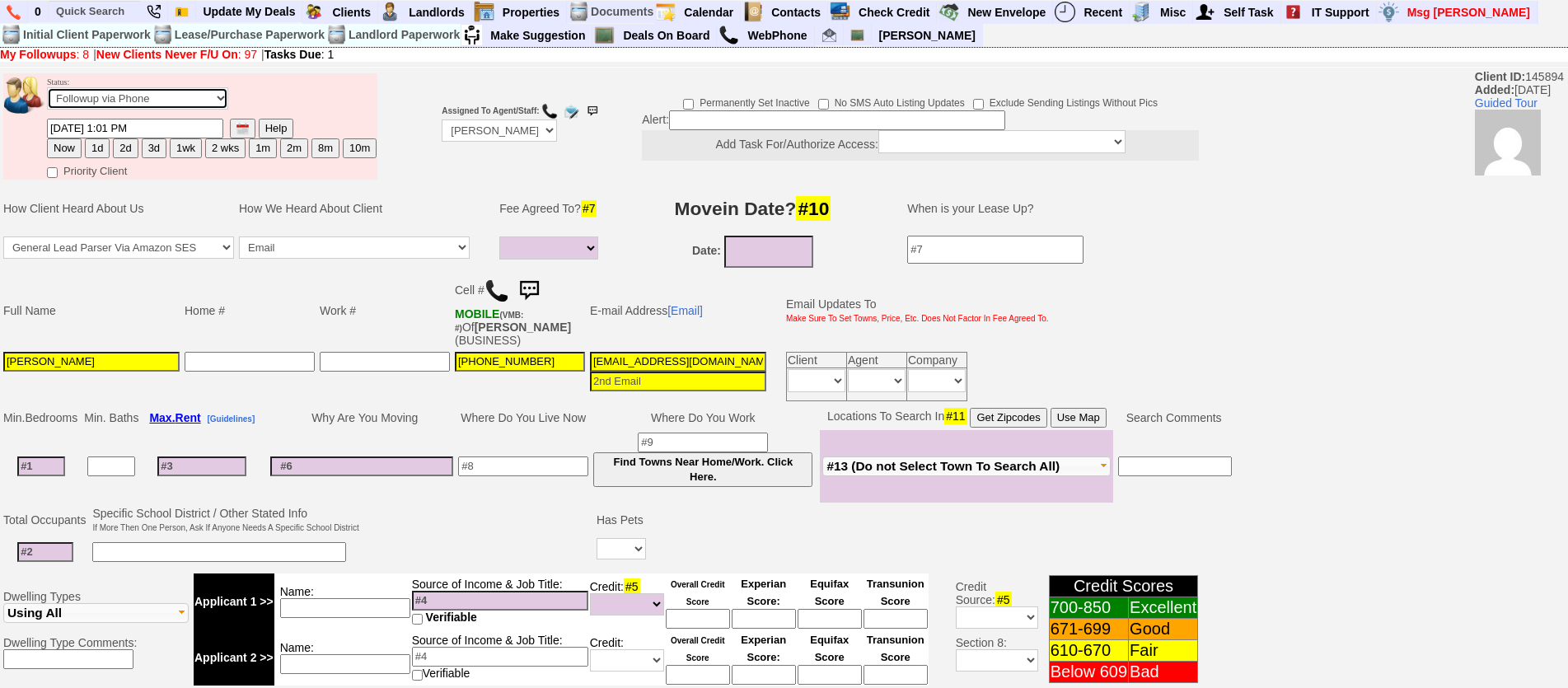
click at [183, 98] on select "Followup via Phone Followup via Email Followup When Section 8 Property Found De…" at bounding box center [137, 98] width 182 height 22
select select "Inactive"
click at [47, 87] on select "Followup via Phone Followup via Email Followup When Section 8 Property Found De…" at bounding box center [137, 98] width 182 height 22
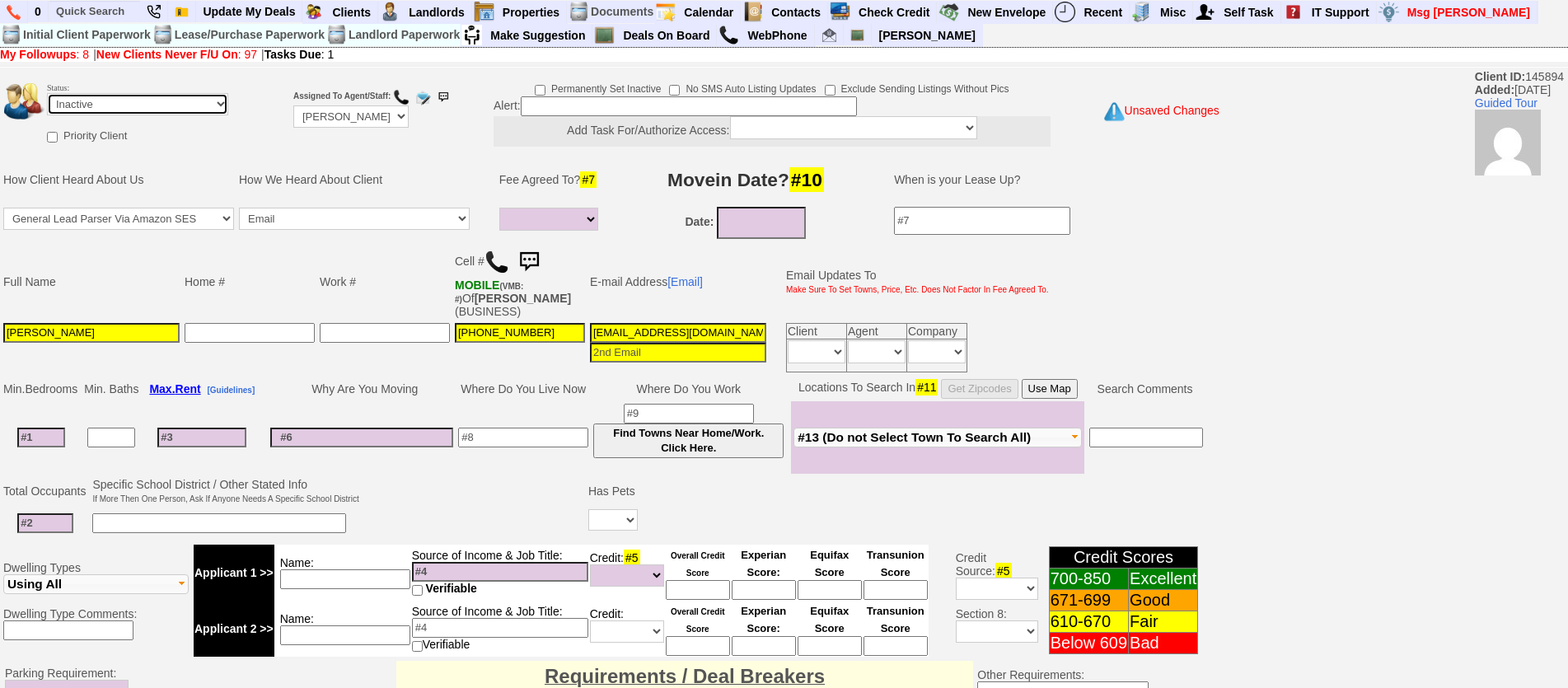
scroll to position [492, 0]
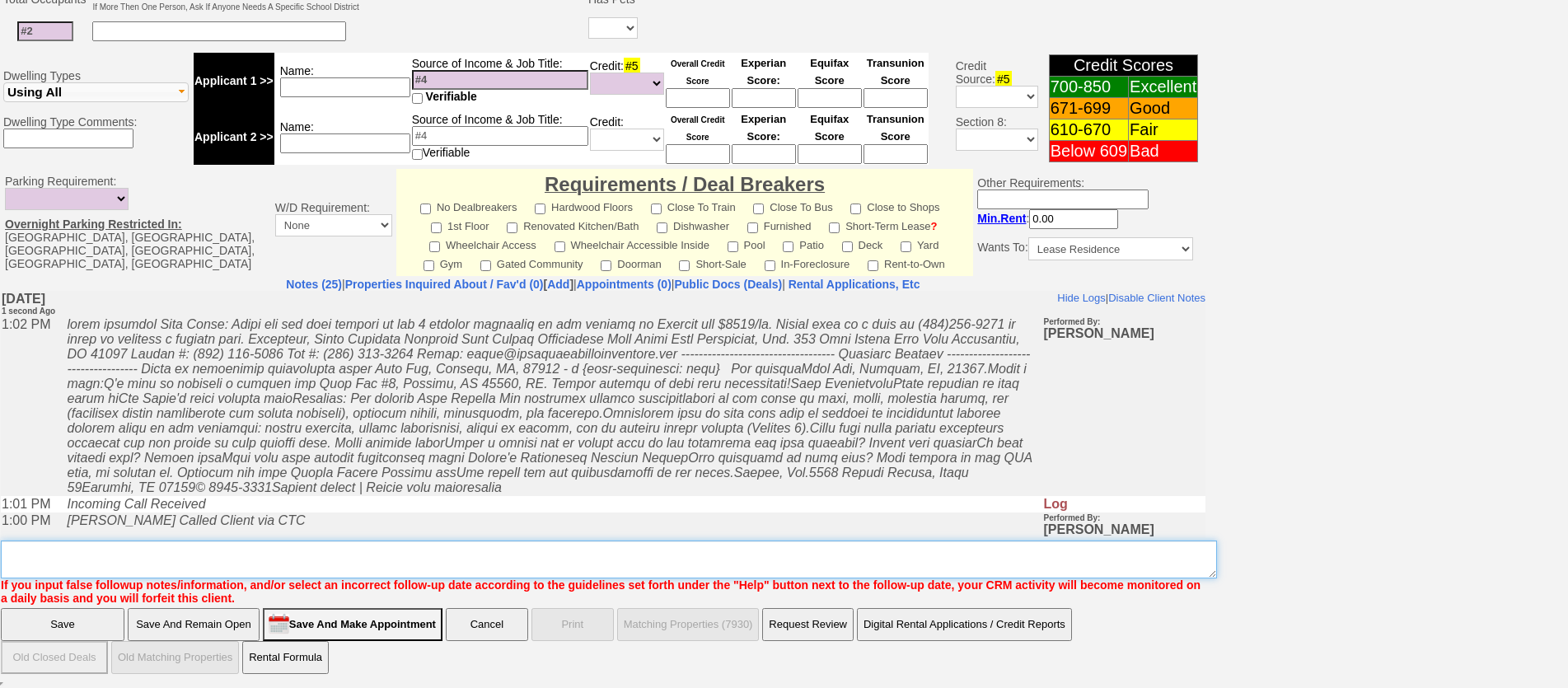
click at [502, 561] on textarea "Insert New Note Here" at bounding box center [609, 559] width 1216 height 37
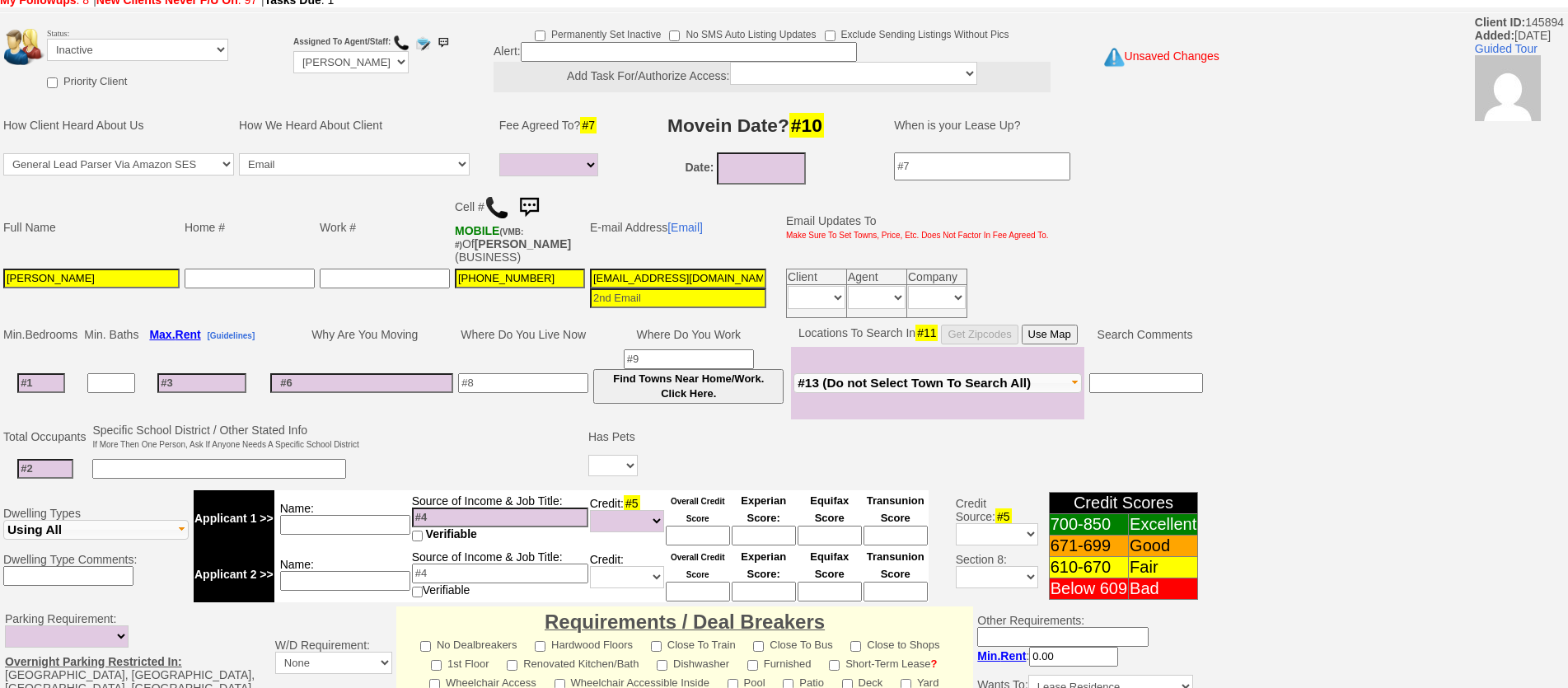
scroll to position [0, 0]
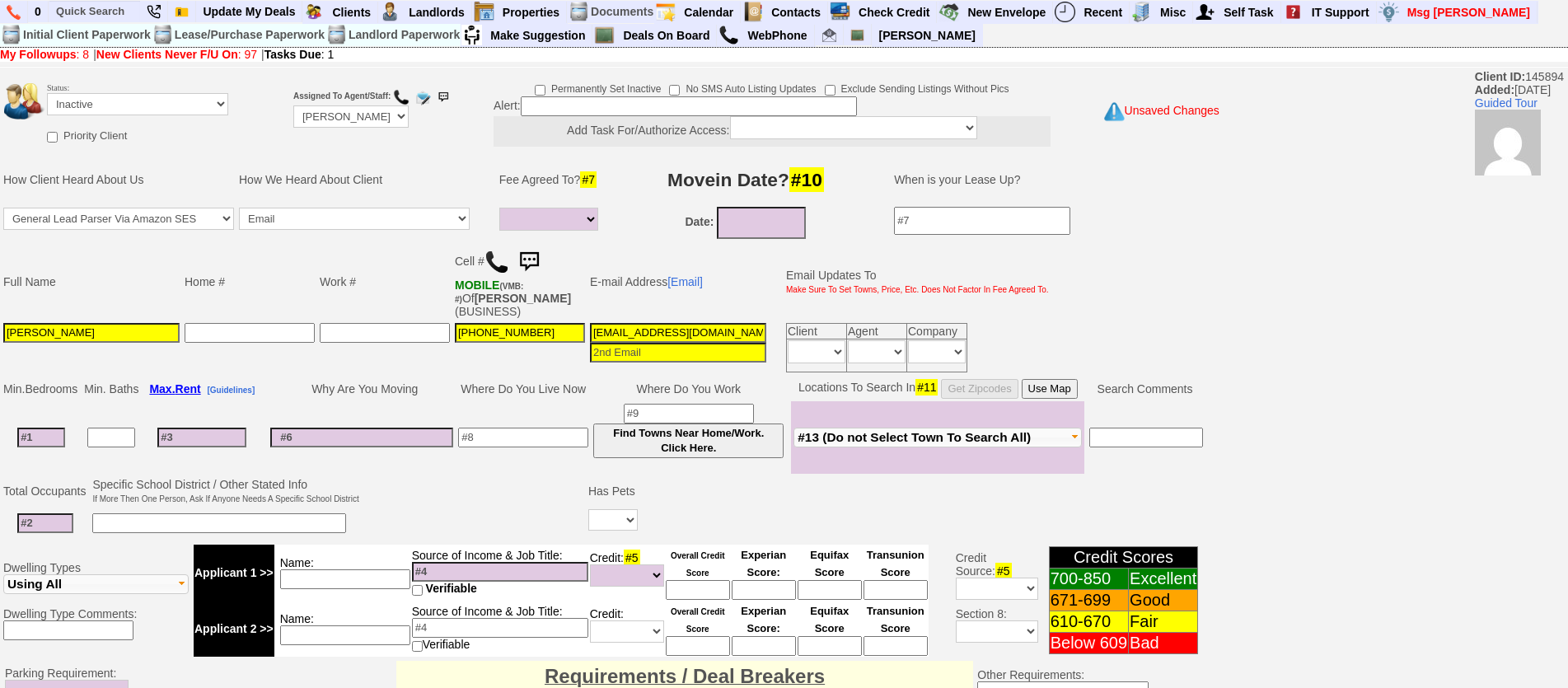
type textarea "called client lm sent txt and email ia untl response"
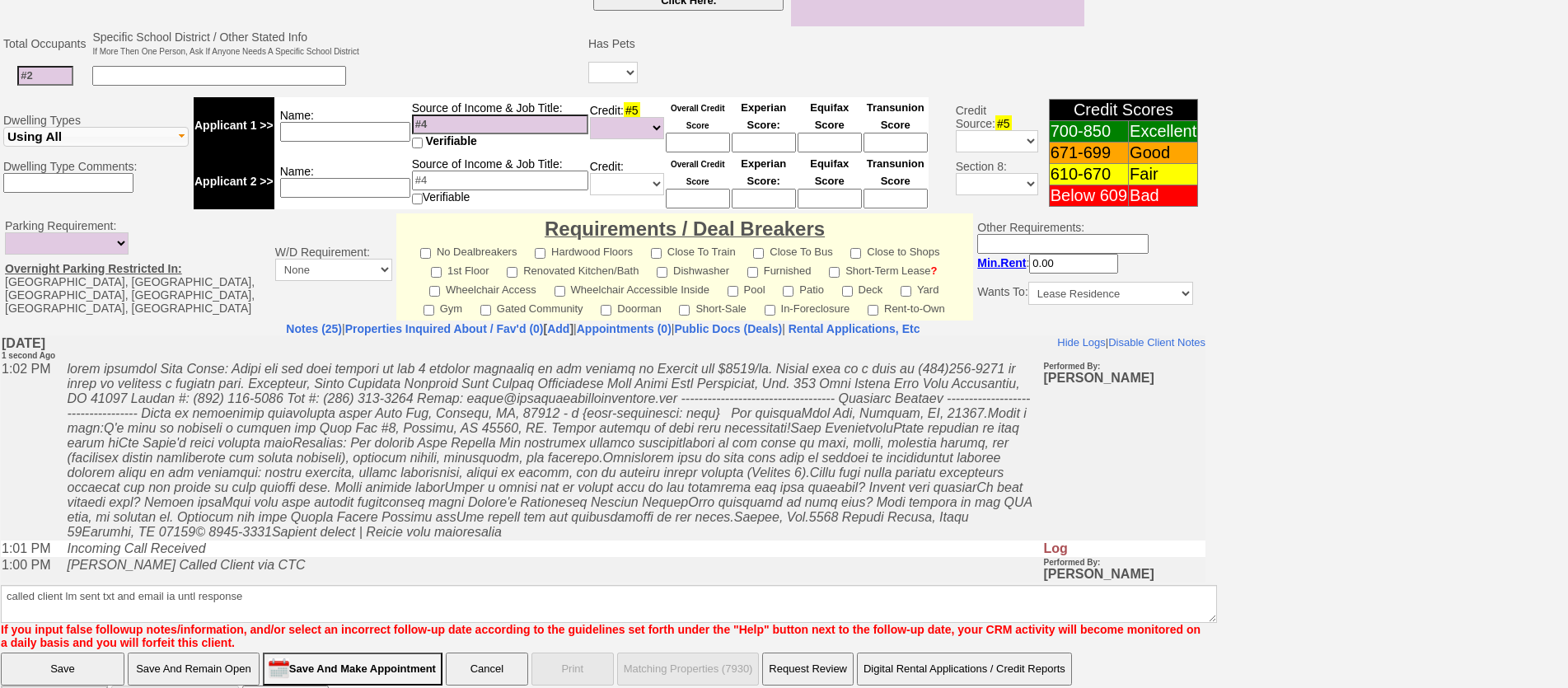
click input "Save" at bounding box center [62, 669] width 123 height 33
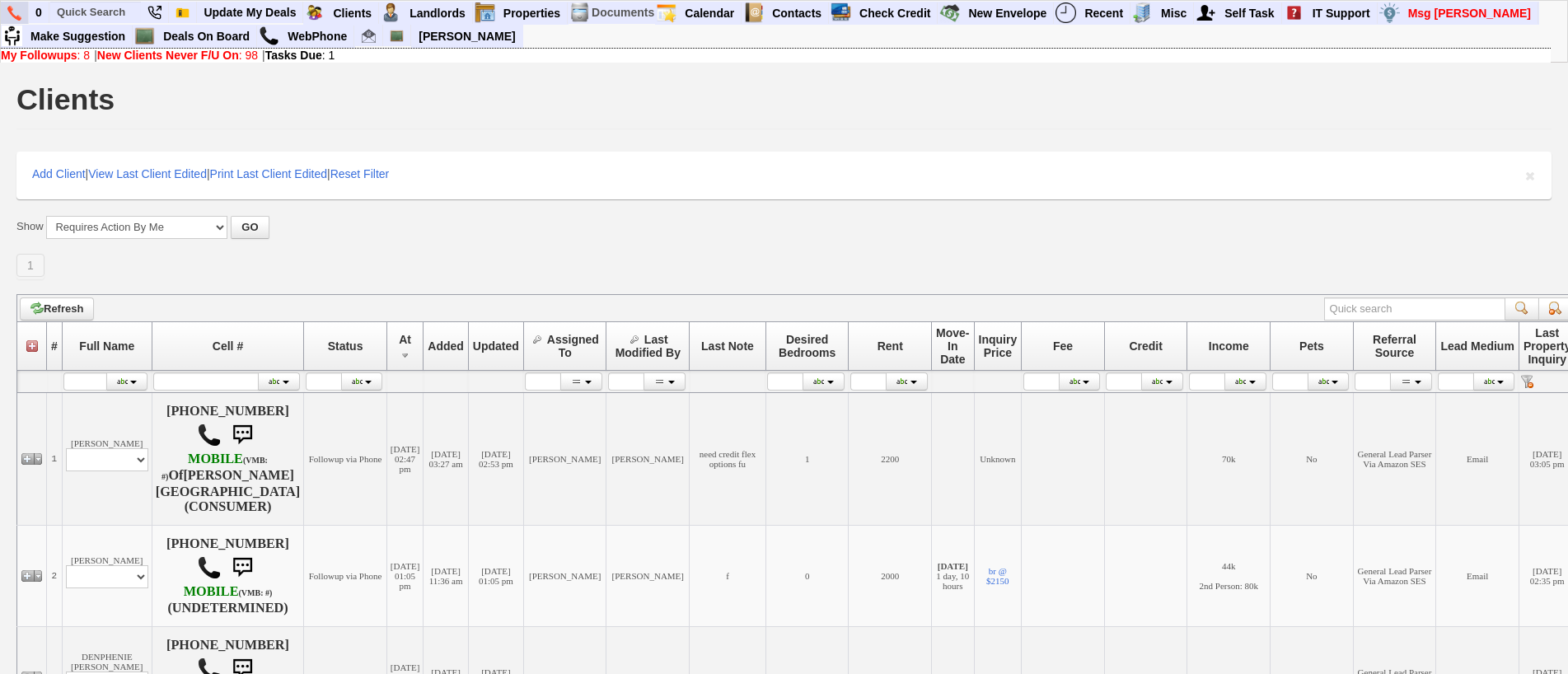
click at [12, 9] on img at bounding box center [14, 13] width 14 height 15
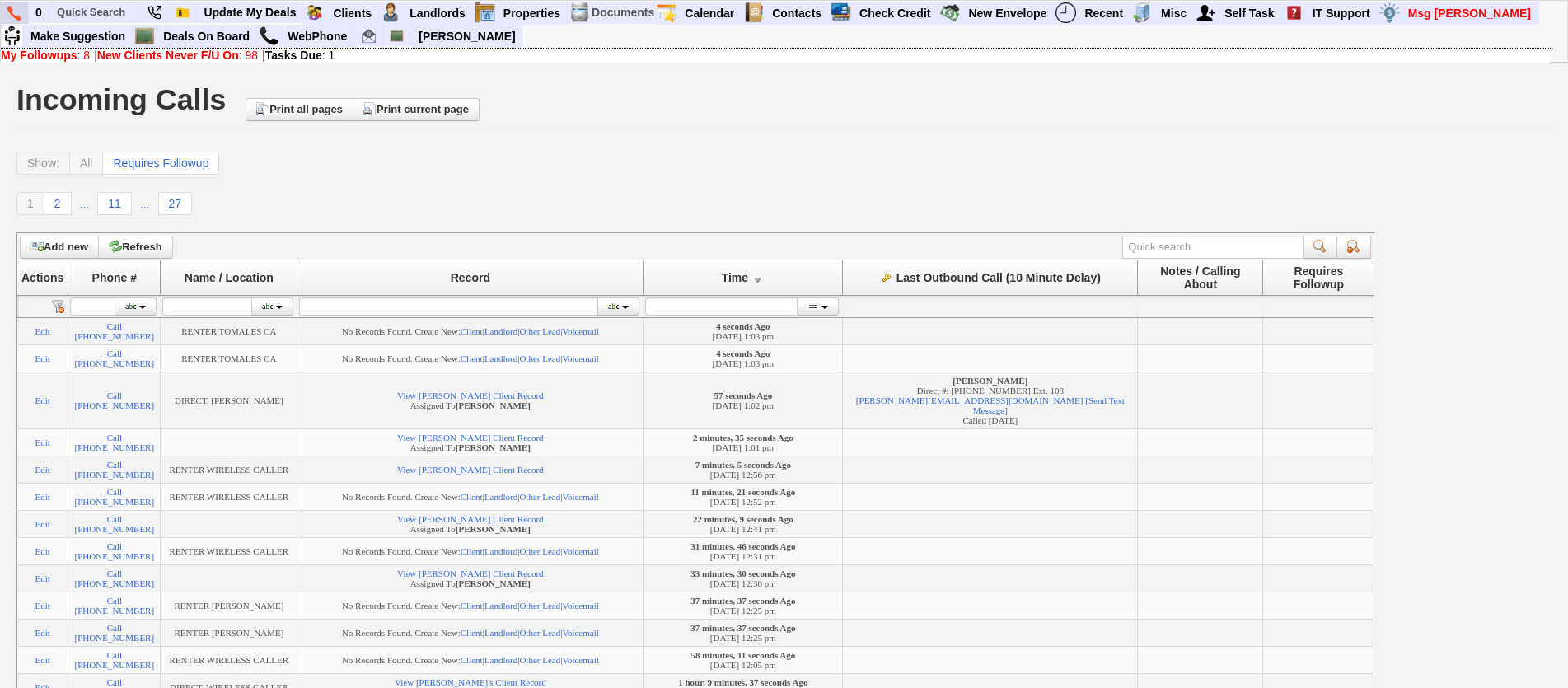
click at [23, 12] on link at bounding box center [15, 12] width 28 height 22
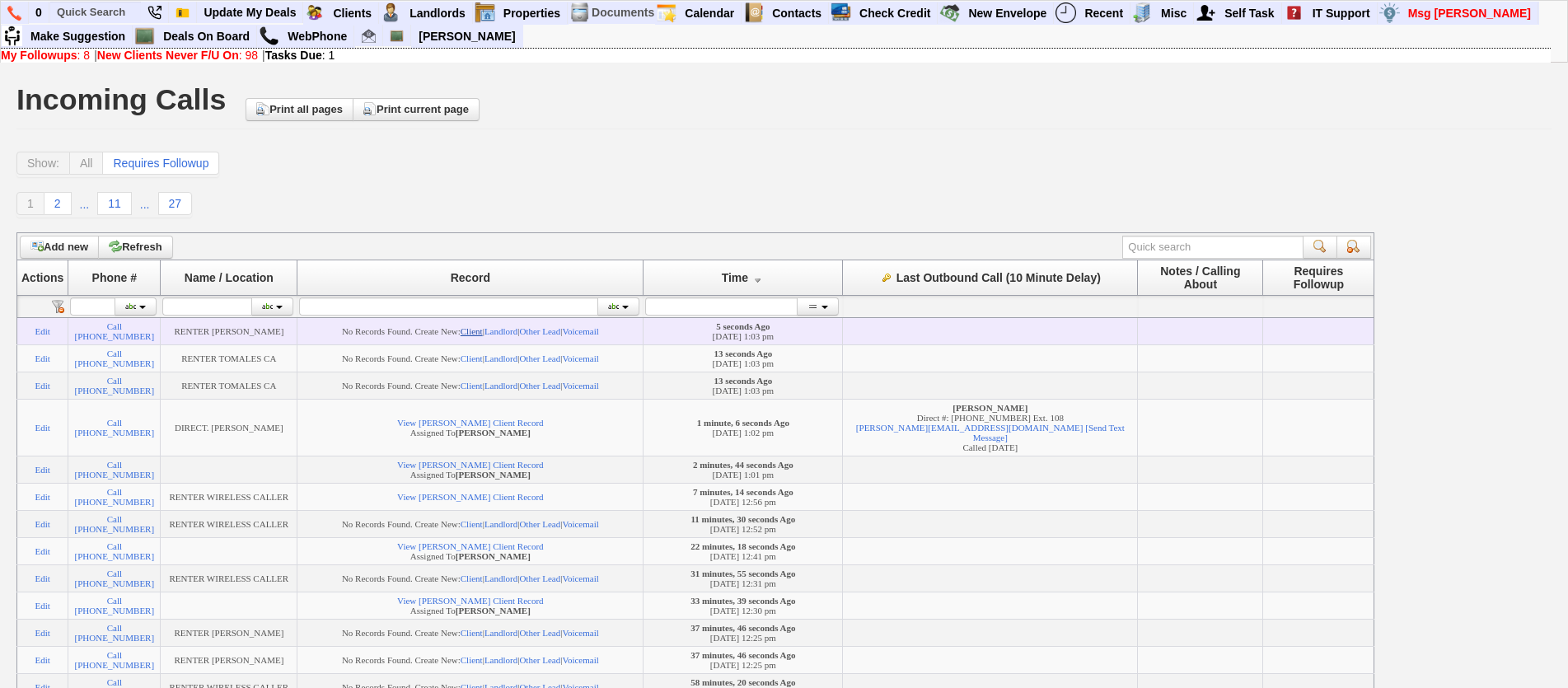
click at [482, 327] on link "Client" at bounding box center [472, 332] width 22 height 10
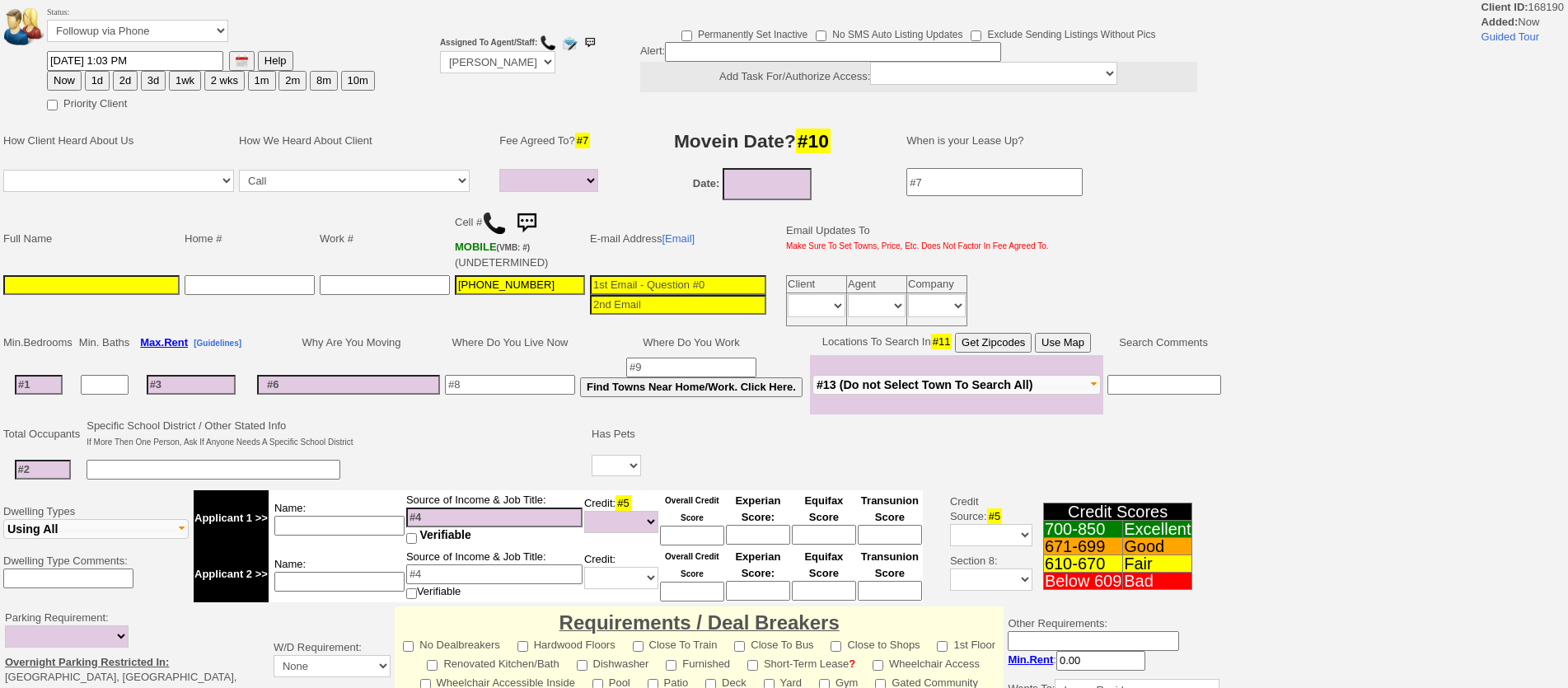
select select
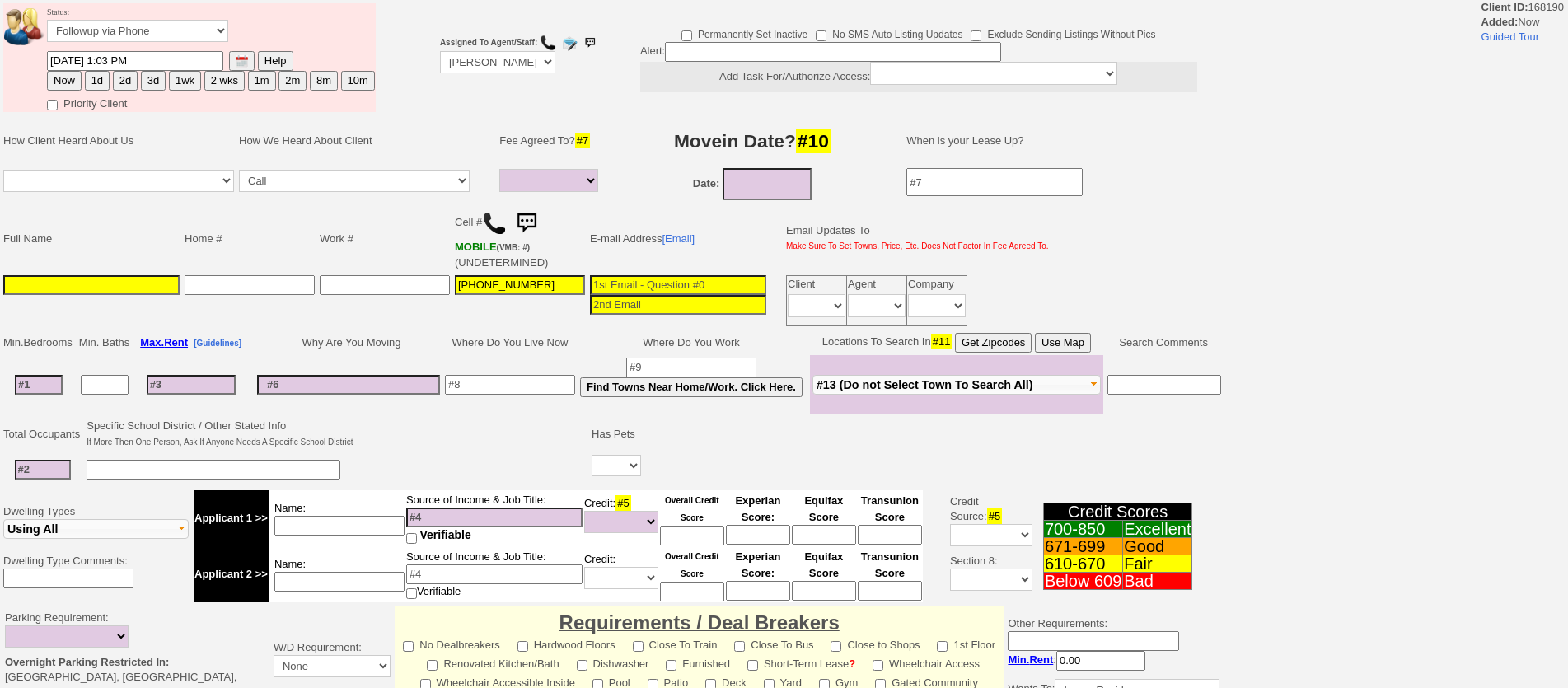
click at [159, 288] on input at bounding box center [92, 285] width 177 height 20
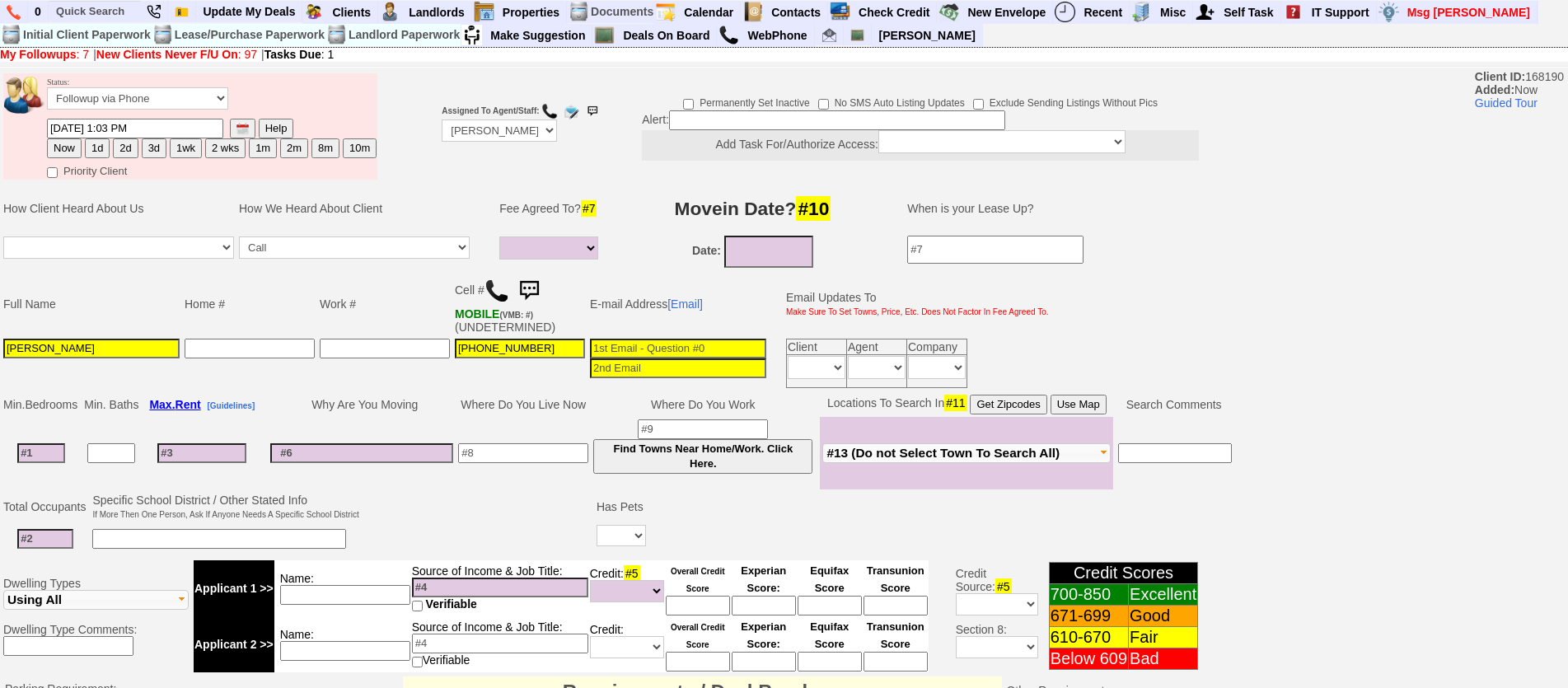
type input "Andrus"
click at [40, 459] on td at bounding box center [41, 452] width 81 height 72
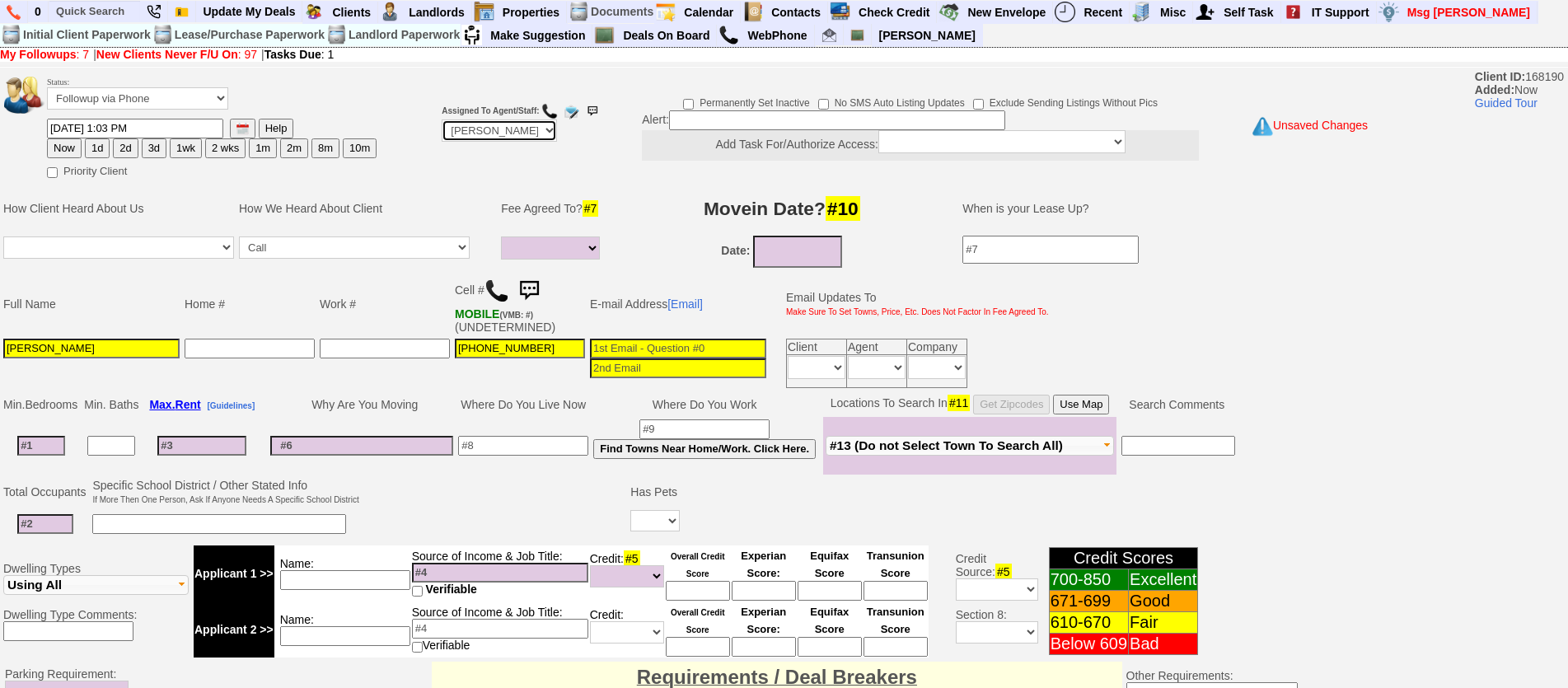
click at [459, 129] on select "Up-For-Grabs ***** STAFF ***** Bob Bruno 914-419-3579 Cristy Liberto 914-486-10…" at bounding box center [499, 130] width 115 height 22
select select "Up-For-Grabs"
click at [442, 119] on select "Up-For-Grabs ***** STAFF ***** Bob Bruno 914-419-3579 Cristy Liberto 914-486-10…" at bounding box center [499, 130] width 115 height 22
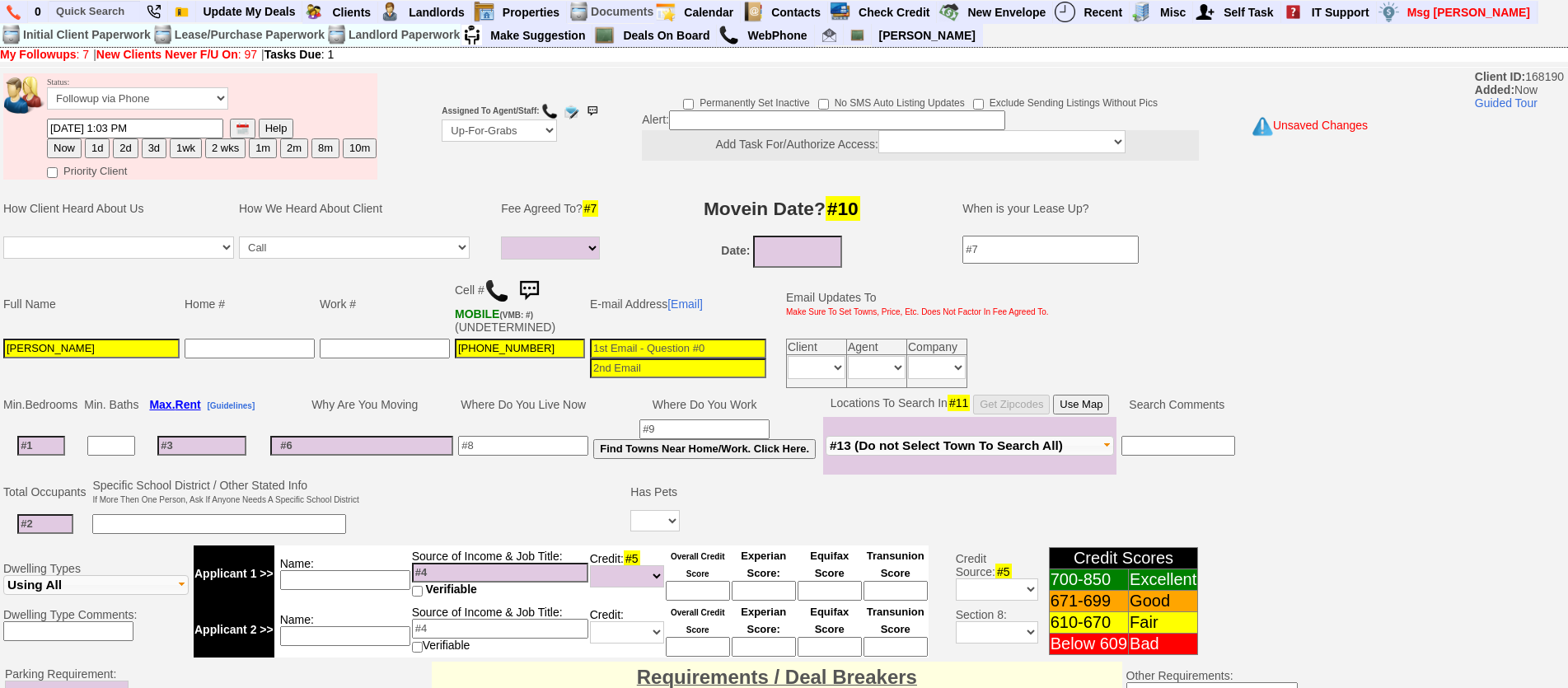
type input "___-___-____"
click at [244, 356] on input "___-___-____" at bounding box center [250, 348] width 130 height 20
drag, startPoint x: 47, startPoint y: 460, endPoint x: 52, endPoint y: 450, distance: 11.2
click at [48, 453] on td at bounding box center [41, 445] width 81 height 57
click at [52, 450] on input at bounding box center [41, 446] width 47 height 20
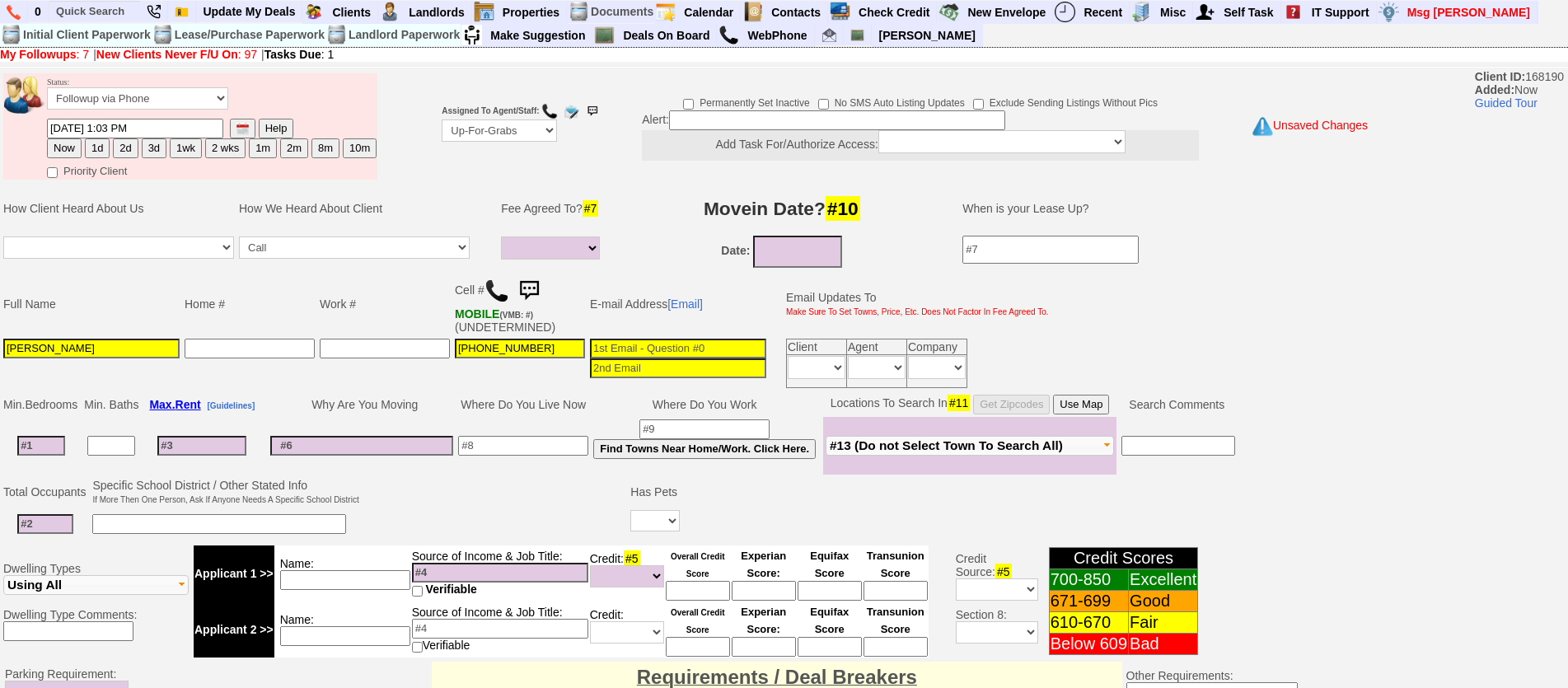
type input "0"
select select
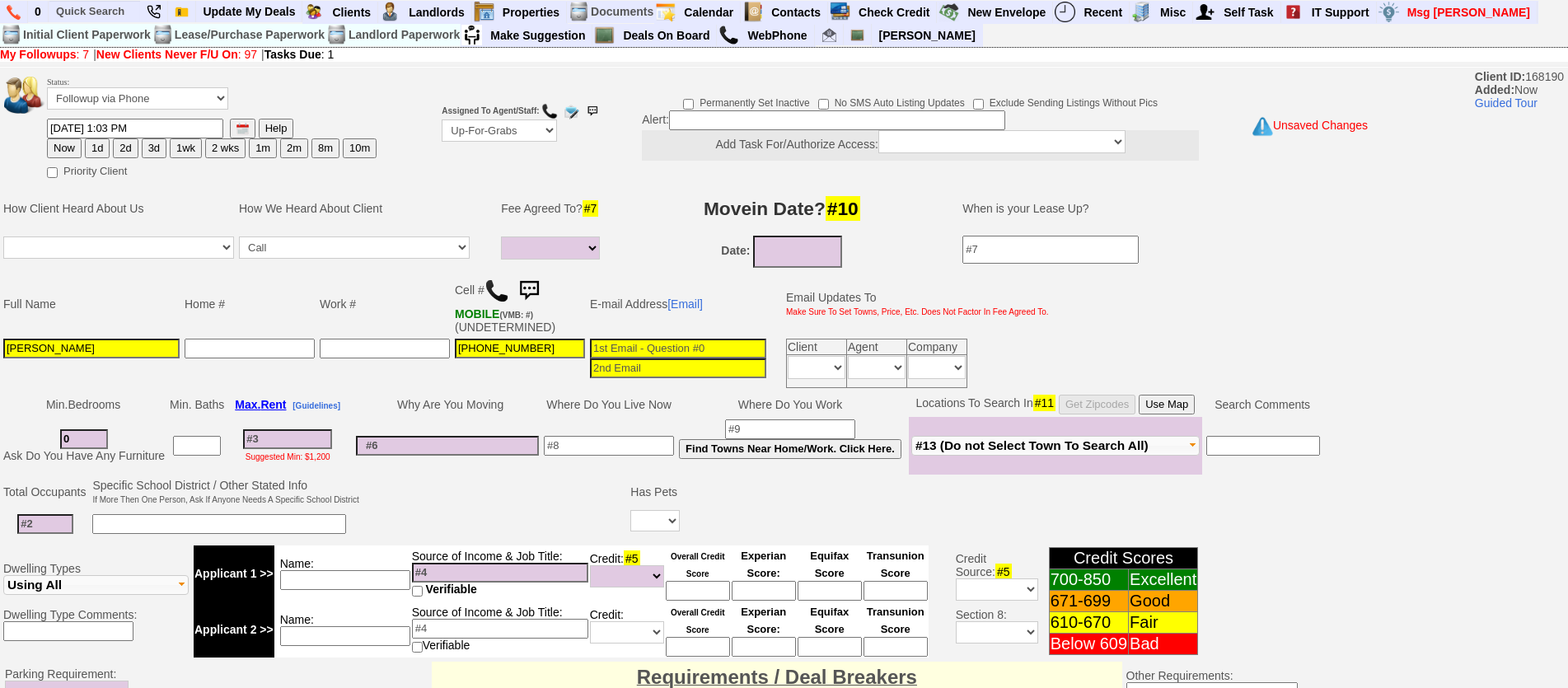
type input "0"
click at [309, 447] on input at bounding box center [287, 439] width 89 height 20
select select
type input "20"
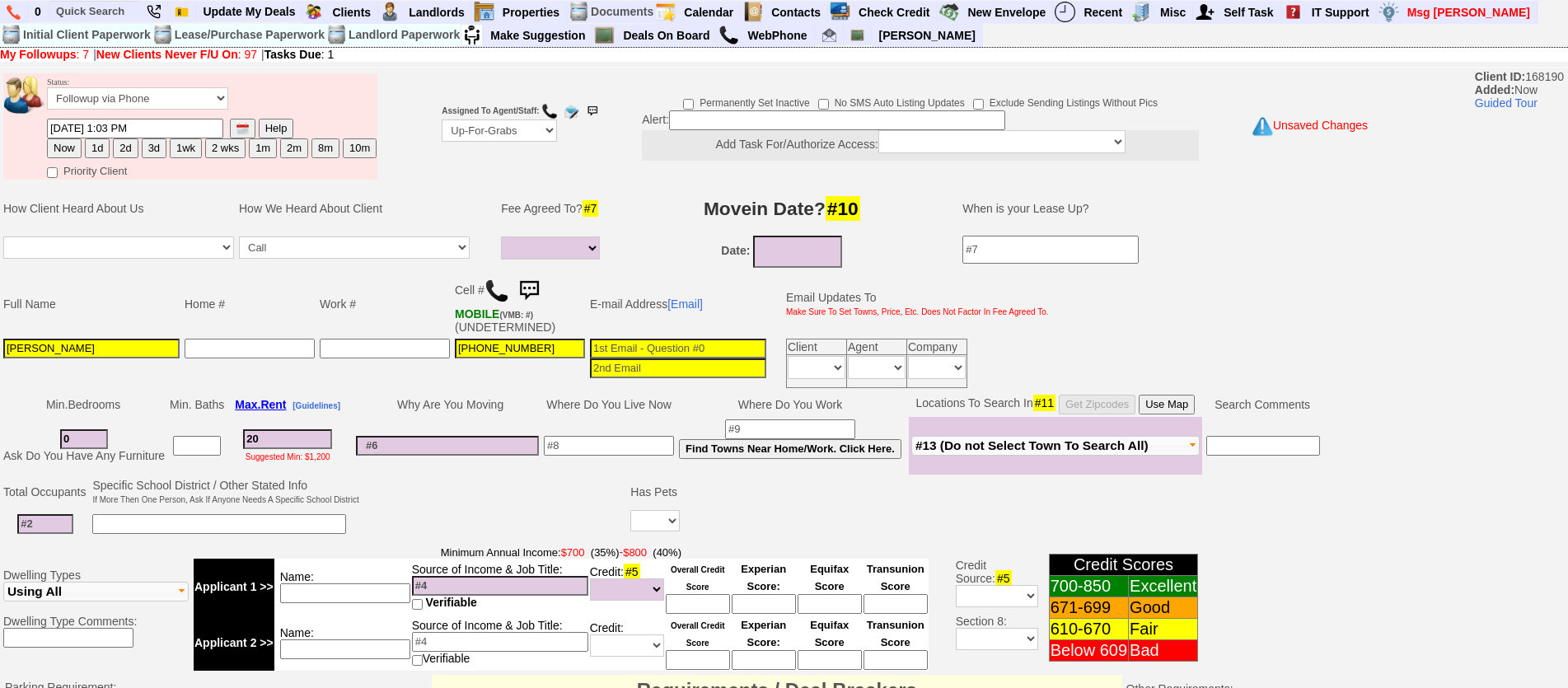
select select
type input "2000"
select select
type input "2000"
click at [572, 355] on input "337-499-8154" at bounding box center [520, 348] width 130 height 20
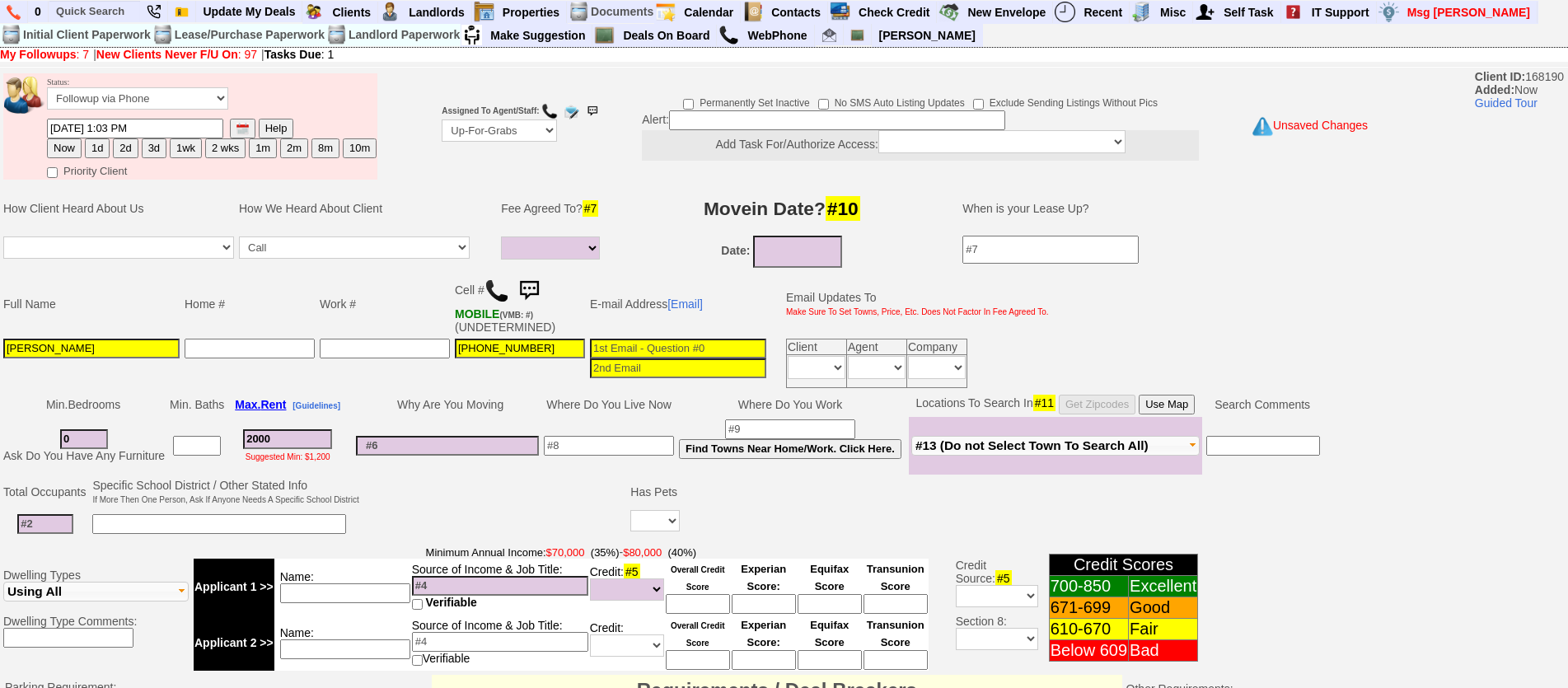
select select
click at [572, 355] on input "337-499-8154" at bounding box center [520, 348] width 130 height 20
click at [631, 242] on td "Date:" at bounding box center [782, 252] width 329 height 37
click at [417, 401] on td "Why Are You Moving" at bounding box center [447, 405] width 187 height 25
drag, startPoint x: 83, startPoint y: 348, endPoint x: 0, endPoint y: 340, distance: 83.4
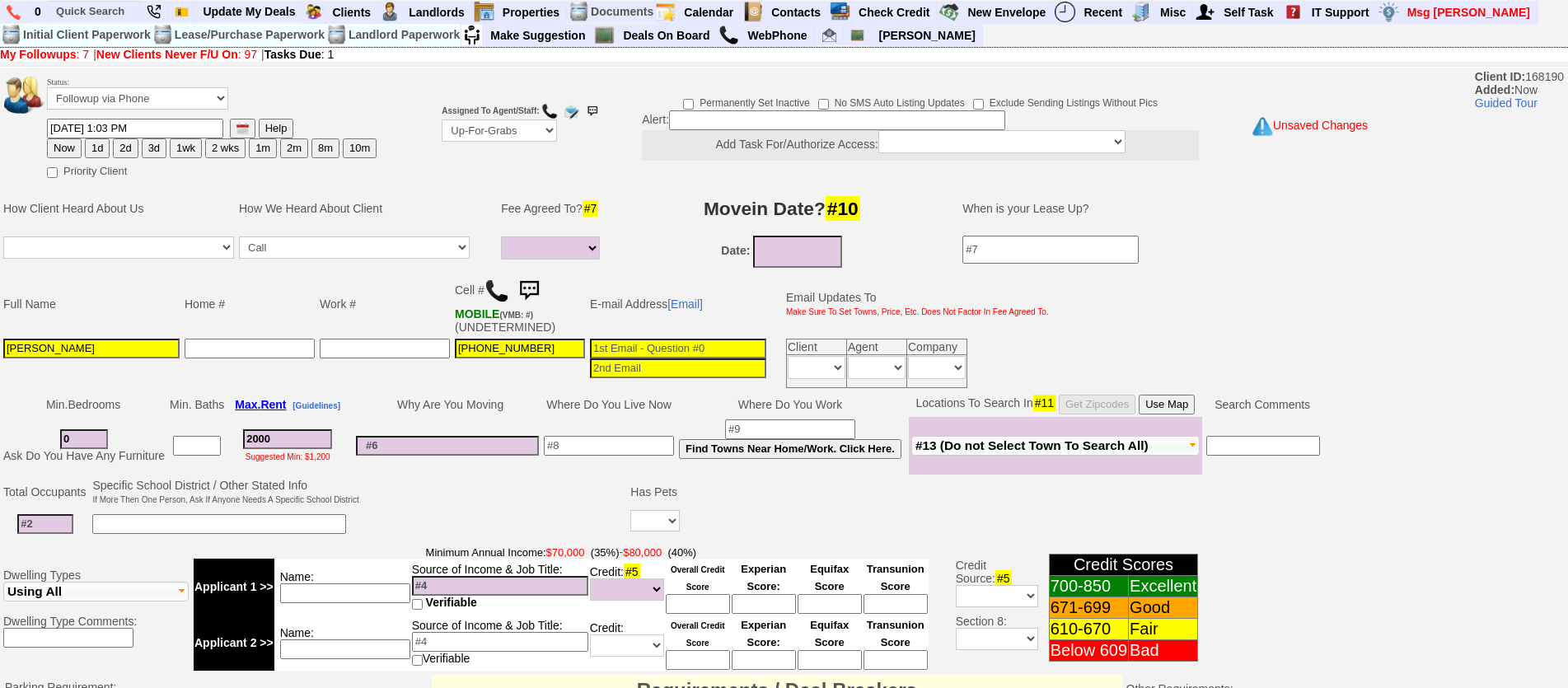
click at [0, 340] on td "Full Name Home # Work # Cell # MOBILE (VMB: #) (UNDETERMINED) E-mail Address [E…" at bounding box center [677, 331] width 1355 height 120
type input "B"
type input "Billy Andrus"
click at [59, 524] on input at bounding box center [45, 524] width 56 height 20
type input "1"
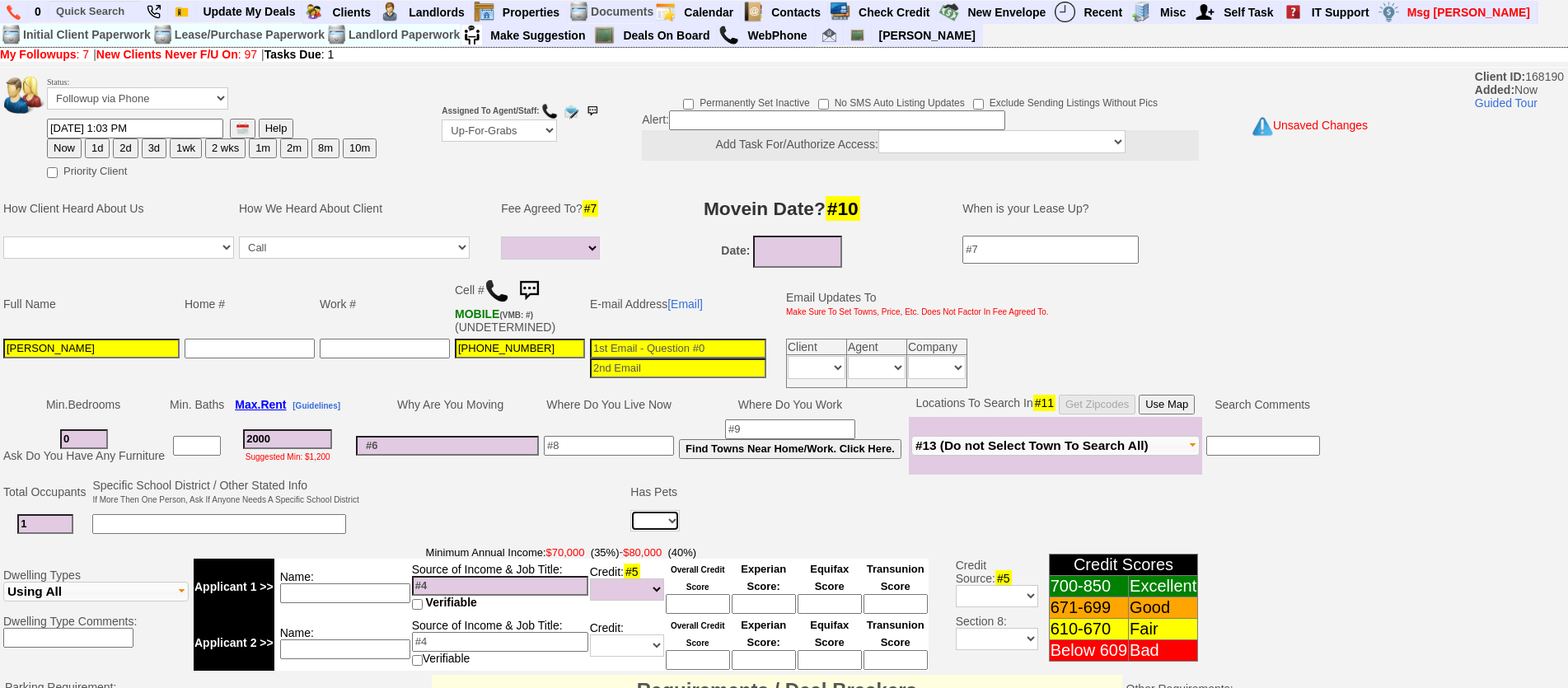
click at [668, 527] on select "Yes No" at bounding box center [654, 521] width 49 height 22
select select "Yes"
click at [632, 510] on select "Yes No" at bounding box center [654, 521] width 49 height 22
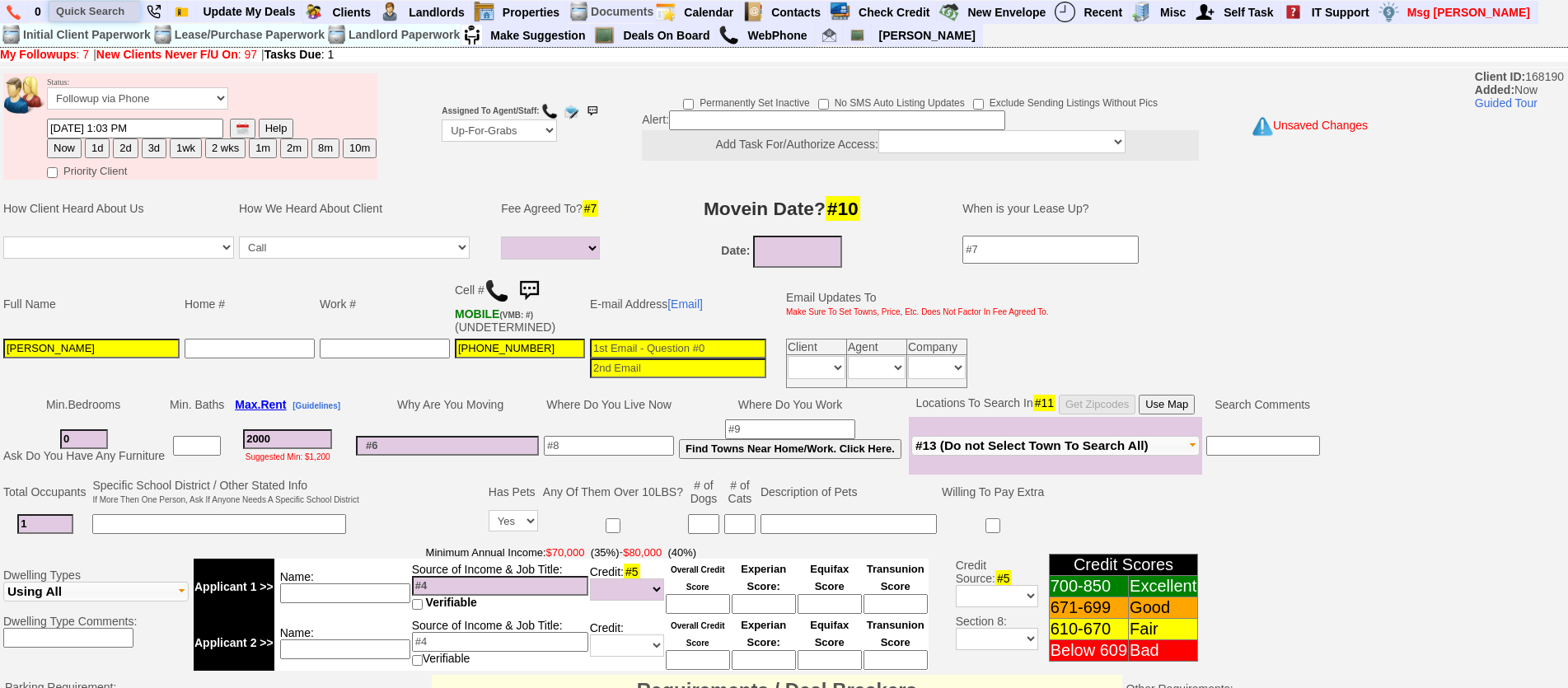
click at [112, 7] on input "text" at bounding box center [94, 11] width 91 height 21
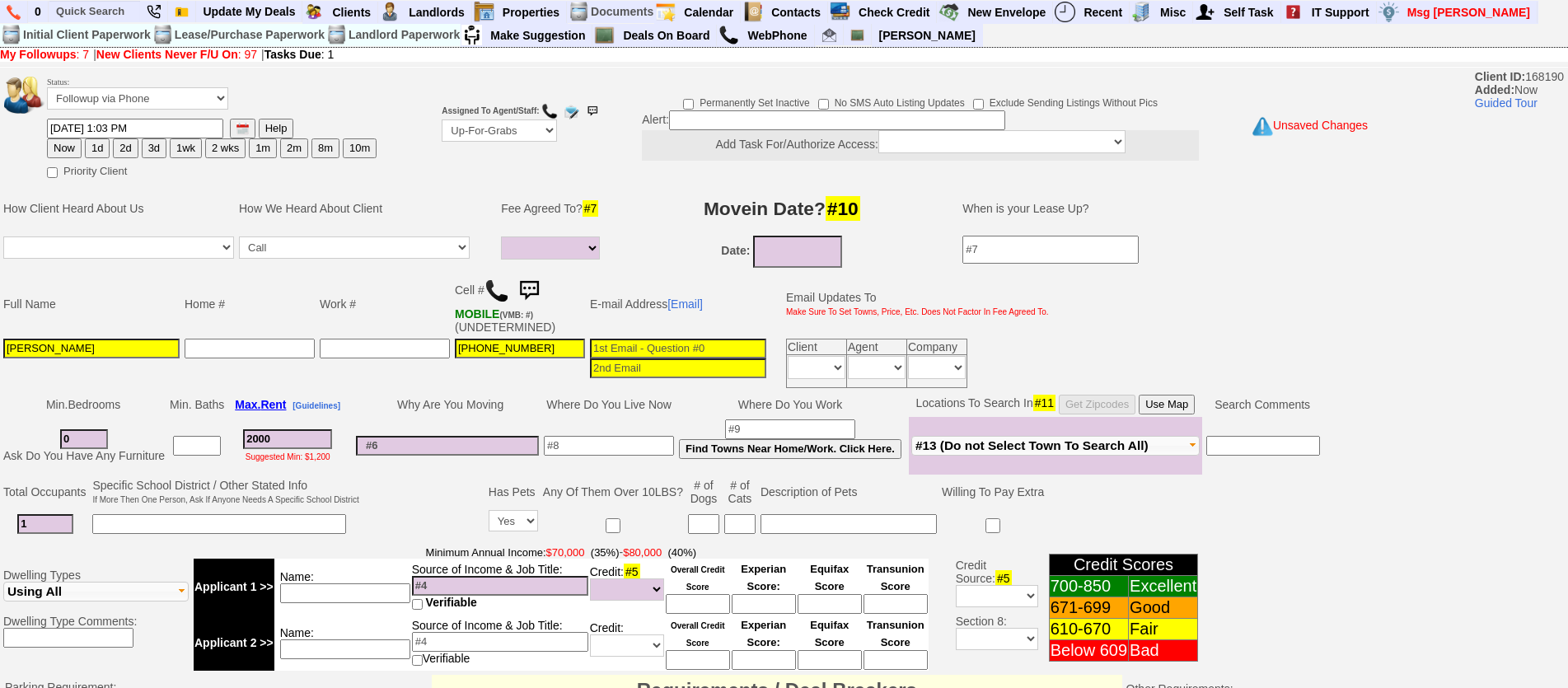
click at [712, 529] on input at bounding box center [704, 524] width 32 height 20
click at [83, 20] on input "text" at bounding box center [94, 11] width 91 height 21
click at [127, 14] on input "katonah l" at bounding box center [94, 11] width 91 height 21
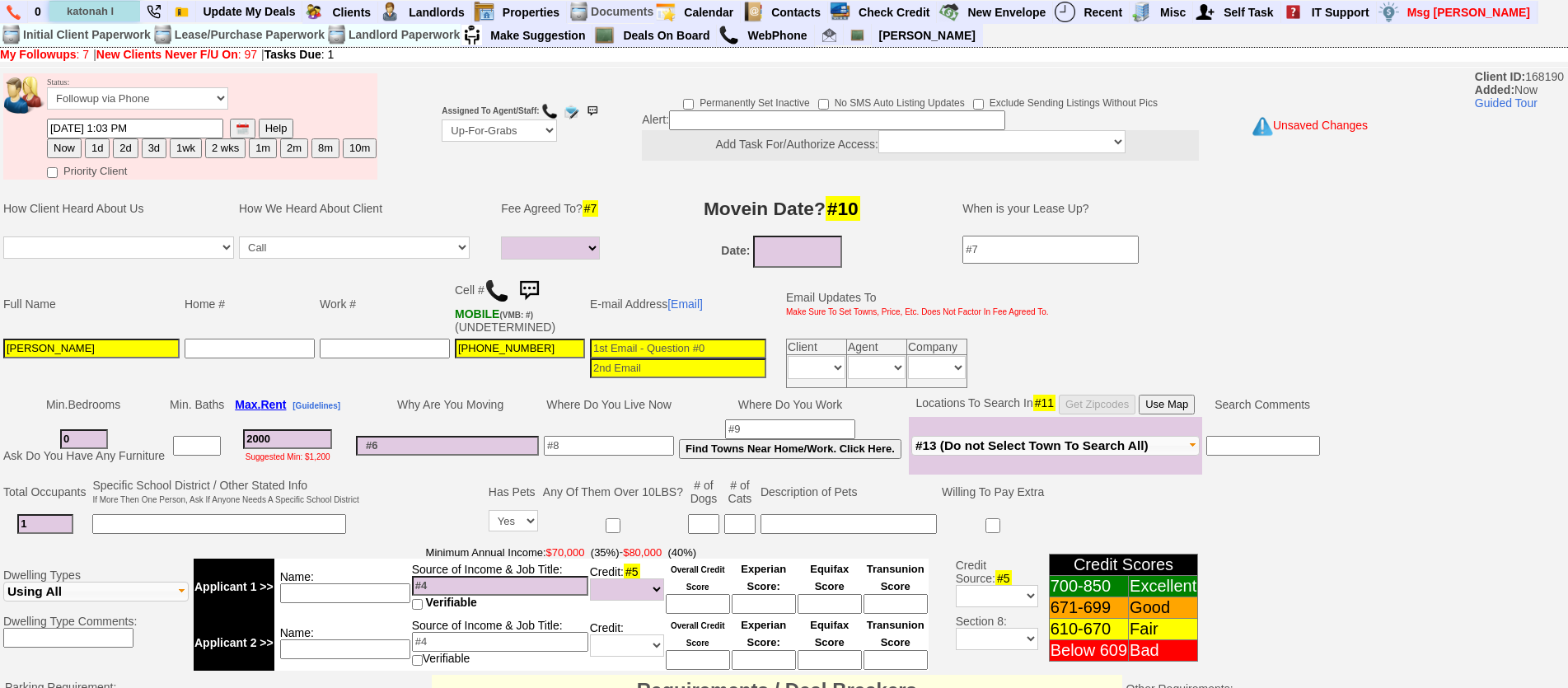
type input "katonah l"
drag, startPoint x: 773, startPoint y: 427, endPoint x: 786, endPoint y: 428, distance: 13.0
click at [782, 428] on input at bounding box center [790, 429] width 130 height 20
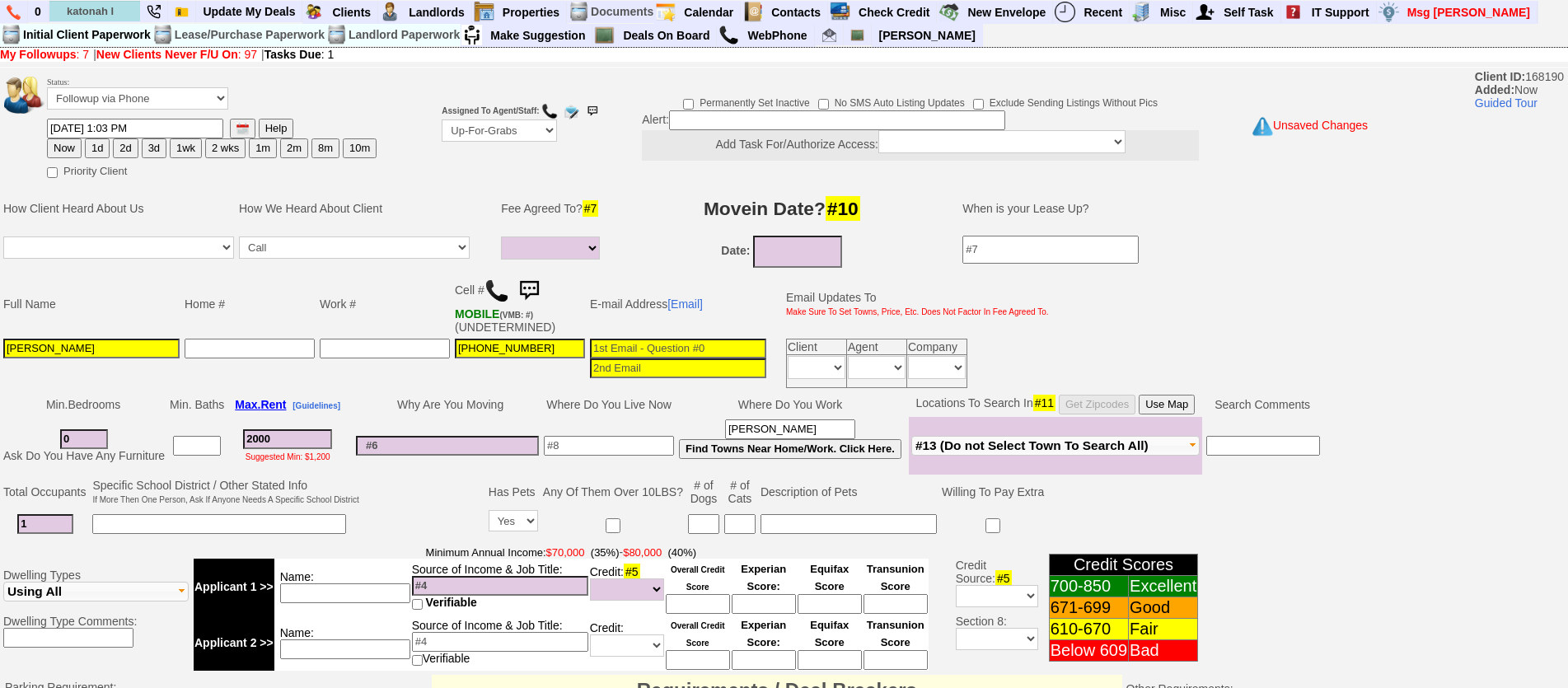
type input "buchannan"
drag, startPoint x: 143, startPoint y: 23, endPoint x: 133, endPoint y: 11, distance: 15.6
click at [1538, 1] on ul "0 katonah l Quick Action Add New Task: katonah l Quick Action Add Completed Tas…" at bounding box center [1538, 1] width 0 height 0
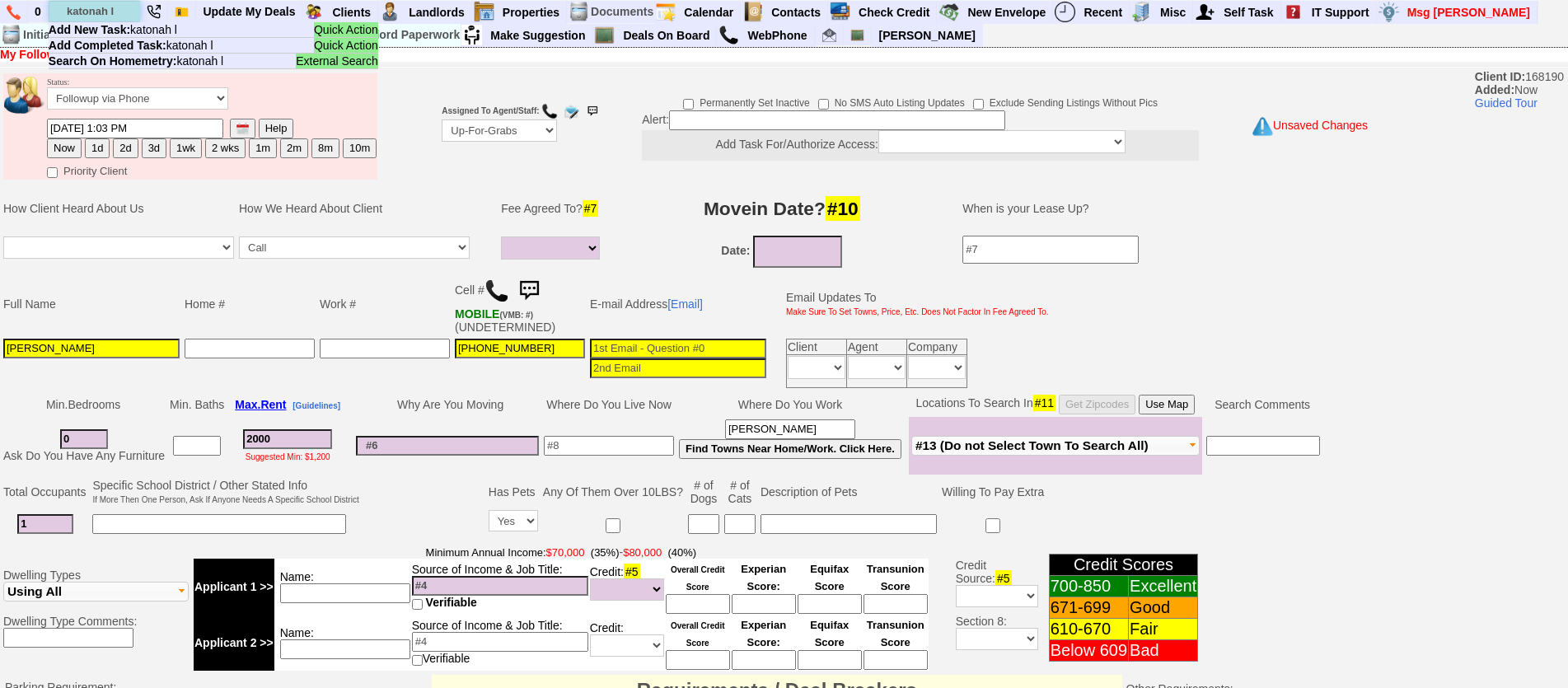
click at [133, 11] on input "katonah l" at bounding box center [94, 11] width 91 height 21
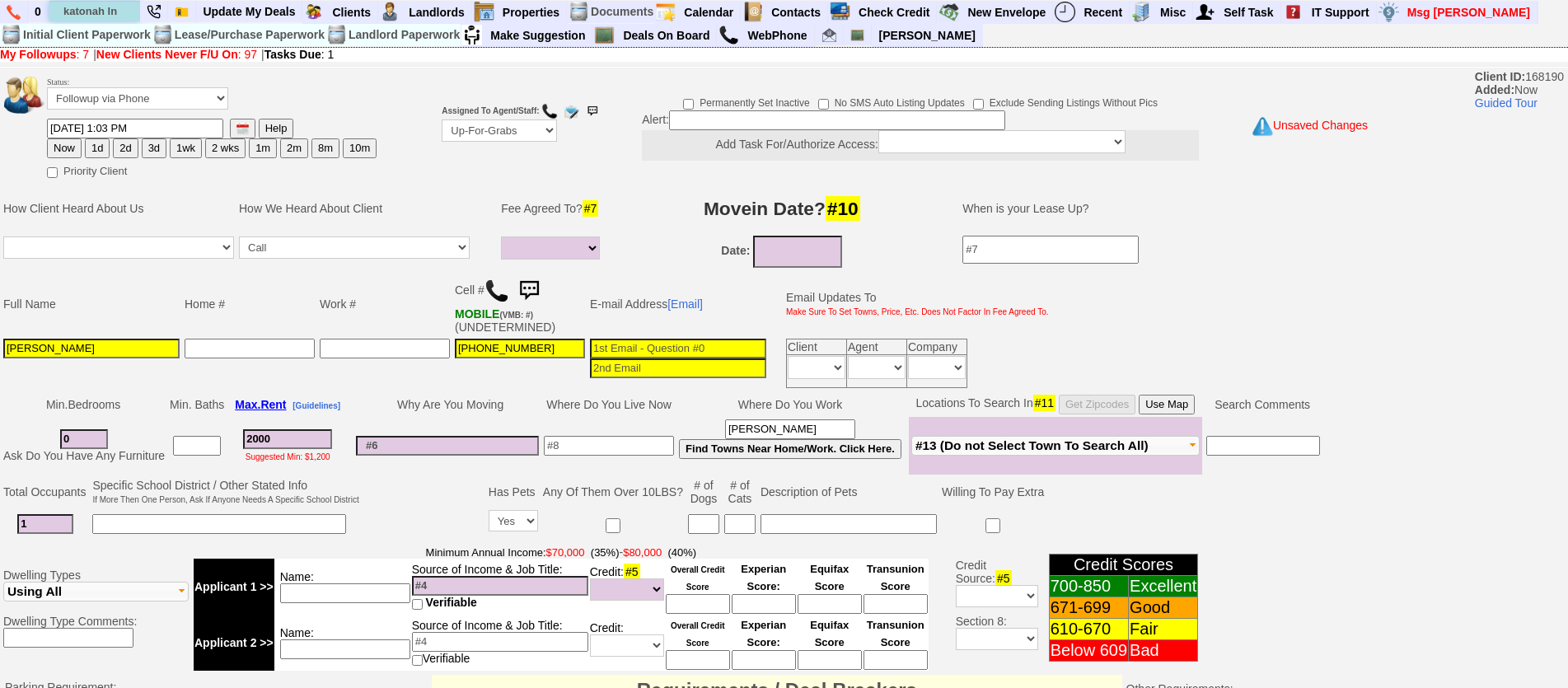
type input "katonah ln"
click at [582, 443] on input at bounding box center [609, 446] width 130 height 20
click at [583, 367] on td "337-499-8154" at bounding box center [520, 362] width 135 height 54
click at [614, 446] on input "east branch" at bounding box center [609, 446] width 130 height 20
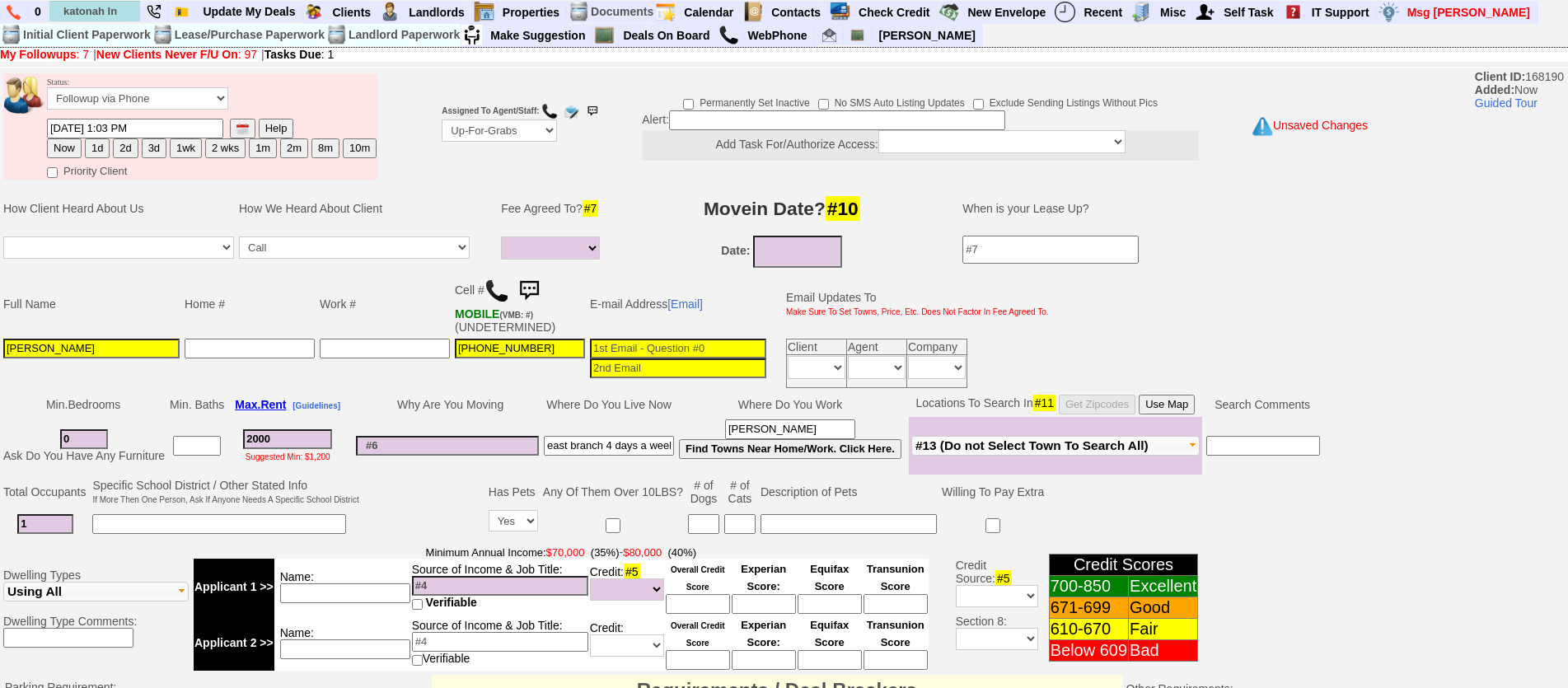
scroll to position [0, 4]
drag, startPoint x: 609, startPoint y: 444, endPoint x: 706, endPoint y: 421, distance: 99.7
click at [727, 451] on tr "0 Ask Do You Have Any Furniture 2000 Suggested Min: $1,200 east branch 4 days a…" at bounding box center [662, 445] width 1321 height 57
type input "east branch"
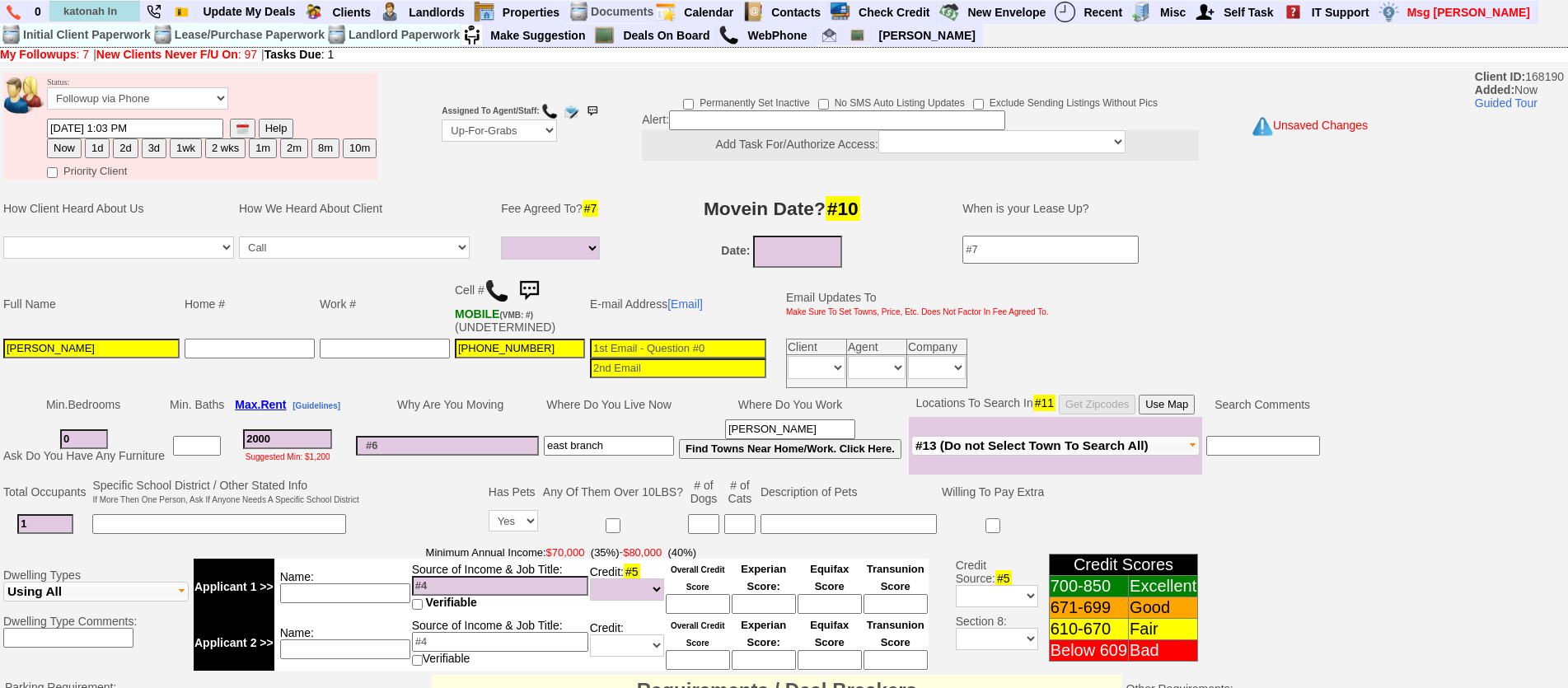
click at [717, 529] on input at bounding box center [704, 524] width 32 height 20
click at [789, 521] on input at bounding box center [849, 524] width 177 height 20
click at [715, 528] on input at bounding box center [704, 524] width 32 height 20
type input "2"
click at [747, 527] on input at bounding box center [740, 524] width 32 height 20
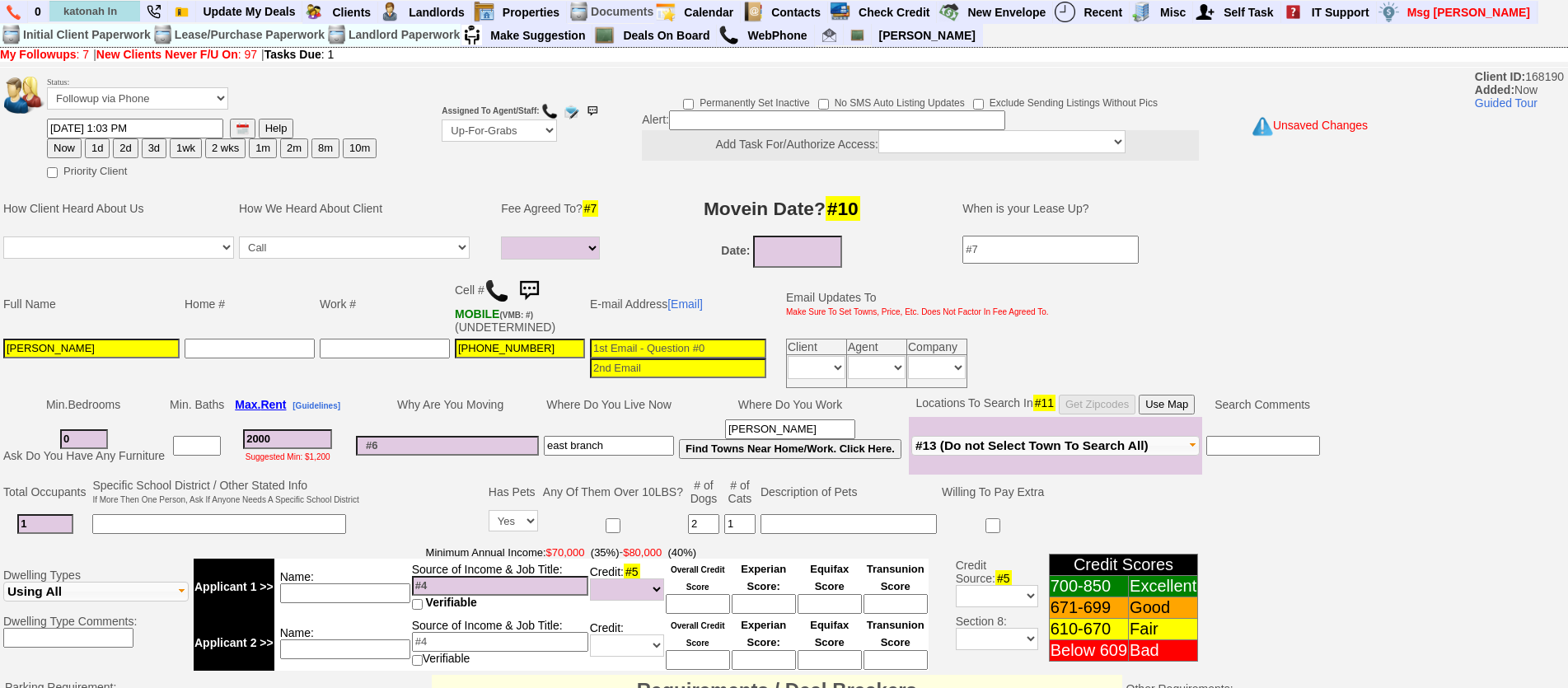
type input "1"
click at [811, 518] on input at bounding box center [849, 524] width 177 height 20
click at [372, 400] on td "Why Are You Moving" at bounding box center [447, 405] width 187 height 25
click at [636, 348] on input at bounding box center [678, 348] width 177 height 20
click at [1181, 393] on td "Locations To Search In #11 Get Zipcodes Use Map" at bounding box center [1056, 405] width 293 height 25
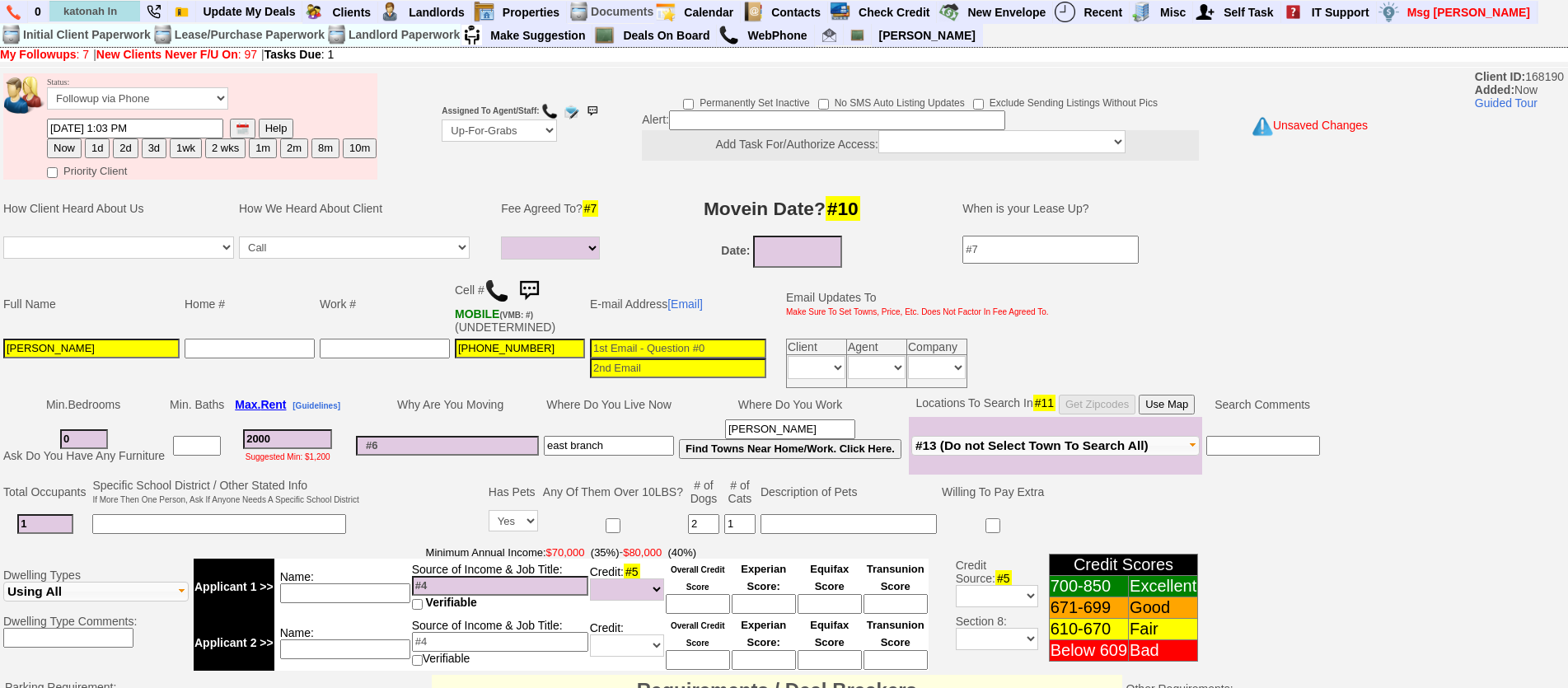
click at [1184, 396] on button "Use Map" at bounding box center [1166, 405] width 56 height 20
click at [577, 355] on input "337-499-8154" at bounding box center [520, 348] width 130 height 20
